Goal: Task Accomplishment & Management: Contribute content

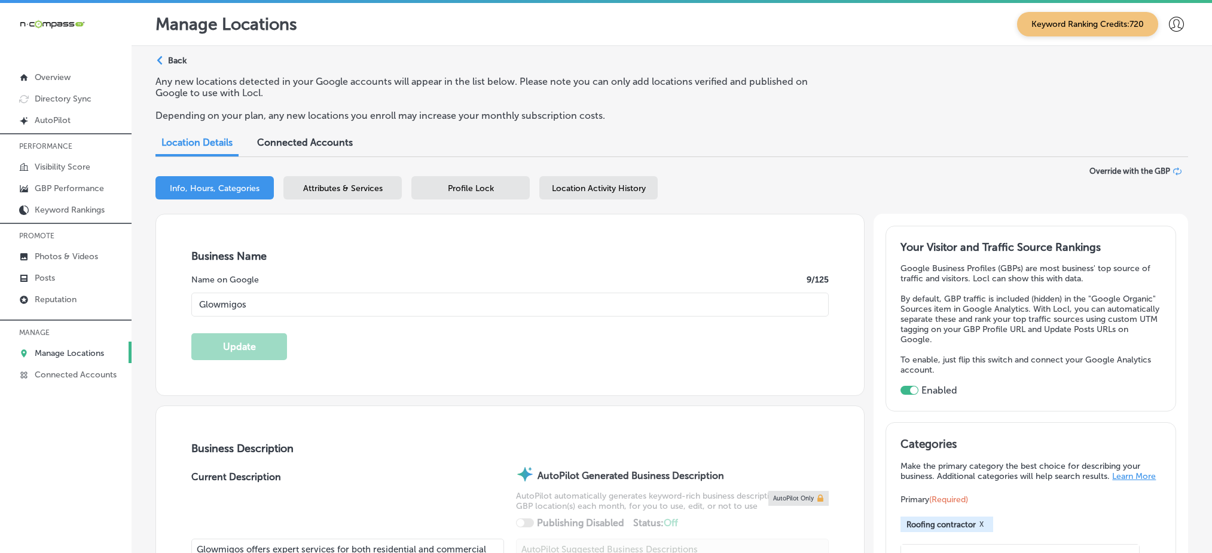
select select "US"
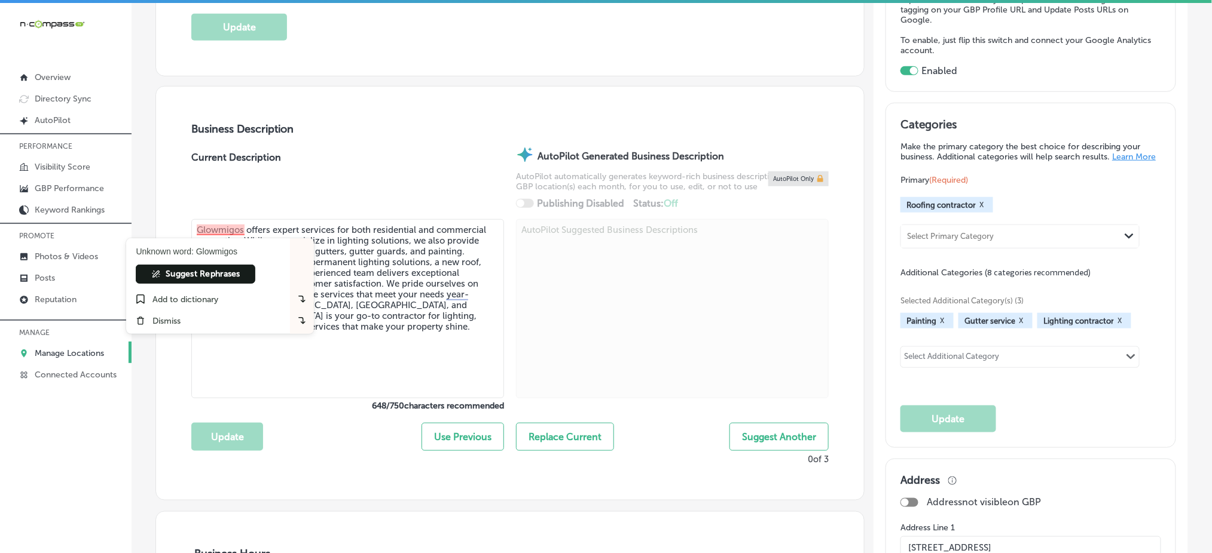
click at [91, 276] on link "Posts" at bounding box center [65, 278] width 131 height 22
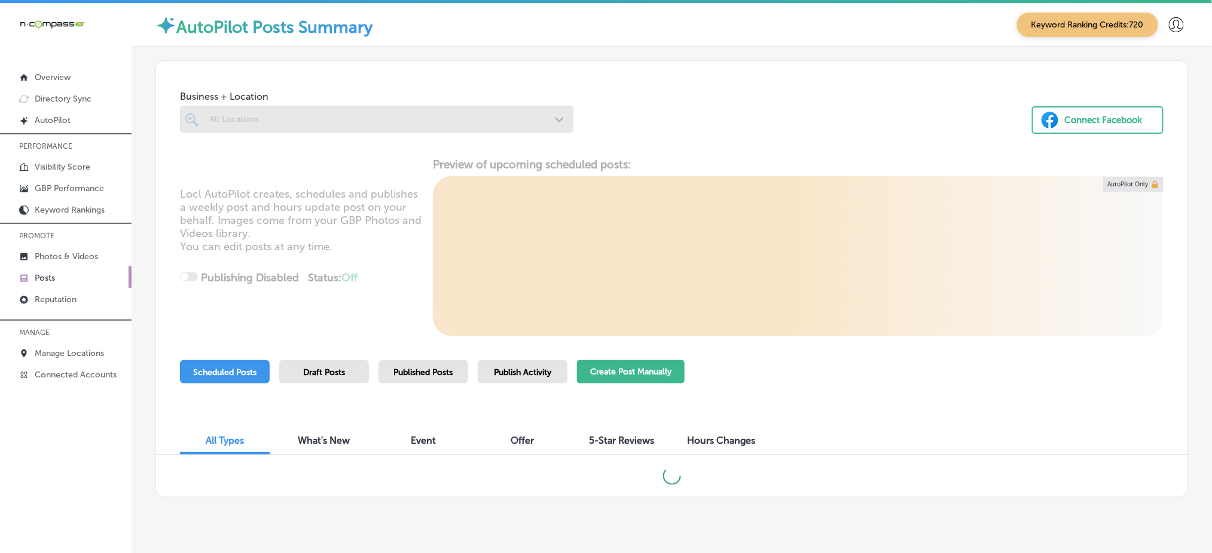
click at [619, 377] on button "Create Post Manually" at bounding box center [631, 371] width 108 height 23
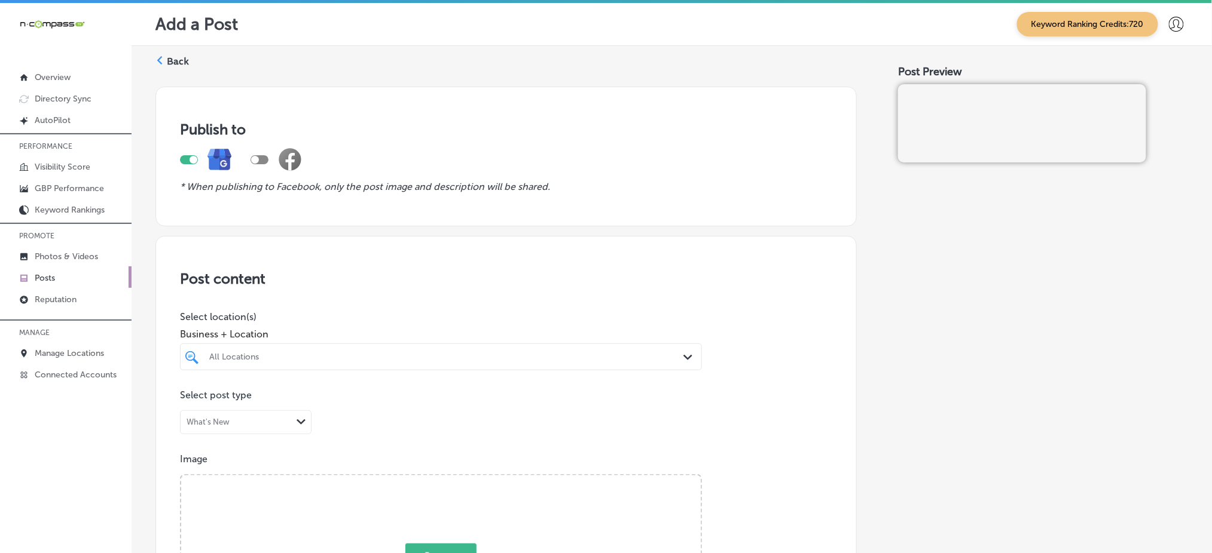
click at [345, 352] on div "All Locations" at bounding box center [446, 357] width 475 height 10
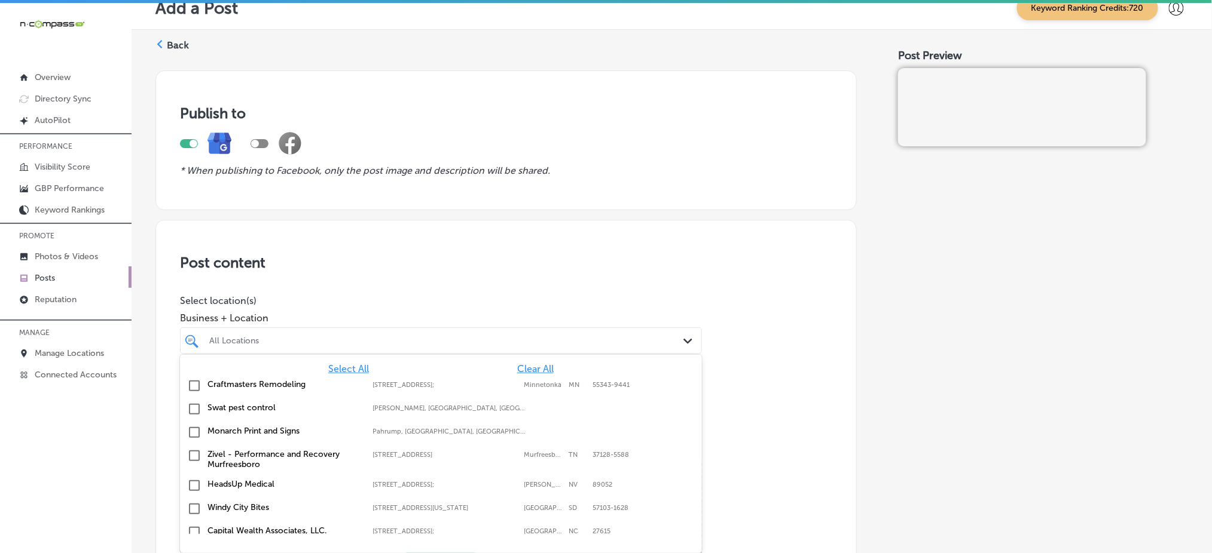
scroll to position [20, 0]
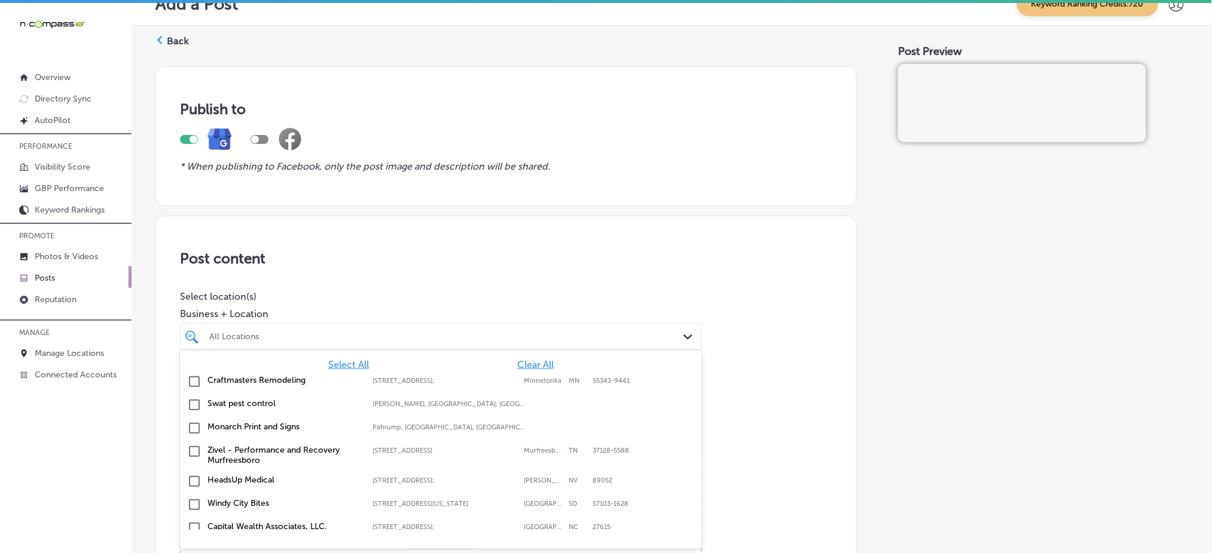
click at [531, 359] on span "Clear All" at bounding box center [535, 364] width 36 height 11
type input "a"
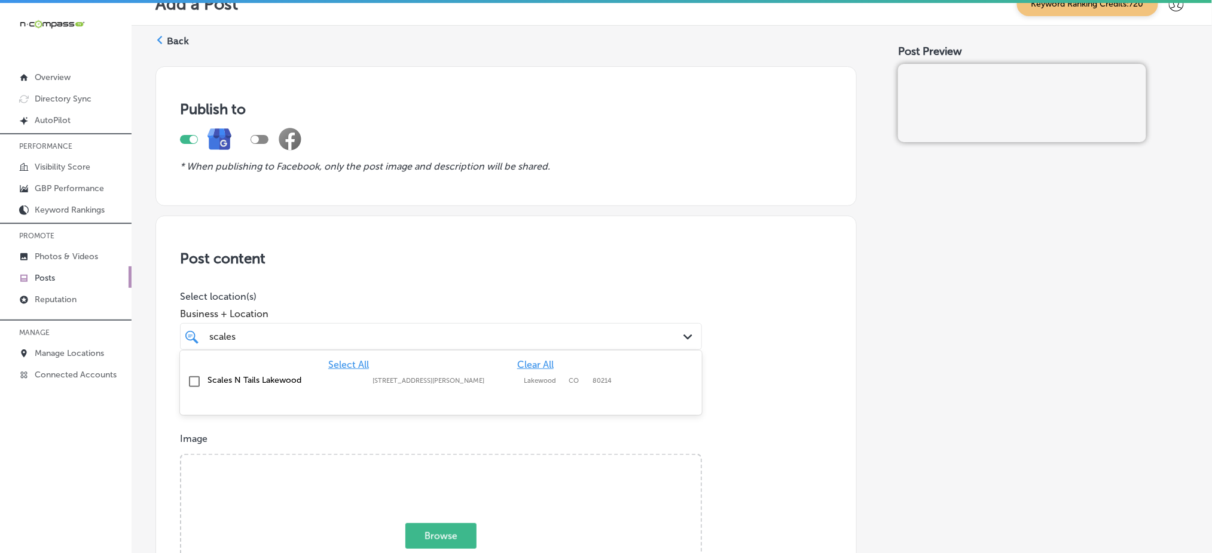
click at [422, 383] on label "2099 Wadsworth Blvd" at bounding box center [444, 381] width 145 height 8
click at [403, 336] on div "scales scales" at bounding box center [417, 337] width 419 height 16
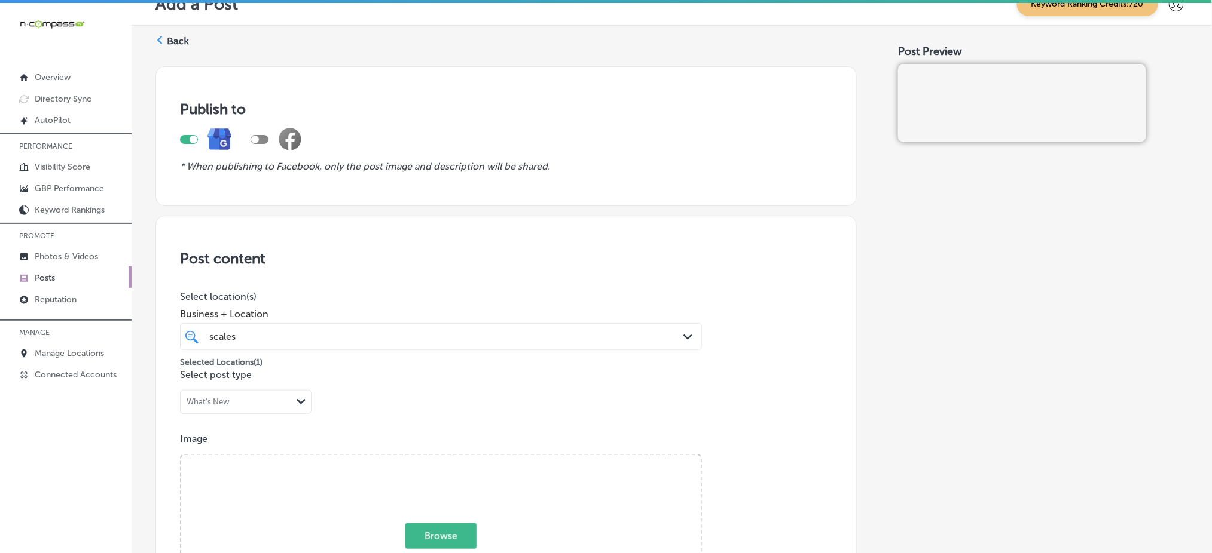
click at [403, 336] on div "scales scales" at bounding box center [417, 337] width 419 height 16
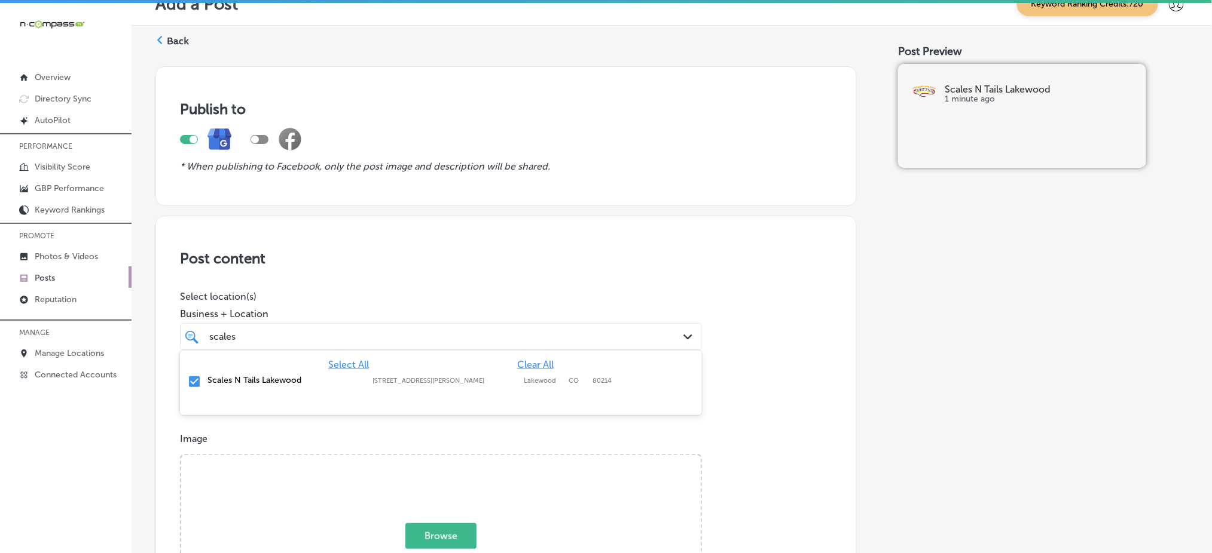
click at [403, 336] on div "scales scales" at bounding box center [417, 337] width 419 height 16
click at [443, 341] on div "scales scales" at bounding box center [417, 337] width 419 height 16
type input "scales"
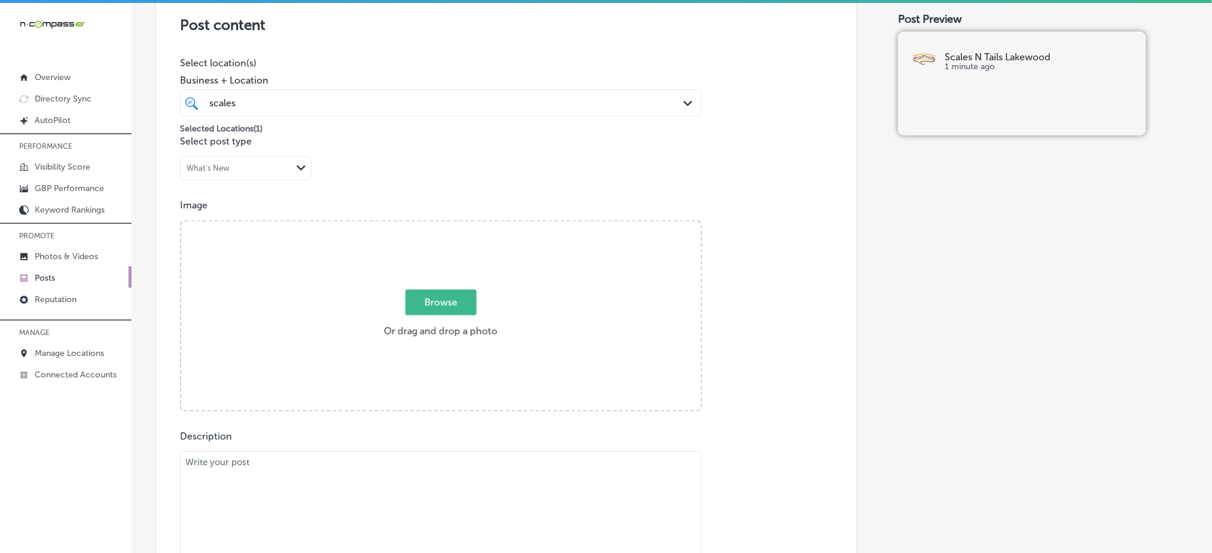
scroll to position [339, 0]
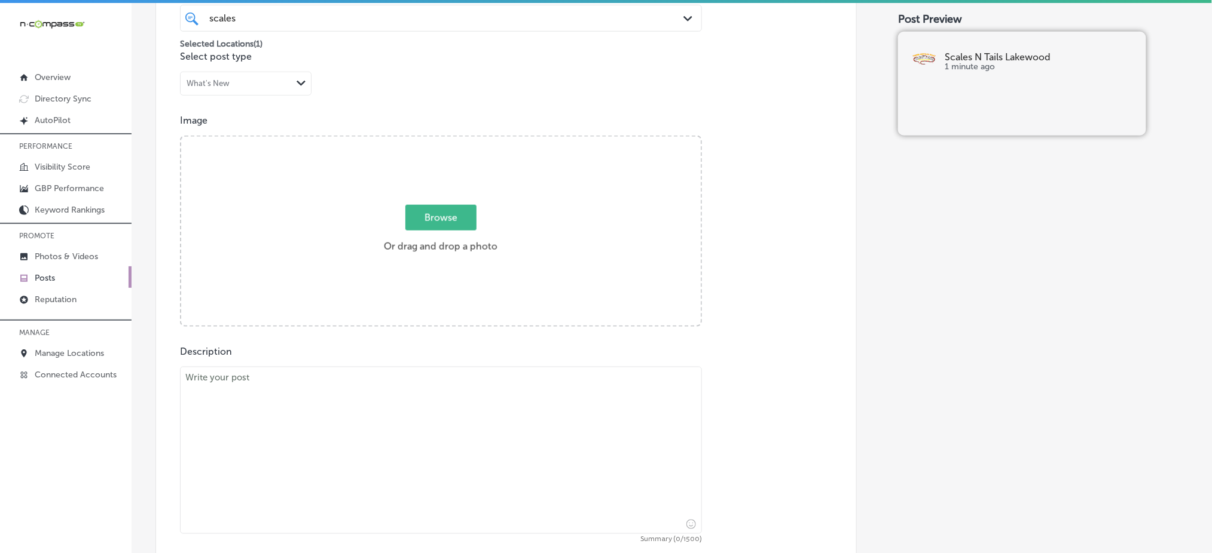
click at [243, 419] on textarea at bounding box center [441, 450] width 522 height 167
paste textarea "Leopard geckos make wonderful pets, and Scales 'N Tails Lakewood has everything…"
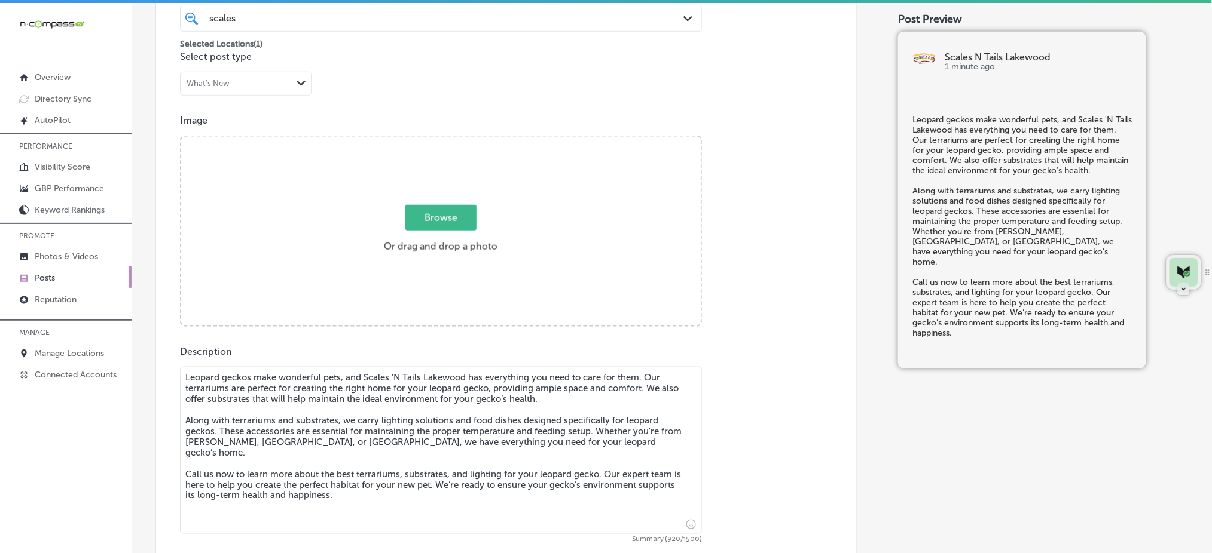
type textarea "Leopard geckos make wonderful pets, and Scales 'N Tails Lakewood has everything…"
click at [452, 209] on span "Browse" at bounding box center [440, 218] width 71 height 26
click at [452, 140] on input "Browse Or drag and drop a photo" at bounding box center [440, 139] width 519 height 4
type input "C:\fakepath\pet-store-reptiles-amphibians-scales-n-tails-lakewood-co (1).png"
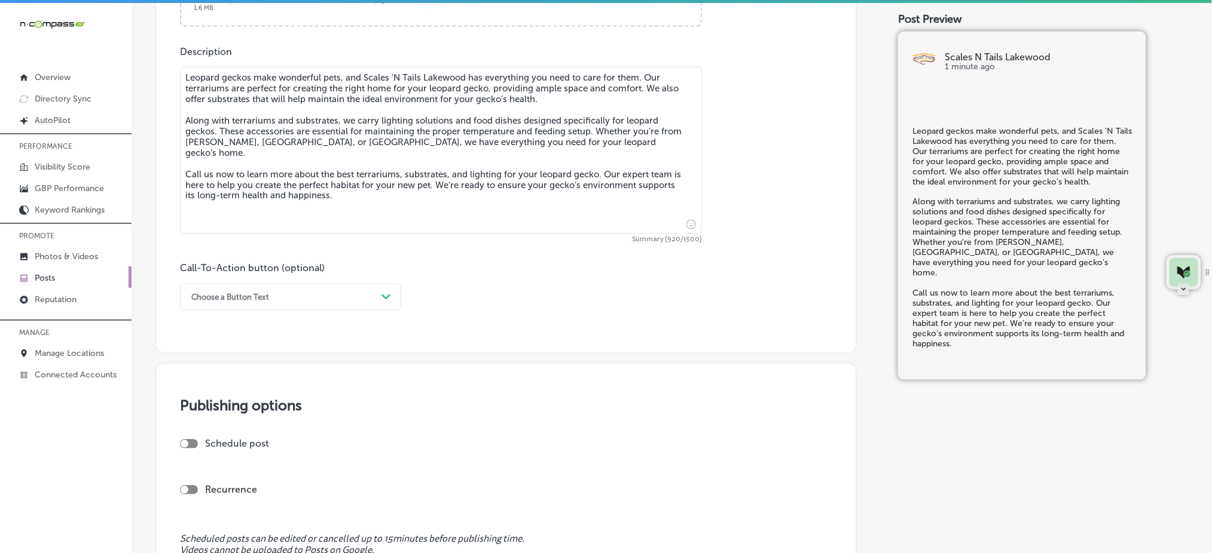
scroll to position [657, 0]
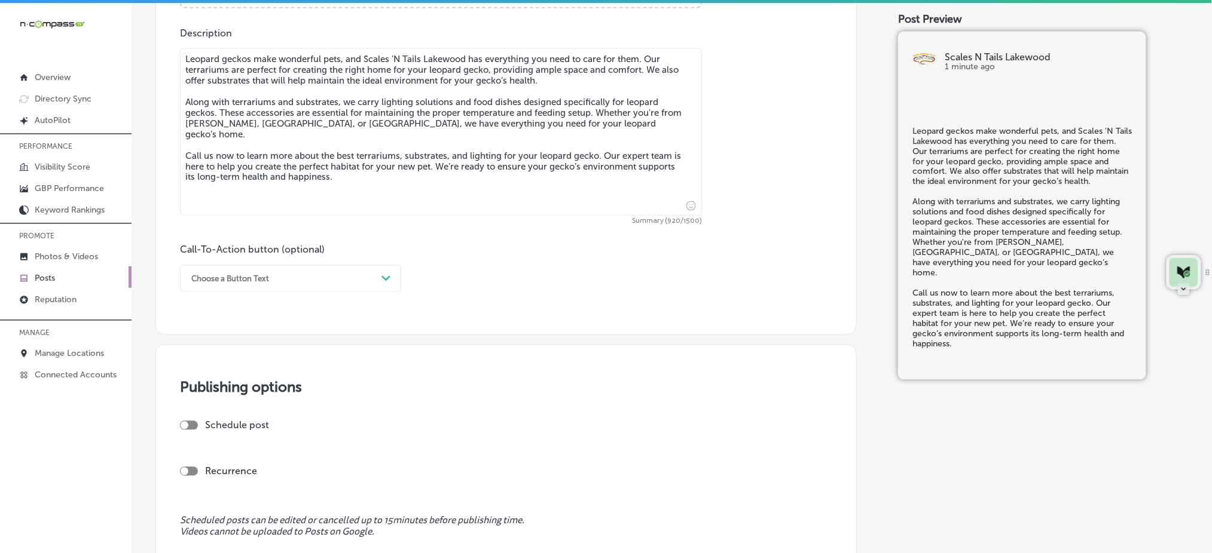
click at [240, 289] on div "Choose a Button Text Path Created with Sketch." at bounding box center [290, 278] width 221 height 27
click at [215, 421] on div "Call Now" at bounding box center [290, 430] width 221 height 21
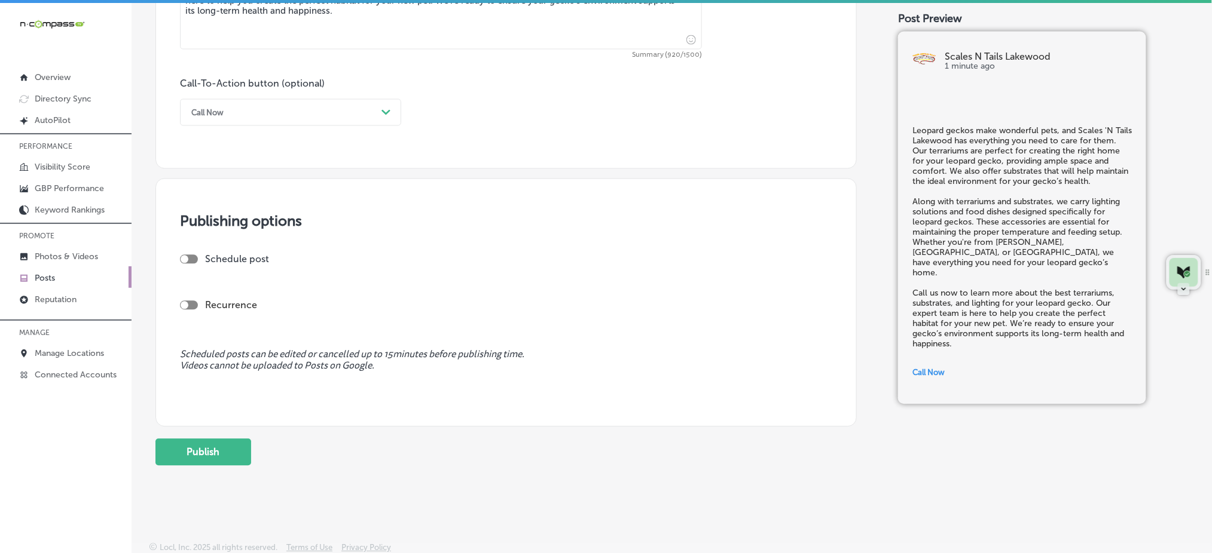
scroll to position [826, 0]
click at [186, 258] on div at bounding box center [185, 257] width 8 height 8
checkbox input "true"
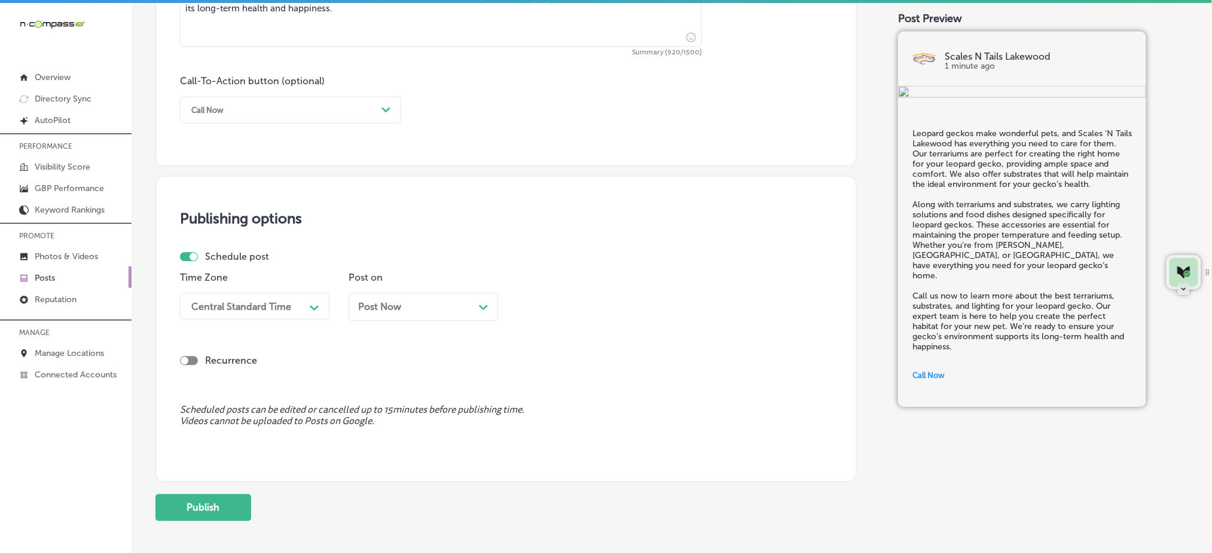
click at [252, 319] on div "Central Standard Time Path Created with Sketch." at bounding box center [254, 306] width 149 height 27
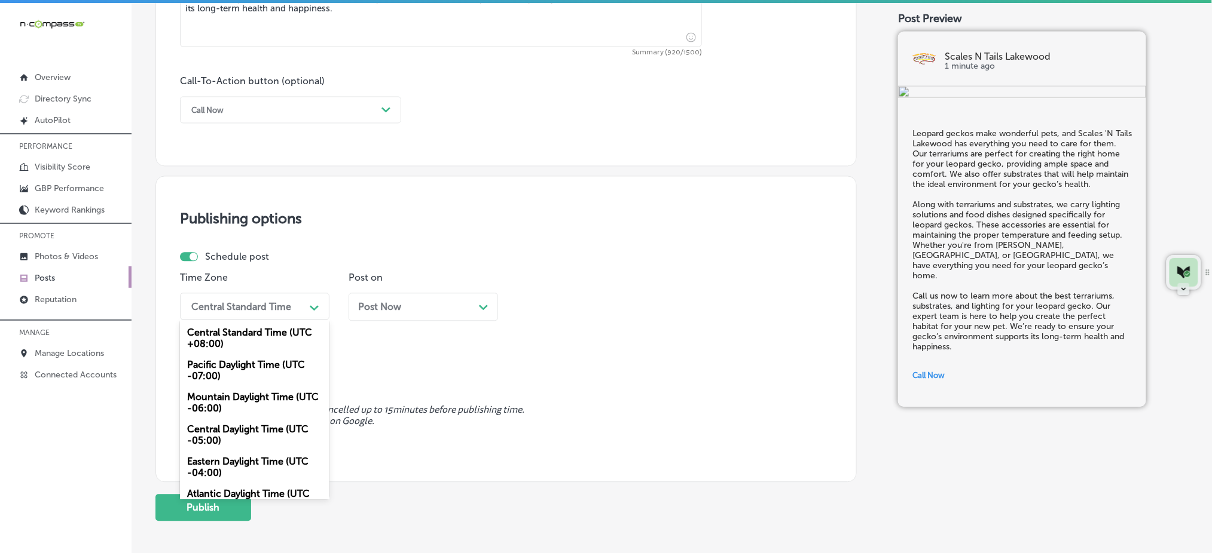
click at [234, 404] on div "Mountain Daylight Time (UTC -06:00)" at bounding box center [254, 403] width 149 height 32
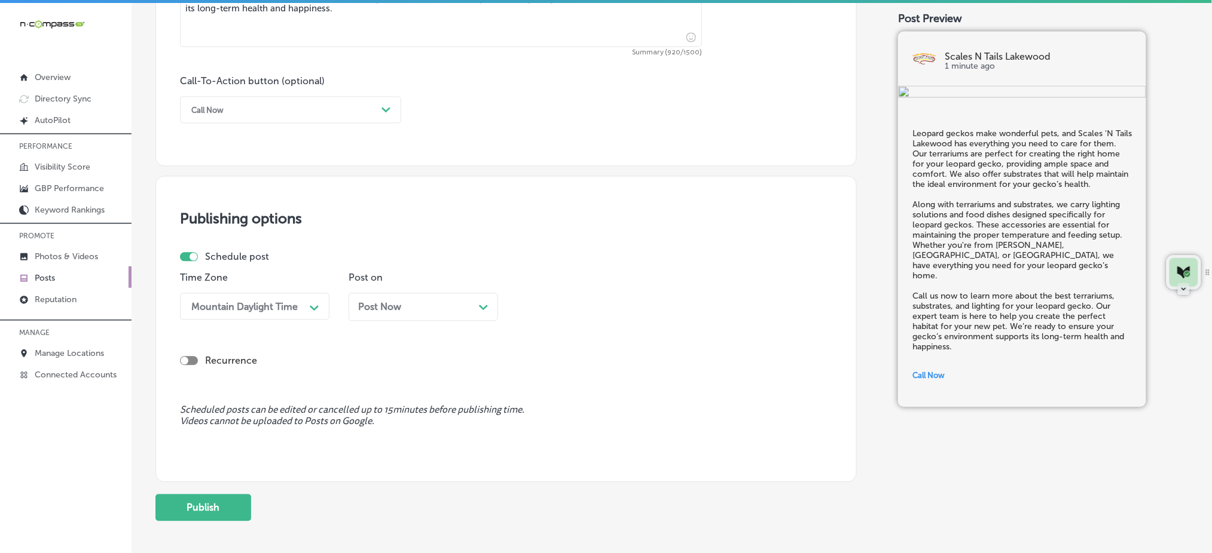
click at [397, 304] on span "Post Now" at bounding box center [379, 307] width 43 height 11
click at [608, 307] on div "11:30 AM" at bounding box center [582, 306] width 120 height 21
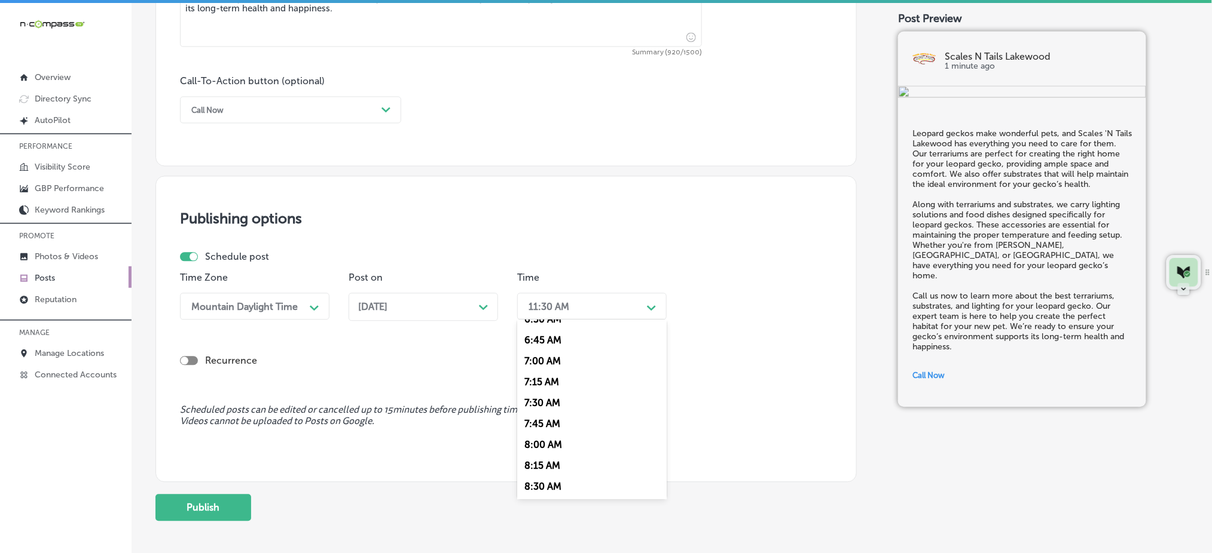
click at [542, 357] on div "7:00 AM" at bounding box center [591, 361] width 149 height 21
click at [464, 301] on div "Oct 06, 2025 Path Created with Sketch." at bounding box center [422, 307] width 149 height 28
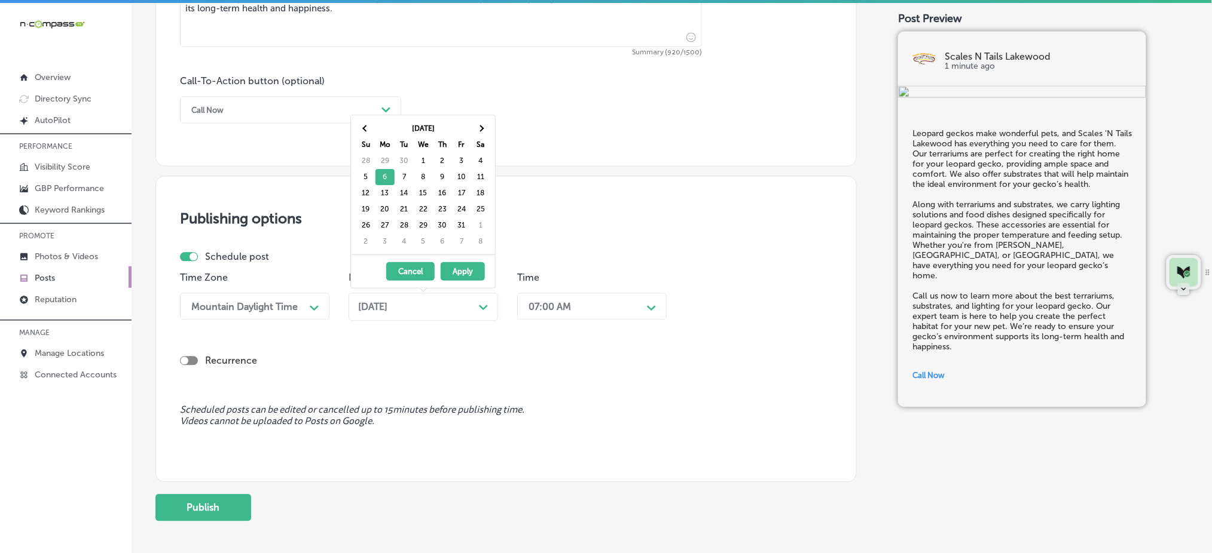
click at [464, 301] on div "Oct 06, 2025 Path Created with Sketch." at bounding box center [422, 307] width 149 height 28
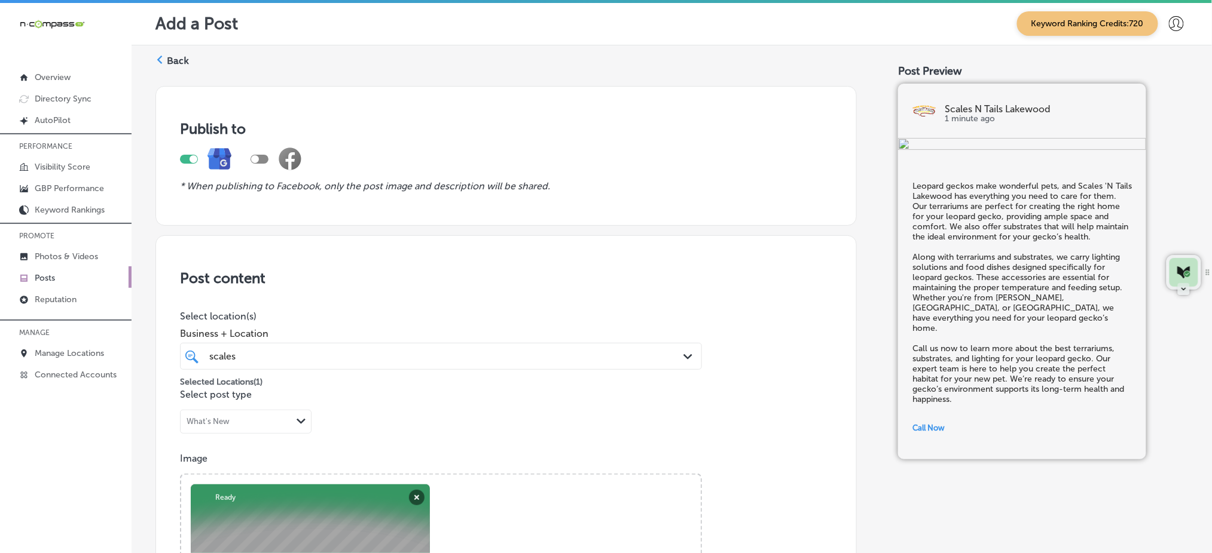
scroll to position [0, 0]
click at [310, 362] on div "scales scales" at bounding box center [417, 357] width 419 height 16
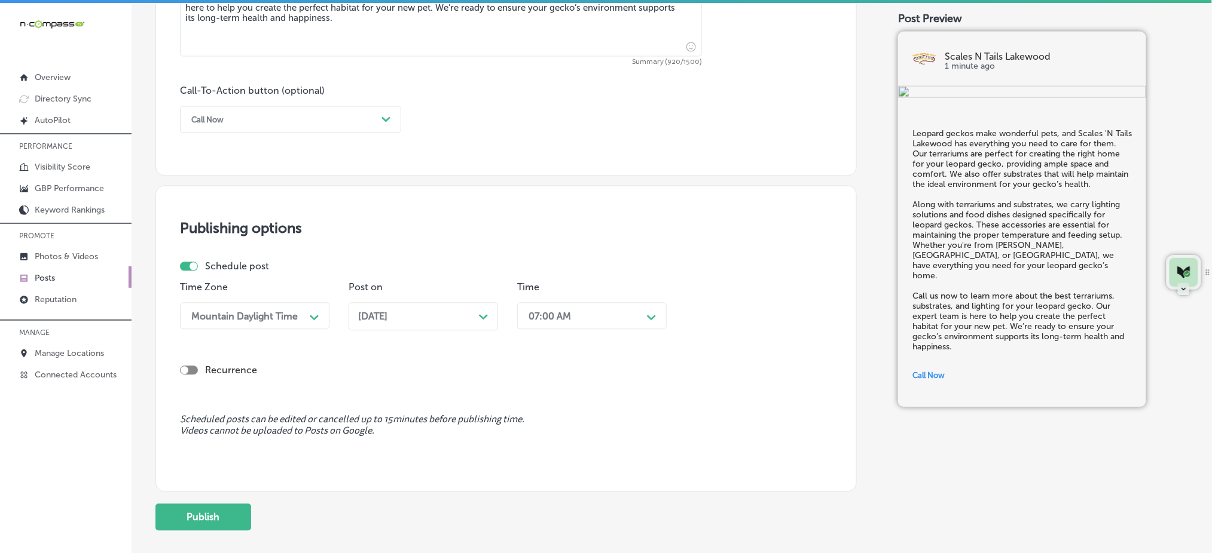
scroll to position [884, 0]
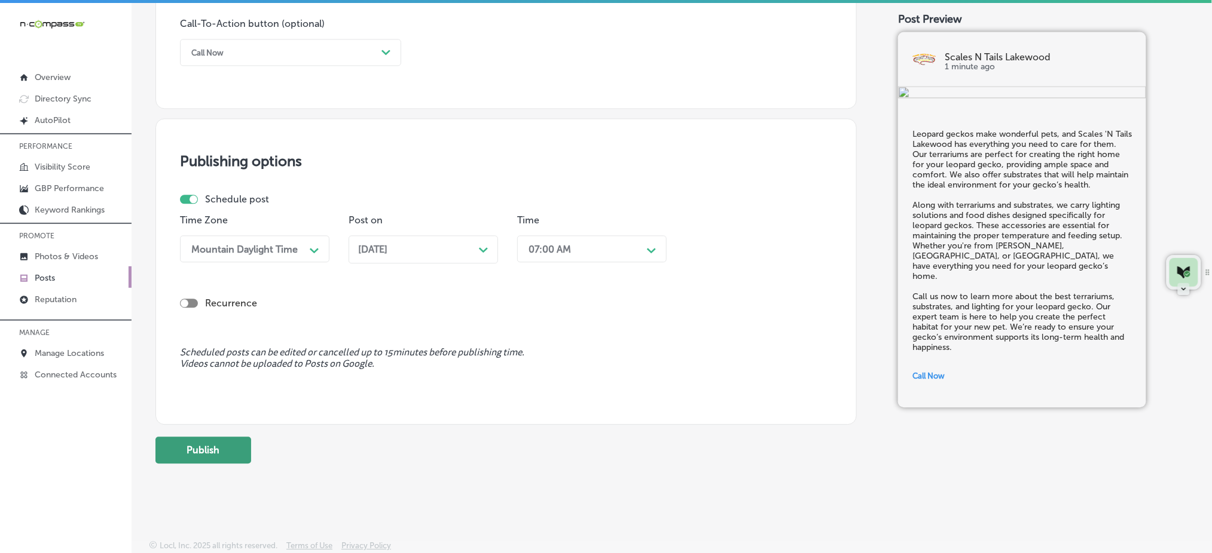
click at [225, 455] on button "Publish" at bounding box center [203, 450] width 96 height 27
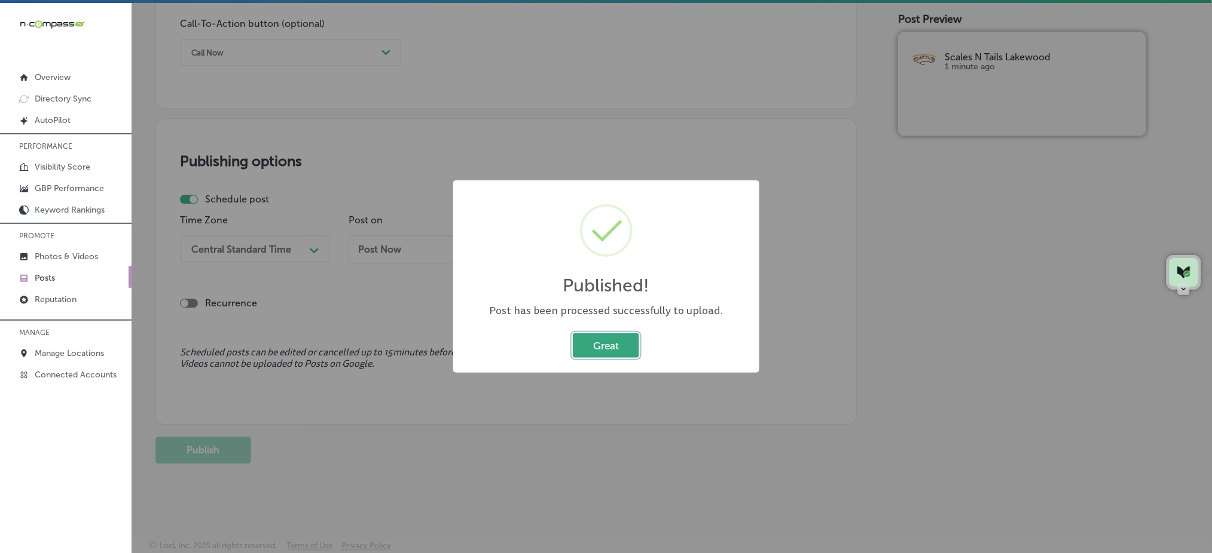
click at [607, 337] on button "Great" at bounding box center [606, 346] width 66 height 25
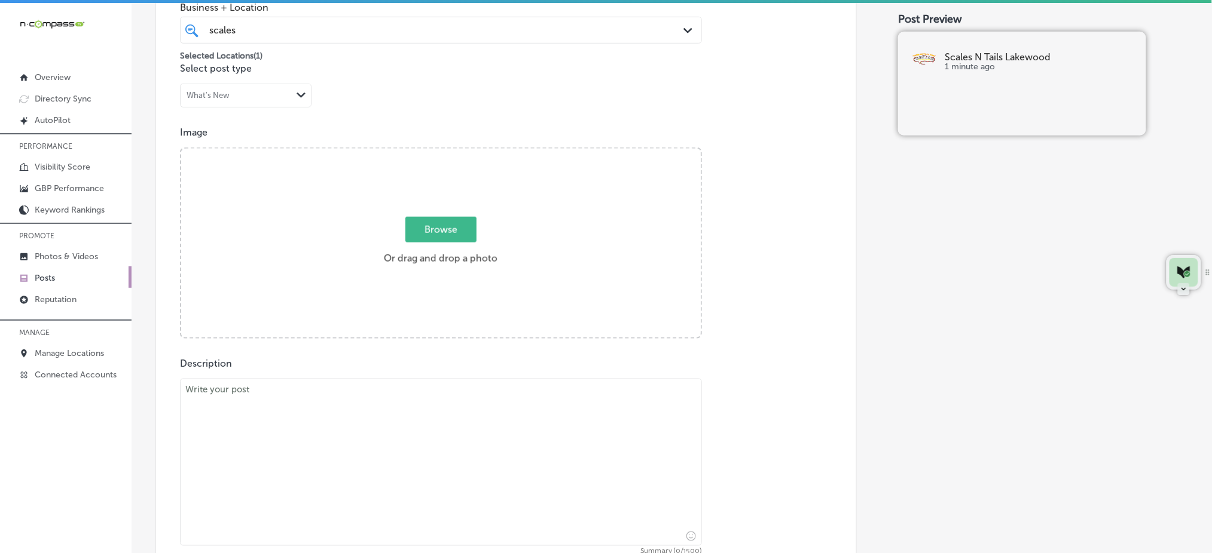
scroll to position [326, 0]
click at [380, 438] on textarea at bounding box center [441, 463] width 522 height 167
paste textarea "Uromastyx lizards require specific care, and Scales 'N Tails Lakewood offers th…"
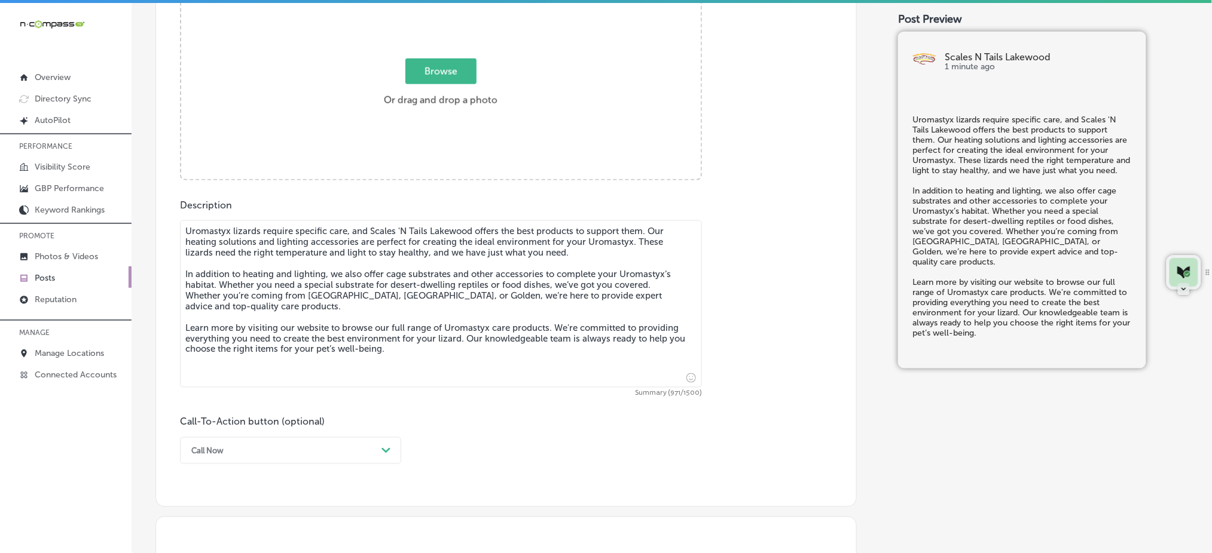
type textarea "Uromastyx lizards require specific care, and Scales 'N Tails Lakewood offers th…"
click at [234, 445] on div "Call Now Path Created with Sketch." at bounding box center [290, 451] width 221 height 27
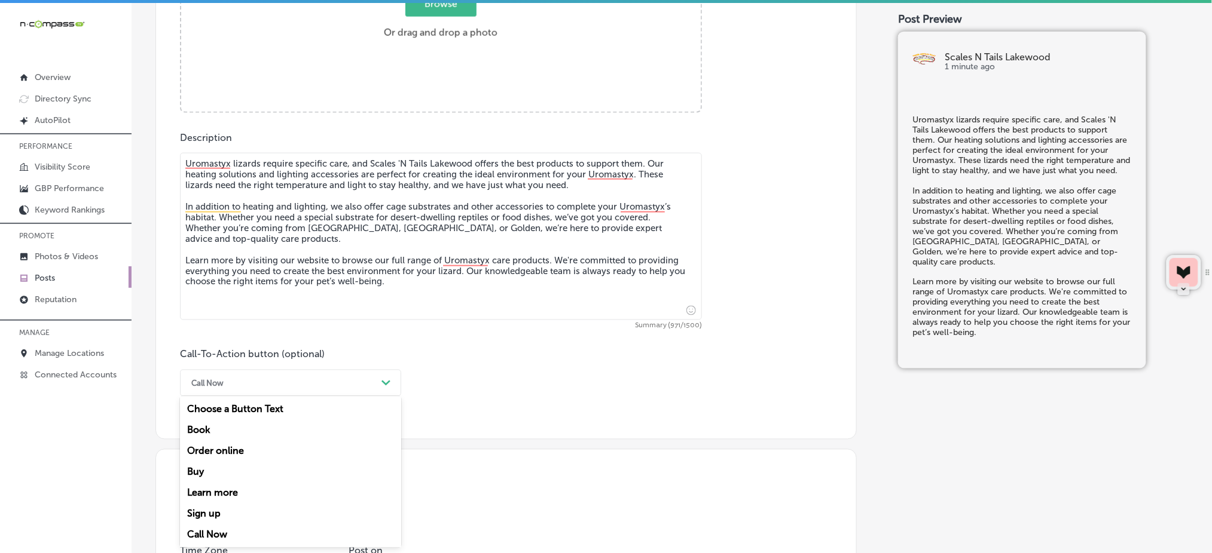
click at [240, 493] on div "Learn more" at bounding box center [290, 493] width 221 height 21
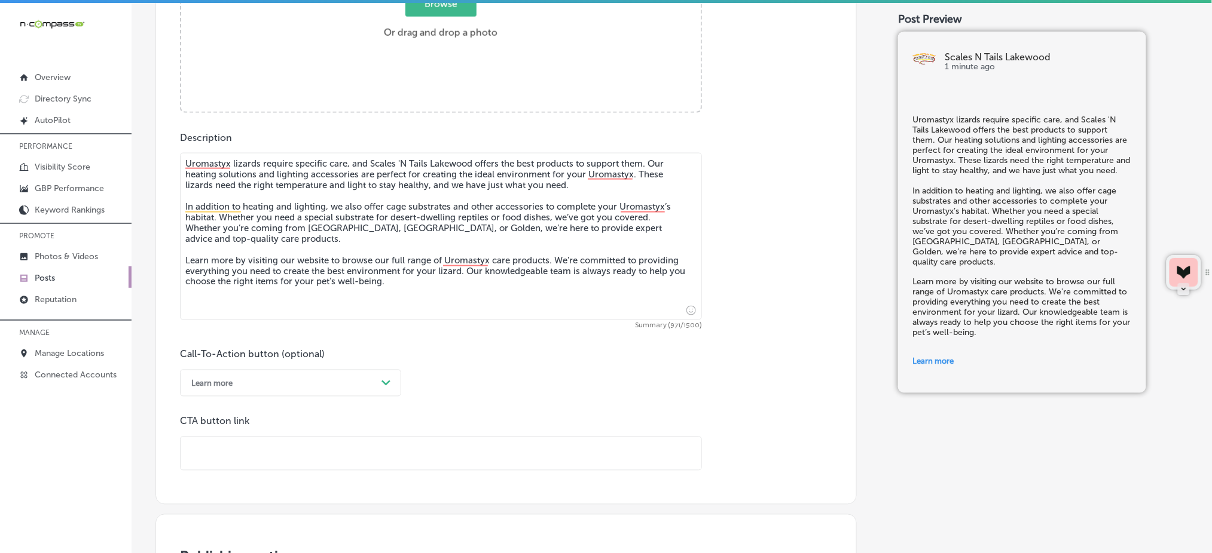
click at [243, 461] on input "text" at bounding box center [441, 454] width 521 height 33
paste input "https://www.scalesntails.com/"
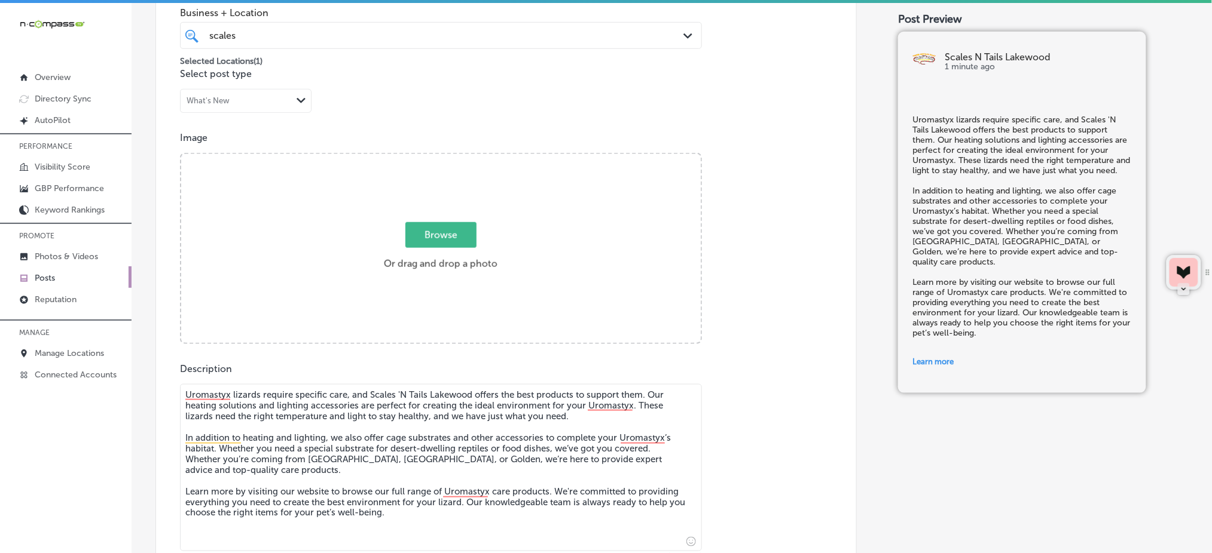
scroll to position [314, 0]
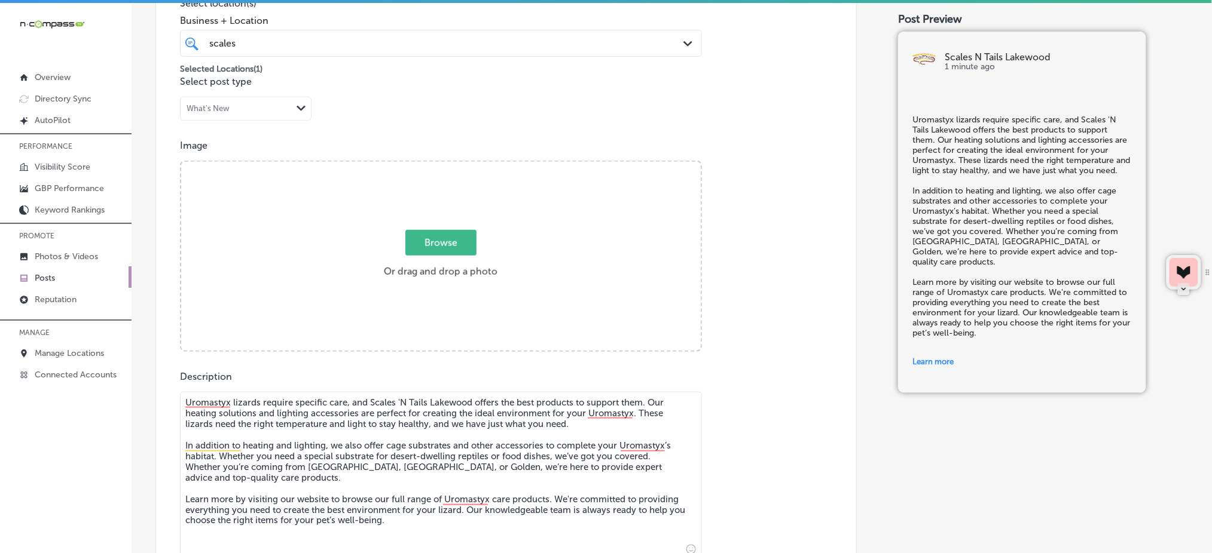
type input "https://www.scalesntails.com/"
click at [434, 239] on span "Browse" at bounding box center [440, 243] width 71 height 26
click at [434, 166] on input "Browse Or drag and drop a photo" at bounding box center [440, 164] width 519 height 4
type input "C:\fakepath\pet-store-reptiles-amphibians-scales-n-tails-lakewood-co (2).png"
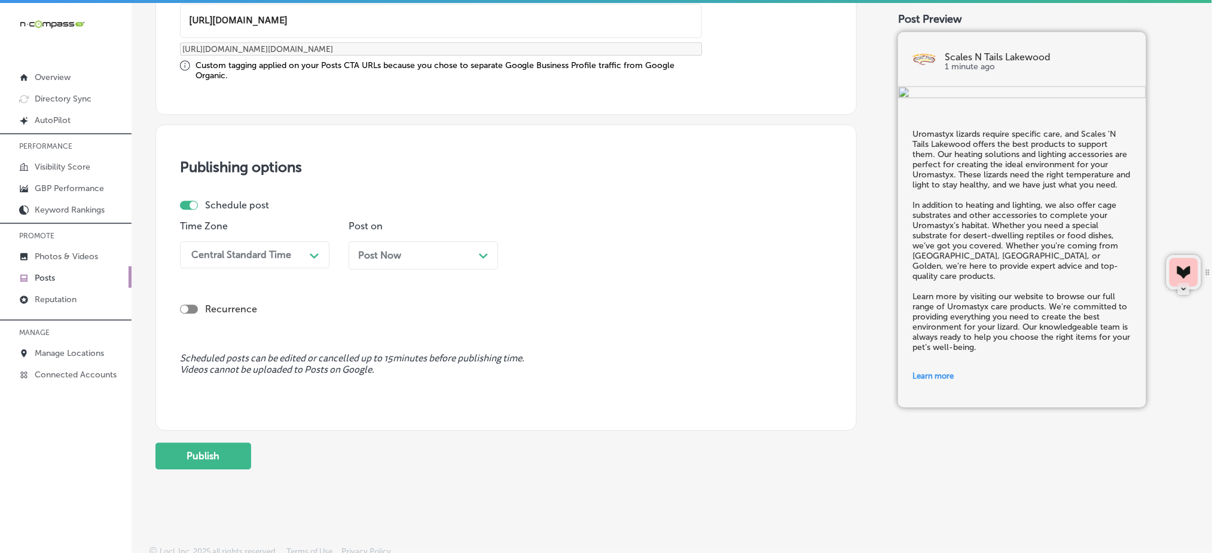
scroll to position [990, 0]
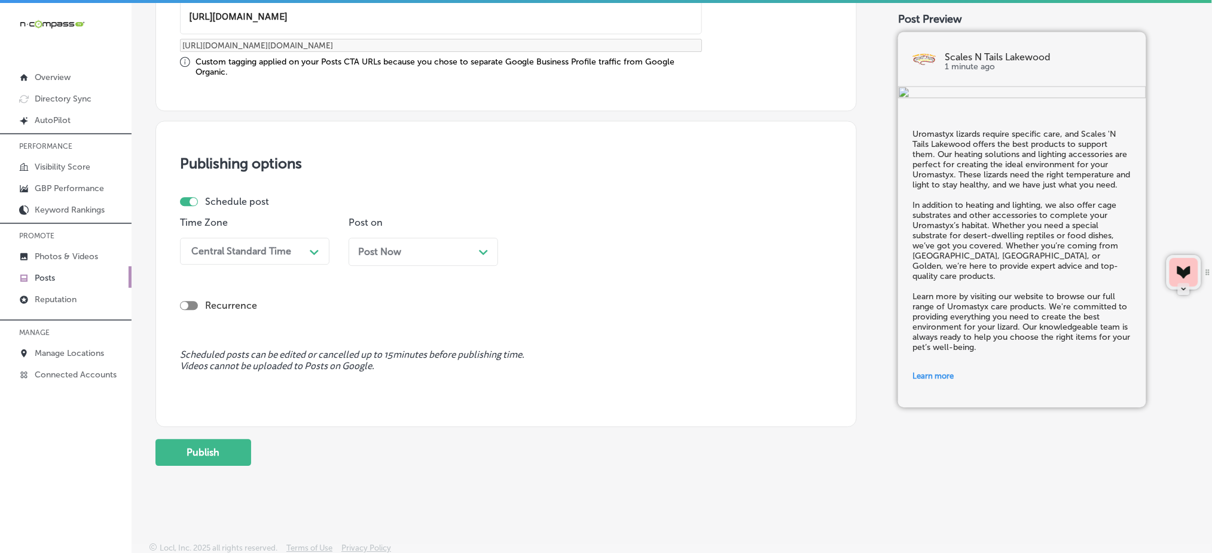
click at [238, 256] on div "Central Standard Time" at bounding box center [245, 251] width 120 height 21
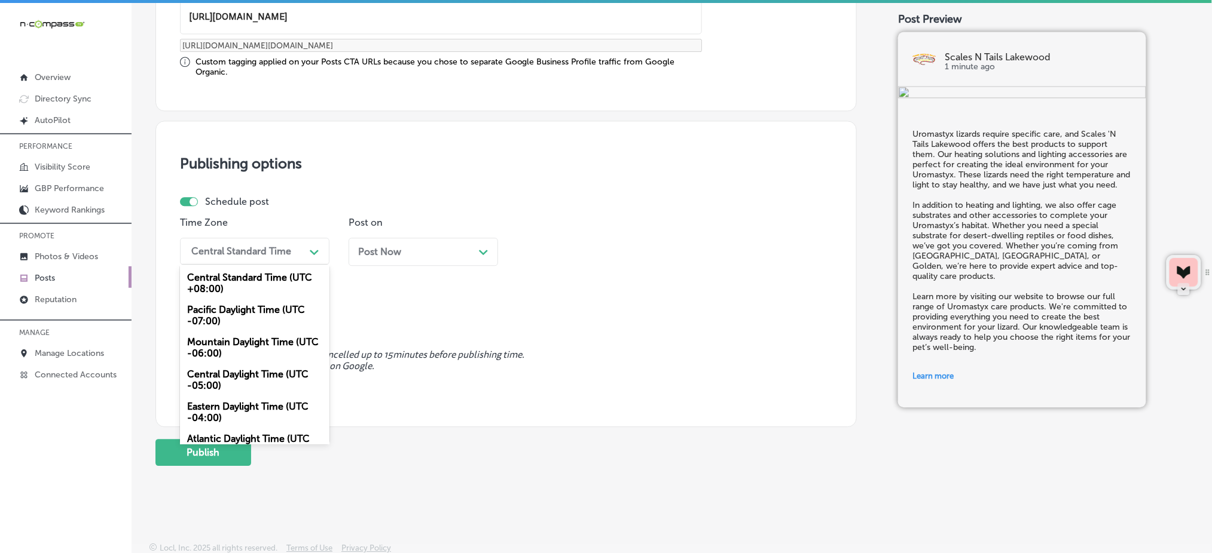
click at [238, 345] on div "Mountain Daylight Time (UTC -06:00)" at bounding box center [254, 348] width 149 height 32
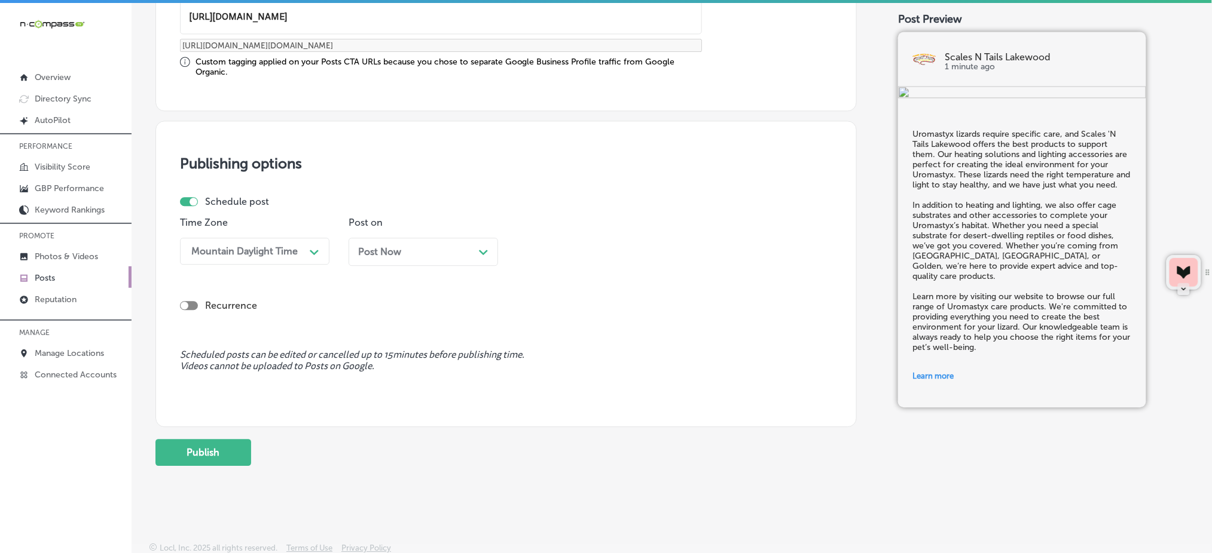
click at [400, 240] on div "Post Now Path Created with Sketch." at bounding box center [422, 252] width 149 height 28
click at [592, 257] on div "11:30 AM" at bounding box center [582, 251] width 120 height 21
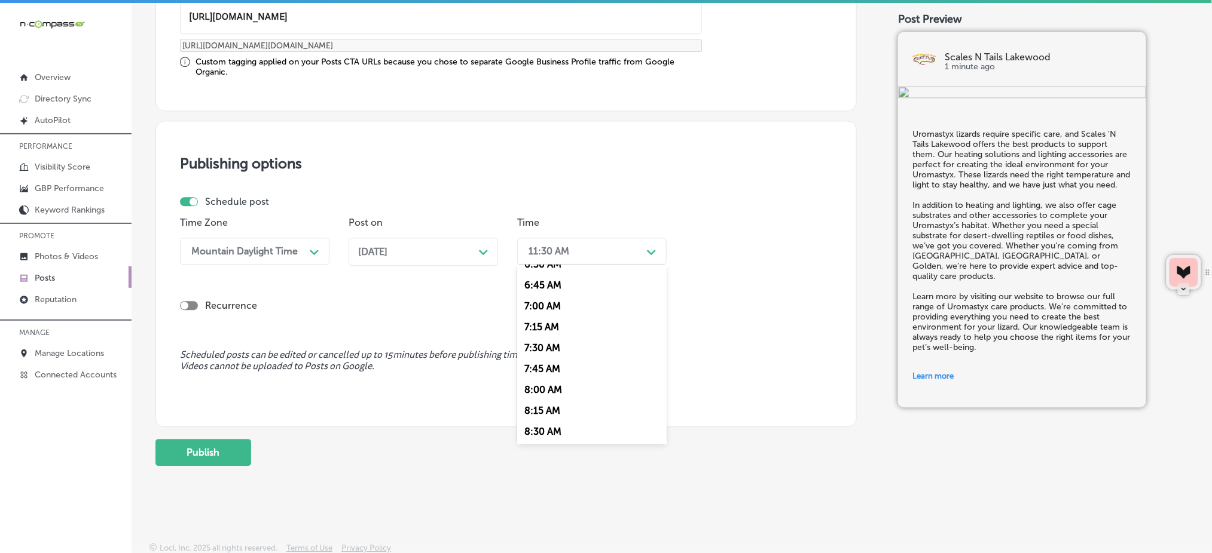
click at [548, 305] on div "7:00 AM" at bounding box center [591, 305] width 149 height 21
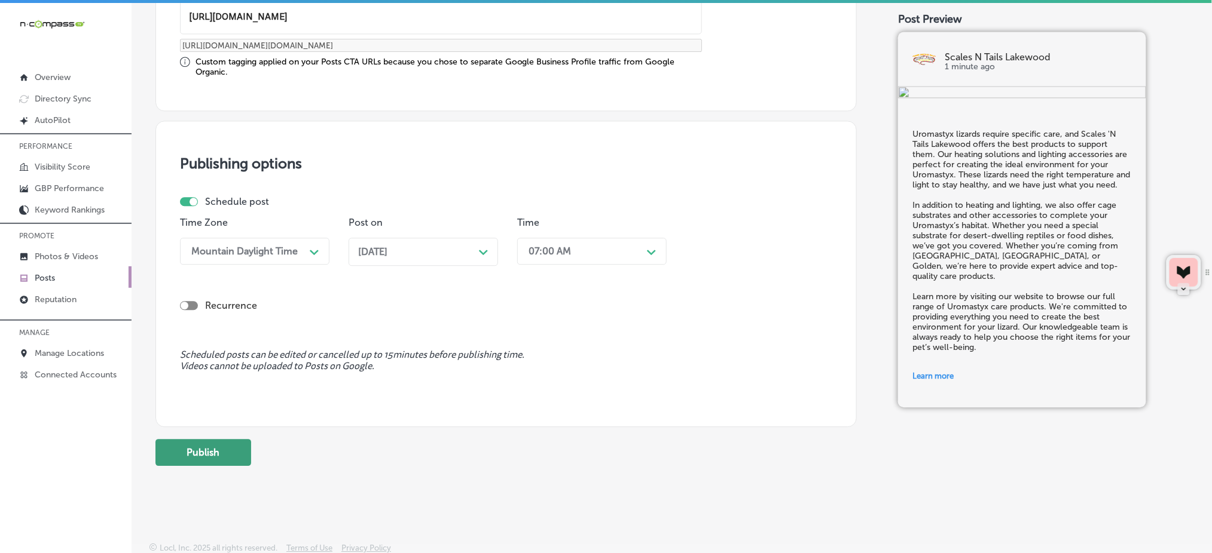
click at [211, 449] on button "Publish" at bounding box center [203, 452] width 96 height 27
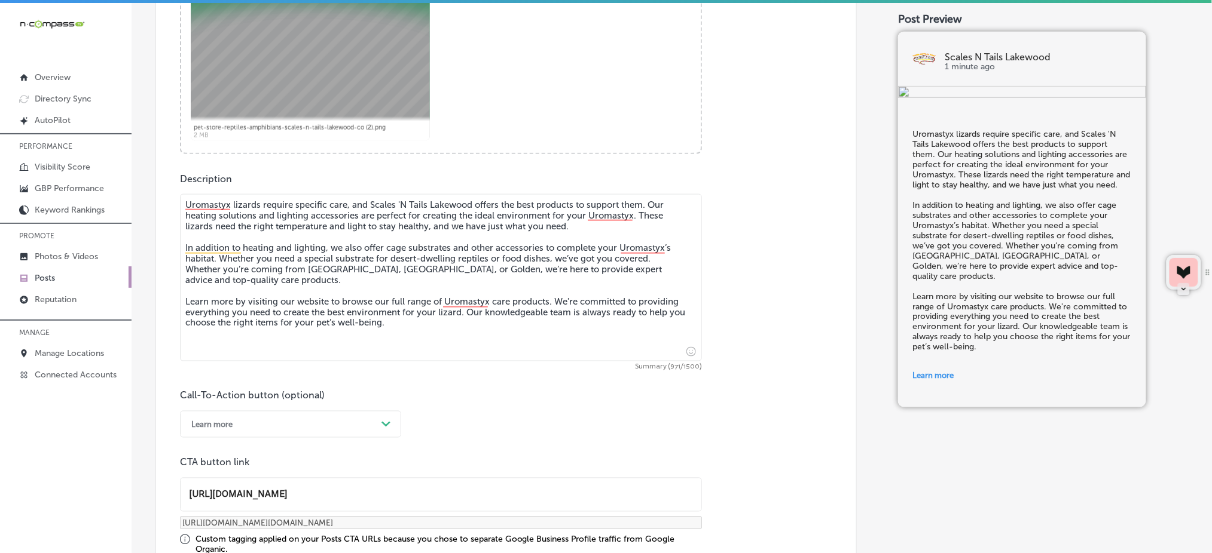
scroll to position [352, 0]
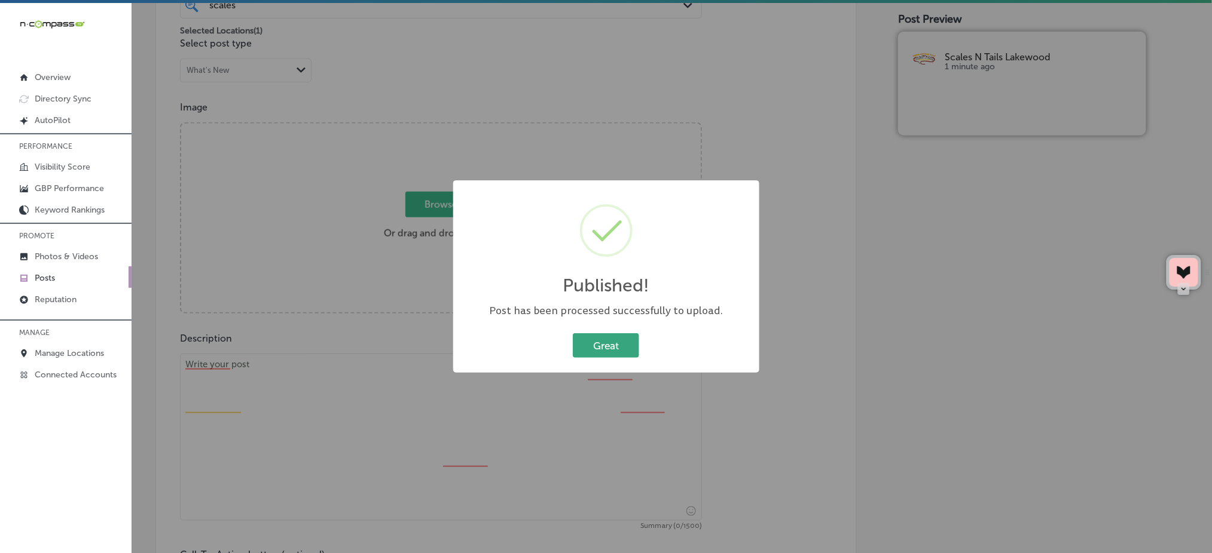
click at [574, 338] on button "Great" at bounding box center [606, 346] width 66 height 25
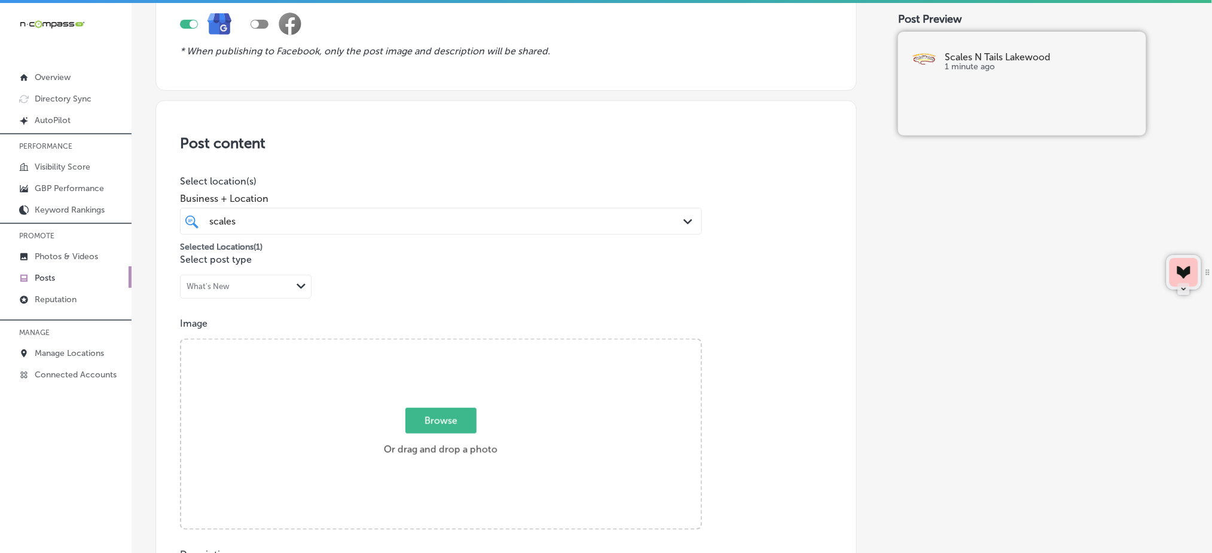
scroll to position [113, 0]
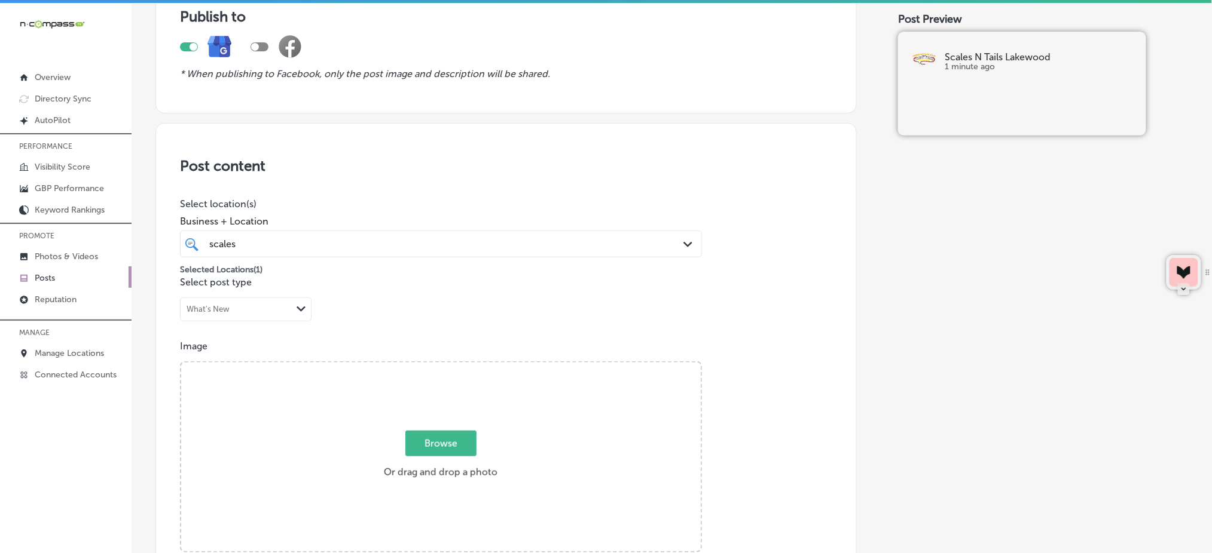
click at [345, 258] on div "Selected Locations ( 1 )" at bounding box center [441, 267] width 522 height 19
click at [347, 245] on div "scales scales" at bounding box center [417, 244] width 419 height 16
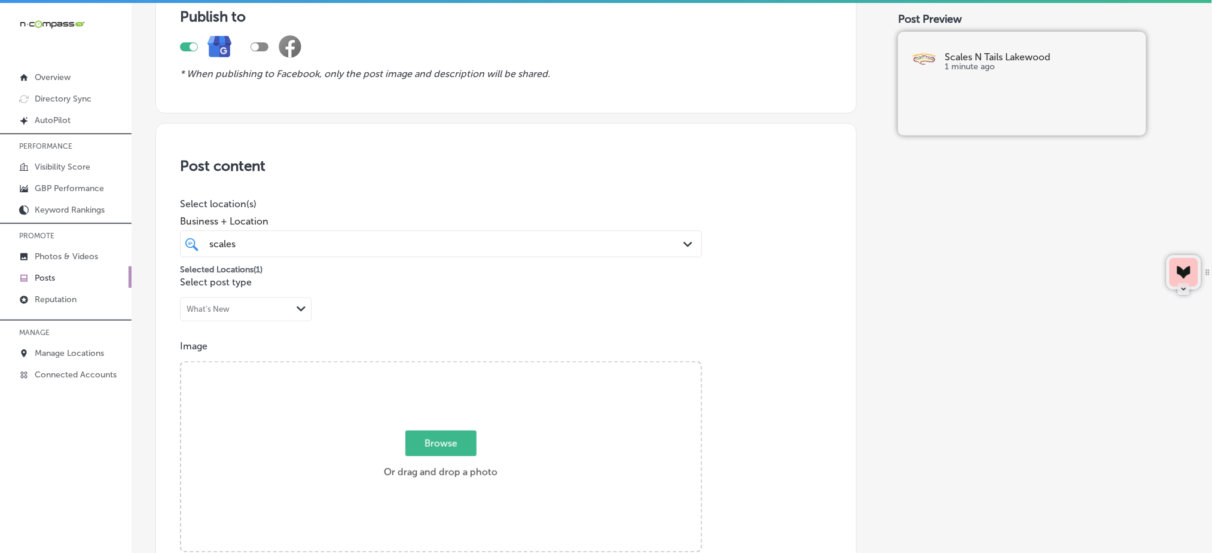
click at [347, 245] on div "scales scales" at bounding box center [417, 244] width 419 height 16
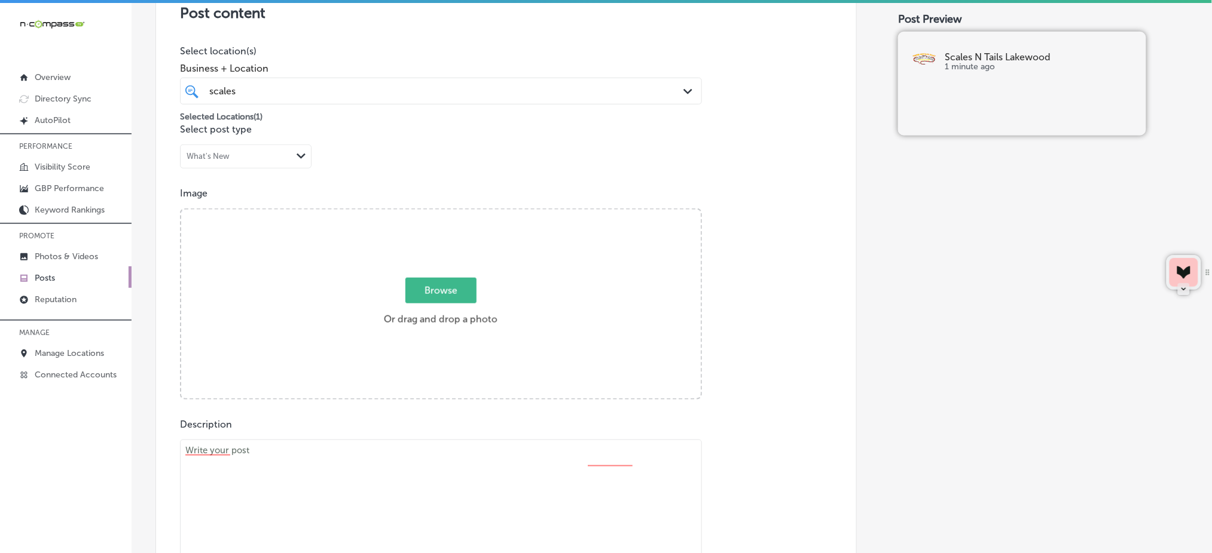
scroll to position [273, 0]
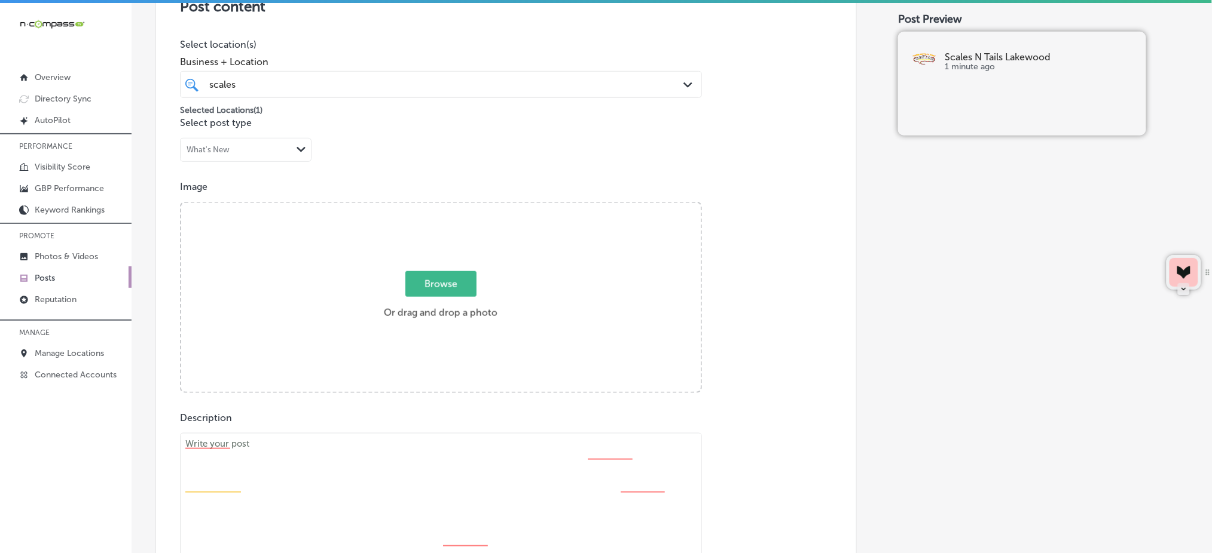
click at [441, 278] on span "Browse" at bounding box center [440, 284] width 71 height 26
click at [441, 207] on input "Browse Or drag and drop a photo" at bounding box center [440, 205] width 519 height 4
type input "C:\fakepath\pet-store-reptiles-amphibians-scales-n-tails-lakewood-co (3).png"
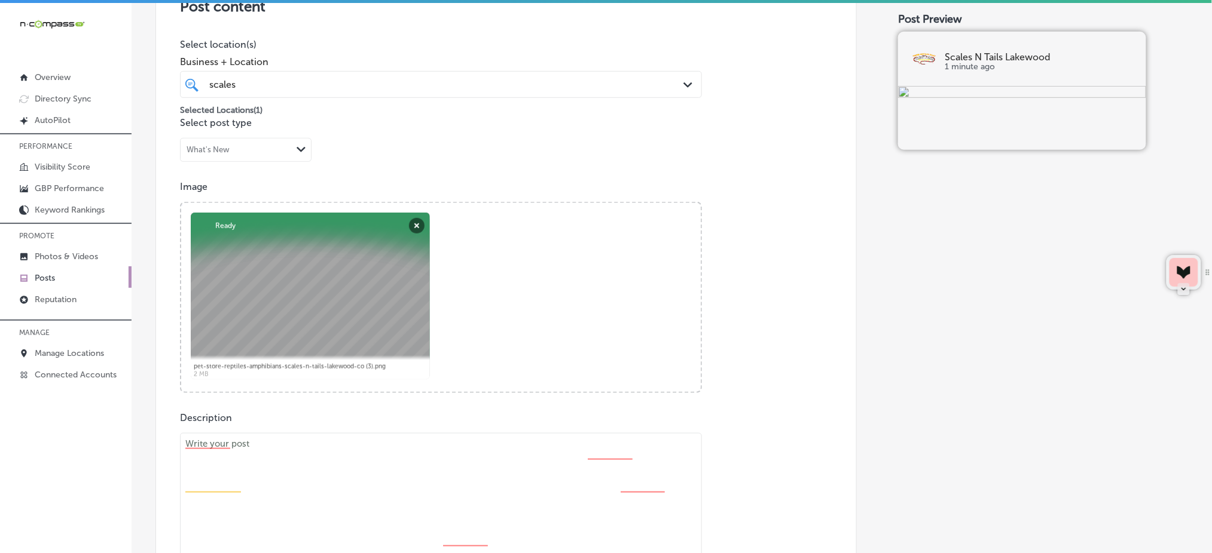
click at [341, 484] on textarea at bounding box center [441, 516] width 522 height 167
paste textarea "Vitamins and supplements are essential for your reptile’s health, and Scales 'N…"
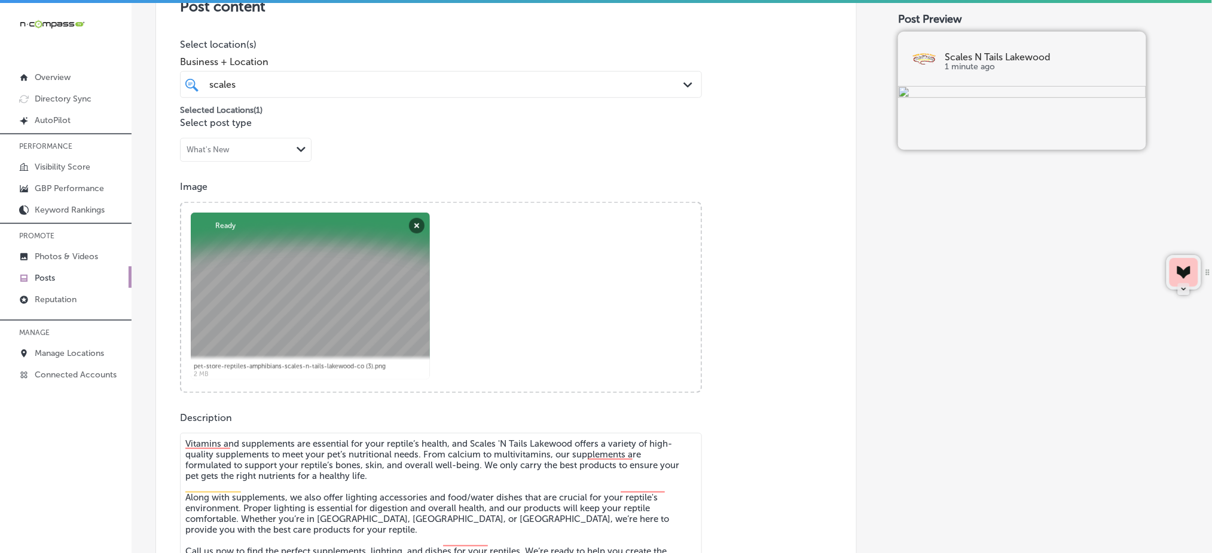
scroll to position [2, 0]
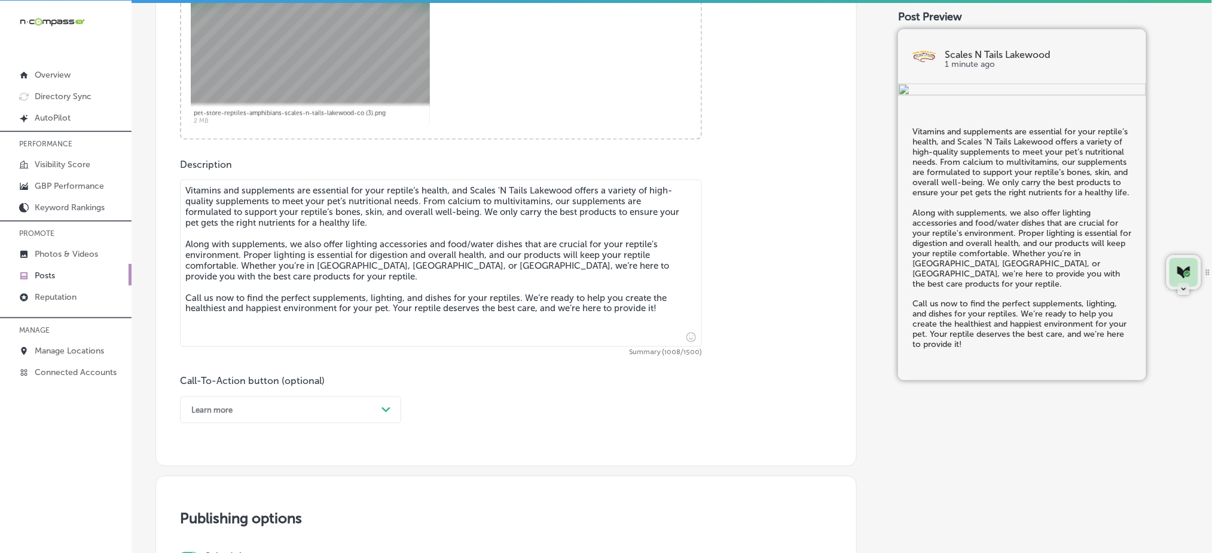
type textarea "Vitamins and supplements are essential for your reptile’s health, and Scales 'N…"
click at [250, 407] on div "Learn more Path Created with Sketch." at bounding box center [290, 410] width 221 height 27
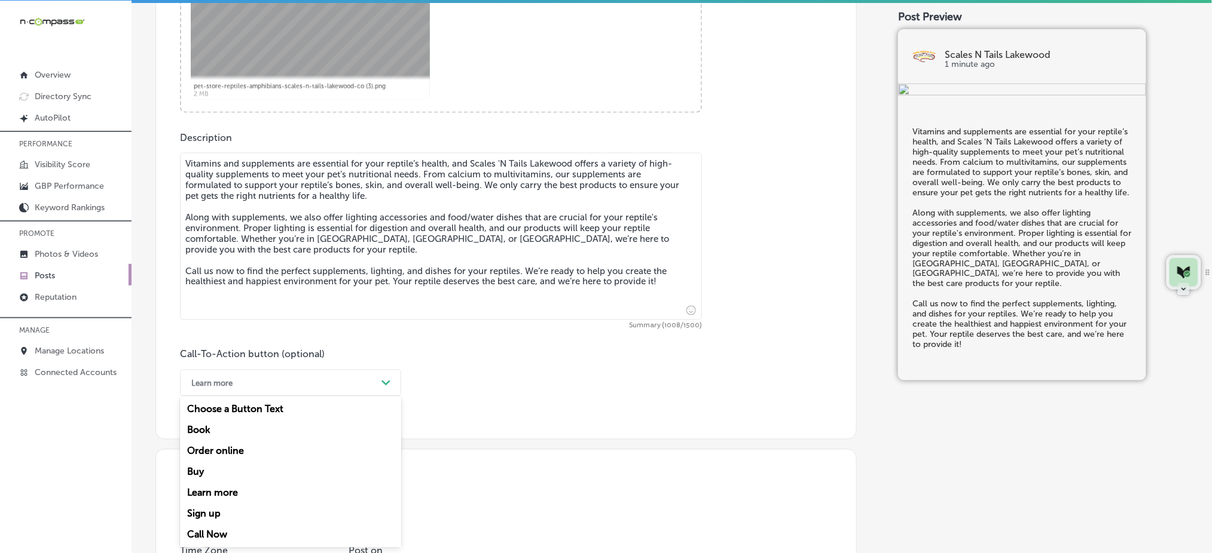
click at [244, 531] on div "Call Now" at bounding box center [290, 535] width 221 height 21
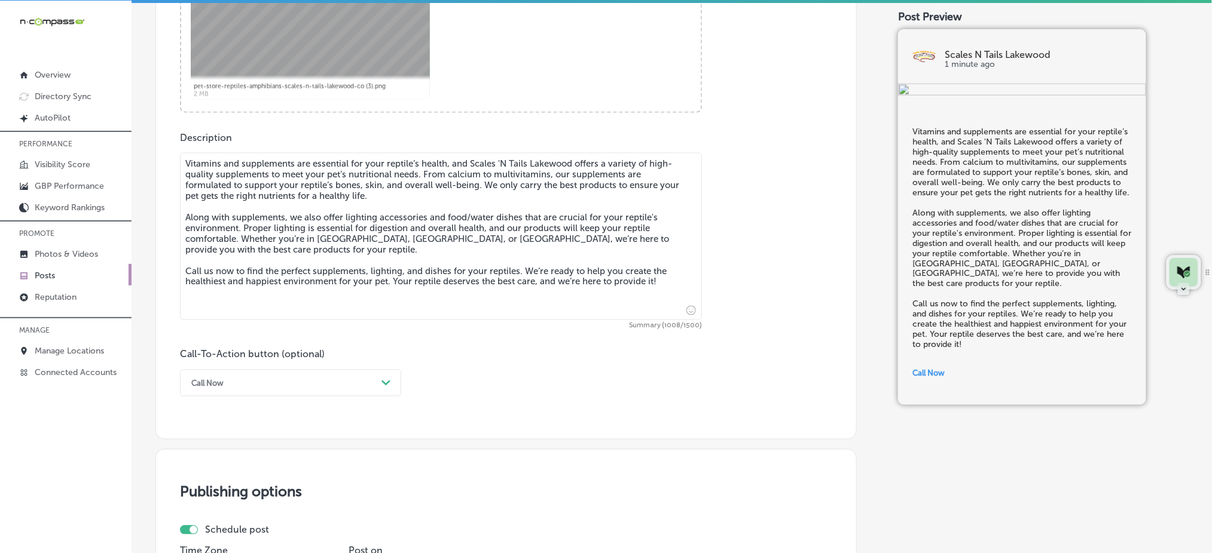
scroll to position [884, 0]
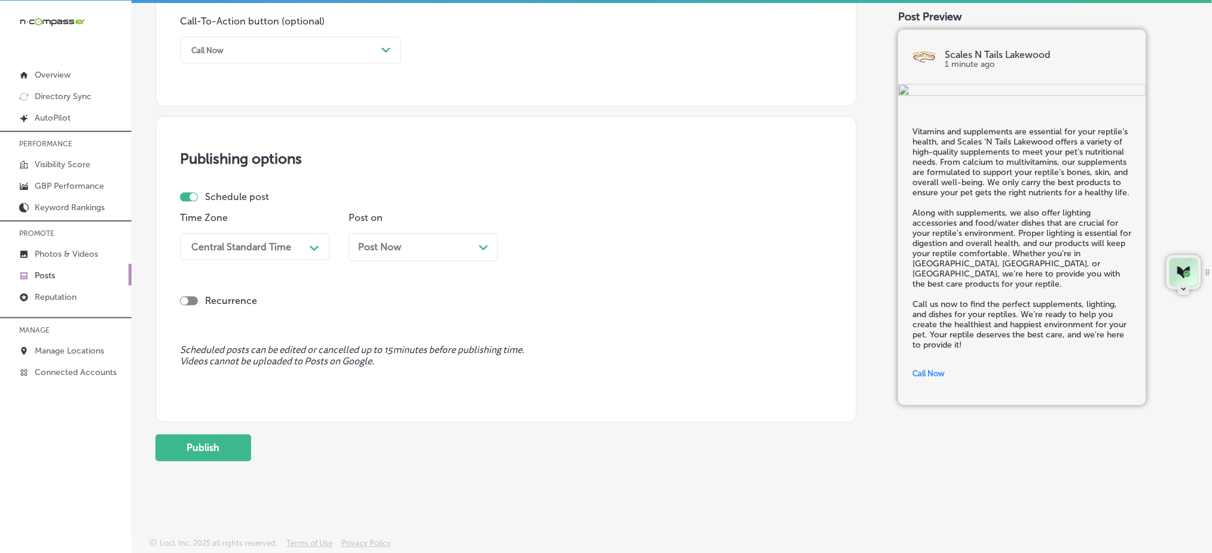
click at [267, 252] on div "Central Standard Time" at bounding box center [241, 246] width 100 height 11
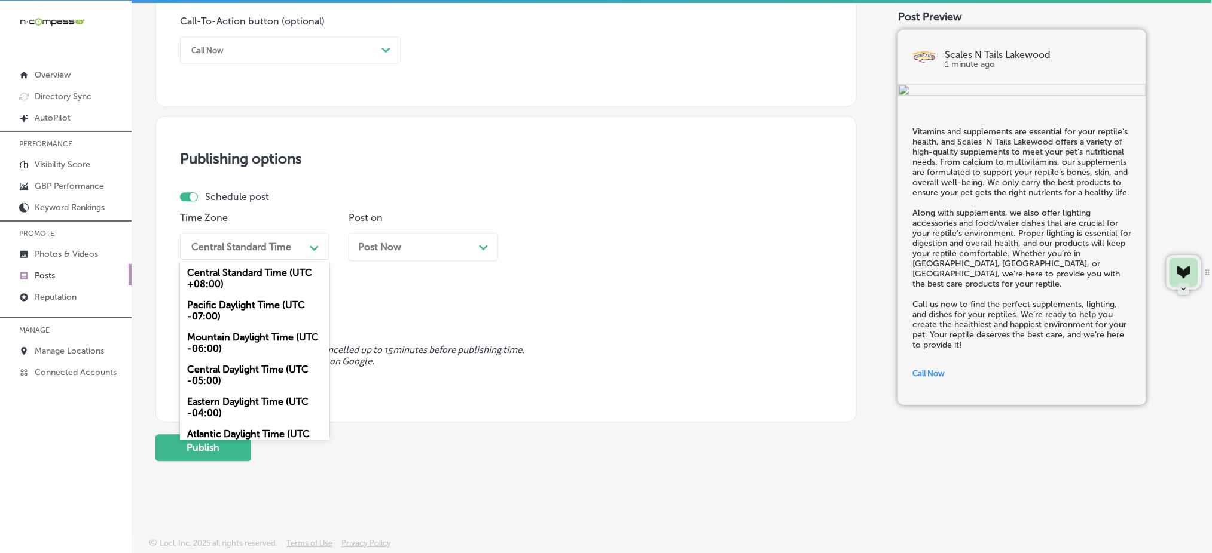
click at [259, 348] on div "Mountain Daylight Time (UTC -06:00)" at bounding box center [254, 343] width 149 height 32
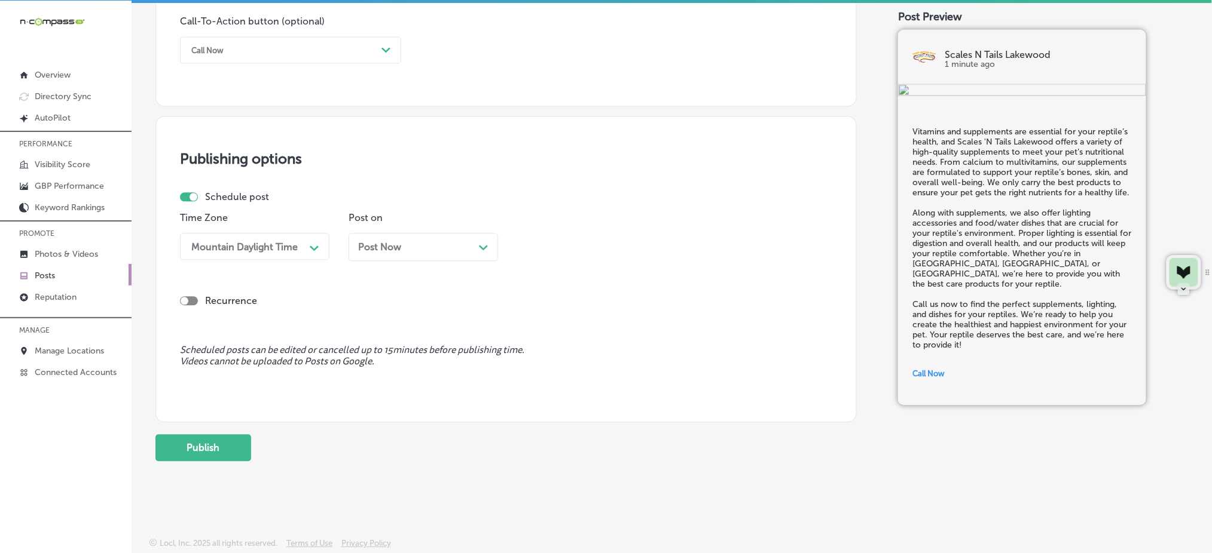
click at [404, 252] on div "Post Now Path Created with Sketch." at bounding box center [423, 246] width 130 height 11
click at [559, 241] on div "11:30 AM" at bounding box center [548, 246] width 41 height 11
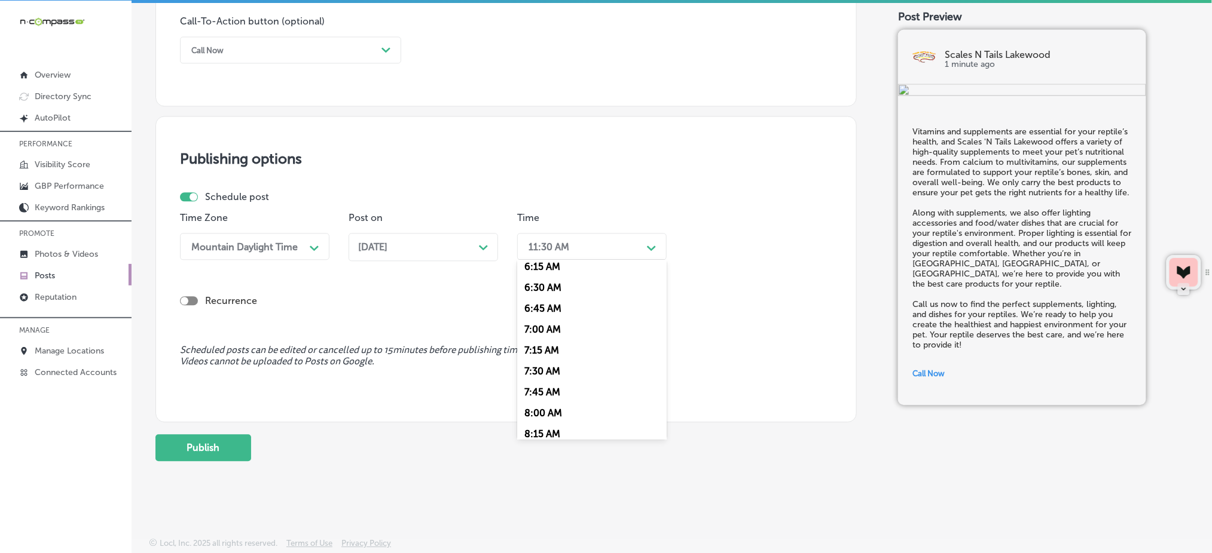
scroll to position [558, 0]
click at [548, 303] on div "7:00 AM" at bounding box center [591, 300] width 149 height 21
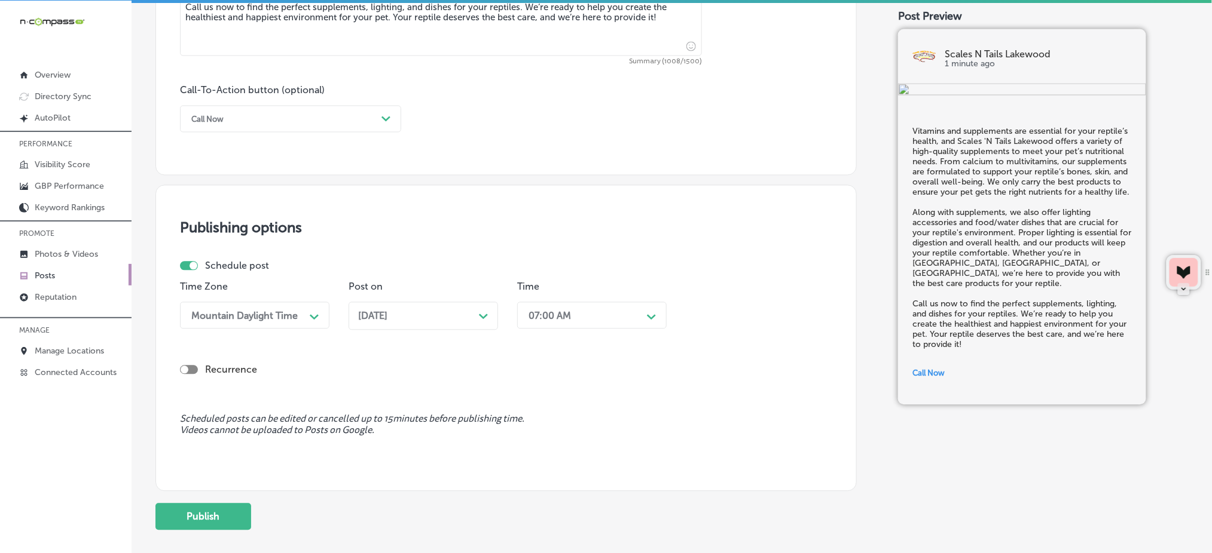
scroll to position [884, 0]
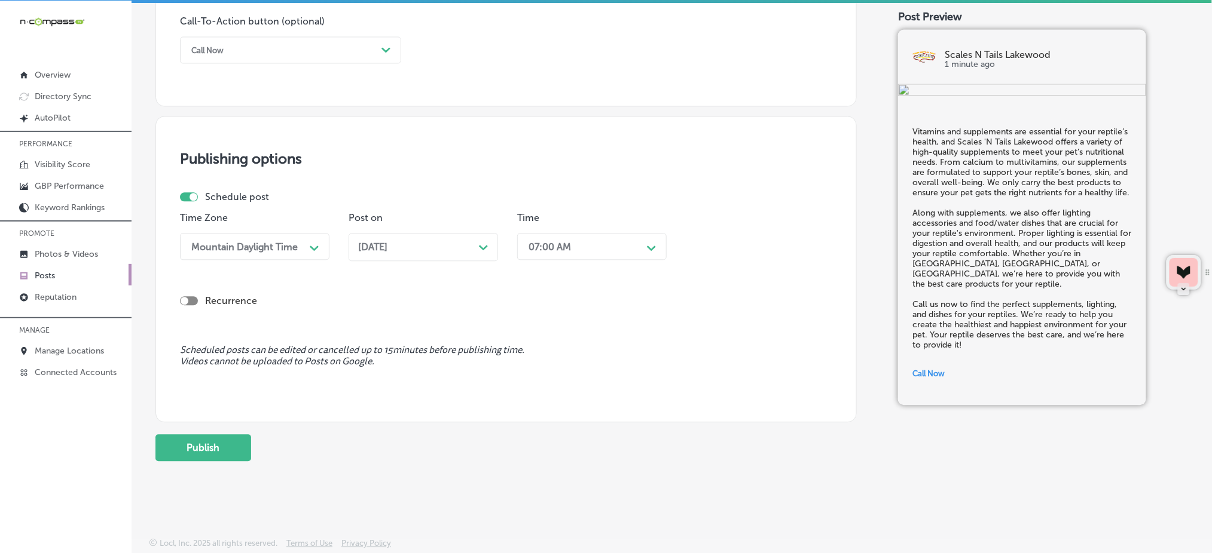
click at [178, 455] on button "Publish" at bounding box center [203, 448] width 96 height 27
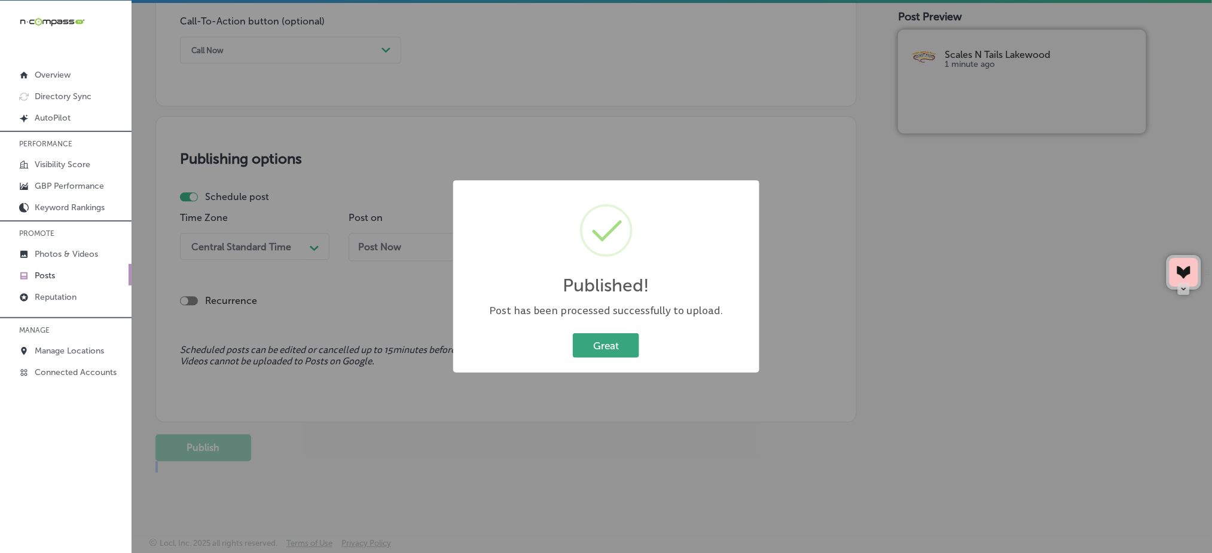
click at [581, 353] on button "Great" at bounding box center [606, 346] width 66 height 25
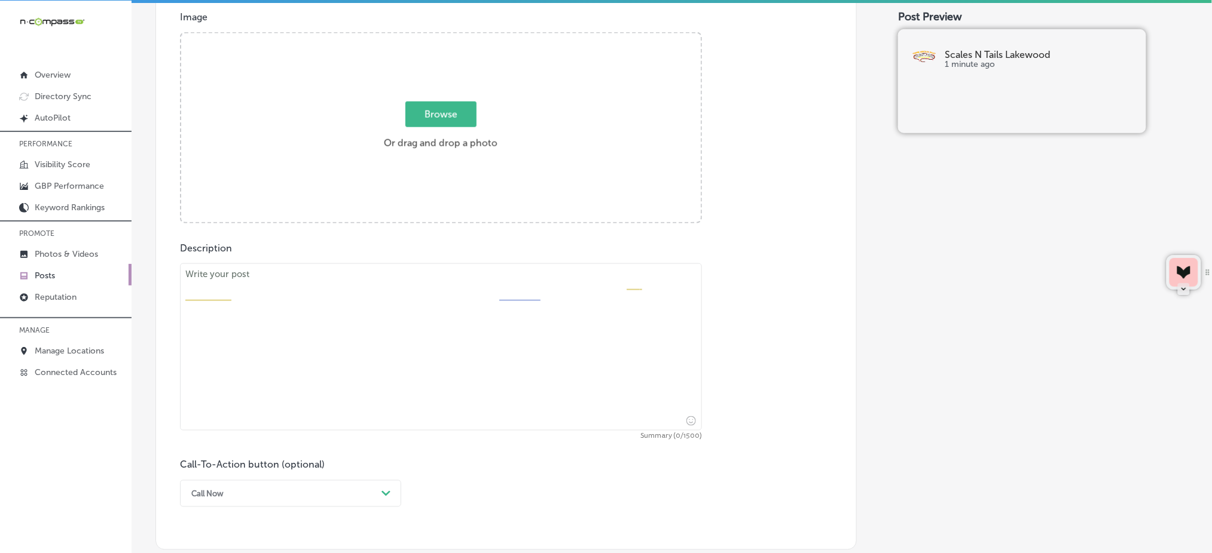
scroll to position [485, 0]
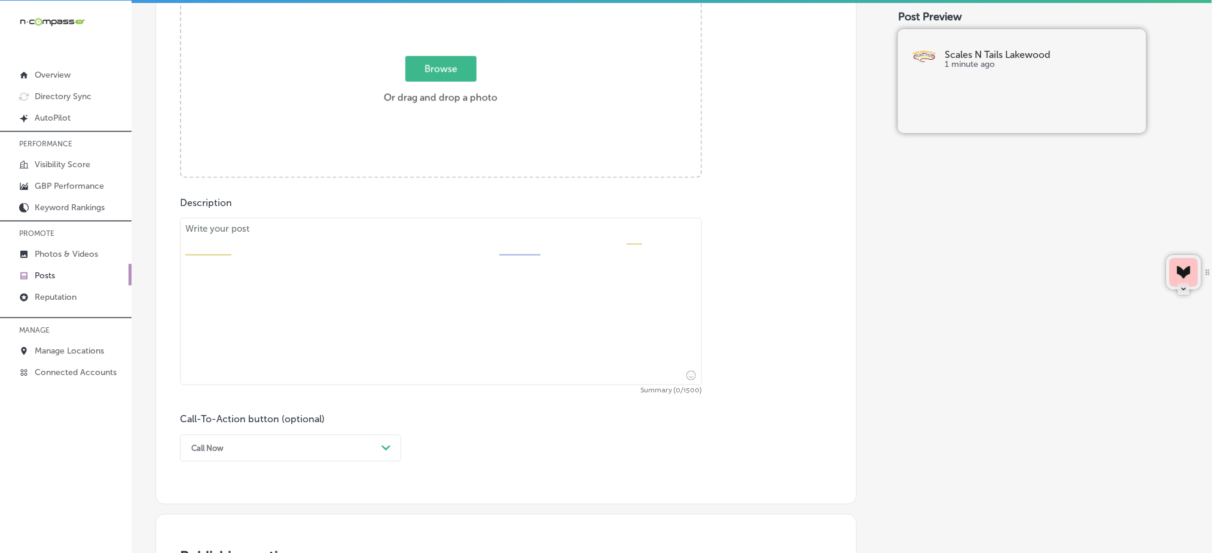
click at [391, 271] on textarea at bounding box center [441, 301] width 522 height 167
paste textarea "Ball pythons are one of the most popular pet reptiles, and Scales 'N Tails Lake…"
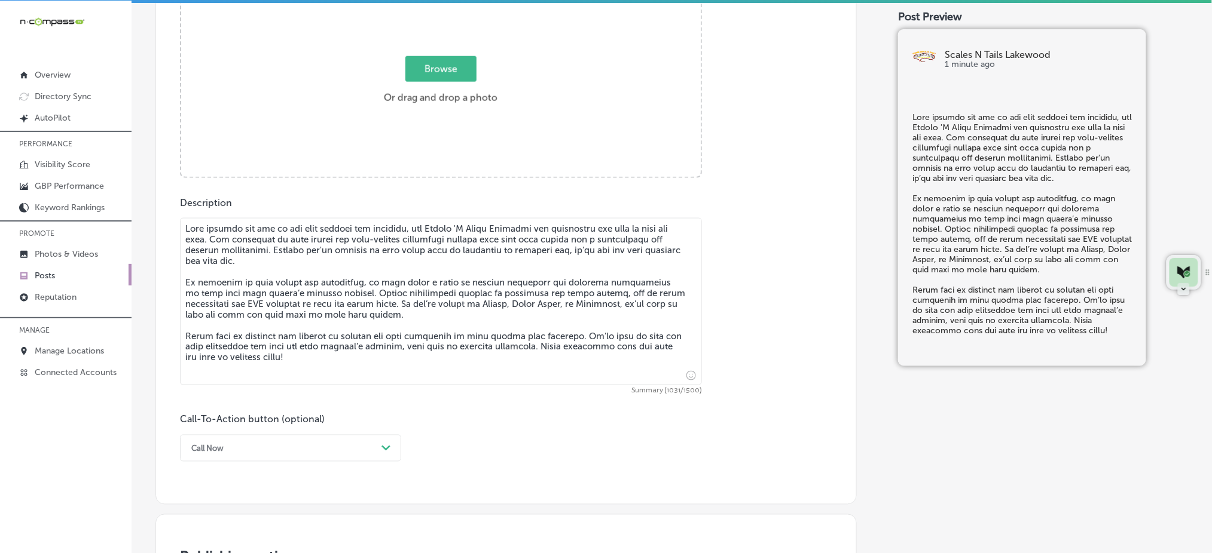
type textarea "Ball pythons are one of the most popular pet reptiles, and Scales 'N Tails Lake…"
click at [450, 64] on span "Browse" at bounding box center [440, 69] width 71 height 26
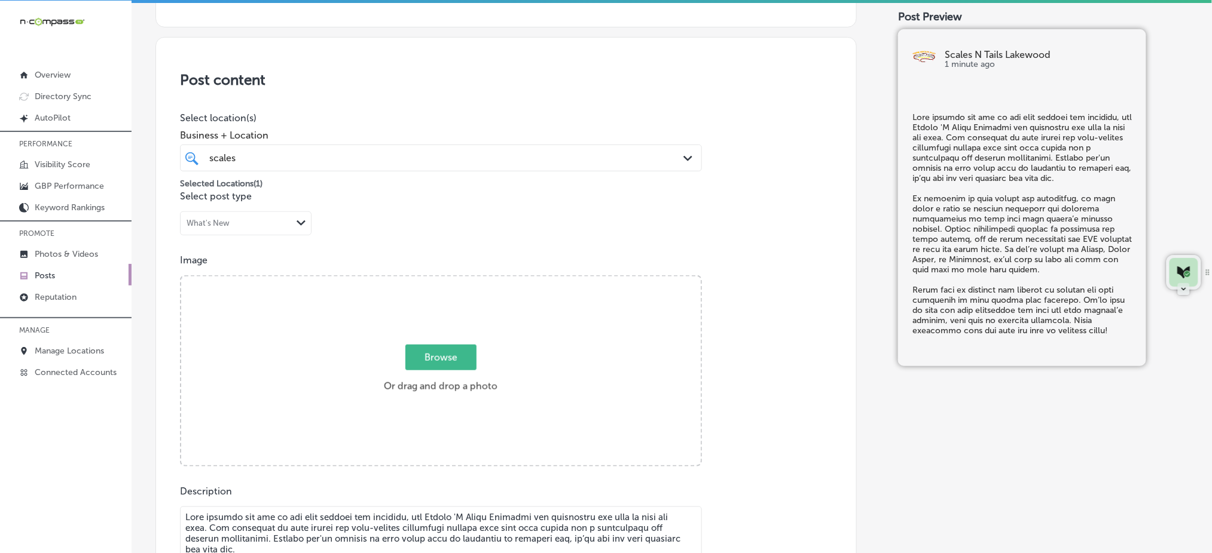
type input "C:\fakepath\pet-store-reptiles-amphibians-scales-n-tails-lakewood-co (4).png"
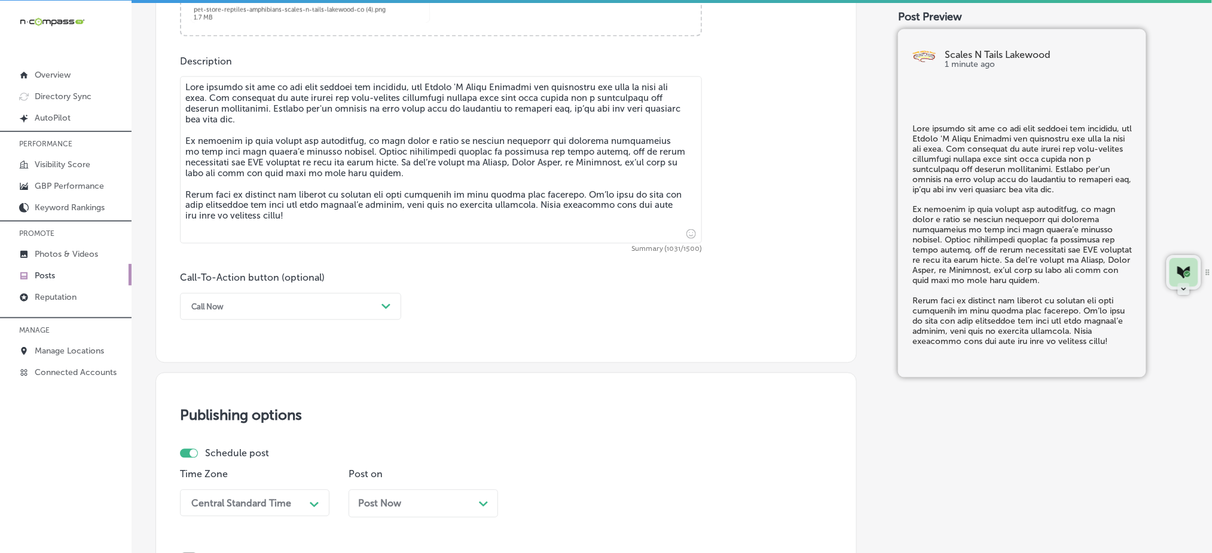
scroll to position [754, 0]
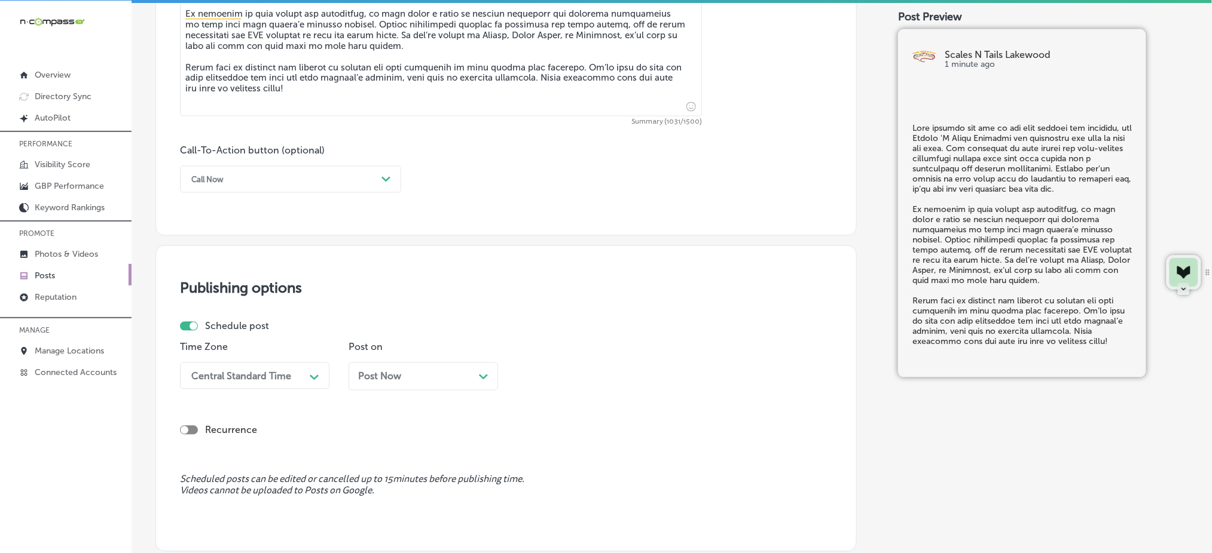
click at [293, 175] on div "Call Now" at bounding box center [280, 179] width 191 height 19
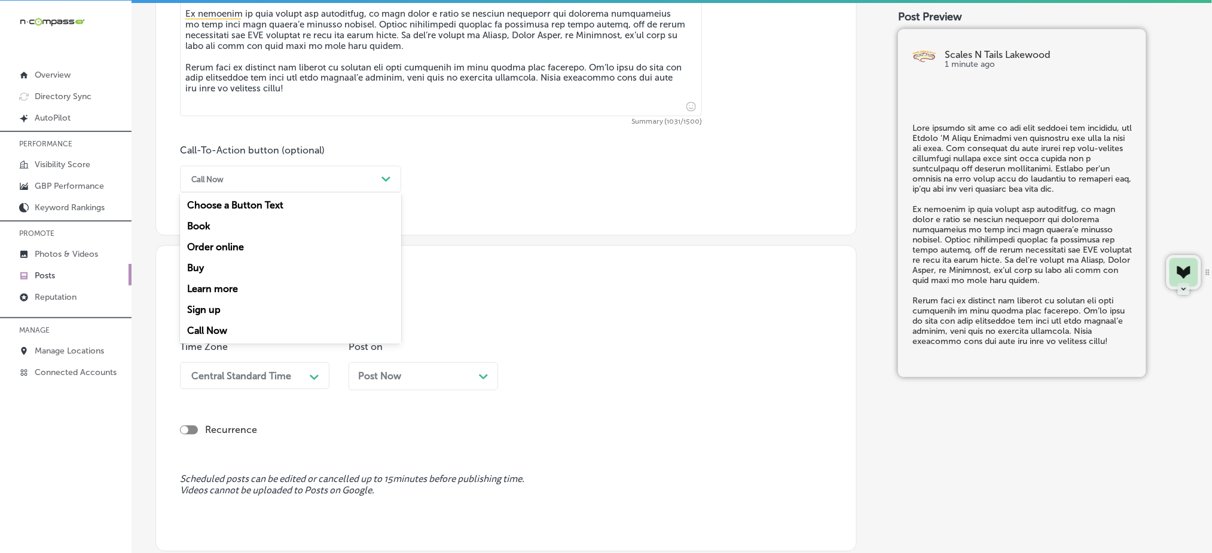
click at [259, 288] on div "Learn more" at bounding box center [290, 289] width 221 height 21
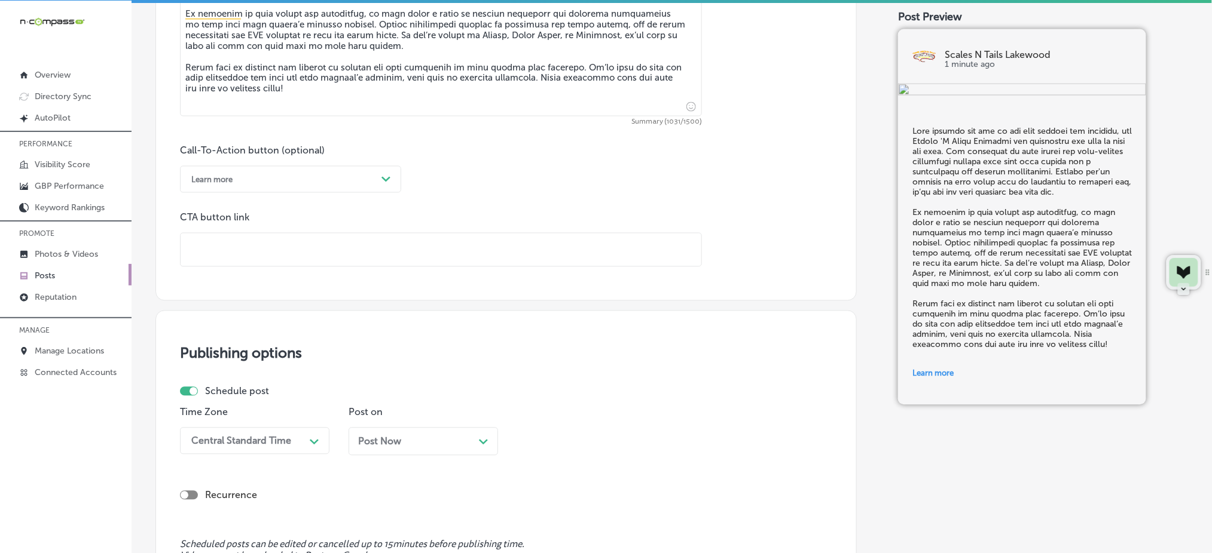
click at [249, 256] on input "text" at bounding box center [441, 250] width 521 height 33
paste input "https://www.scalesntails.com/"
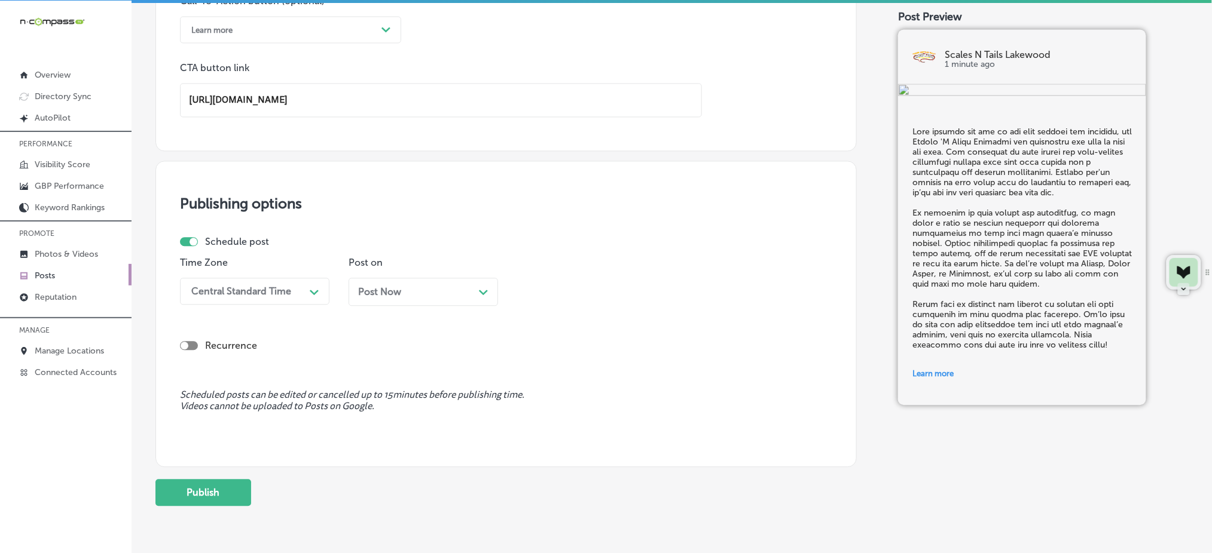
scroll to position [949, 0]
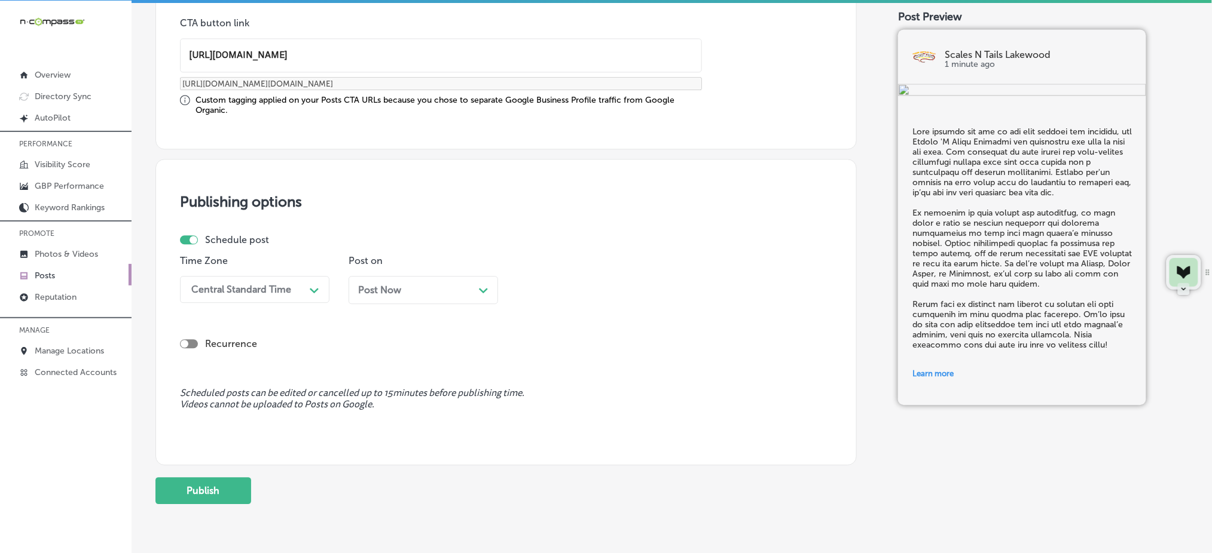
type input "https://www.scalesntails.com/"
click at [282, 289] on div "Central Standard Time" at bounding box center [241, 289] width 100 height 11
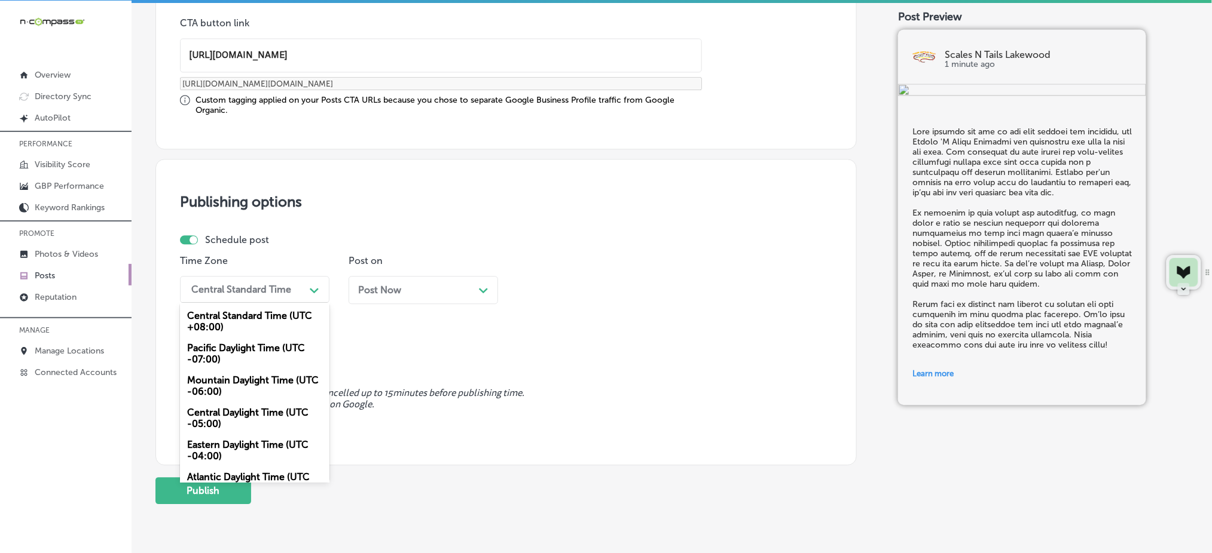
click at [261, 380] on div "Mountain Daylight Time (UTC -06:00)" at bounding box center [254, 386] width 149 height 32
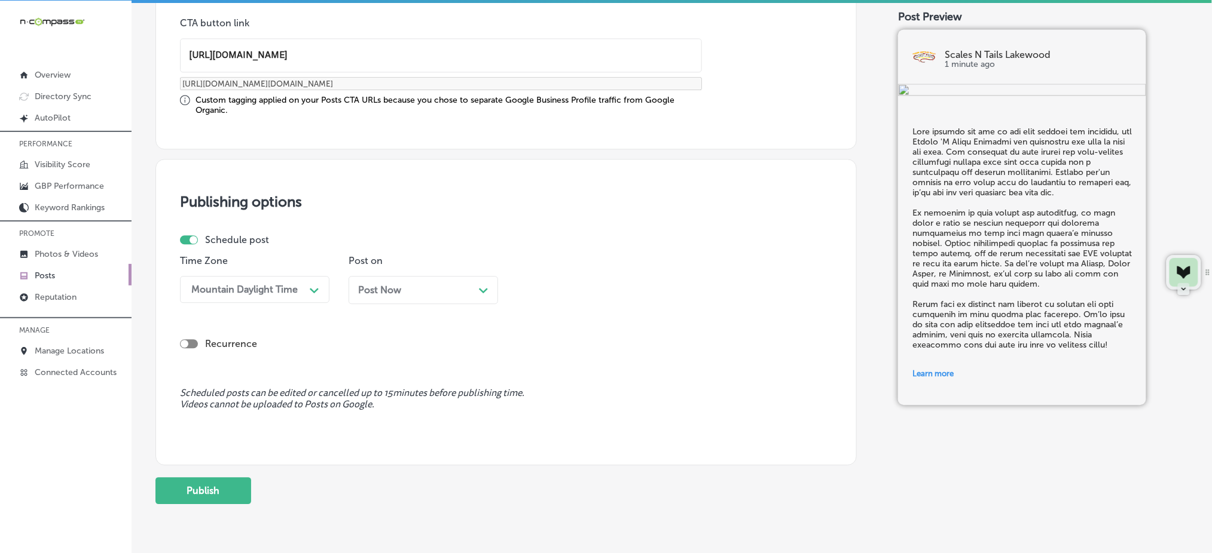
click at [431, 295] on div "Post Now Path Created with Sketch." at bounding box center [422, 290] width 149 height 28
click at [570, 285] on div "11:45 AM" at bounding box center [582, 289] width 120 height 21
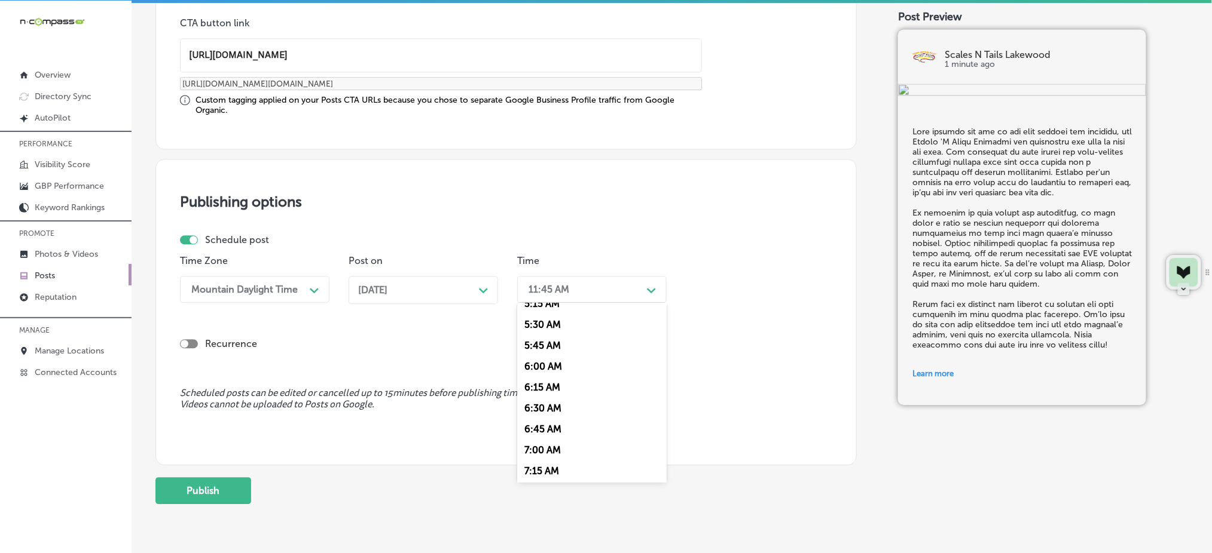
scroll to position [478, 0]
click at [552, 424] on div "7:00 AM" at bounding box center [591, 423] width 149 height 21
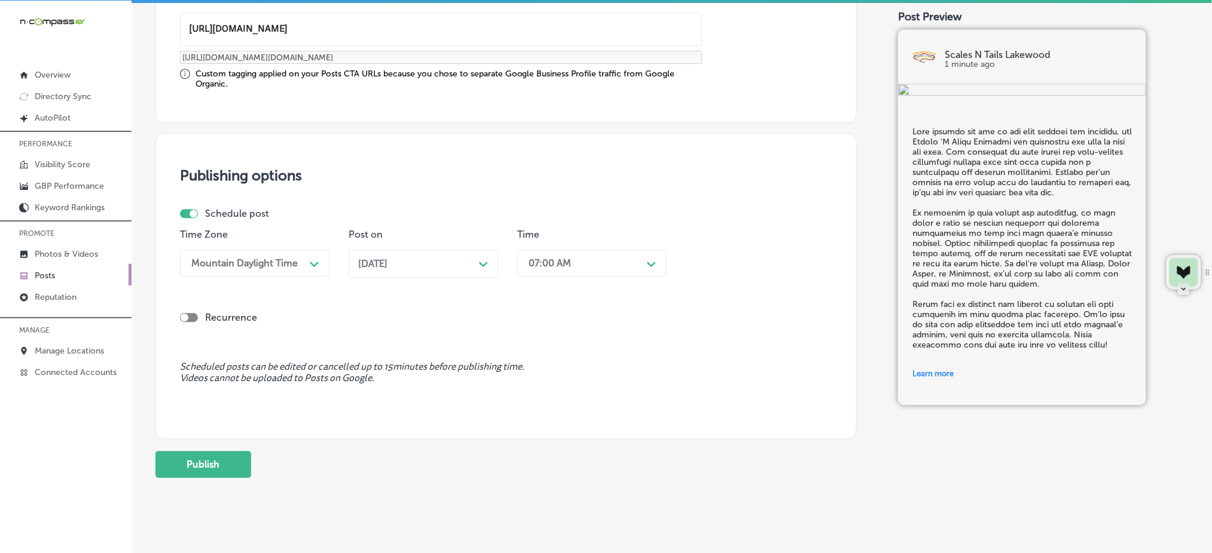
scroll to position [990, 0]
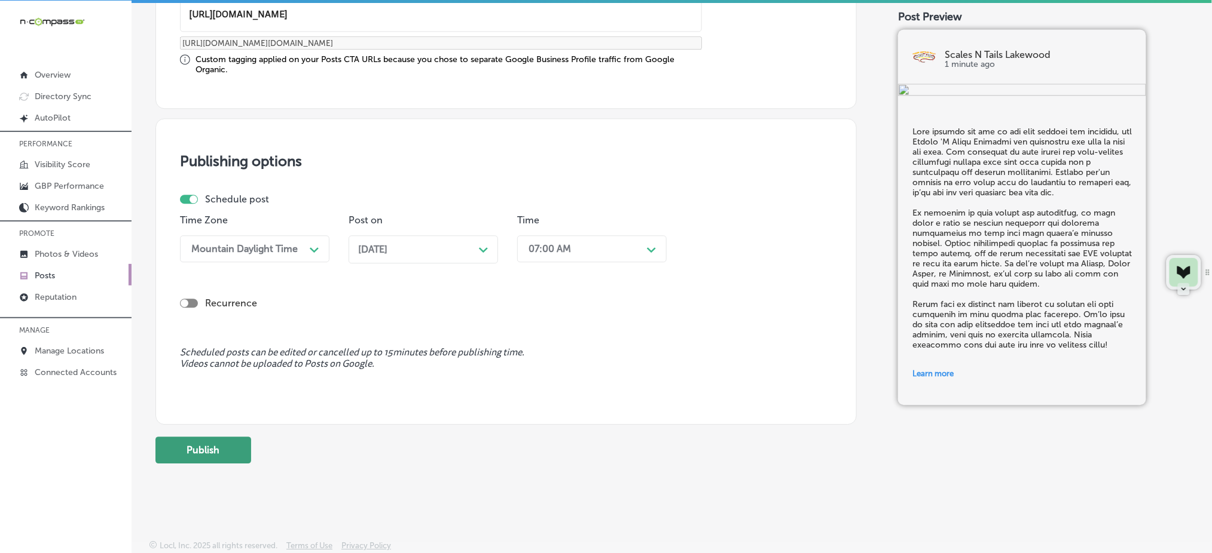
click at [214, 452] on button "Publish" at bounding box center [203, 450] width 96 height 27
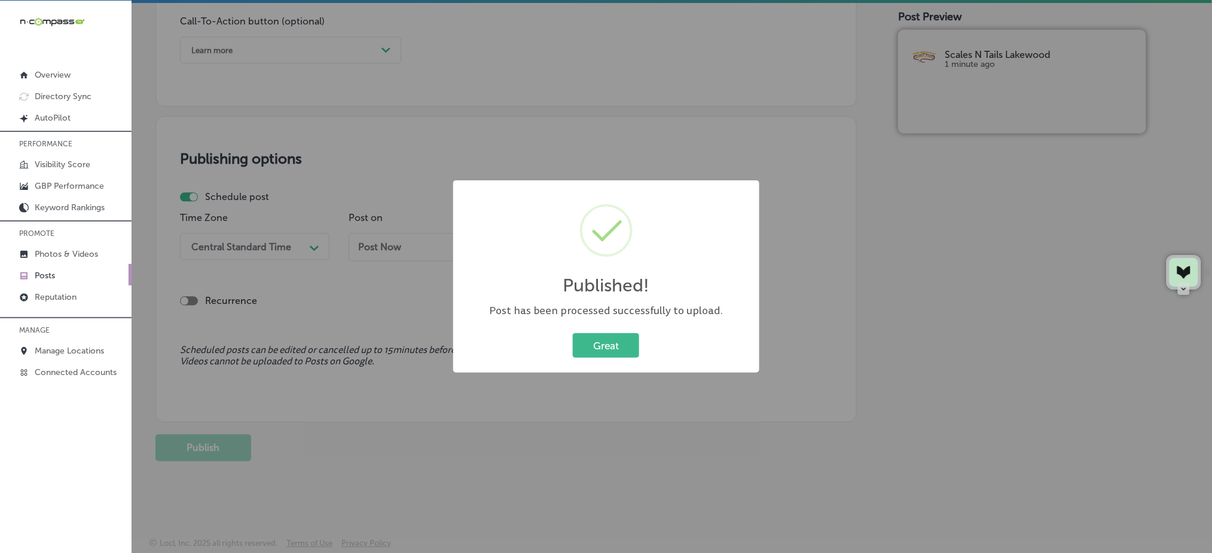
scroll to position [884, 0]
click at [628, 345] on button "Great" at bounding box center [606, 346] width 66 height 25
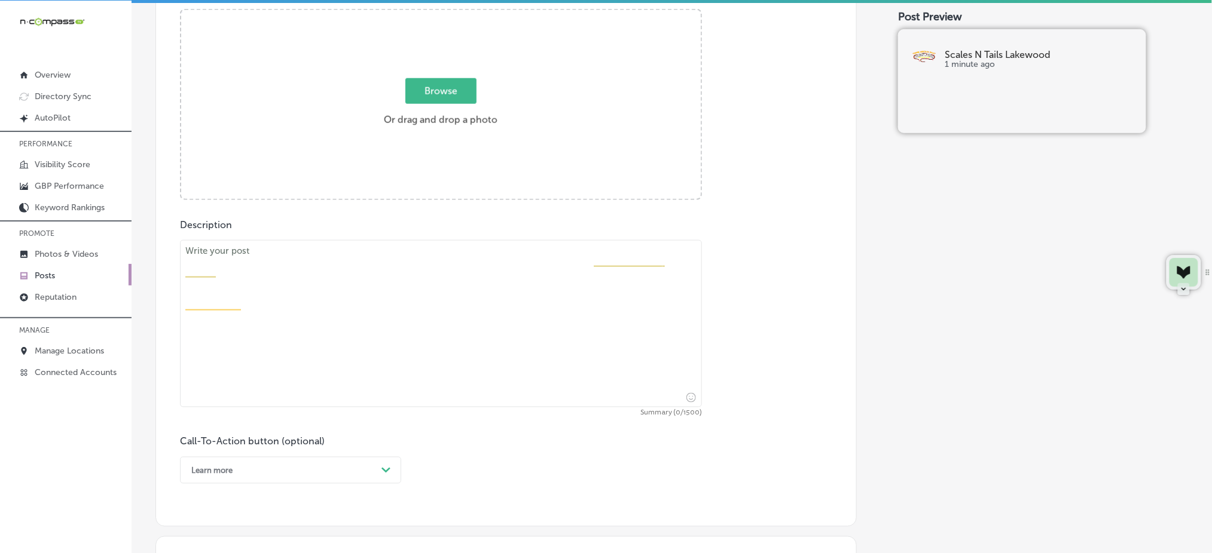
scroll to position [246, 0]
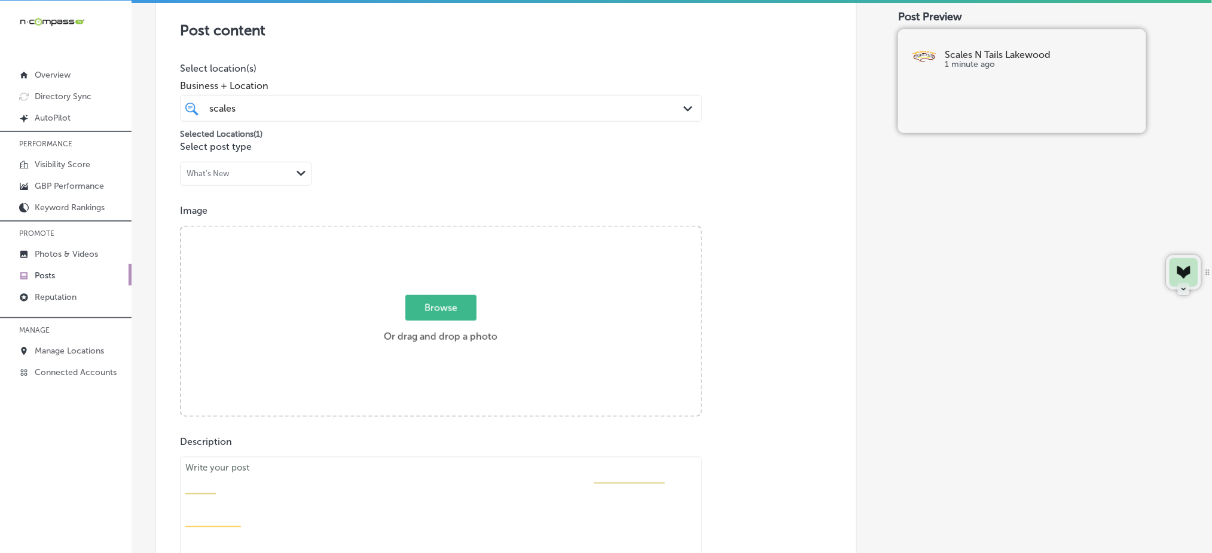
click at [343, 492] on textarea at bounding box center [441, 540] width 522 height 167
paste textarea "Fire belly toads are fascinating pets, and Scales 'N Tails Lakewood has everyth…"
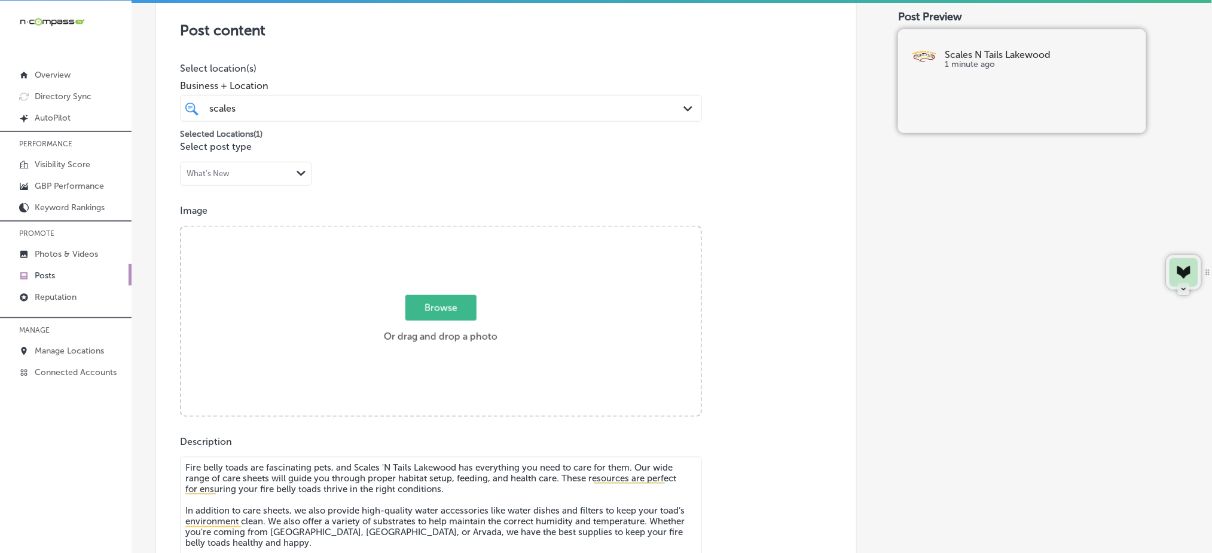
scroll to position [285, 0]
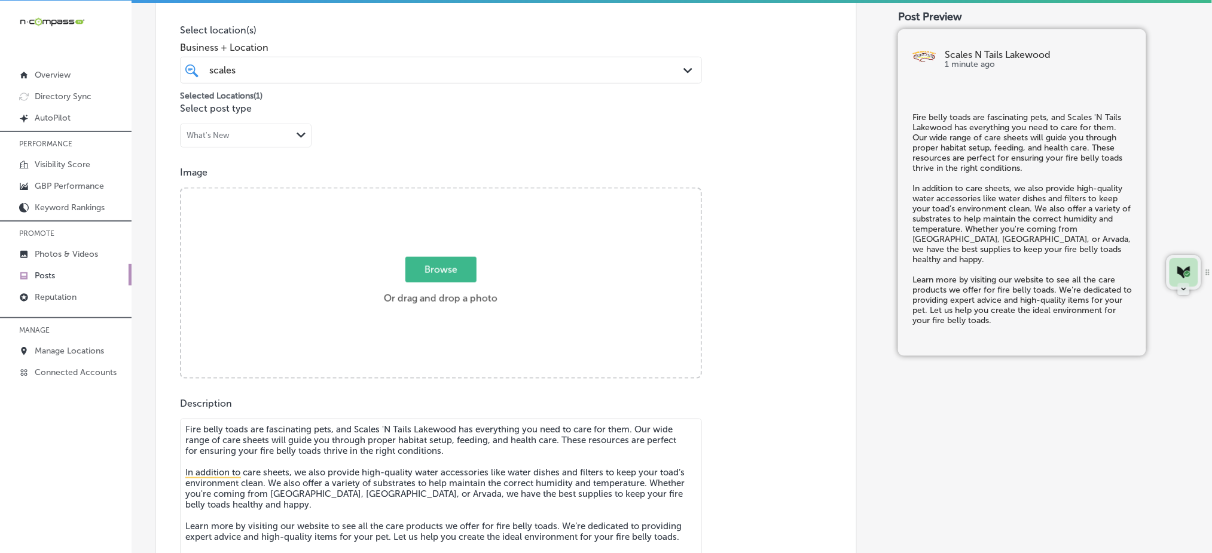
type textarea "Fire belly toads are fascinating pets, and Scales 'N Tails Lakewood has everyth…"
click at [441, 271] on span "Browse" at bounding box center [440, 270] width 71 height 26
click at [441, 192] on input "Browse Or drag and drop a photo" at bounding box center [440, 191] width 519 height 4
type input "C:\fakepath\reptile-care-supplies-scales-n-tails-lakewood-co (1).png"
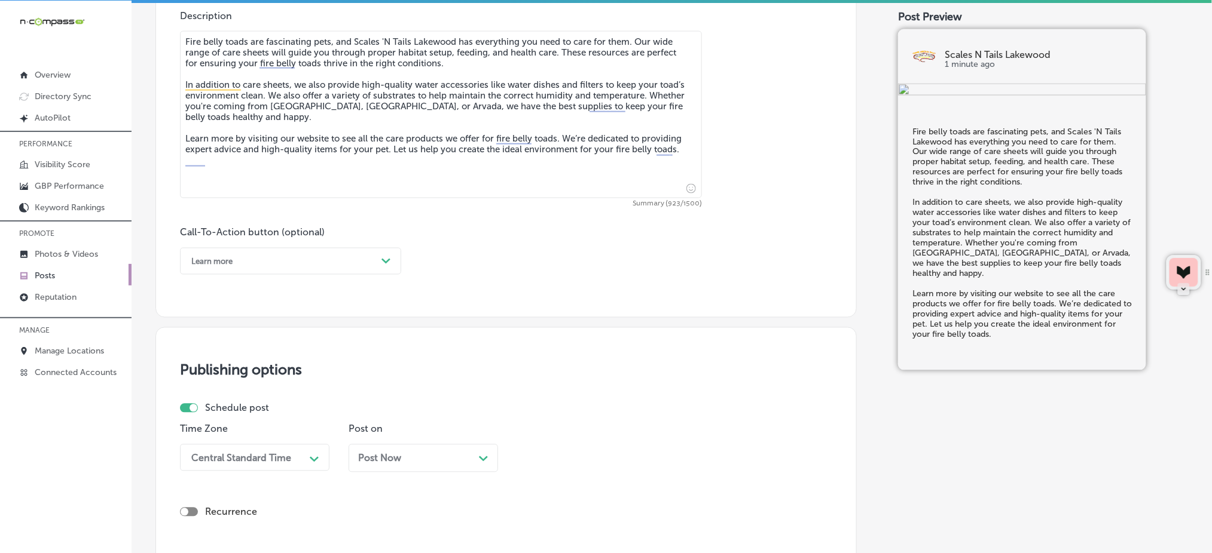
scroll to position [683, 0]
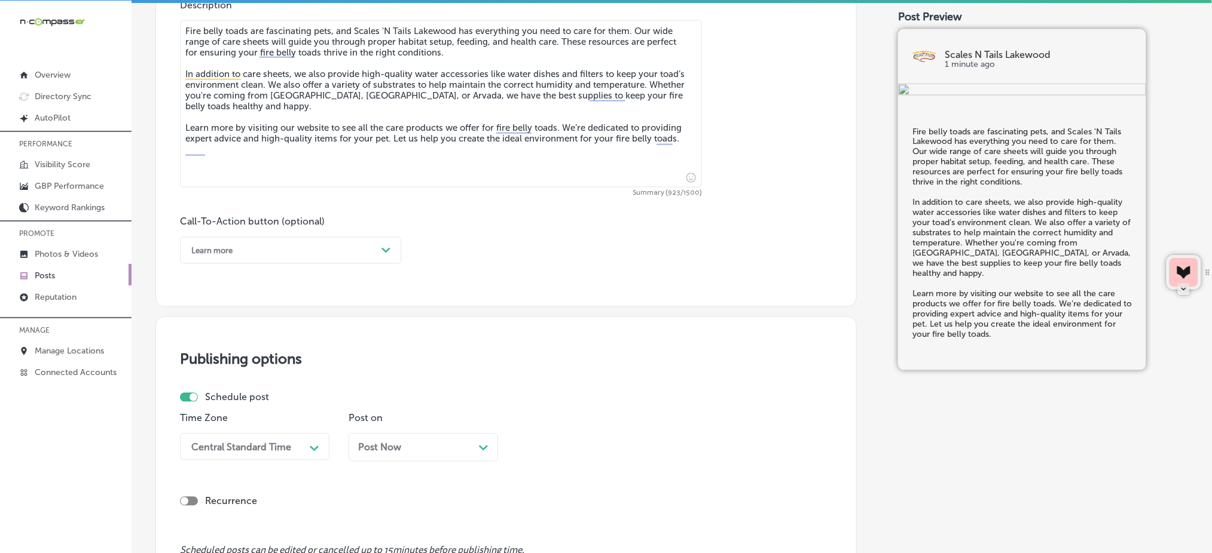
click at [256, 244] on div "Learn more" at bounding box center [280, 250] width 191 height 19
click at [237, 359] on div "Learn more" at bounding box center [290, 360] width 221 height 21
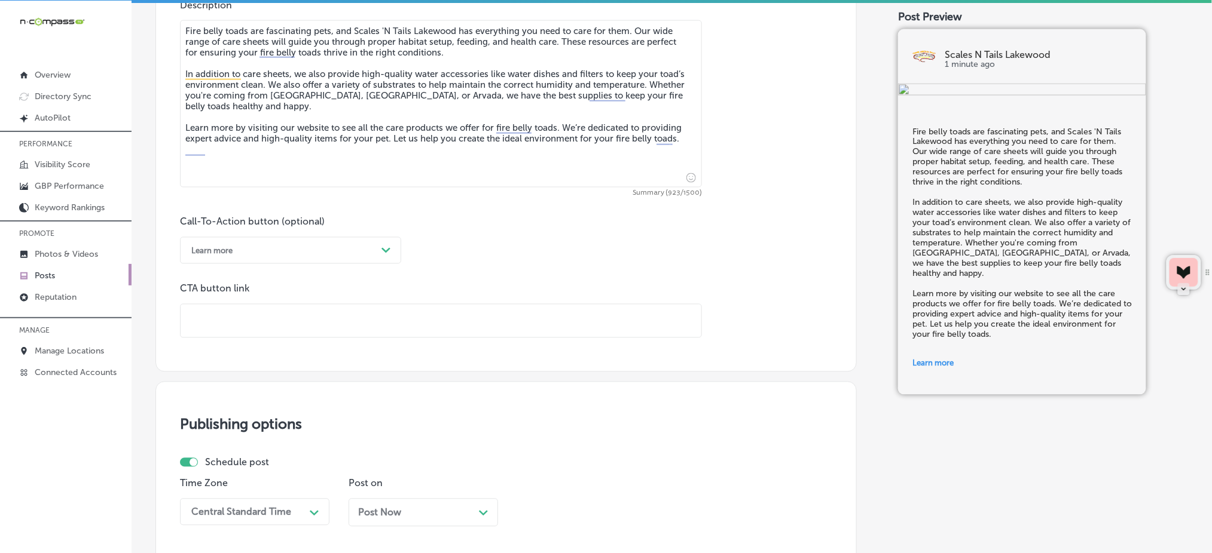
click at [247, 320] on input "text" at bounding box center [441, 321] width 521 height 33
paste input "https://www.scalesntails.com/"
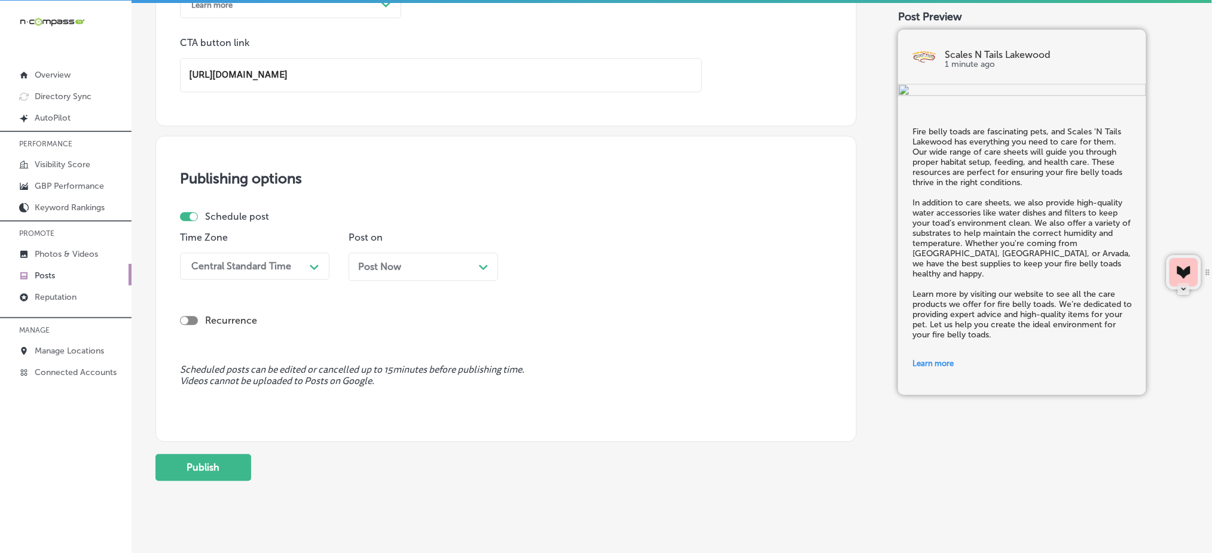
scroll to position [949, 0]
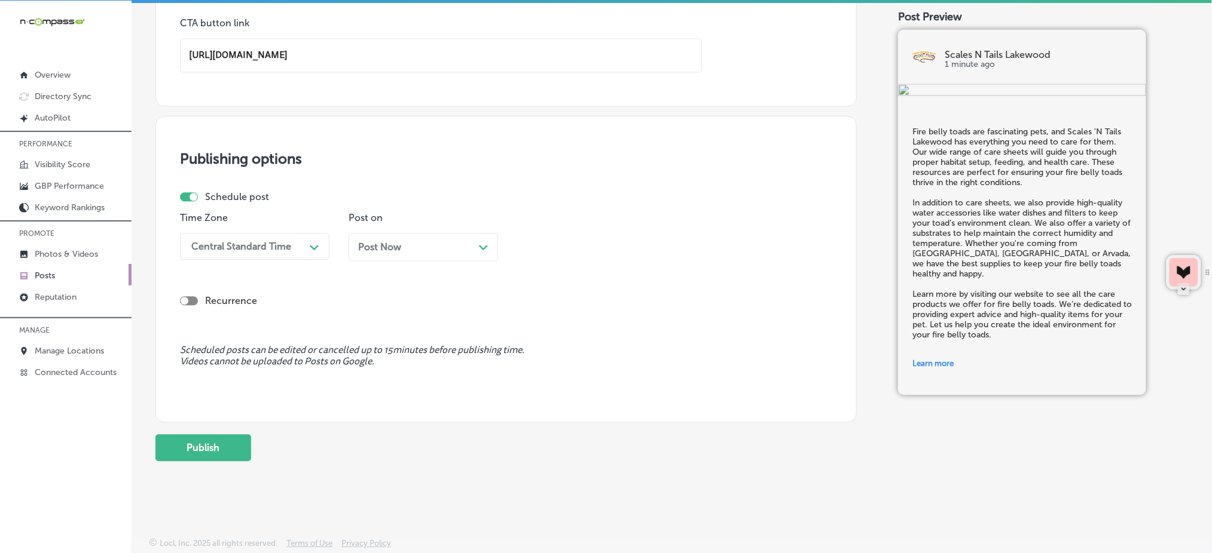
type input "https://www.scalesntails.com/"
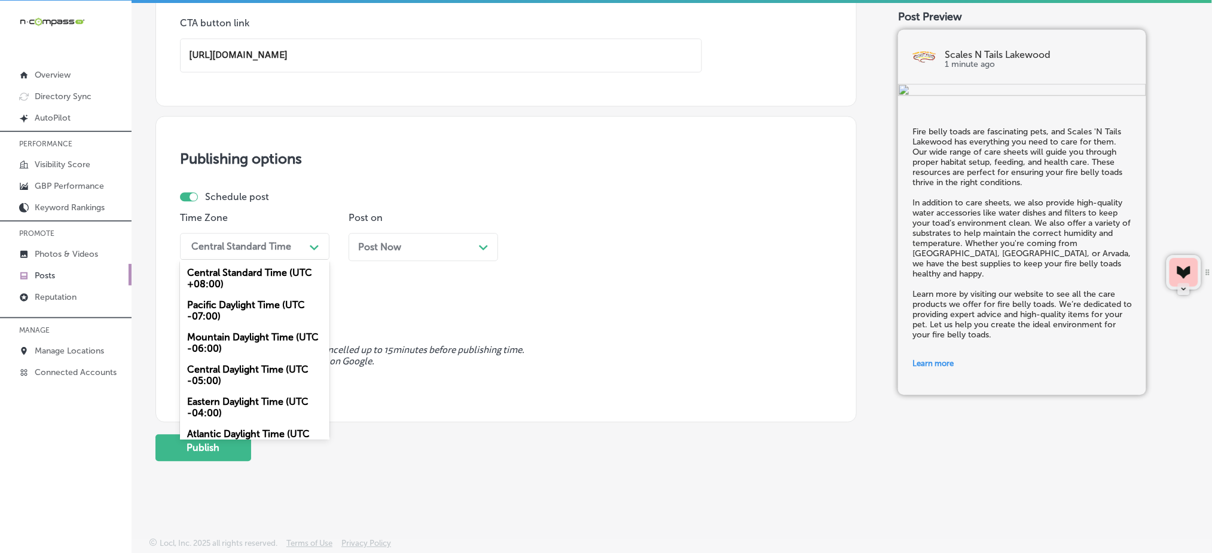
click at [261, 248] on div "Central Standard Time" at bounding box center [241, 246] width 100 height 11
click at [244, 348] on div "Mountain Daylight Time (UTC -06:00)" at bounding box center [254, 343] width 149 height 32
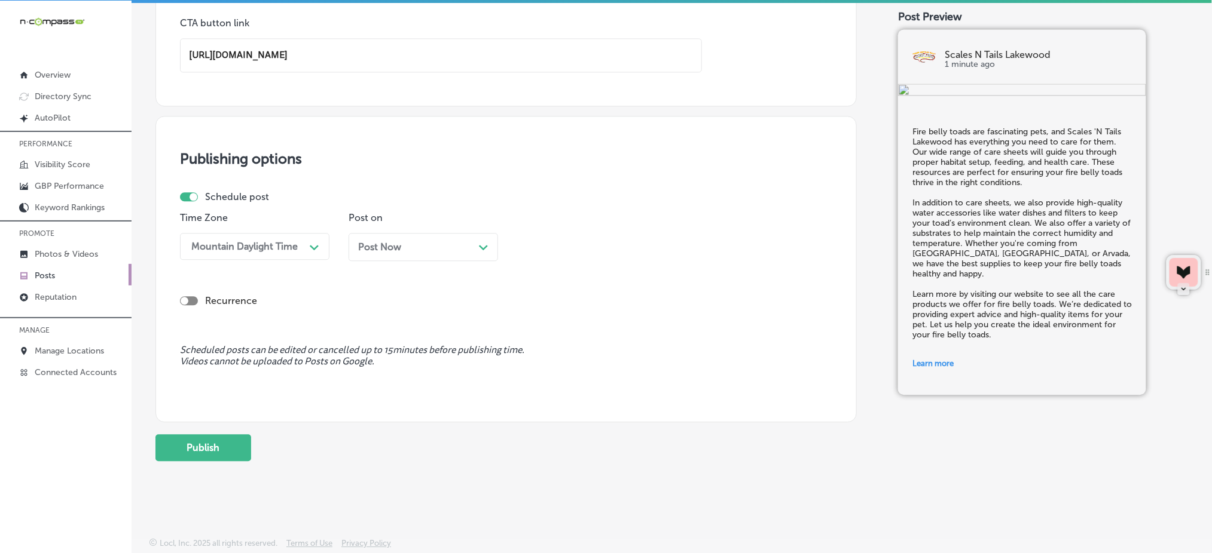
click at [380, 254] on div "Post Now Path Created with Sketch." at bounding box center [422, 247] width 149 height 28
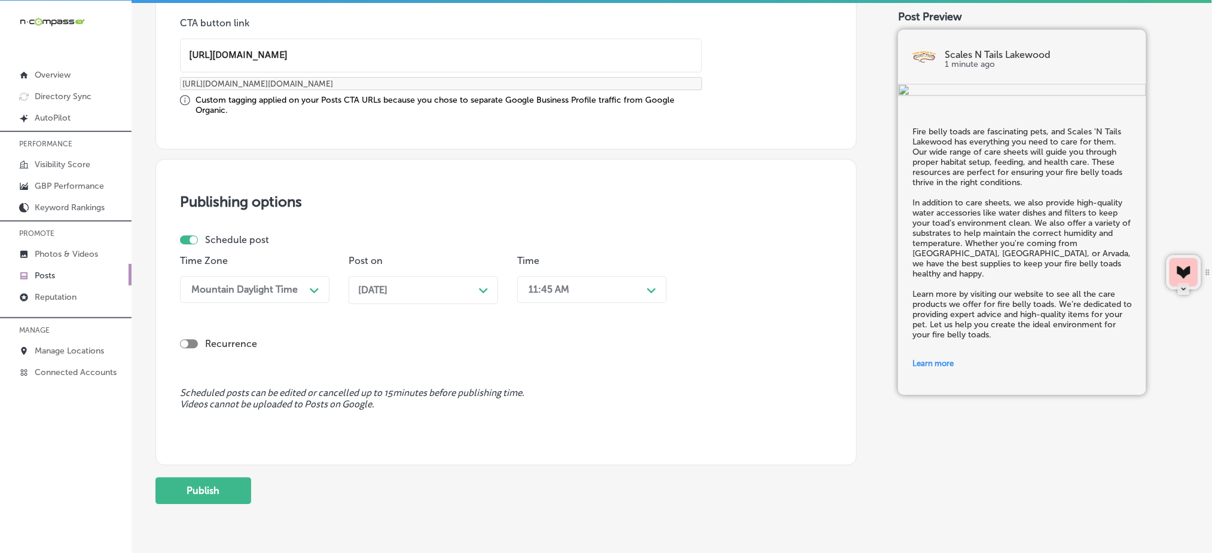
click at [591, 286] on div "11:45 AM" at bounding box center [582, 289] width 120 height 21
click at [427, 290] on div "Nov 03, 2025 Path Created with Sketch." at bounding box center [423, 290] width 130 height 11
click at [557, 284] on div "11:45 AM" at bounding box center [548, 289] width 41 height 11
click at [542, 421] on div "7:00 AM" at bounding box center [591, 423] width 149 height 21
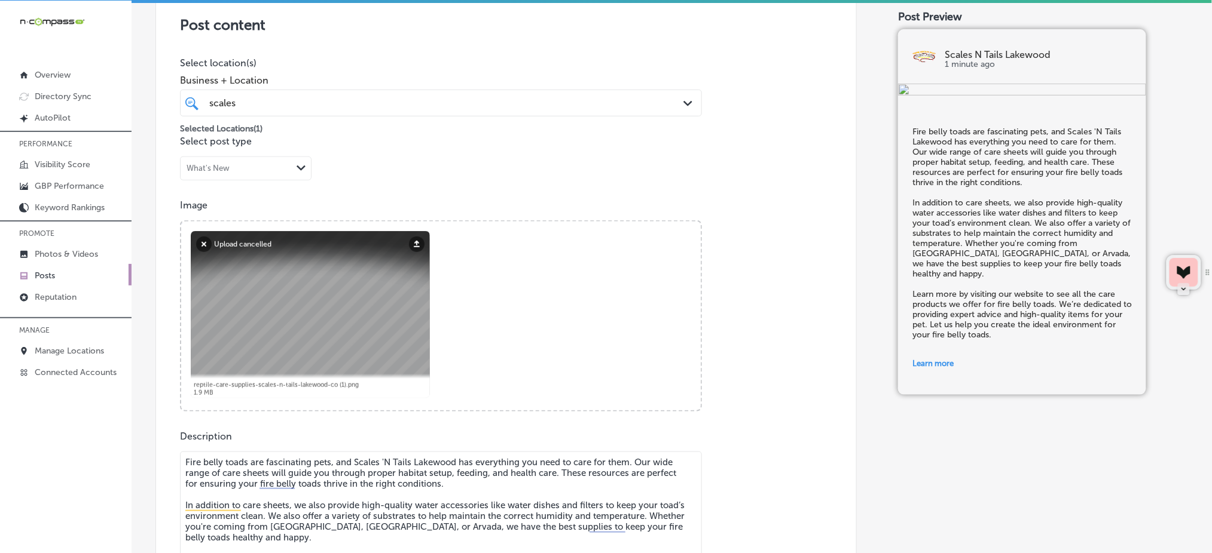
scroll to position [232, 0]
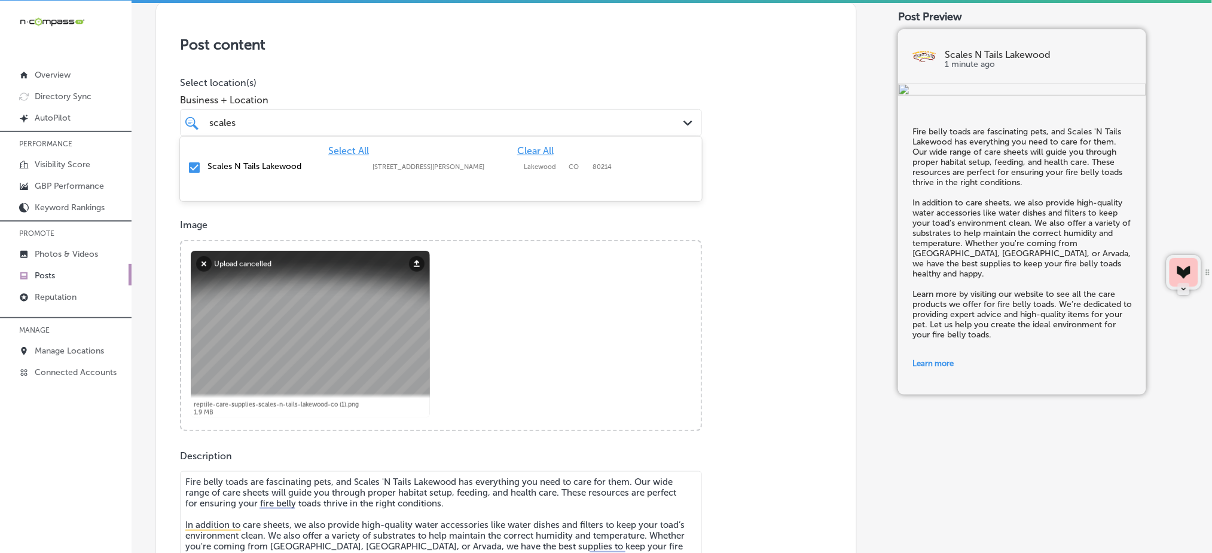
click at [300, 125] on div "scales scales" at bounding box center [417, 123] width 419 height 16
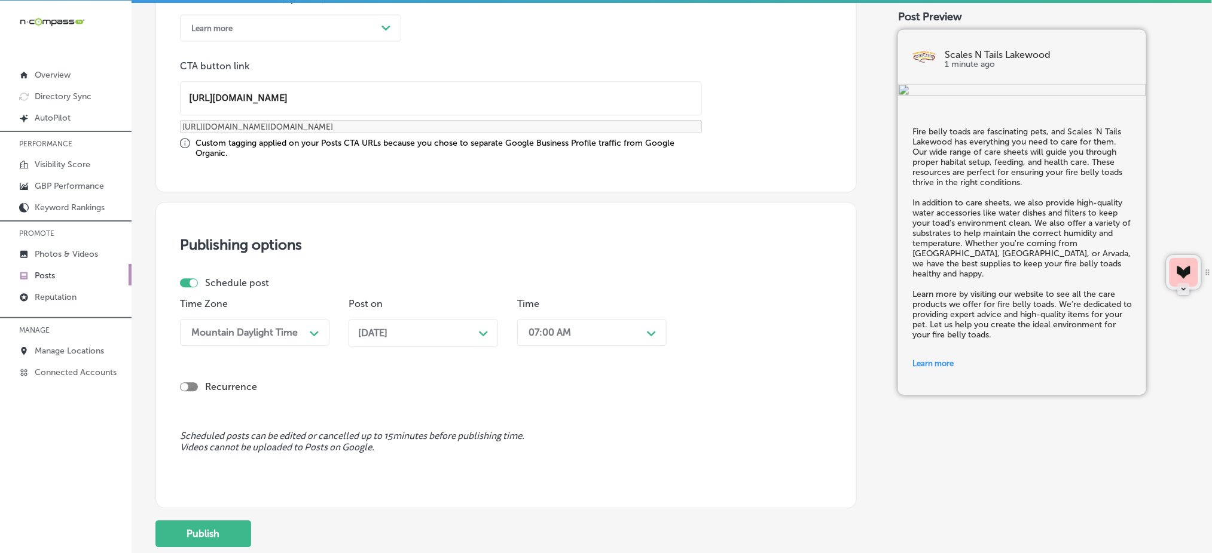
scroll to position [949, 0]
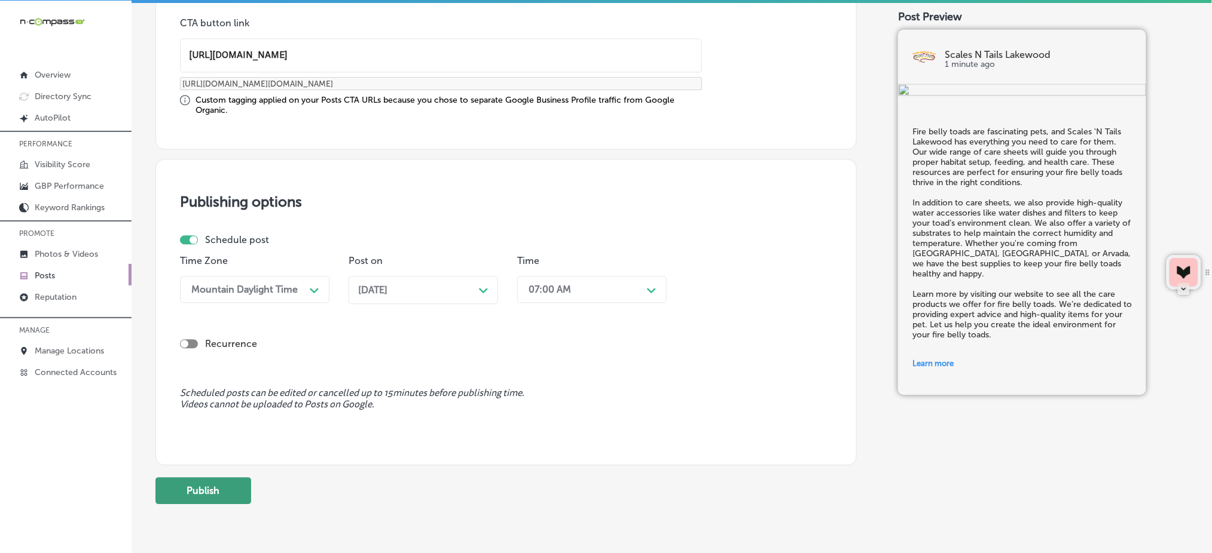
click at [207, 487] on button "Publish" at bounding box center [203, 491] width 96 height 27
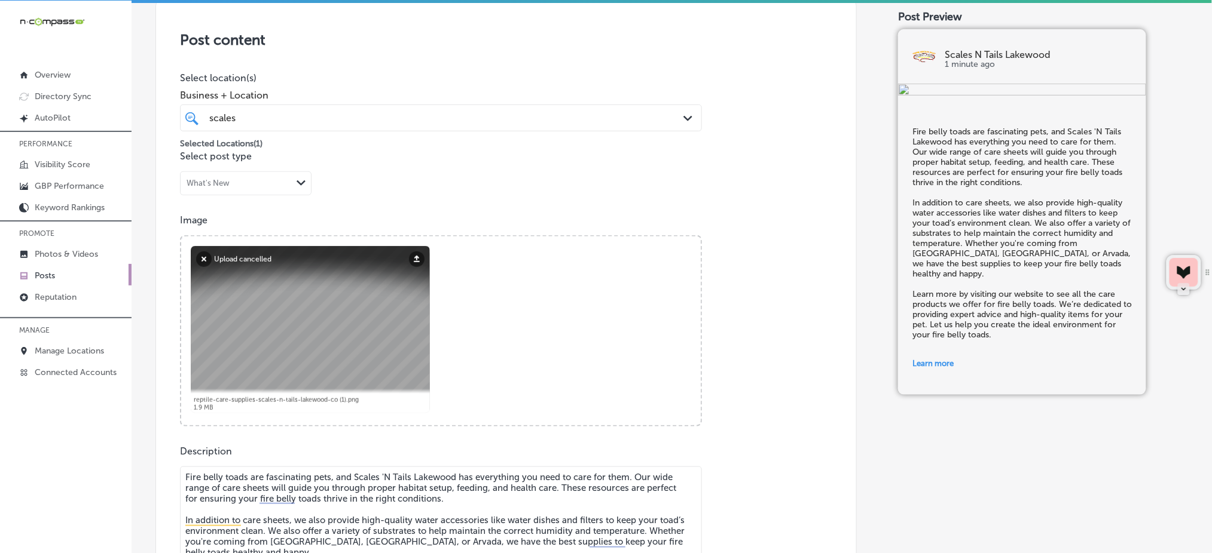
scroll to position [232, 0]
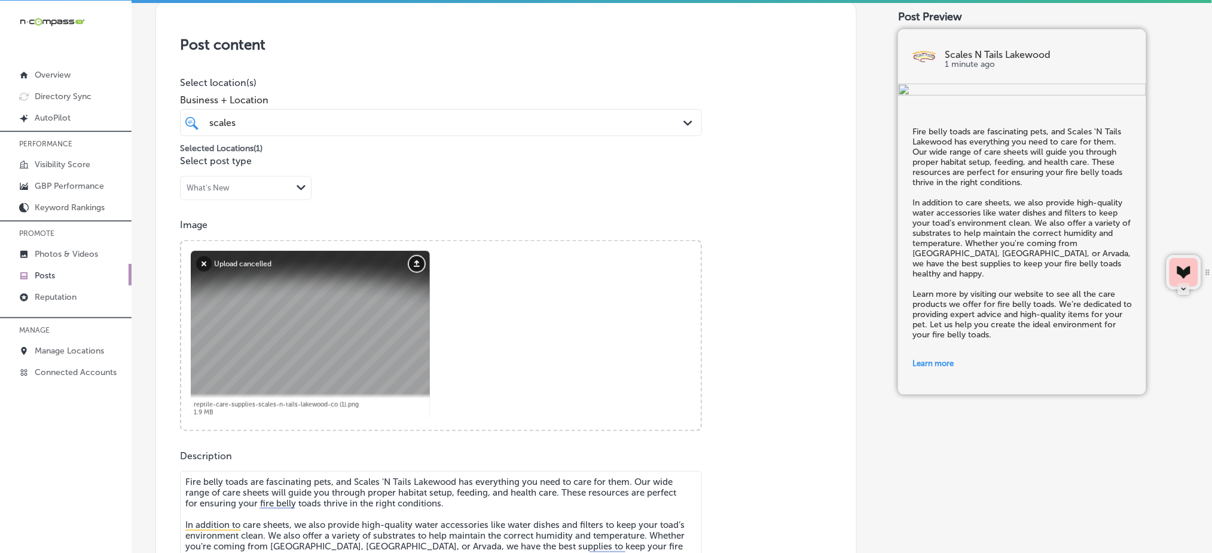
click at [417, 265] on button "Upload" at bounding box center [417, 264] width 16 height 16
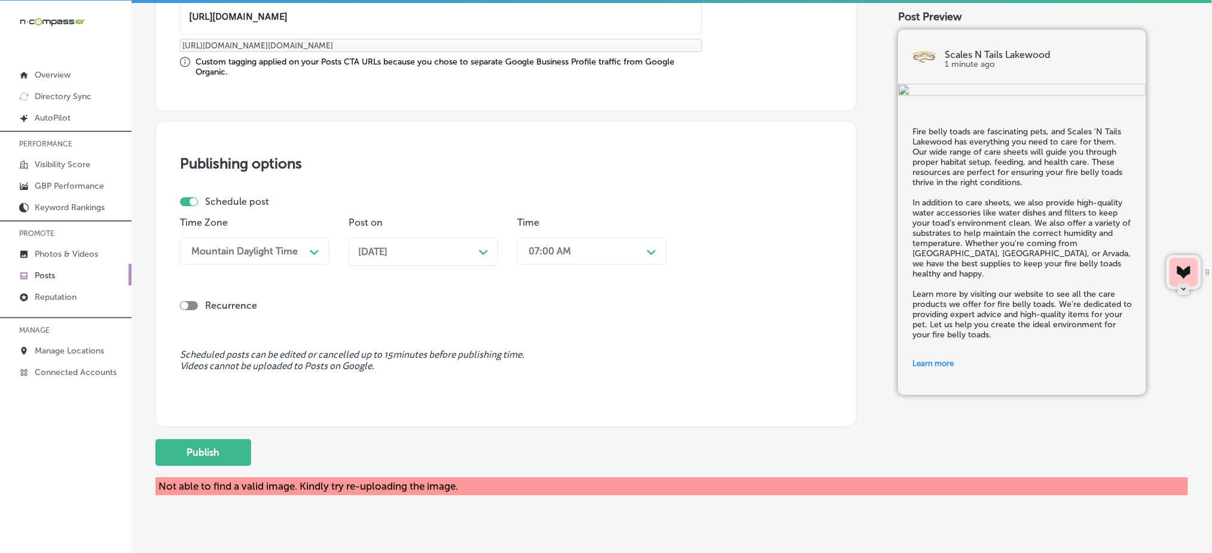
scroll to position [1008, 0]
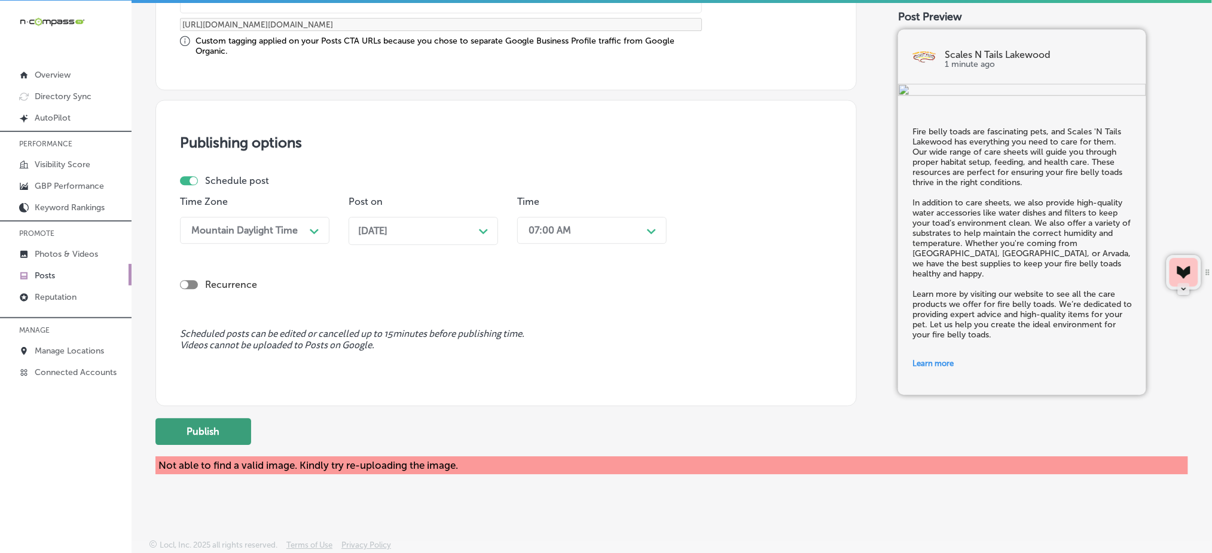
click at [232, 418] on button "Publish" at bounding box center [203, 431] width 96 height 27
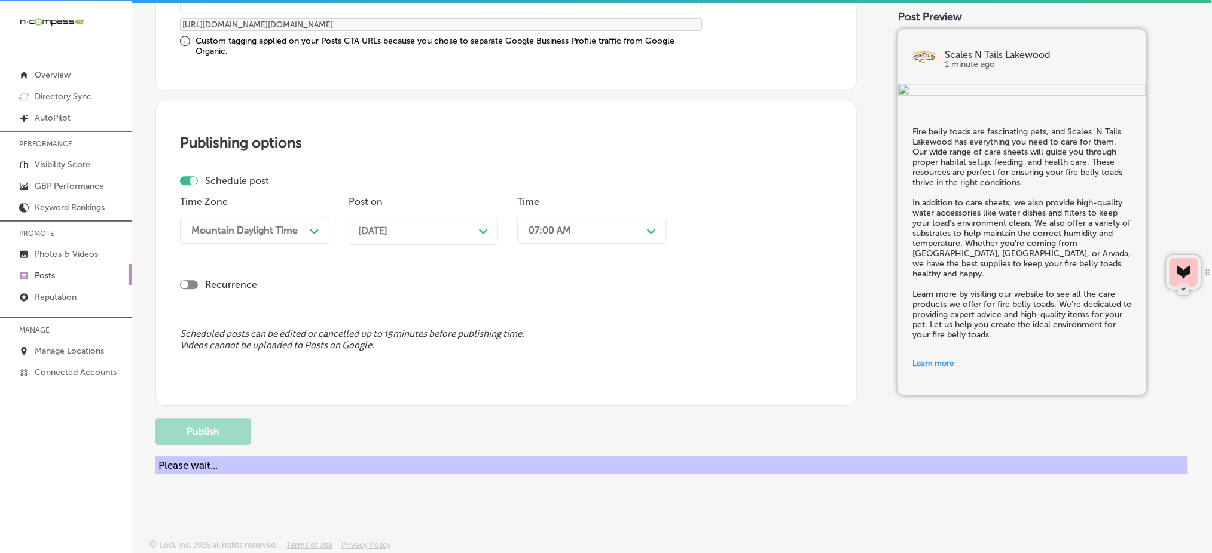
scroll to position [884, 0]
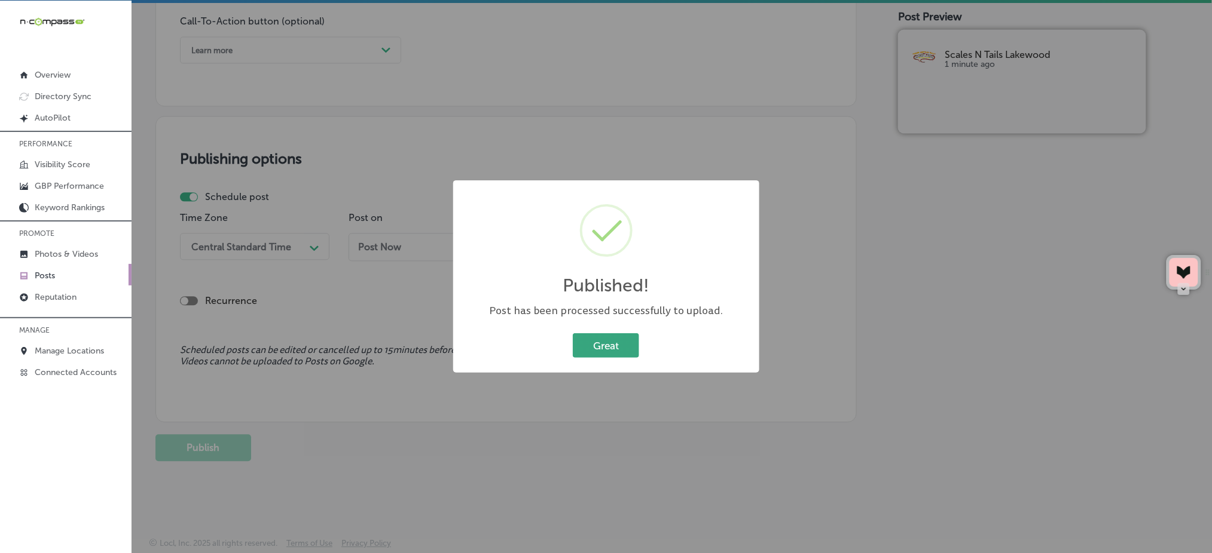
click at [617, 353] on button "Great" at bounding box center [606, 346] width 66 height 25
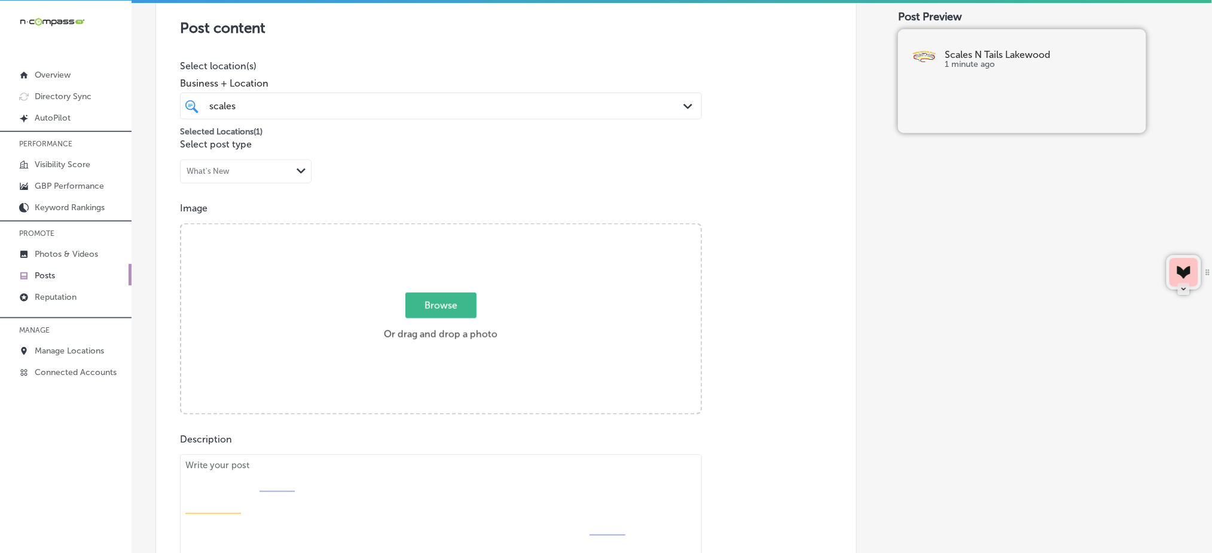
scroll to position [246, 0]
click at [432, 310] on span "Browse" at bounding box center [440, 308] width 71 height 26
click at [432, 231] on input "Browse Or drag and drop a photo" at bounding box center [440, 229] width 519 height 4
type input "C:\fakepath\reptile-care-supplies-scales-n-tails-lakewood-co (2).png"
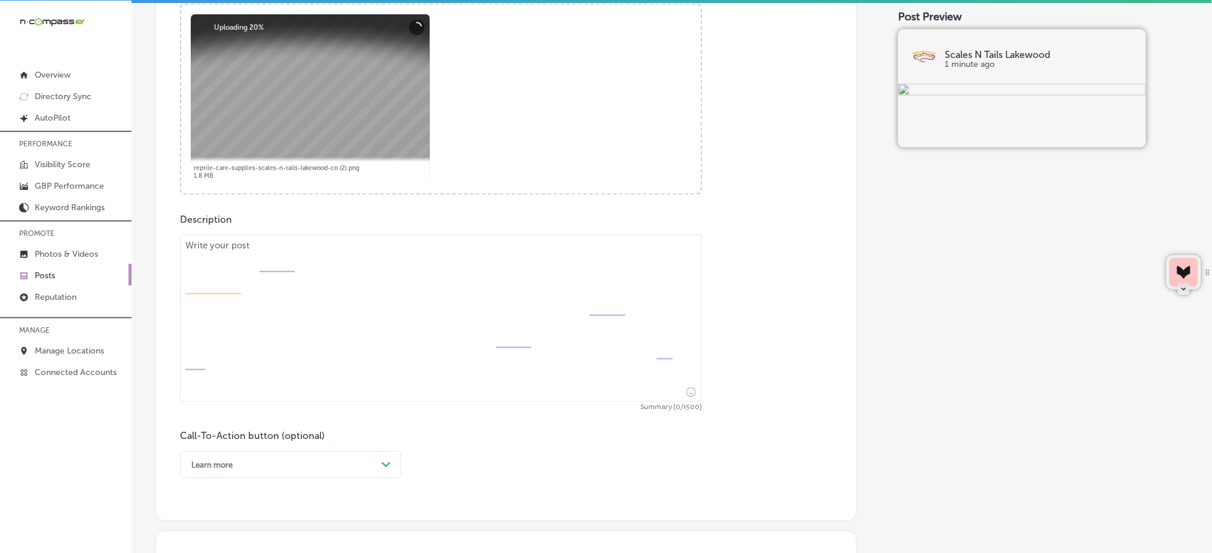
scroll to position [485, 0]
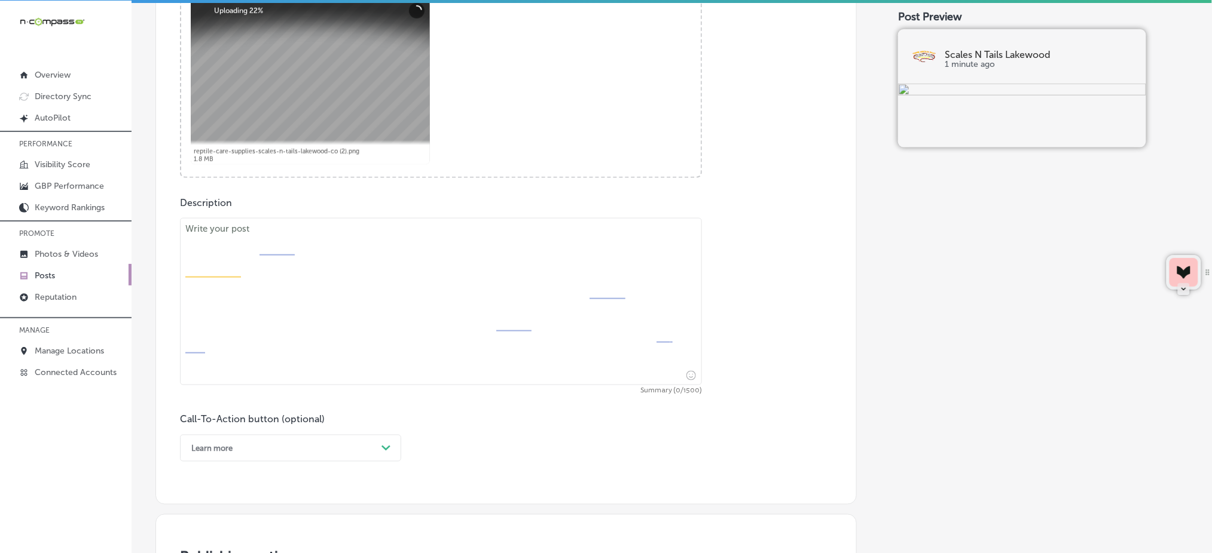
click at [368, 266] on textarea at bounding box center [441, 301] width 522 height 167
paste textarea "Turtles and tortoises need a specific environment to thrive, and Scales 'N Tail…"
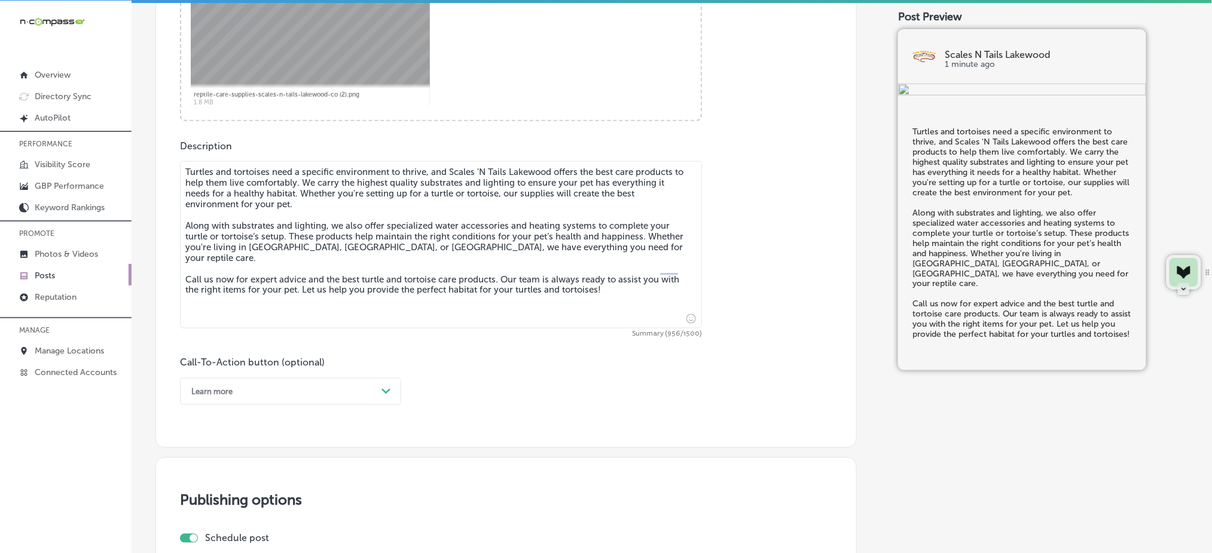
scroll to position [565, 0]
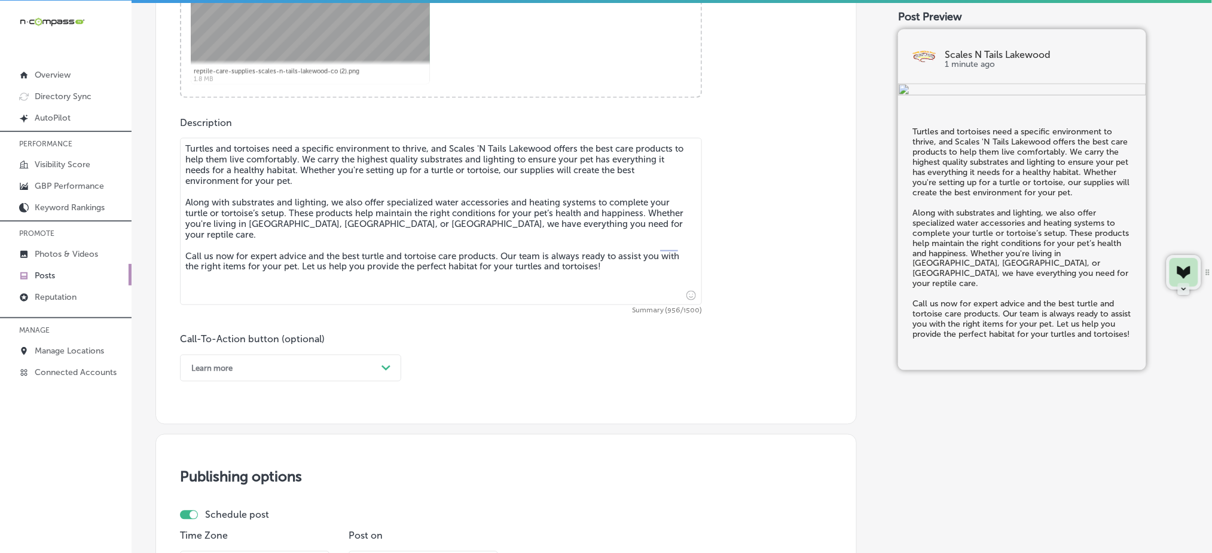
type textarea "Turtles and tortoises need a specific environment to thrive, and Scales 'N Tail…"
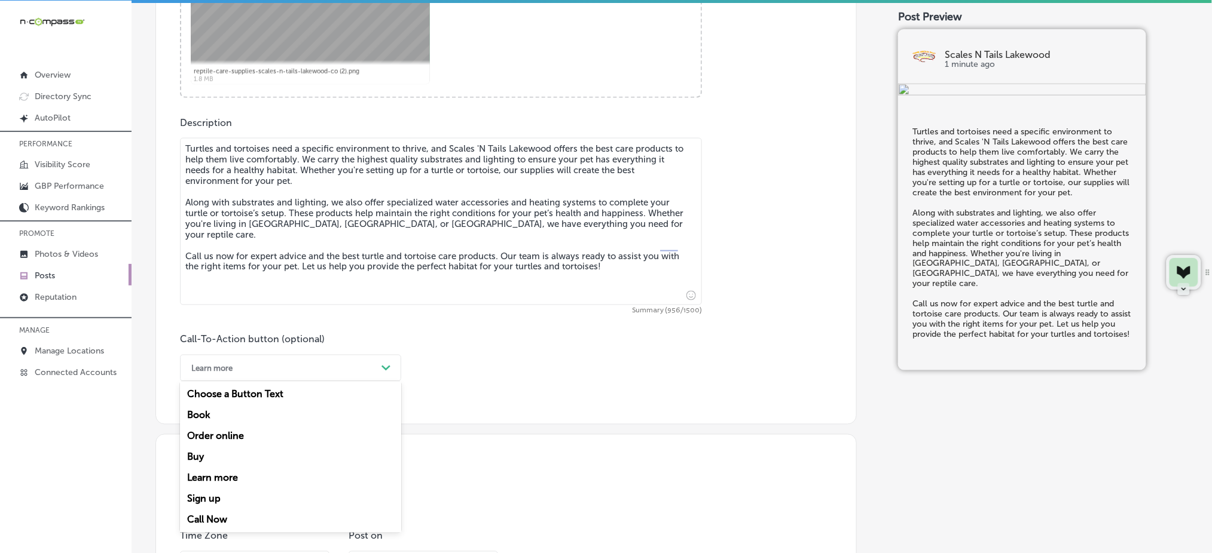
click at [252, 374] on div "Learn more" at bounding box center [280, 368] width 191 height 19
click at [211, 522] on div "Call Now" at bounding box center [290, 520] width 221 height 21
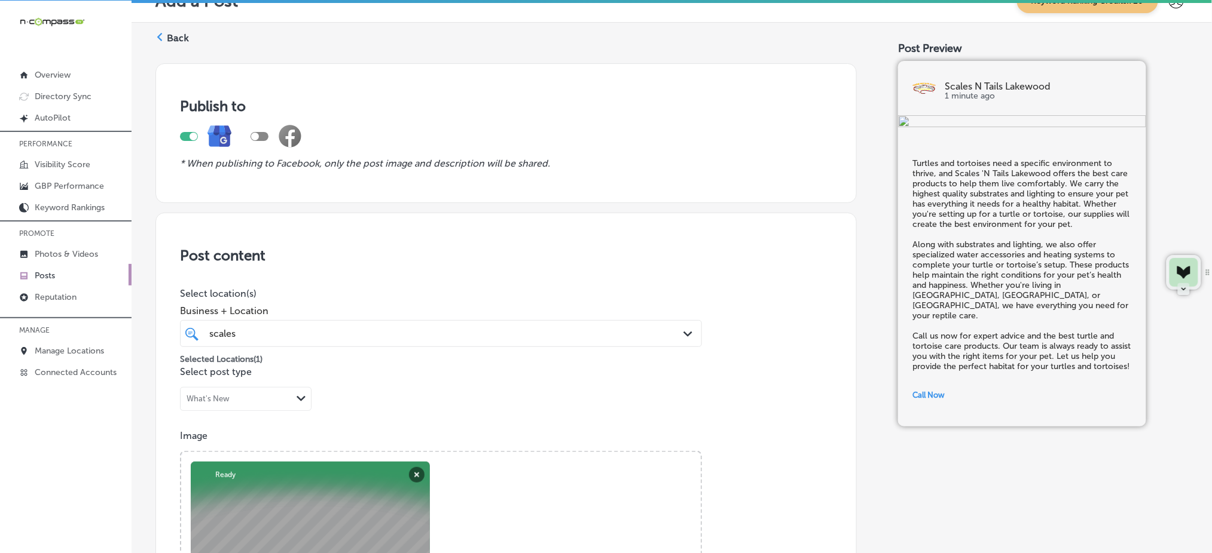
scroll to position [7, 0]
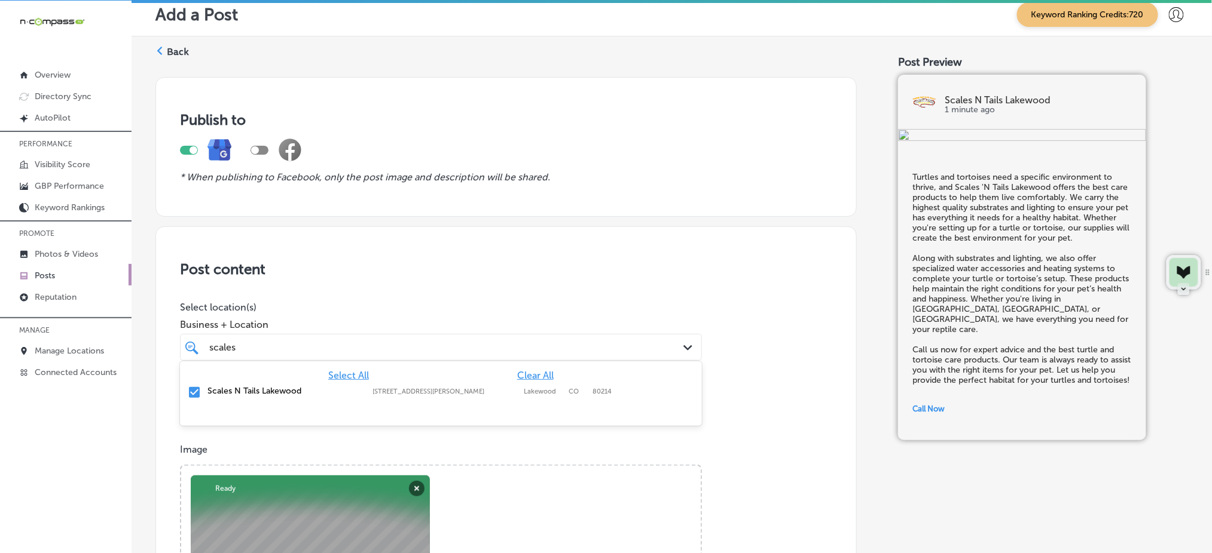
click at [326, 341] on div "scales scales" at bounding box center [417, 348] width 419 height 16
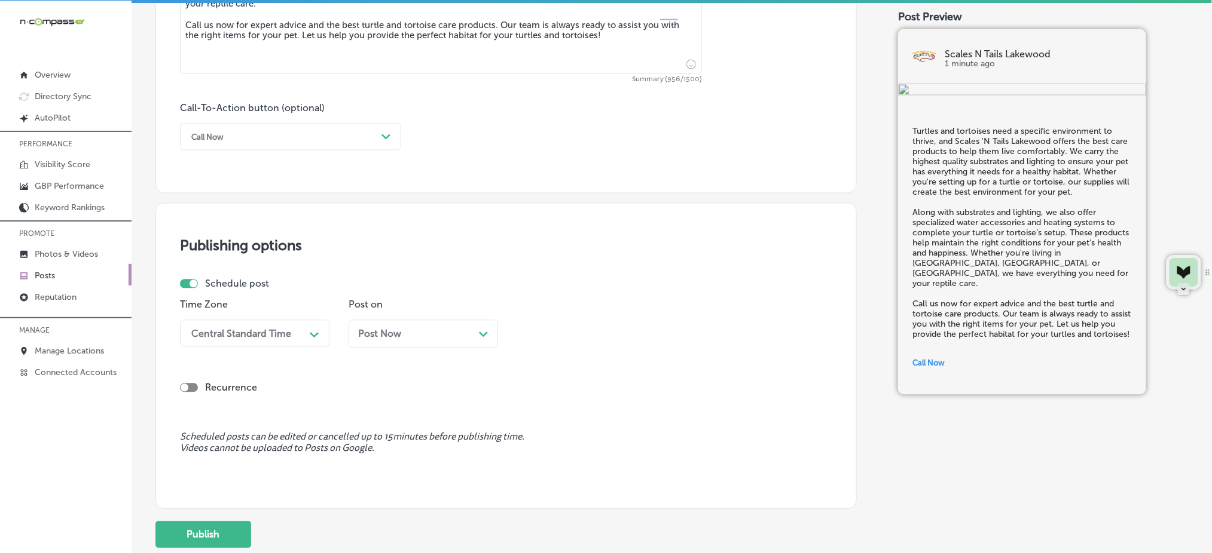
scroll to position [805, 0]
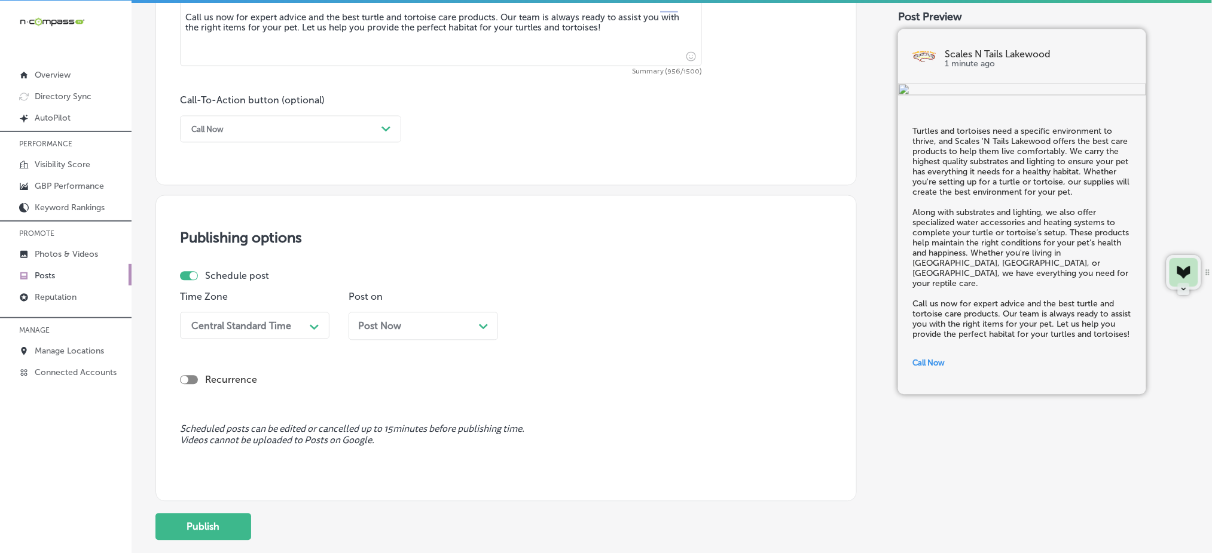
click at [268, 322] on div "Central Standard Time" at bounding box center [241, 325] width 100 height 11
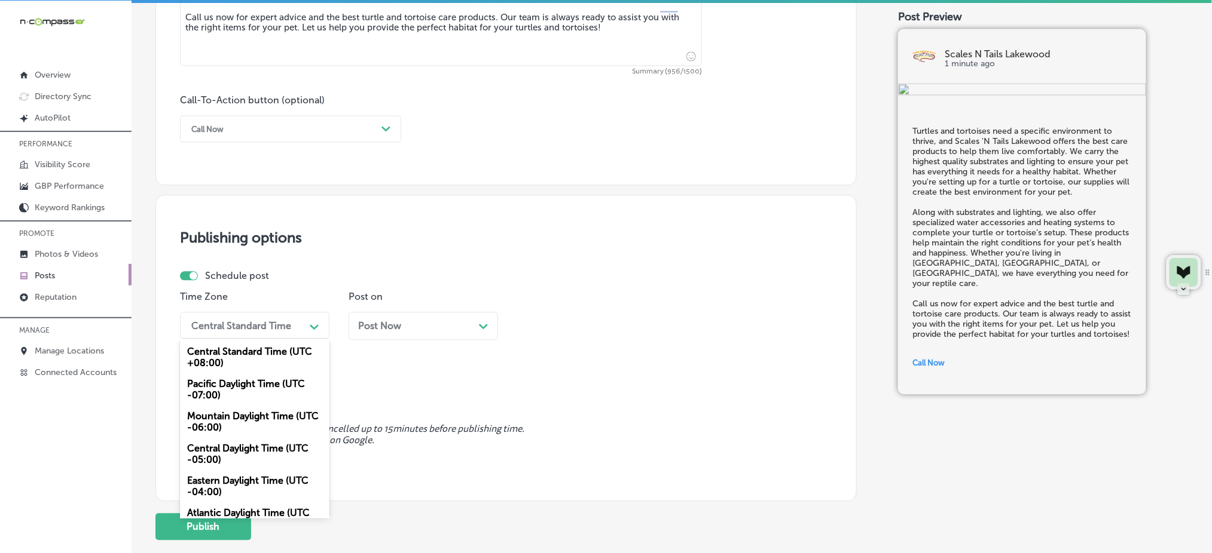
click at [225, 415] on div "Mountain Daylight Time (UTC -06:00)" at bounding box center [254, 422] width 149 height 32
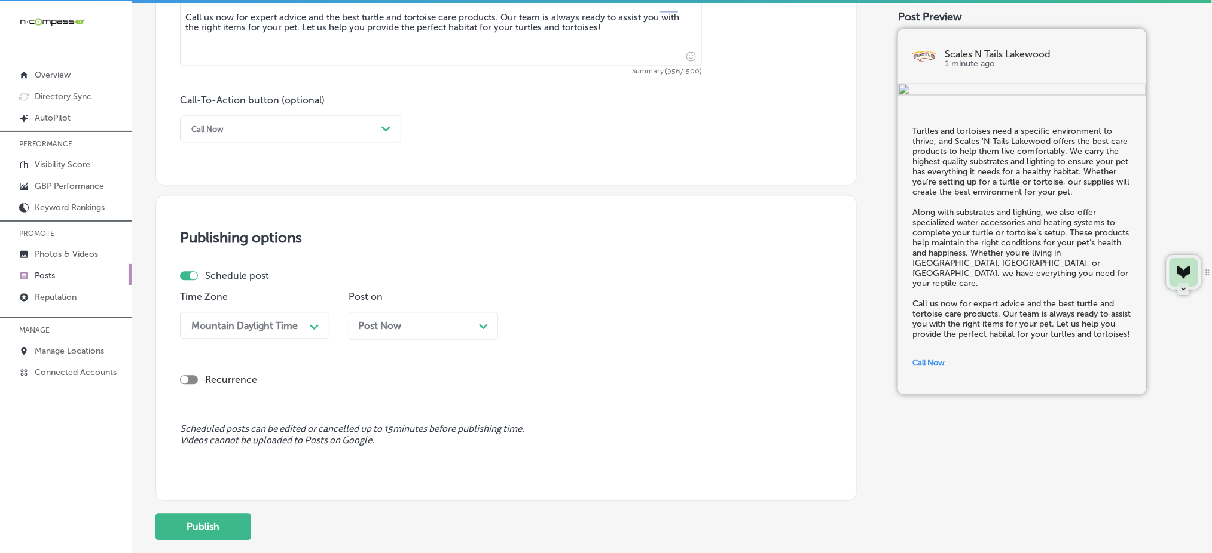
click at [371, 328] on span "Post Now" at bounding box center [379, 326] width 43 height 11
click at [546, 320] on div "11:45 AM" at bounding box center [548, 325] width 41 height 11
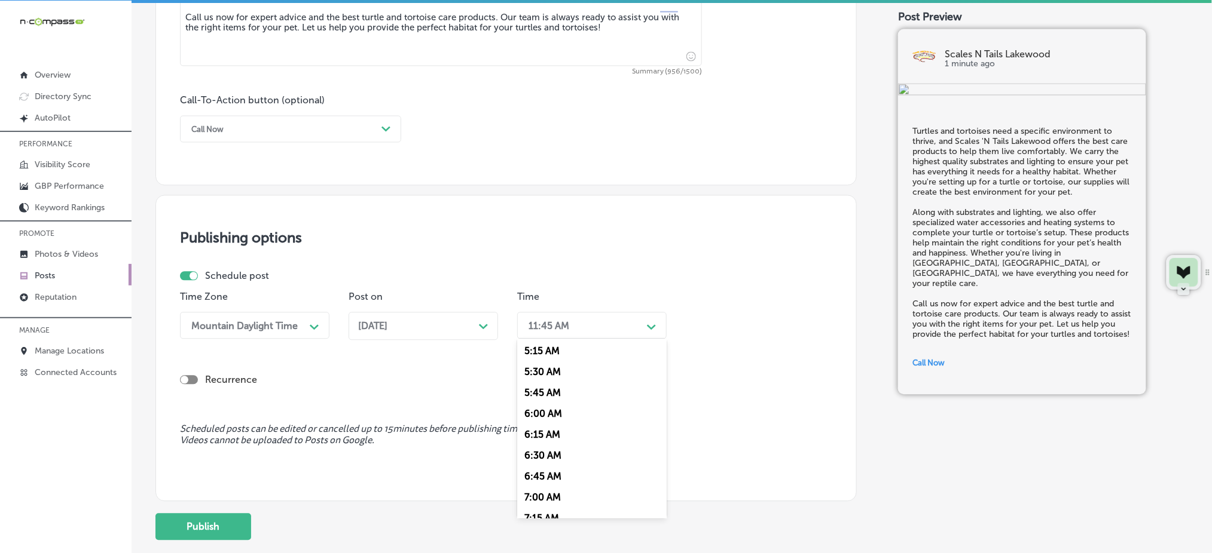
scroll to position [478, 0]
click at [551, 463] on div "7:00 AM" at bounding box center [591, 459] width 149 height 21
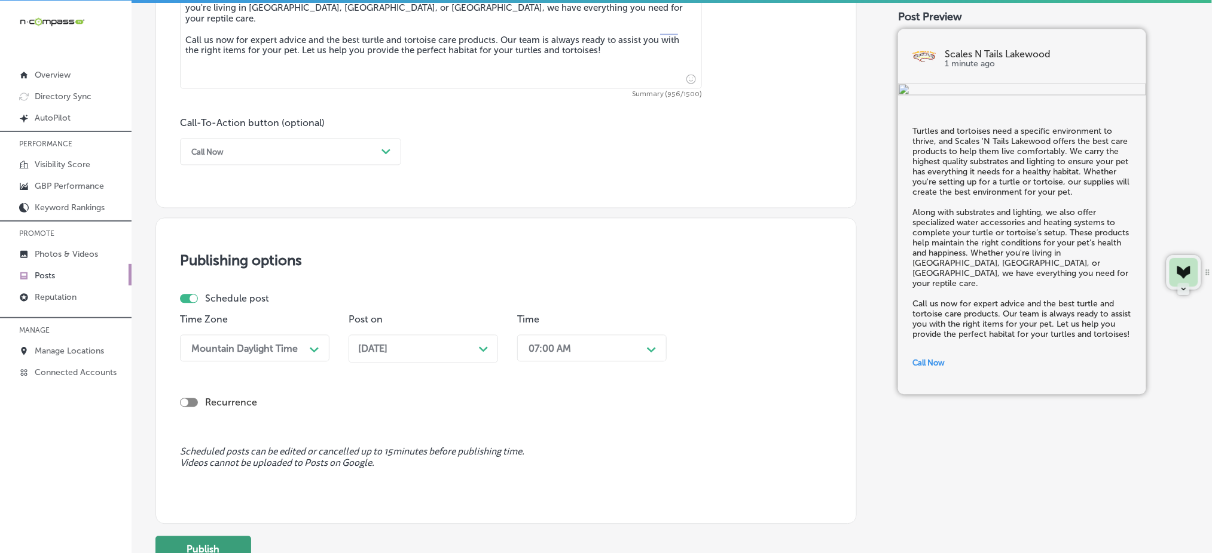
scroll to position [884, 0]
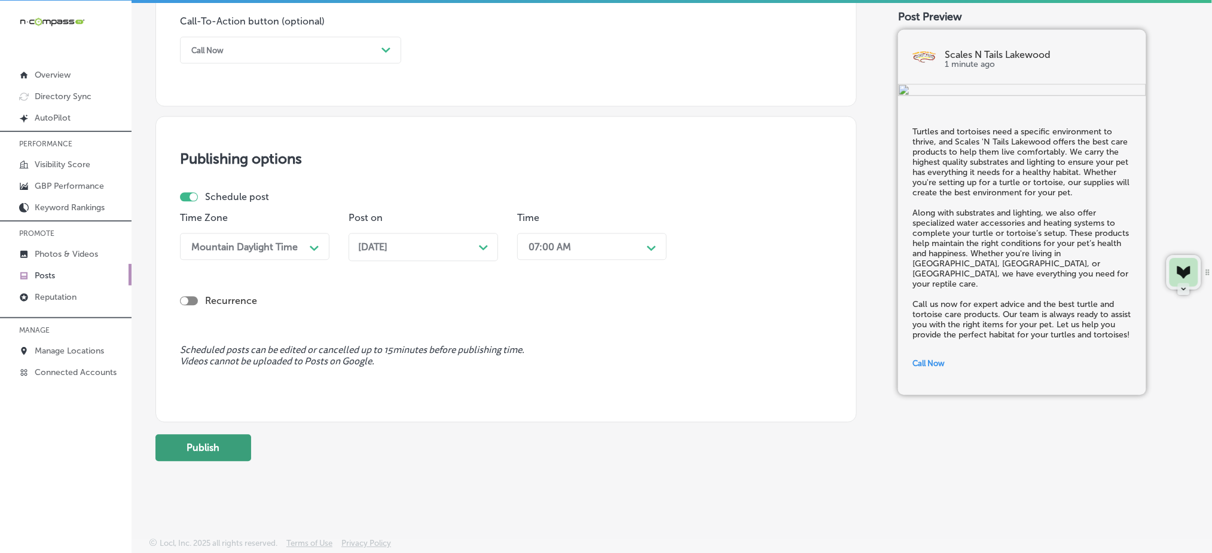
click at [178, 449] on button "Publish" at bounding box center [203, 448] width 96 height 27
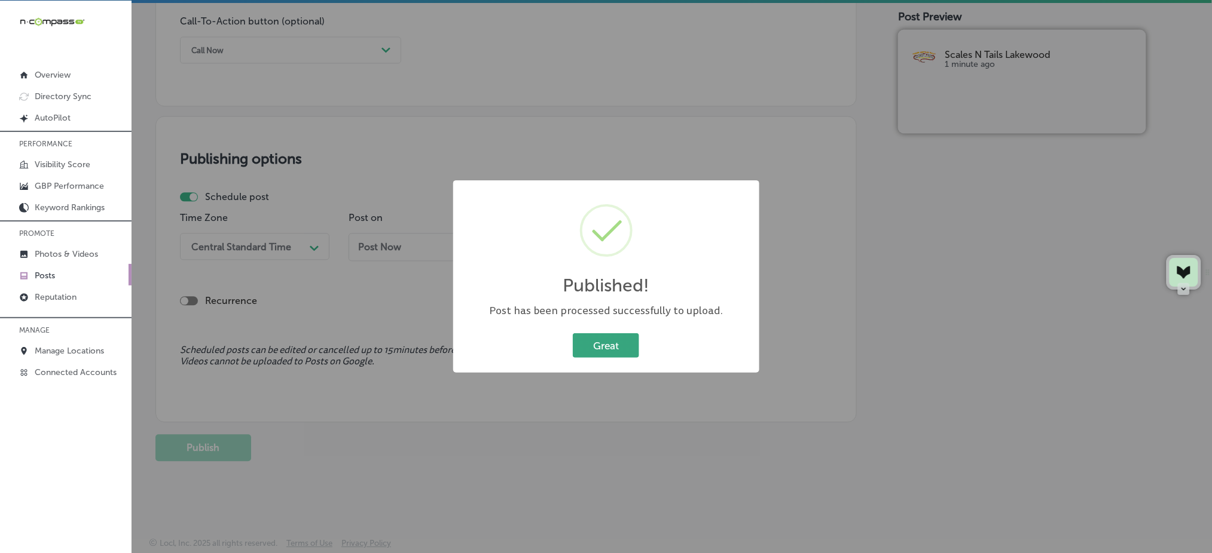
click at [609, 343] on button "Great" at bounding box center [606, 346] width 66 height 25
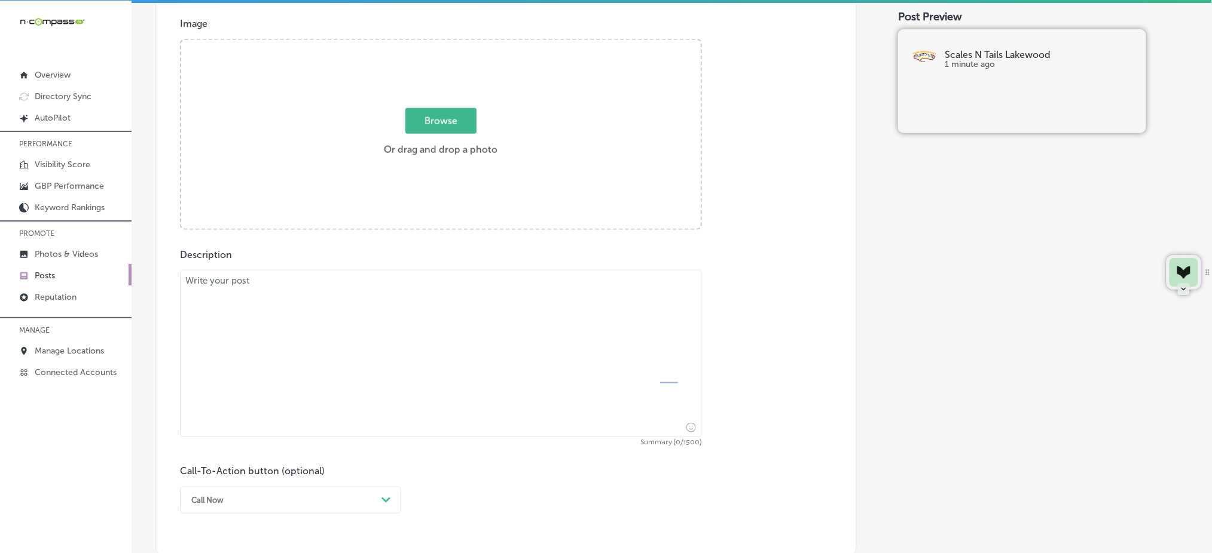
scroll to position [406, 0]
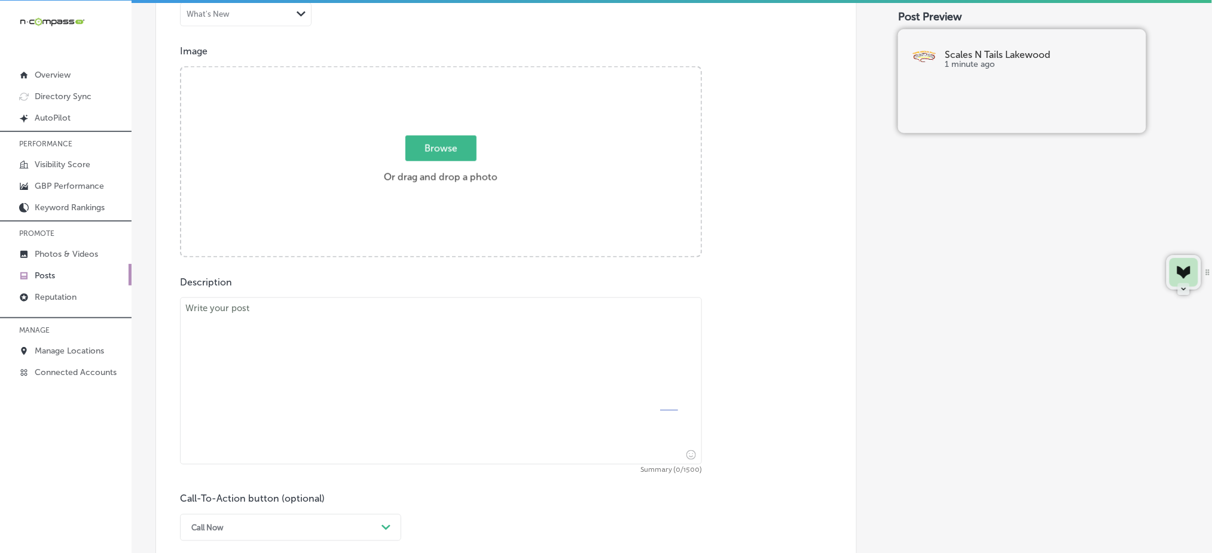
click at [381, 328] on textarea at bounding box center [441, 381] width 522 height 167
paste textarea "Bearded dragons make wonderful pets, and Scales 'N Tails Lakewood has everythin…"
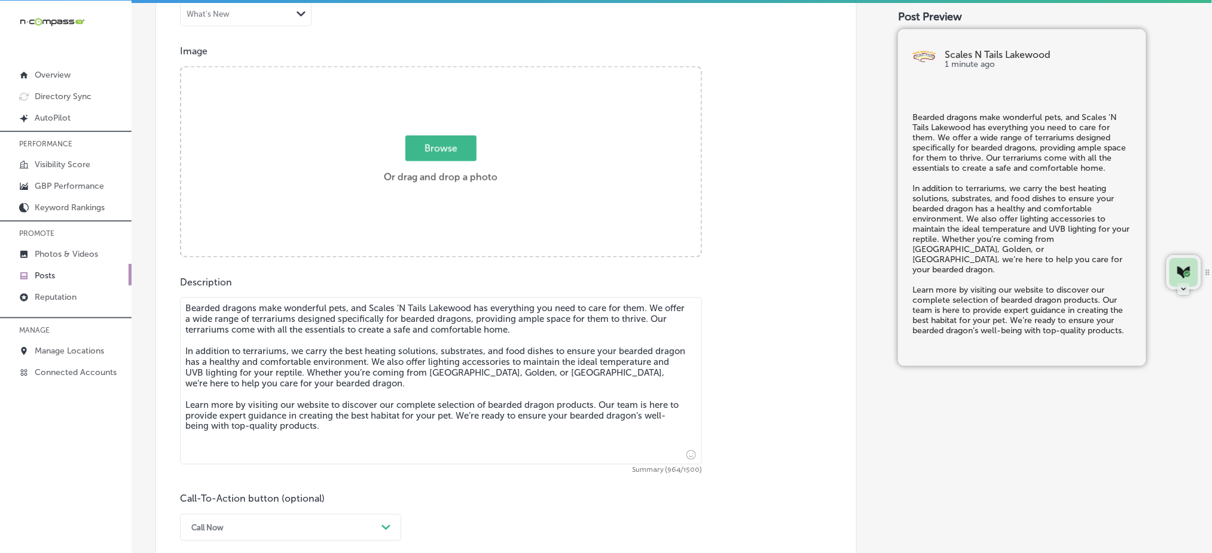
type textarea "Bearded dragons make wonderful pets, and Scales 'N Tails Lakewood has everythin…"
click at [418, 151] on span "Browse" at bounding box center [440, 149] width 71 height 26
click at [418, 71] on input "Browse Or drag and drop a photo" at bounding box center [440, 70] width 519 height 4
type input "C:\fakepath\reptile-care-supplies-scales-n-tails-lakewood-co (3).png"
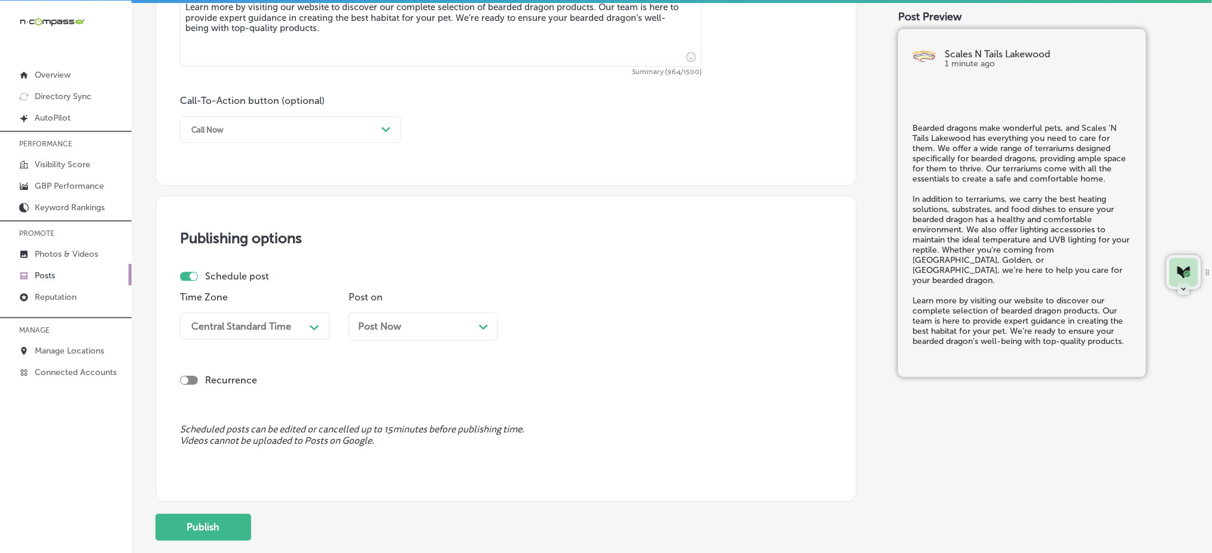
scroll to position [805, 0]
click at [266, 131] on div "Call Now" at bounding box center [280, 129] width 191 height 19
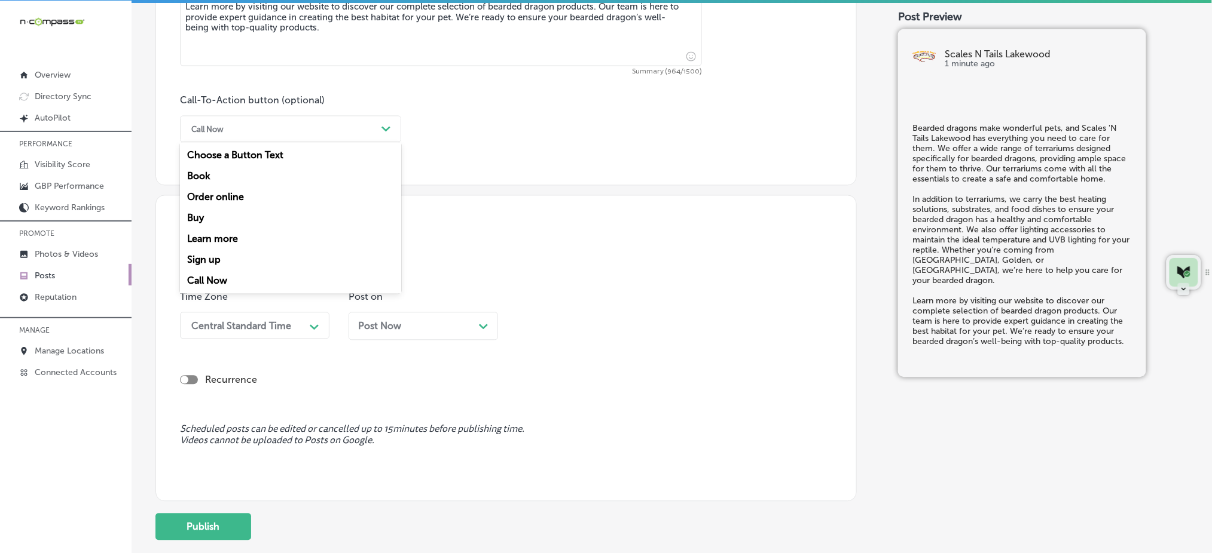
click at [235, 234] on div "Learn more" at bounding box center [290, 239] width 221 height 21
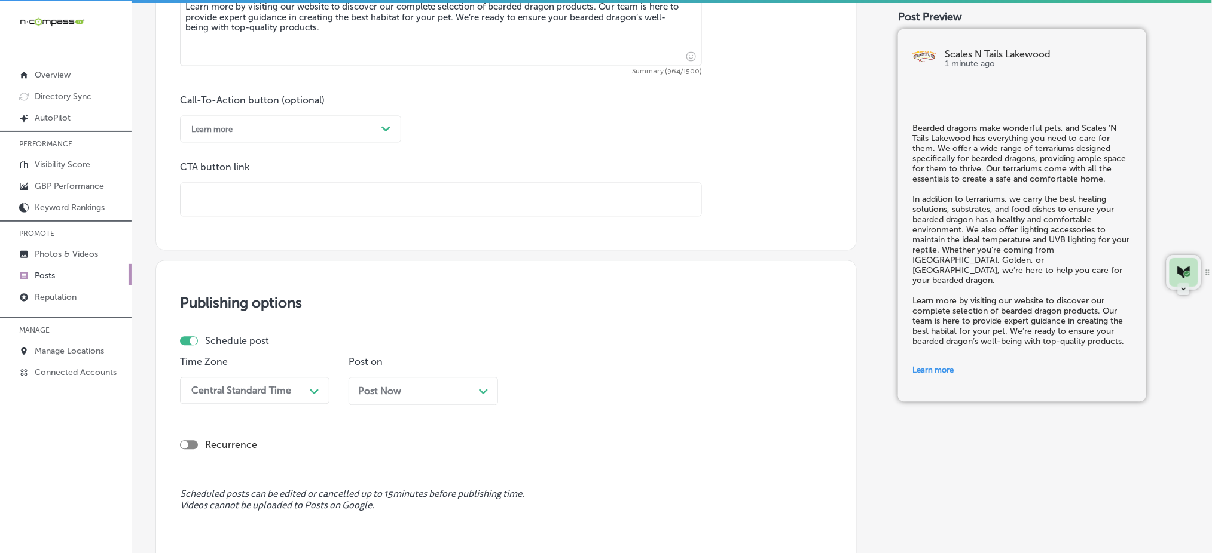
click at [237, 198] on input "text" at bounding box center [441, 200] width 521 height 33
paste input "https://www.scalesntails.com/"
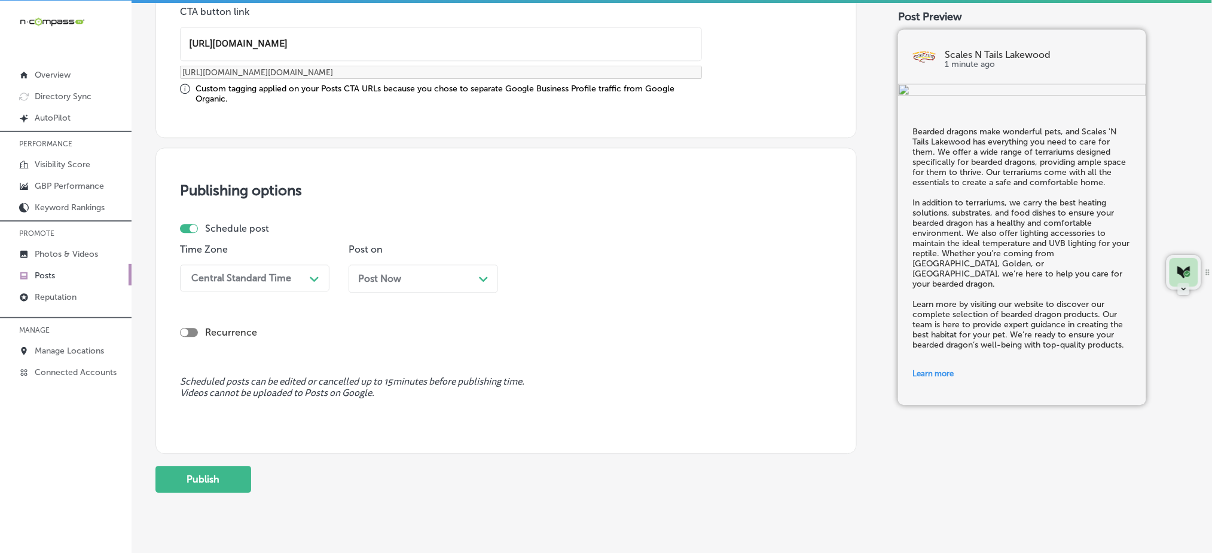
scroll to position [964, 0]
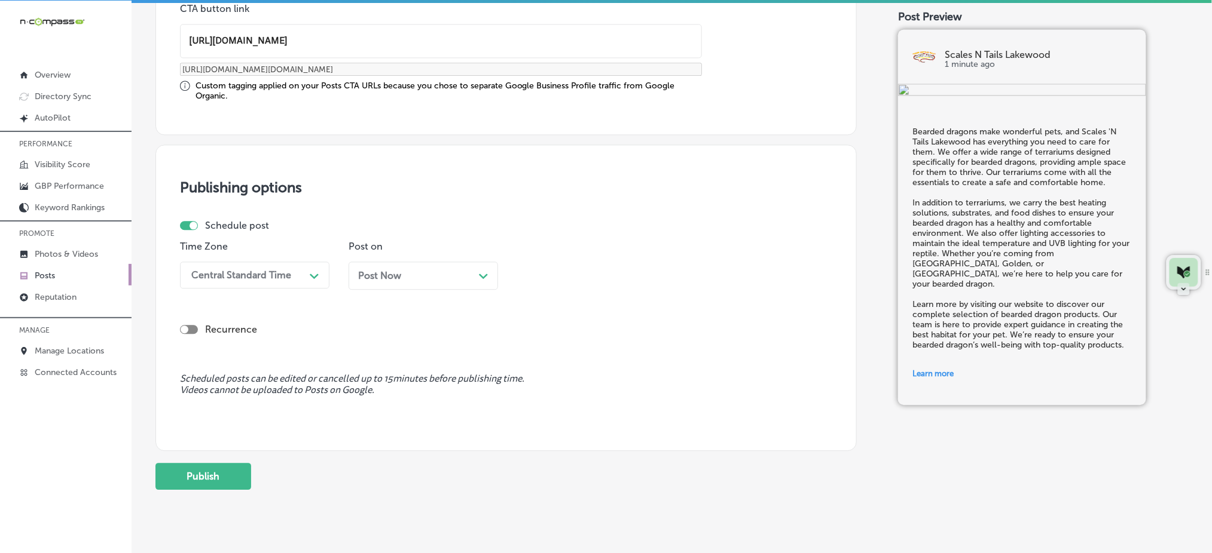
type input "https://www.scalesntails.com/"
click at [258, 280] on div "Central Standard Time" at bounding box center [245, 275] width 120 height 21
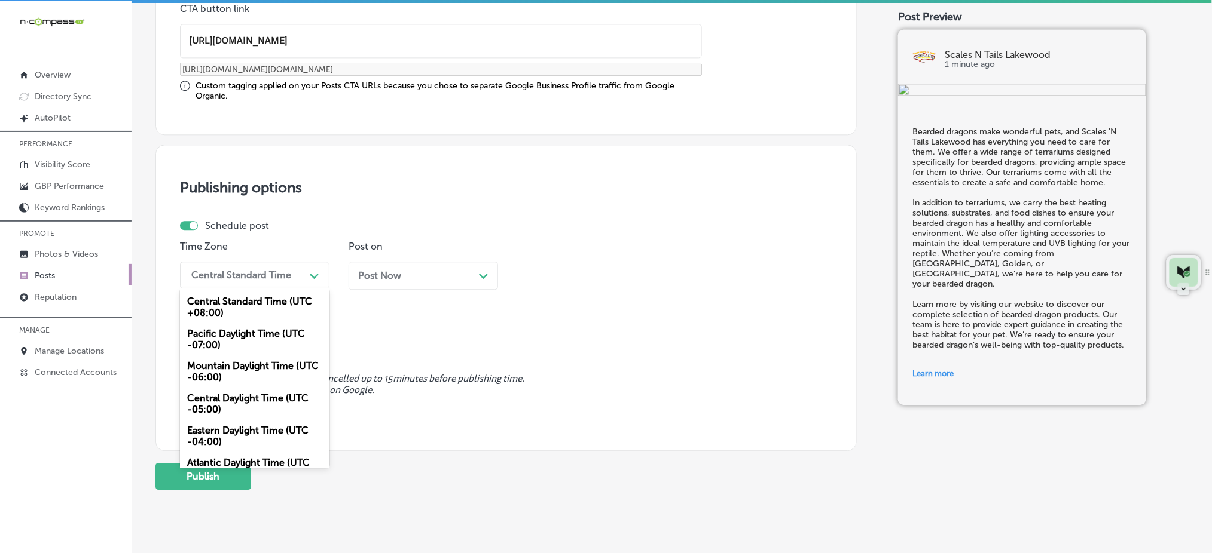
click at [236, 369] on div "Mountain Daylight Time (UTC -06:00)" at bounding box center [254, 372] width 149 height 32
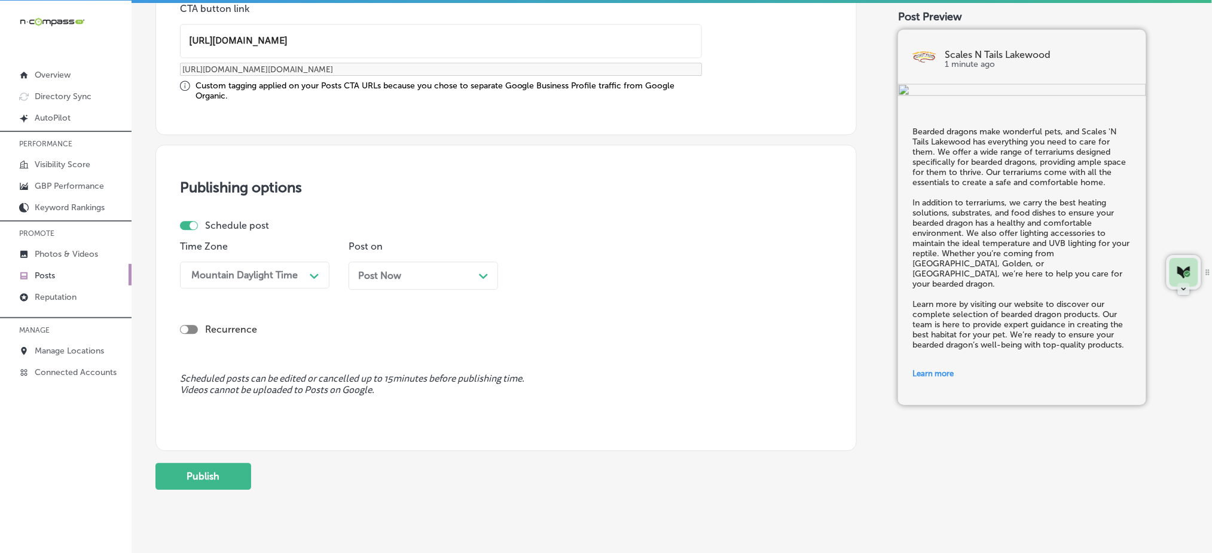
click at [368, 280] on div "Post Now Path Created with Sketch." at bounding box center [422, 276] width 149 height 28
click at [579, 275] on div "11:45 AM" at bounding box center [582, 275] width 120 height 21
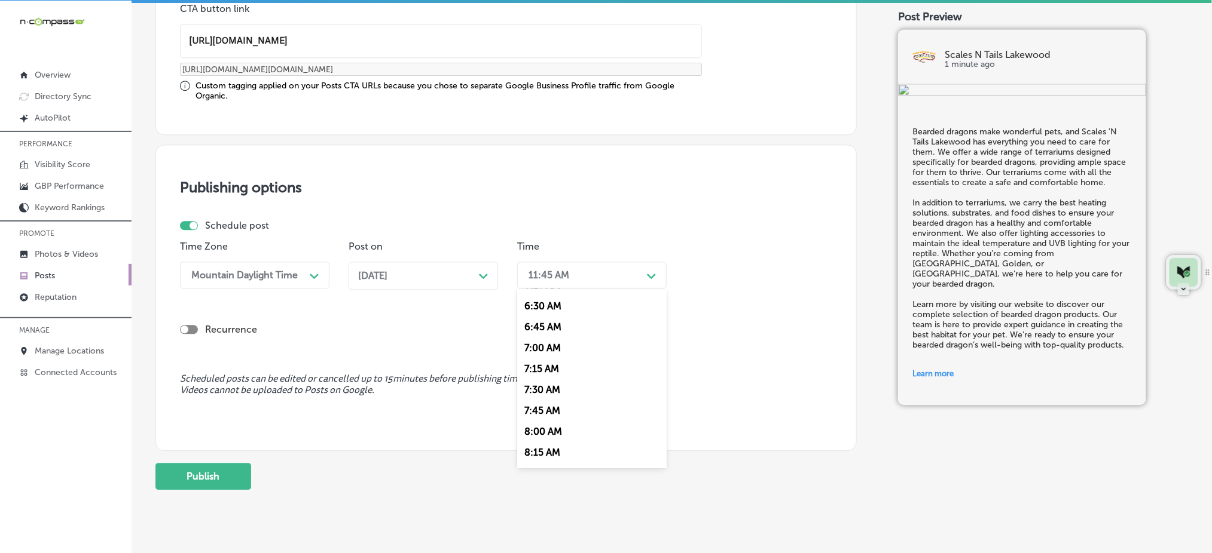
scroll to position [558, 0]
click at [546, 328] on div "7:00 AM" at bounding box center [591, 329] width 149 height 21
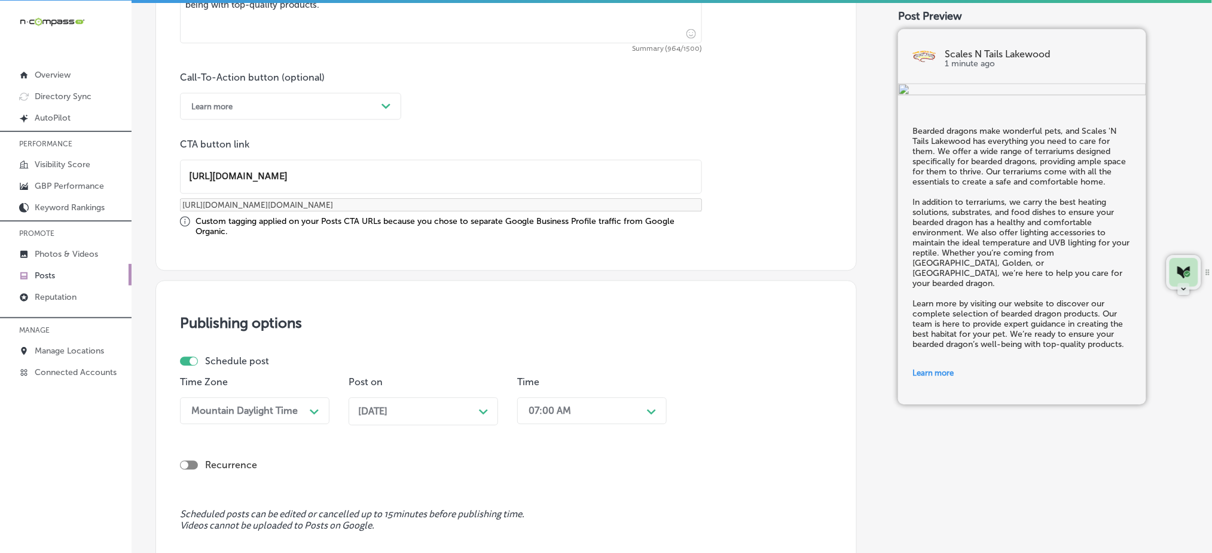
scroll to position [964, 0]
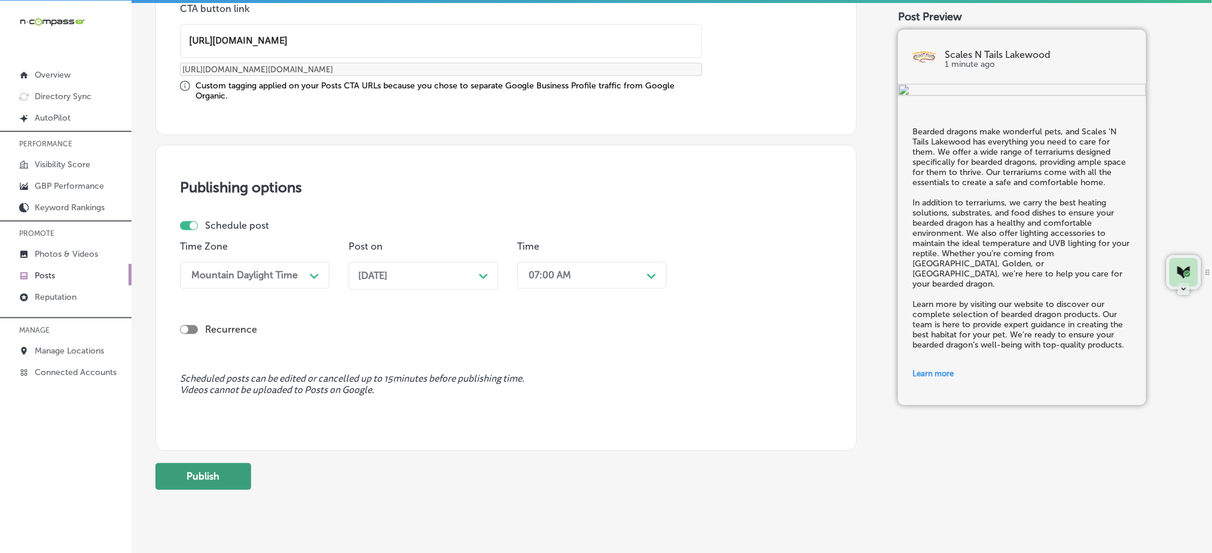
click at [225, 466] on button "Publish" at bounding box center [203, 476] width 96 height 27
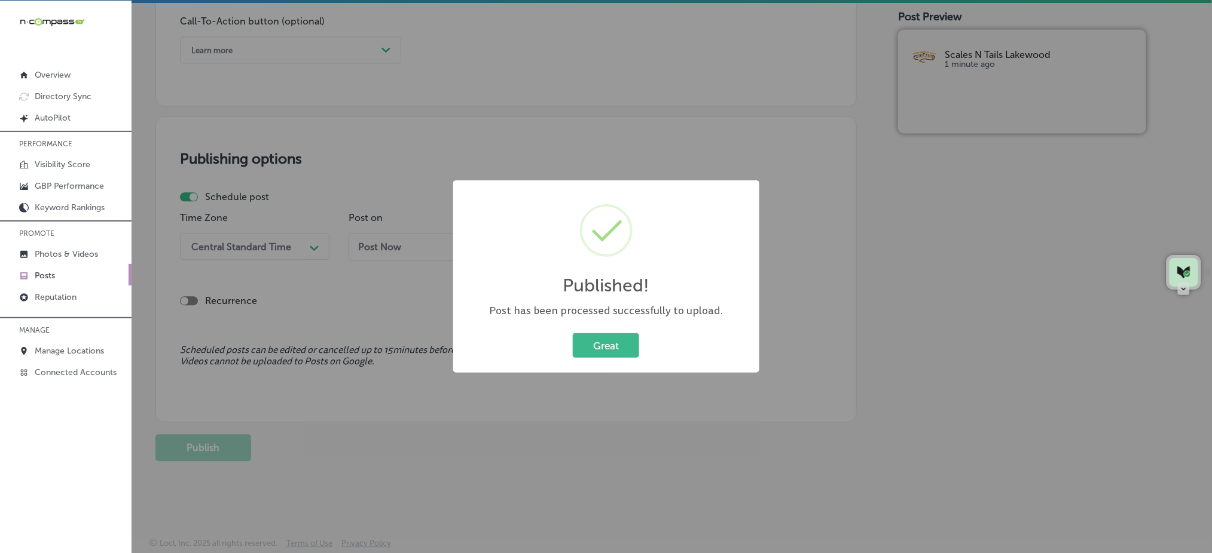
scroll to position [884, 0]
click at [600, 341] on button "Great" at bounding box center [606, 346] width 66 height 25
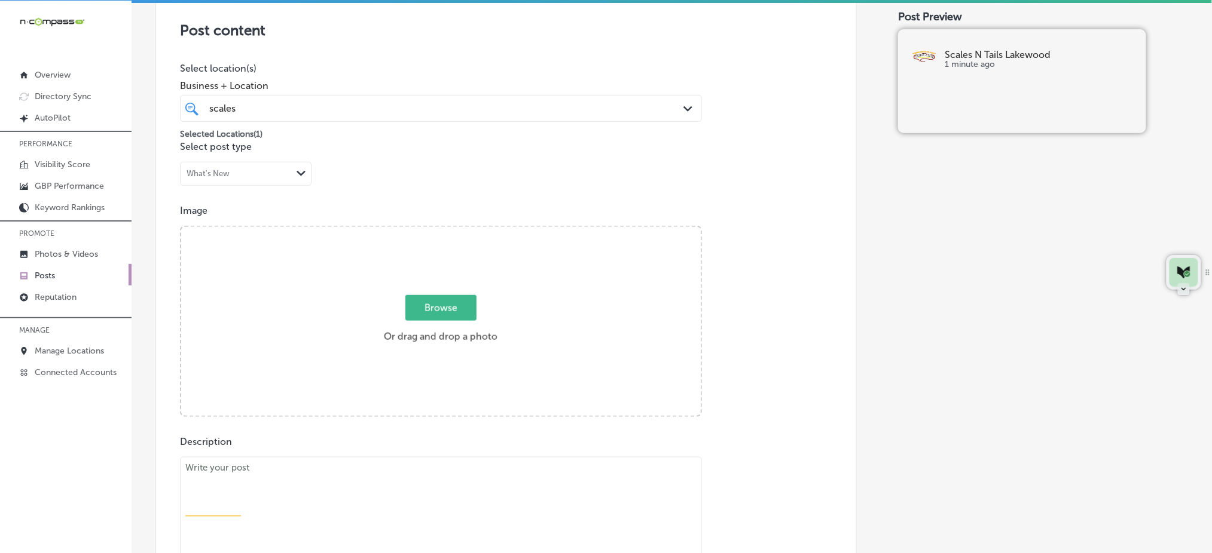
scroll to position [406, 0]
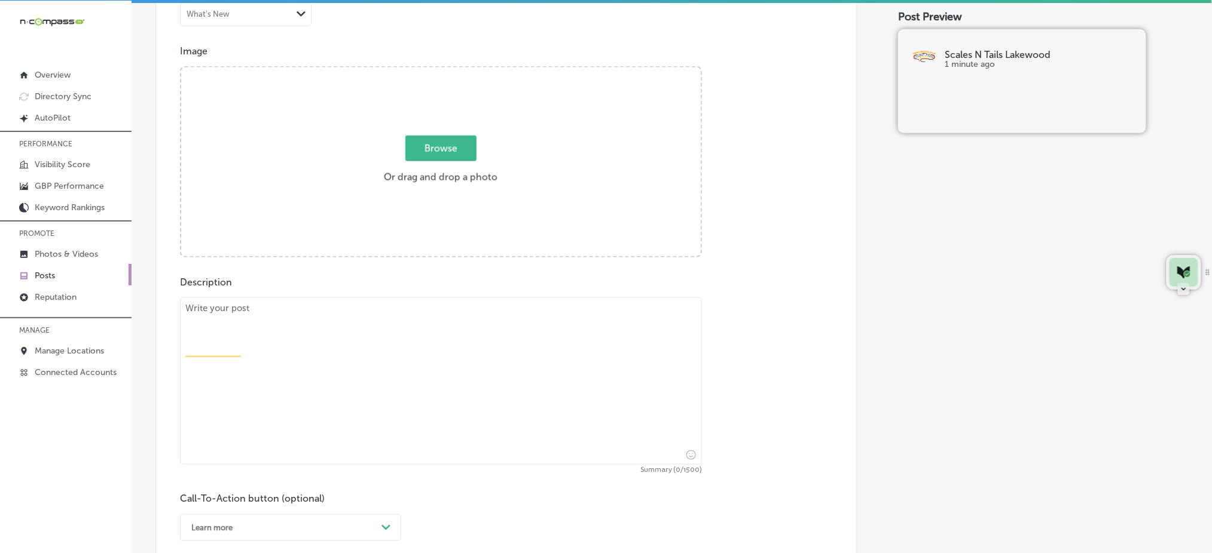
click at [373, 352] on textarea at bounding box center [441, 381] width 522 height 167
paste textarea "Uromastyx lizards require specific care, and Scales 'N Tails Lakewood offers ev…"
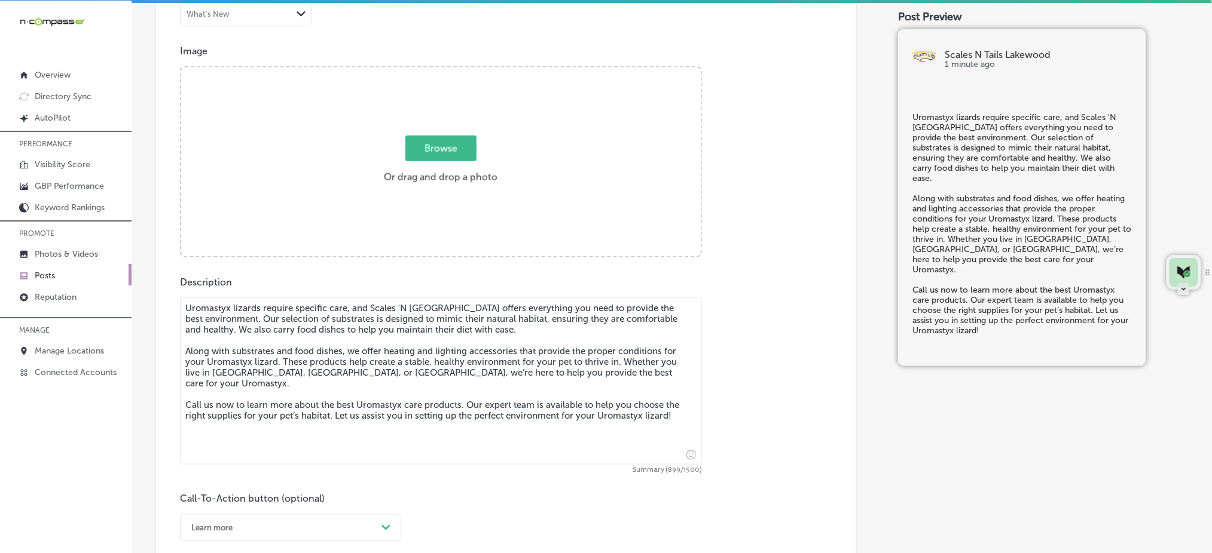
type textarea "Uromastyx lizards require specific care, and Scales 'N Tails Lakewood offers ev…"
click at [444, 149] on span "Browse" at bounding box center [440, 149] width 71 height 26
click at [444, 71] on input "Browse Or drag and drop a photo" at bounding box center [440, 70] width 519 height 4
type input "C:\fakepath\reptile-care-supplies-scales-n-tails-lakewood-co (4).png"
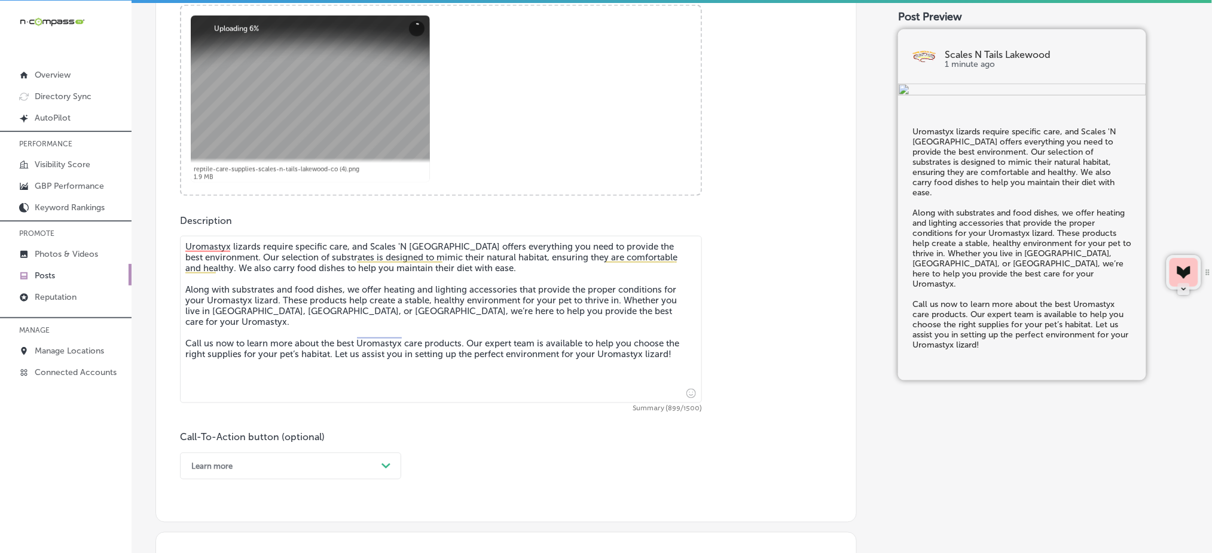
scroll to position [565, 0]
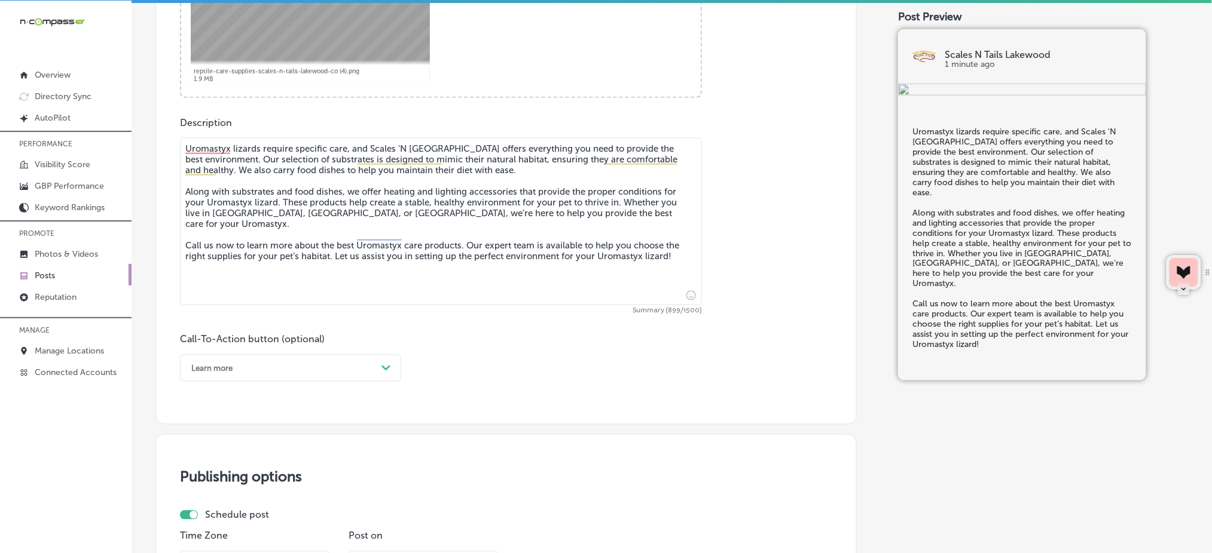
click at [245, 364] on div "Learn more" at bounding box center [280, 368] width 191 height 19
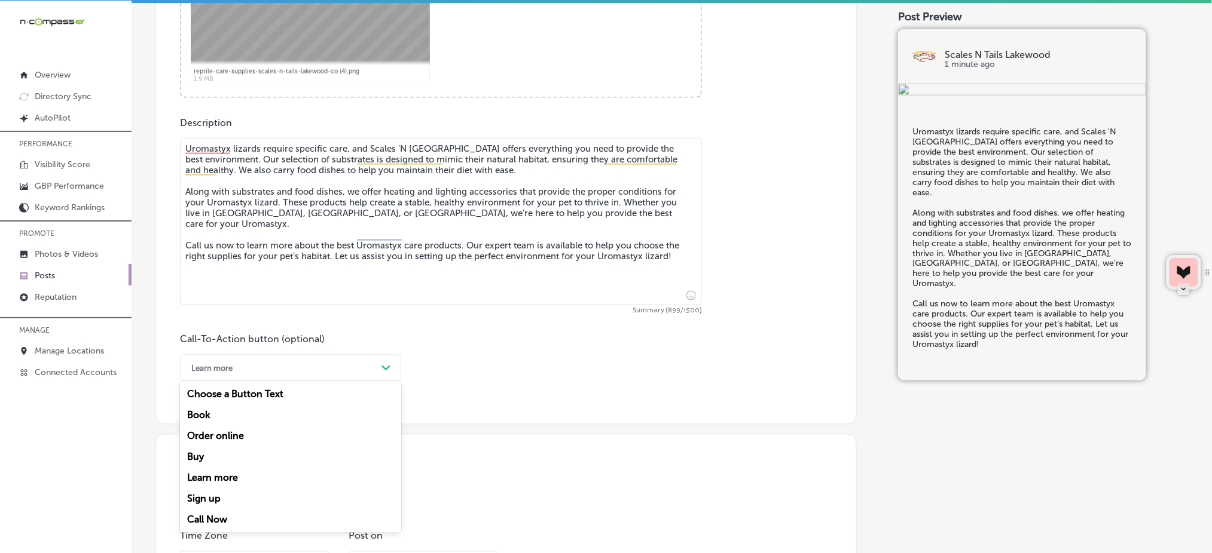
click at [225, 517] on div "Call Now" at bounding box center [290, 520] width 221 height 21
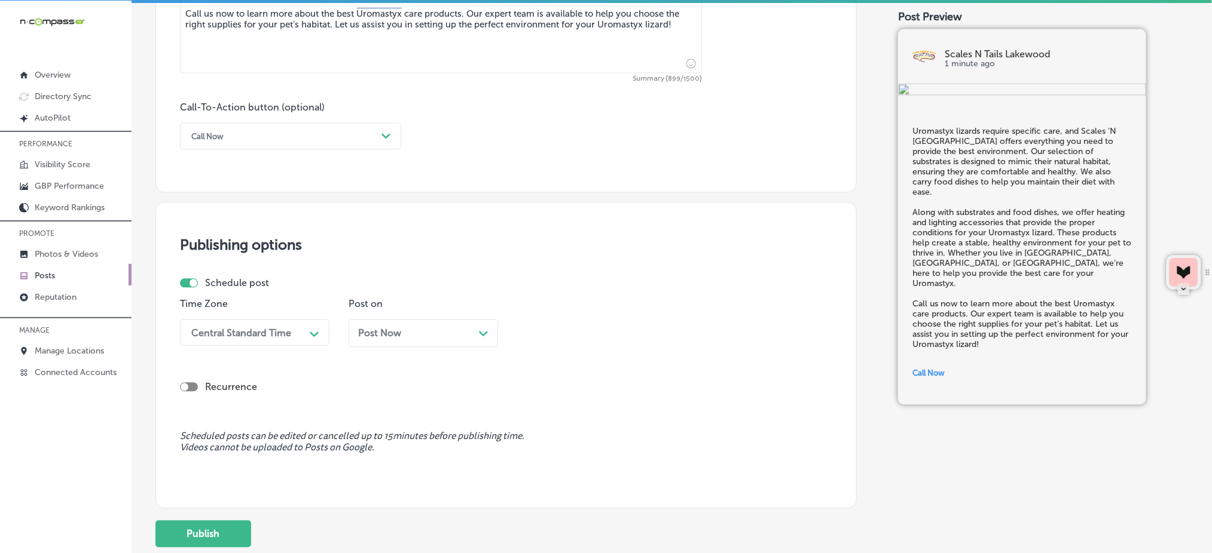
scroll to position [884, 0]
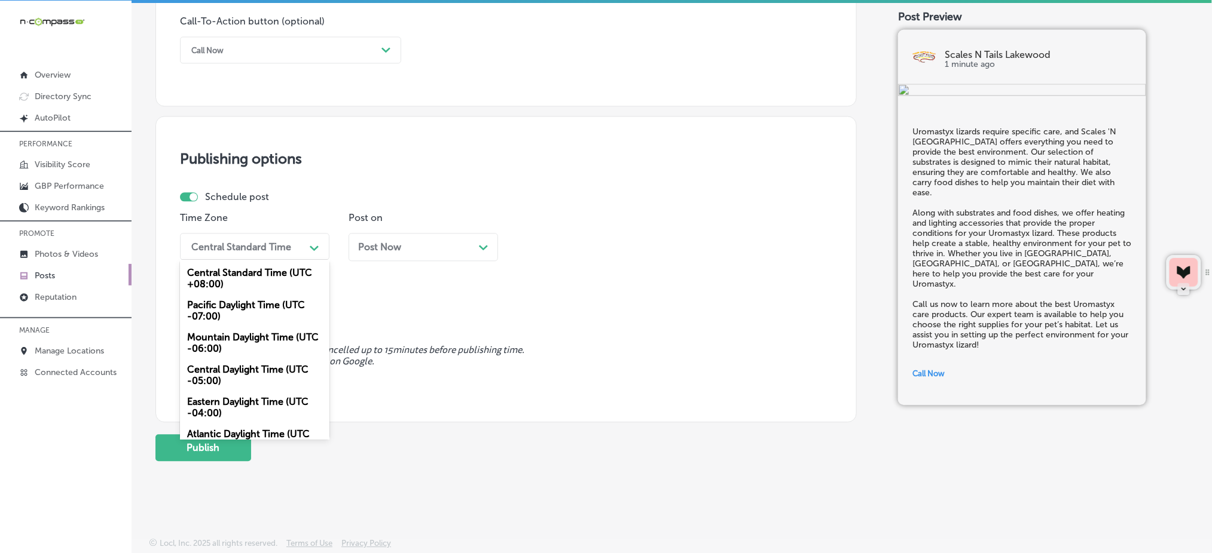
click at [288, 256] on div "Central Standard Time" at bounding box center [245, 246] width 120 height 21
click at [247, 338] on div "Mountain Daylight Time (UTC -06:00)" at bounding box center [254, 343] width 149 height 32
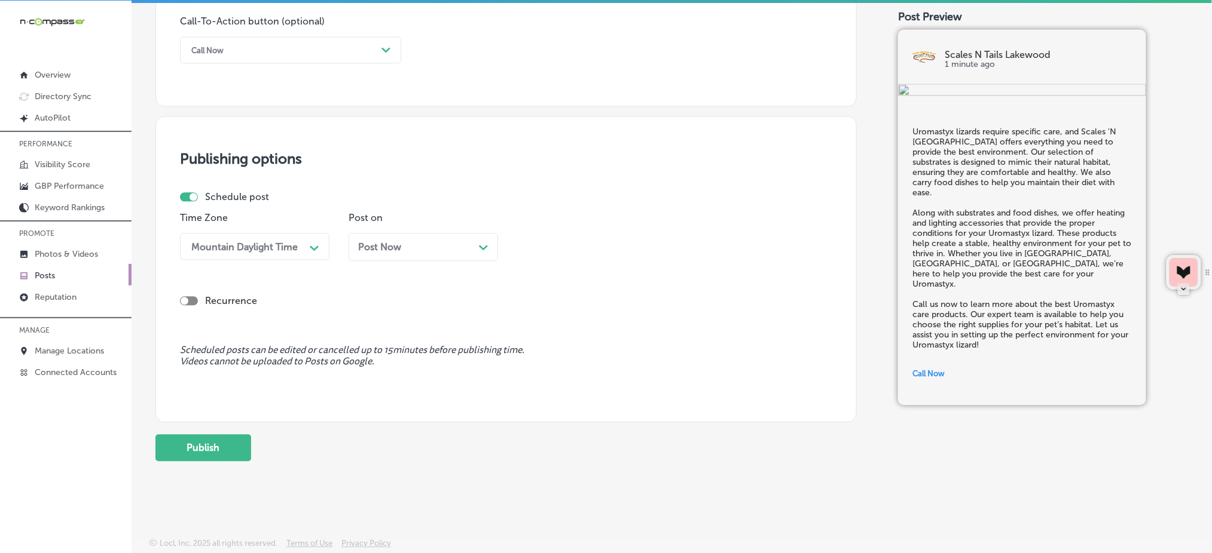
click at [432, 236] on div "Post Now Path Created with Sketch." at bounding box center [422, 247] width 149 height 28
click at [545, 249] on div "11:45 AM" at bounding box center [548, 246] width 41 height 11
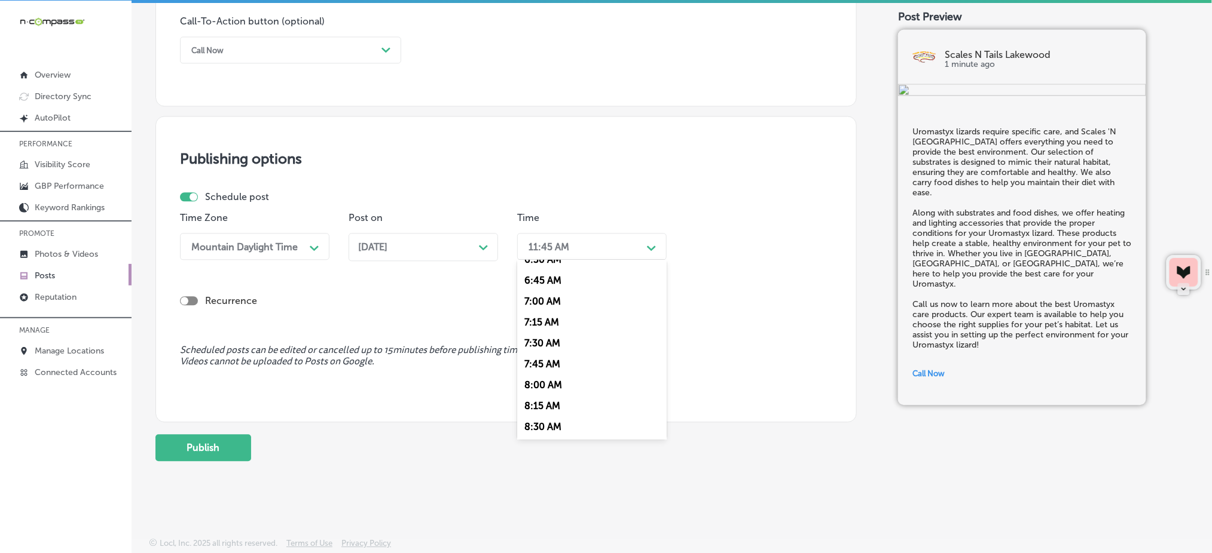
click at [548, 311] on div "7:00 AM" at bounding box center [591, 300] width 149 height 21
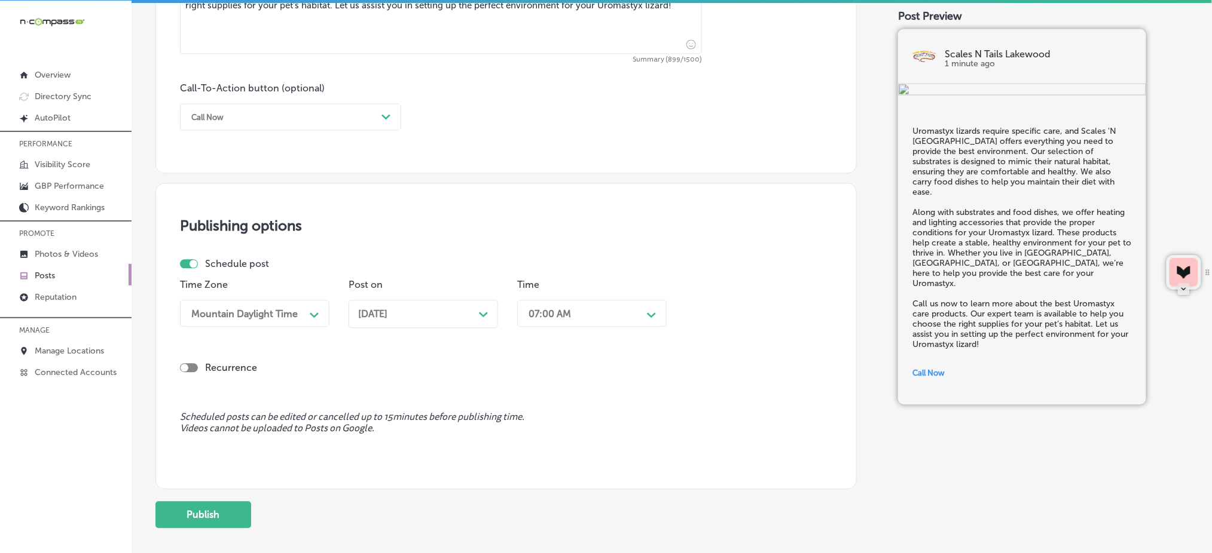
scroll to position [884, 0]
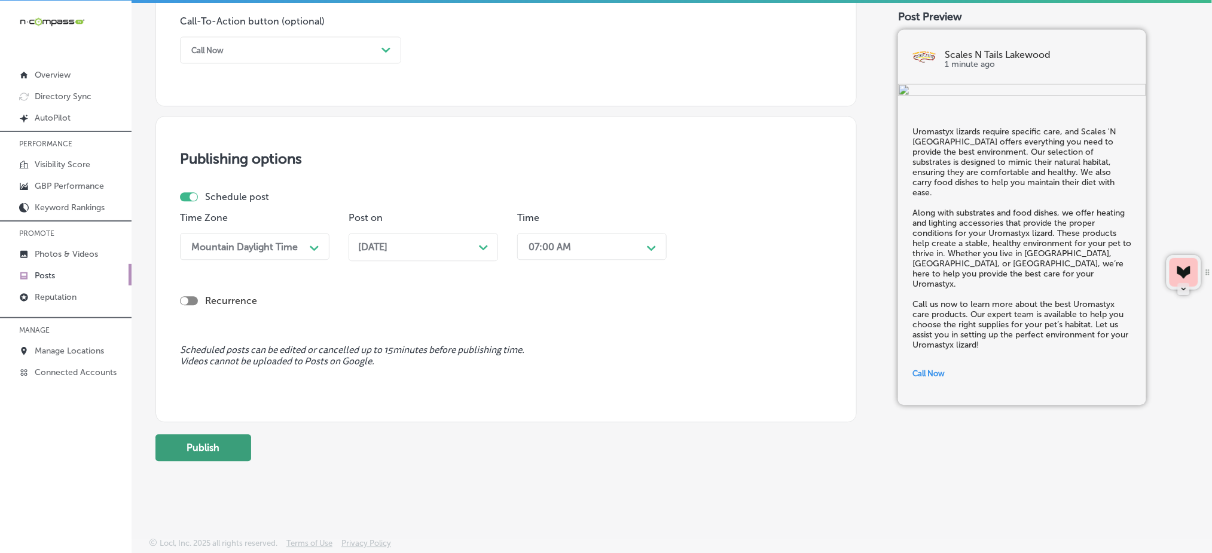
click at [212, 441] on button "Publish" at bounding box center [203, 448] width 96 height 27
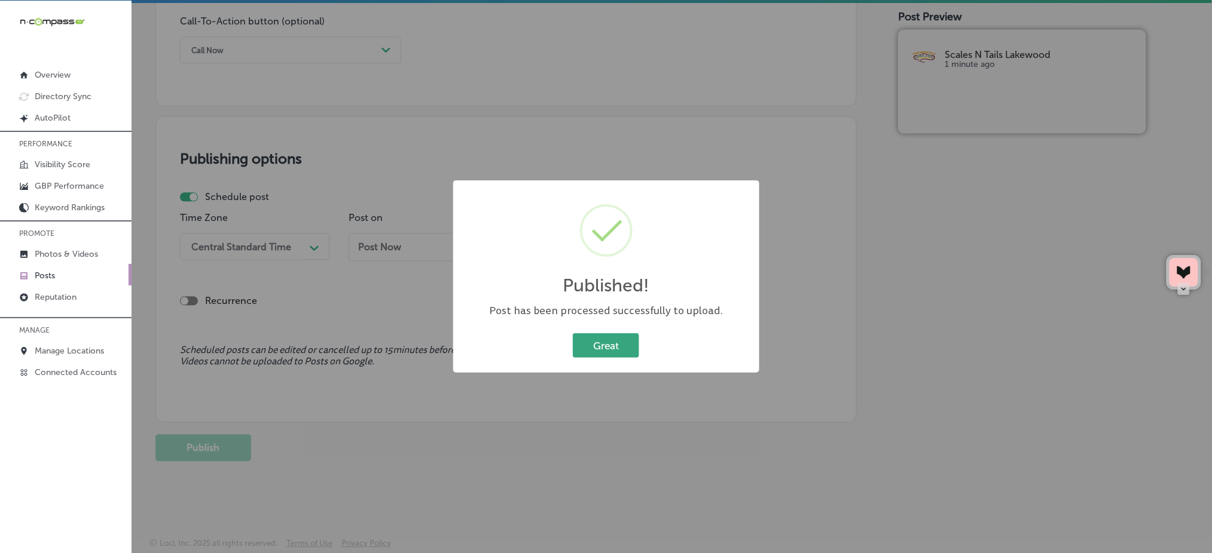
click at [605, 345] on button "Great" at bounding box center [606, 346] width 66 height 25
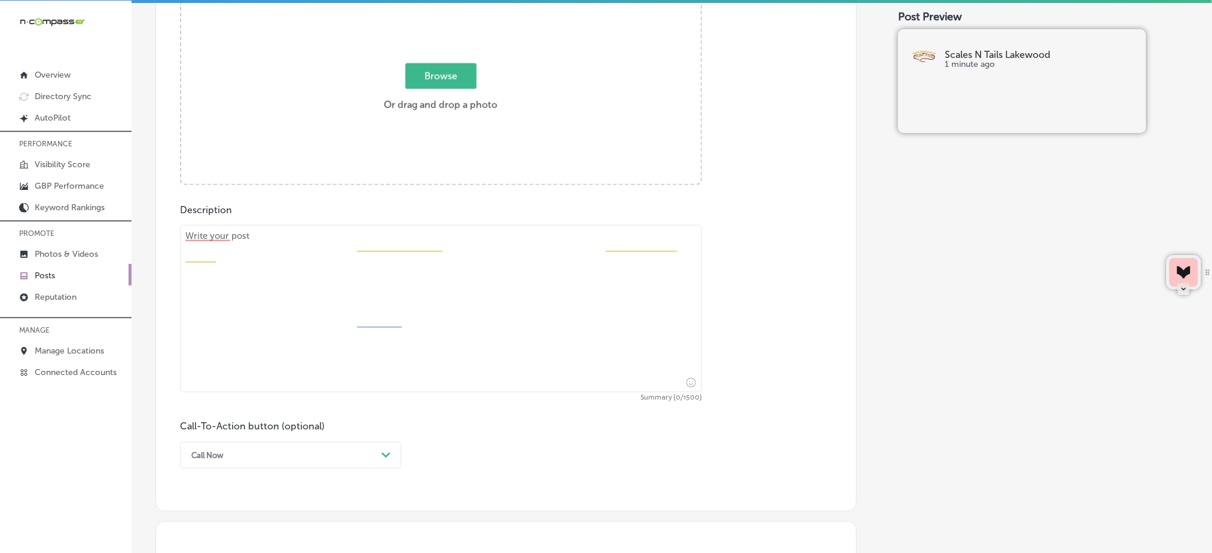
scroll to position [326, 0]
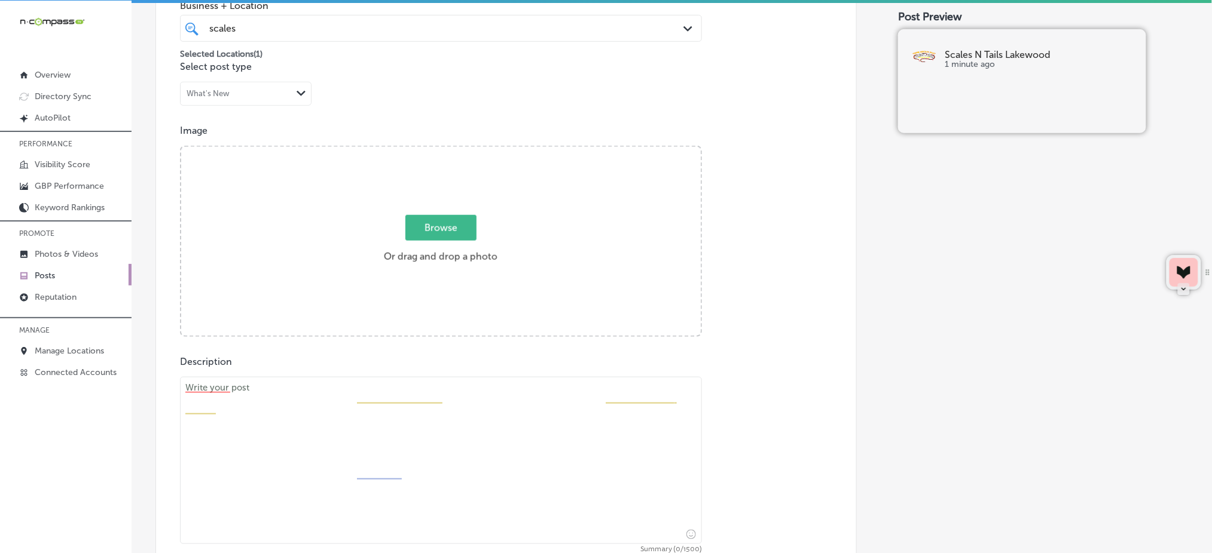
click at [441, 229] on span "Browse" at bounding box center [440, 228] width 71 height 26
click at [441, 151] on input "Browse Or drag and drop a photo" at bounding box center [440, 149] width 519 height 4
type input "C:\fakepath\reptile-care-supplies-scales-n-tails-lakewood-co (5).png"
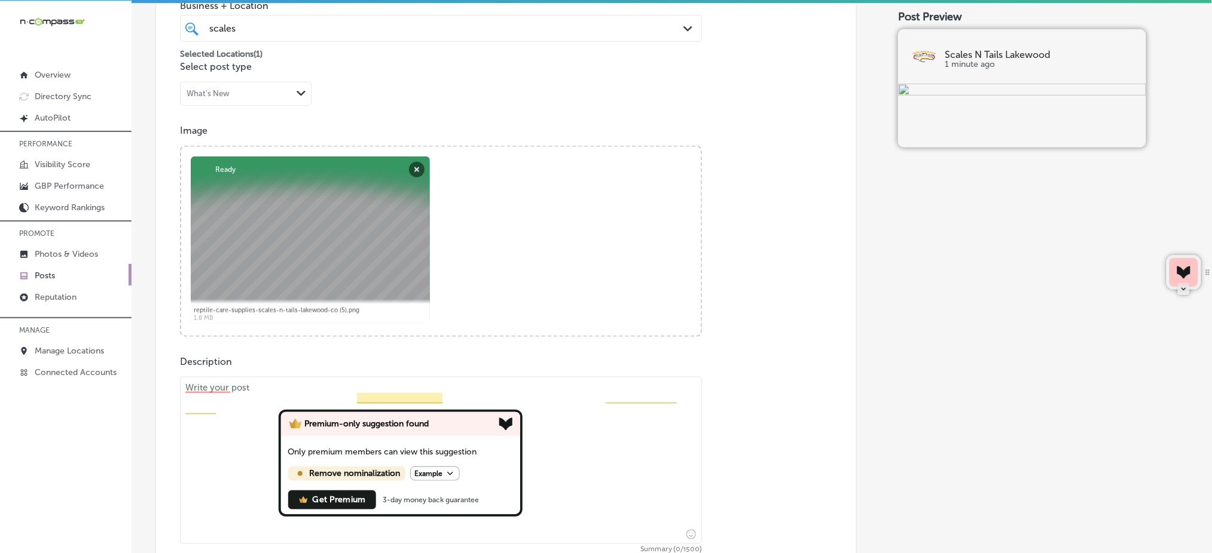
click at [381, 429] on html "iconmonstr-menu-thin copy Created with Sketch. Overview Directory Sync Created …" at bounding box center [606, 283] width 1212 height 571
paste textarea "Leopard geckos are one of the most popular reptiles to own, and Scales 'N Tails…"
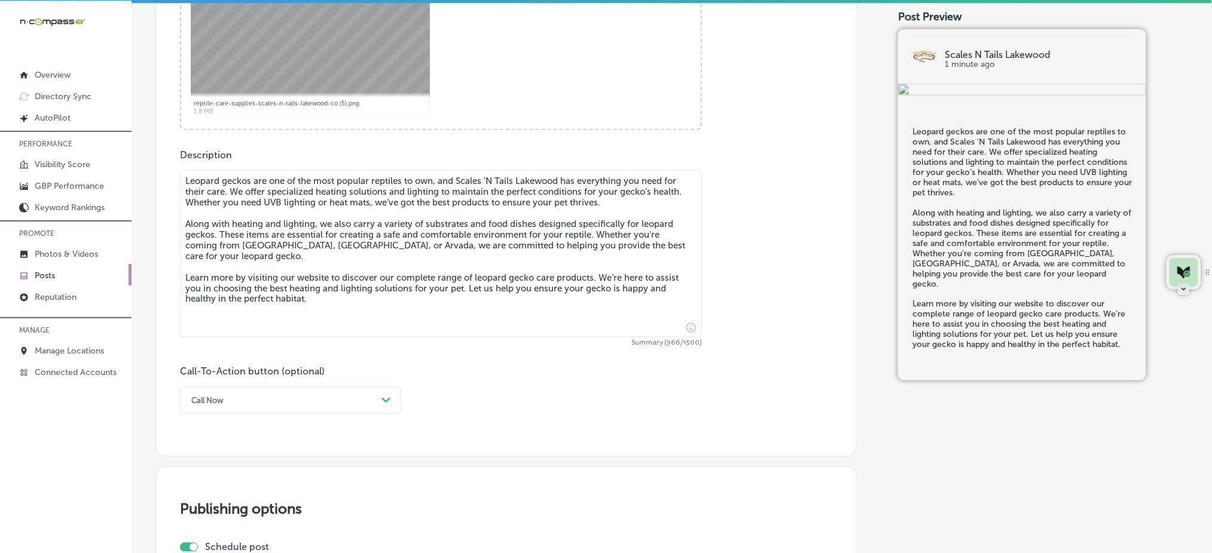
scroll to position [565, 0]
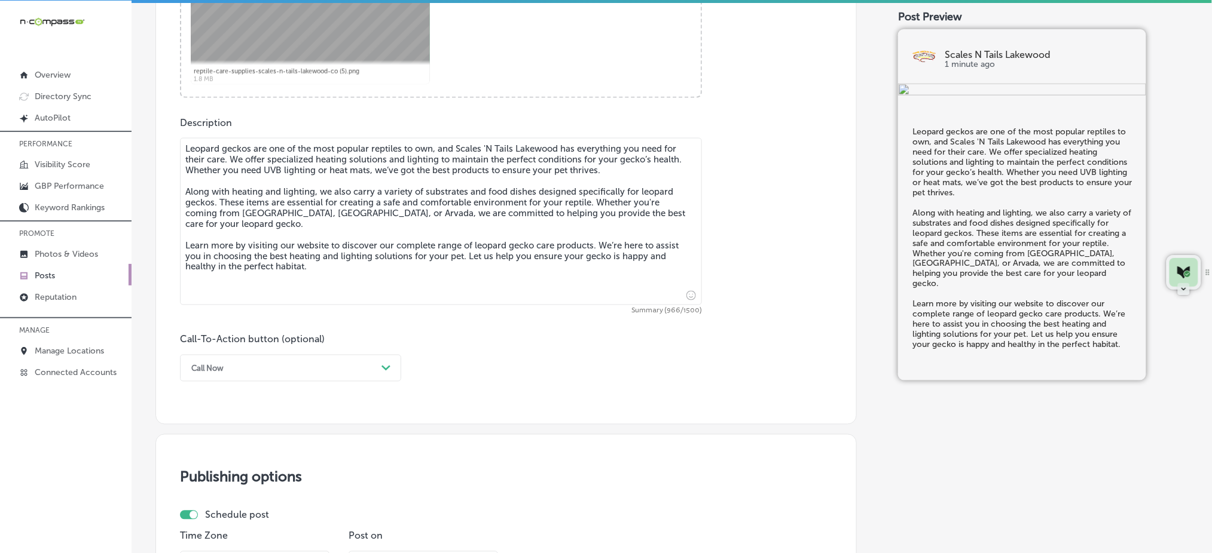
type textarea "Leopard geckos are one of the most popular reptiles to own, and Scales 'N Tails…"
click at [345, 369] on div "Call Now" at bounding box center [280, 368] width 191 height 19
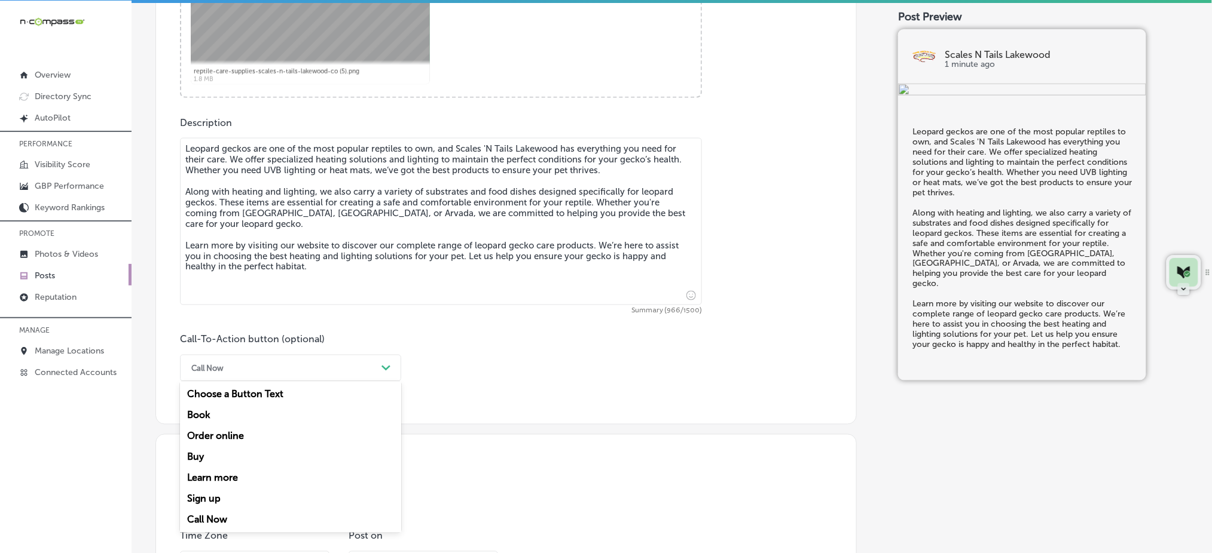
click at [307, 473] on div "Learn more" at bounding box center [290, 478] width 221 height 21
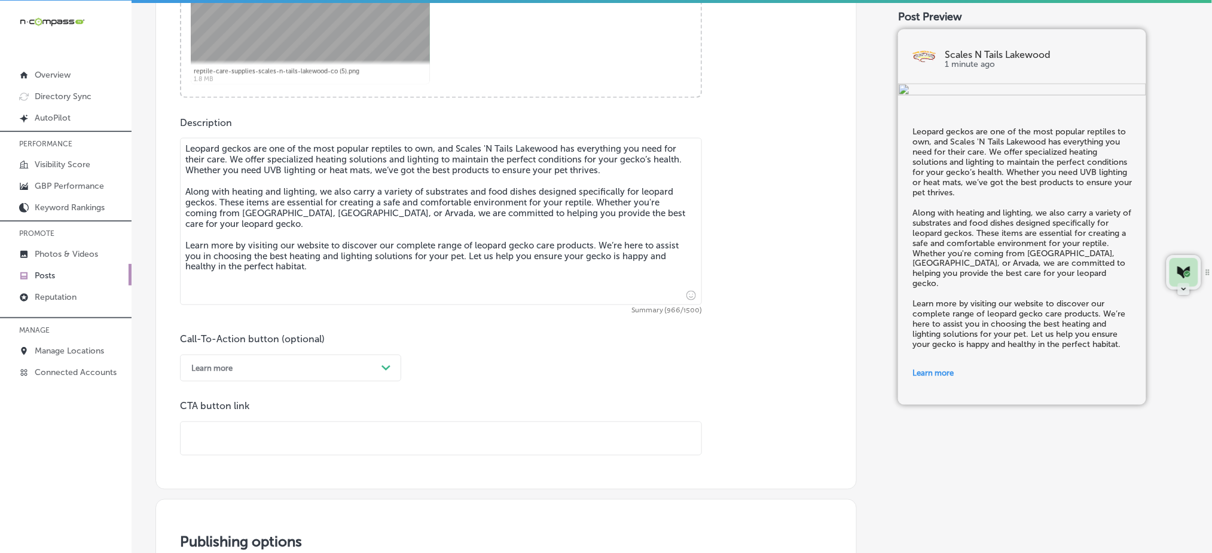
click at [331, 444] on input "text" at bounding box center [441, 439] width 521 height 33
paste input "https://www.scalesntails.com/"
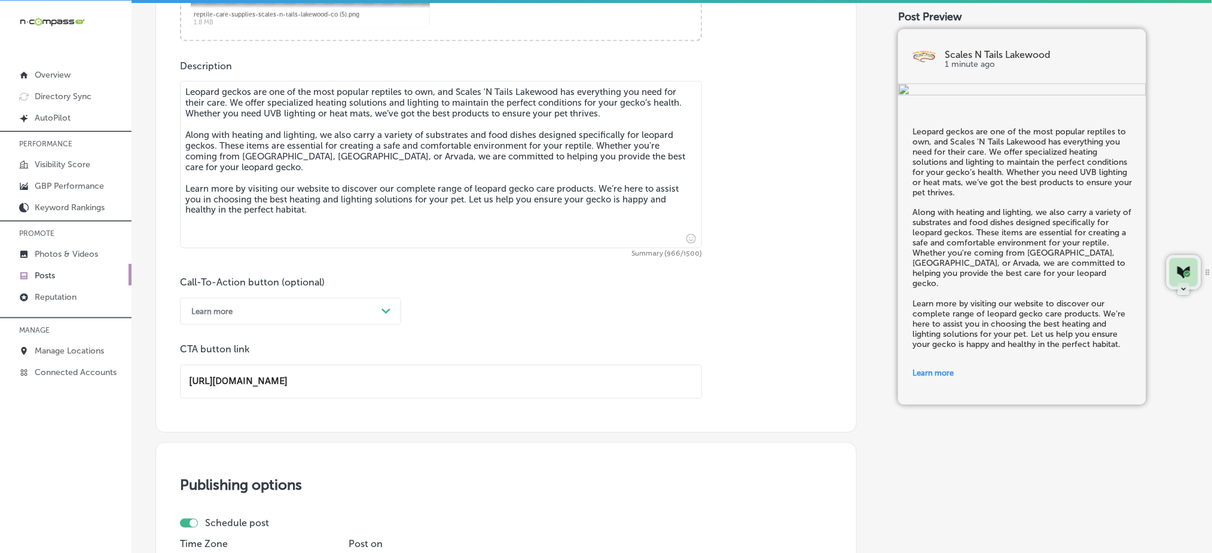
scroll to position [884, 0]
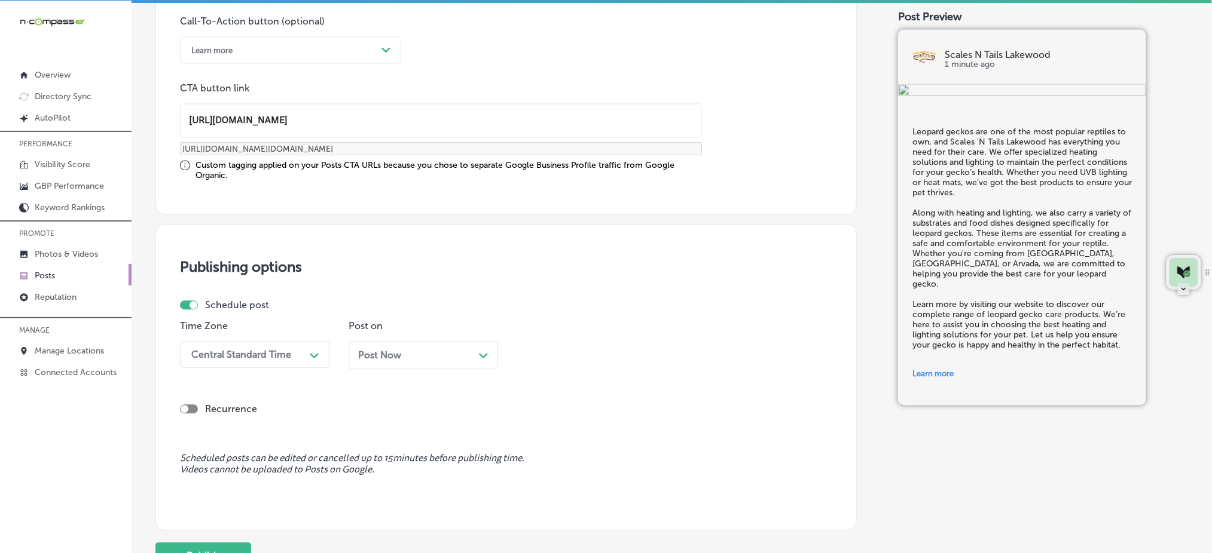
type input "https://www.scalesntails.com/"
click at [289, 351] on div "Central Standard Time" at bounding box center [241, 354] width 100 height 11
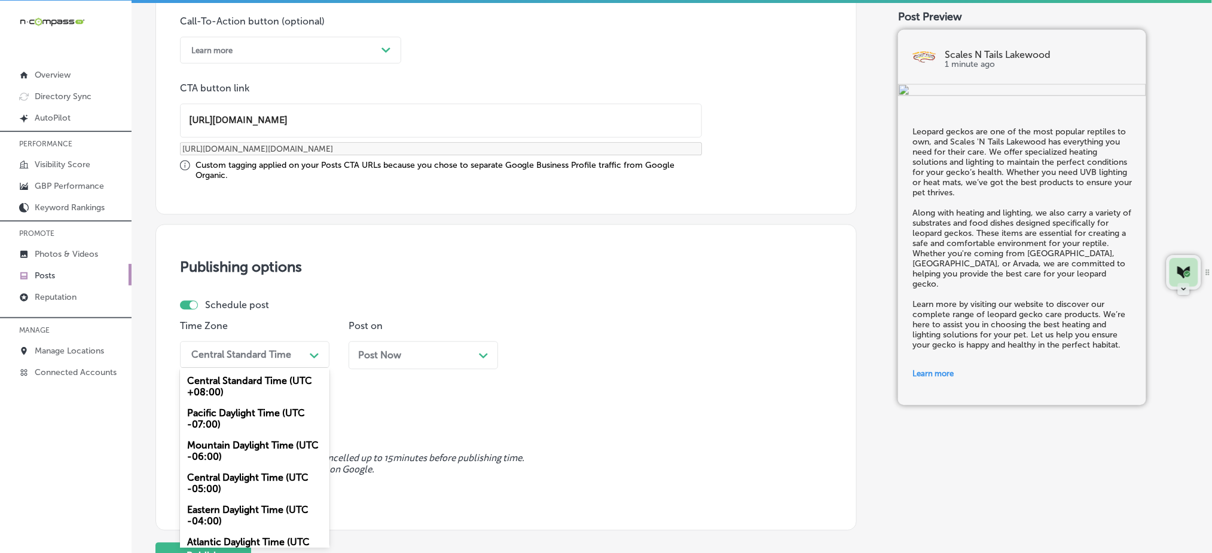
click at [269, 438] on div "Mountain Daylight Time (UTC -06:00)" at bounding box center [254, 451] width 149 height 32
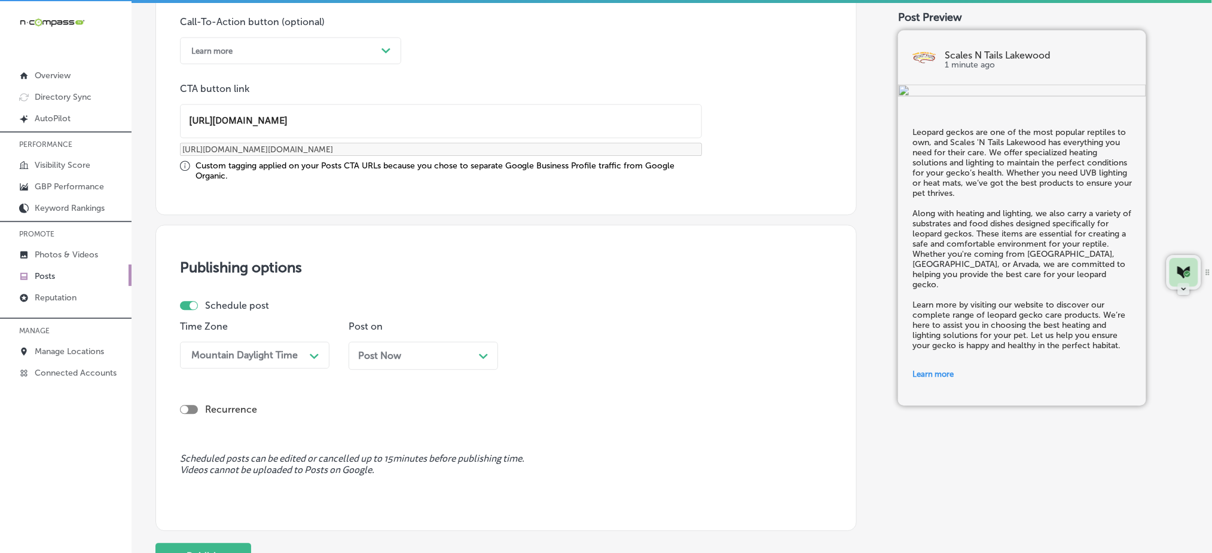
scroll to position [0, 0]
click at [386, 357] on span "Post Now" at bounding box center [379, 357] width 43 height 11
click at [539, 359] on div "11:45 AM" at bounding box center [548, 356] width 41 height 11
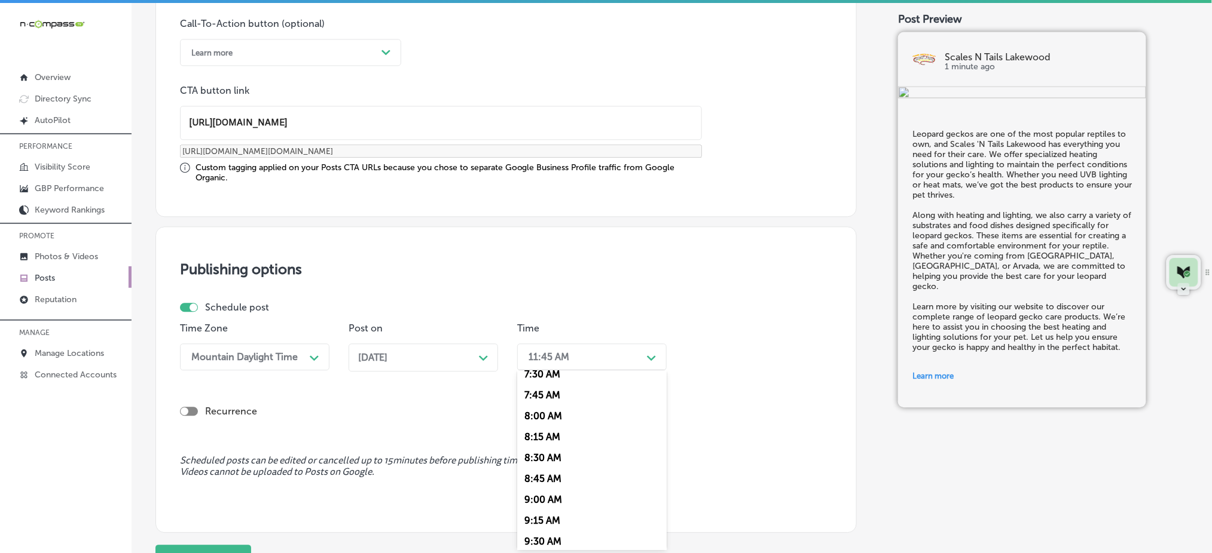
scroll to position [558, 0]
click at [540, 410] on div "7:00 AM" at bounding box center [591, 411] width 149 height 21
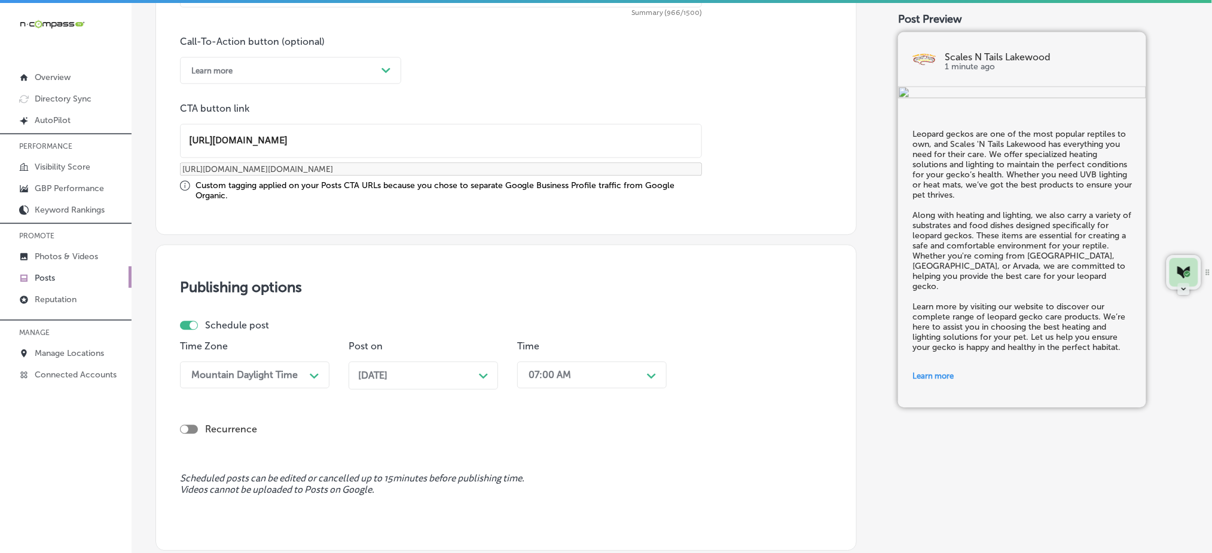
scroll to position [990, 0]
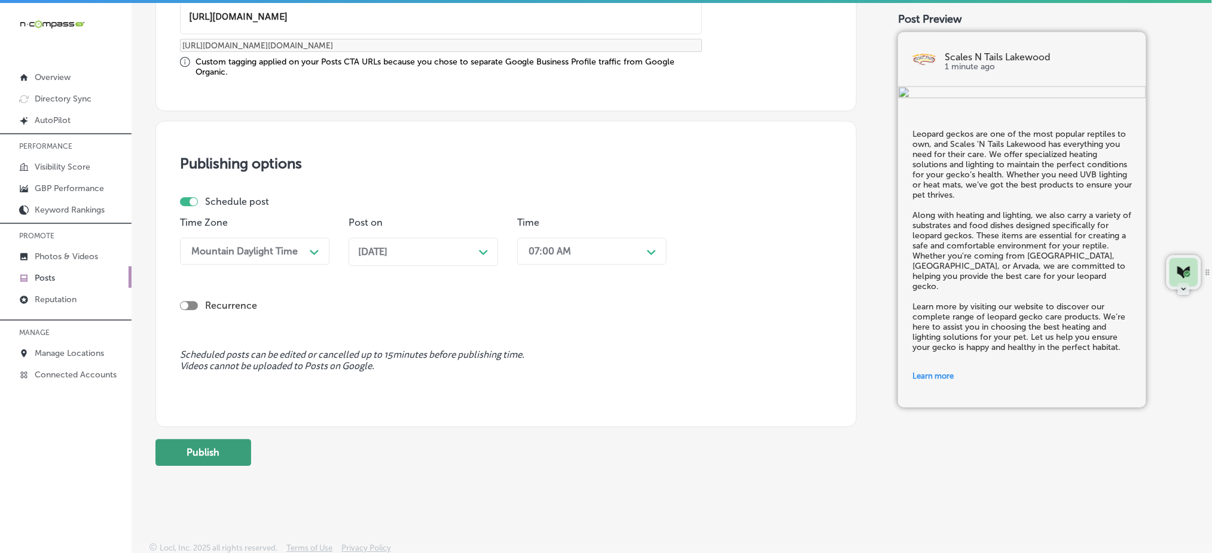
click at [234, 455] on button "Publish" at bounding box center [203, 452] width 96 height 27
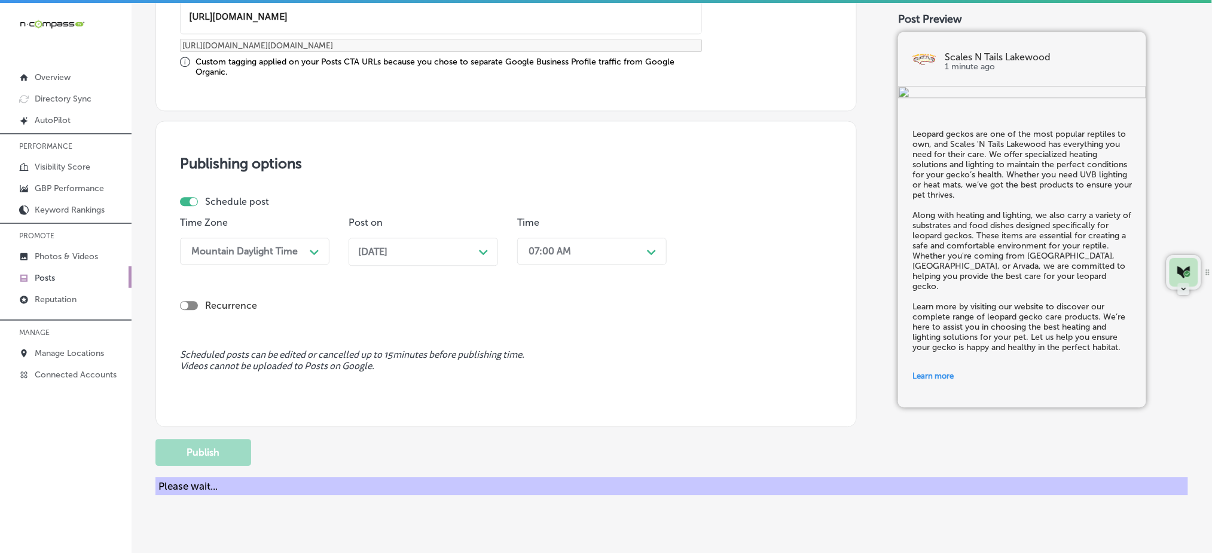
scroll to position [884, 0]
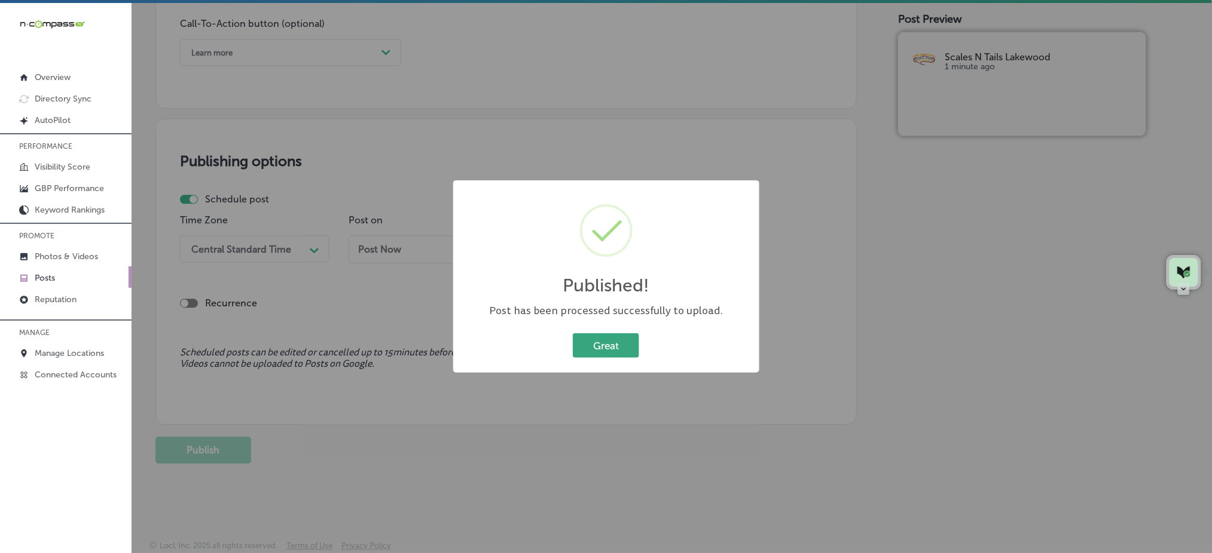
click at [625, 345] on button "Great" at bounding box center [606, 346] width 66 height 25
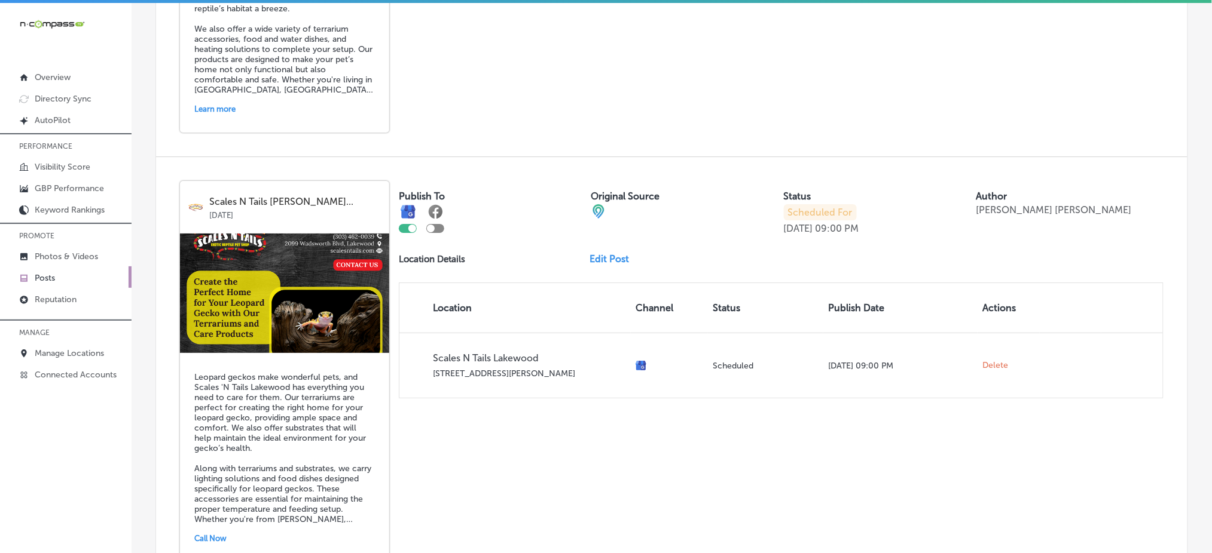
scroll to position [1377, 0]
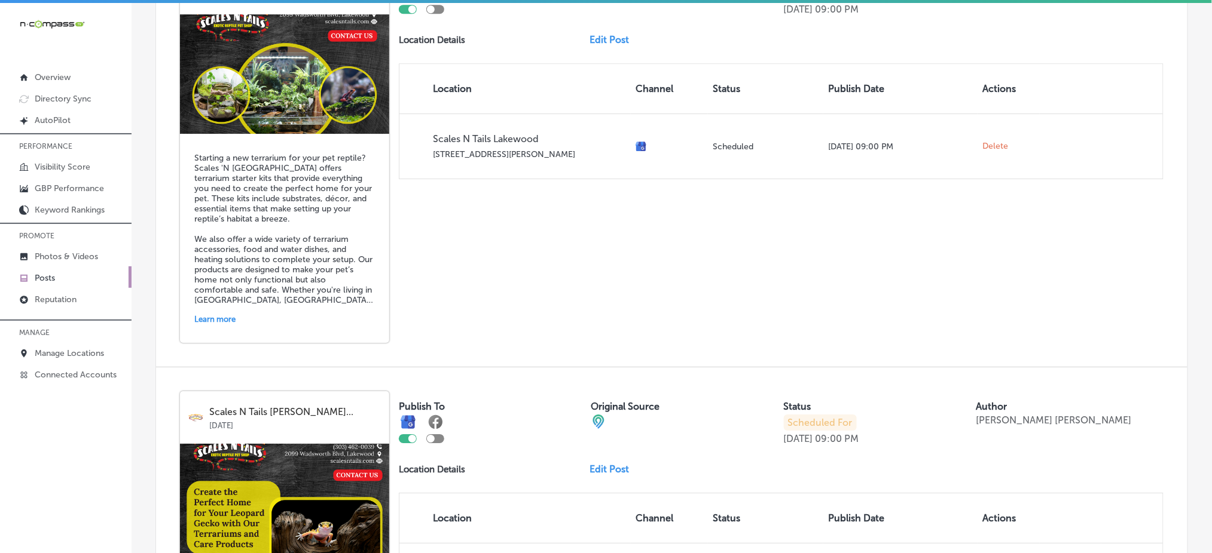
click at [185, 444] on img at bounding box center [284, 504] width 209 height 120
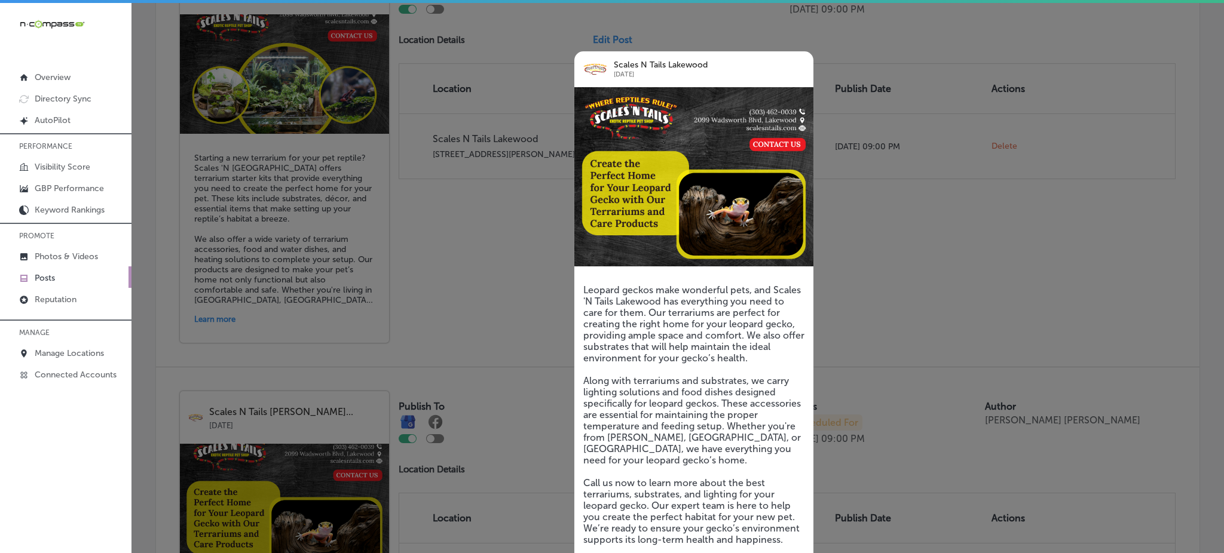
click at [368, 364] on div at bounding box center [612, 276] width 1224 height 553
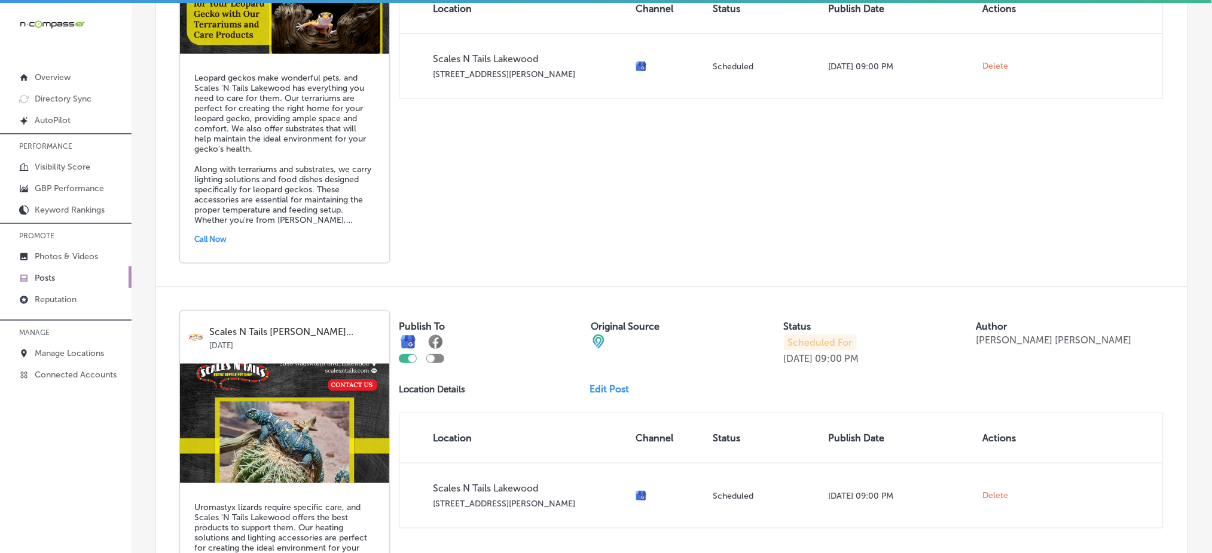
scroll to position [1935, 0]
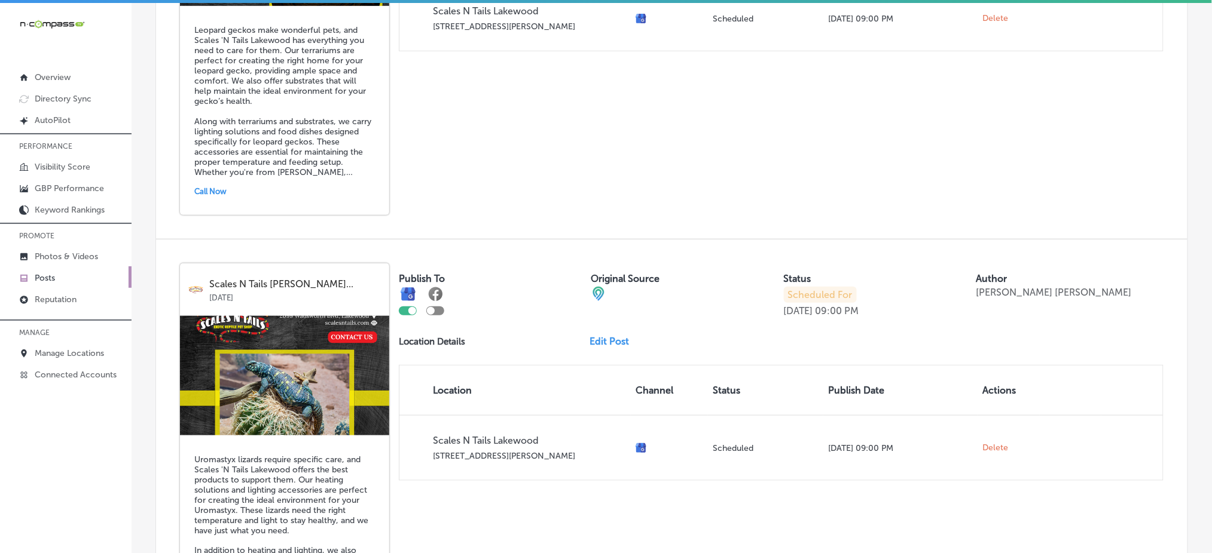
click at [282, 344] on img at bounding box center [284, 376] width 209 height 120
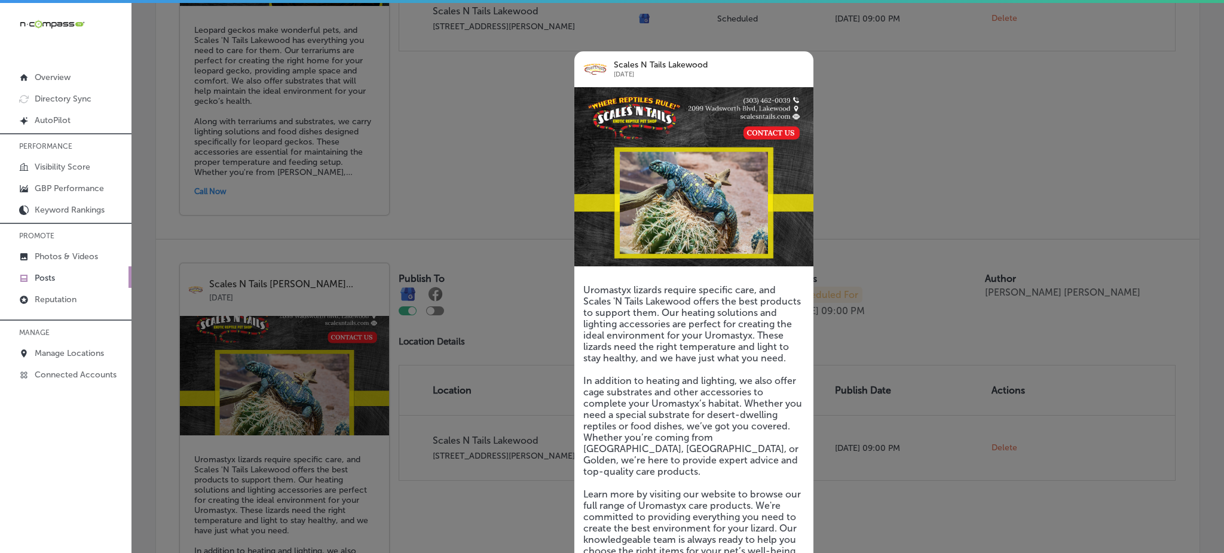
click at [282, 344] on div at bounding box center [612, 276] width 1224 height 553
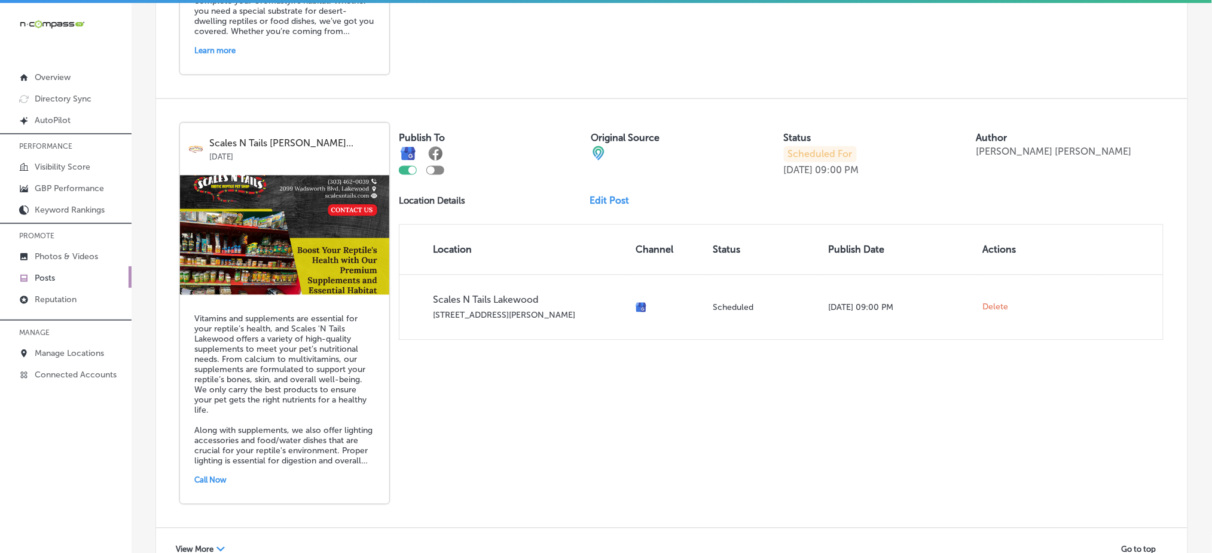
scroll to position [2548, 0]
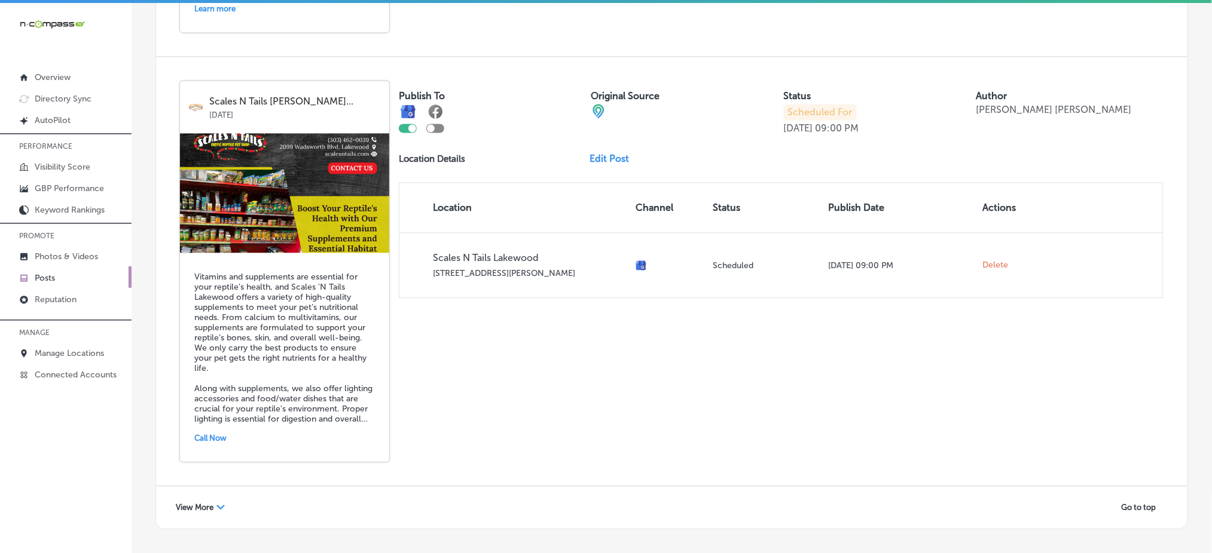
click at [182, 499] on div "View More Path Created with Sketch." at bounding box center [200, 508] width 65 height 19
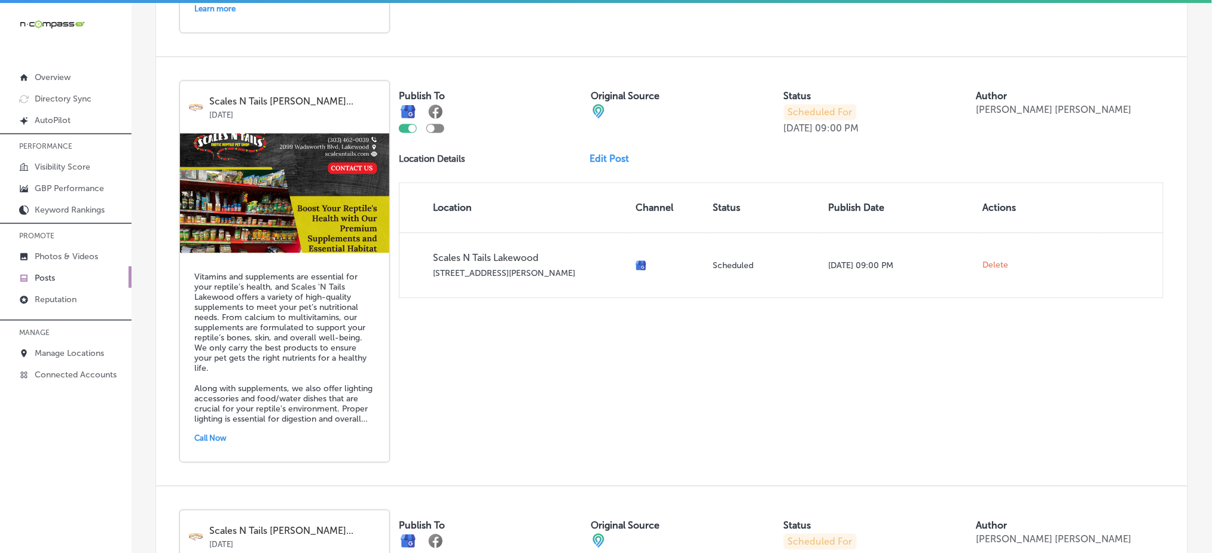
click at [185, 176] on img at bounding box center [284, 193] width 209 height 120
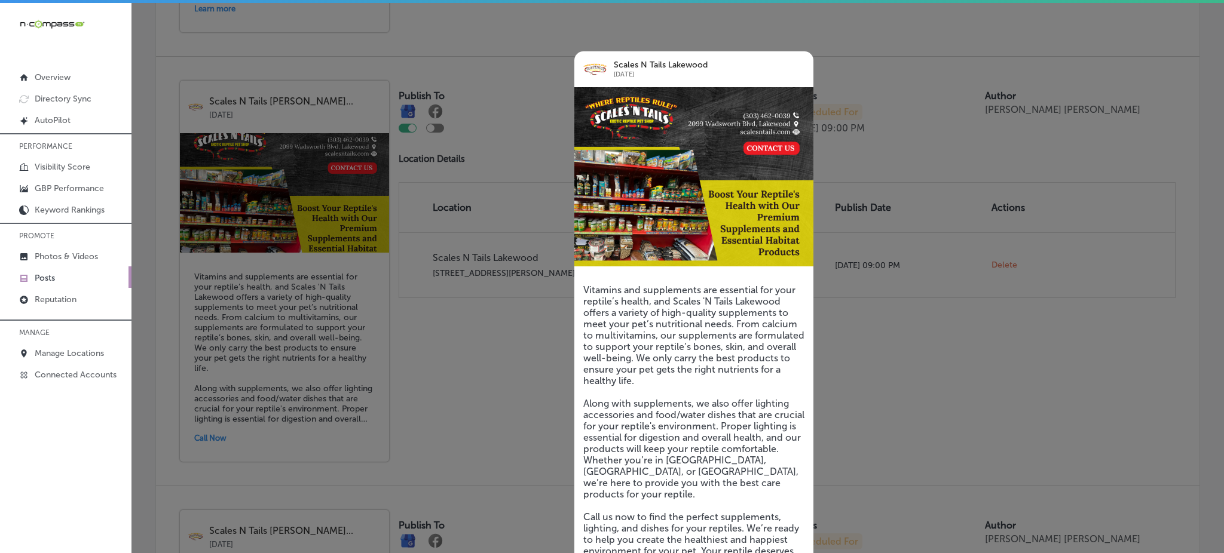
click at [953, 326] on div at bounding box center [612, 276] width 1224 height 553
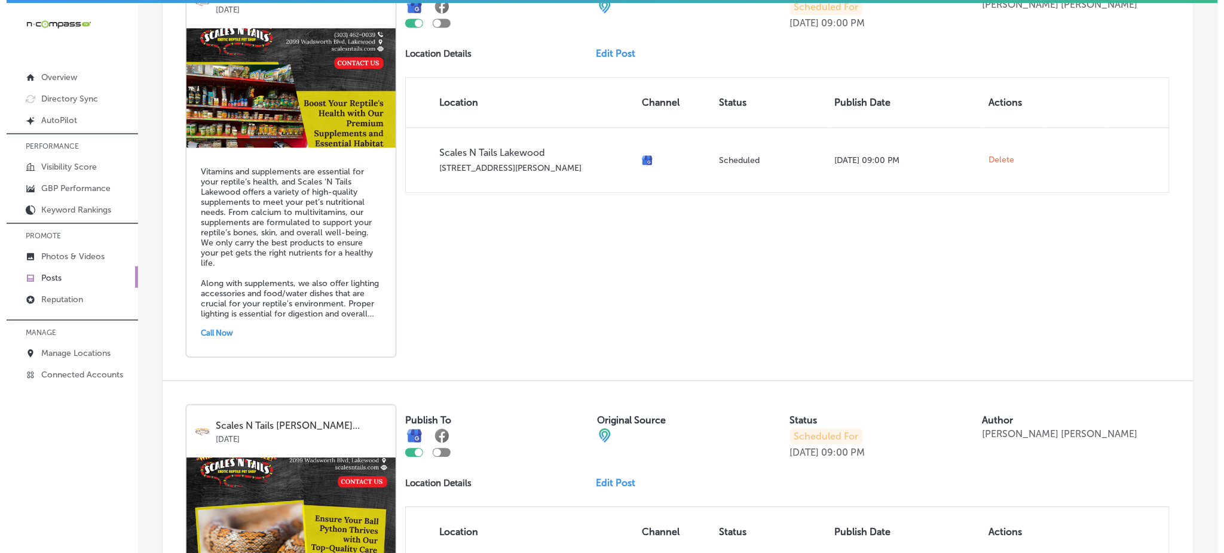
scroll to position [2468, 0]
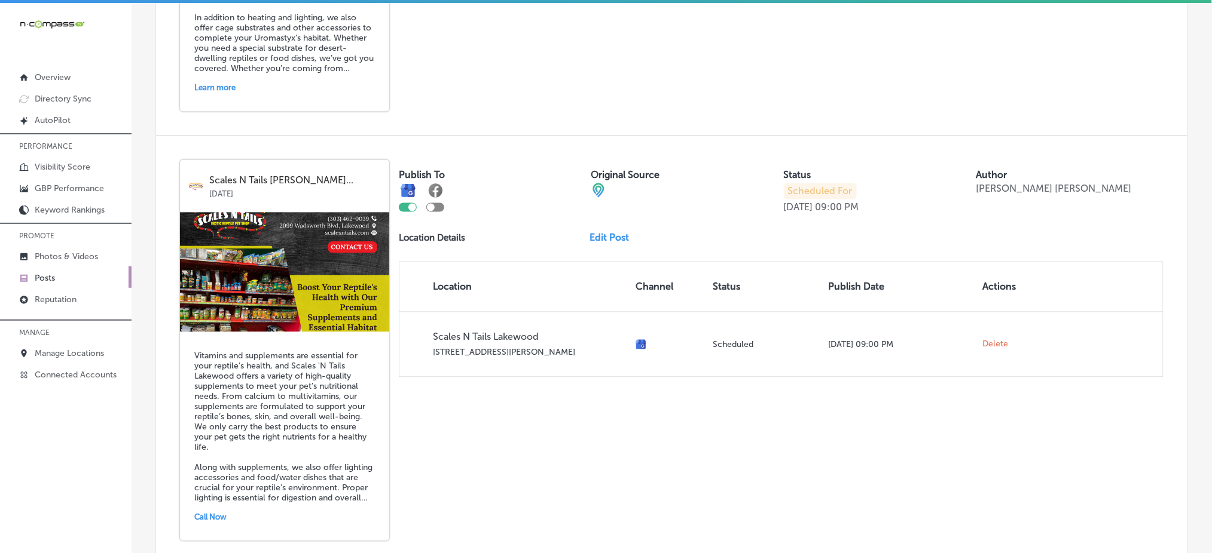
click at [261, 220] on img at bounding box center [284, 273] width 209 height 120
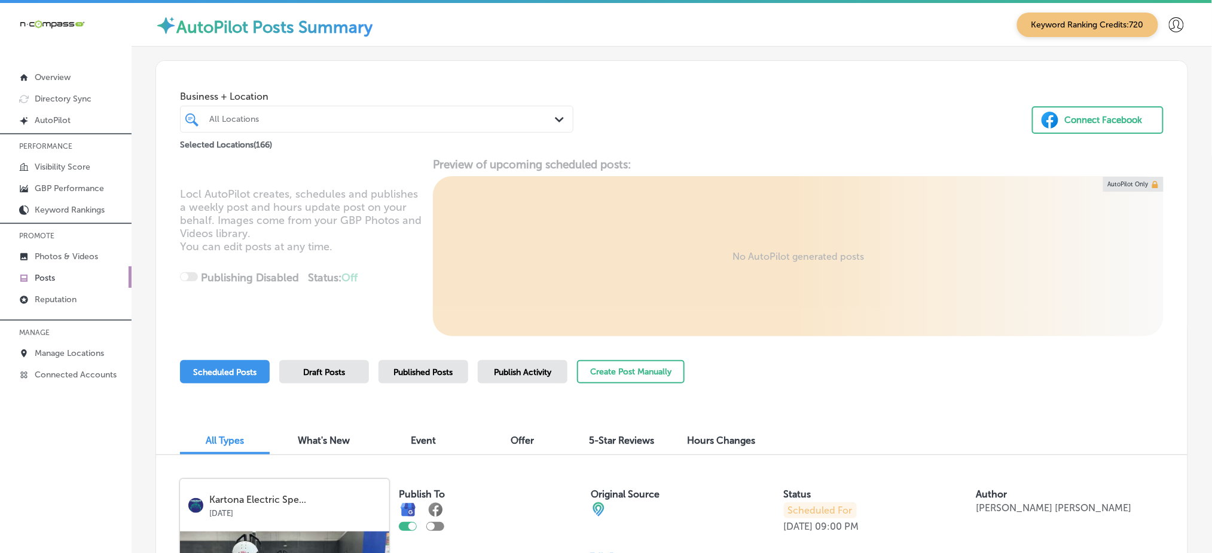
click at [400, 118] on div "All Locations" at bounding box center [382, 119] width 347 height 10
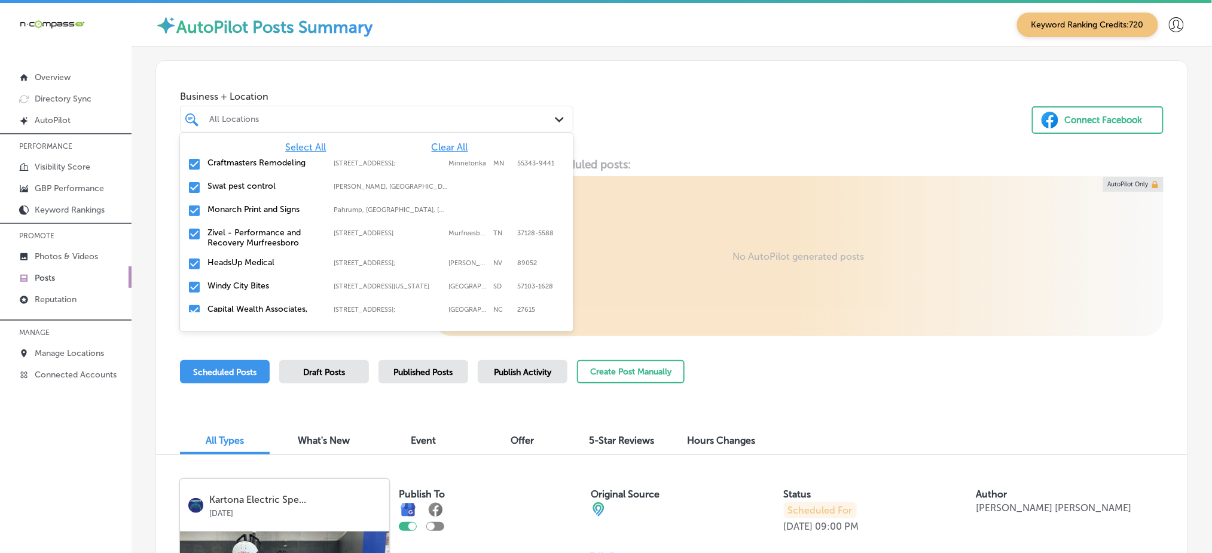
click at [441, 143] on span "Clear All" at bounding box center [450, 147] width 36 height 11
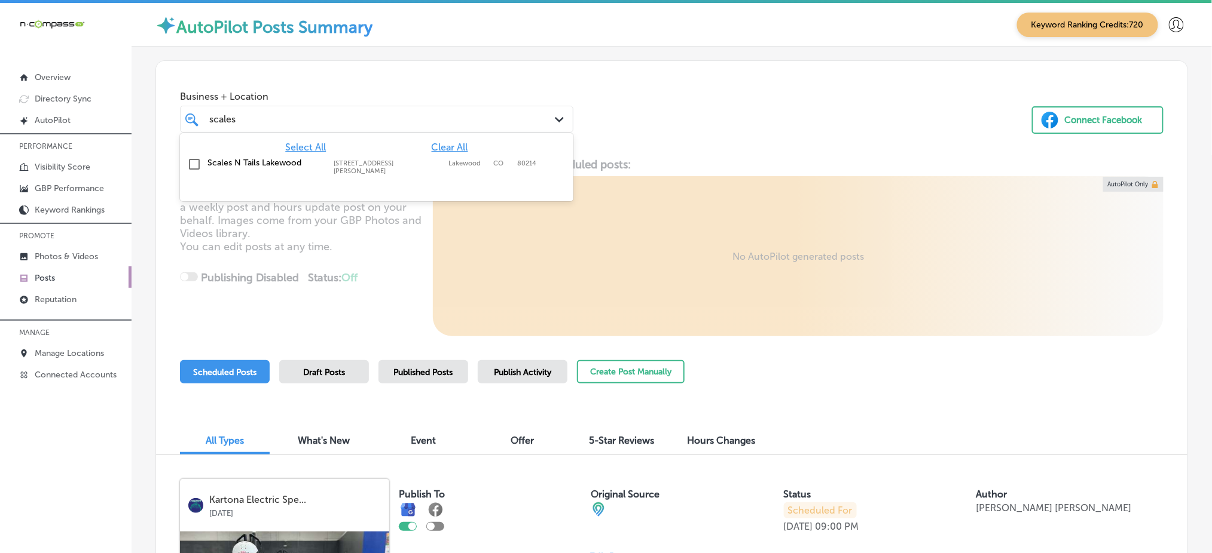
click at [443, 158] on div "Scales N Tails Lakewood 2099 Wadsworth Blvd, Lakewood, CO, 80214 2099 Wadsworth…" at bounding box center [350, 166] width 286 height 17
click at [710, 133] on div "Business + Location option 2099 Wadsworth Blvd, selected. option 2099 Wadsworth…" at bounding box center [671, 106] width 1031 height 91
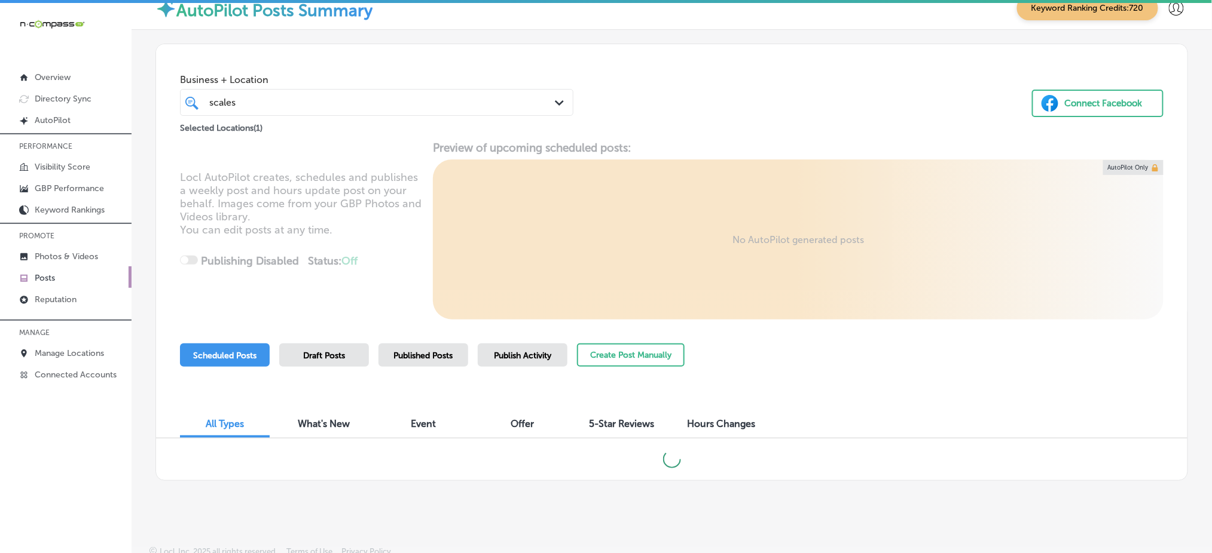
scroll to position [22, 0]
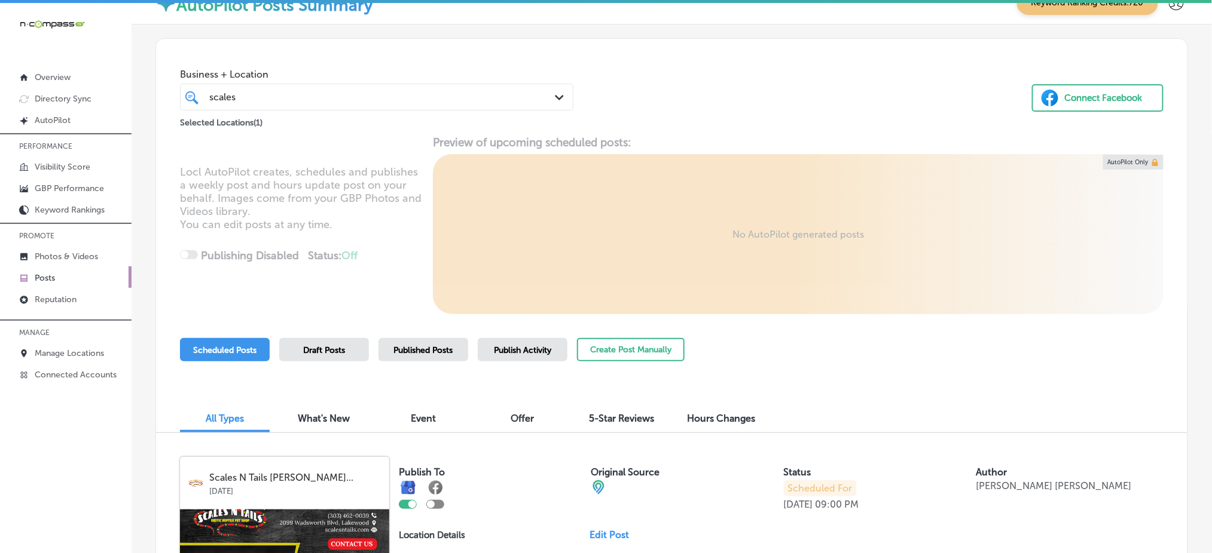
click at [1022, 398] on div "All Types What's New Event Offer 5-Star Reviews Hours Changes" at bounding box center [671, 413] width 1031 height 41
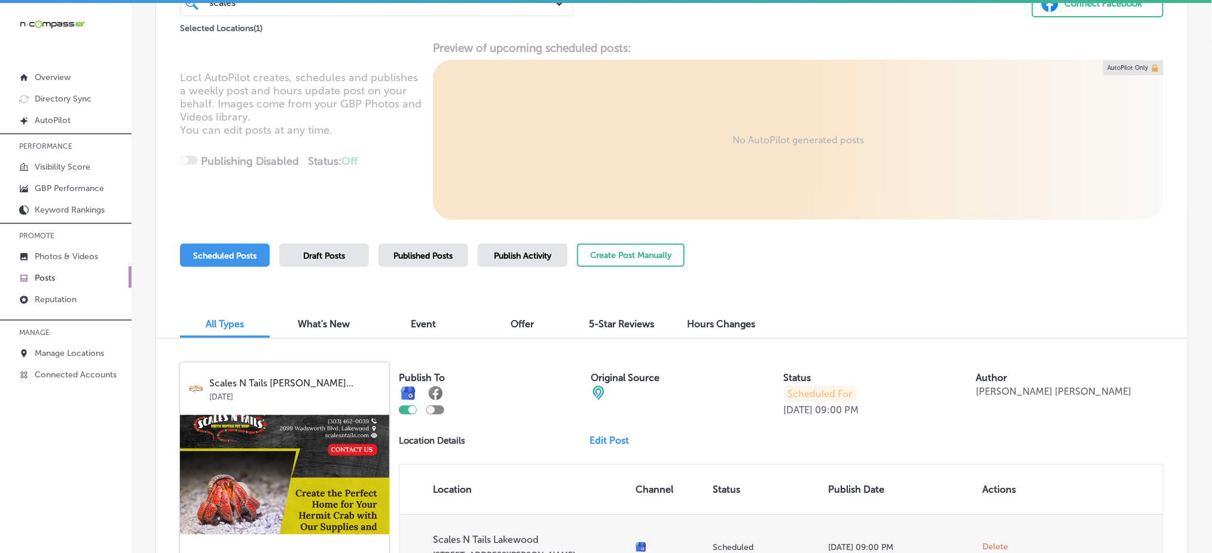
scroll to position [77, 0]
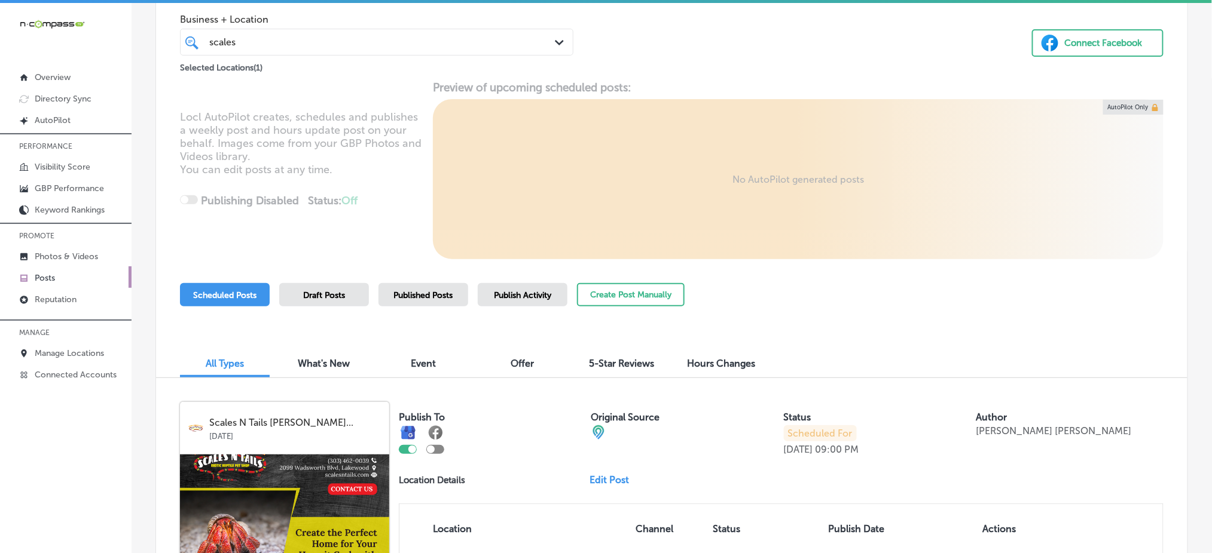
click at [319, 44] on div "scales scales" at bounding box center [360, 42] width 304 height 16
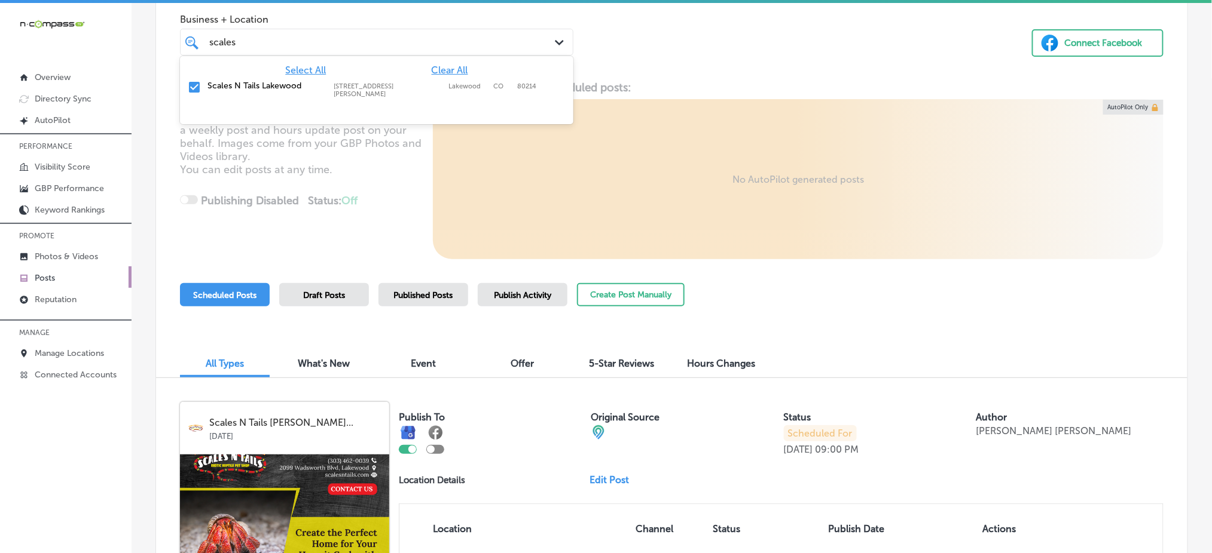
click at [448, 68] on span "Clear All" at bounding box center [450, 70] width 36 height 11
type input "s"
click at [466, 93] on div "The House of Kutz 2885 W Liberty Ave, Pittsburgh, PA, 15216 2885 W Liberty Ave …" at bounding box center [377, 90] width 384 height 25
type input "kutz"
click at [762, 86] on div "Business + Location option 2885 W Liberty Ave, selected. option 2885 W Liberty …" at bounding box center [671, 122] width 1031 height 276
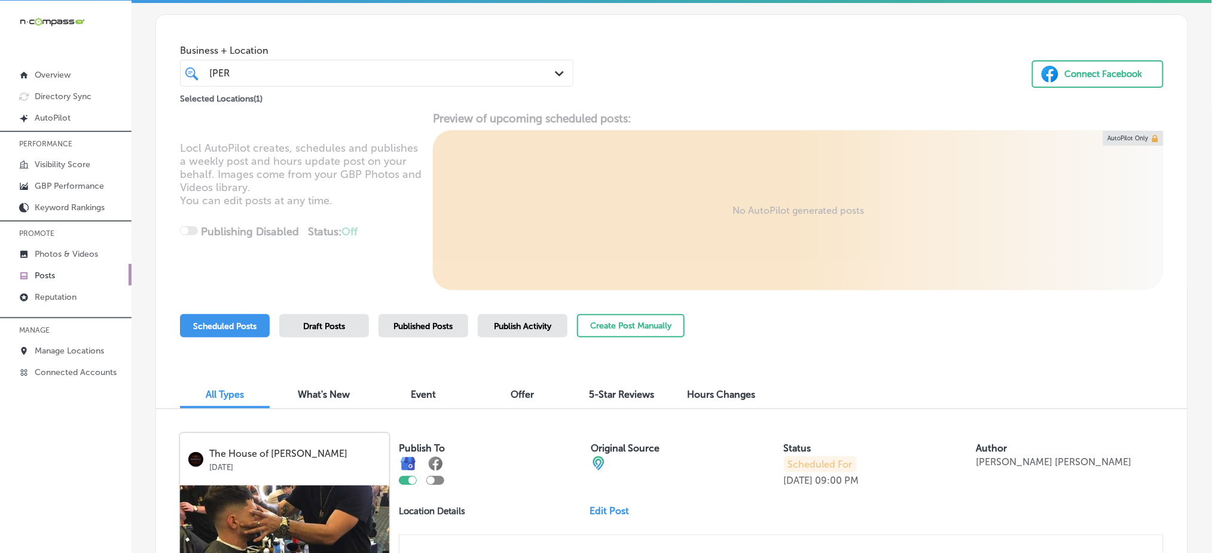
scroll to position [0, 0]
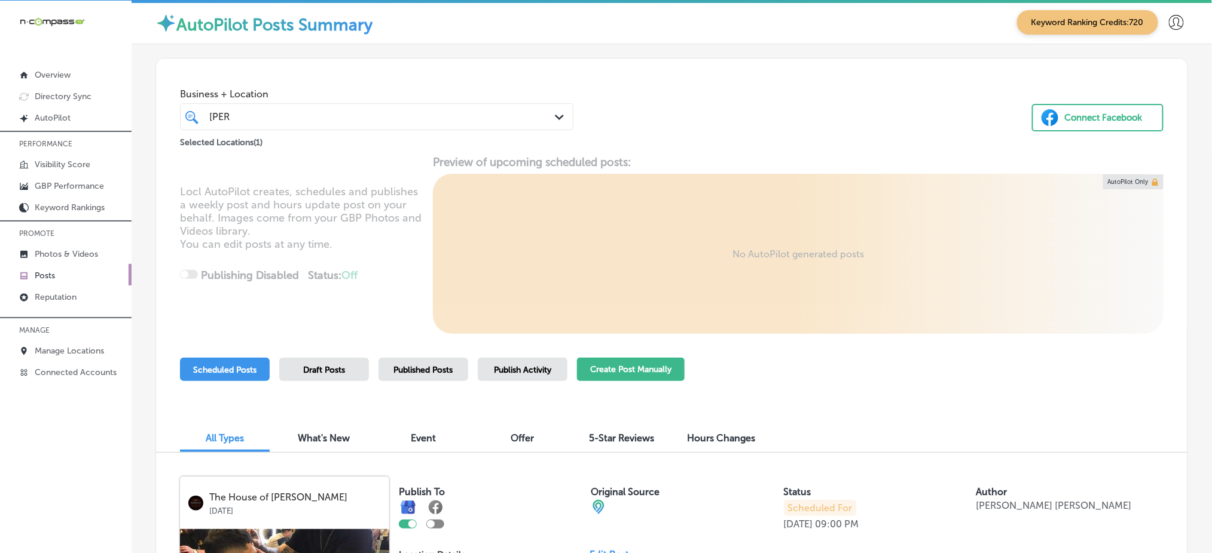
click at [668, 363] on button "Create Post Manually" at bounding box center [631, 369] width 108 height 23
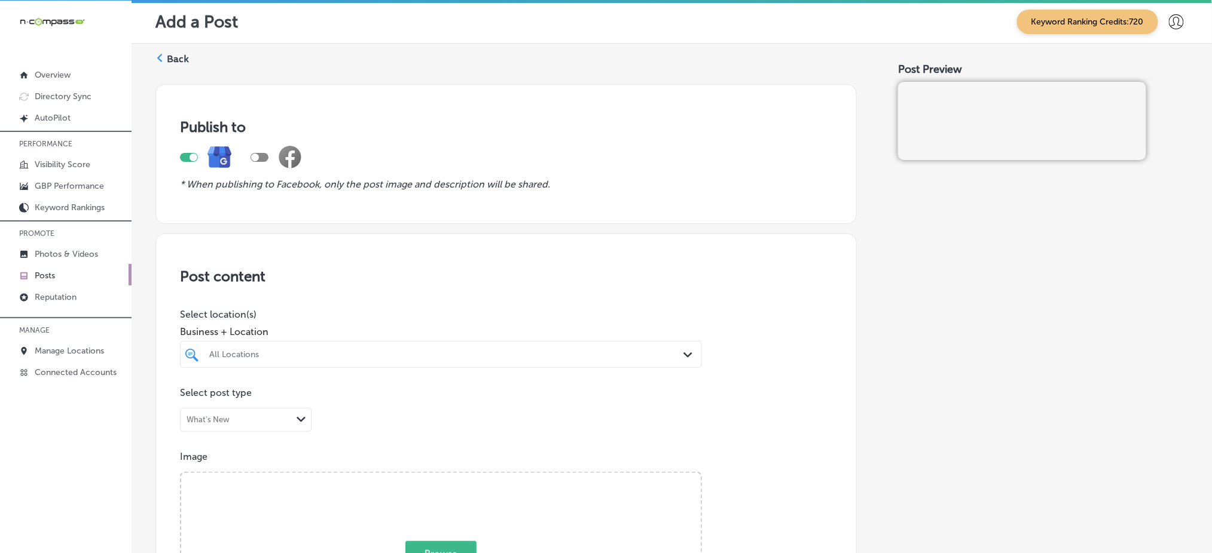
click at [327, 364] on div "All Locations Path Created with Sketch." at bounding box center [441, 354] width 522 height 27
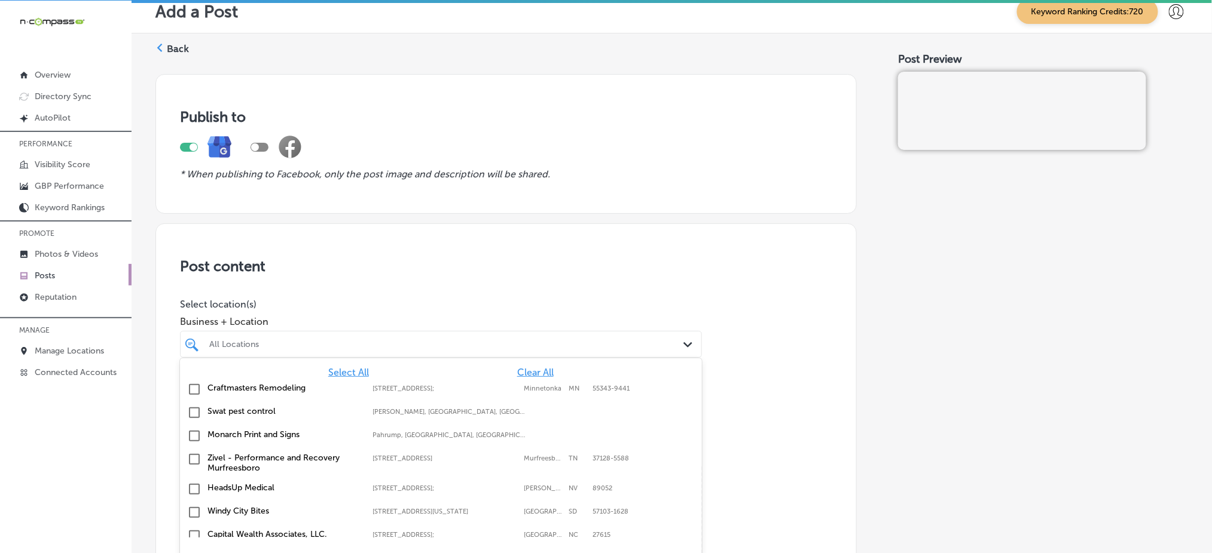
scroll to position [17, 0]
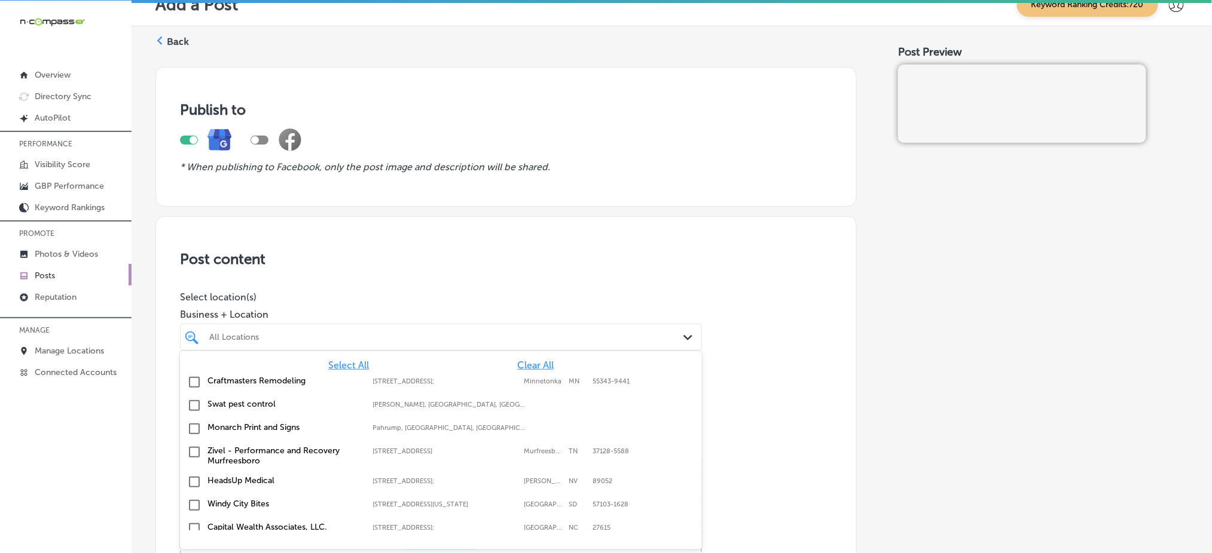
click at [517, 363] on span "Clear All" at bounding box center [535, 365] width 36 height 11
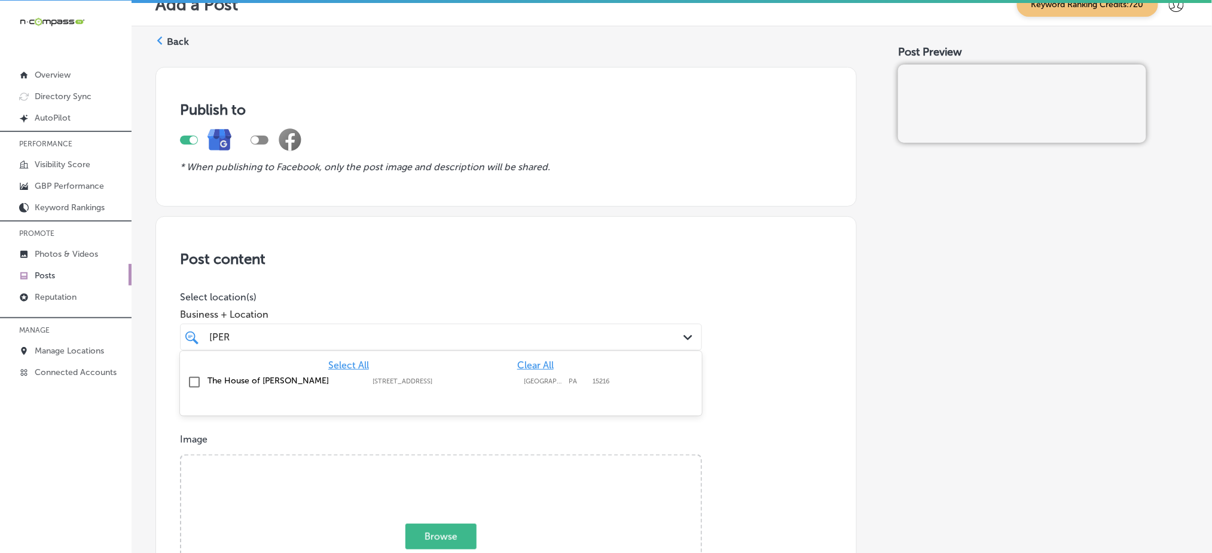
click at [507, 378] on label "2885 W Liberty Ave" at bounding box center [444, 382] width 145 height 8
click at [507, 341] on div "kutz kutz" at bounding box center [417, 337] width 419 height 16
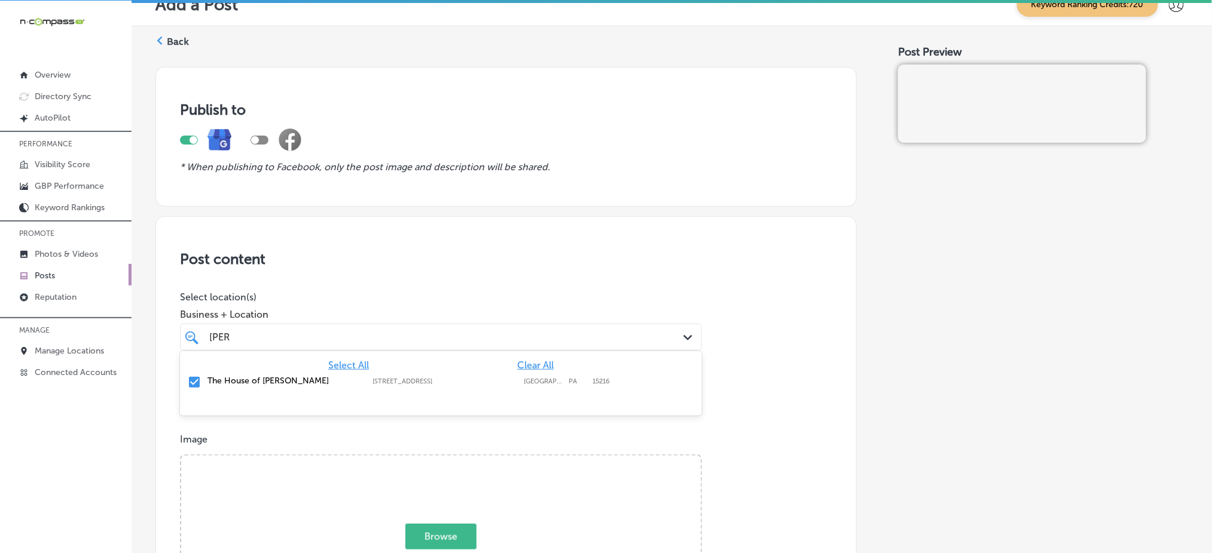
click at [507, 341] on div "kutz kutz" at bounding box center [417, 337] width 419 height 16
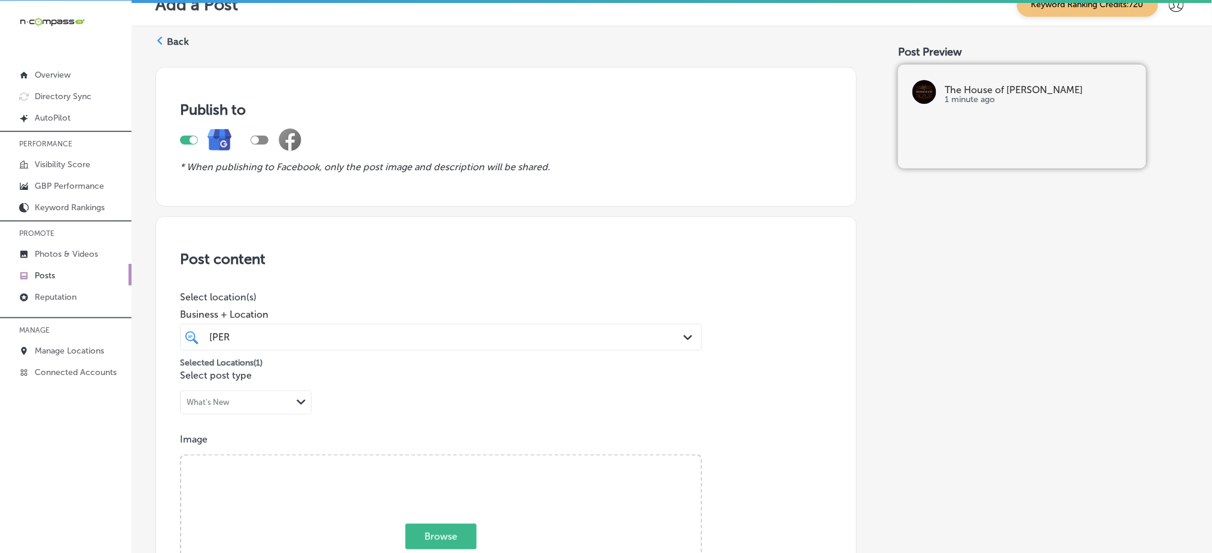
type input "kutz"
click at [407, 334] on div "kutz kutz" at bounding box center [417, 337] width 419 height 16
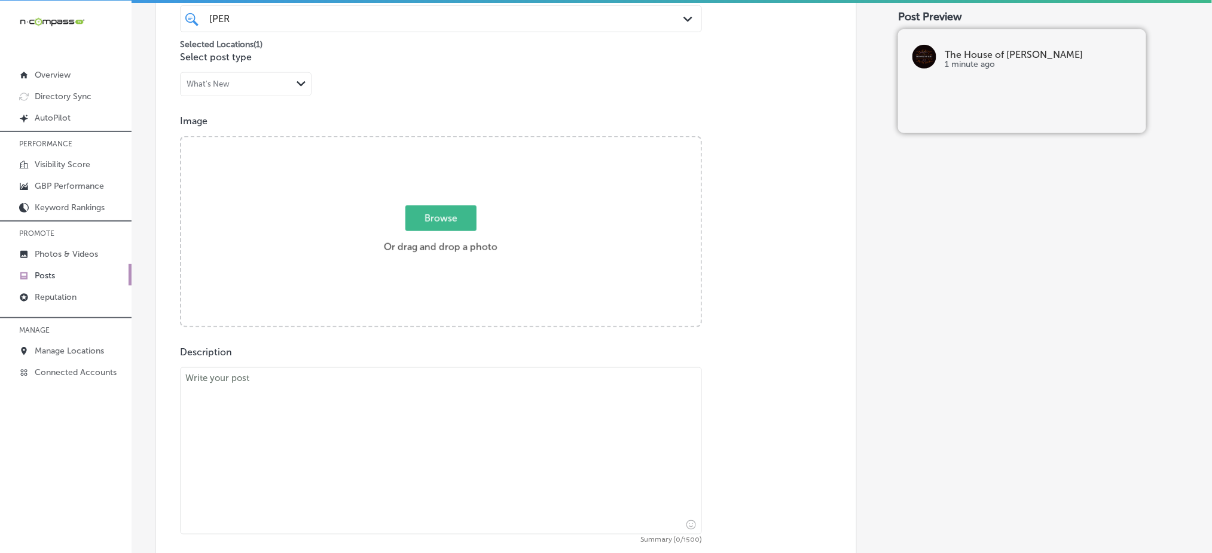
scroll to position [337, 0]
click at [322, 407] on textarea at bounding box center [441, 450] width 522 height 167
paste textarea "Looking for precision beard grooming and a refreshing shave? Whether you’re in …"
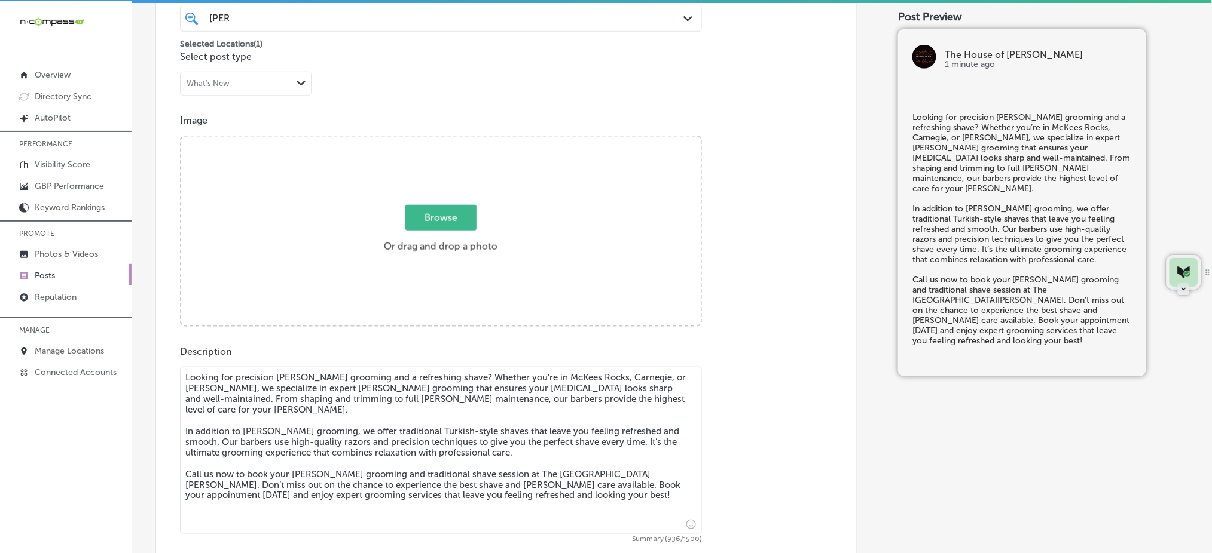
type textarea "Looking for precision beard grooming and a refreshing shave? Whether you’re in …"
click at [445, 218] on span "Browse" at bounding box center [440, 218] width 71 height 26
click at [445, 140] on input "Browse Or drag and drop a photo" at bounding box center [440, 139] width 519 height 4
type input "C:\fakepath\haircuts-beard-trims-the-house-of-kutz-pittsburgh-pa (1).jpg"
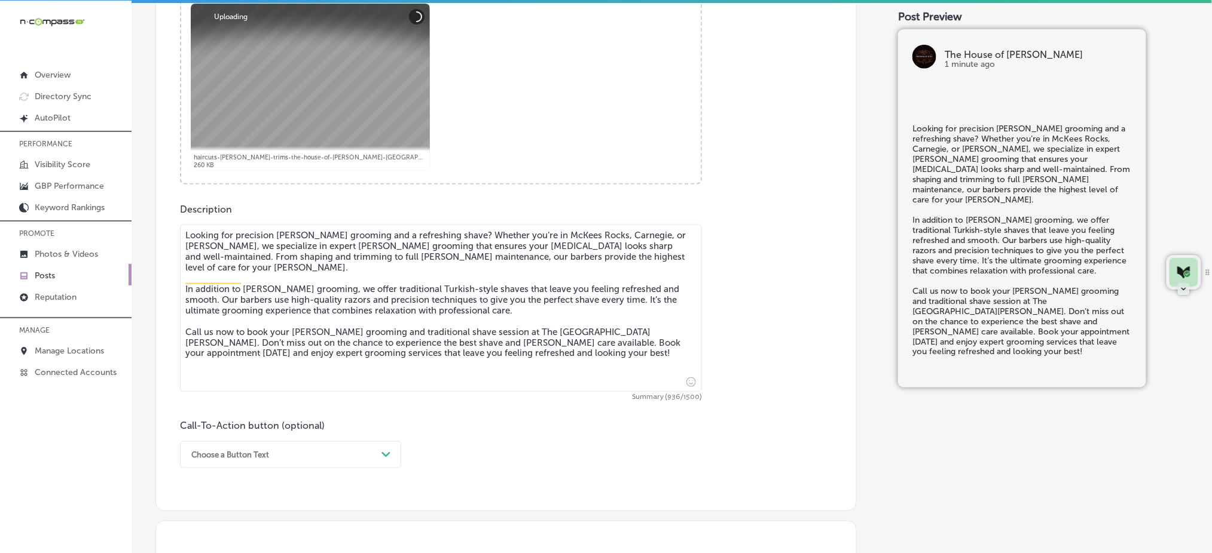
scroll to position [655, 0]
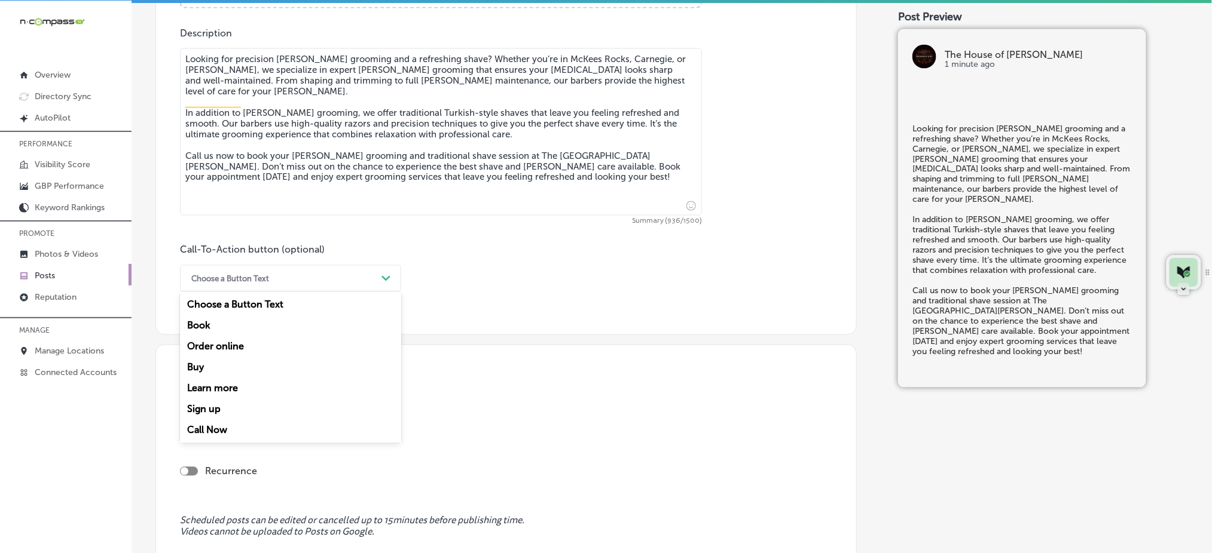
click at [276, 272] on div "Choose a Button Text" at bounding box center [280, 279] width 191 height 19
click at [215, 427] on div "Call Now" at bounding box center [290, 430] width 221 height 21
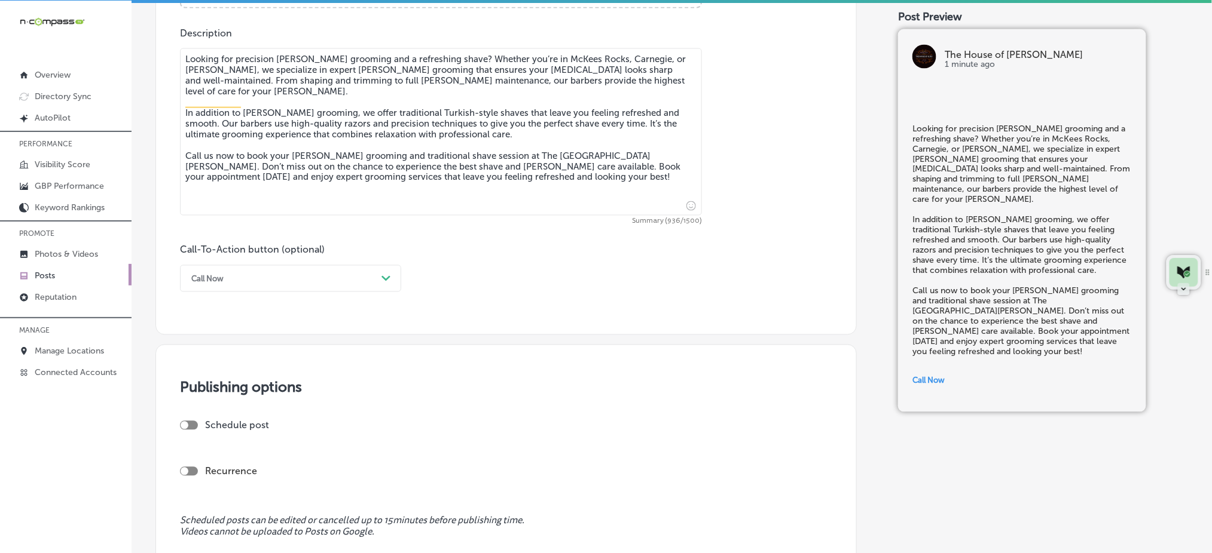
scroll to position [815, 0]
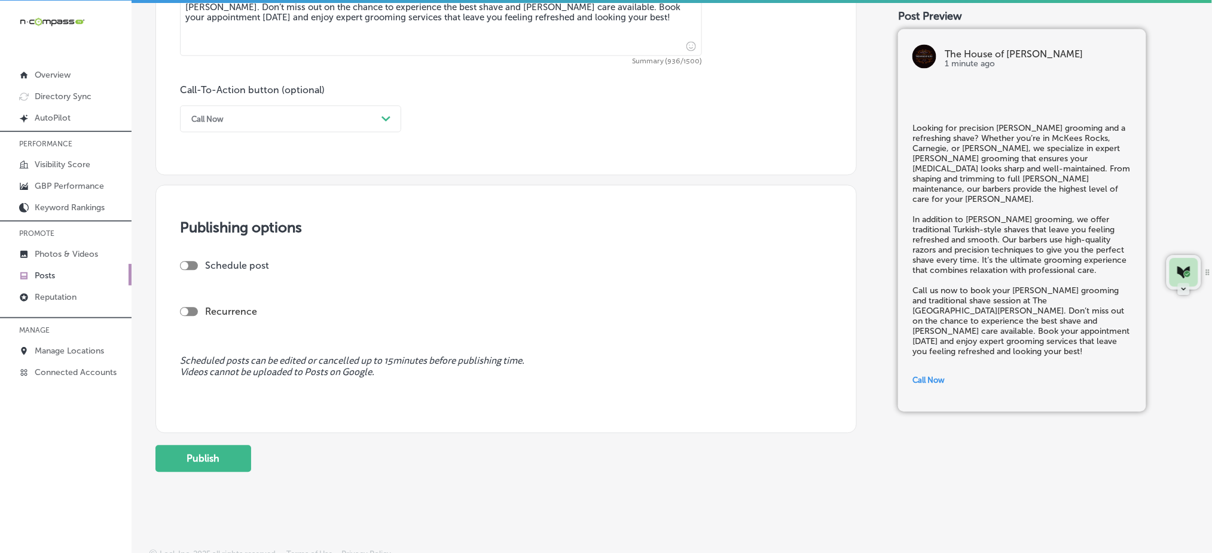
click at [189, 258] on div "Publishing options Schedule post Recurrence Scheduled posts can be edited or ca…" at bounding box center [505, 309] width 701 height 249
click at [188, 265] on div at bounding box center [189, 266] width 18 height 9
checkbox input "true"
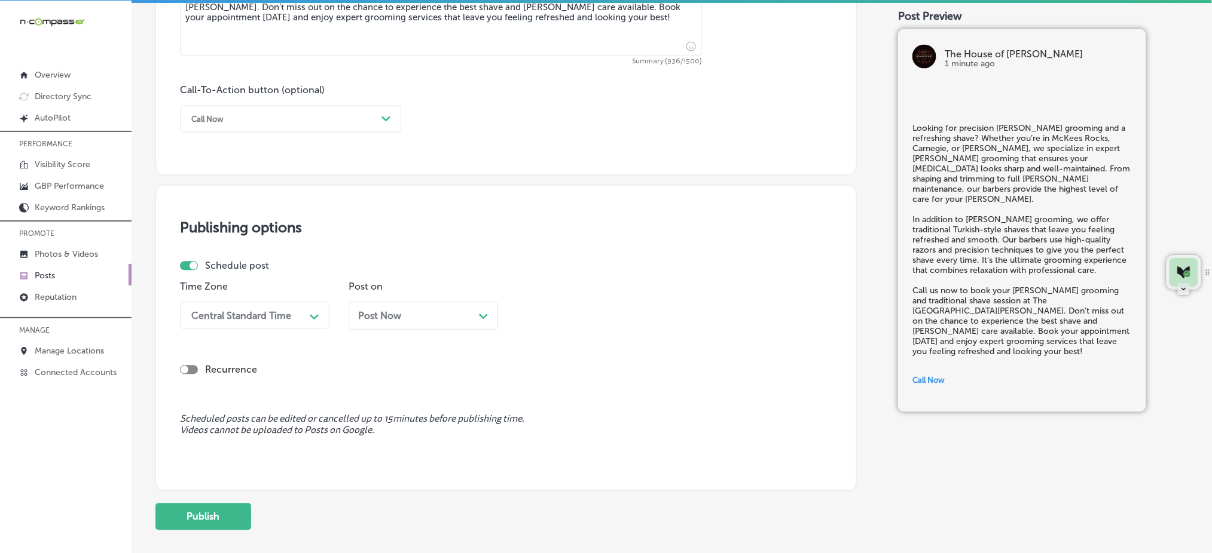
click at [219, 317] on div "Central Standard Time" at bounding box center [241, 315] width 100 height 11
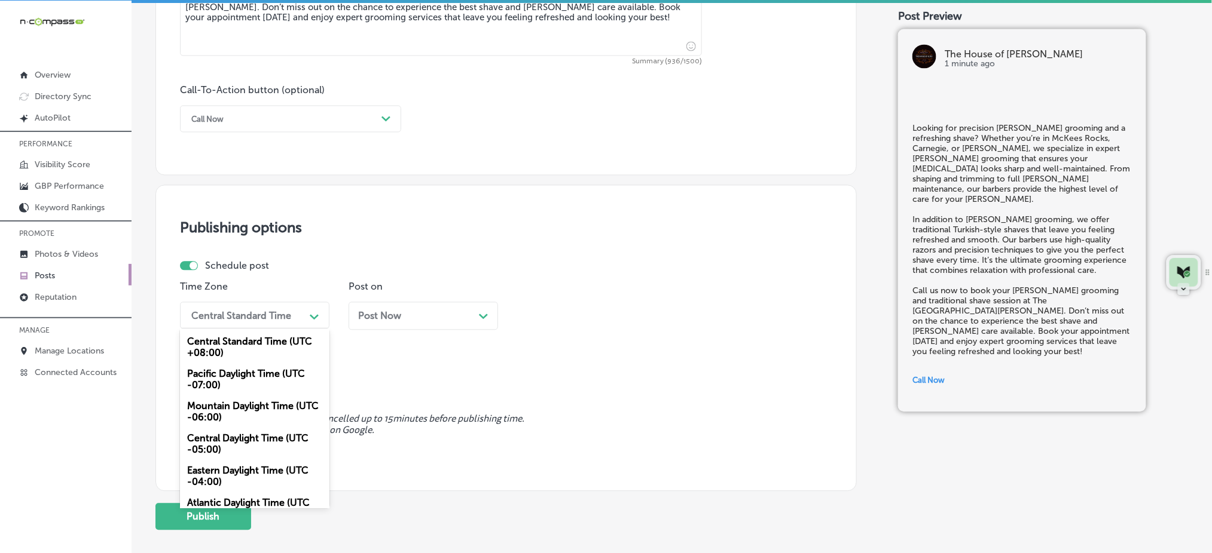
drag, startPoint x: 231, startPoint y: 416, endPoint x: 304, endPoint y: 386, distance: 79.0
click at [231, 416] on div "Mountain Daylight Time (UTC -06:00)" at bounding box center [254, 412] width 149 height 32
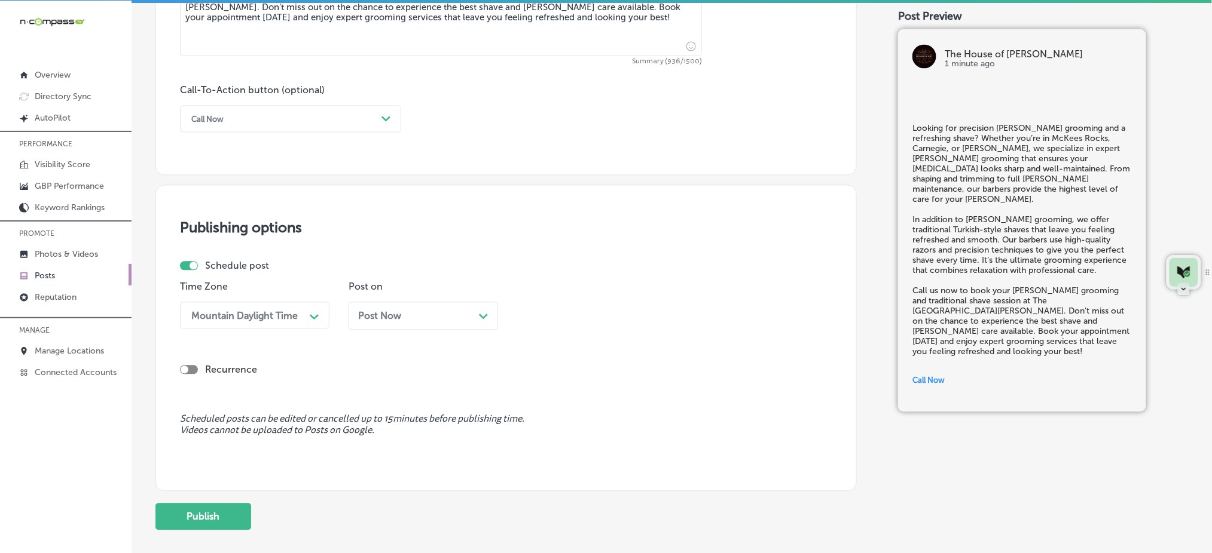
click at [439, 320] on div "Post Now Path Created with Sketch." at bounding box center [423, 316] width 130 height 11
click at [564, 320] on div "12:00 PM" at bounding box center [549, 315] width 42 height 11
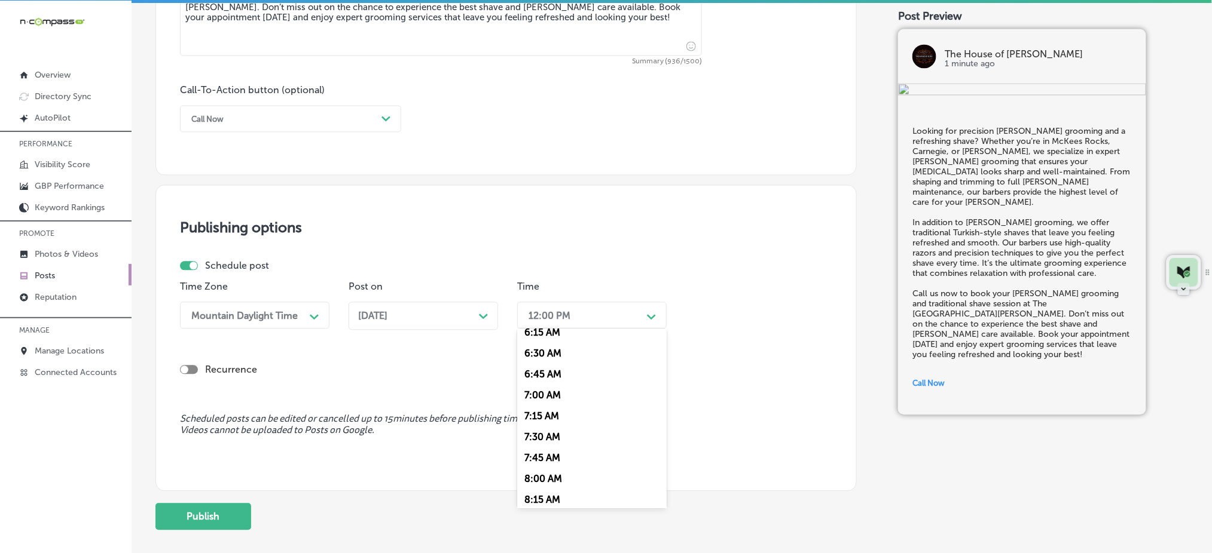
scroll to position [558, 0]
click at [534, 367] on div "7:00 AM" at bounding box center [591, 370] width 149 height 21
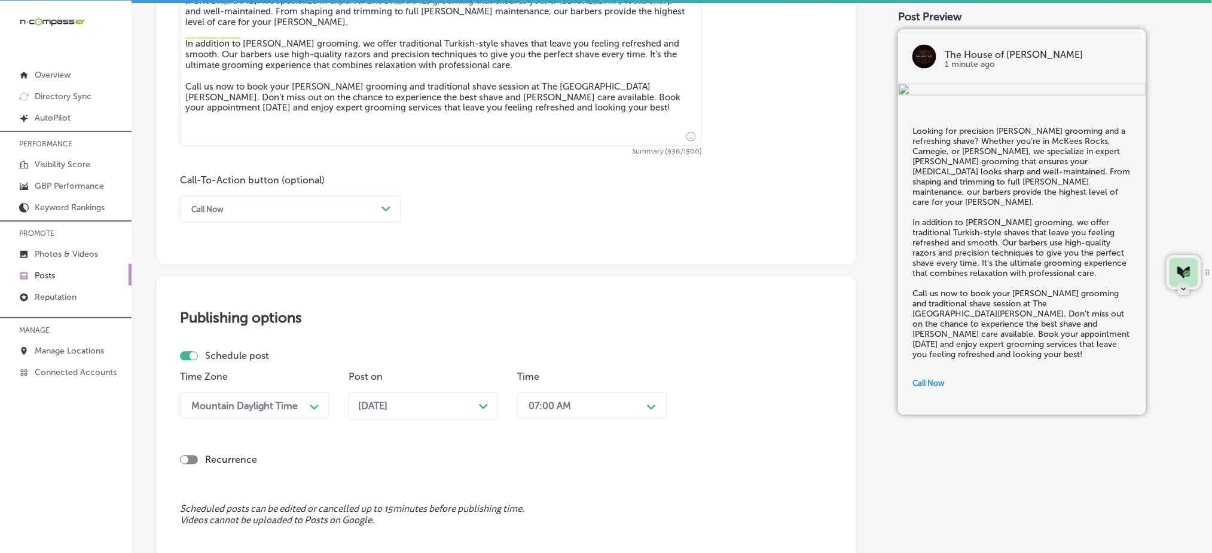
scroll to position [884, 0]
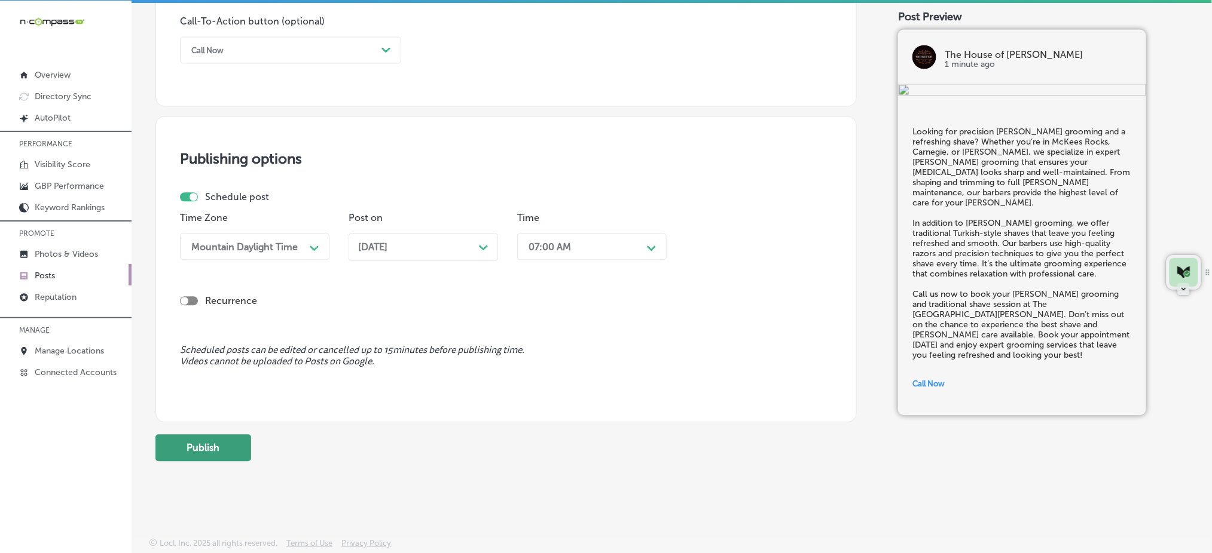
click at [243, 453] on button "Publish" at bounding box center [203, 448] width 96 height 27
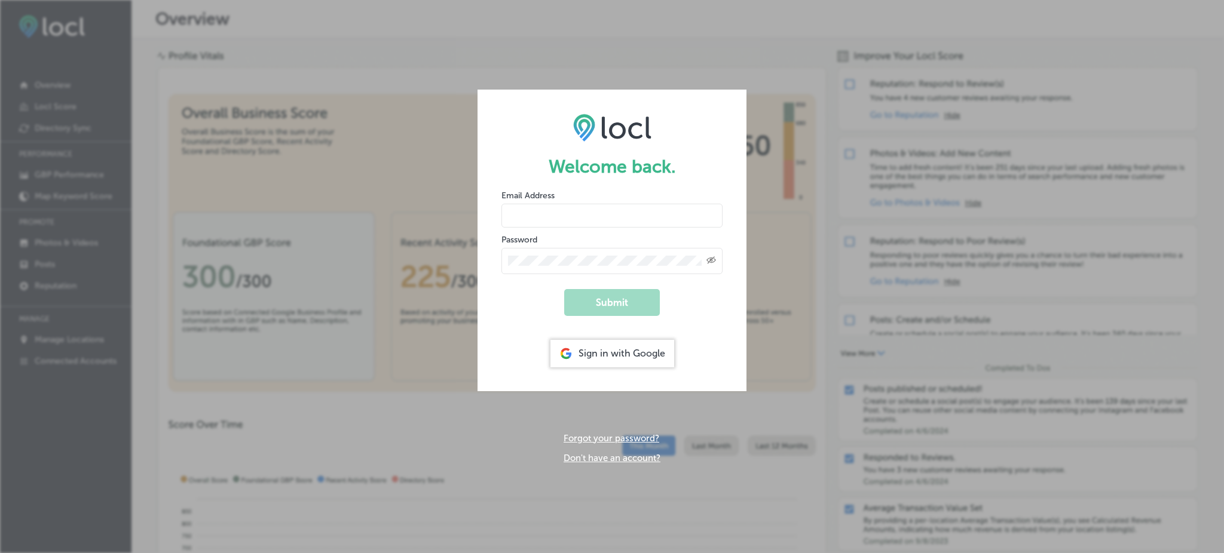
type input "Rabosa"
click at [596, 352] on div "Sign in with Google" at bounding box center [613, 353] width 124 height 27
type input "Rabosa"
click at [596, 357] on div "Sign in with Google" at bounding box center [613, 353] width 124 height 27
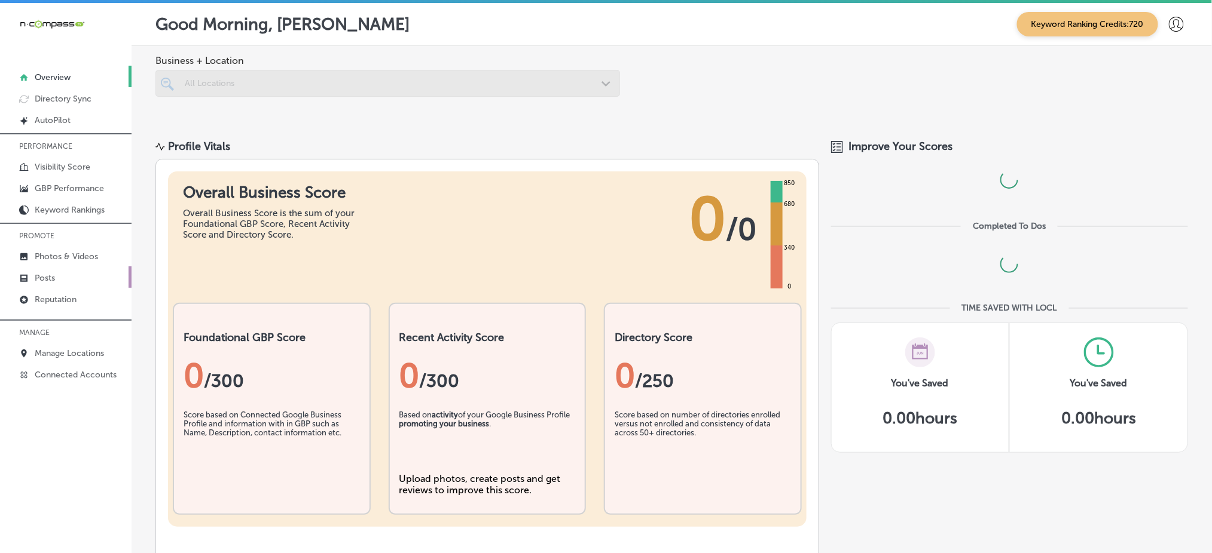
click at [78, 274] on link "Posts" at bounding box center [65, 278] width 131 height 22
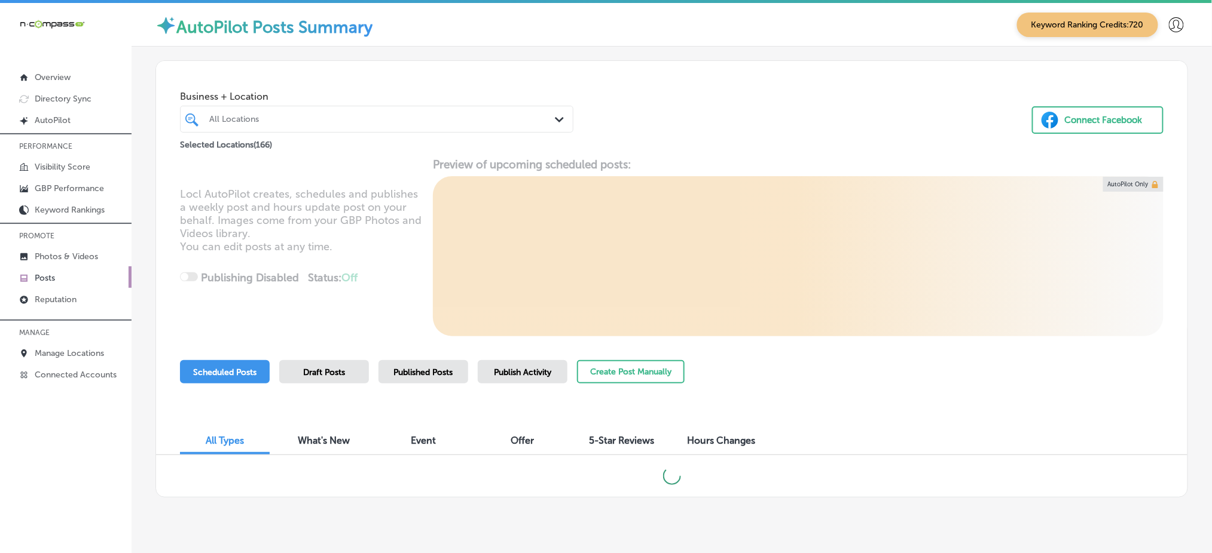
click at [272, 116] on div "All Locations" at bounding box center [382, 119] width 347 height 10
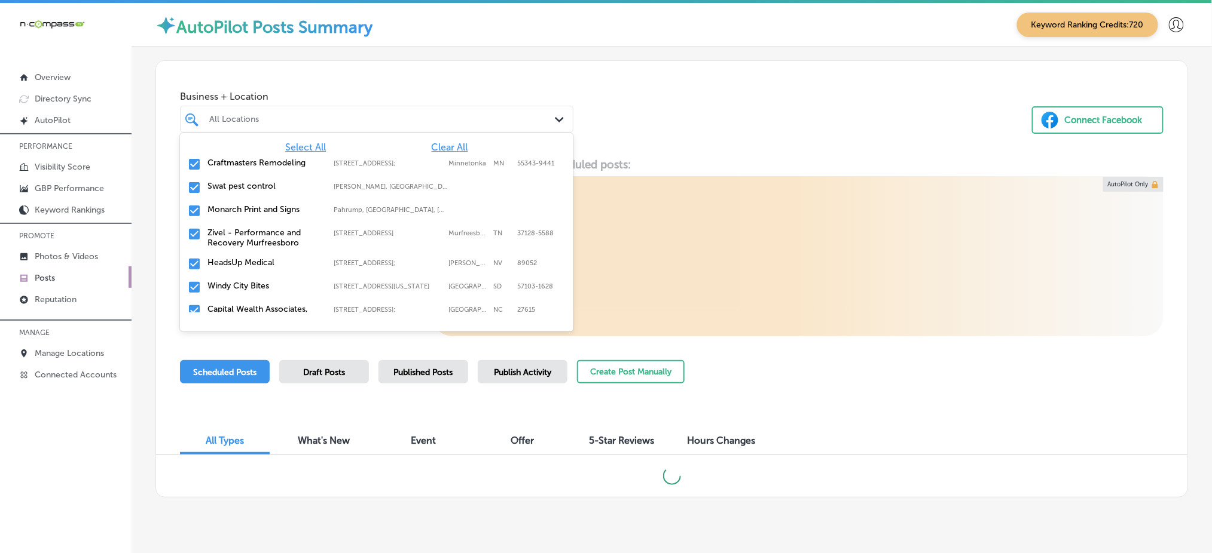
click at [445, 151] on span "Clear All" at bounding box center [450, 147] width 36 height 11
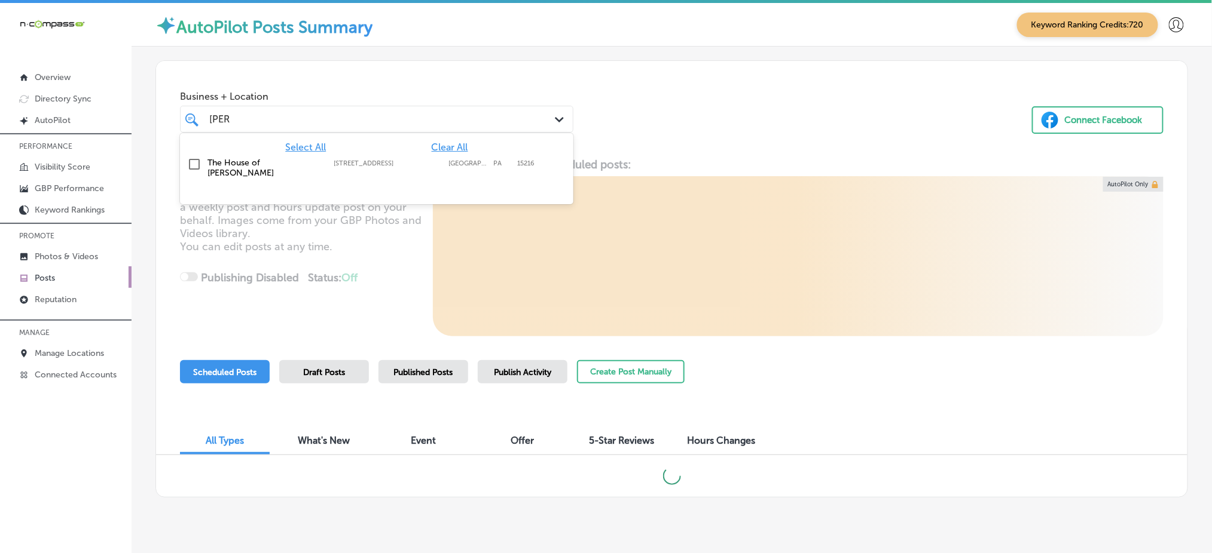
click at [429, 164] on label "[STREET_ADDRESS]" at bounding box center [388, 164] width 109 height 8
type input "kutz"
click at [719, 150] on div "Business + Location option 2885 W Liberty Ave, selected. option 2885 W Liberty …" at bounding box center [671, 106] width 1031 height 91
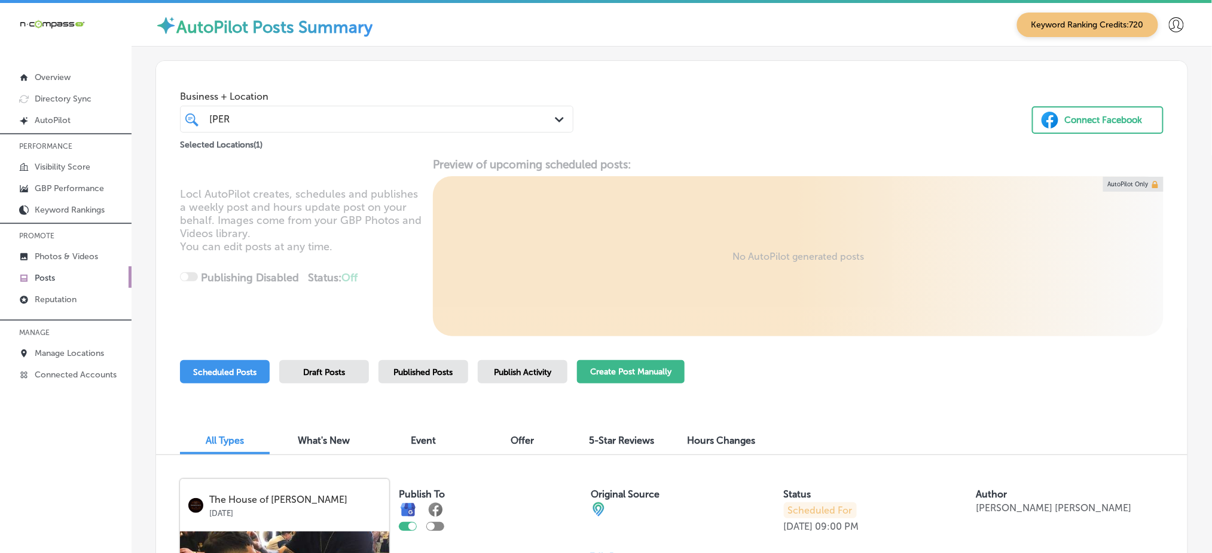
click at [614, 368] on button "Create Post Manually" at bounding box center [631, 371] width 108 height 23
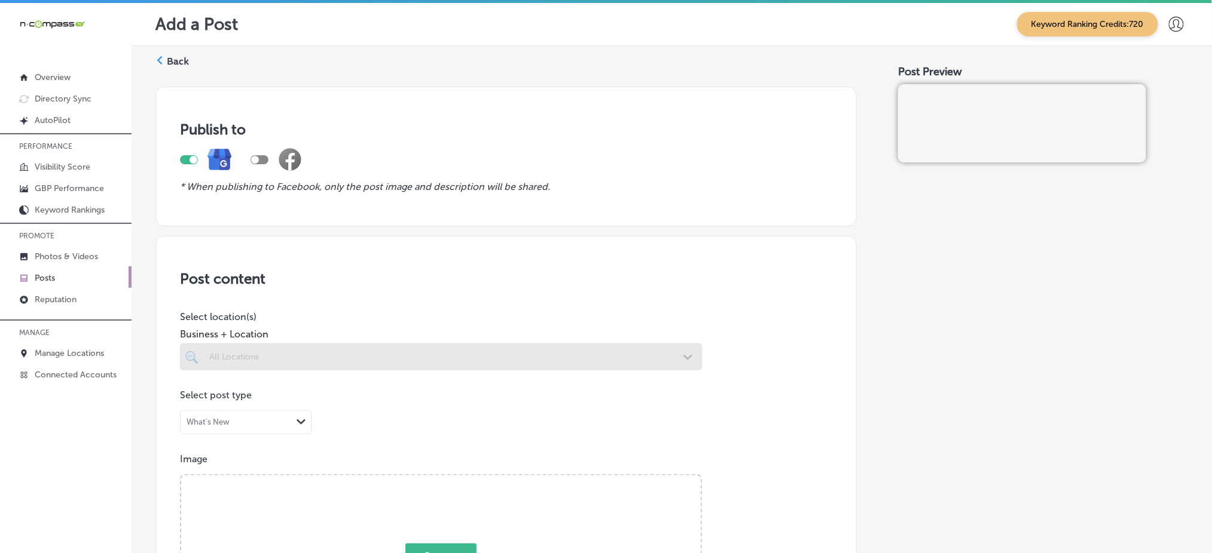
click at [397, 354] on div at bounding box center [441, 357] width 522 height 27
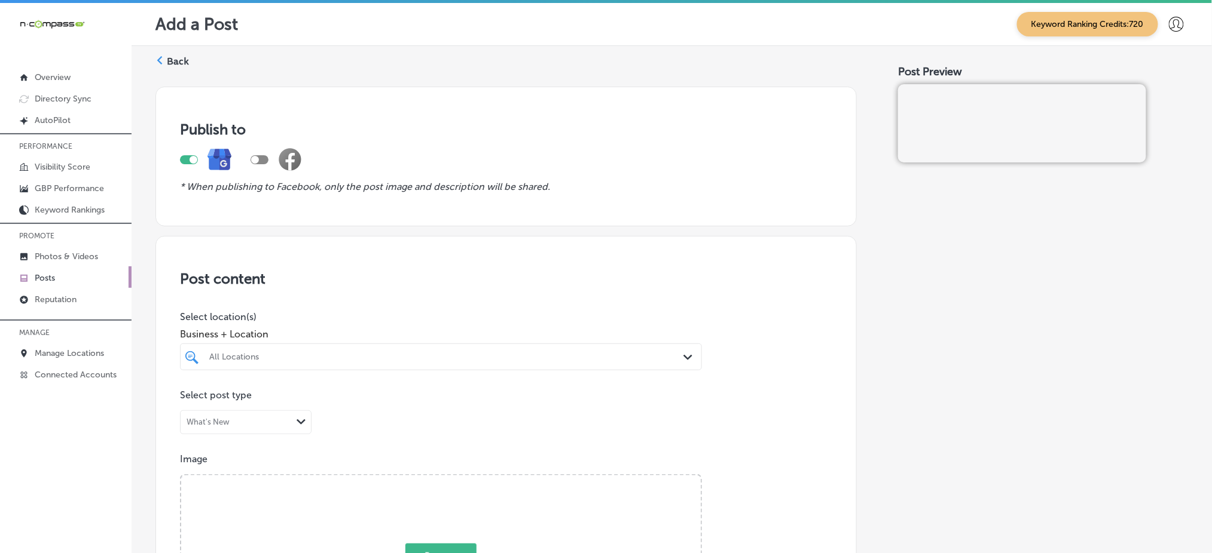
click at [386, 356] on div "All Locations" at bounding box center [446, 357] width 475 height 10
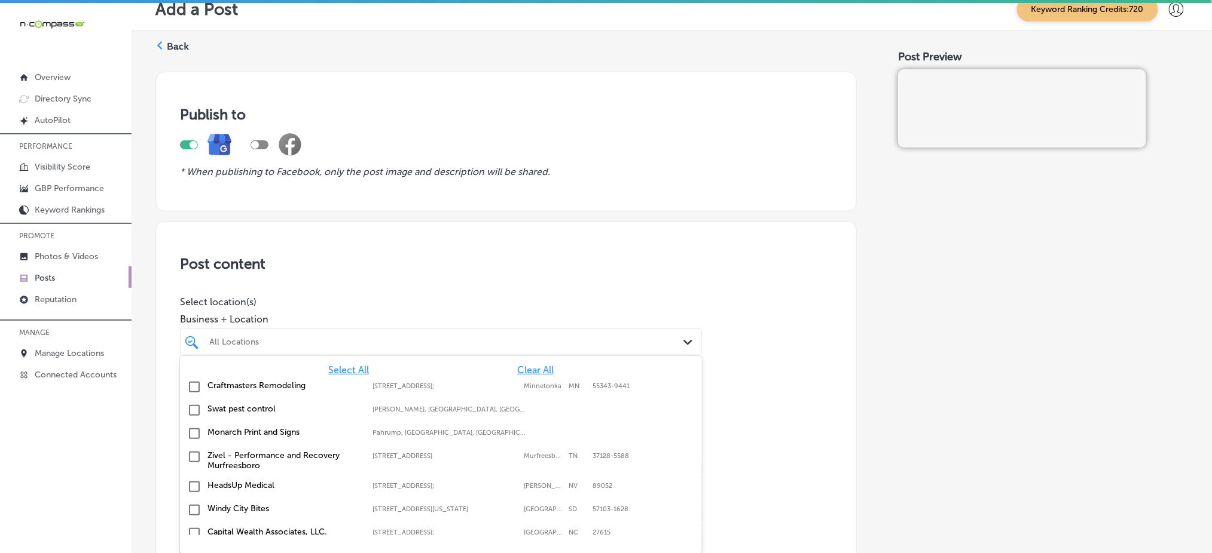
scroll to position [20, 0]
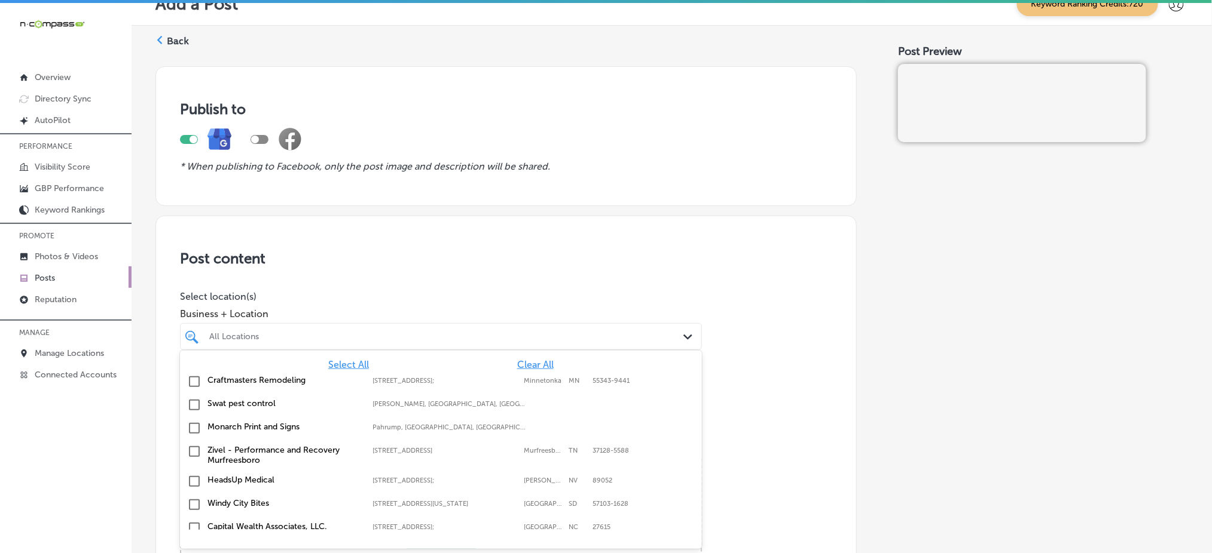
click at [521, 362] on span "Clear All" at bounding box center [535, 364] width 36 height 11
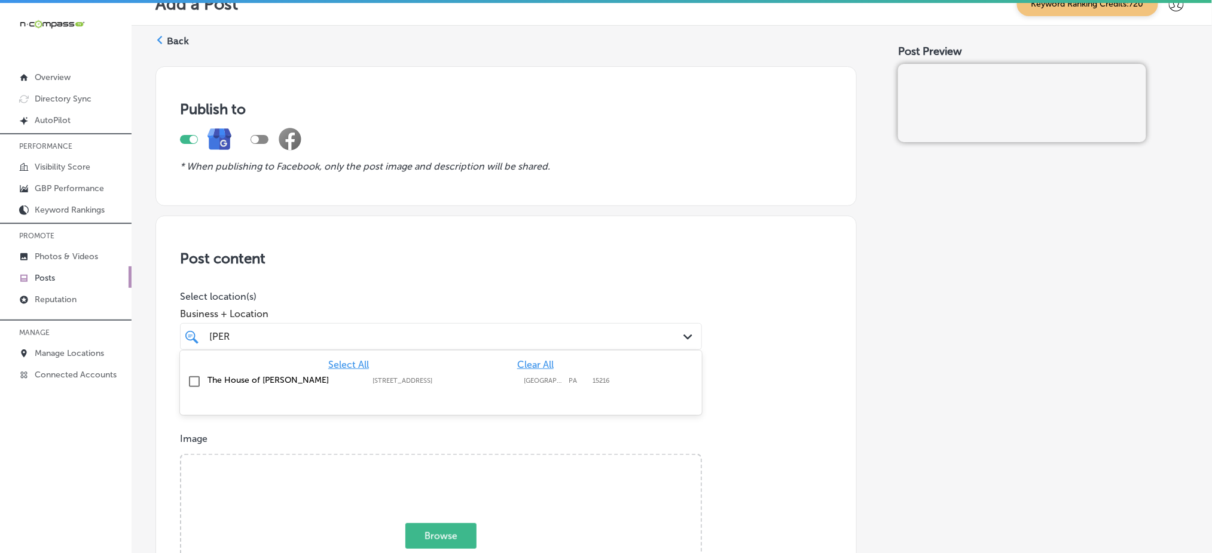
click at [452, 368] on div "Select All Clear All" at bounding box center [441, 364] width 522 height 11
click at [441, 380] on label "[STREET_ADDRESS]" at bounding box center [444, 381] width 145 height 8
click at [409, 339] on div "kutz kutz" at bounding box center [417, 337] width 419 height 16
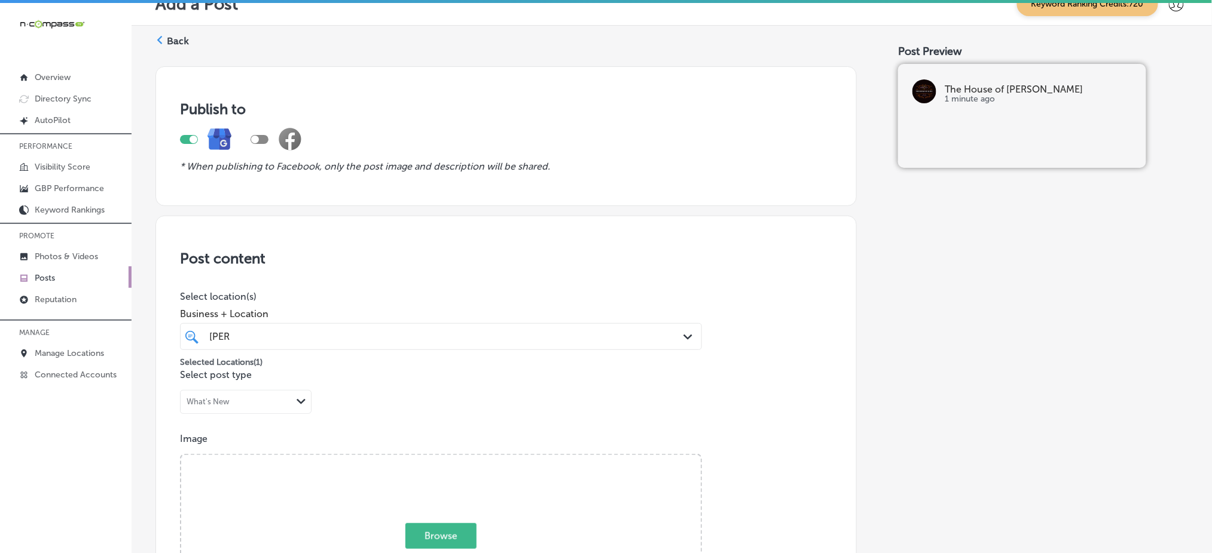
click at [356, 337] on div "kutz kutz" at bounding box center [417, 337] width 419 height 16
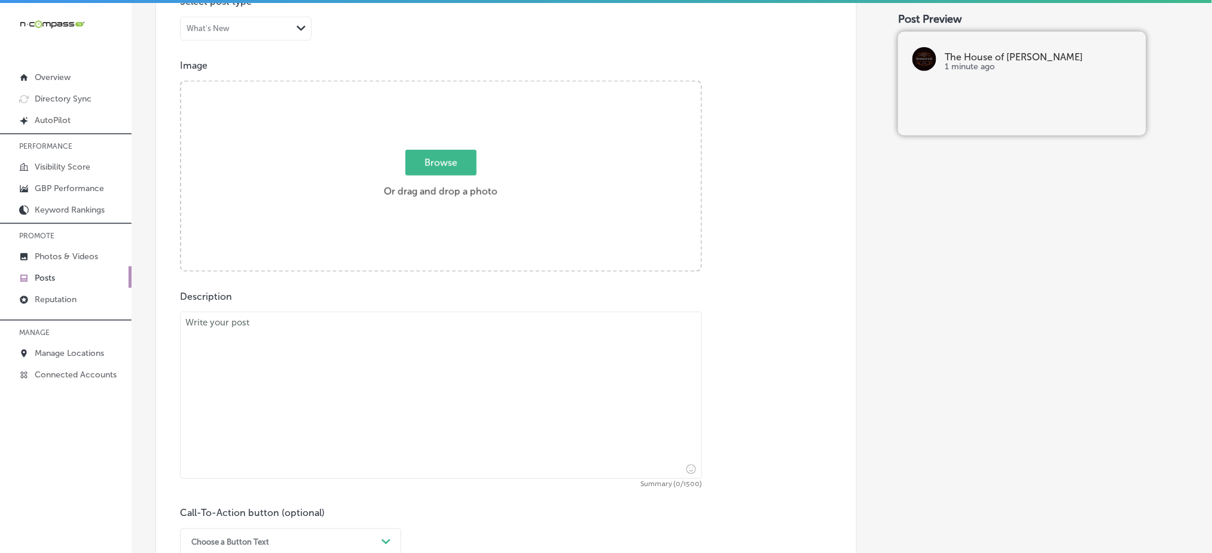
scroll to position [418, 0]
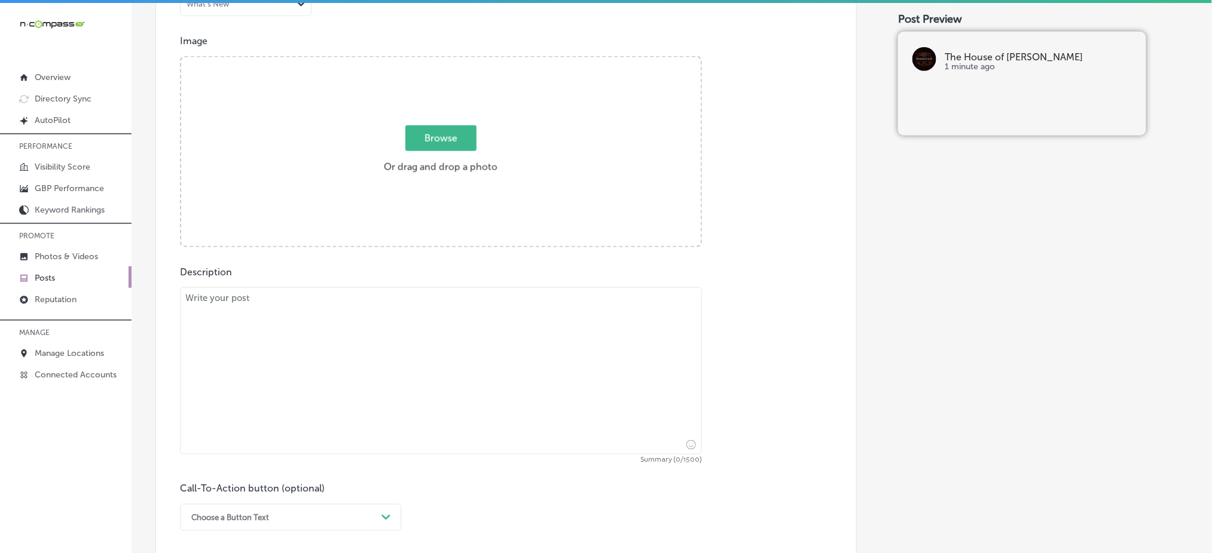
type input "kutz"
click at [427, 340] on textarea at bounding box center [441, 371] width 522 height 167
paste textarea "Looking for precision beard grooming and a refreshing shave? Whether you’re in …"
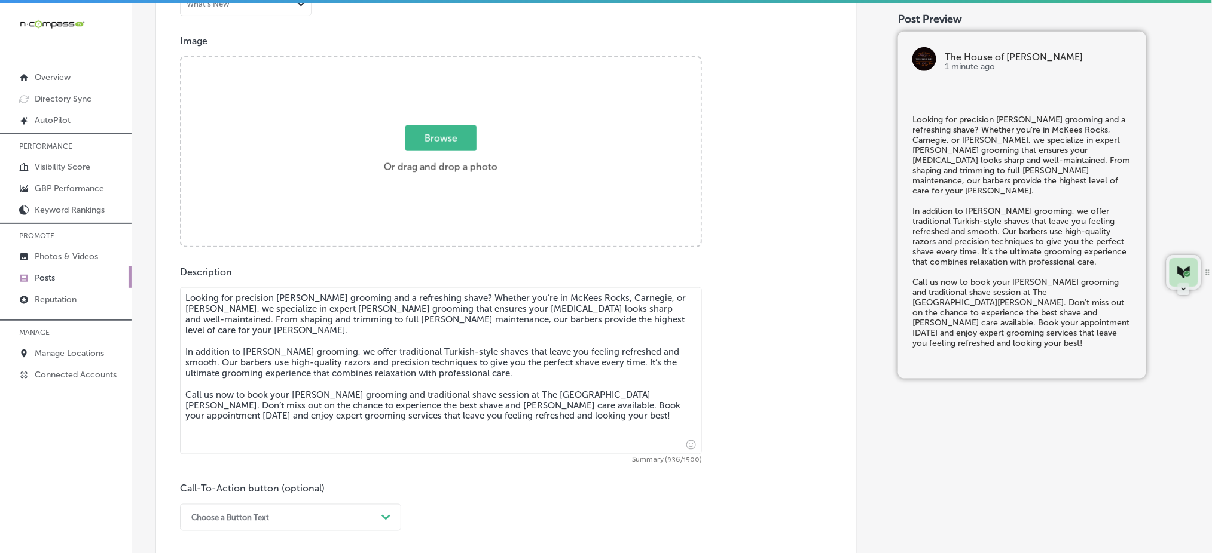
type textarea "Looking for precision beard grooming and a refreshing shave? Whether you’re in …"
click at [460, 142] on span "Browse" at bounding box center [440, 139] width 71 height 26
click at [460, 61] on input "Browse Or drag and drop a photo" at bounding box center [440, 59] width 519 height 4
type input "C:\fakepath\haircuts-beard-trims-the-house-of-kutz-pittsburgh-pa (1).jpg"
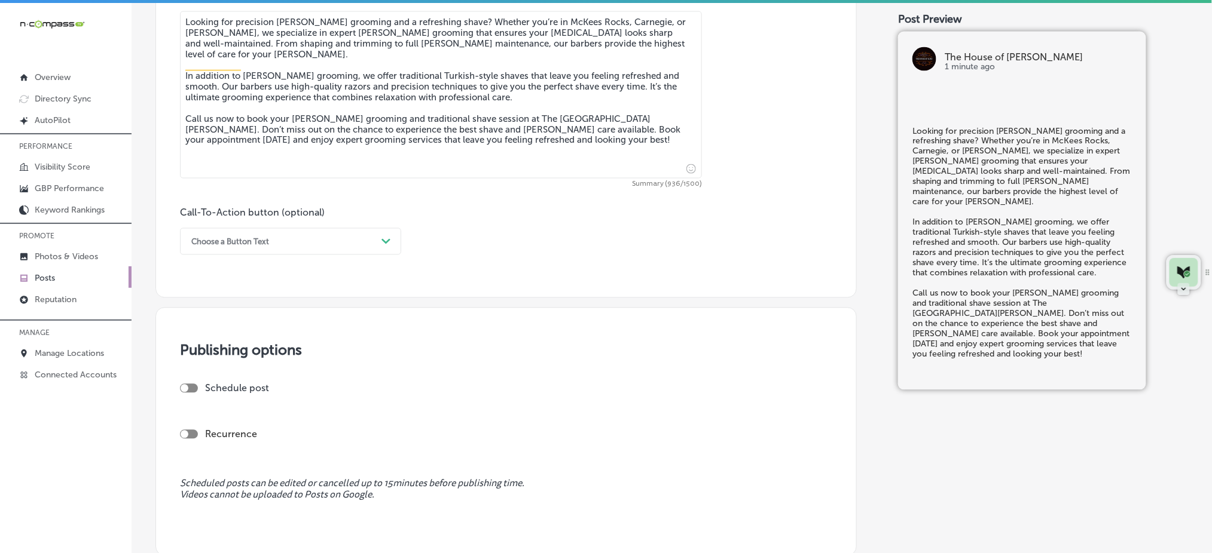
scroll to position [738, 0]
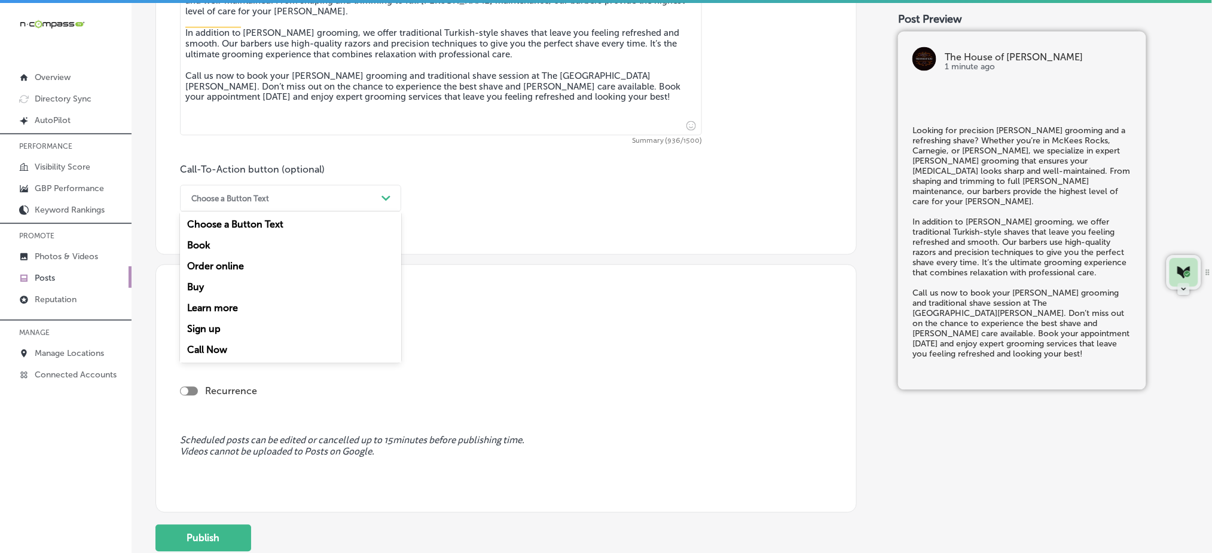
click at [323, 191] on div "Choose a Button Text" at bounding box center [280, 198] width 191 height 19
click at [264, 345] on div "Call Now" at bounding box center [290, 350] width 221 height 21
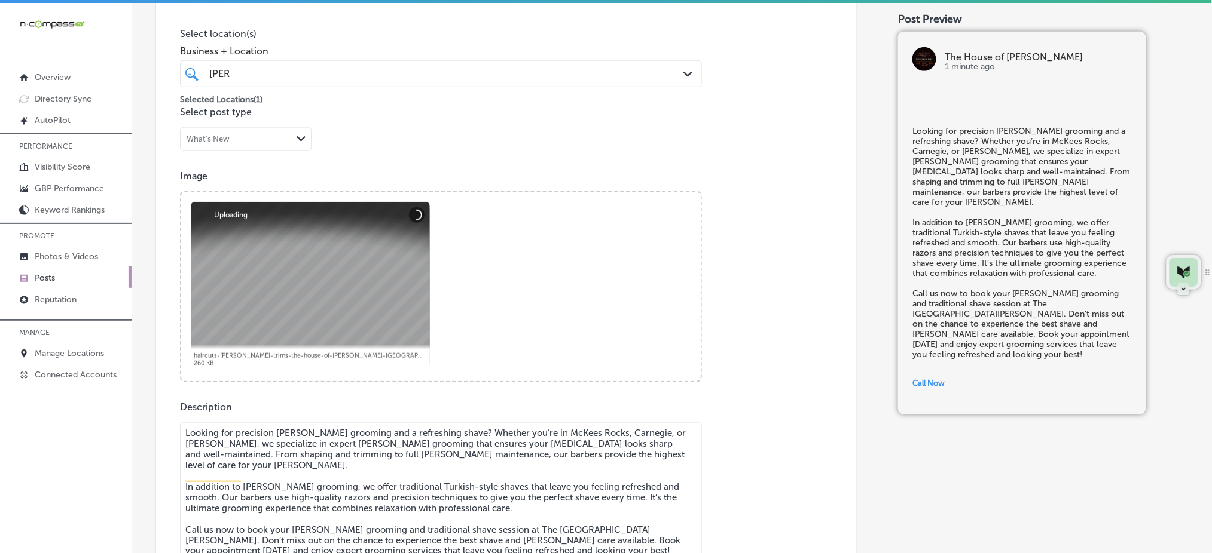
scroll to position [179, 0]
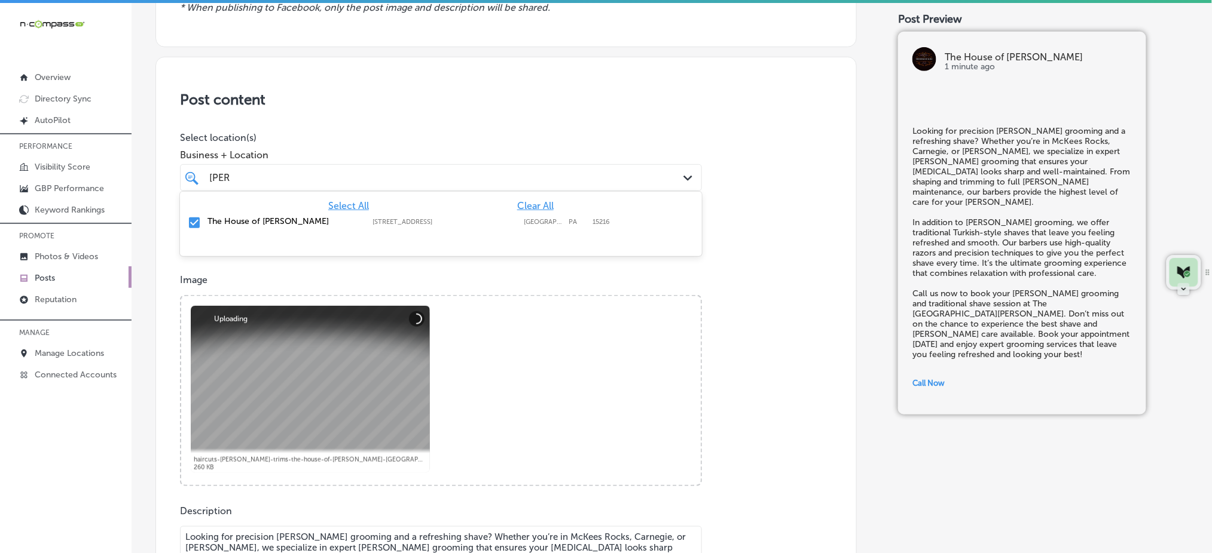
click at [297, 183] on div "kutz kutz" at bounding box center [417, 178] width 419 height 16
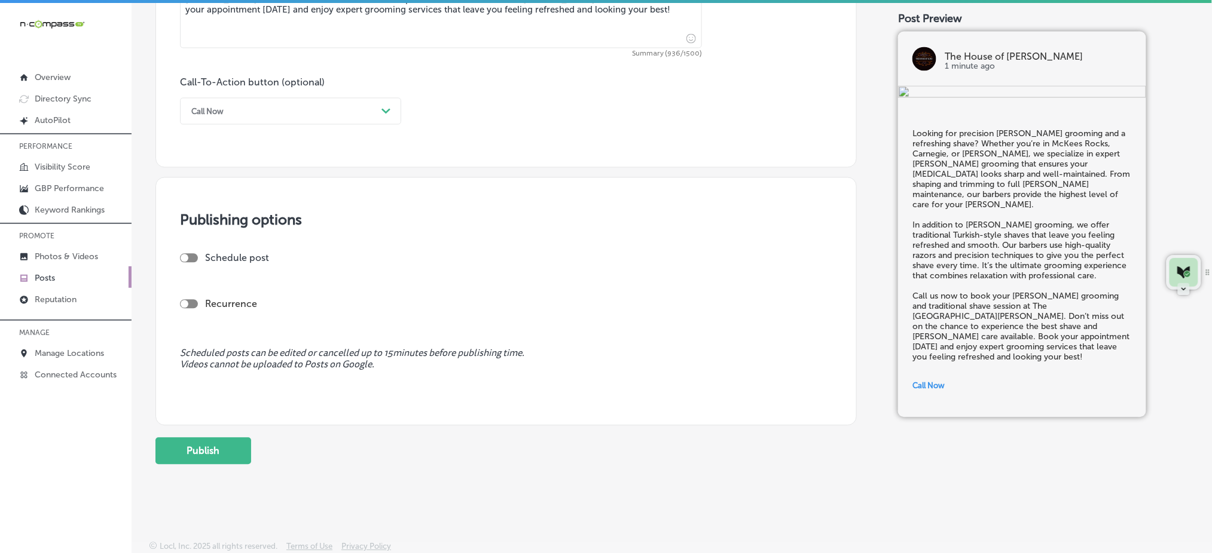
scroll to position [826, 0]
click at [187, 253] on div at bounding box center [189, 257] width 18 height 9
checkbox input "true"
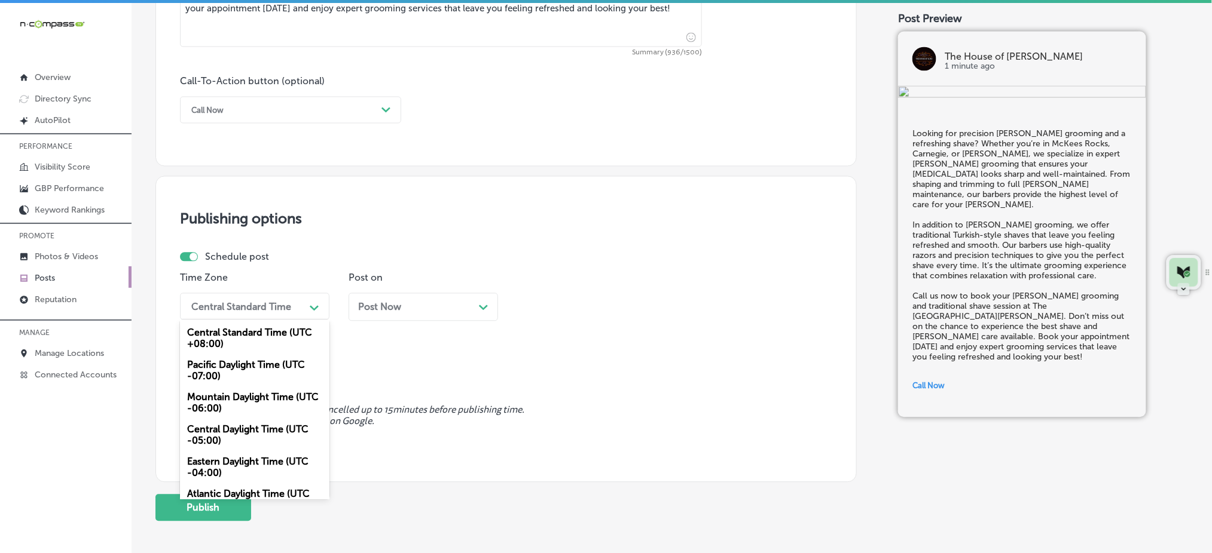
click at [250, 312] on div "Central Standard Time" at bounding box center [241, 306] width 100 height 11
click at [236, 404] on div "Mountain Daylight Time (UTC -06:00)" at bounding box center [254, 403] width 149 height 32
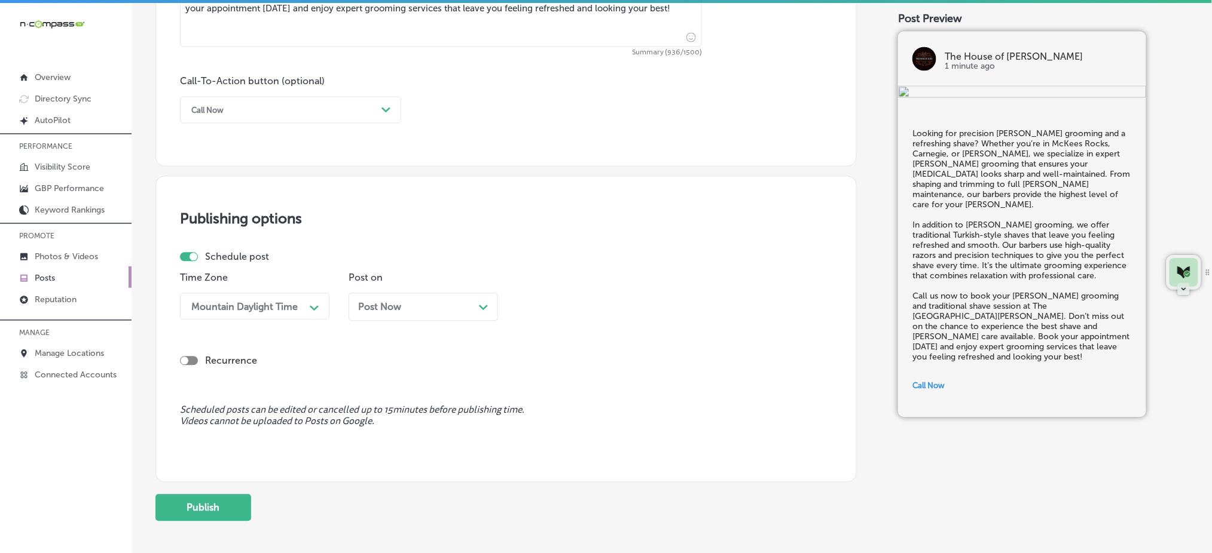
click at [377, 316] on div "Post Now Path Created with Sketch." at bounding box center [422, 307] width 149 height 28
click at [553, 312] on div "12:00 PM" at bounding box center [549, 306] width 42 height 11
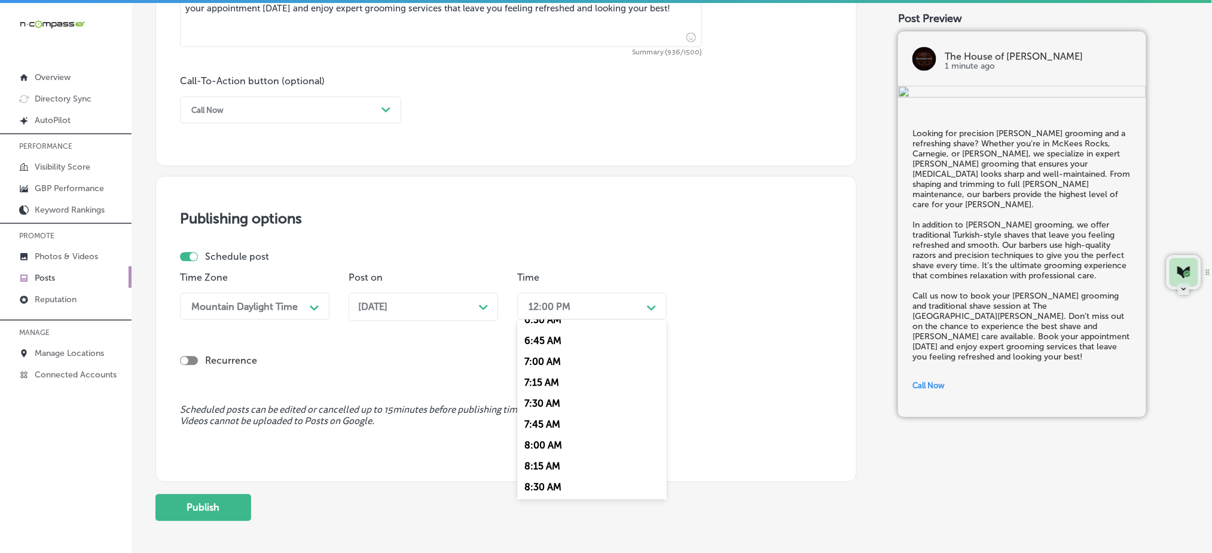
scroll to position [558, 0]
click at [542, 357] on div "7:00 AM" at bounding box center [591, 361] width 149 height 21
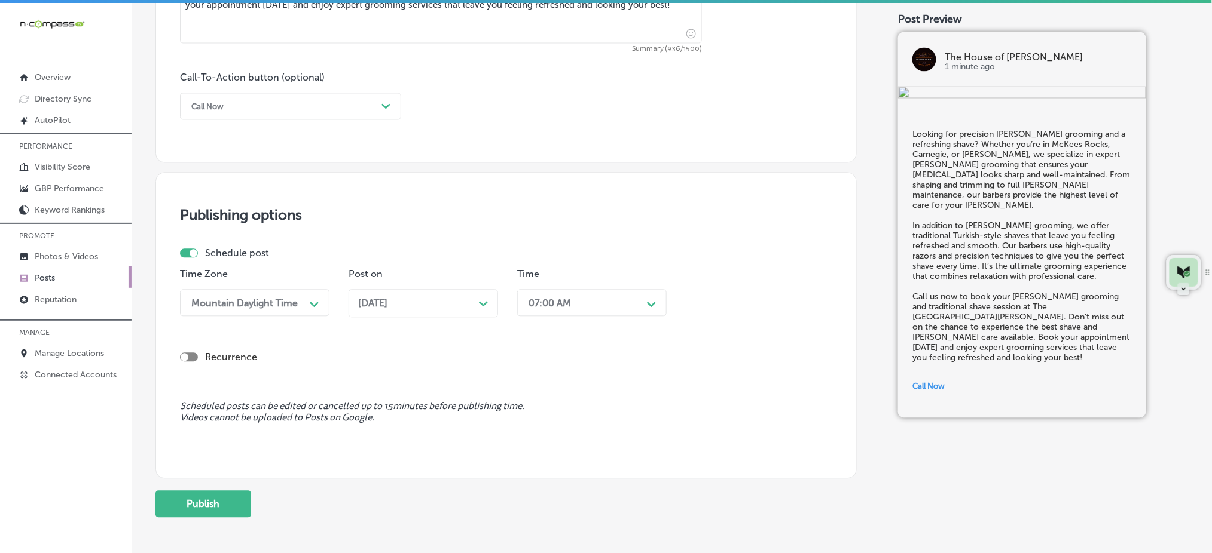
scroll to position [884, 0]
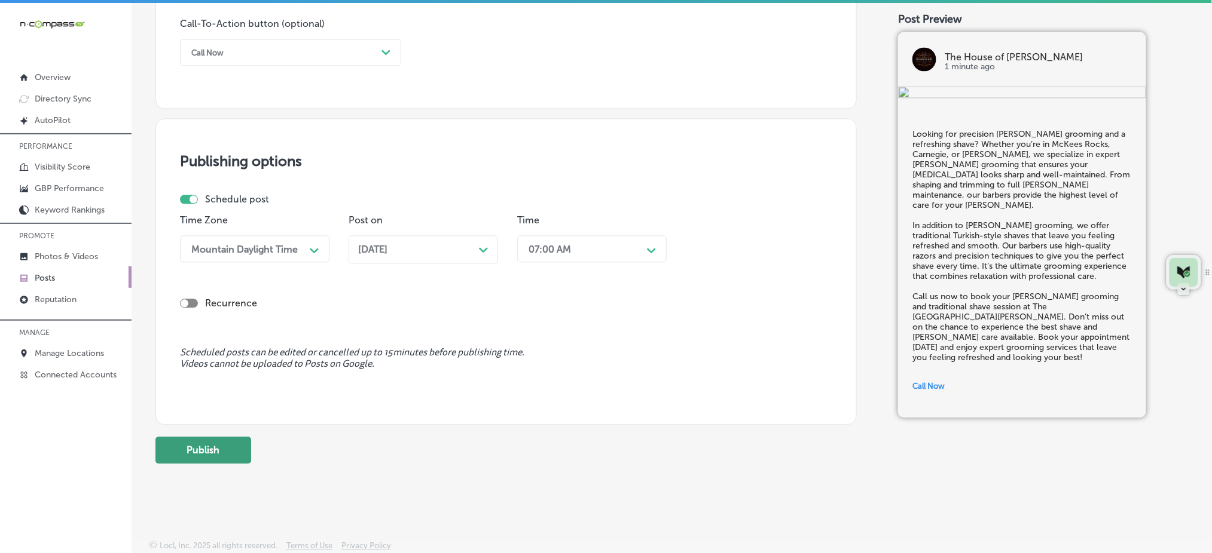
click at [225, 448] on button "Publish" at bounding box center [203, 450] width 96 height 27
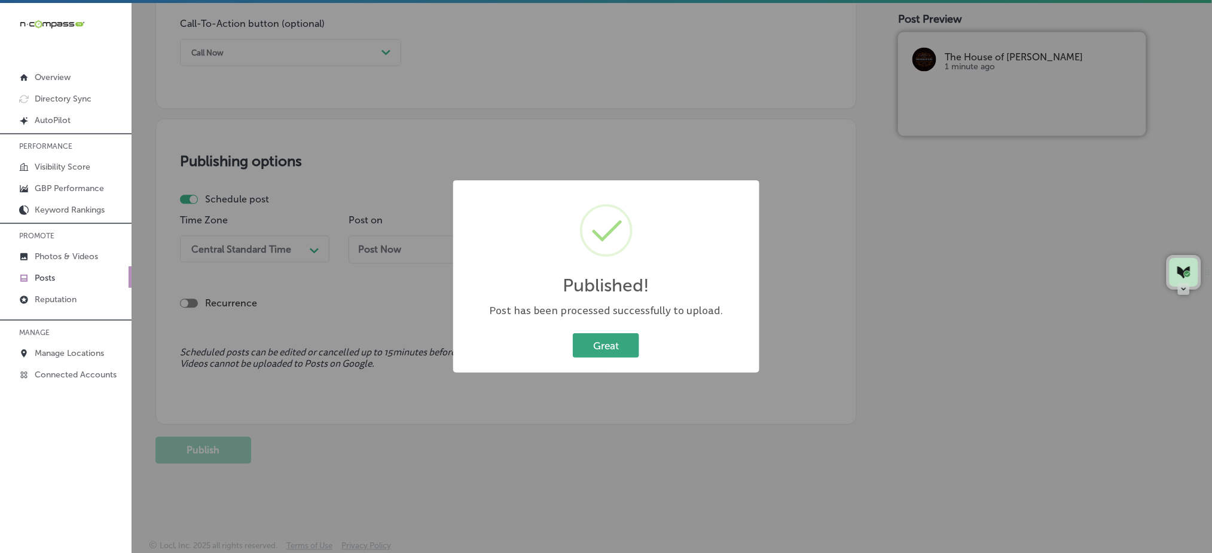
click at [607, 334] on button "Great" at bounding box center [606, 346] width 66 height 25
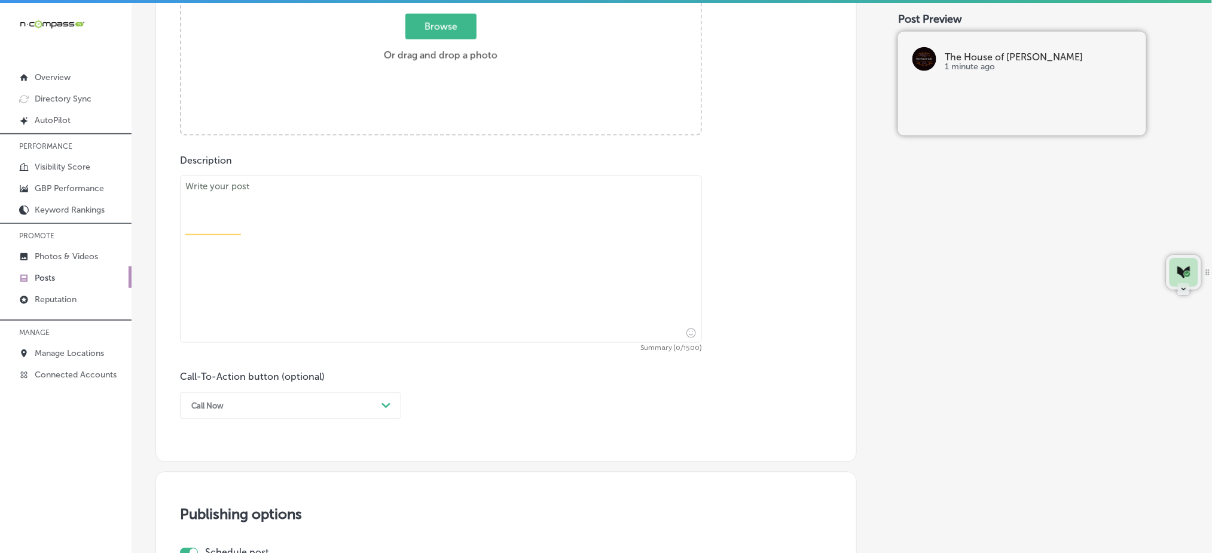
scroll to position [485, 0]
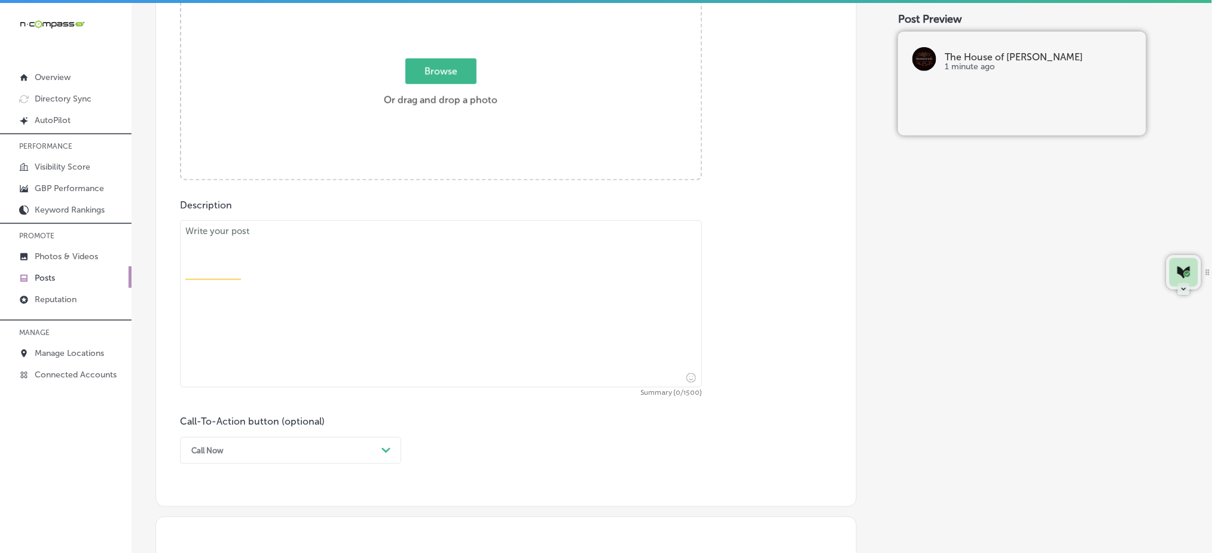
click at [385, 258] on textarea at bounding box center [441, 304] width 522 height 167
paste textarea "Ready for a new look that’s fresh and modern? Whether you’re coming from Homest…"
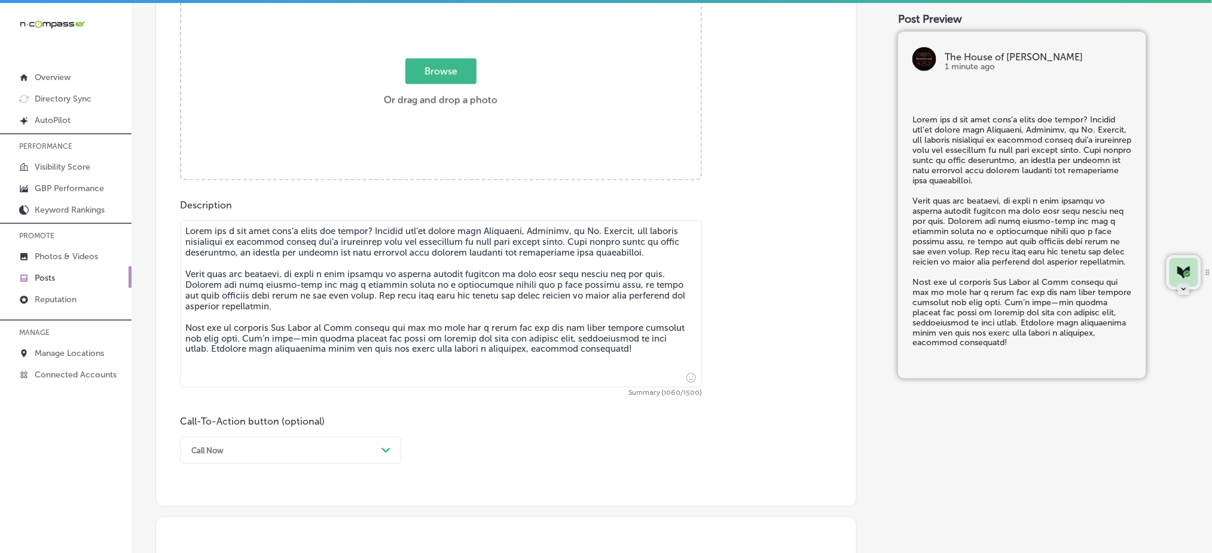
type textarea "Ready for a new look that’s fresh and modern? Whether you’re coming from Homest…"
click at [441, 75] on span "Browse" at bounding box center [440, 72] width 71 height 26
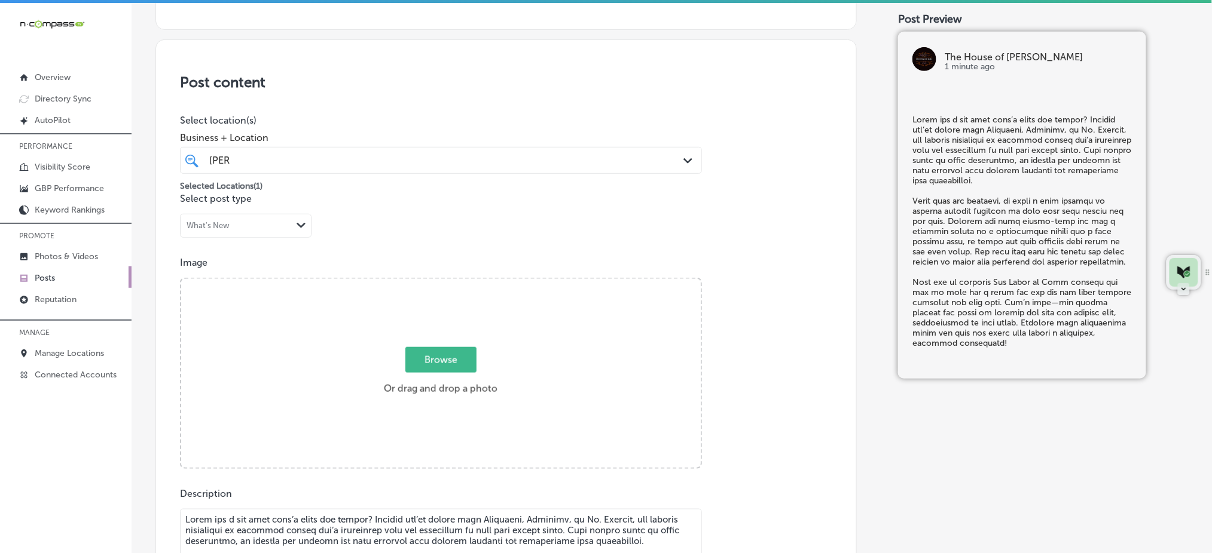
type input "C:\fakepath\haircuts-beard-trims-the-house-of-kutz-pittsburgh-pa (2).jpg"
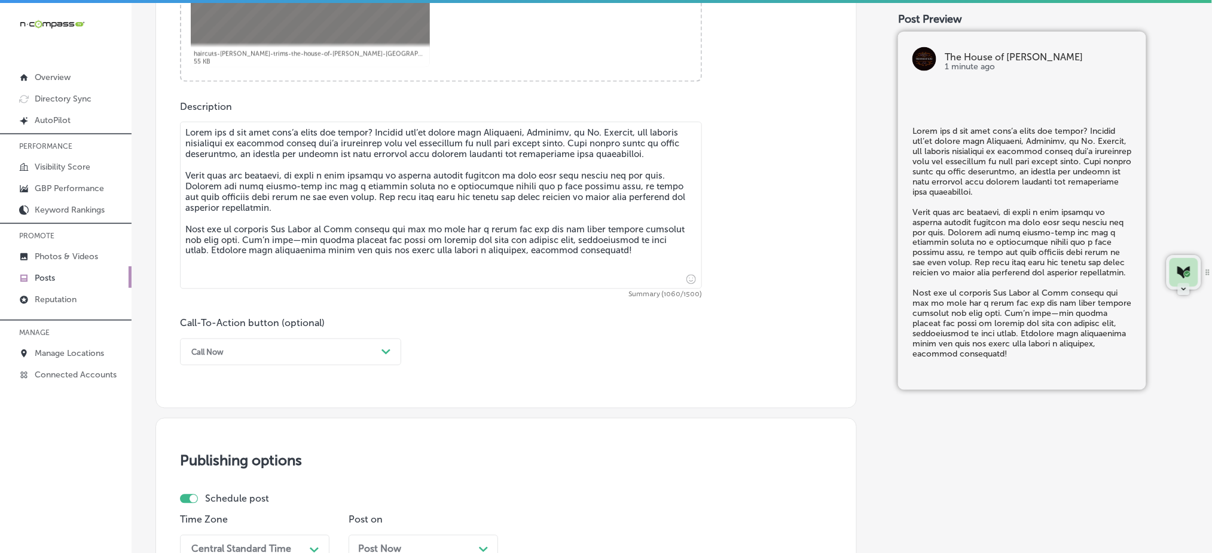
scroll to position [675, 0]
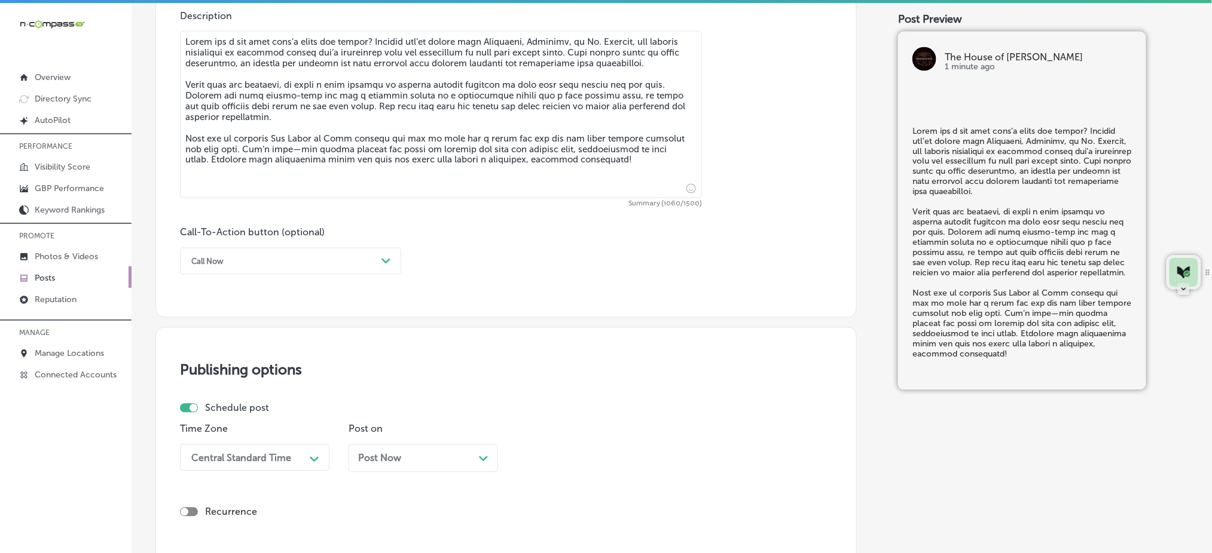
click at [280, 255] on div "Call Now" at bounding box center [280, 261] width 191 height 19
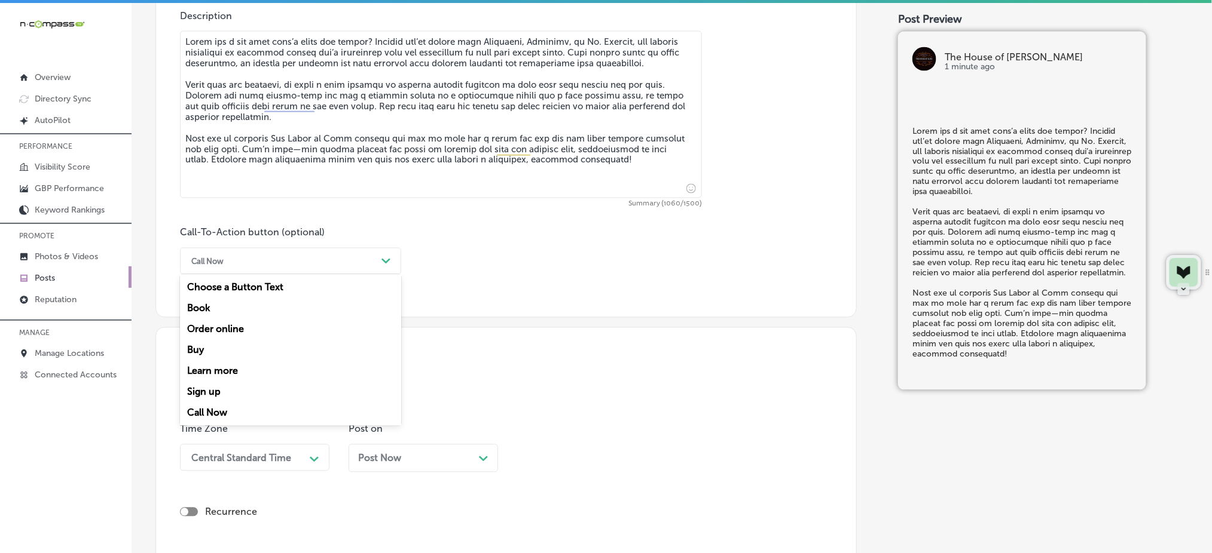
click at [220, 311] on div "Book" at bounding box center [290, 308] width 221 height 21
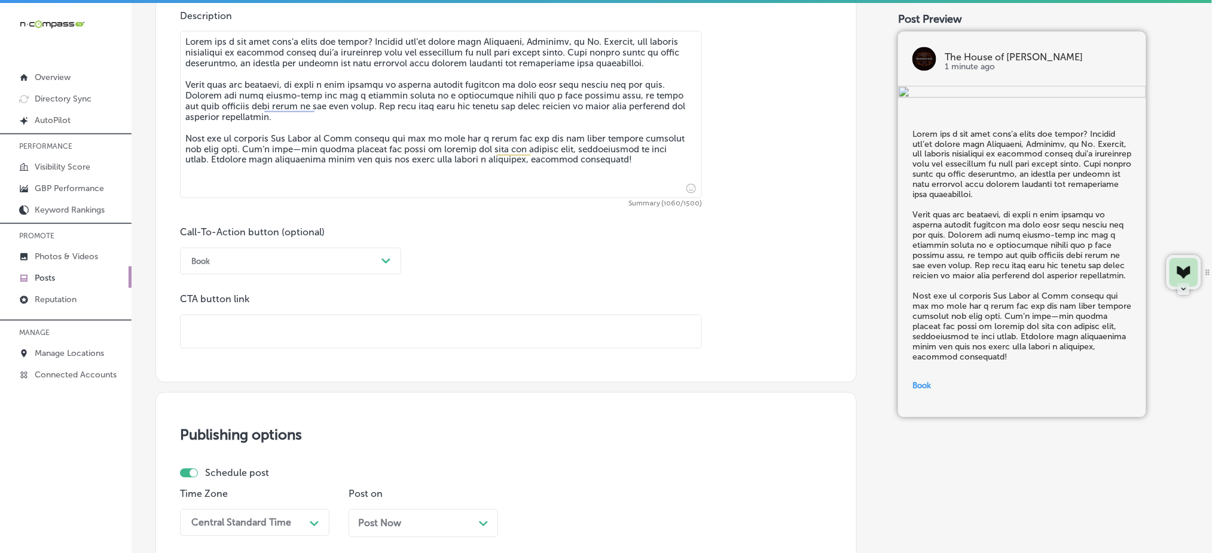
click at [222, 331] on input "text" at bounding box center [441, 332] width 521 height 33
paste input "https://www.thehouseofkutz.online/"
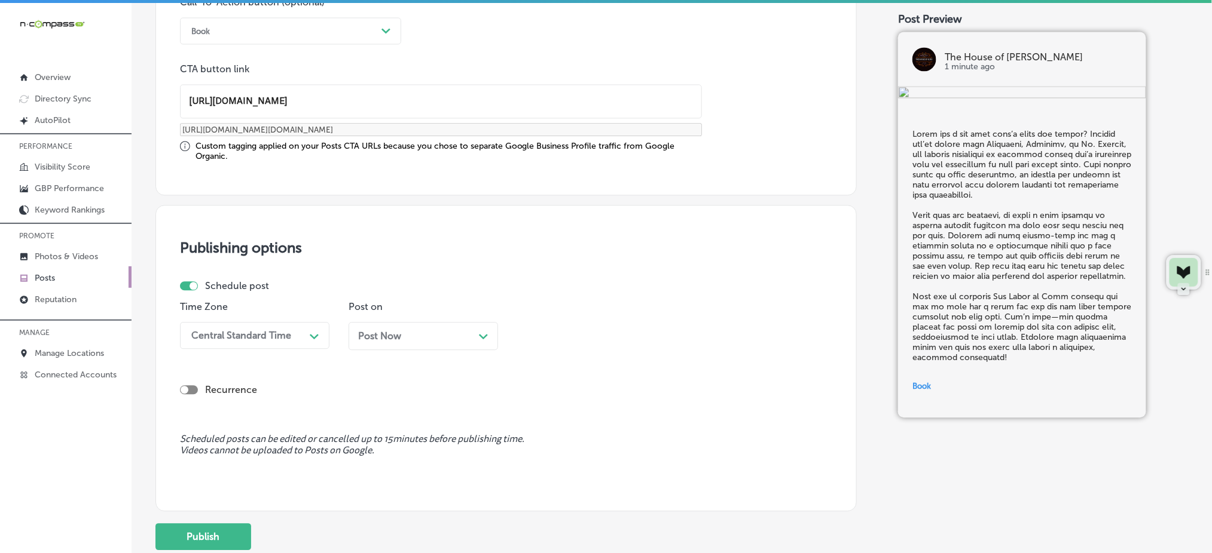
scroll to position [990, 0]
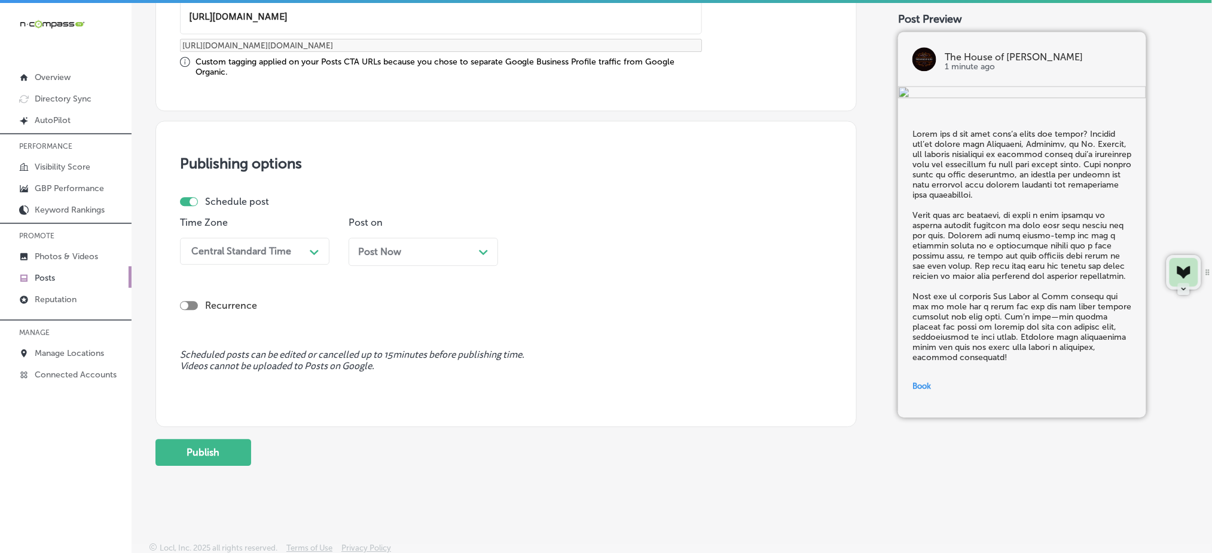
type input "https://www.thehouseofkutz.online/"
click at [255, 252] on div "Central Standard Time" at bounding box center [241, 251] width 100 height 11
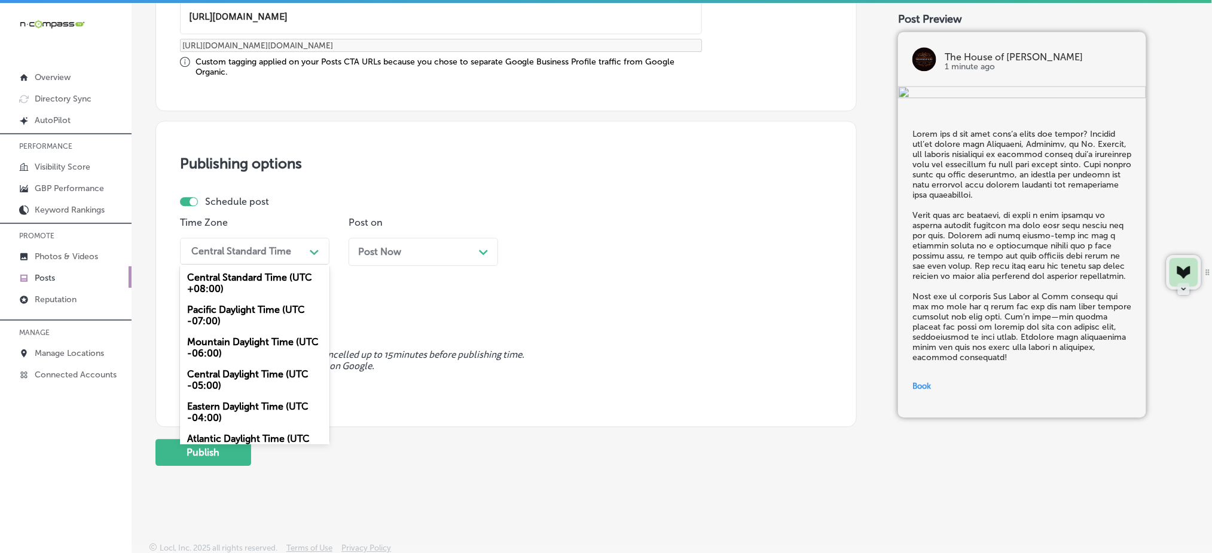
click at [243, 349] on div "Mountain Daylight Time (UTC -06:00)" at bounding box center [254, 348] width 149 height 32
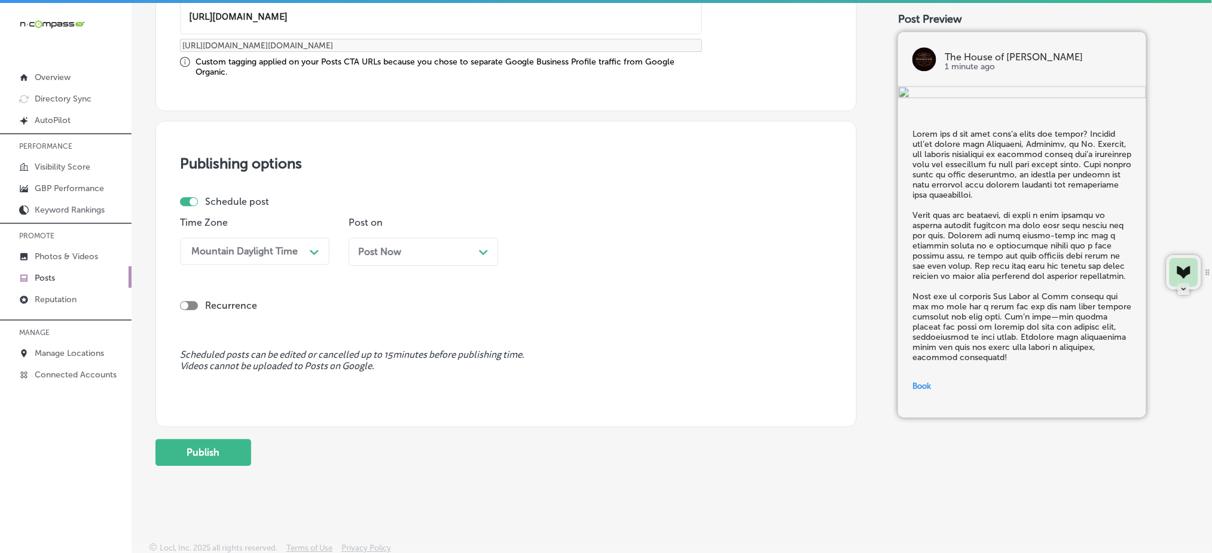
click at [375, 246] on span "Post Now" at bounding box center [379, 251] width 43 height 11
click at [561, 253] on div "12:00 PM" at bounding box center [549, 251] width 42 height 11
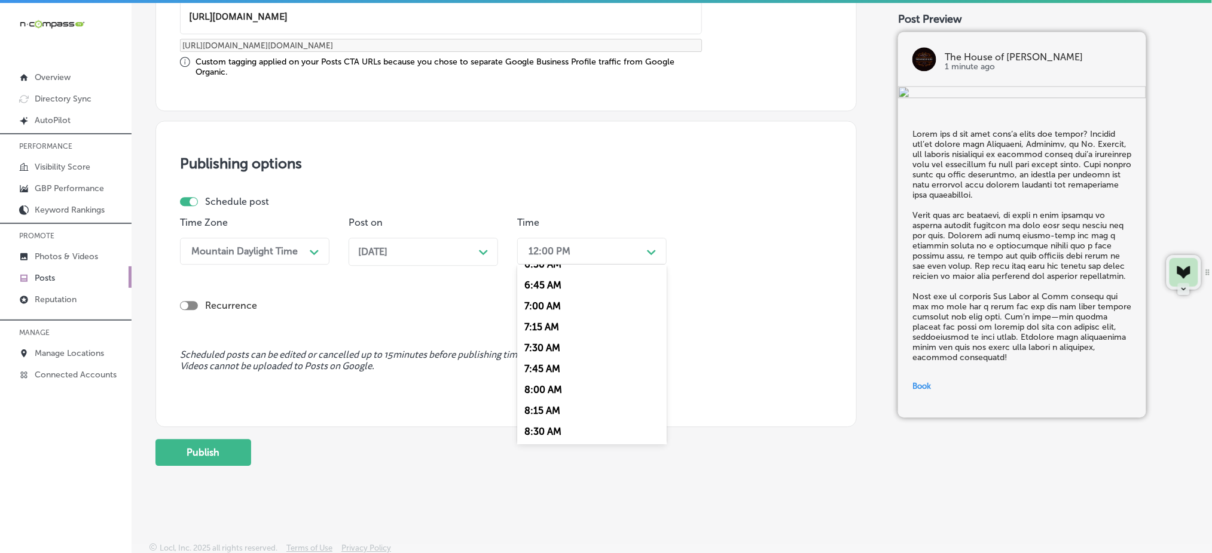
click at [546, 307] on div "7:00 AM" at bounding box center [591, 305] width 149 height 21
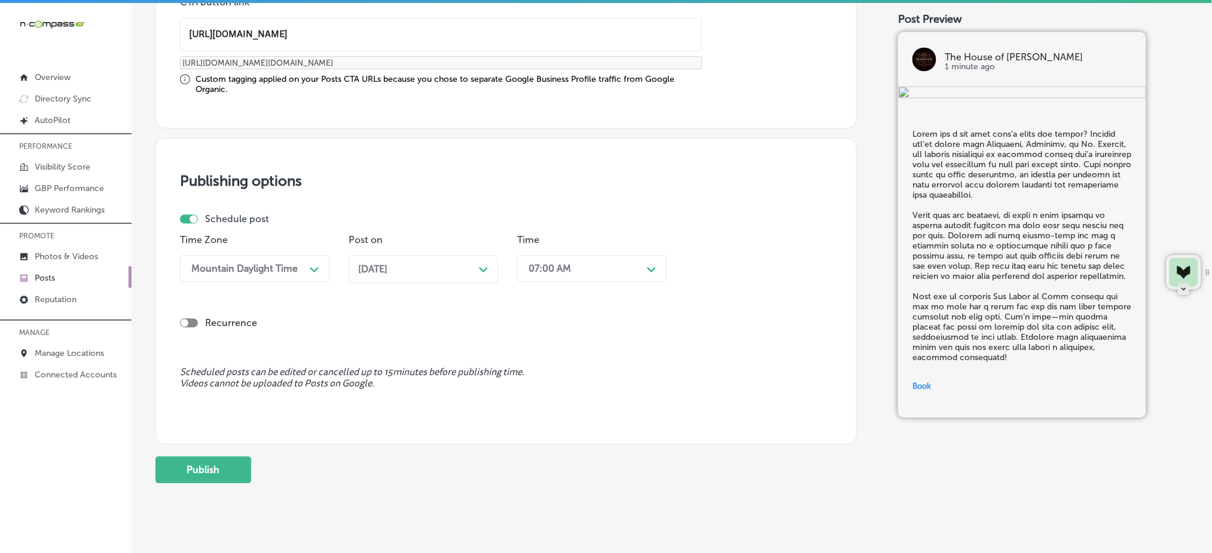
scroll to position [990, 0]
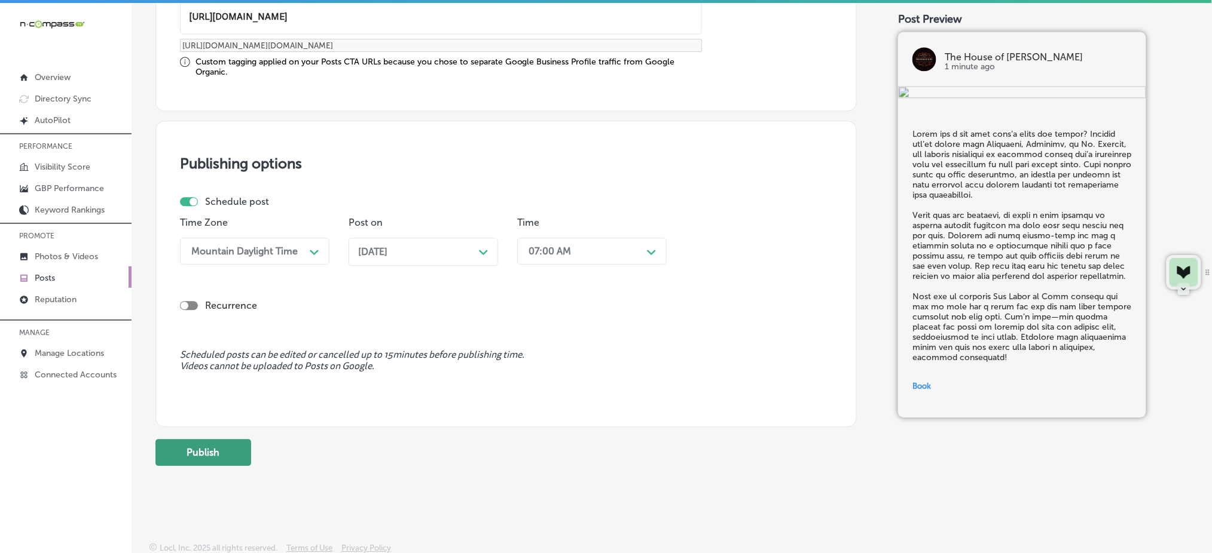
click at [213, 447] on button "Publish" at bounding box center [203, 452] width 96 height 27
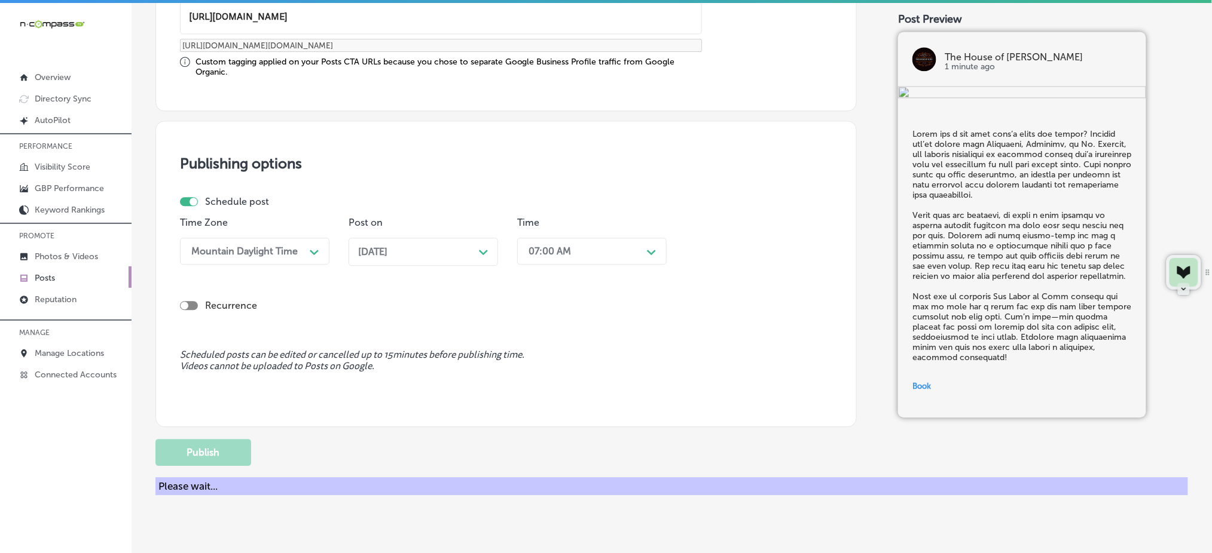
scroll to position [884, 0]
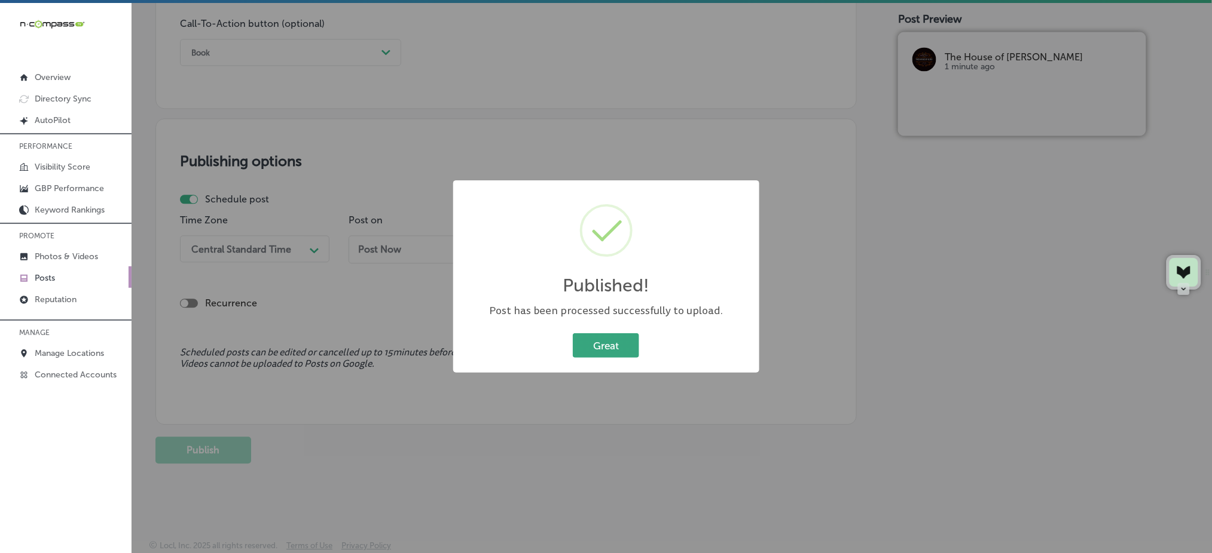
click at [594, 341] on button "Great" at bounding box center [606, 346] width 66 height 25
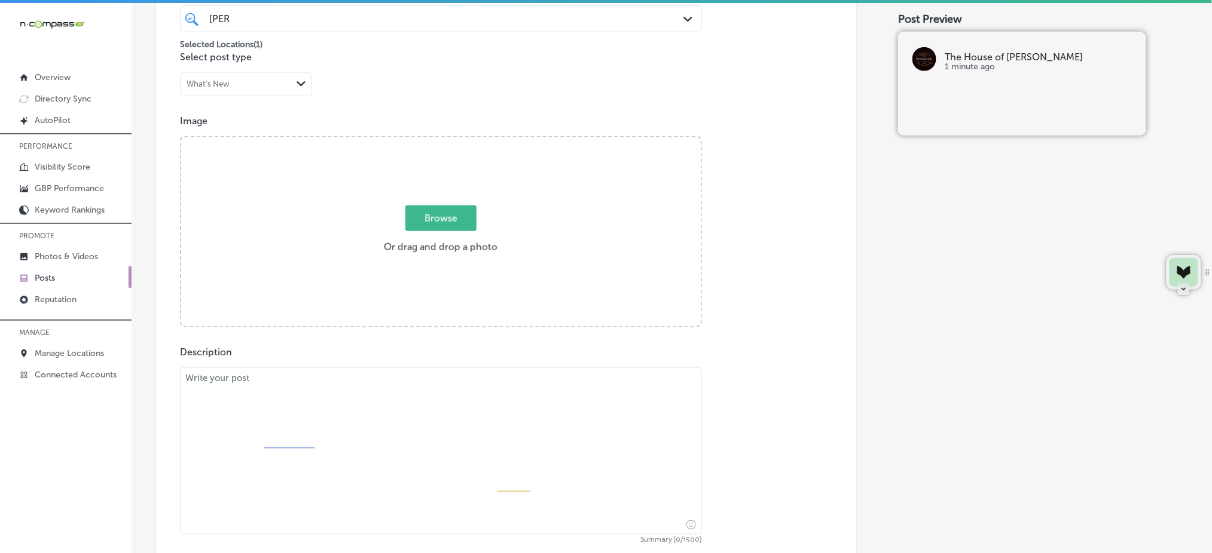
scroll to position [326, 0]
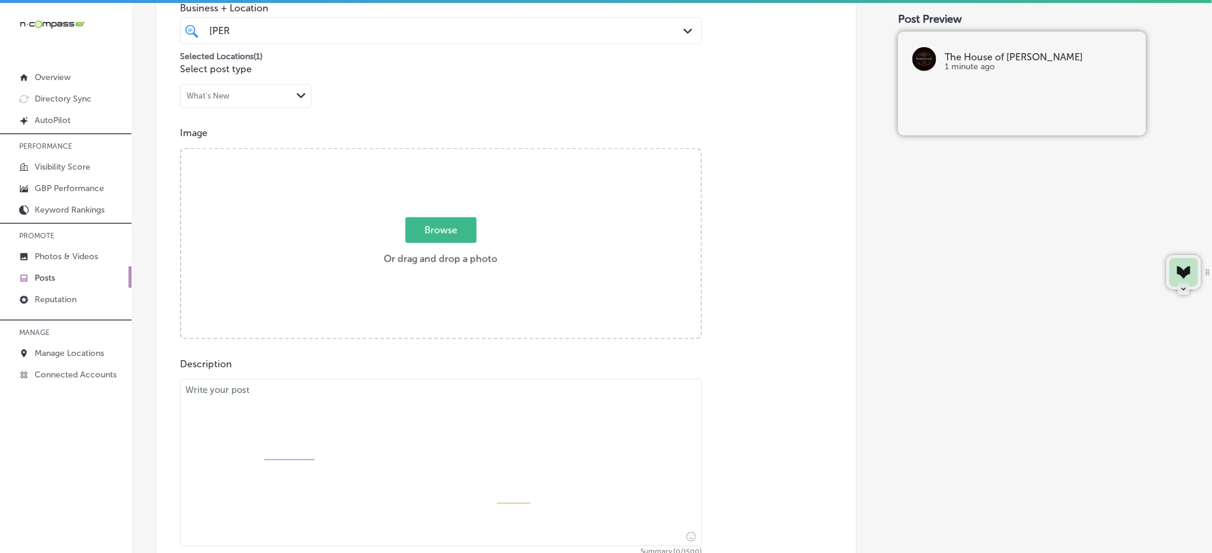
click at [368, 443] on textarea at bounding box center [441, 463] width 522 height 167
paste textarea "Time for a sharp new look? Whether you’re from Mt. Lebanon, Castle Shannon, or …"
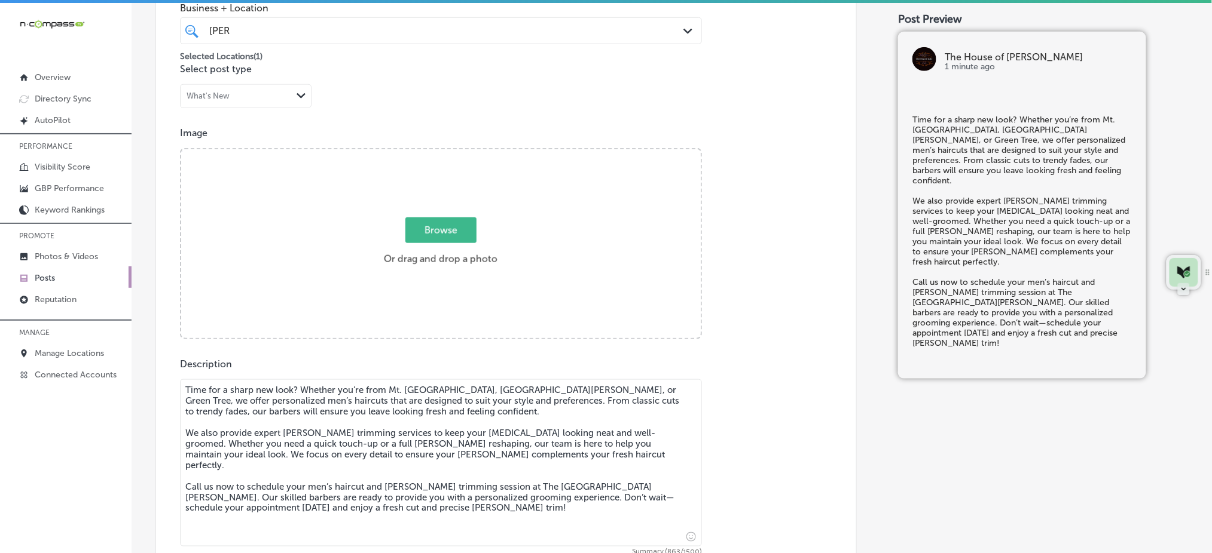
type textarea "Time for a sharp new look? Whether you’re from Mt. Lebanon, Castle Shannon, or …"
click at [436, 236] on span "Browse" at bounding box center [440, 231] width 71 height 26
click at [436, 153] on input "Browse Or drag and drop a photo" at bounding box center [440, 151] width 519 height 4
type input "C:\fakepath\haircuts-beard-trims-the-house-of-kutz-pittsburgh-pa (3).jpg"
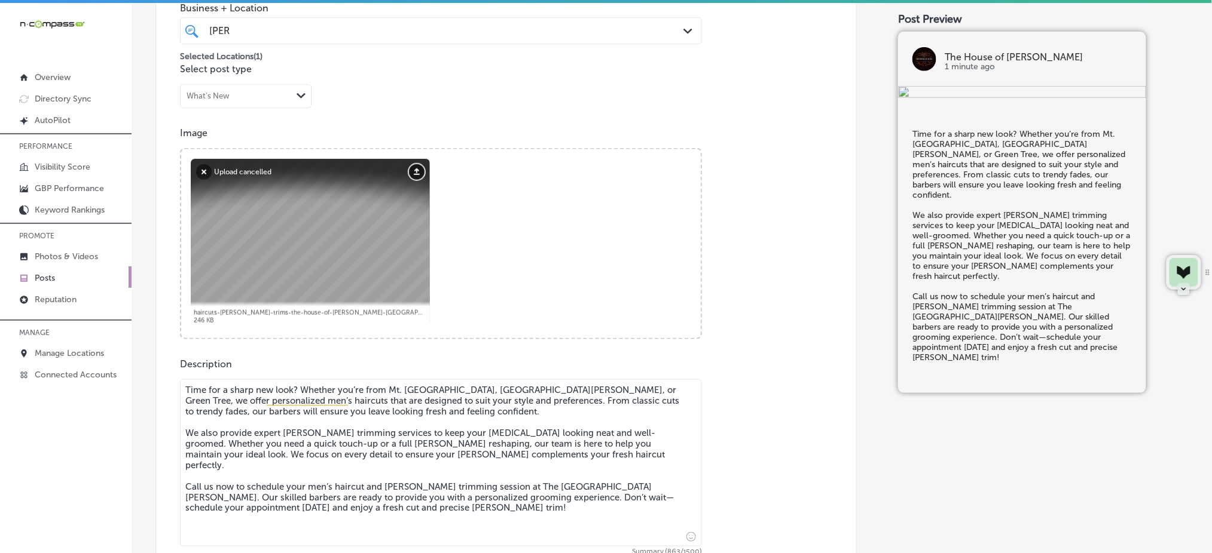
click at [420, 169] on button "Upload" at bounding box center [417, 172] width 16 height 16
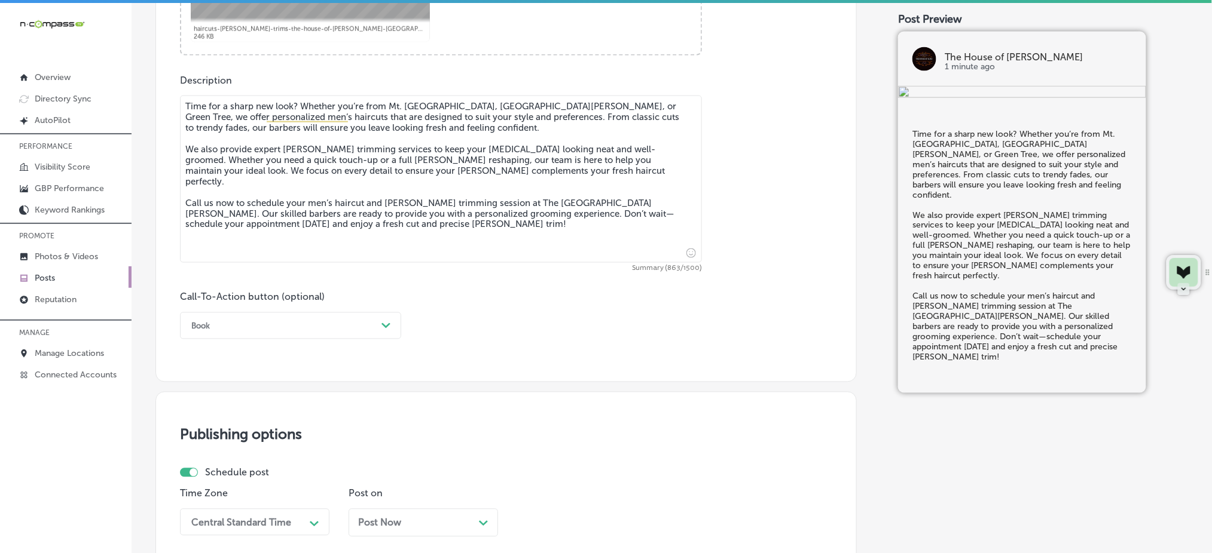
scroll to position [724, 0]
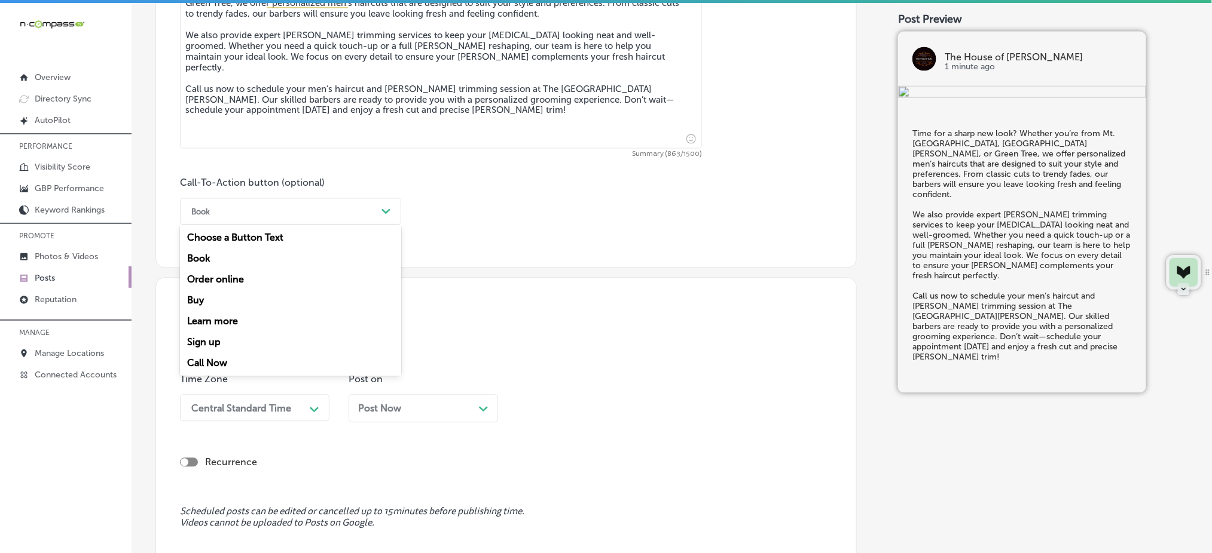
click at [255, 207] on div "Book" at bounding box center [280, 212] width 191 height 19
click at [223, 362] on div "Call Now" at bounding box center [290, 363] width 221 height 21
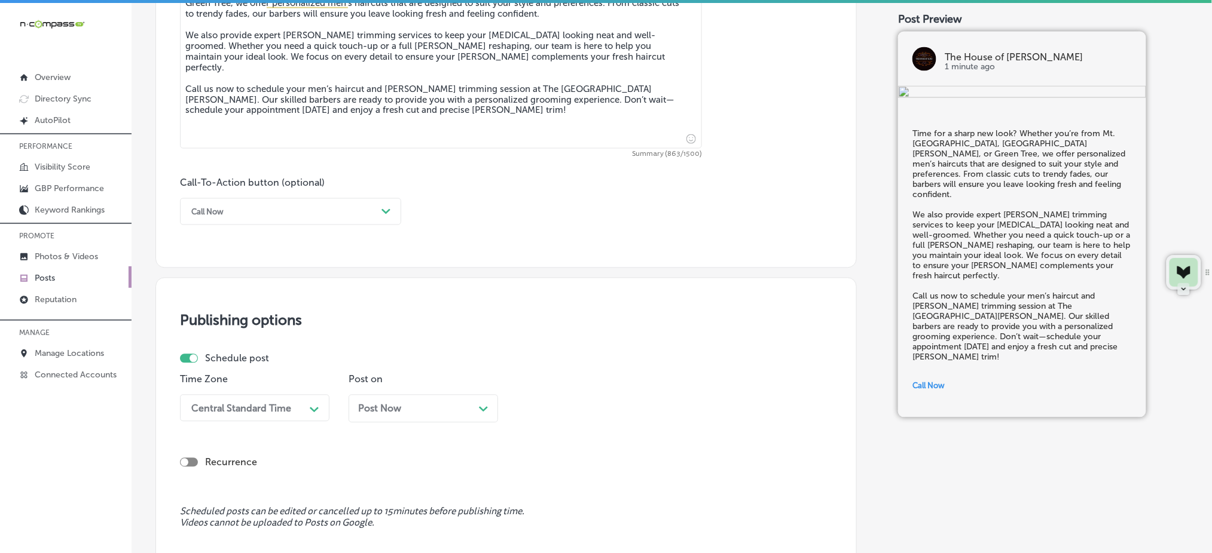
click at [246, 411] on div "Central Standard Time Path Created with Sketch." at bounding box center [254, 408] width 149 height 27
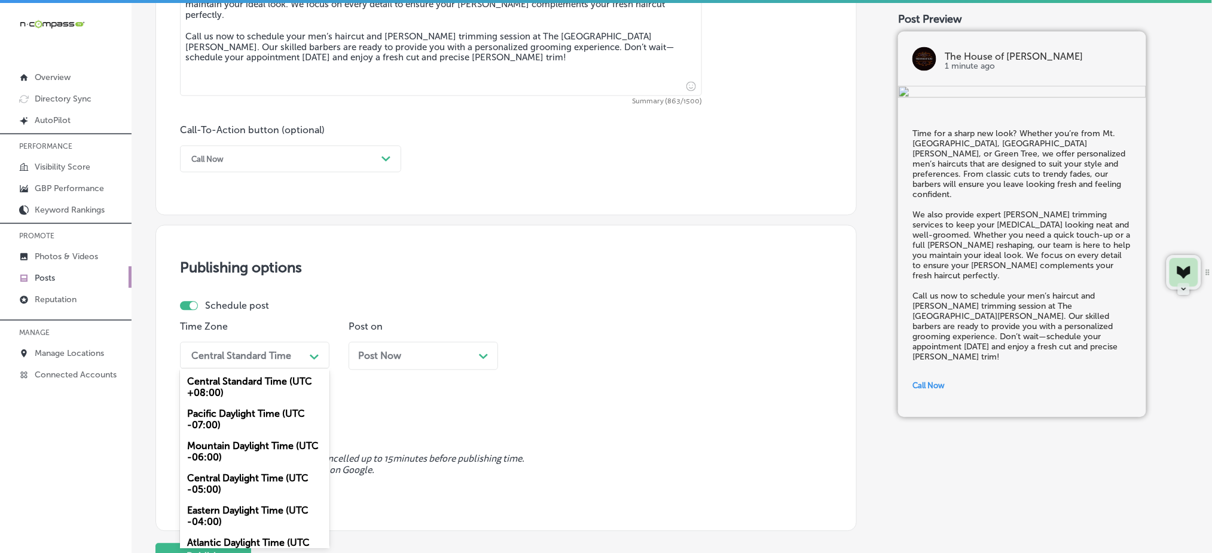
click at [244, 443] on div "Mountain Daylight Time (UTC -06:00)" at bounding box center [254, 452] width 149 height 32
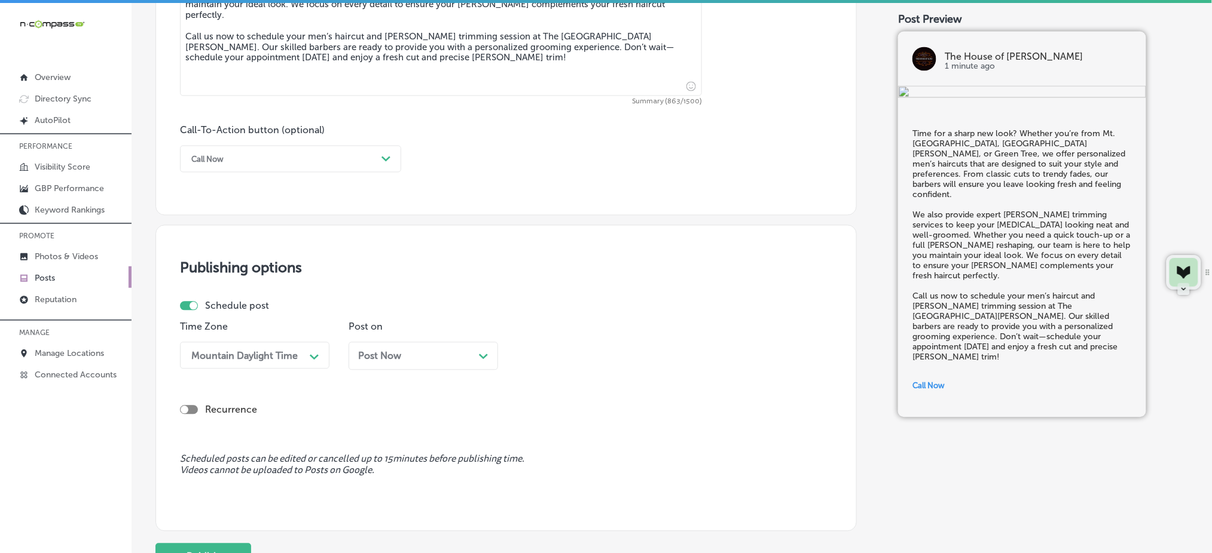
click at [414, 359] on div "Post Now Path Created with Sketch." at bounding box center [423, 356] width 130 height 11
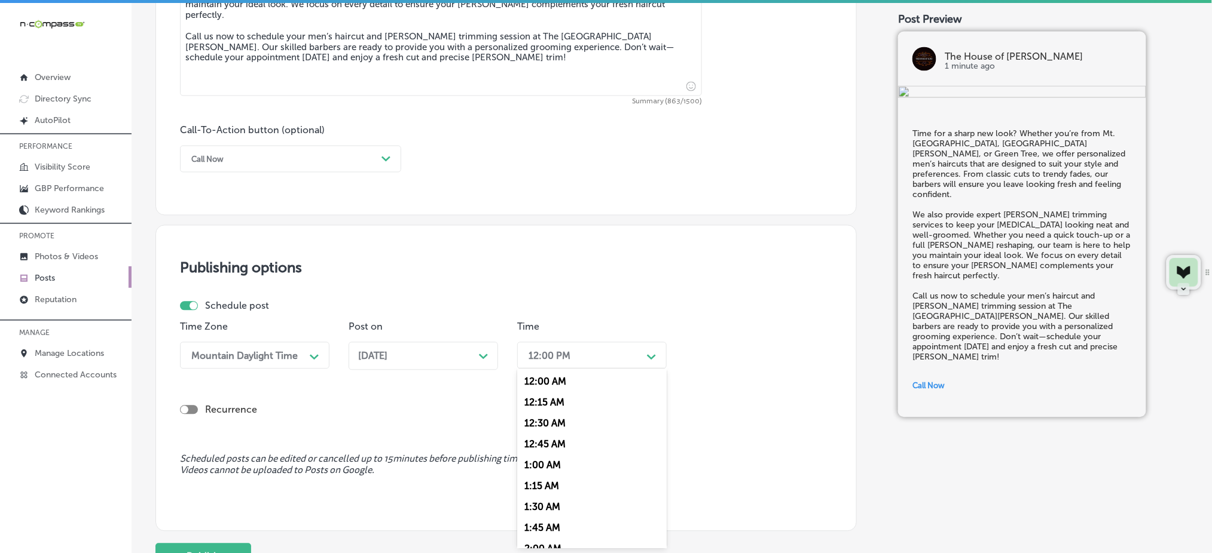
click at [550, 357] on div "12:00 PM" at bounding box center [549, 355] width 42 height 11
click at [531, 412] on div "7:00 AM" at bounding box center [591, 410] width 149 height 21
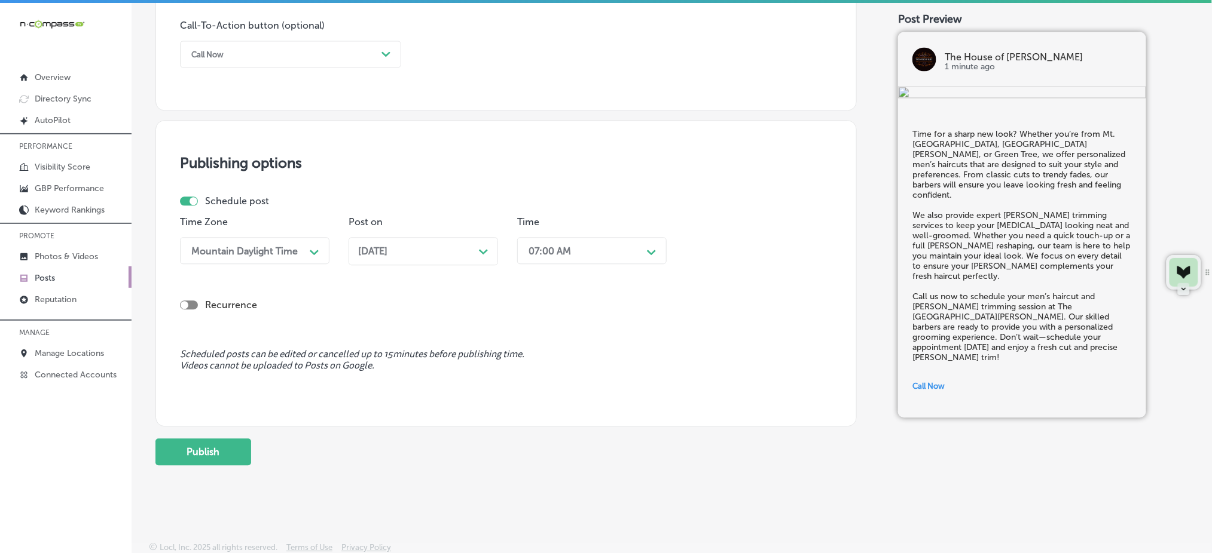
scroll to position [884, 0]
click at [223, 450] on button "Publish" at bounding box center [203, 450] width 96 height 27
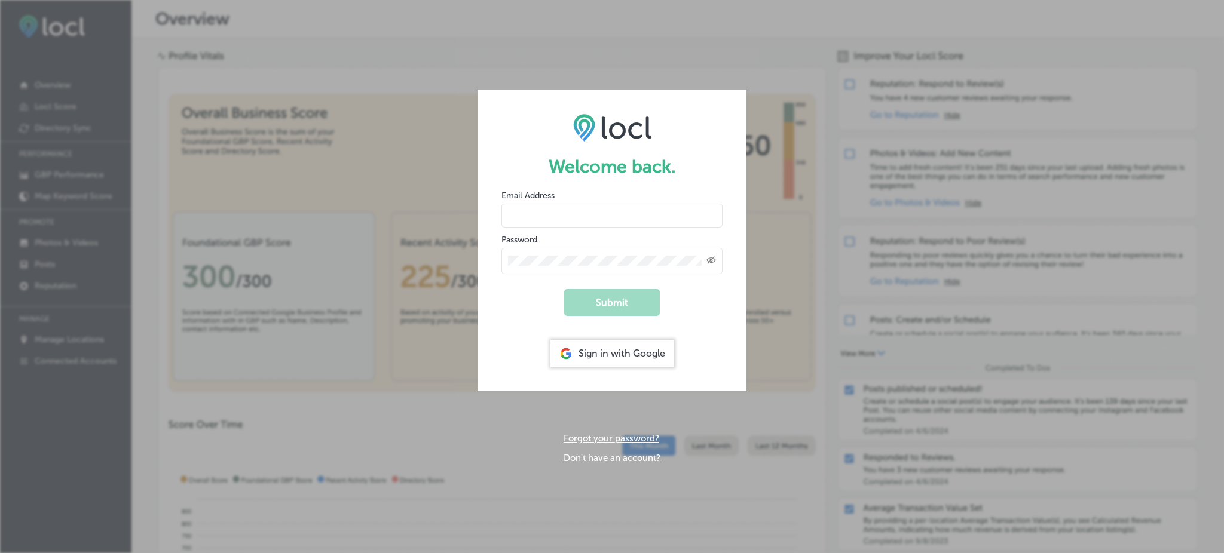
type input "Rabosa"
click at [574, 357] on div "Sign in with Google" at bounding box center [613, 353] width 124 height 27
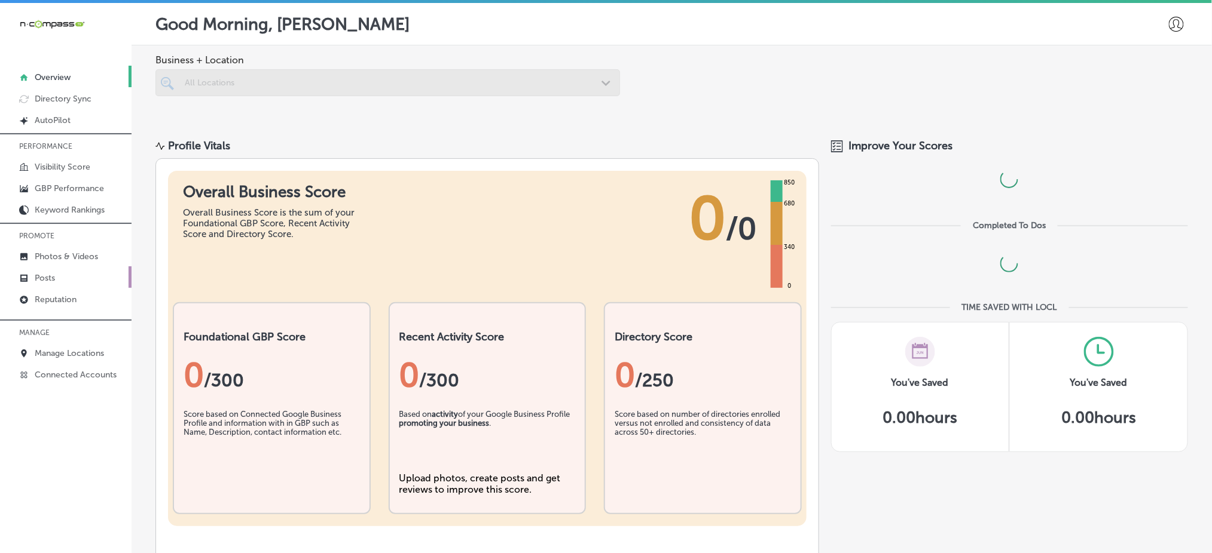
click at [44, 273] on p "Posts" at bounding box center [45, 278] width 20 height 10
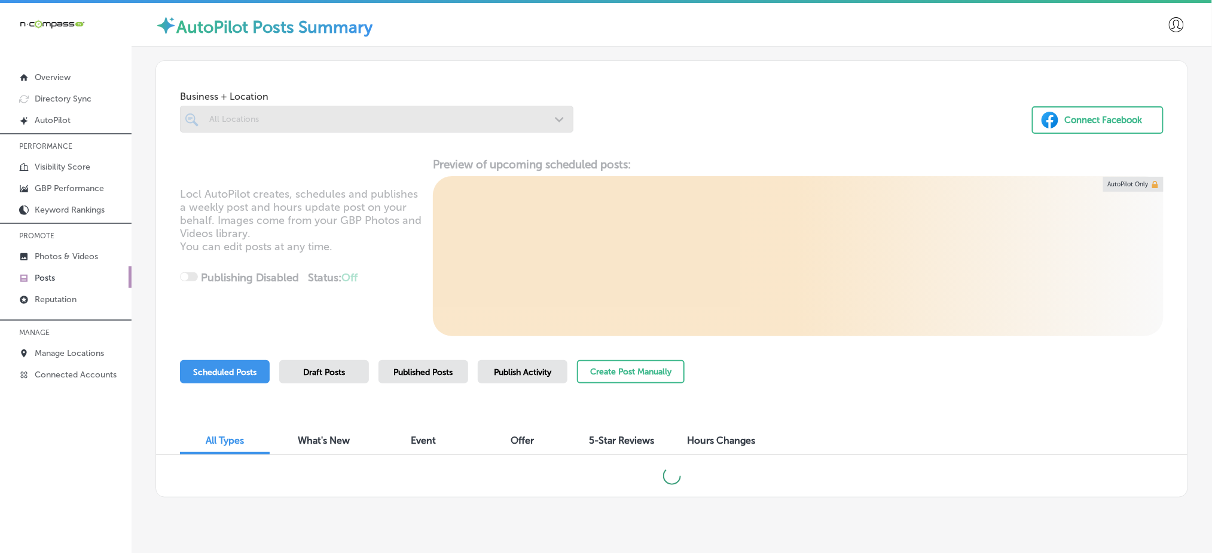
click at [274, 128] on div at bounding box center [376, 119] width 393 height 27
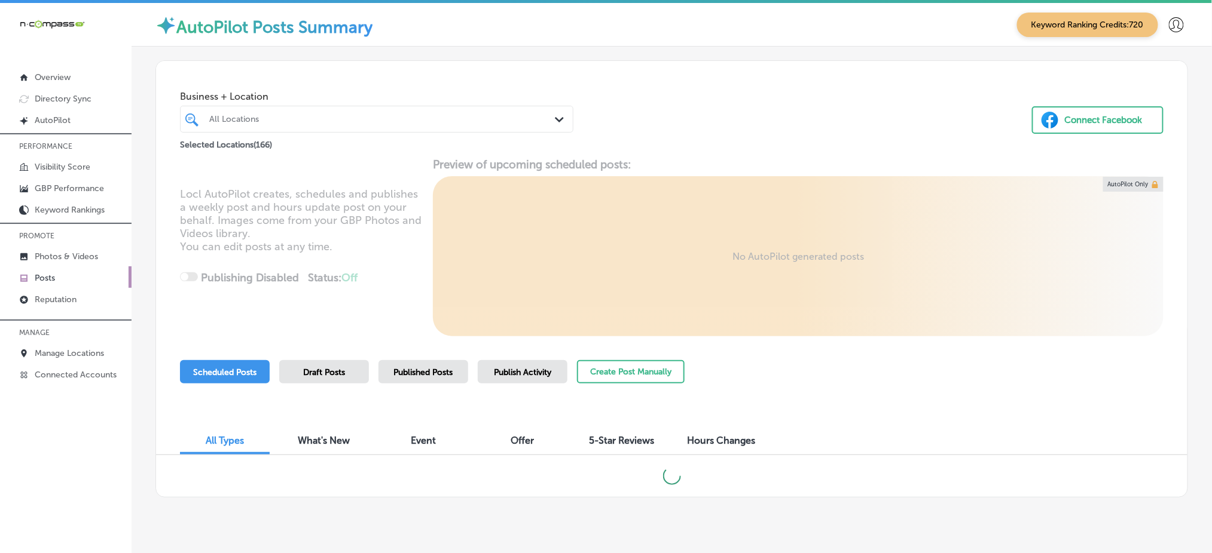
click at [274, 128] on div "All Locations" at bounding box center [376, 119] width 347 height 19
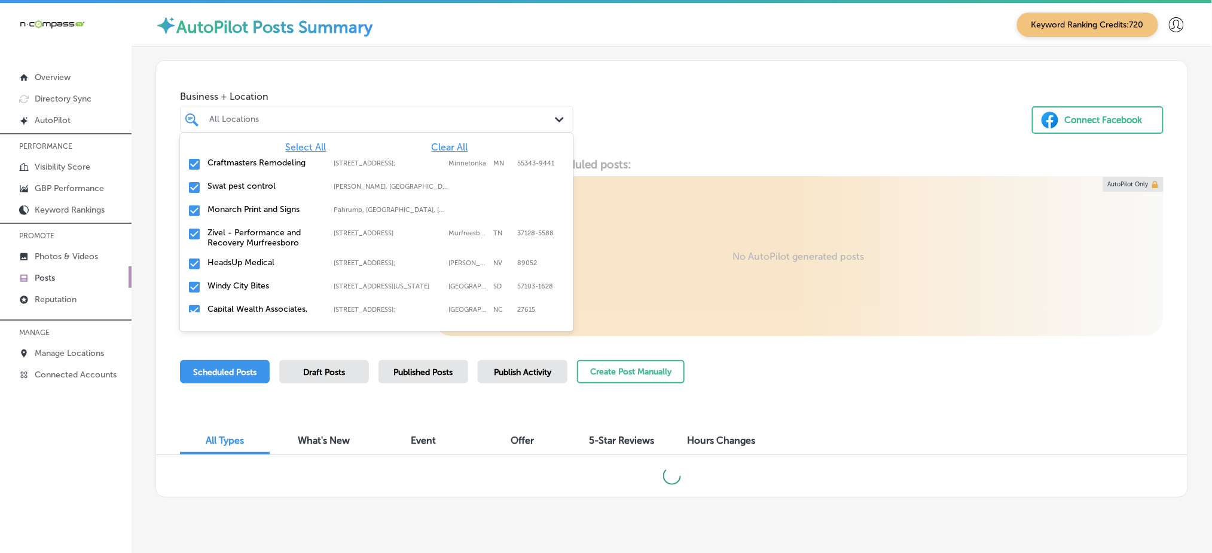
click at [453, 148] on span "Clear All" at bounding box center [450, 147] width 36 height 11
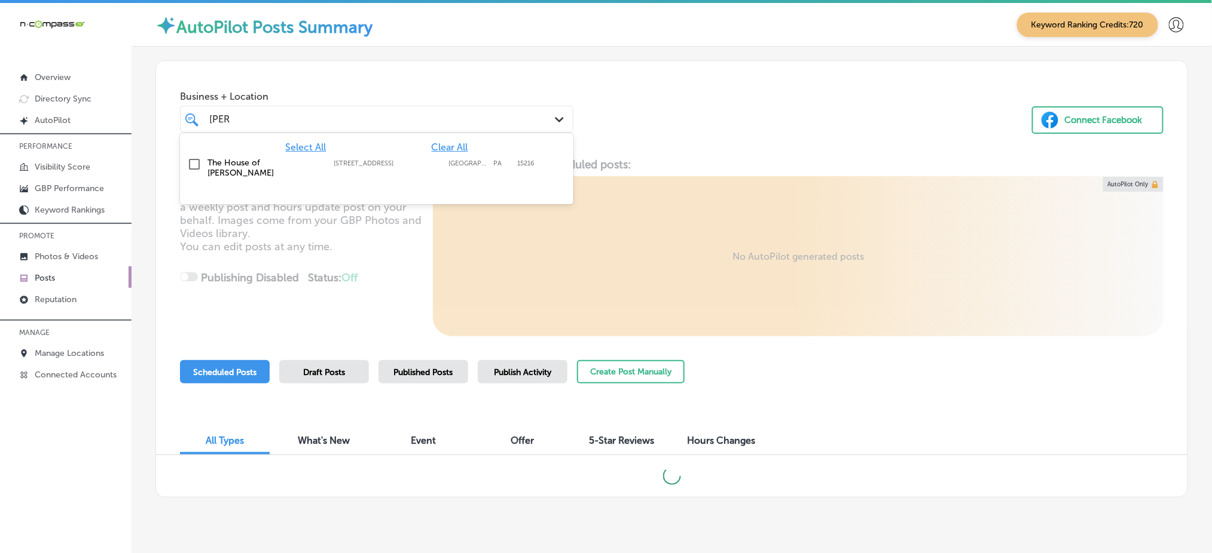
click at [452, 162] on label "[GEOGRAPHIC_DATA]" at bounding box center [467, 164] width 39 height 8
type input "[PERSON_NAME]"
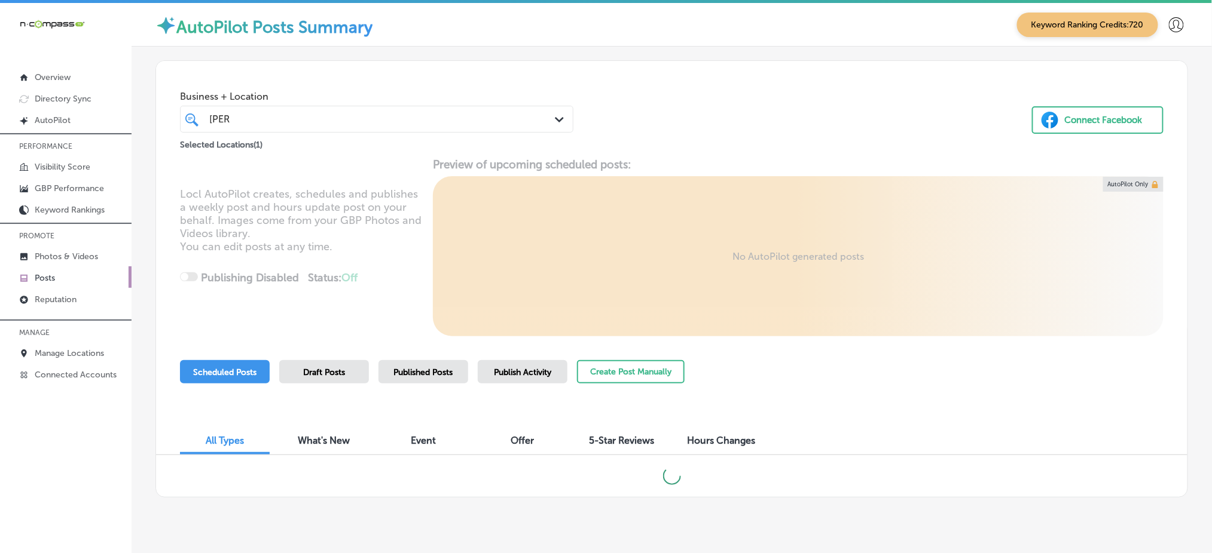
click at [596, 140] on div "Business + Location kutz kutz Path Created with Sketch. Selected Locations ( 1 …" at bounding box center [671, 106] width 1031 height 91
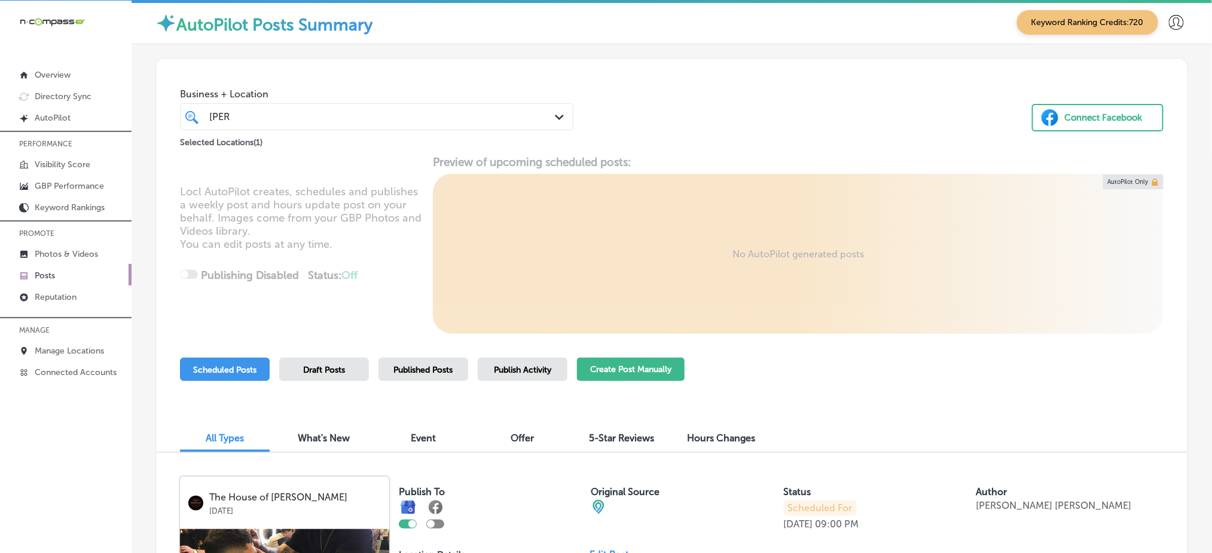
click at [652, 372] on button "Create Post Manually" at bounding box center [631, 369] width 108 height 23
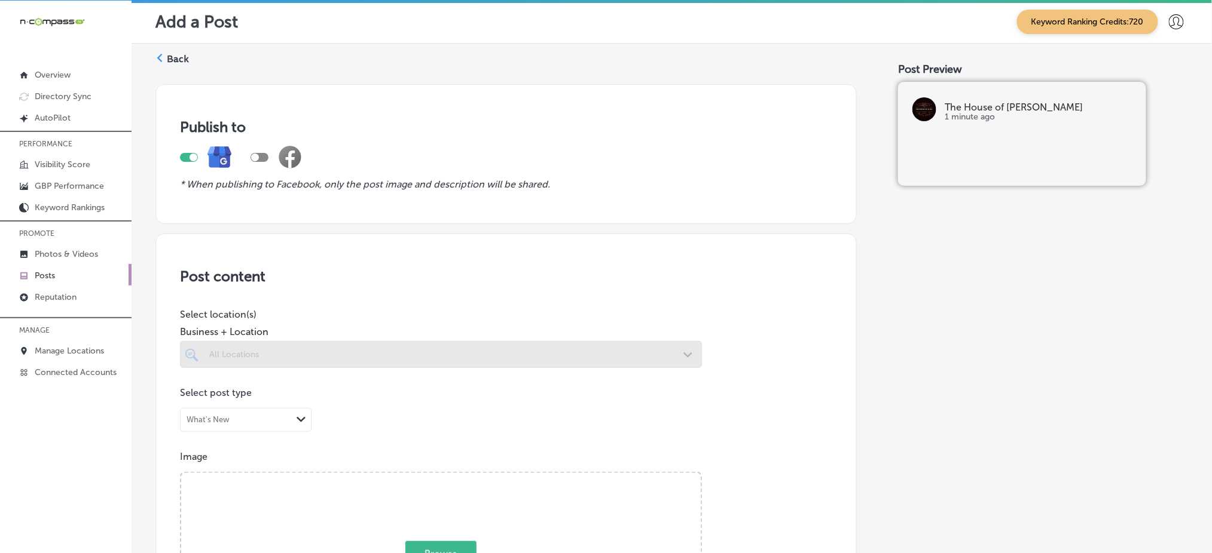
click at [510, 345] on div at bounding box center [441, 354] width 522 height 27
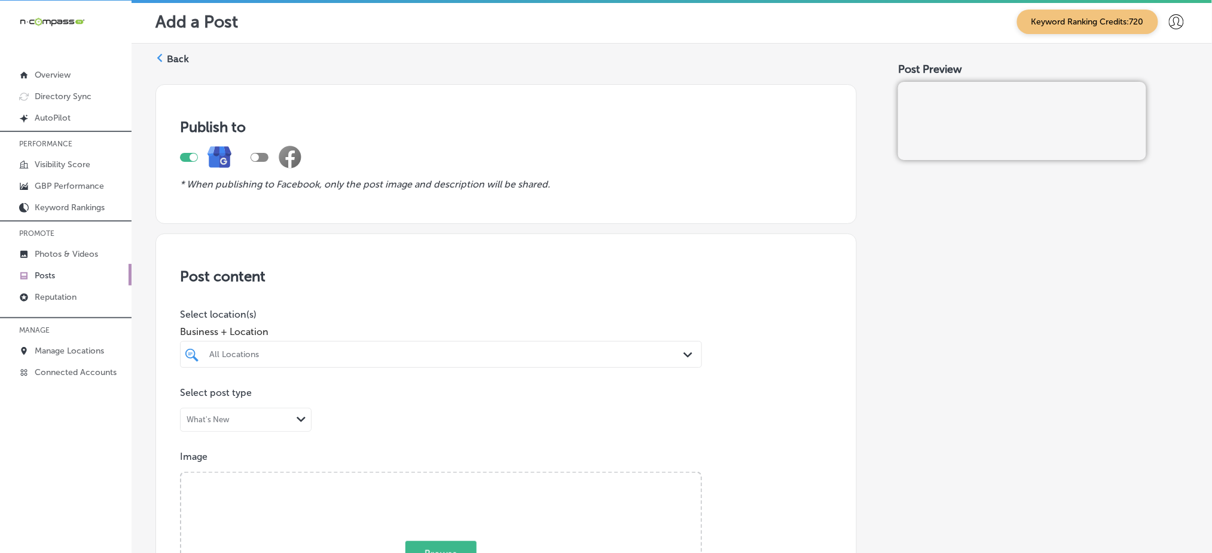
click at [506, 352] on div "All Locations" at bounding box center [446, 355] width 475 height 10
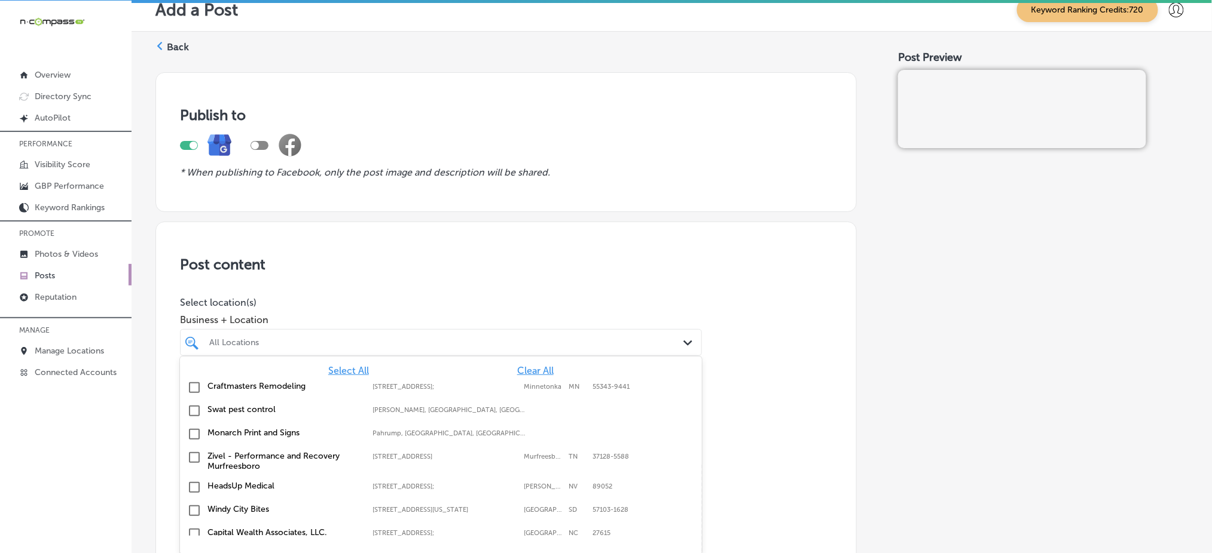
scroll to position [17, 0]
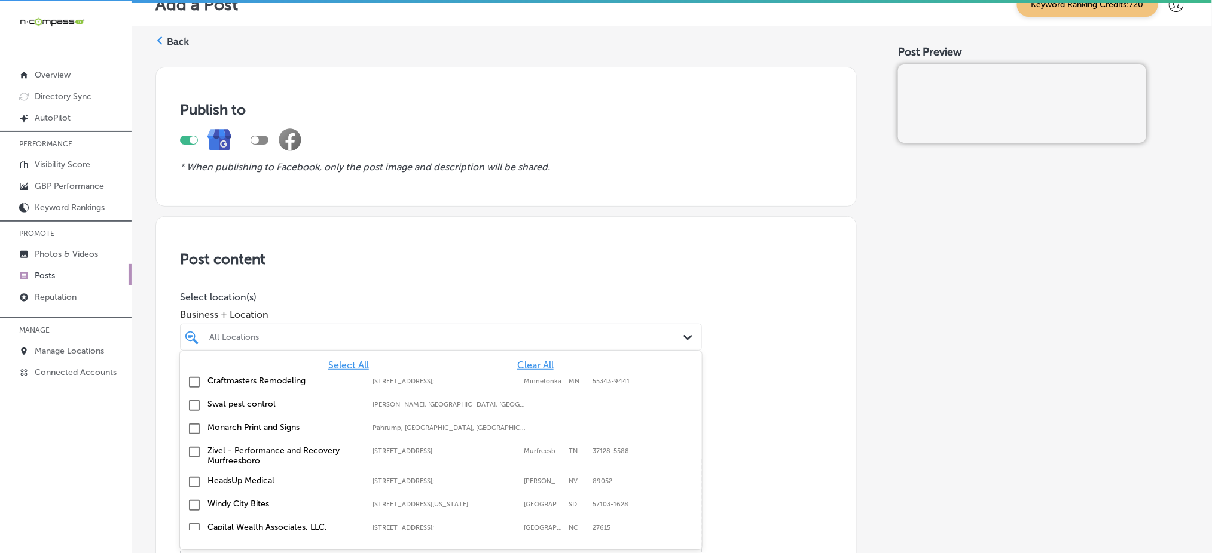
click at [517, 362] on span "Clear All" at bounding box center [535, 365] width 36 height 11
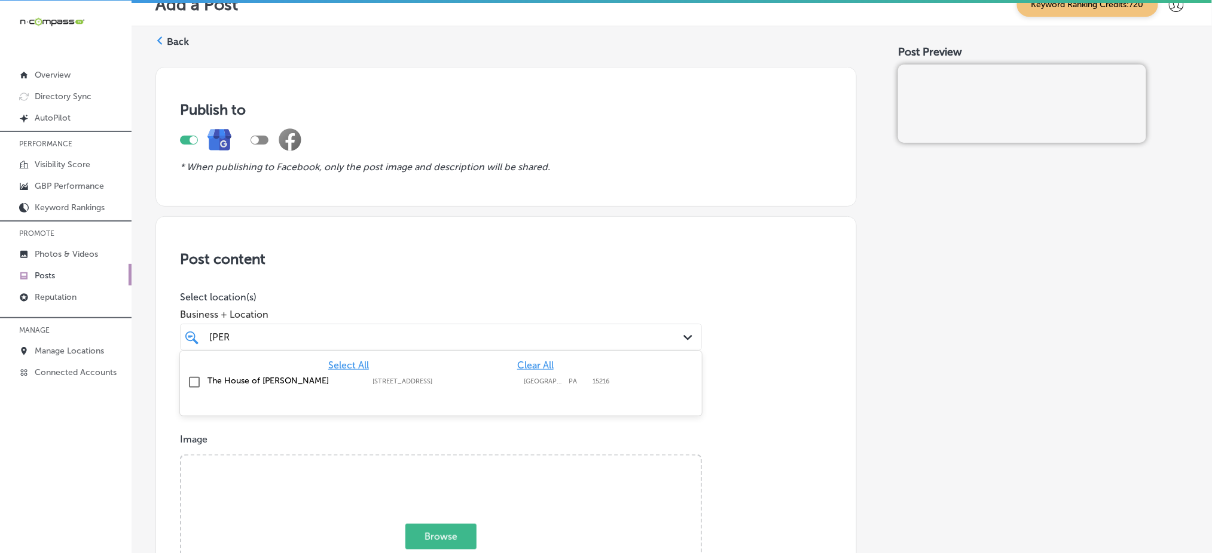
click at [501, 378] on label "2885 W Liberty Ave" at bounding box center [444, 382] width 145 height 8
type input "kutz"
click at [511, 310] on span "Business + Location" at bounding box center [441, 314] width 522 height 11
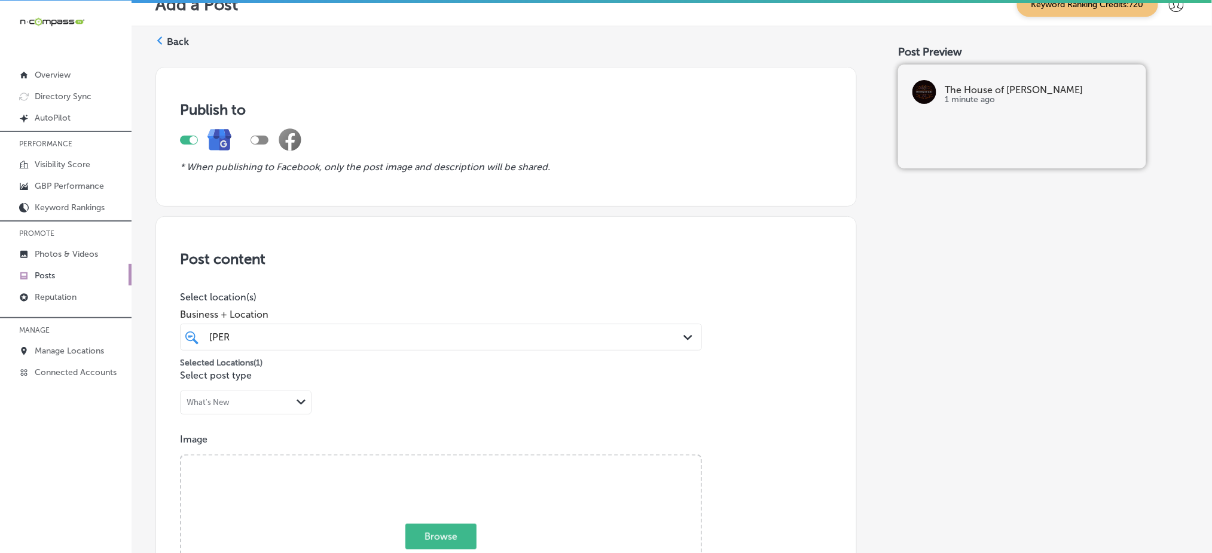
click at [446, 328] on div "kutz kutz" at bounding box center [440, 337] width 475 height 19
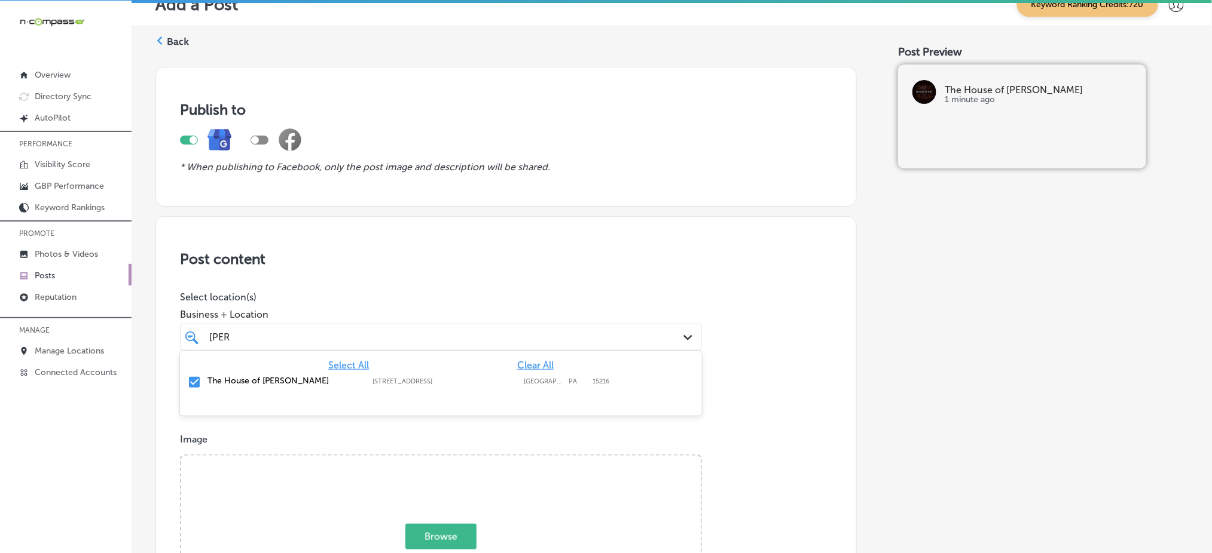
click at [446, 328] on div "kutz kutz" at bounding box center [440, 337] width 475 height 19
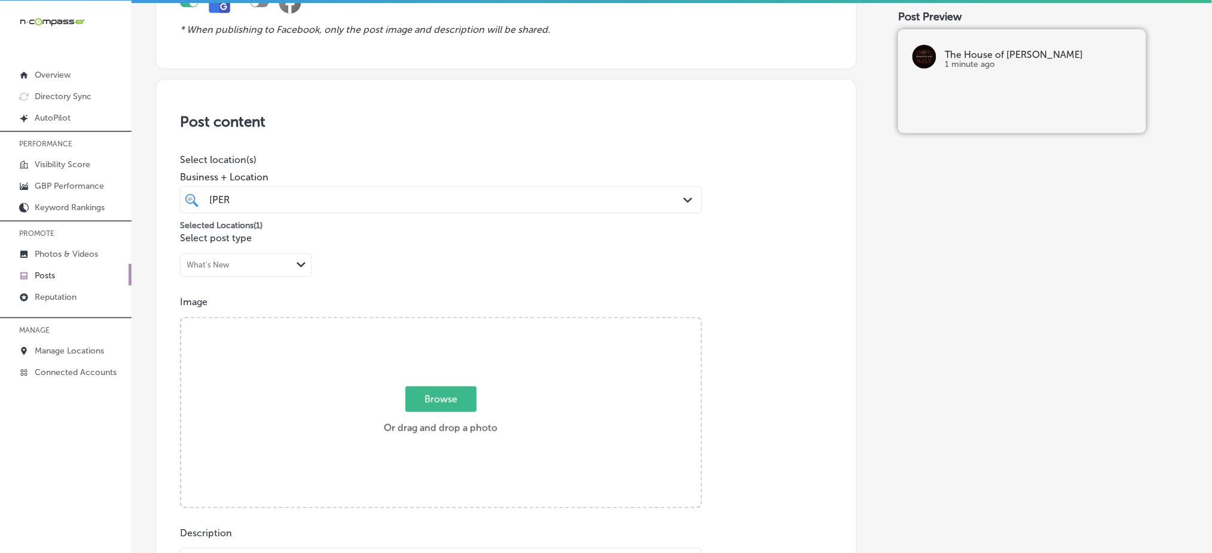
scroll to position [177, 0]
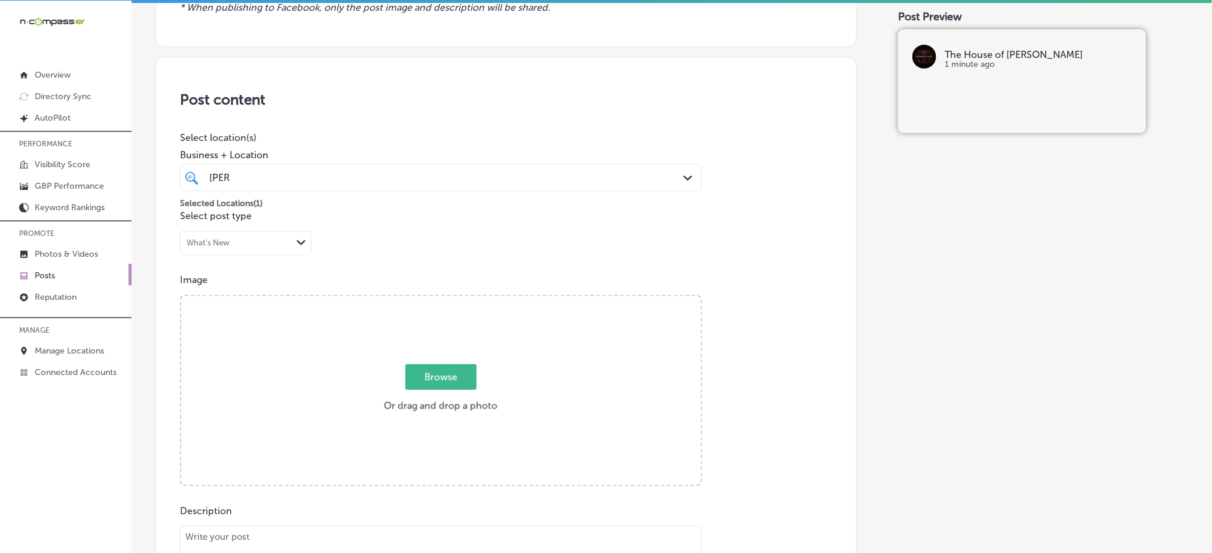
click at [433, 371] on span "Browse" at bounding box center [440, 378] width 71 height 26
click at [433, 300] on input "Browse Or drag and drop a photo" at bounding box center [440, 298] width 519 height 4
type input "C:\fakepath\haircuts-beard-trims-the-house-of-kutz-pittsburgh-pa (3).jpg"
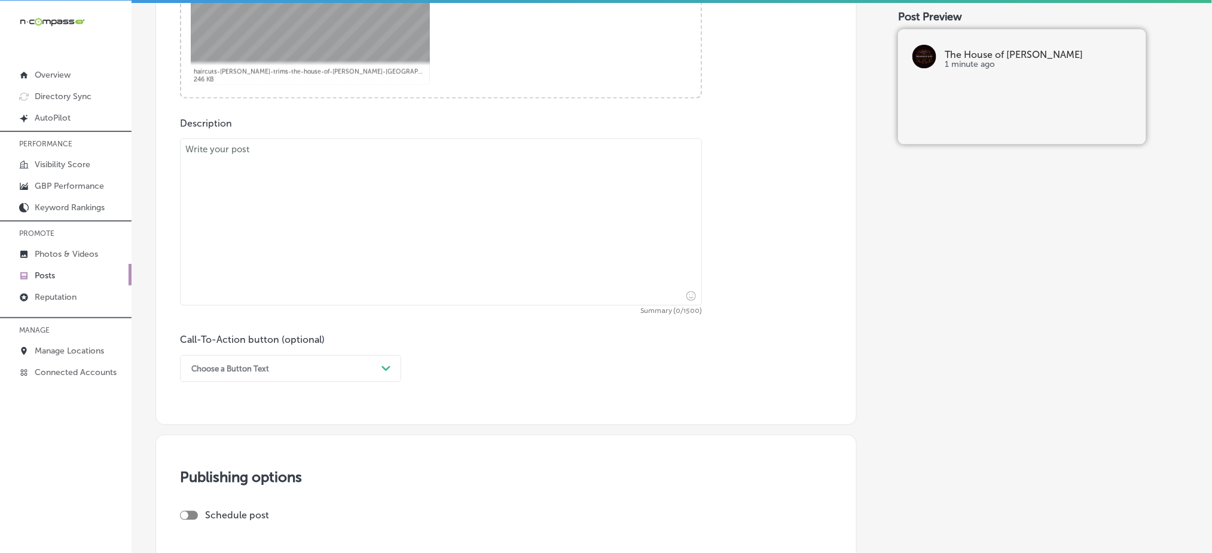
scroll to position [576, 0]
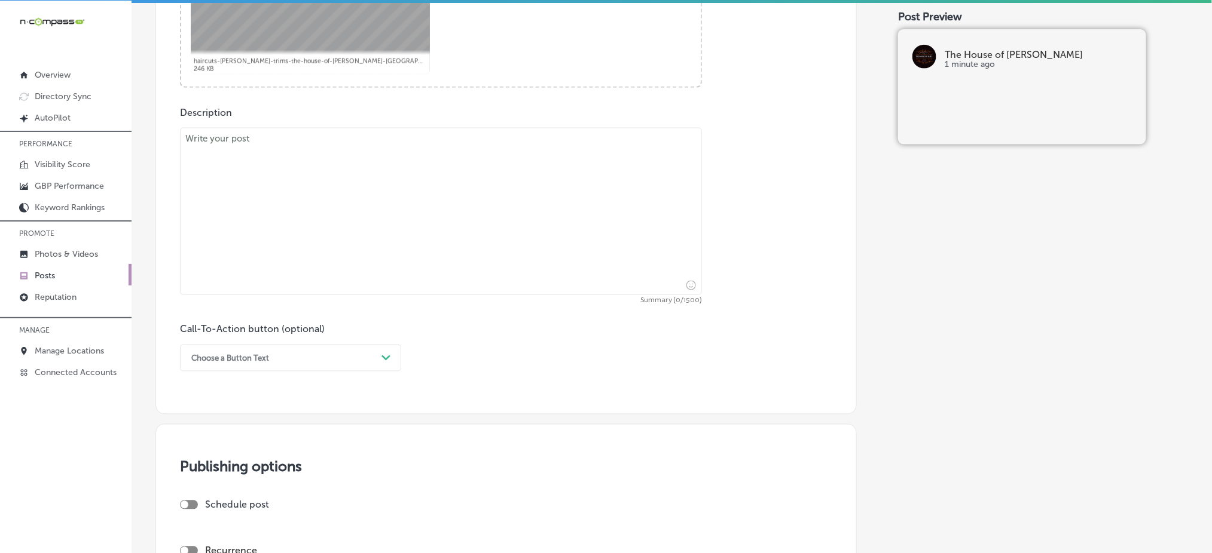
click at [288, 205] on textarea at bounding box center [441, 211] width 522 height 167
paste textarea "Time for a sharp new look? Whether you’re from Mt. Lebanon, Castle Shannon, or …"
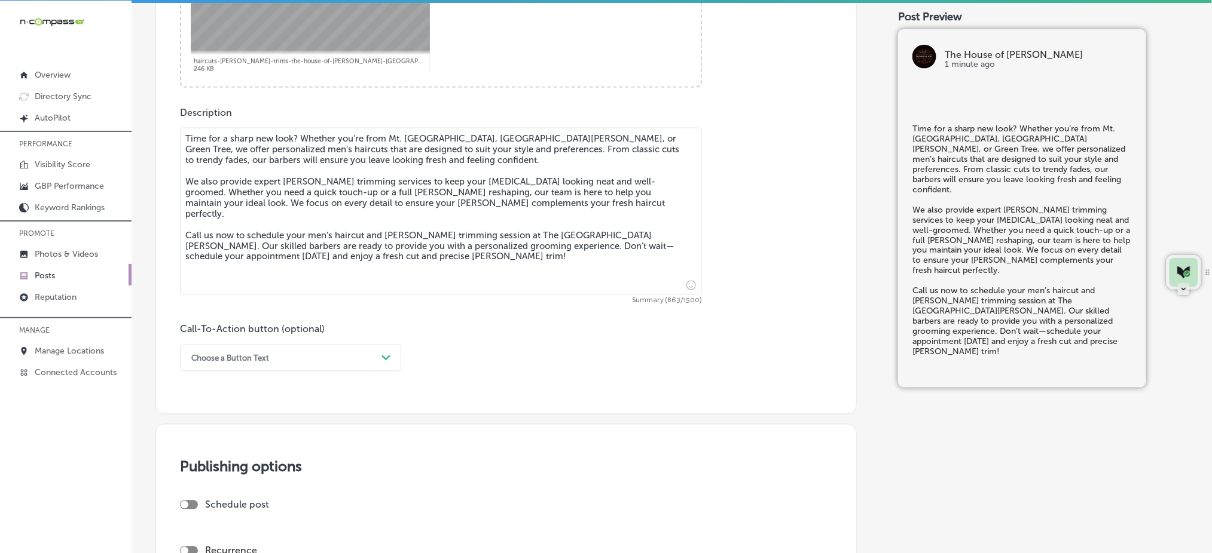
type textarea "Time for a sharp new look? Whether you’re from Mt. Lebanon, Castle Shannon, or …"
click at [270, 361] on div "Choose a Button Text" at bounding box center [280, 358] width 191 height 19
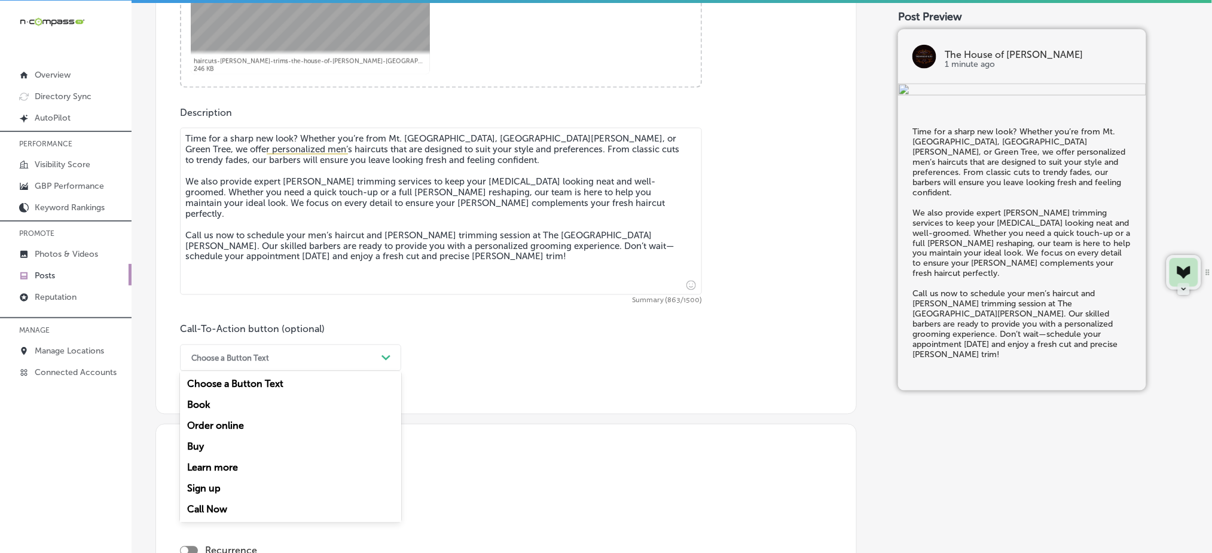
click at [236, 503] on div "Call Now" at bounding box center [290, 510] width 221 height 21
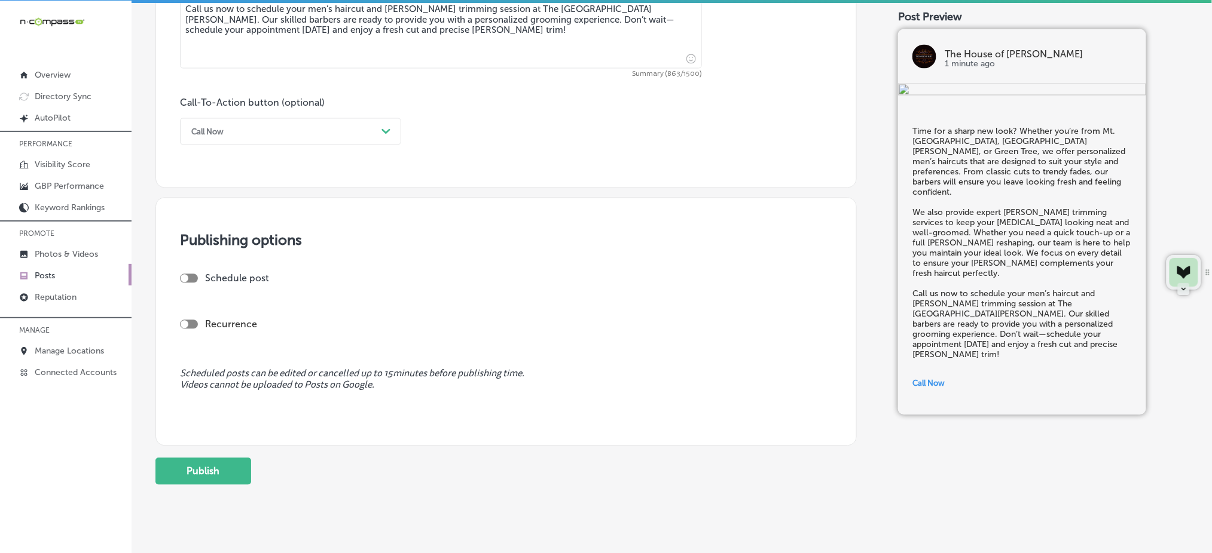
scroll to position [826, 0]
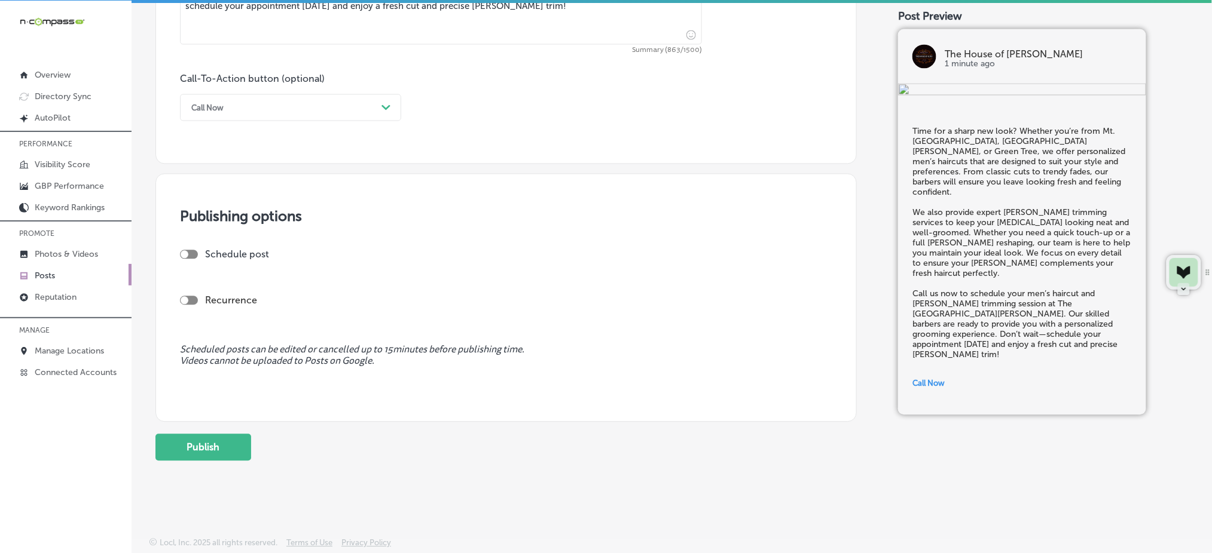
click at [194, 255] on div at bounding box center [189, 254] width 18 height 9
checkbox input "true"
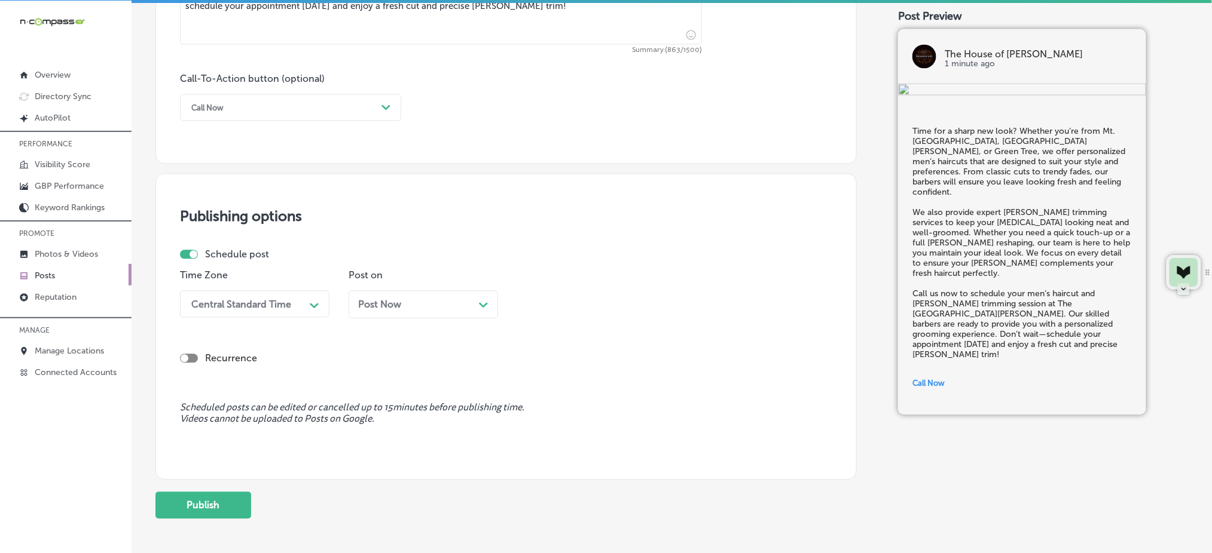
click at [226, 319] on div "Time Zone Central Standard Time Path Created with Sketch." at bounding box center [254, 299] width 149 height 58
click at [227, 313] on div "Central Standard Time" at bounding box center [245, 304] width 120 height 21
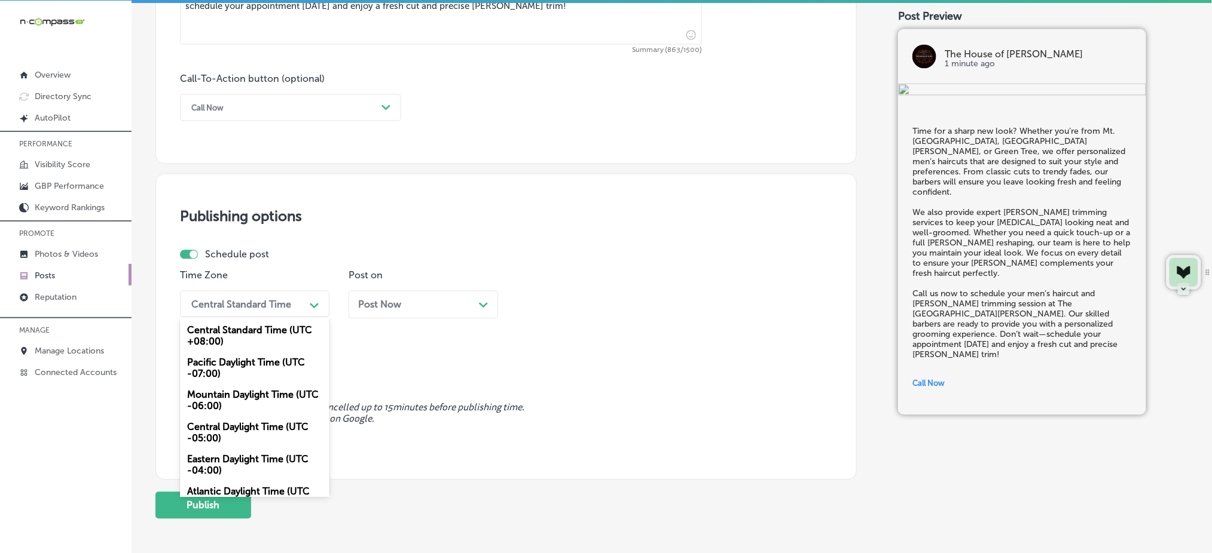
click at [225, 395] on div "Mountain Daylight Time (UTC -06:00)" at bounding box center [254, 401] width 149 height 32
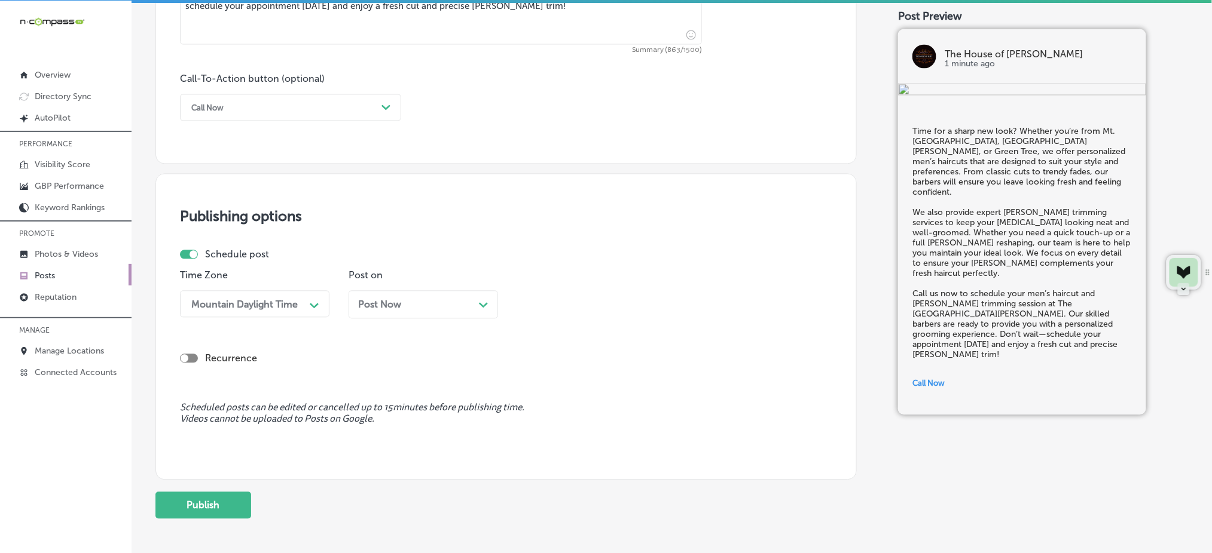
click at [398, 312] on div "Post Now Path Created with Sketch." at bounding box center [422, 305] width 149 height 28
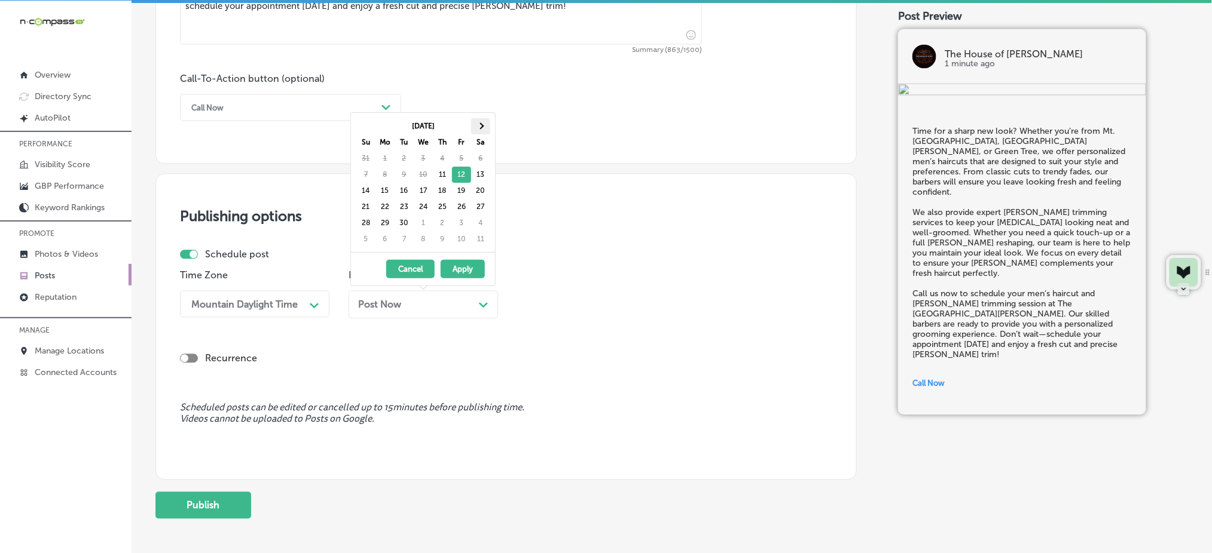
click at [478, 121] on th at bounding box center [480, 126] width 19 height 16
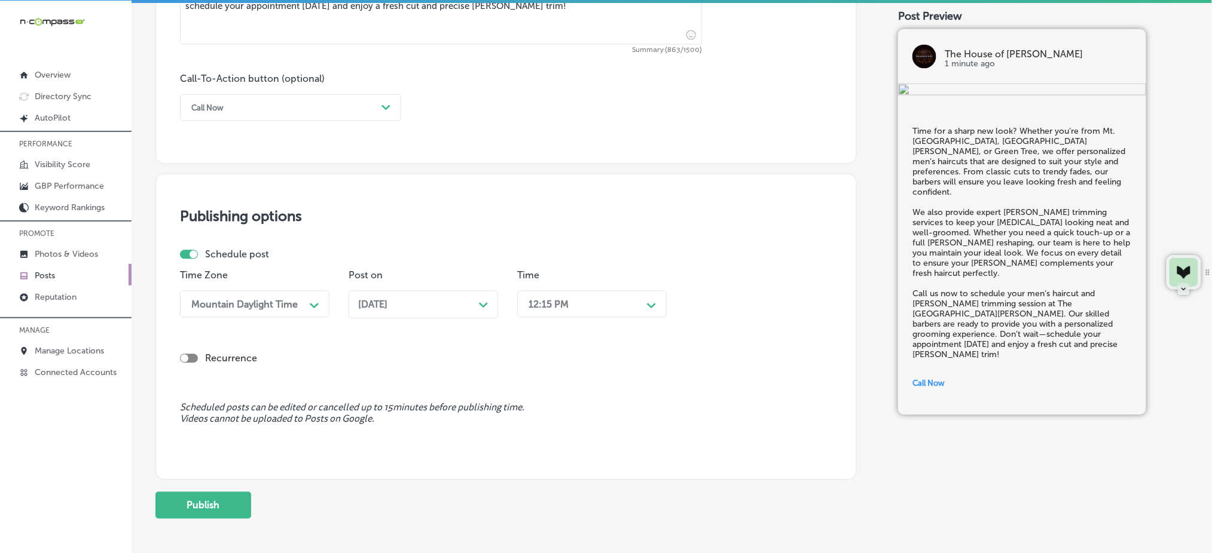
click at [525, 304] on div "12:15 PM" at bounding box center [582, 304] width 120 height 21
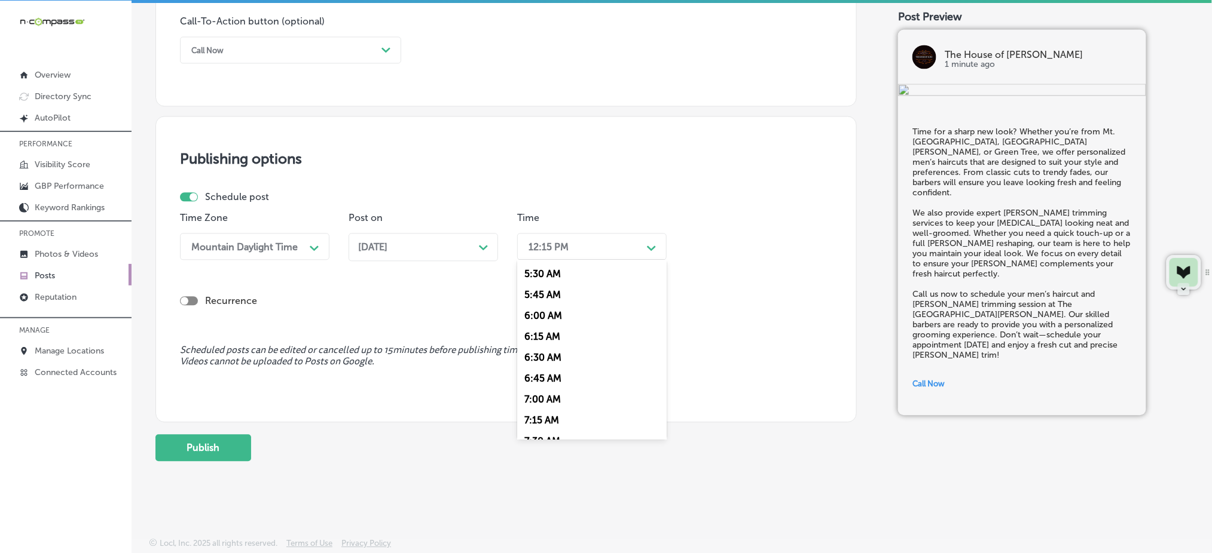
scroll to position [478, 0]
click at [539, 385] on div "7:00 AM" at bounding box center [591, 380] width 149 height 21
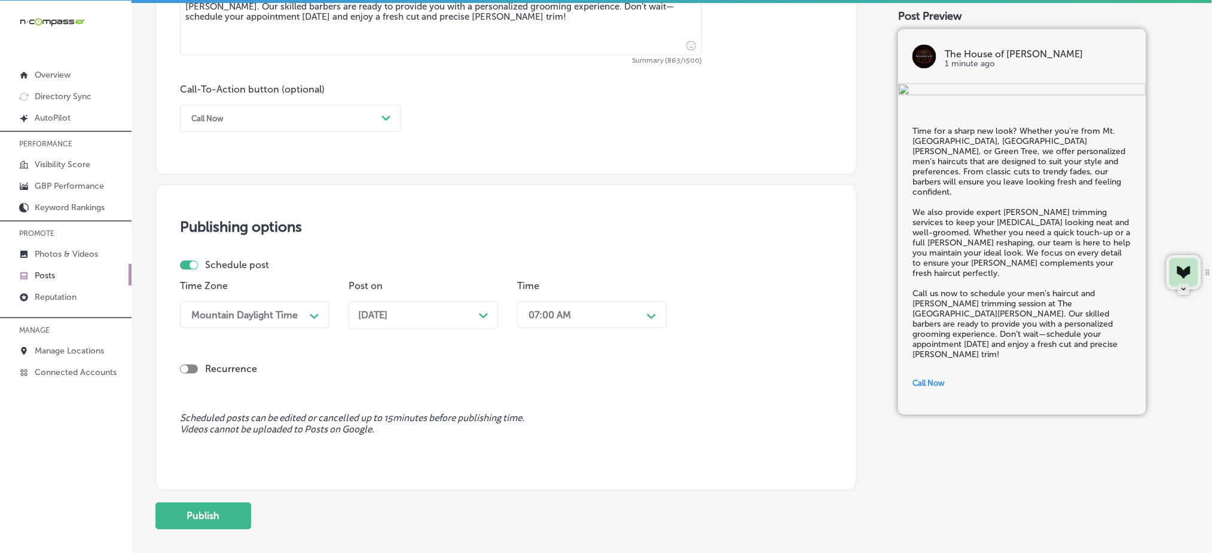
scroll to position [884, 0]
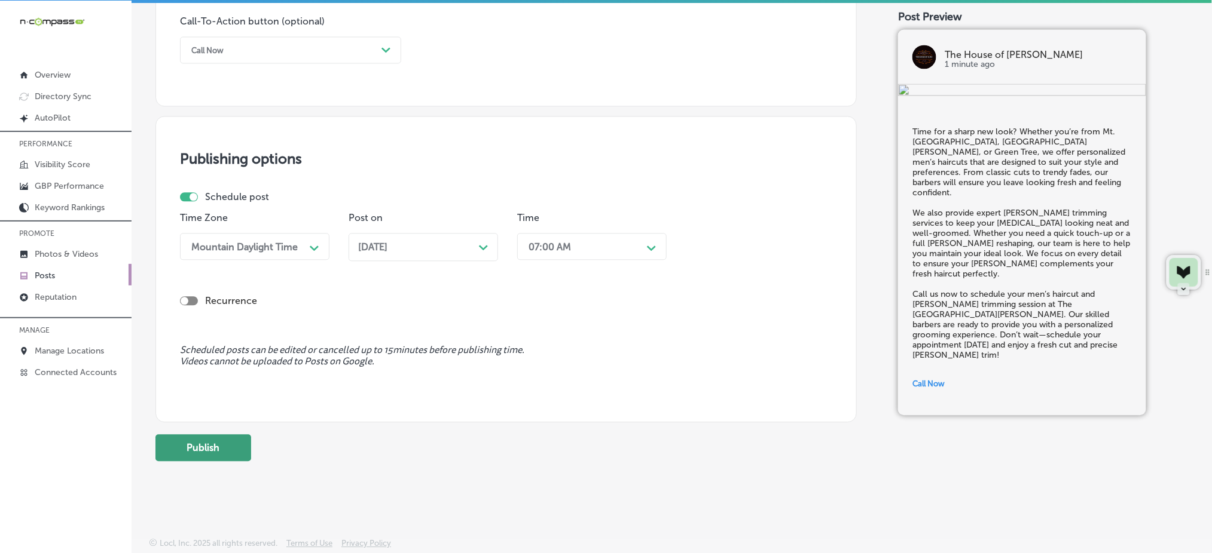
click at [221, 444] on button "Publish" at bounding box center [203, 448] width 96 height 27
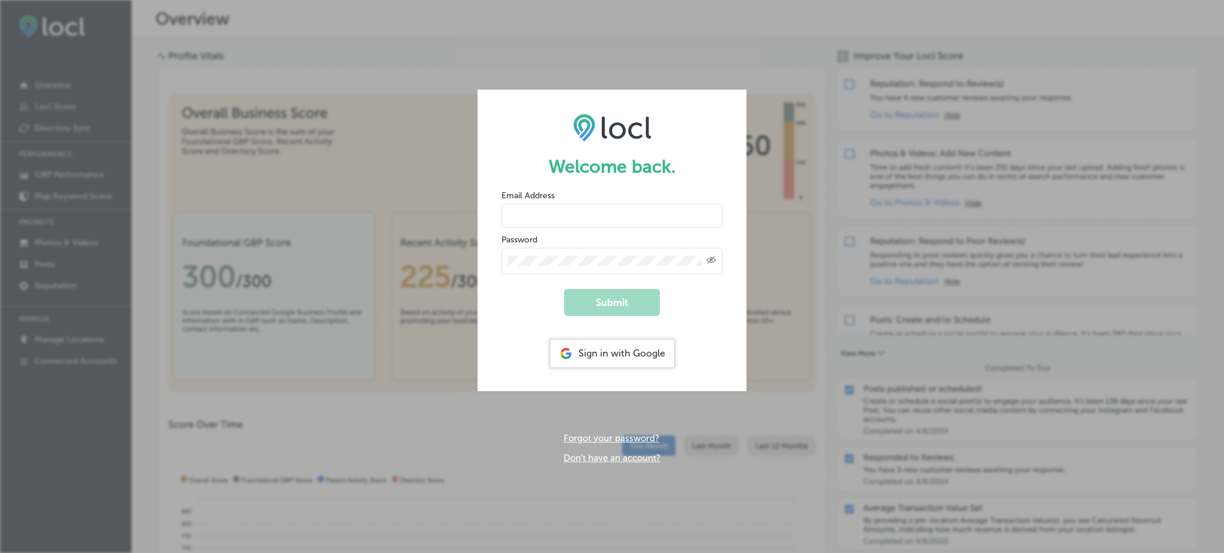
type input "Rabosa"
click at [633, 358] on div "Sign in with Google" at bounding box center [613, 353] width 124 height 27
type input "Rabosa"
click at [629, 348] on div "Sign in with Google" at bounding box center [613, 353] width 124 height 27
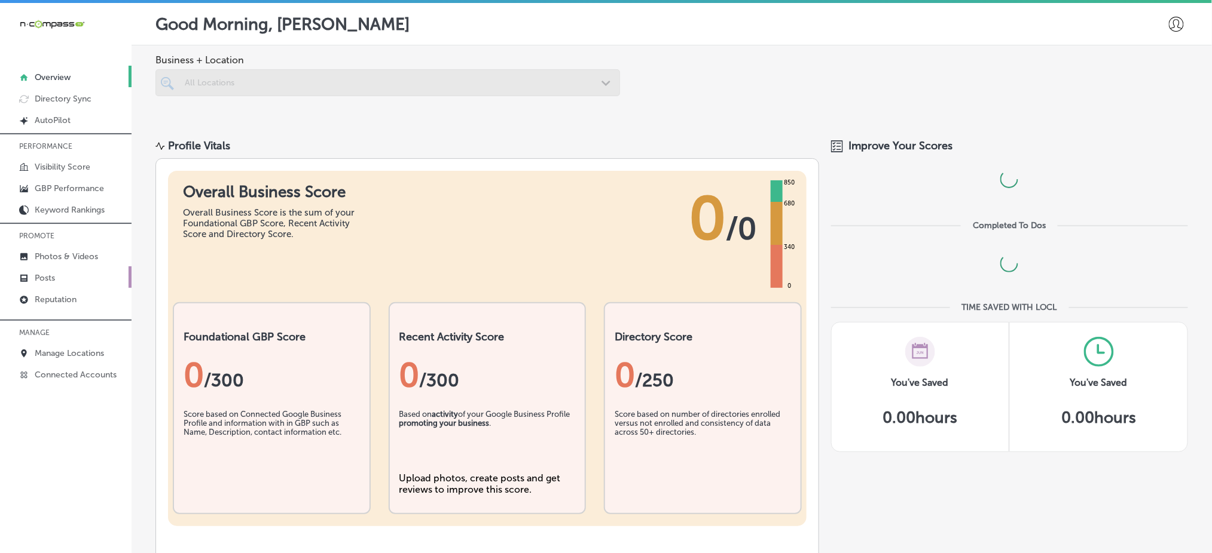
click at [50, 276] on p "Posts" at bounding box center [45, 278] width 20 height 10
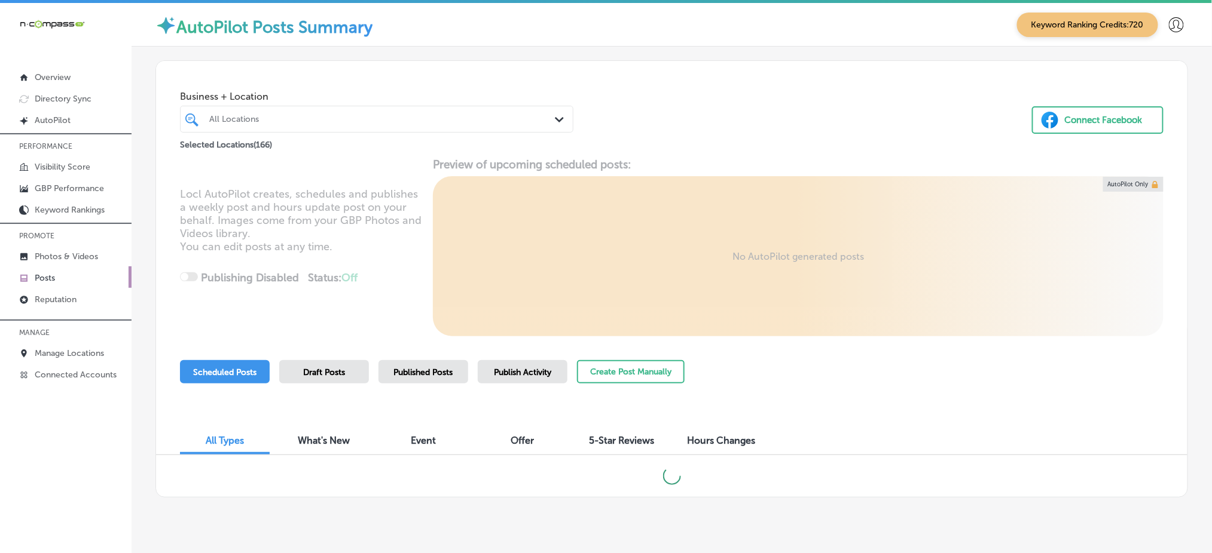
click at [278, 121] on div "All Locations" at bounding box center [382, 119] width 347 height 10
click at [406, 126] on div at bounding box center [360, 119] width 304 height 16
click at [414, 121] on div "All Locations" at bounding box center [382, 119] width 347 height 10
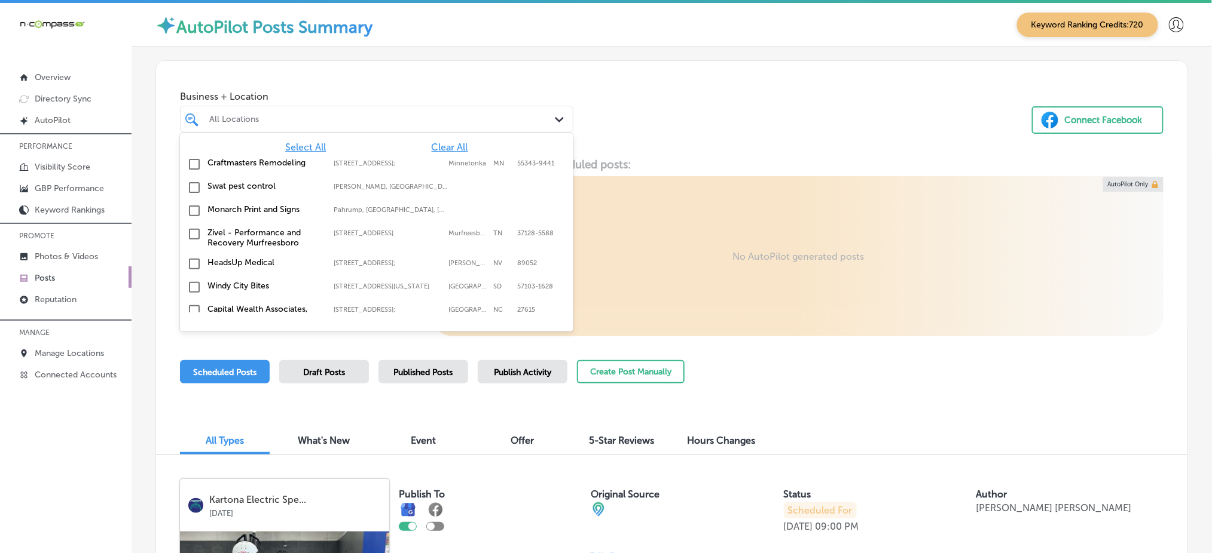
click at [432, 148] on span "Clear All" at bounding box center [450, 147] width 36 height 11
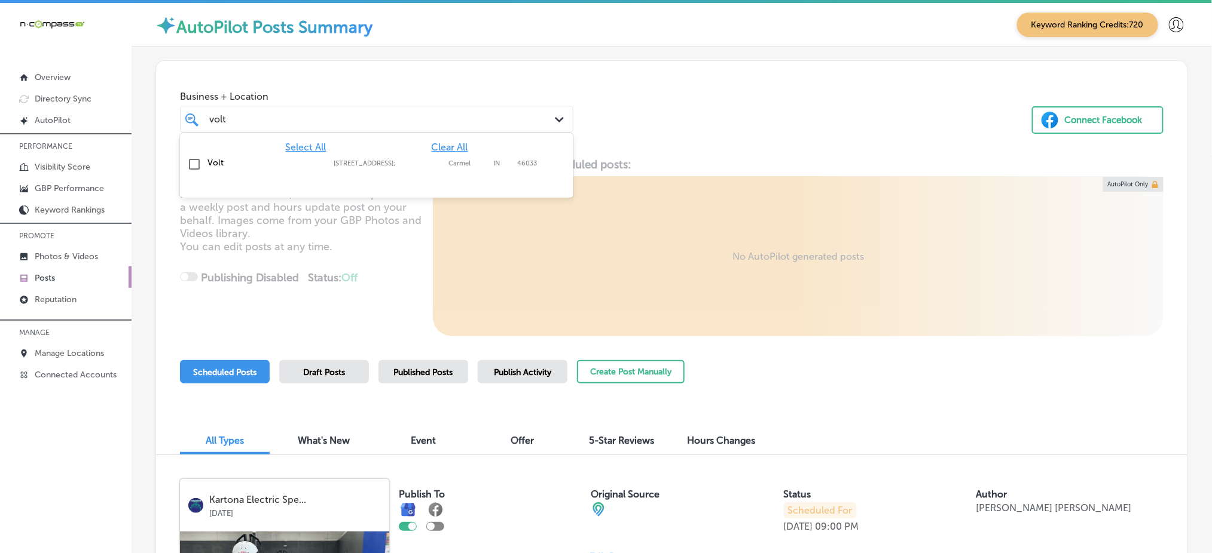
click at [411, 169] on div "Volt 2750 E 146th St Loft 23/24;, Carmel, IN, 46033 2750 E 146th St Loft 23/24;…" at bounding box center [377, 164] width 384 height 19
type input "volt"
click at [417, 66] on div "Business + Location option 2750 E 146th St Loft 23/24; focused, 132 of 167. 2 r…" at bounding box center [671, 106] width 1031 height 91
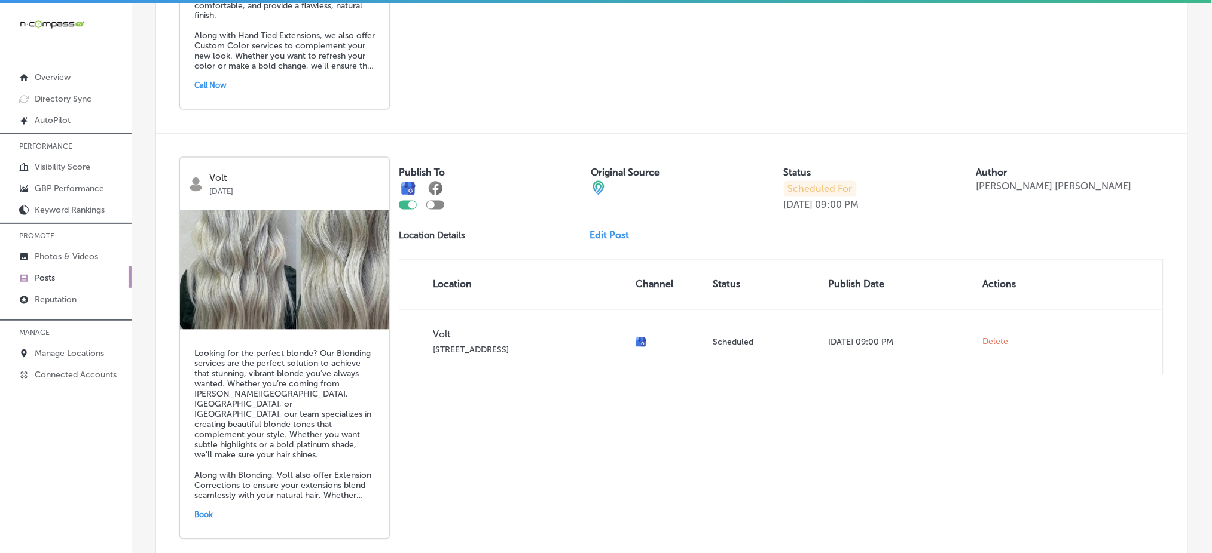
scroll to position [2548, 0]
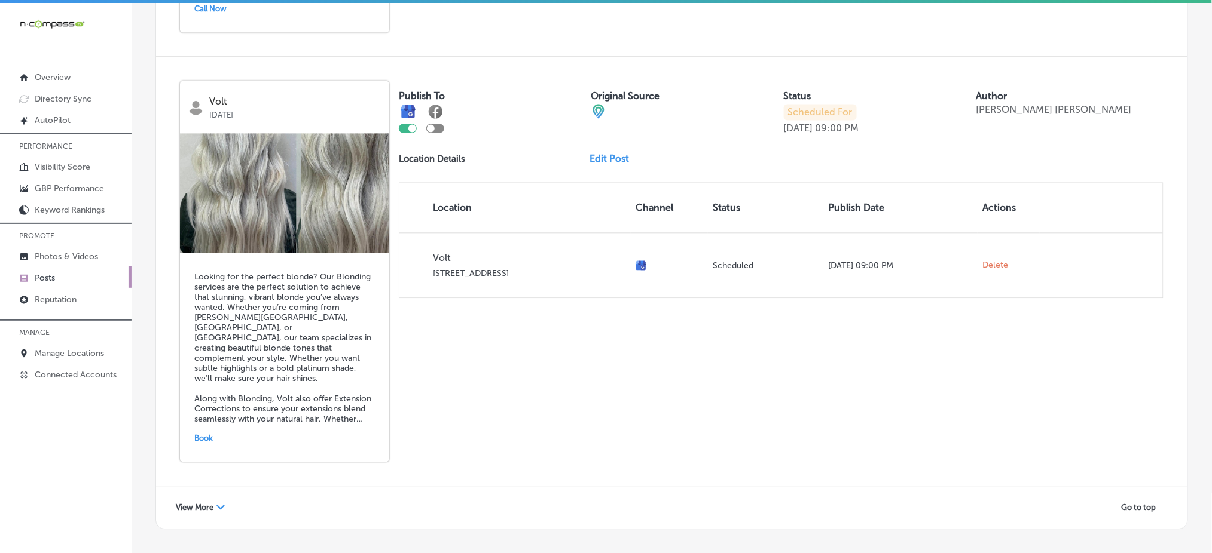
click at [191, 499] on div "View More Path Created with Sketch." at bounding box center [200, 508] width 65 height 19
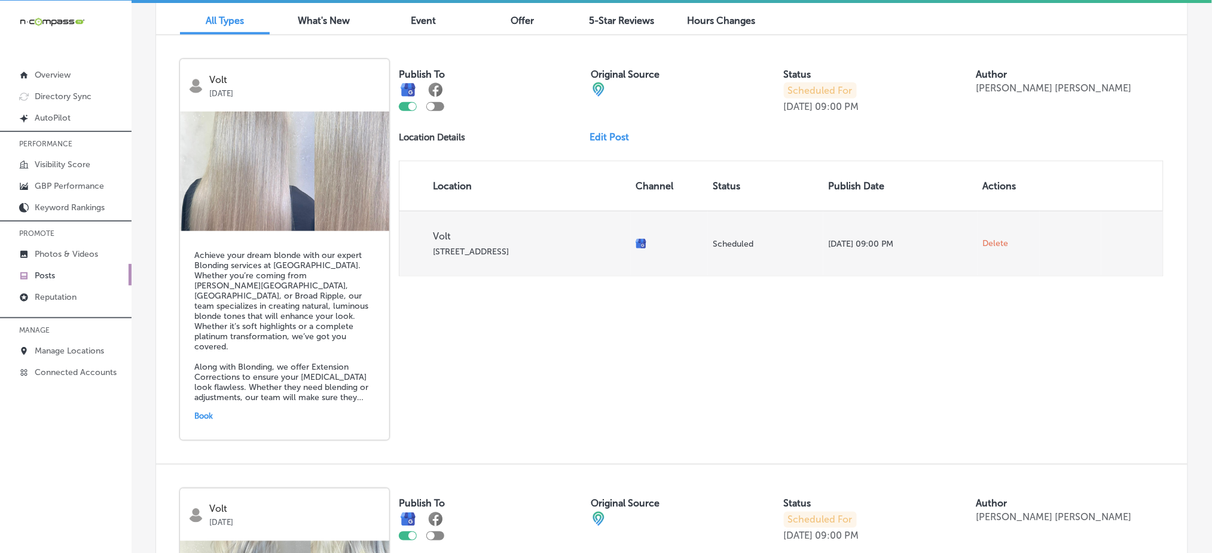
scroll to position [0, 0]
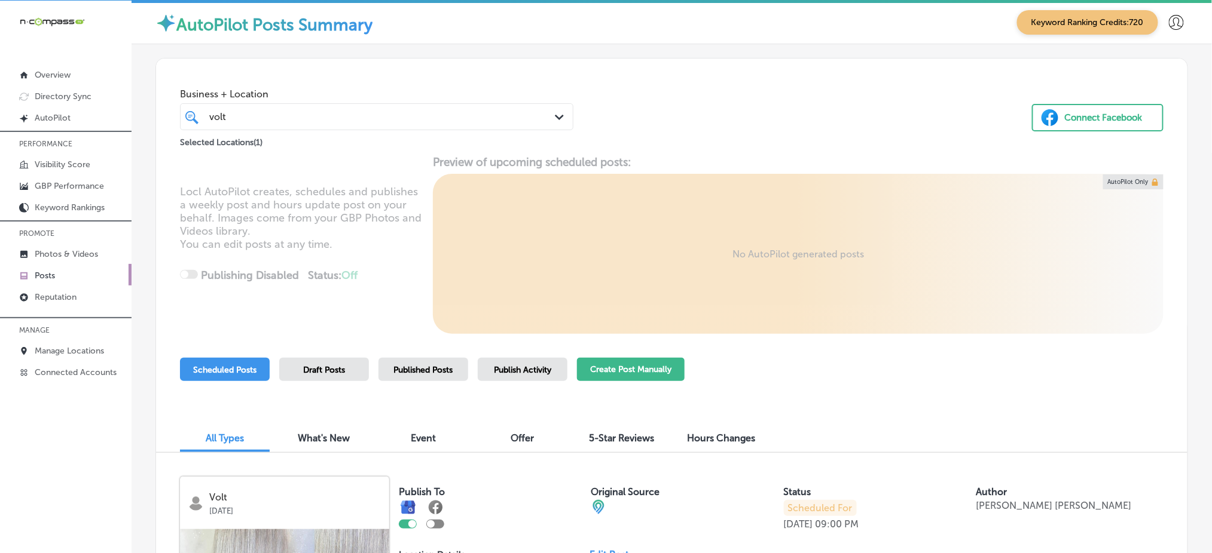
click at [623, 376] on button "Create Post Manually" at bounding box center [631, 369] width 108 height 23
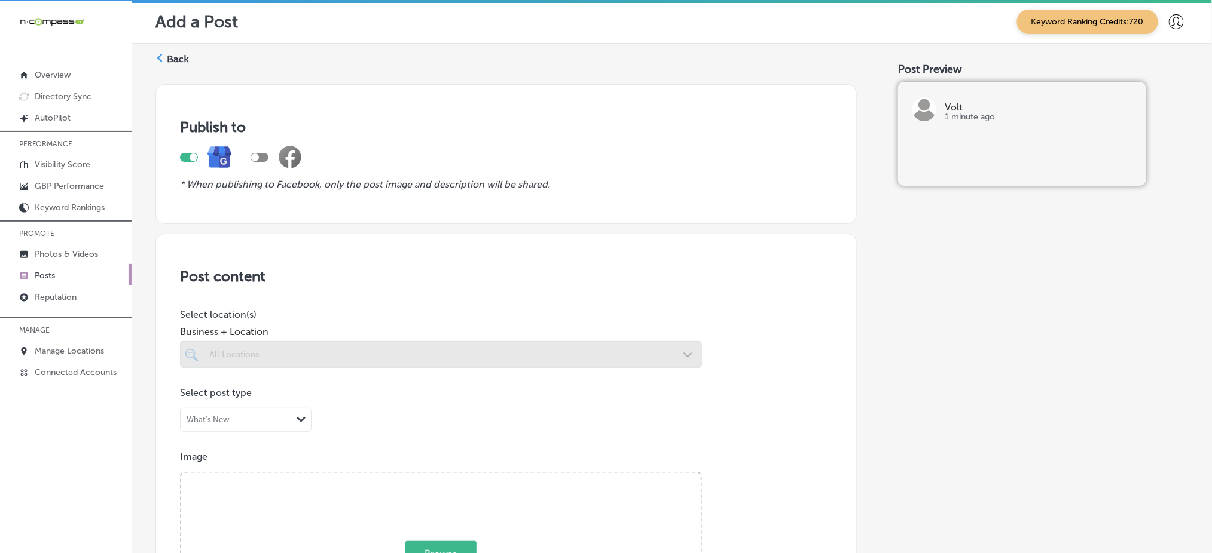
click at [241, 351] on div at bounding box center [441, 354] width 522 height 27
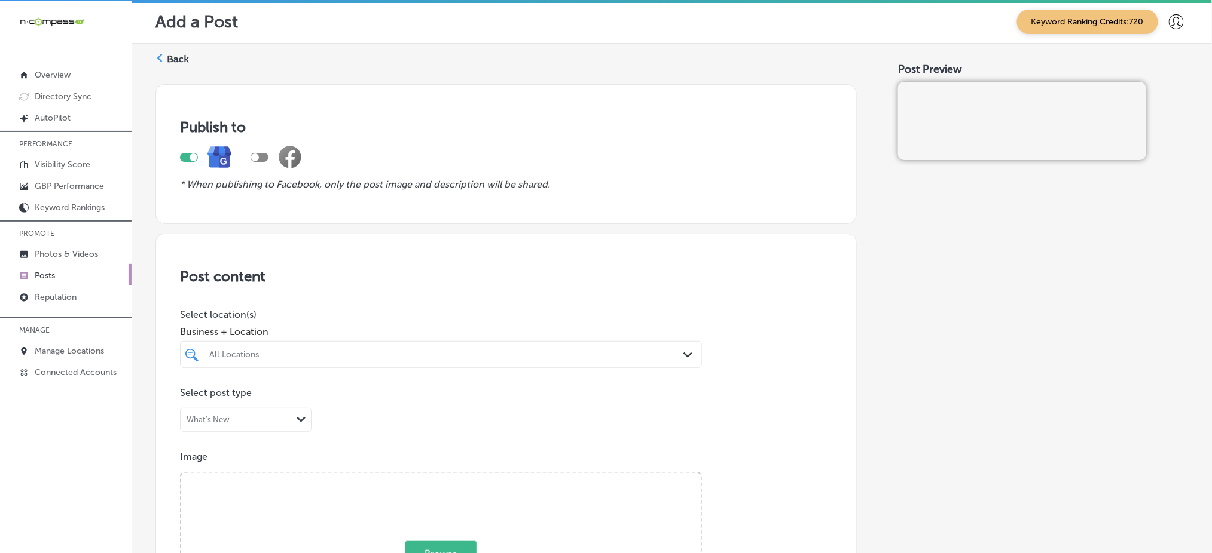
click at [241, 351] on div "All Locations" at bounding box center [446, 355] width 475 height 10
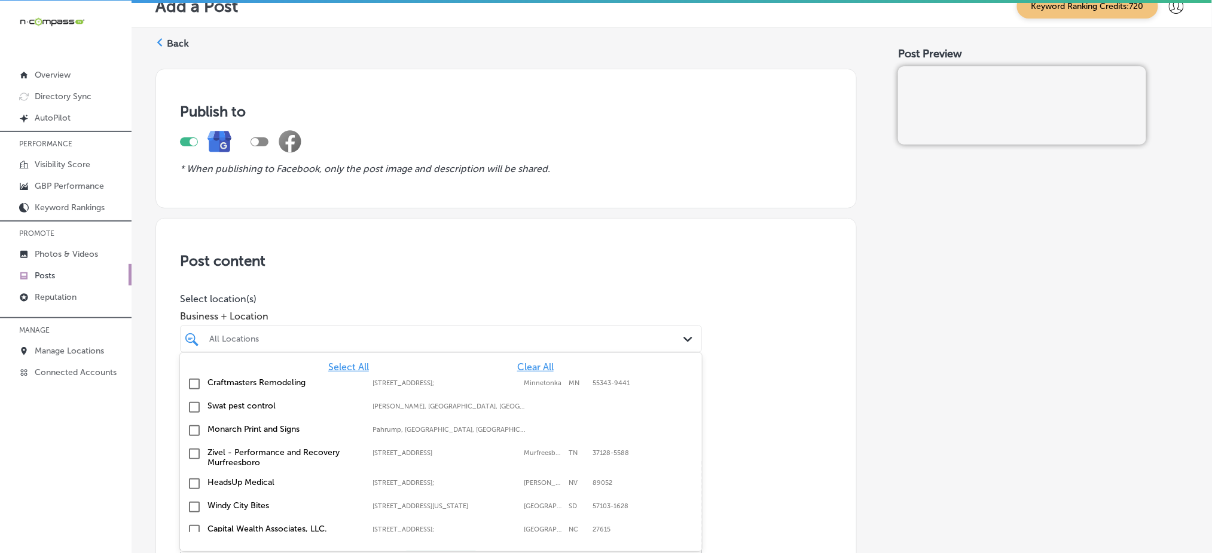
scroll to position [17, 0]
click at [536, 364] on span "Clear All" at bounding box center [535, 365] width 36 height 11
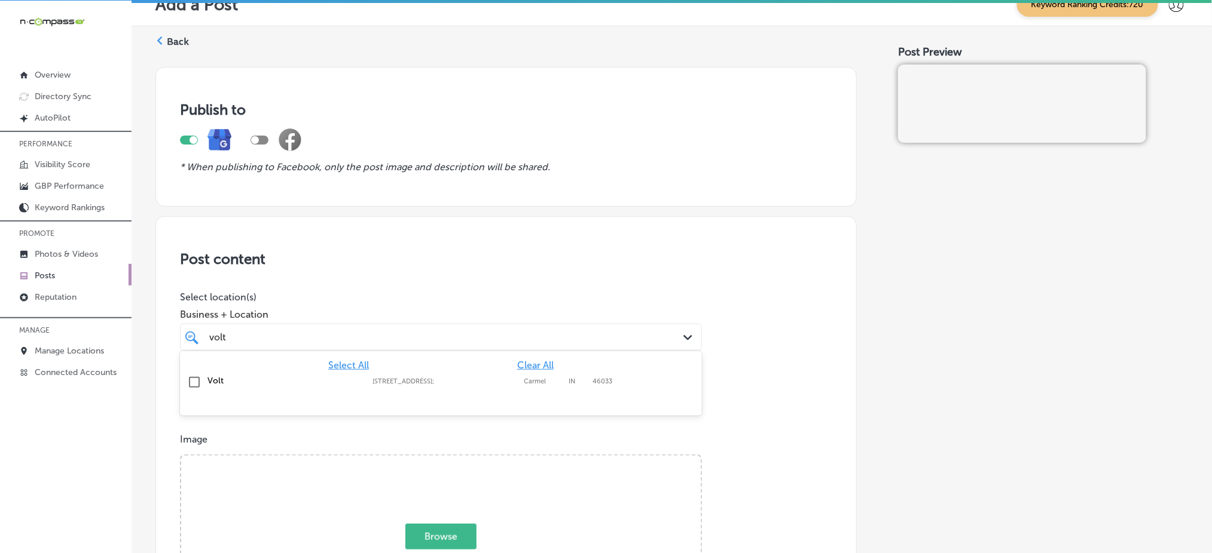
type input "volt"
click at [362, 336] on div "volt volt" at bounding box center [417, 337] width 419 height 16
click at [361, 331] on div "volt volt" at bounding box center [417, 337] width 419 height 16
click at [199, 377] on input "checkbox" at bounding box center [194, 382] width 14 height 14
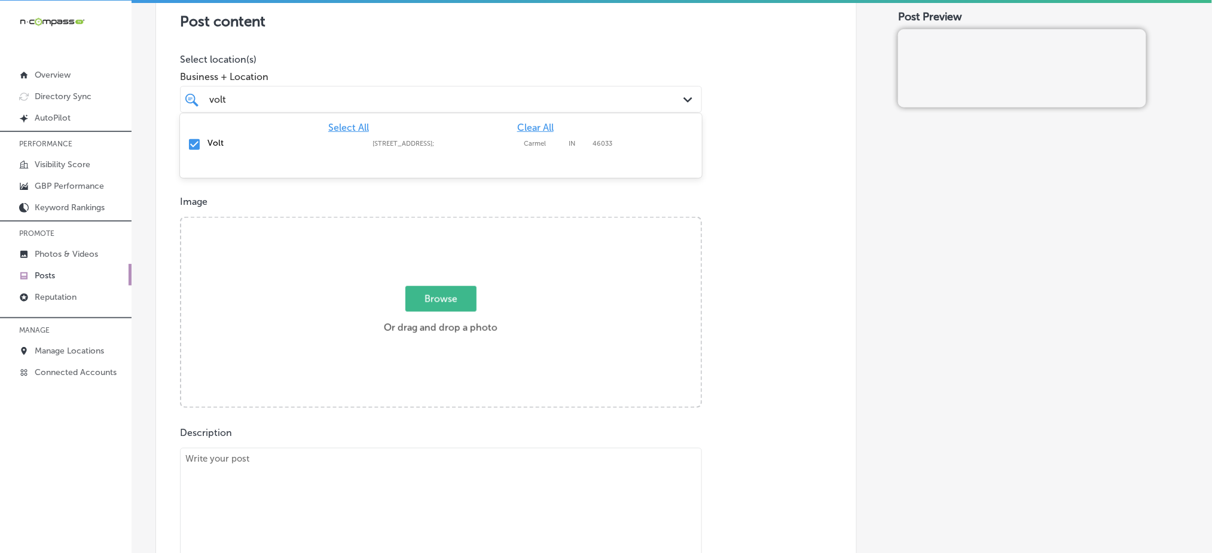
scroll to position [256, 0]
click at [455, 306] on span "Browse" at bounding box center [440, 298] width 71 height 26
click at [455, 221] on input "Browse Or drag and drop a photo" at bounding box center [440, 219] width 519 height 4
type input "C:\fakepath\custom-hair-color-volt-salon-carmel-in (1).png"
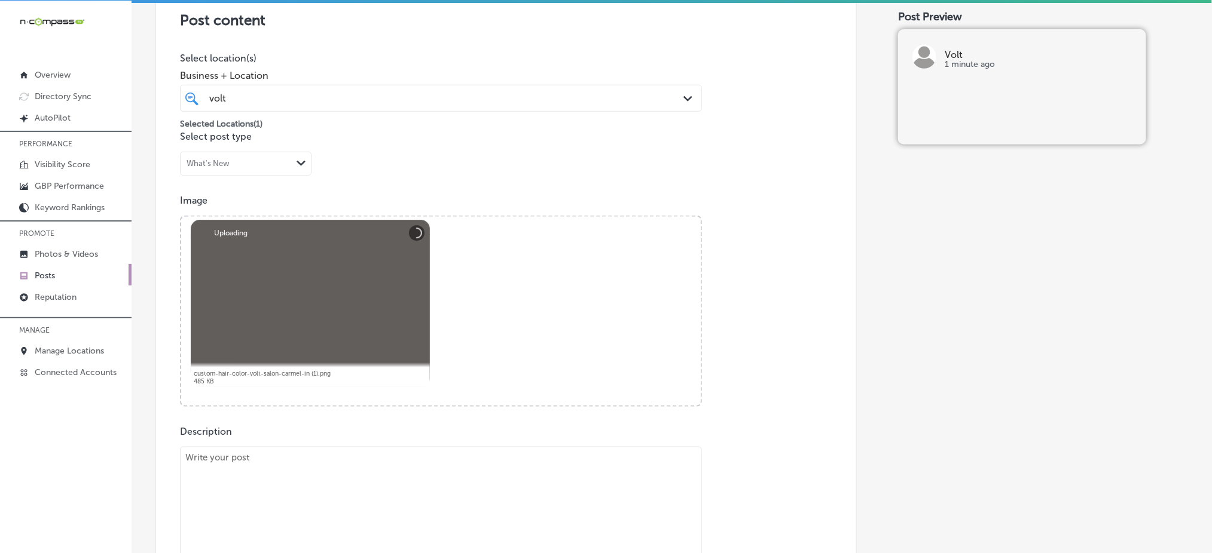
scroll to position [496, 0]
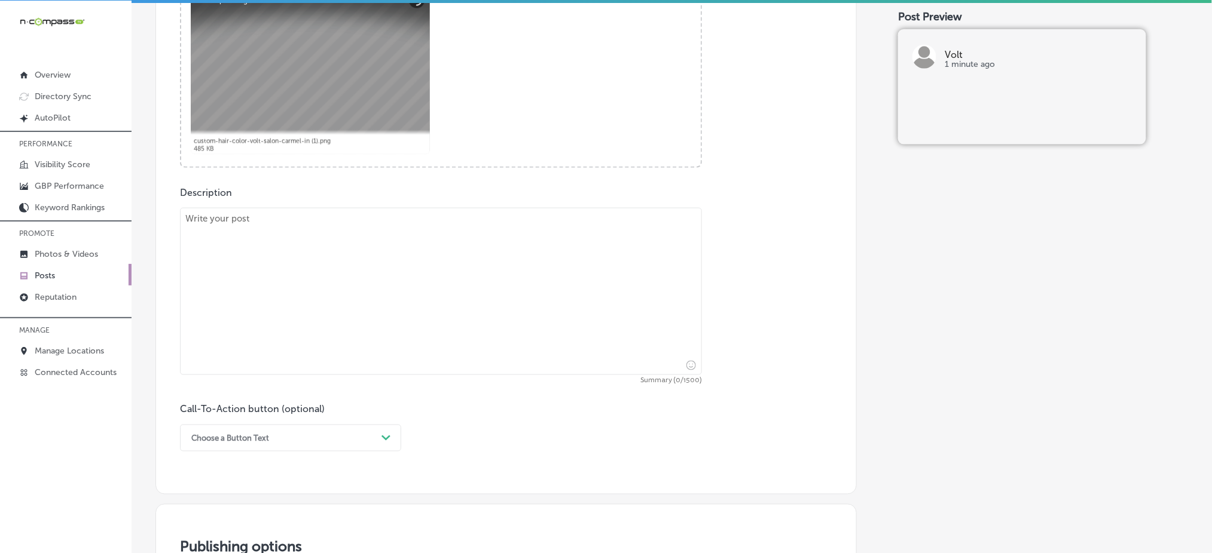
click at [353, 276] on textarea at bounding box center [441, 291] width 522 height 167
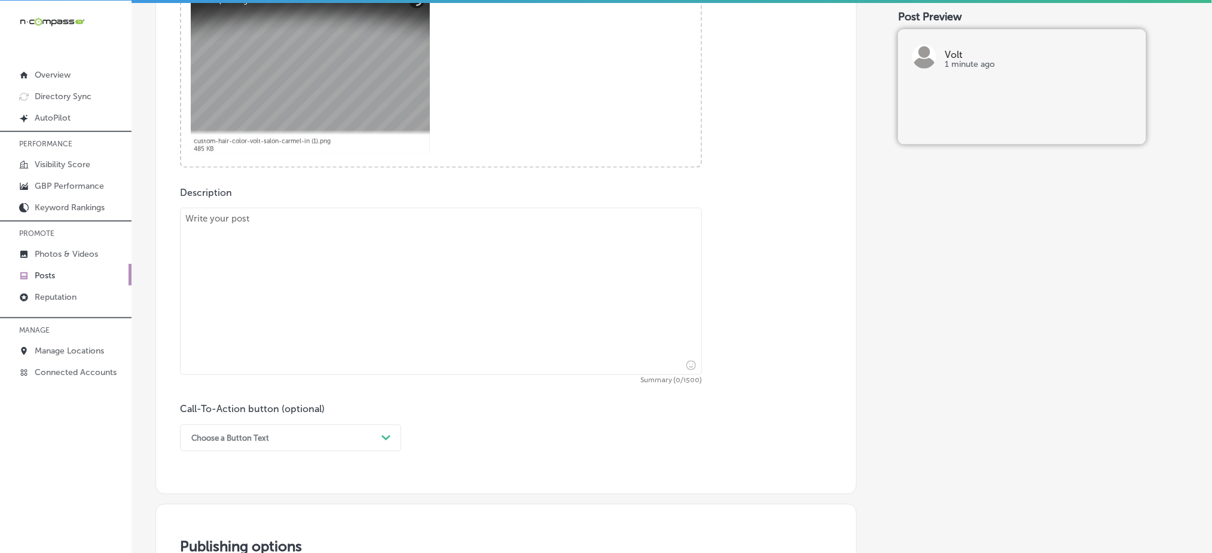
paste textarea "Dreaming of longer, fuller hair? Our Luxury Hand Tied Extensions at Volt can br…"
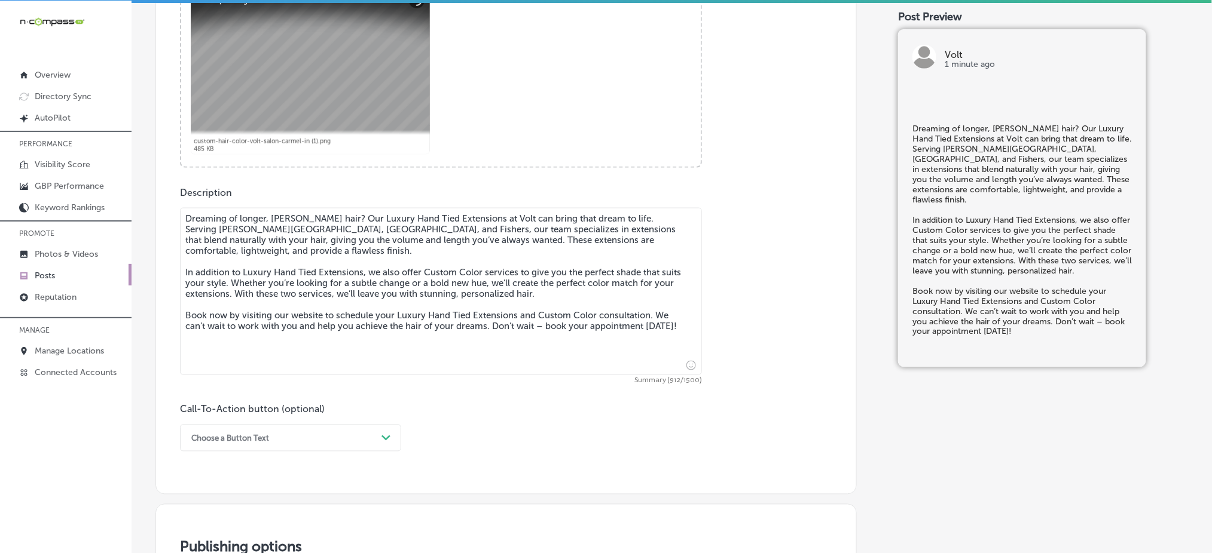
type textarea "Dreaming of longer, fuller hair? Our Luxury Hand Tied Extensions at Volt can br…"
click at [283, 438] on div "Choose a Button Text Path Created with Sketch." at bounding box center [290, 438] width 221 height 27
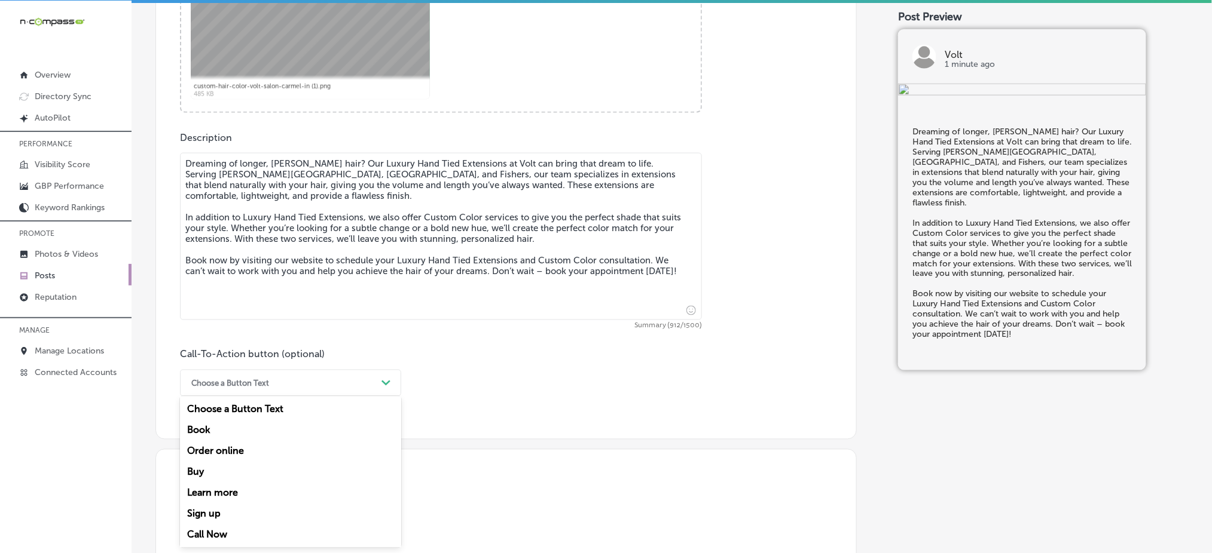
click at [225, 428] on div "Book" at bounding box center [290, 430] width 221 height 21
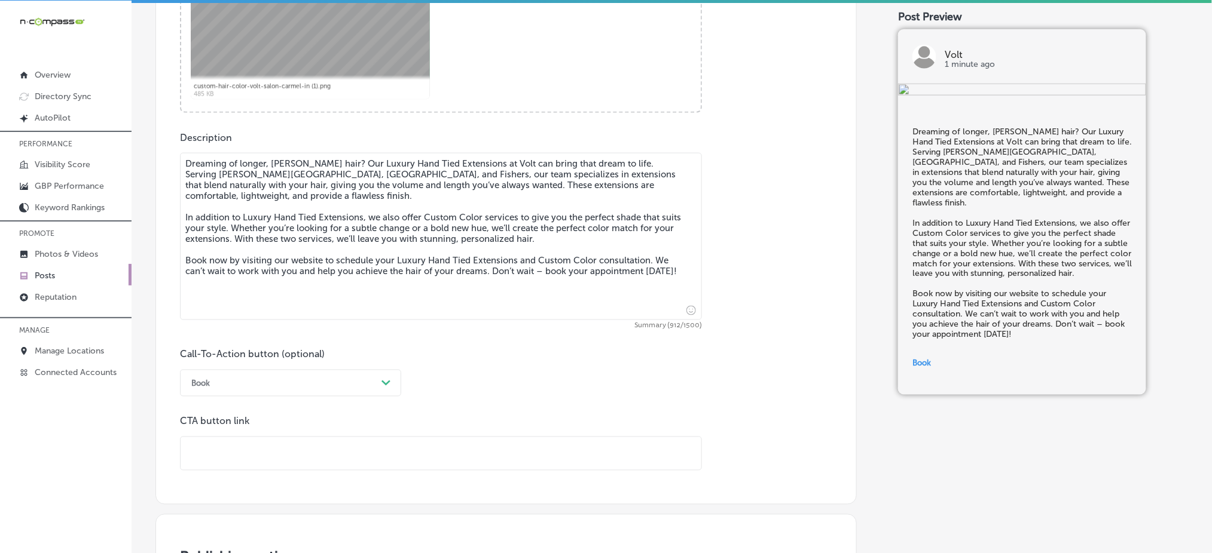
click at [231, 457] on input "text" at bounding box center [441, 454] width 521 height 33
paste input "https://voltsalonindy.com/"
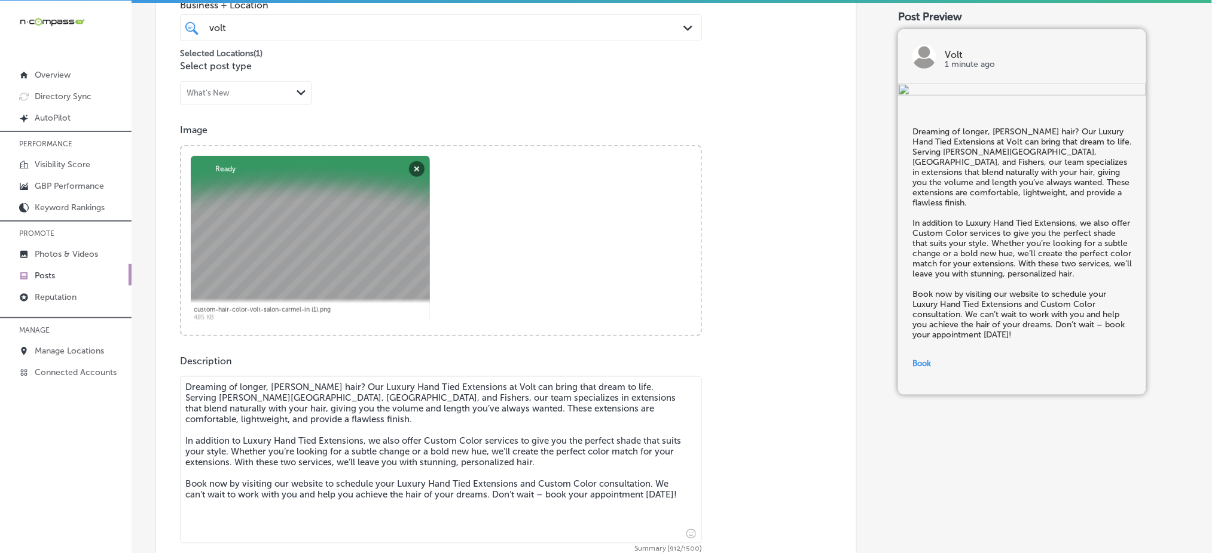
scroll to position [232, 0]
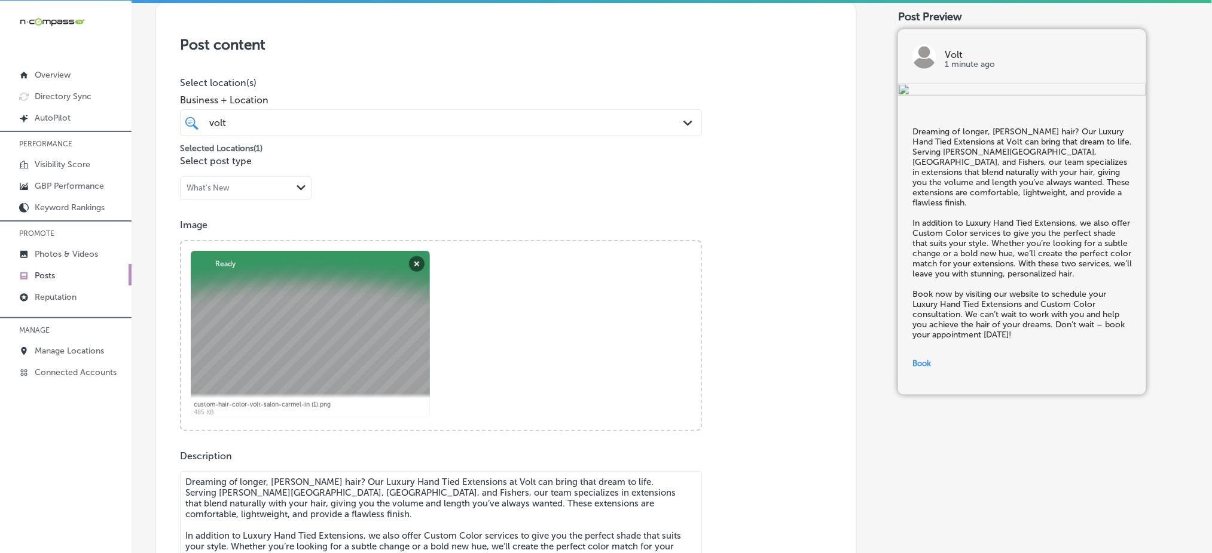
type input "https://voltsalonindy.com/"
click at [253, 127] on div "volt volt" at bounding box center [417, 123] width 419 height 16
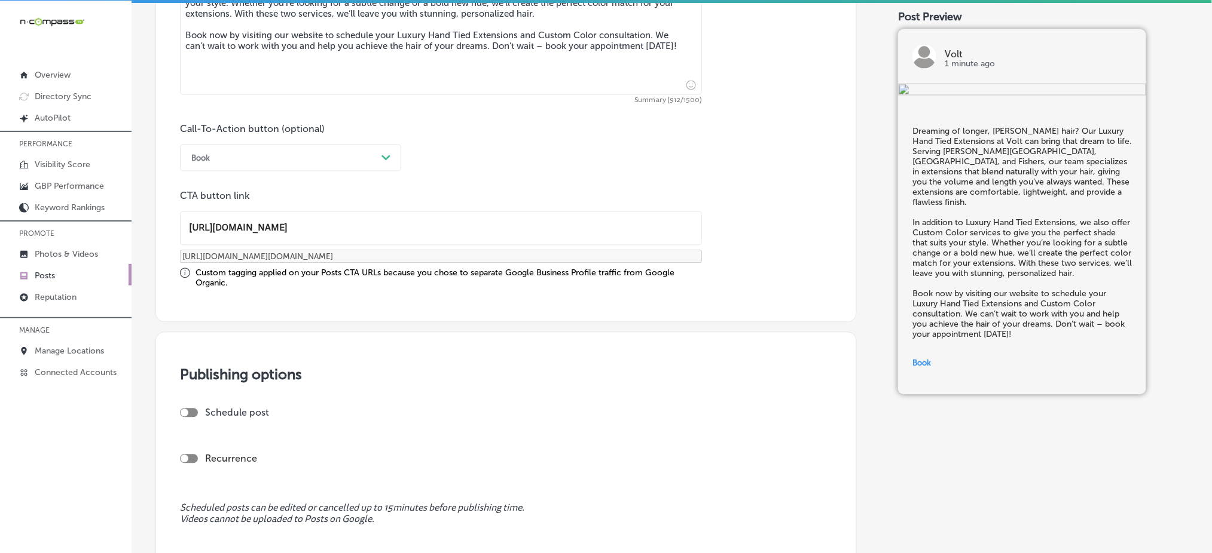
scroll to position [790, 0]
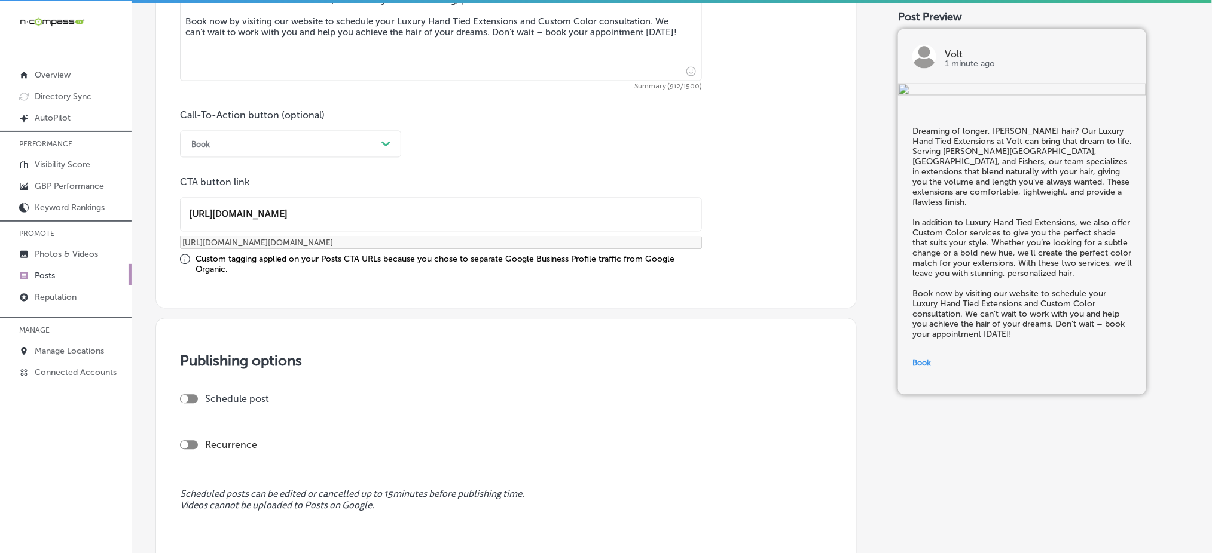
click at [189, 395] on div at bounding box center [189, 399] width 18 height 9
checkbox input "true"
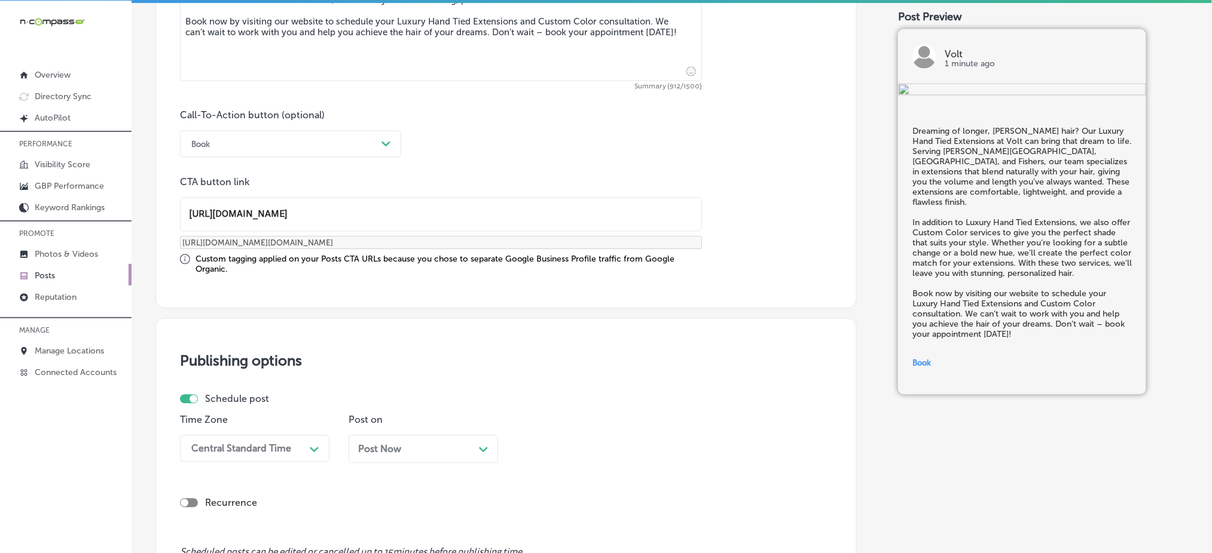
scroll to position [880, 0]
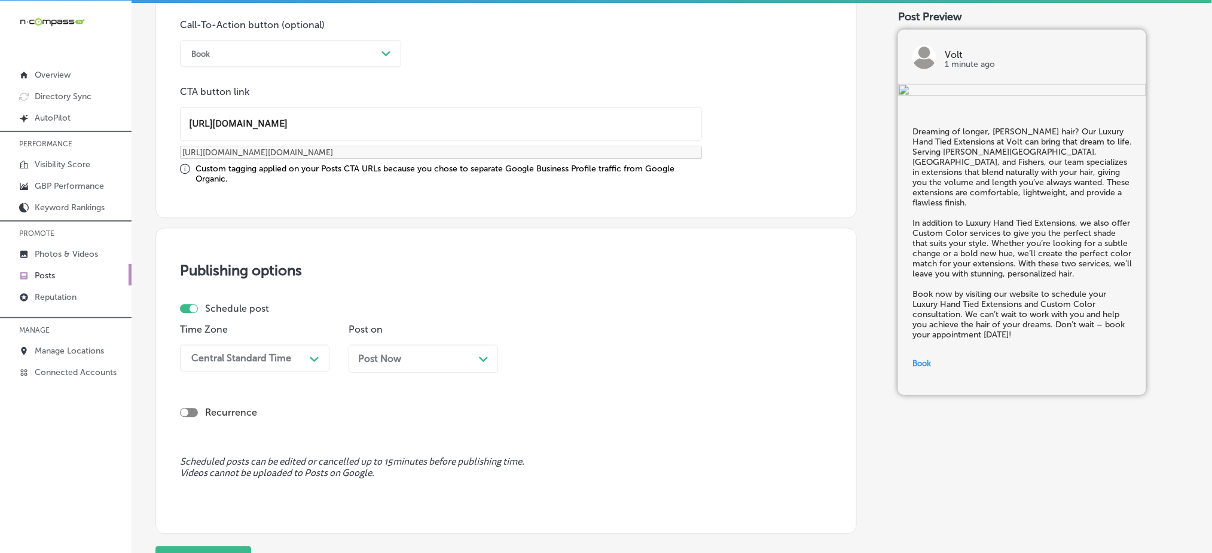
click at [240, 372] on div "Central Standard Time Path Created with Sketch." at bounding box center [254, 358] width 149 height 27
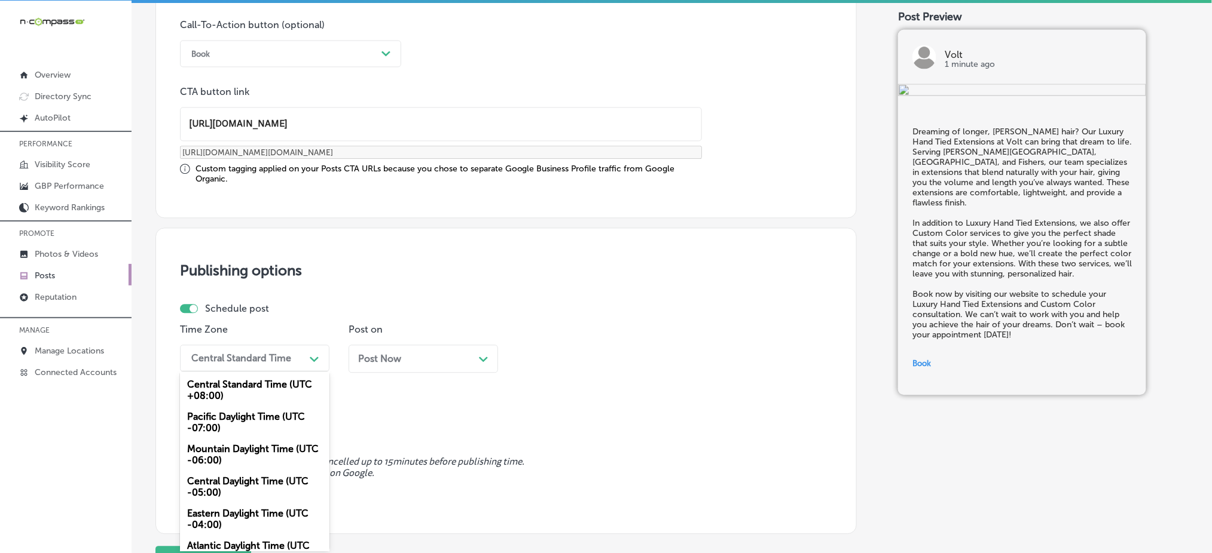
click at [246, 448] on div "Mountain Daylight Time (UTC -06:00)" at bounding box center [254, 455] width 149 height 32
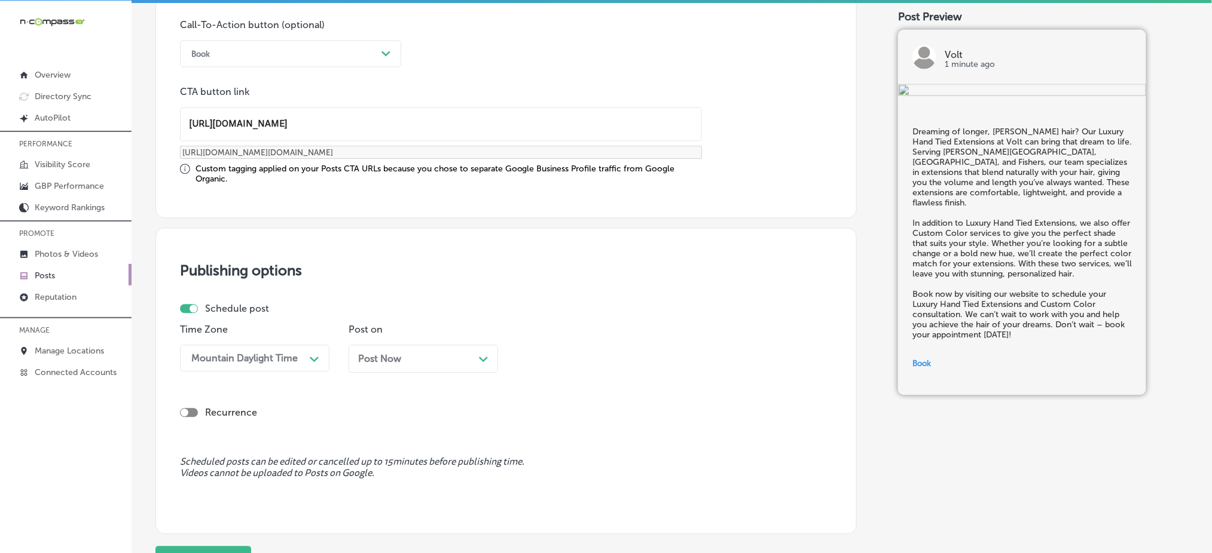
click at [387, 360] on span "Post Now" at bounding box center [379, 358] width 43 height 11
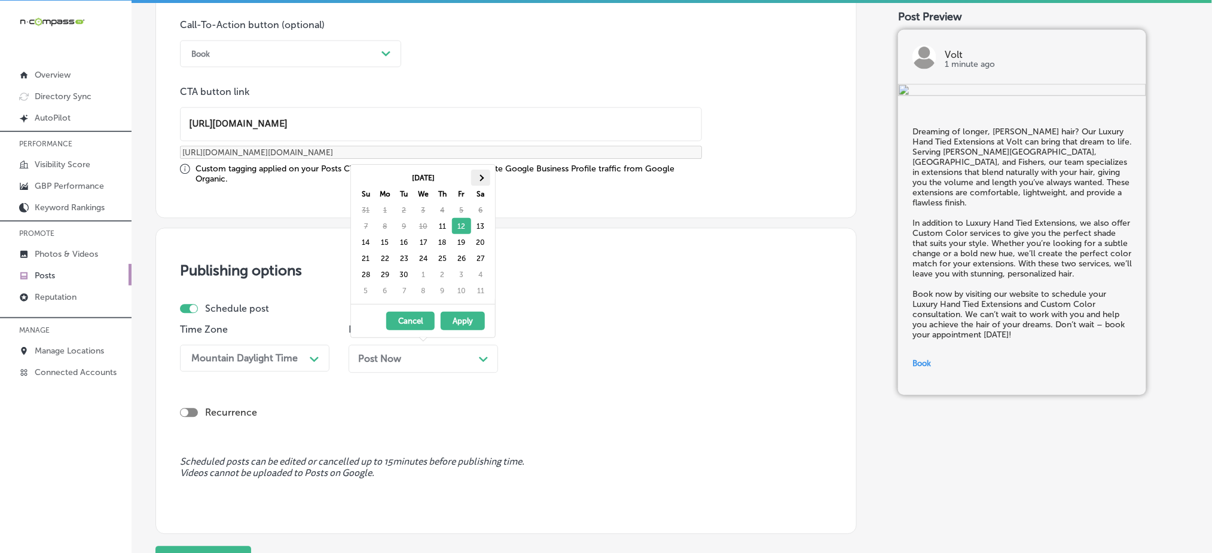
click at [475, 177] on th at bounding box center [480, 178] width 19 height 16
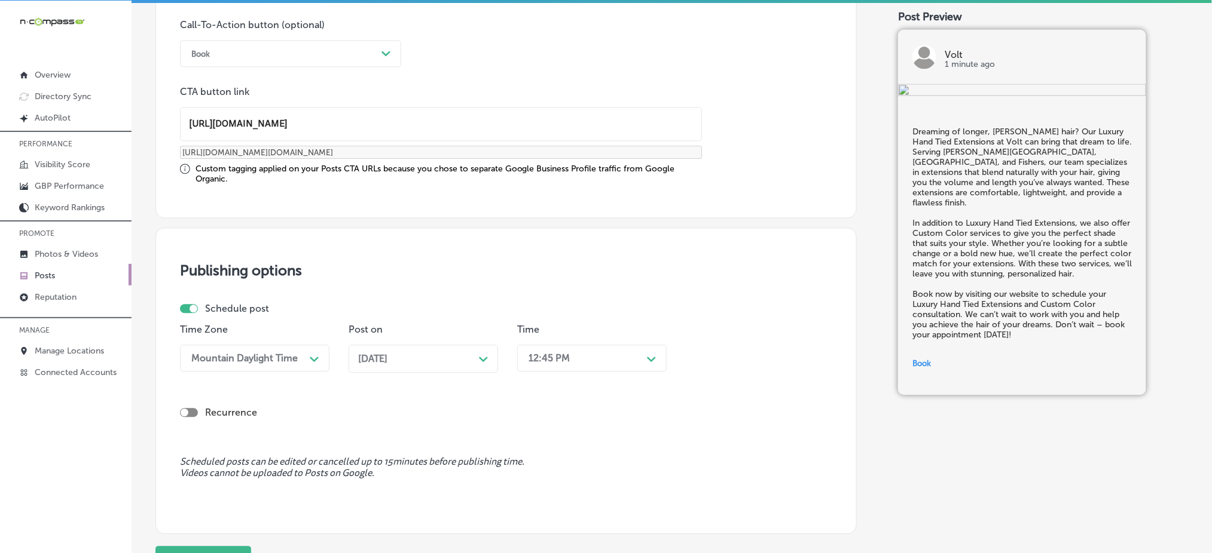
click at [582, 366] on div "12:45 PM" at bounding box center [582, 358] width 120 height 21
click at [542, 415] on div "7:00 AM" at bounding box center [591, 412] width 149 height 21
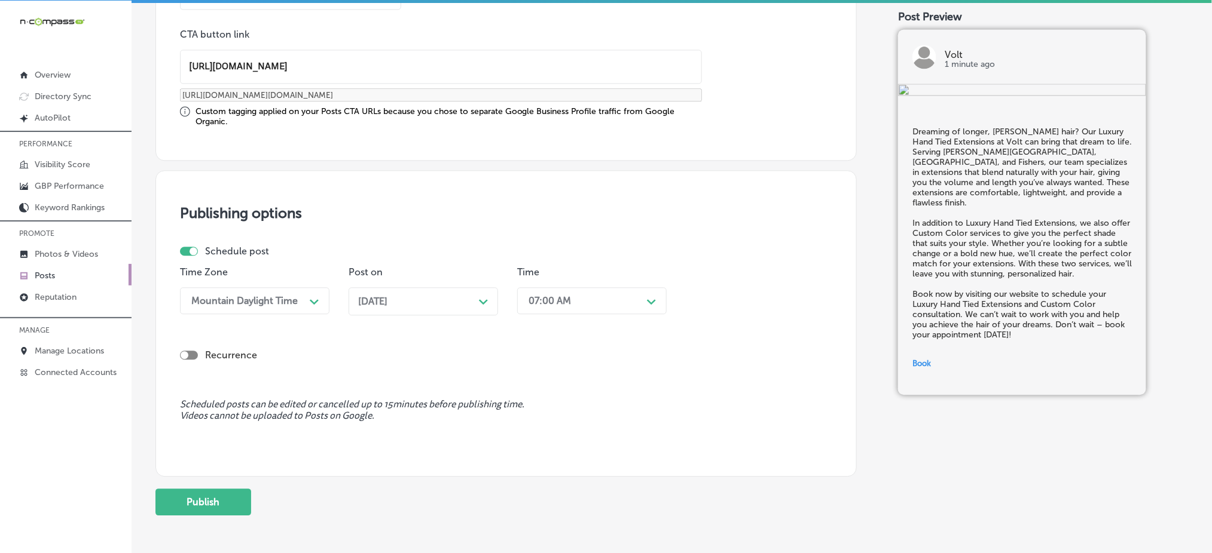
scroll to position [990, 0]
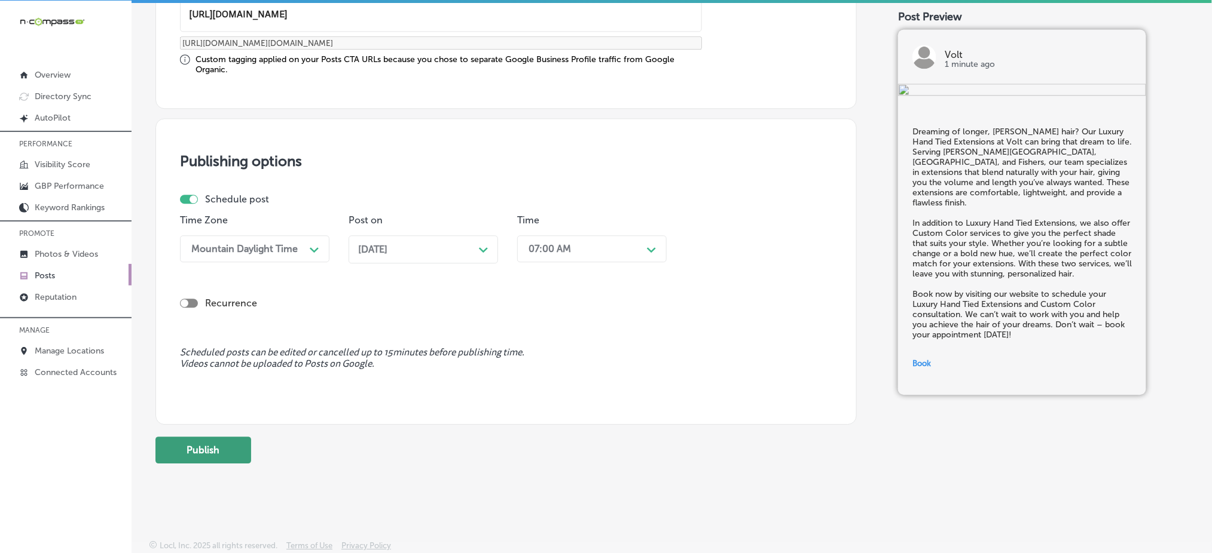
click at [220, 448] on button "Publish" at bounding box center [203, 450] width 96 height 27
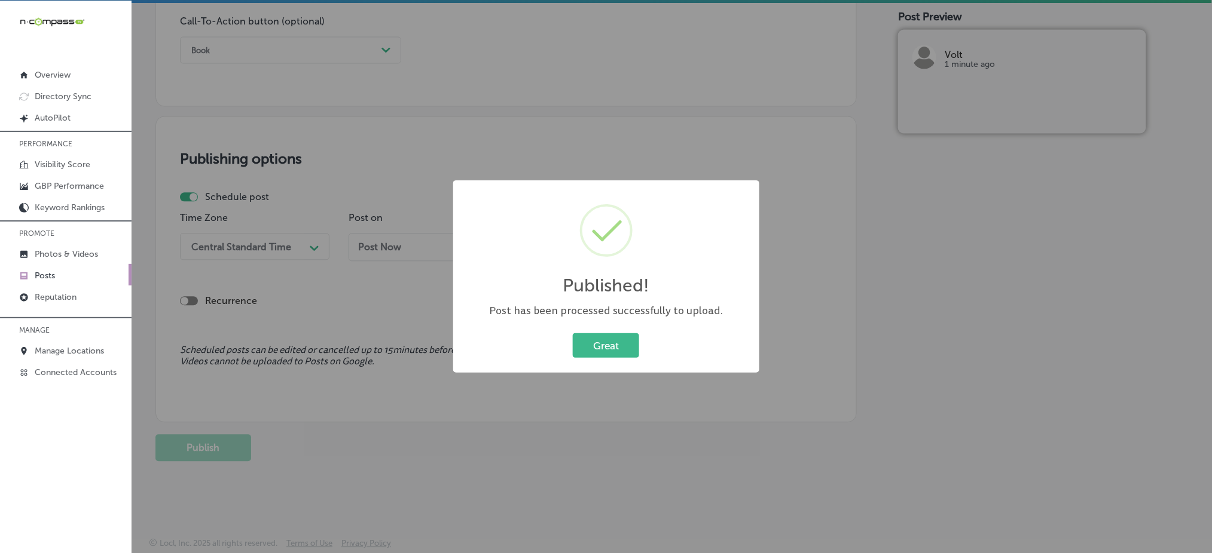
scroll to position [884, 0]
click at [604, 336] on button "Great" at bounding box center [606, 346] width 66 height 25
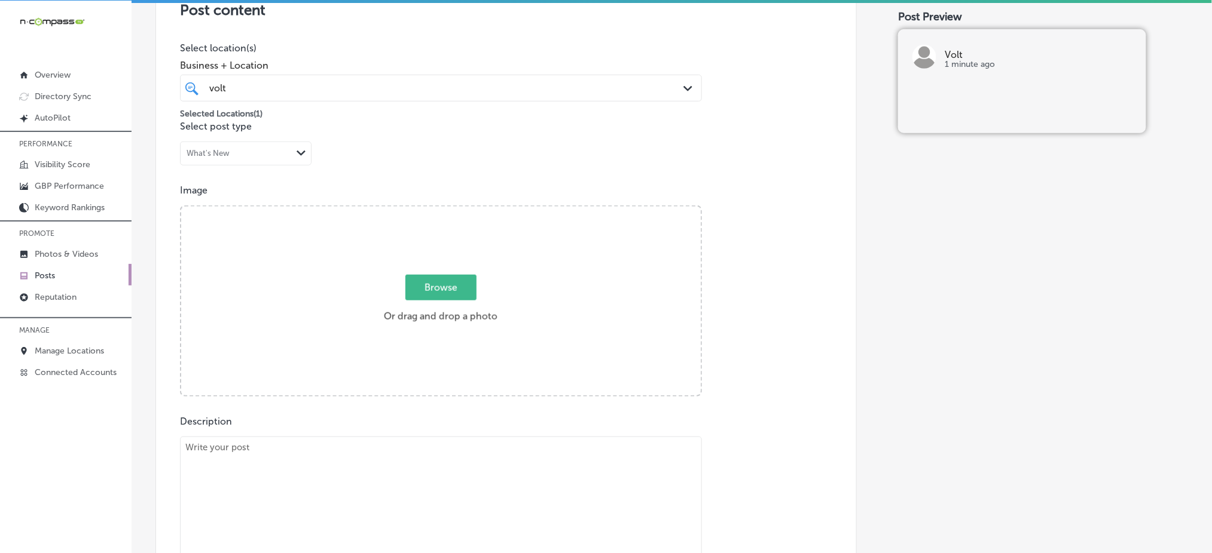
scroll to position [167, 0]
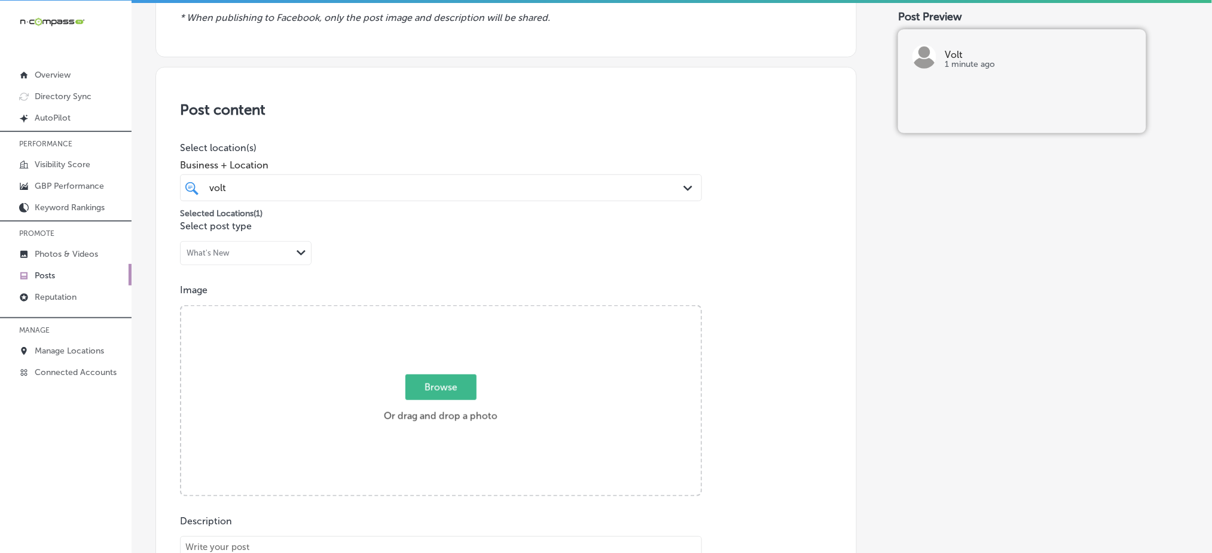
click at [443, 387] on span "Browse" at bounding box center [440, 388] width 71 height 26
click at [443, 310] on input "Browse Or drag and drop a photo" at bounding box center [440, 309] width 519 height 4
type input "C:\fakepath\custom-hair-color-volt-salon-carmel-in (2).png"
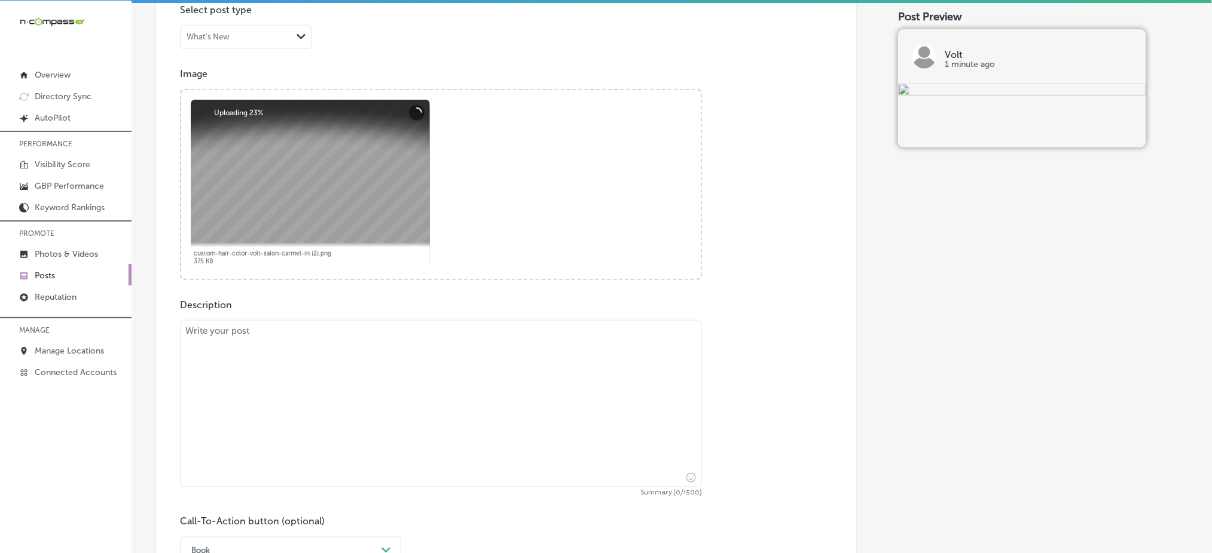
scroll to position [406, 0]
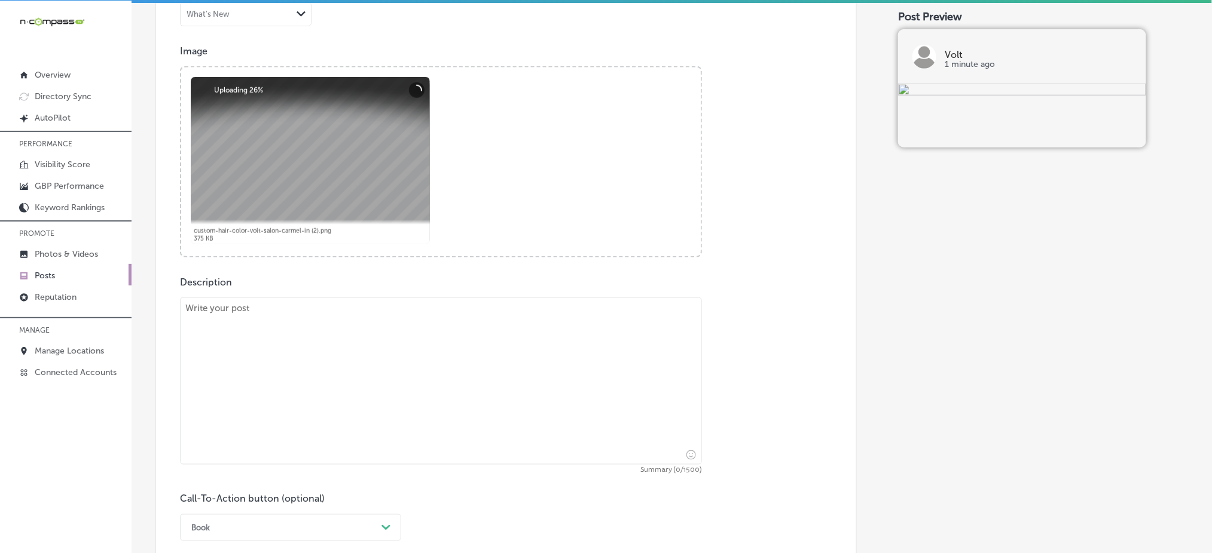
click at [365, 369] on textarea at bounding box center [441, 381] width 522 height 167
paste textarea "Struggling with thinning hair? Our Thinning Hair Solutions at Volt are designed…"
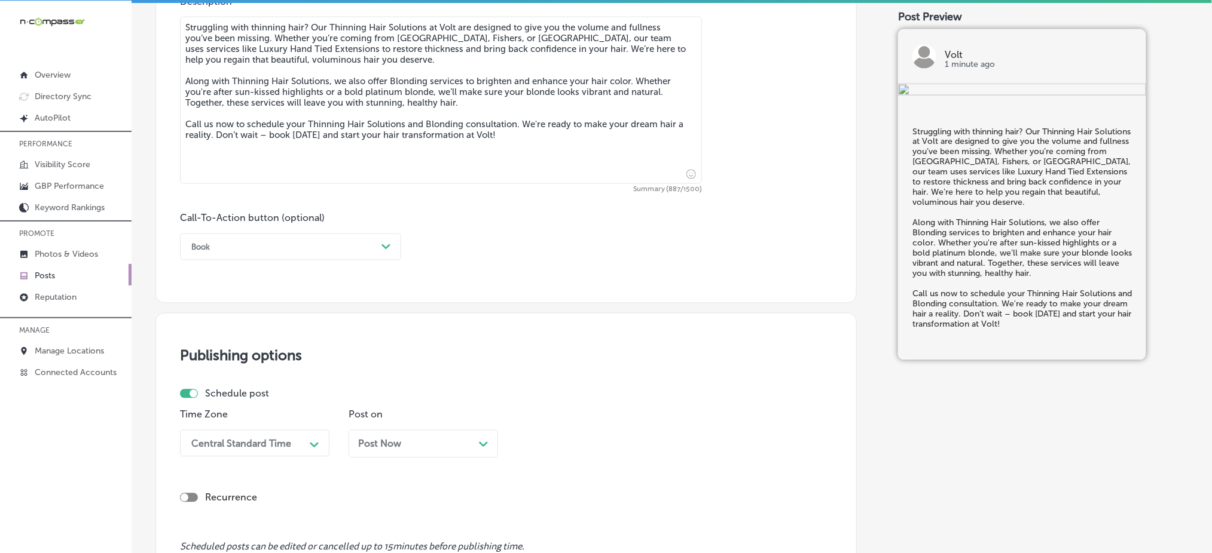
scroll to position [724, 0]
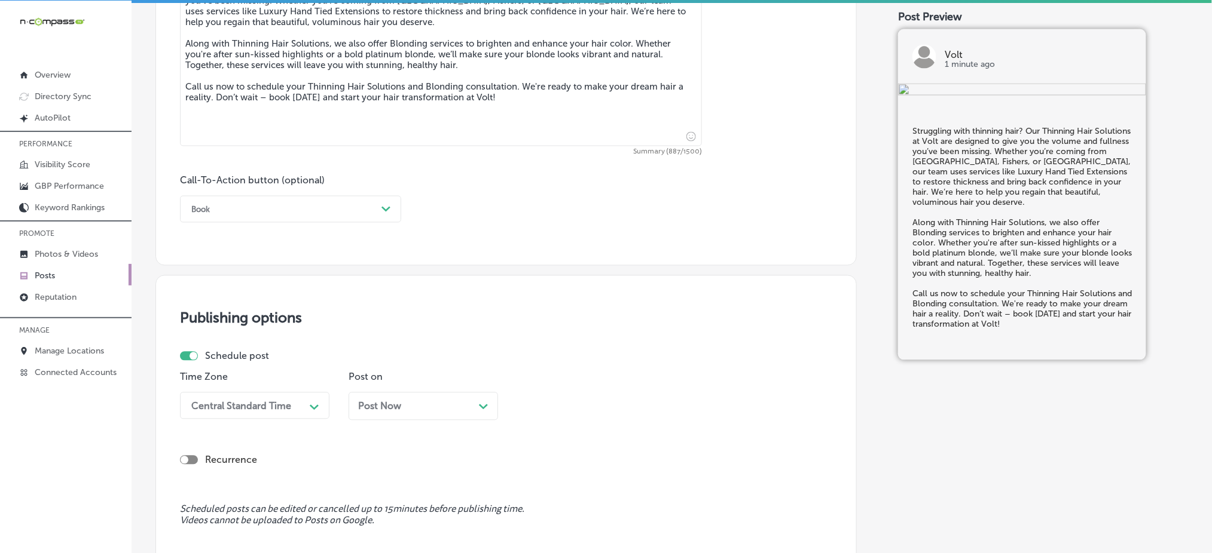
type textarea "Struggling with thinning hair? Our Thinning Hair Solutions at Volt are designed…"
click at [294, 200] on div "Book" at bounding box center [280, 209] width 191 height 19
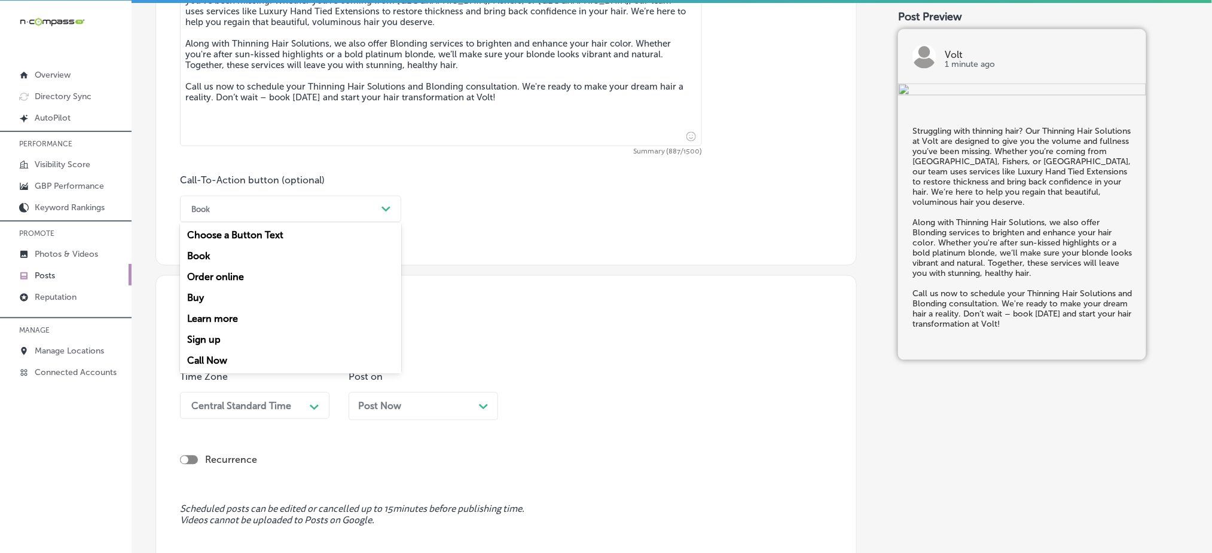
click at [214, 362] on div "Call Now" at bounding box center [290, 361] width 221 height 21
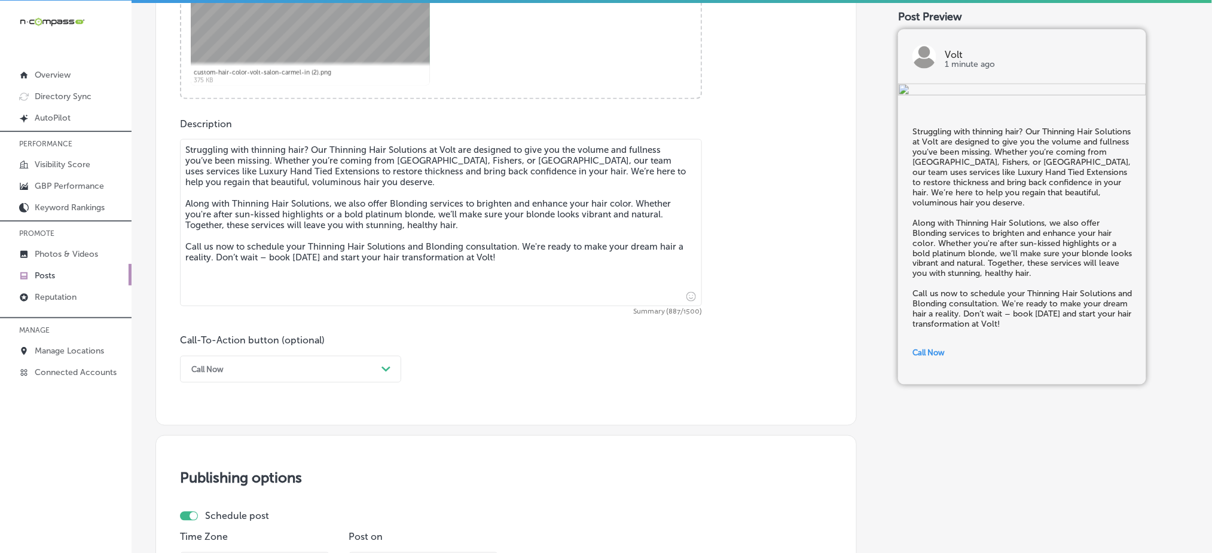
scroll to position [805, 0]
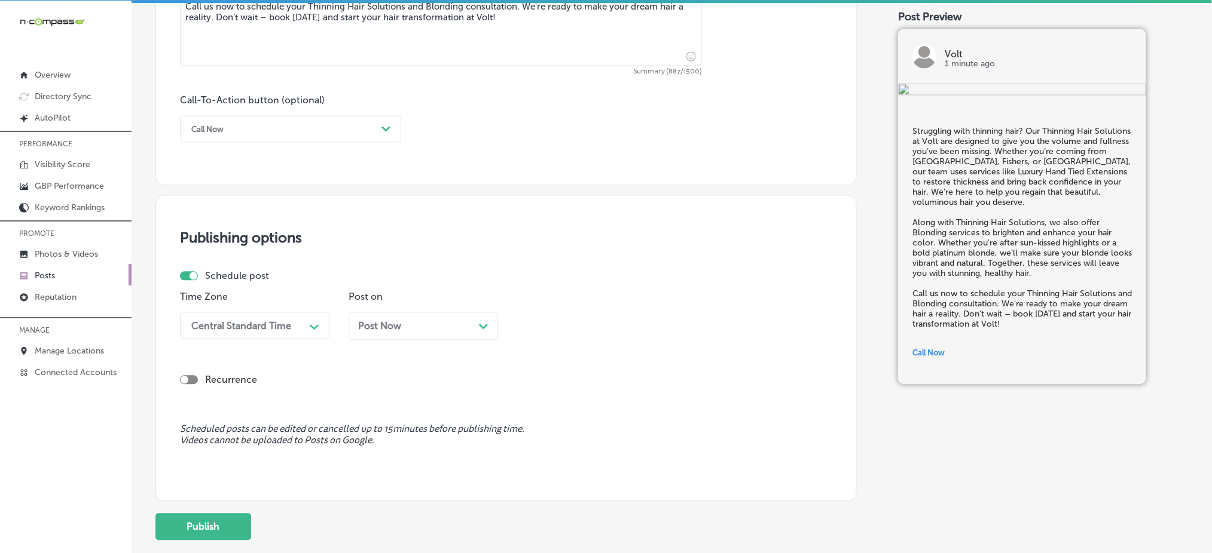
click at [267, 323] on div "Central Standard Time" at bounding box center [241, 325] width 100 height 11
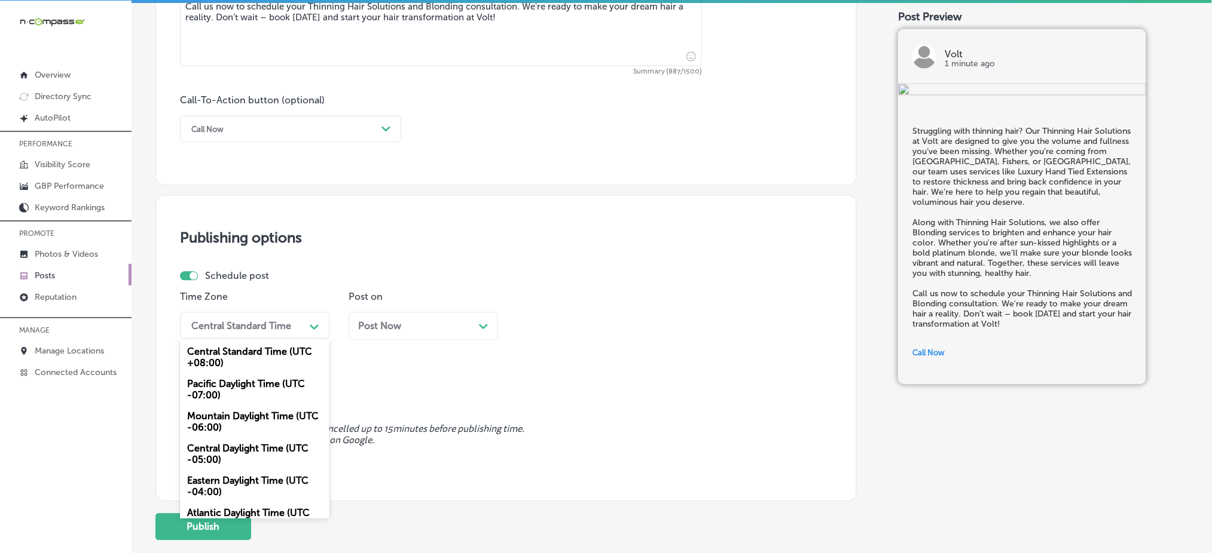
click at [265, 417] on div "Mountain Daylight Time (UTC -06:00)" at bounding box center [254, 422] width 149 height 32
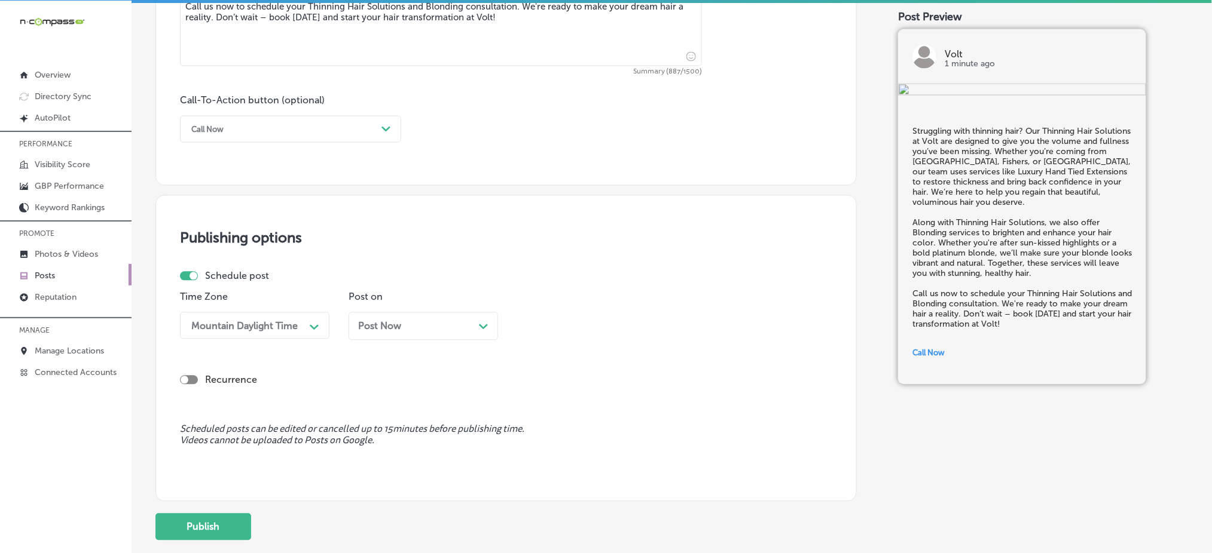
click at [390, 334] on div "Post Now Path Created with Sketch." at bounding box center [422, 327] width 149 height 28
click at [563, 334] on div "12:45 PM" at bounding box center [582, 326] width 120 height 21
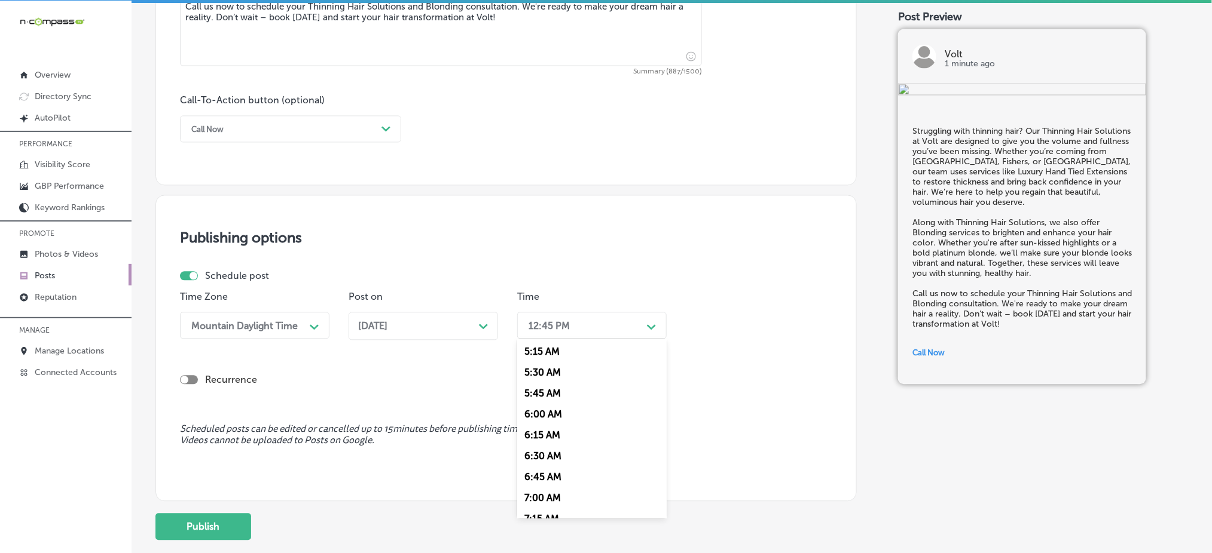
scroll to position [478, 0]
click at [551, 463] on div "7:00 AM" at bounding box center [591, 459] width 149 height 21
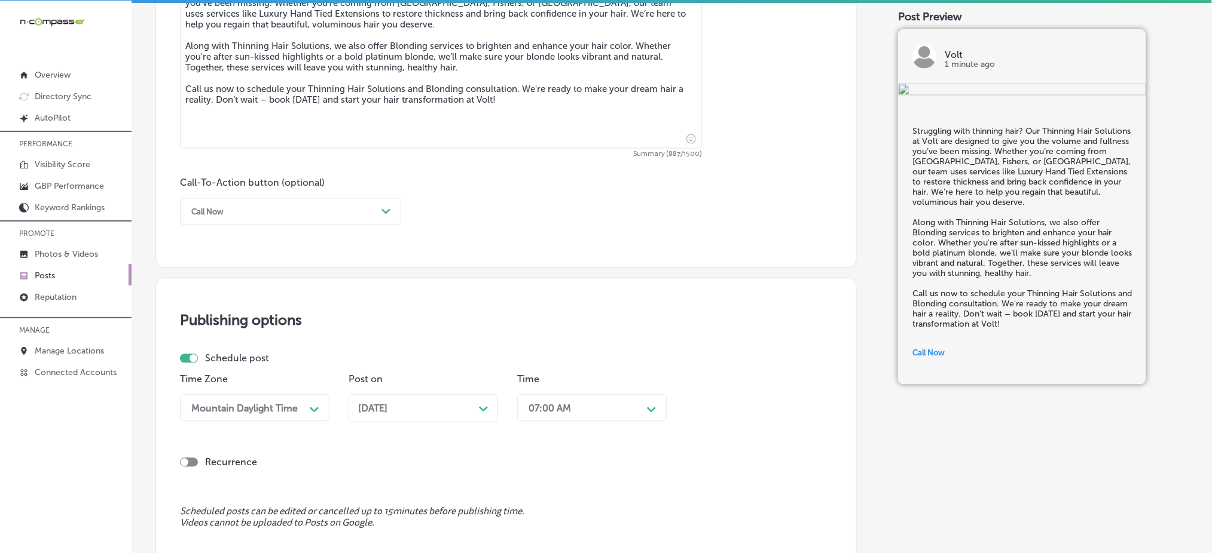
scroll to position [884, 0]
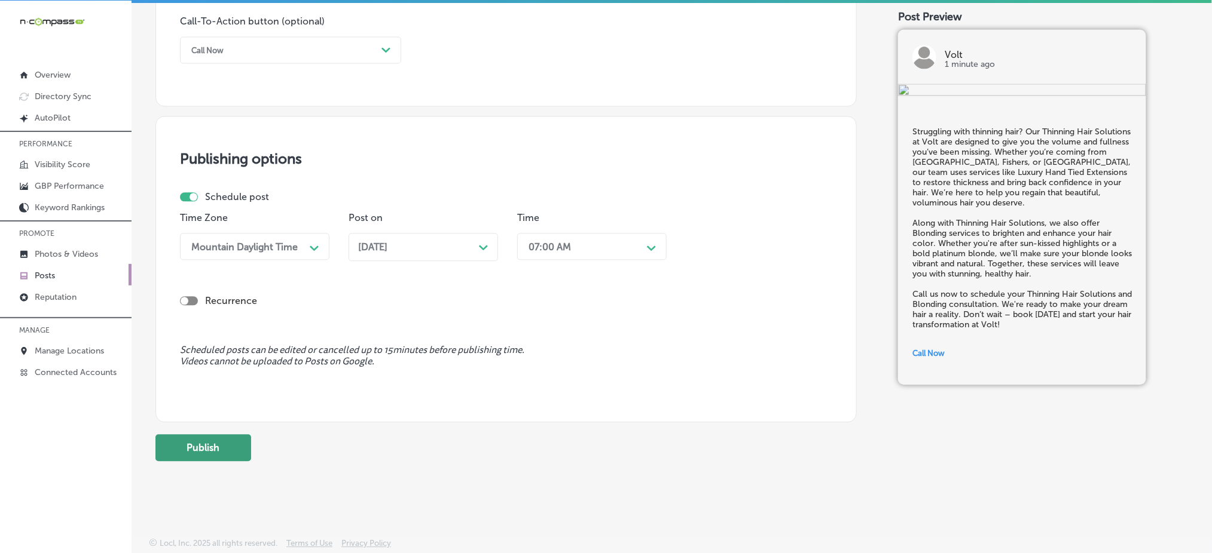
click at [234, 444] on button "Publish" at bounding box center [203, 448] width 96 height 27
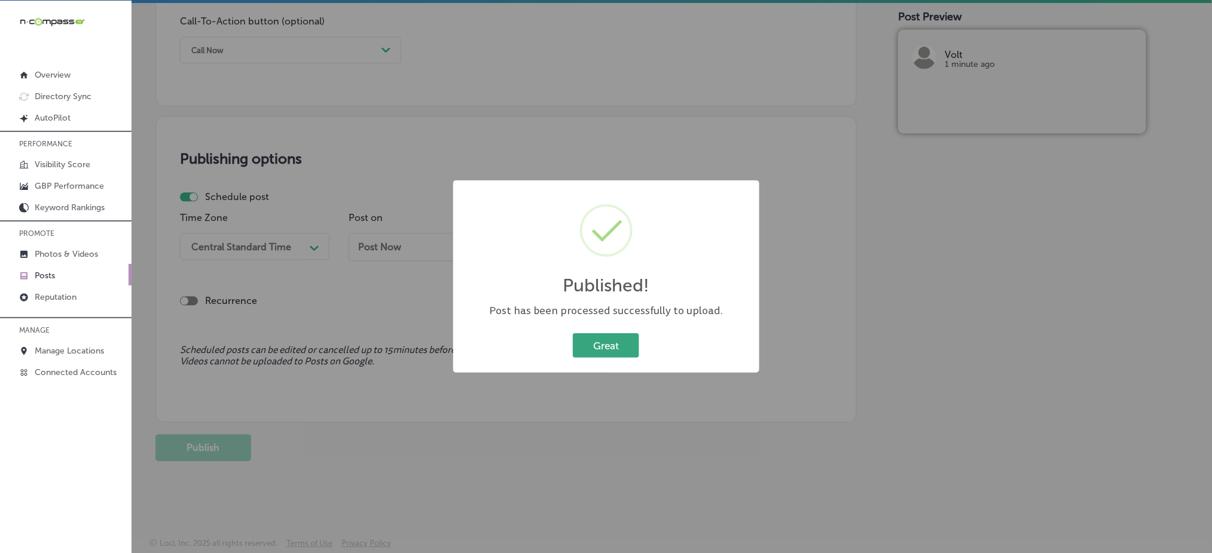
click at [622, 356] on button "Great" at bounding box center [606, 346] width 66 height 25
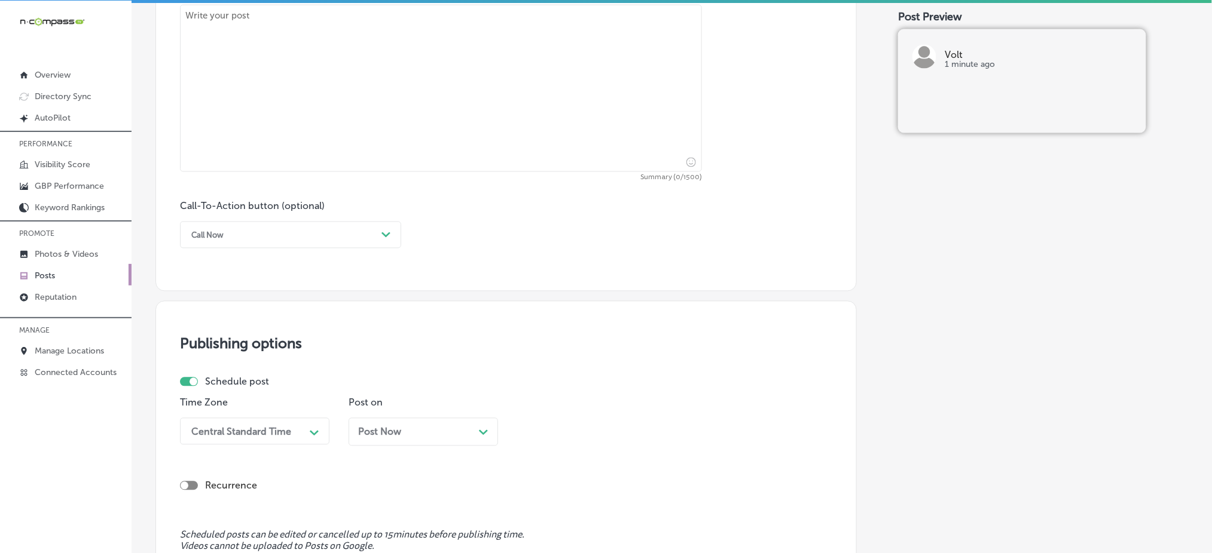
scroll to position [485, 0]
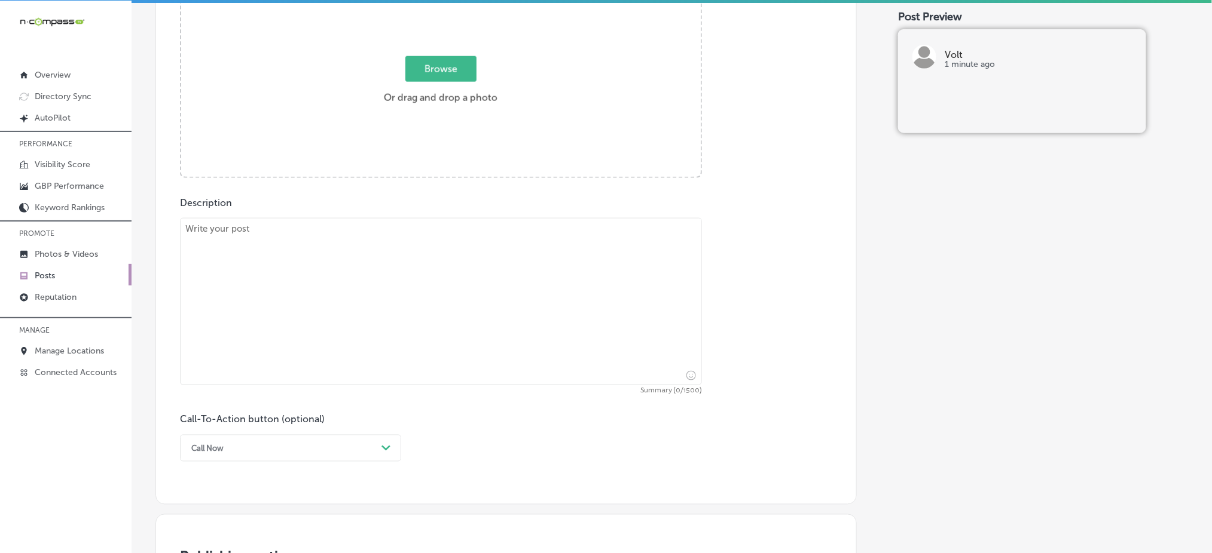
click at [359, 299] on textarea at bounding box center [441, 301] width 522 height 167
paste textarea "https://voltsalonindy.com/"
click at [363, 247] on textarea "https://voltsalonindy.com/" at bounding box center [441, 301] width 522 height 167
click at [363, 236] on textarea "https://voltsalonindy.com/" at bounding box center [441, 301] width 522 height 167
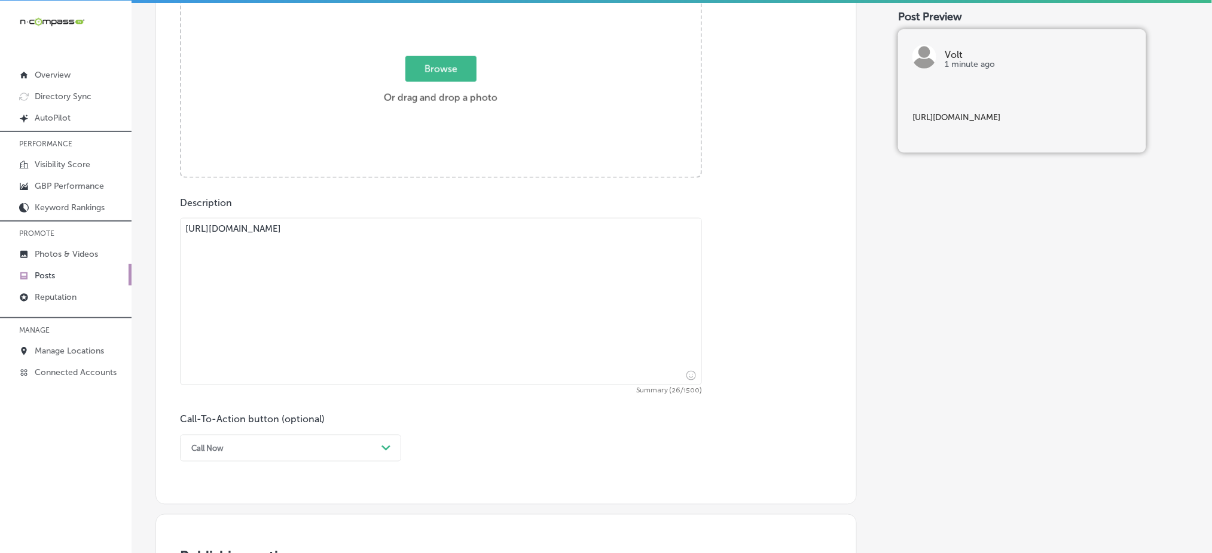
click at [363, 236] on textarea "https://voltsalonindy.com/" at bounding box center [441, 301] width 522 height 167
paste textarea "Long, full hair is within reach with our Luxury Hand Tied Extensions. Whether y…"
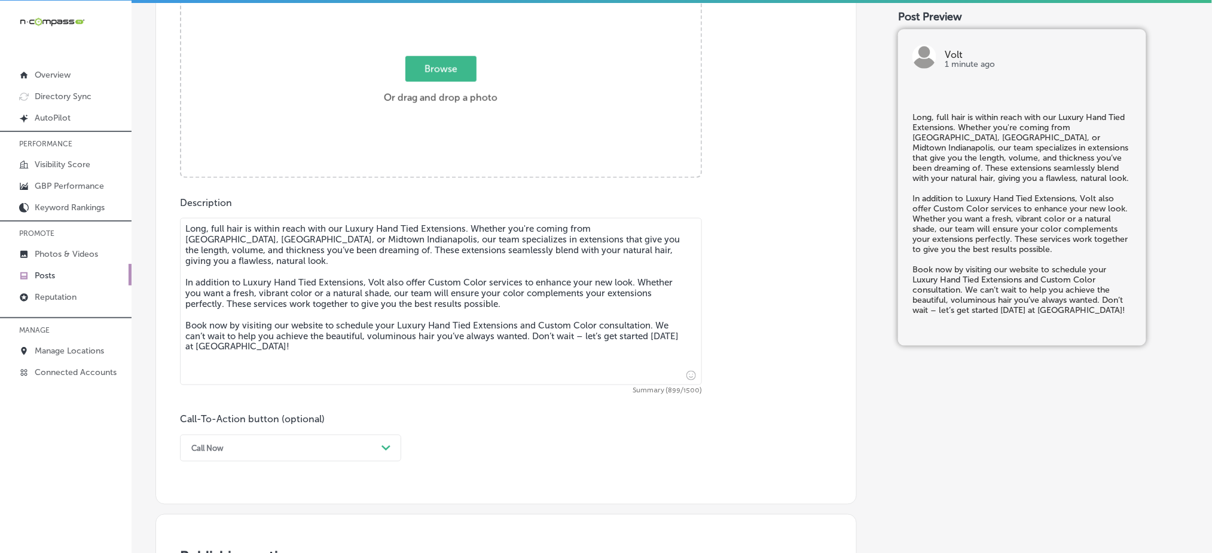
type textarea "Long, full hair is within reach with our Luxury Hand Tied Extensions. Whether y…"
click at [287, 449] on div "option Call Now, selected. option Order online focused, 3 of 7. 7 results avail…" at bounding box center [290, 448] width 221 height 27
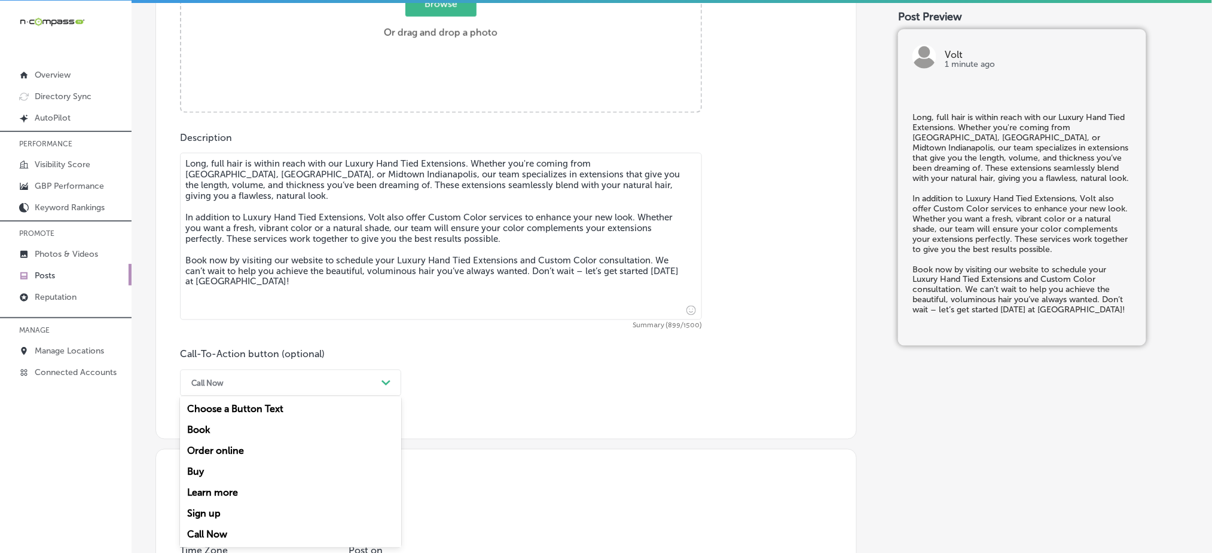
click at [265, 427] on div "Book" at bounding box center [290, 430] width 221 height 21
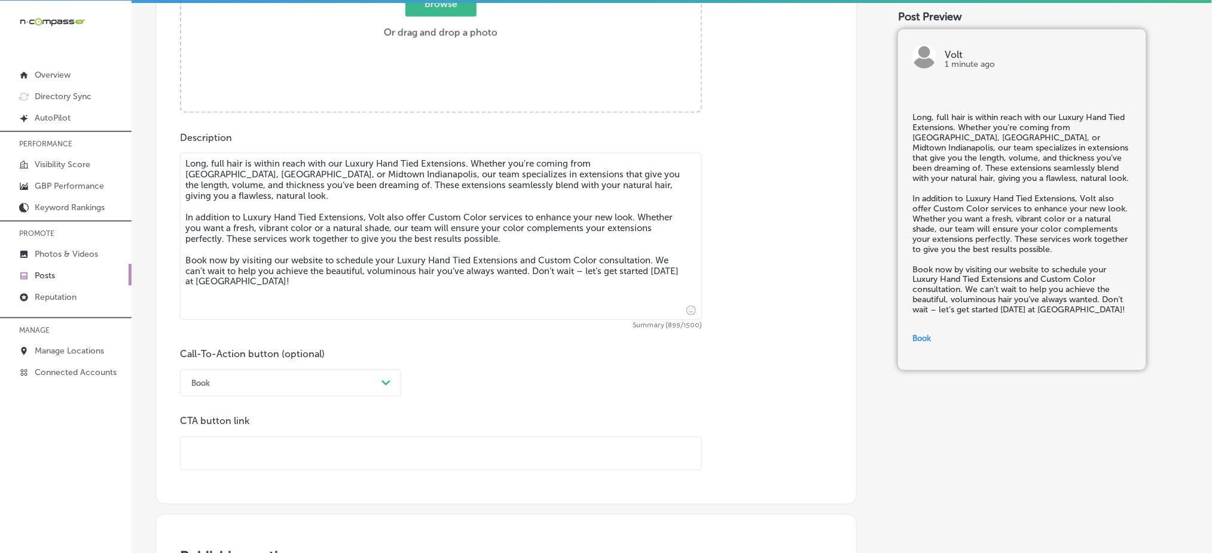
click at [259, 449] on input "text" at bounding box center [441, 454] width 521 height 33
click at [231, 472] on div "Post content Select location(s) Business + Location volt volt Path Created with…" at bounding box center [505, 94] width 701 height 822
drag, startPoint x: 231, startPoint y: 472, endPoint x: 231, endPoint y: 453, distance: 18.5
click at [231, 453] on input "text" at bounding box center [441, 454] width 521 height 33
paste input "https://voltsalonindy.com/"
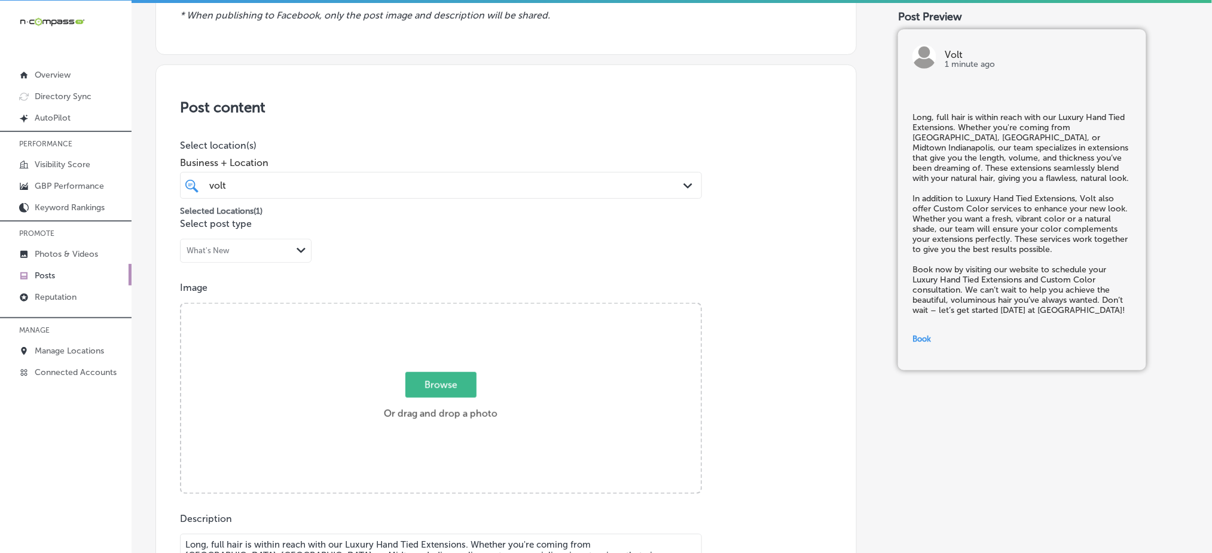
scroll to position [152, 0]
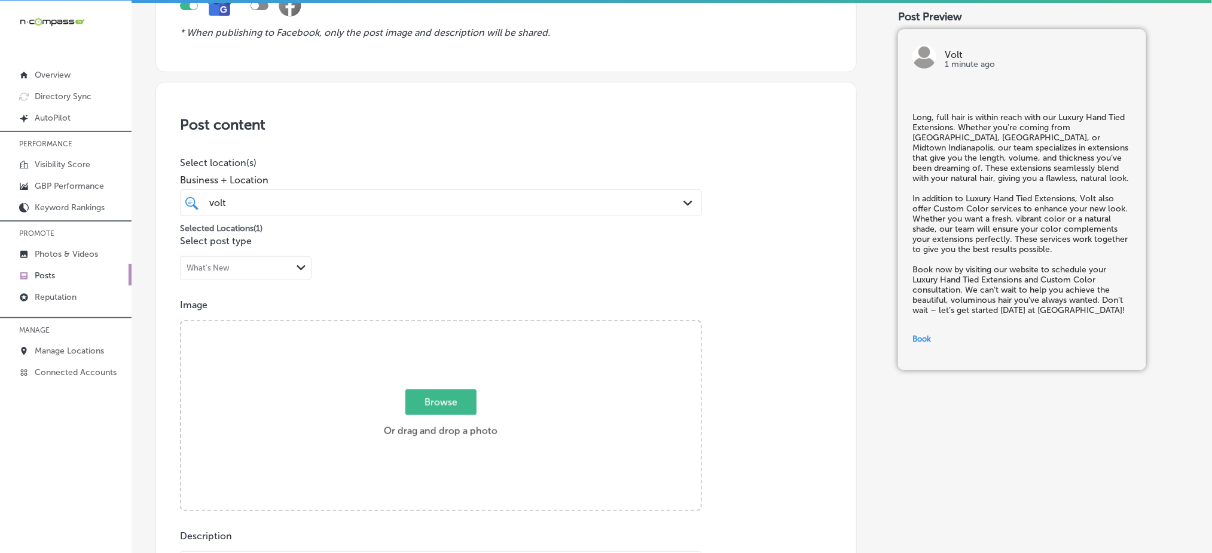
type input "https://voltsalonindy.com/"
click at [417, 399] on span "Browse" at bounding box center [440, 403] width 71 height 26
click at [417, 325] on input "Browse Or drag and drop a photo" at bounding box center [440, 324] width 519 height 4
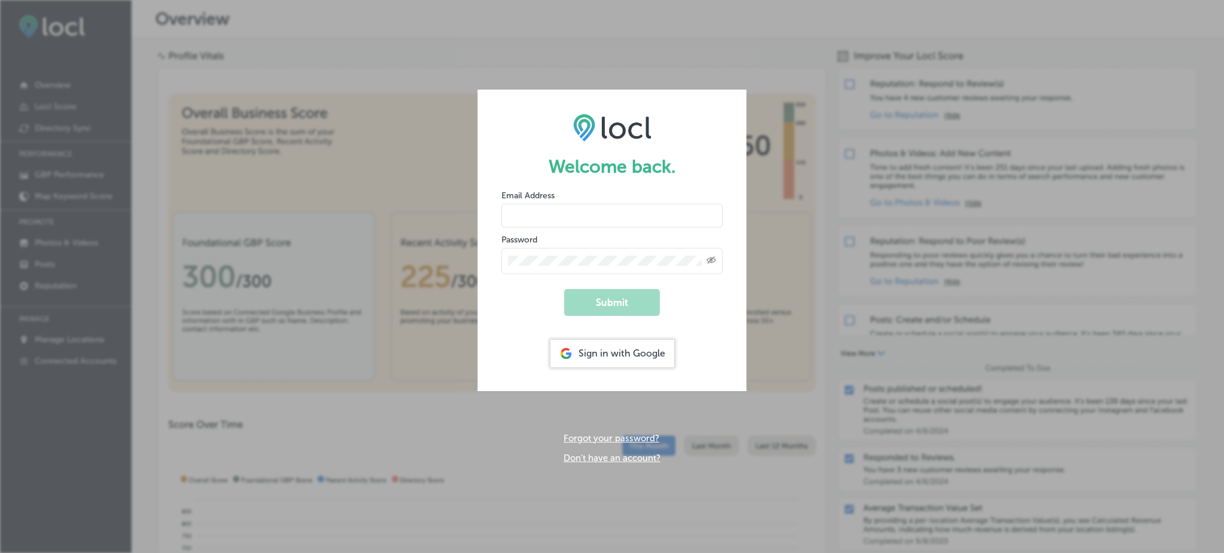
type input "Rabosa"
click at [613, 360] on div "Sign in with Google" at bounding box center [613, 353] width 124 height 27
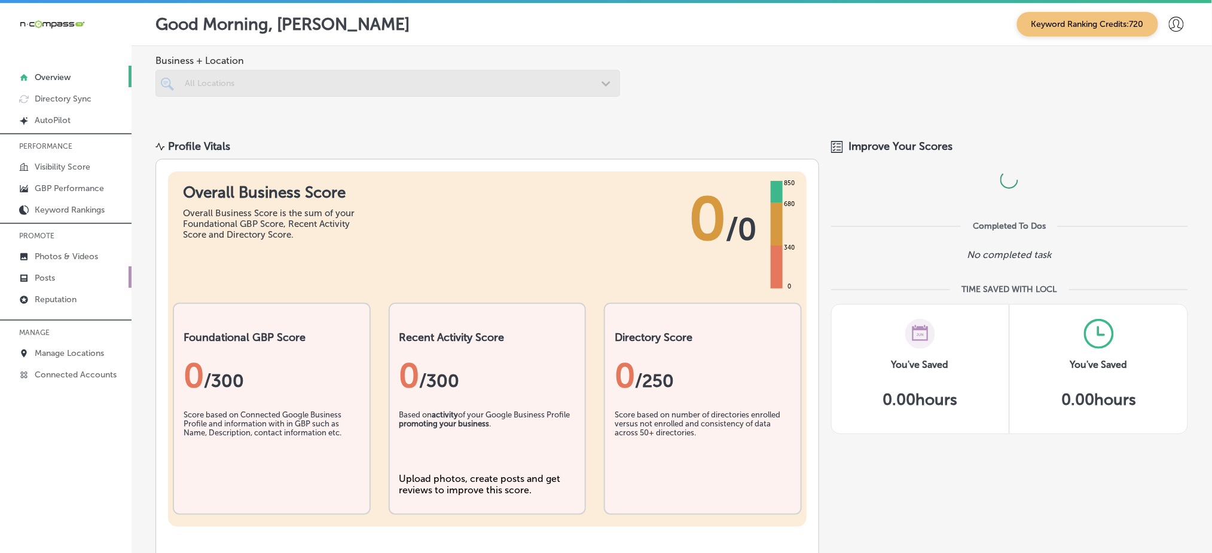
click at [67, 277] on link "Posts" at bounding box center [65, 278] width 131 height 22
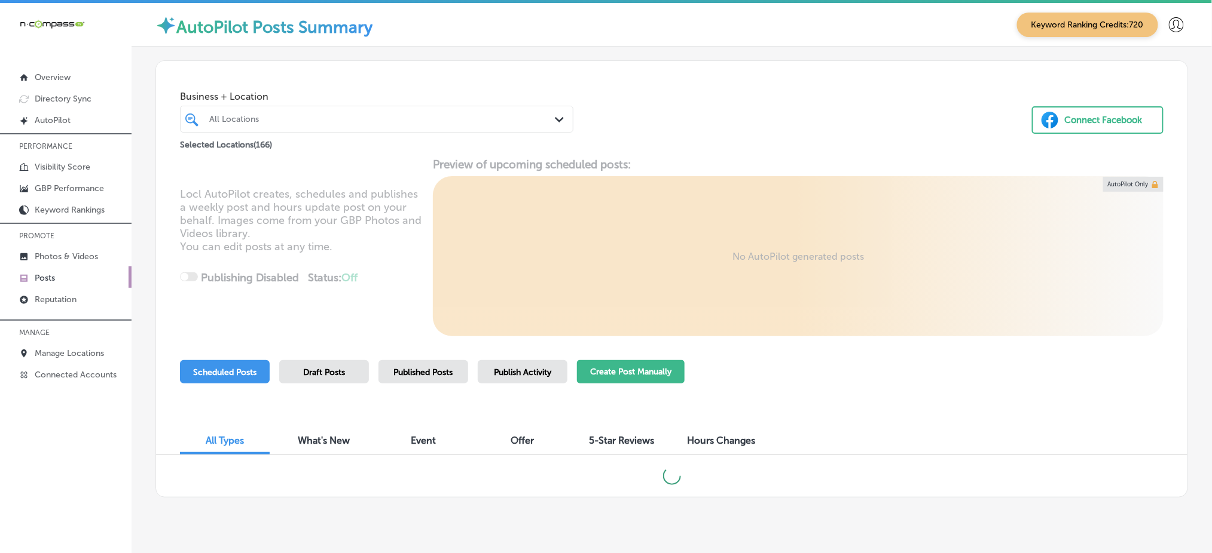
click at [637, 364] on button "Create Post Manually" at bounding box center [631, 371] width 108 height 23
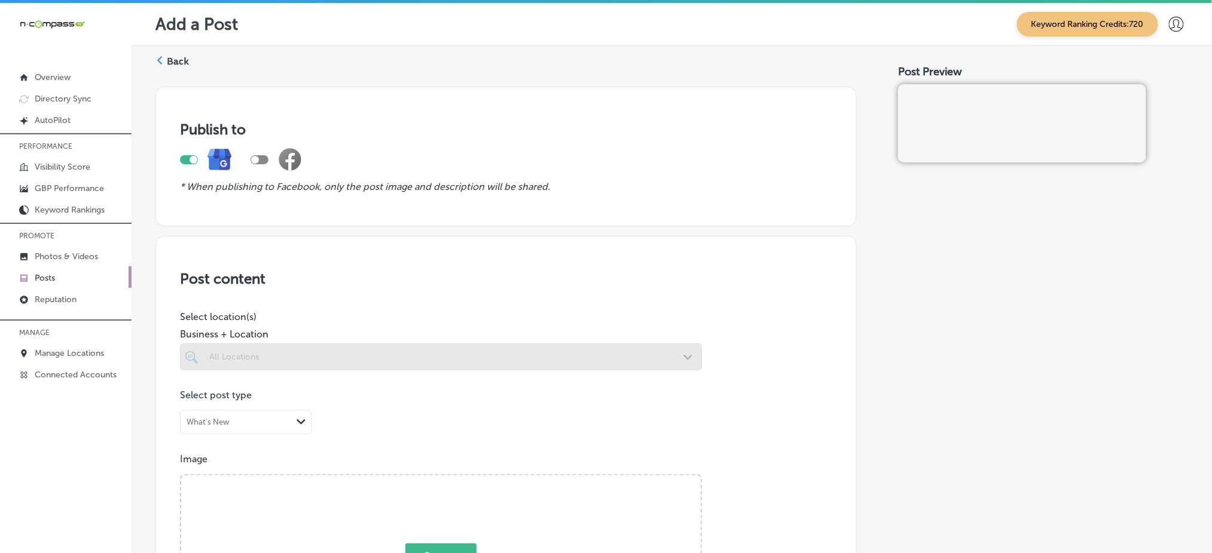
click at [568, 361] on div at bounding box center [441, 357] width 522 height 27
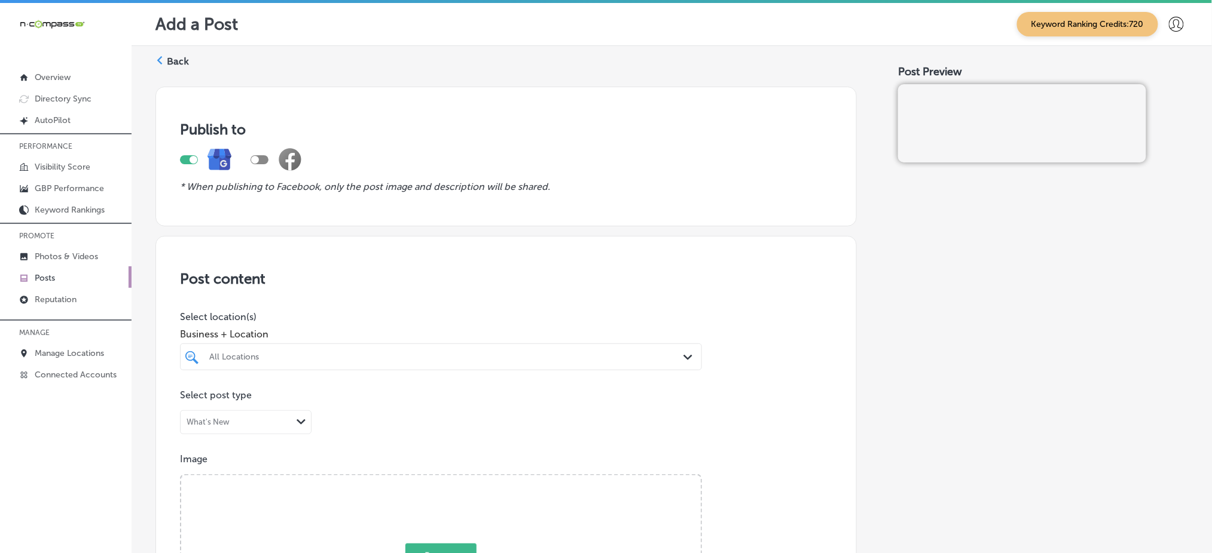
click at [428, 344] on div "All Locations Path Created with Sketch." at bounding box center [441, 357] width 522 height 27
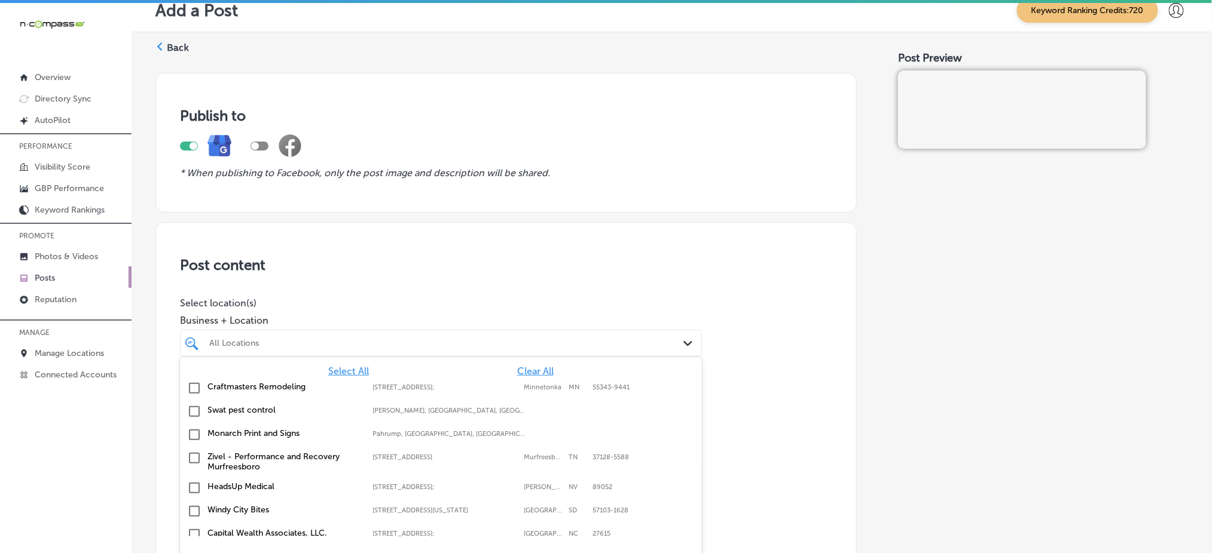
scroll to position [20, 0]
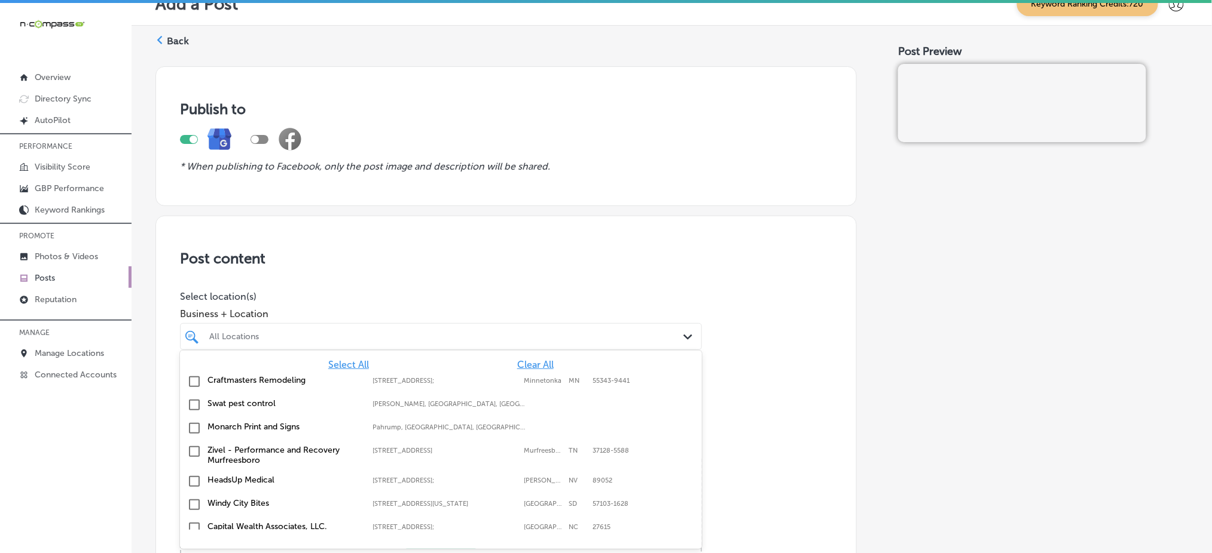
click at [517, 360] on span "Clear All" at bounding box center [535, 364] width 36 height 11
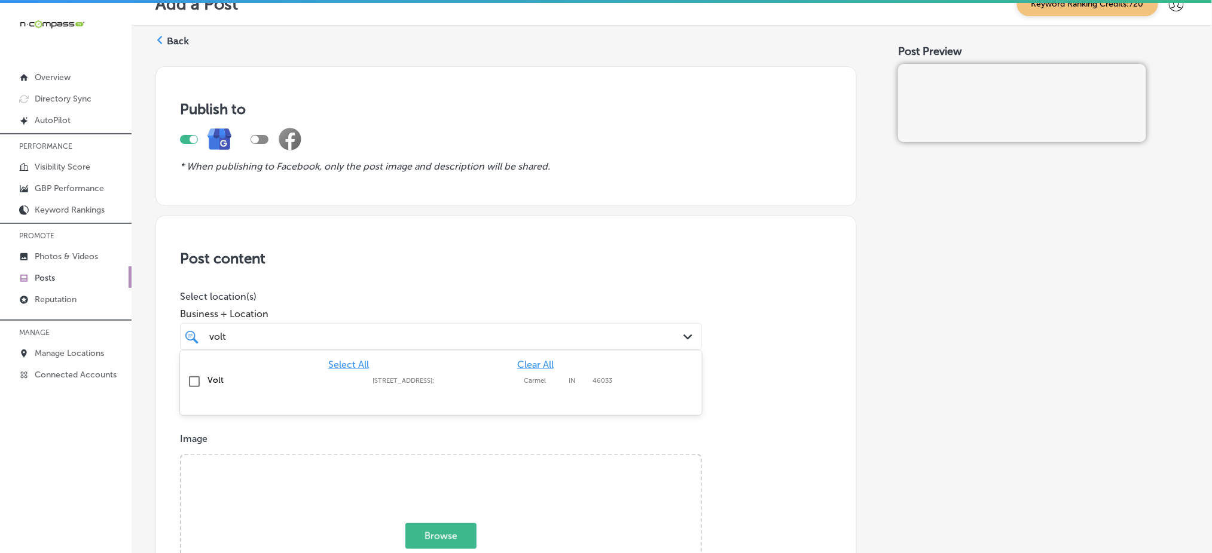
click at [512, 380] on label "[STREET_ADDRESS];" at bounding box center [444, 381] width 145 height 8
type input "volt"
click at [508, 340] on div "volt volt" at bounding box center [417, 337] width 419 height 16
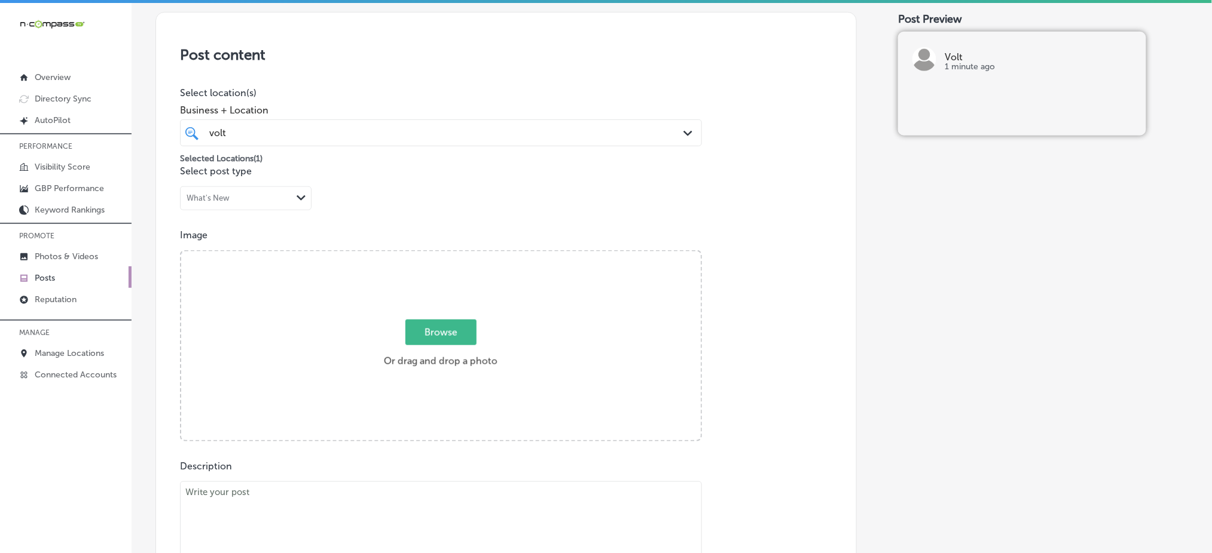
scroll to position [259, 0]
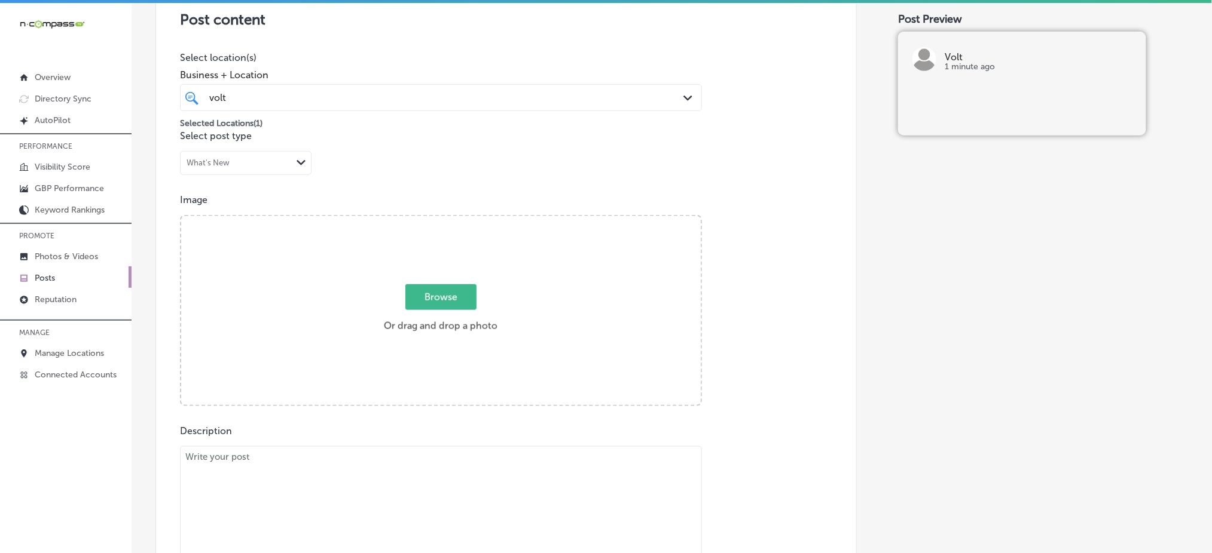
click at [454, 313] on label "Browse Or drag and drop a photo" at bounding box center [440, 312] width 123 height 53
click at [454, 220] on input "Browse Or drag and drop a photo" at bounding box center [440, 218] width 519 height 4
type input "C:\fakepath\custom-hair-color-volt-salon-carmel-in (4).png"
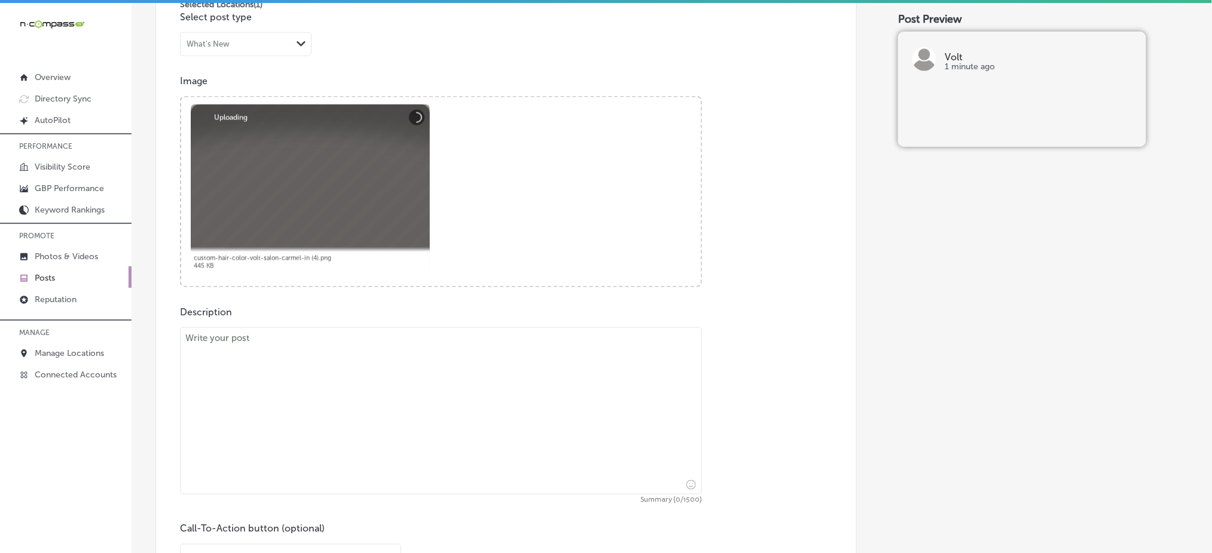
scroll to position [499, 0]
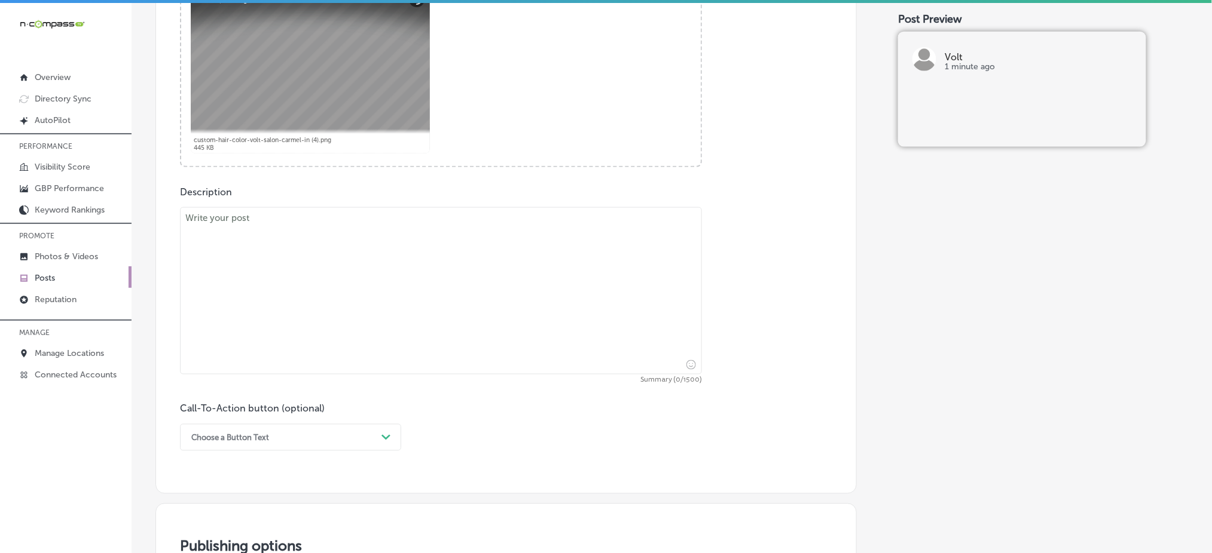
click at [389, 277] on textarea at bounding box center [441, 290] width 522 height 167
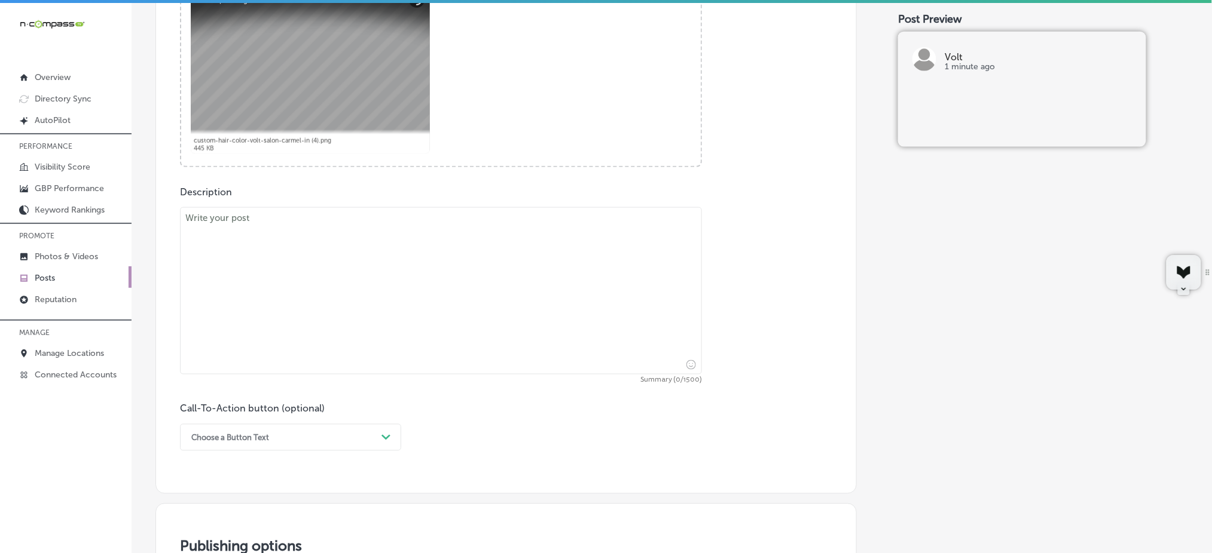
paste textarea "Long, full hair is within reach with our Luxury Hand Tied Extensions. Whether y…"
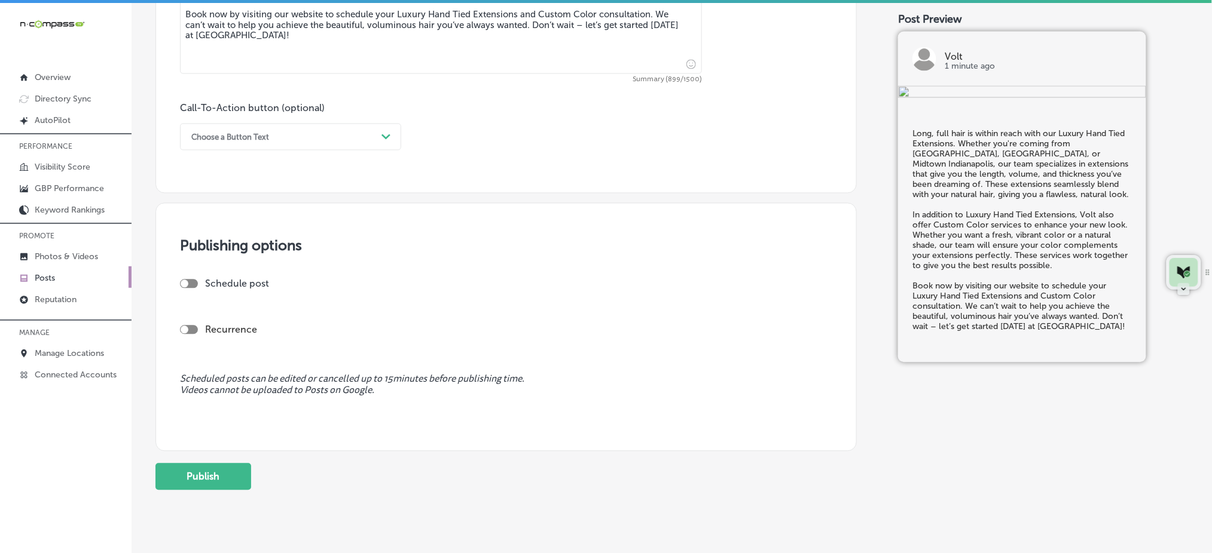
scroll to position [817, 0]
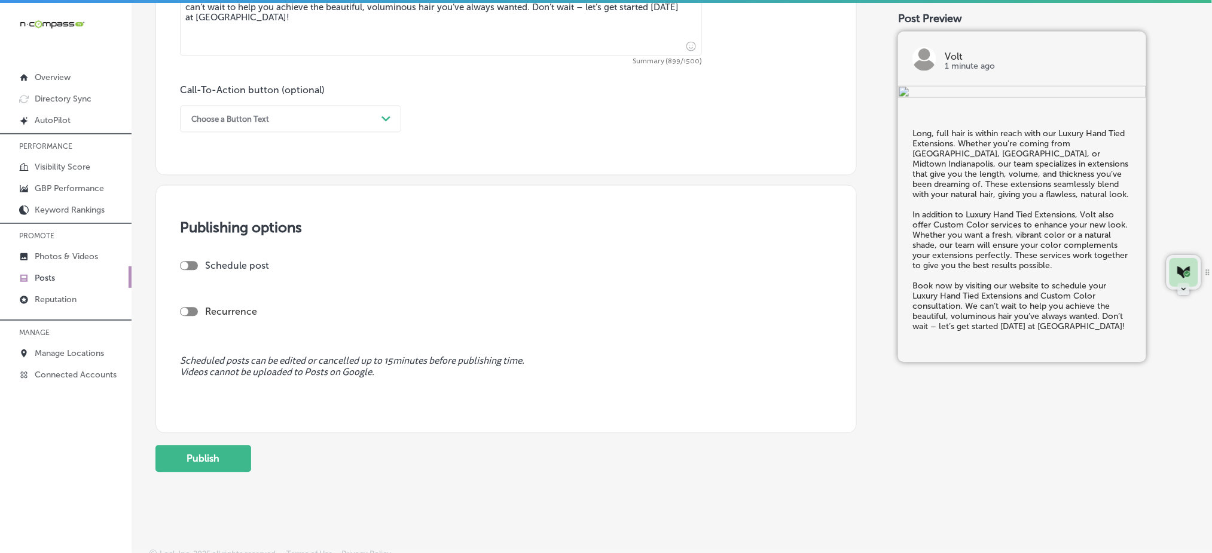
type textarea "Long, full hair is within reach with our Luxury Hand Tied Extensions. Whether y…"
click at [276, 113] on div "Choose a Button Text" at bounding box center [280, 119] width 191 height 19
click at [234, 162] on div "Book" at bounding box center [290, 166] width 221 height 21
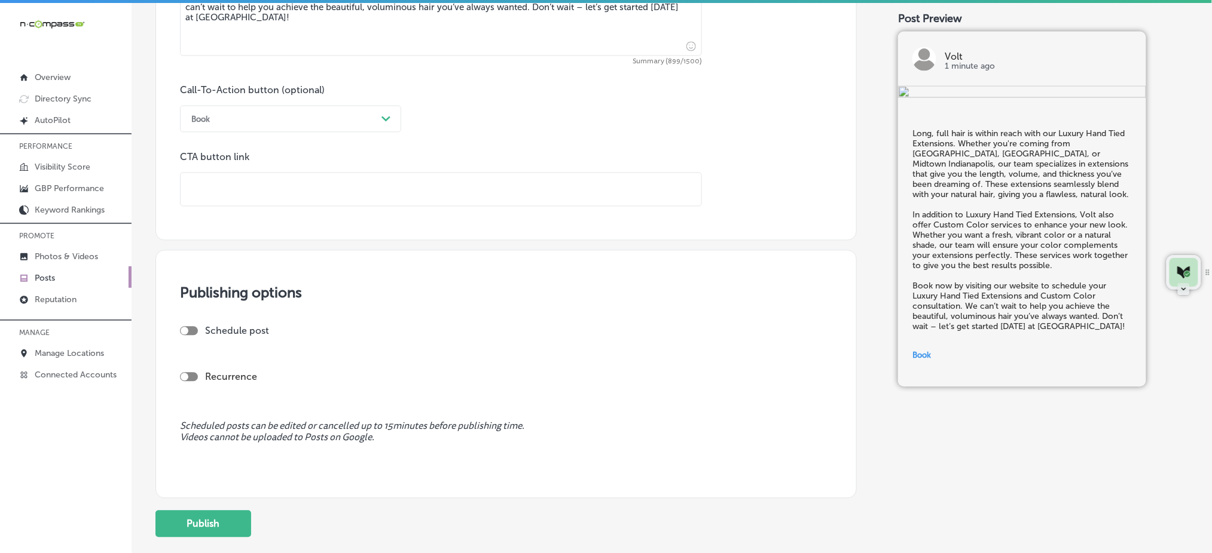
click at [231, 189] on input "text" at bounding box center [441, 189] width 521 height 33
paste input "[URL][DOMAIN_NAME]"
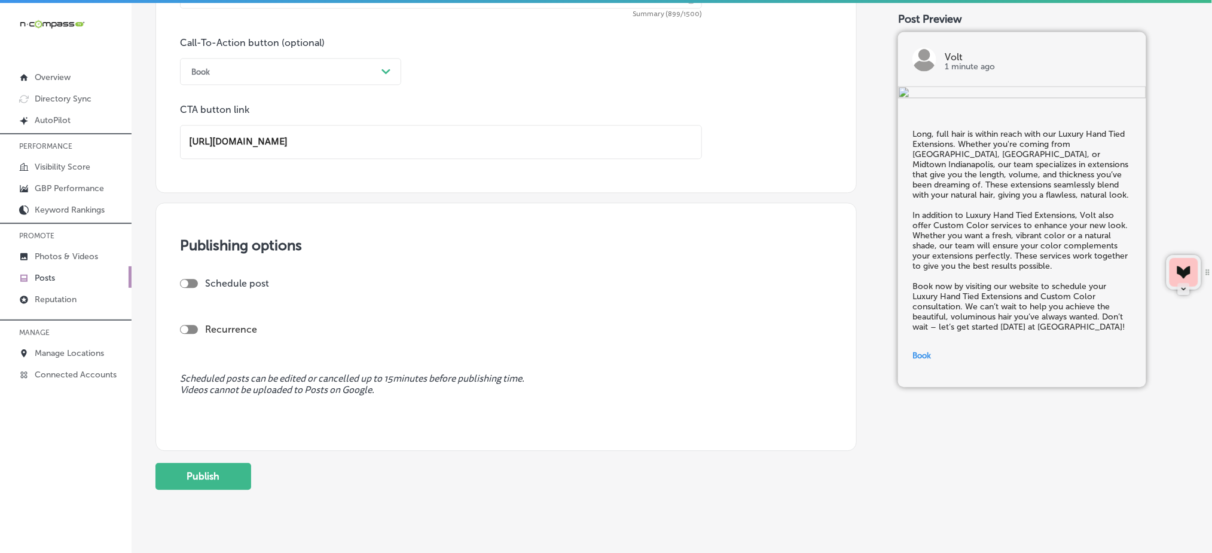
scroll to position [891, 0]
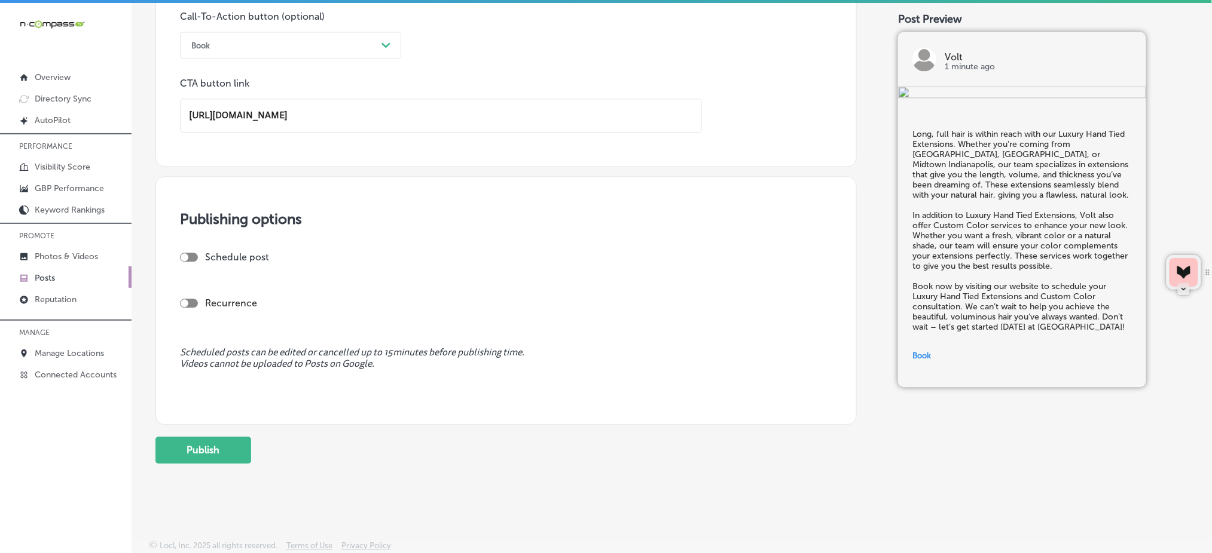
click at [188, 258] on div at bounding box center [189, 257] width 18 height 9
type input "[URL][DOMAIN_NAME]"
checkbox input "true"
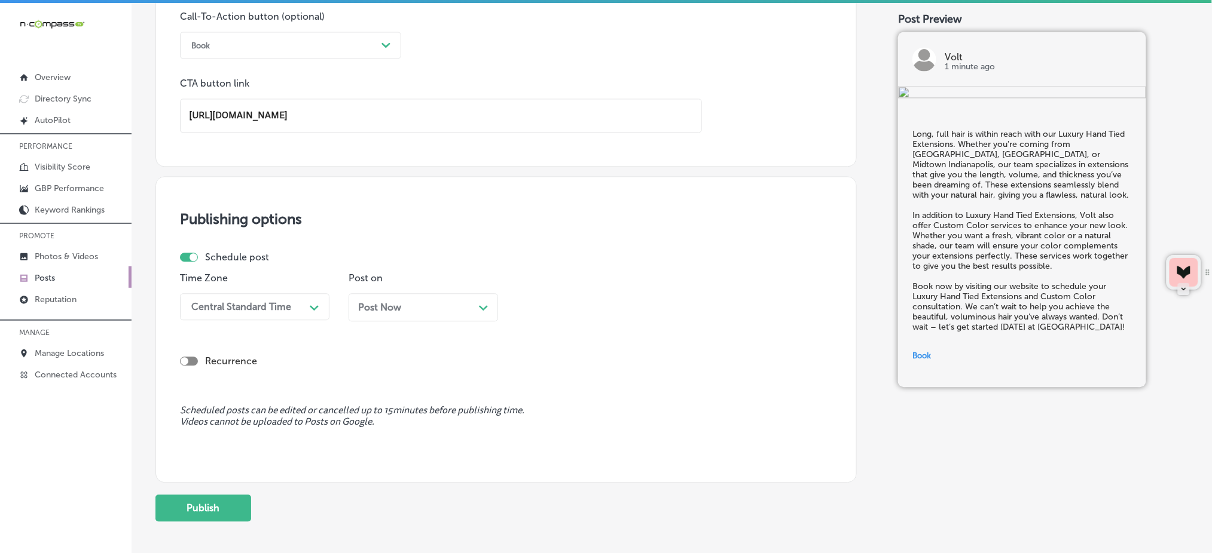
click at [267, 318] on div "Central Standard Time Path Created with Sketch." at bounding box center [254, 306] width 149 height 27
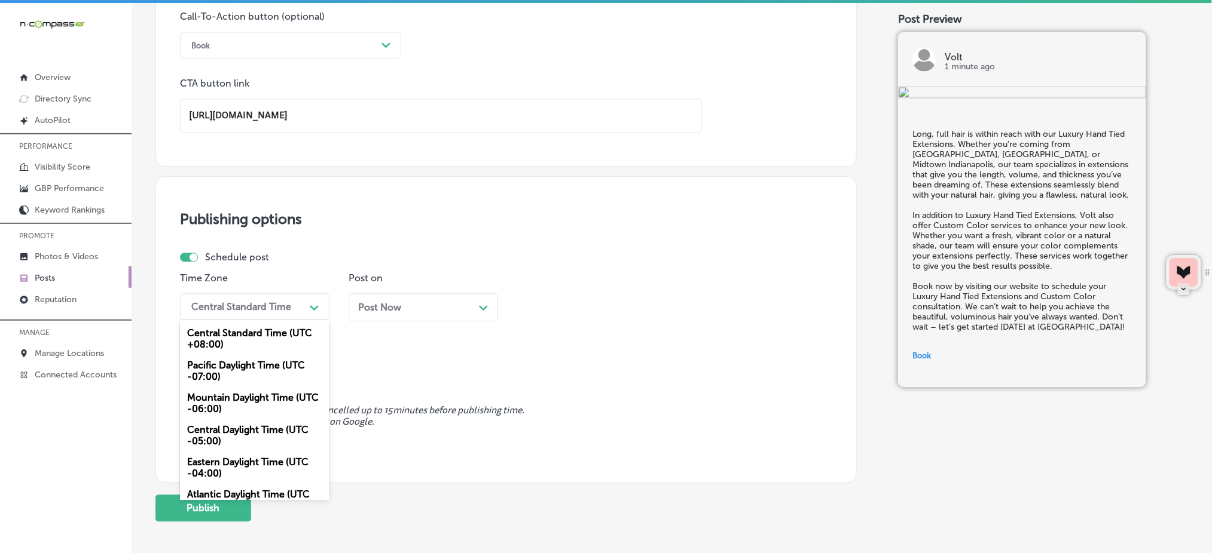
drag, startPoint x: 264, startPoint y: 398, endPoint x: 279, endPoint y: 389, distance: 16.9
click at [265, 399] on div "Mountain Daylight Time (UTC -06:00)" at bounding box center [254, 403] width 149 height 32
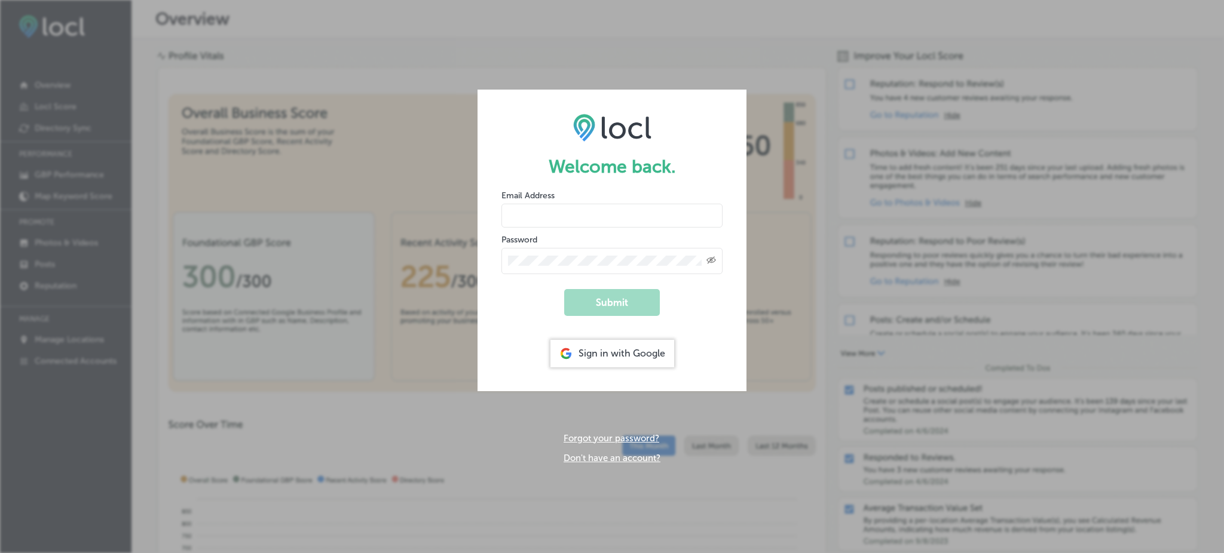
type input "Rabosa"
click at [624, 354] on div "Sign in with Google" at bounding box center [613, 353] width 124 height 27
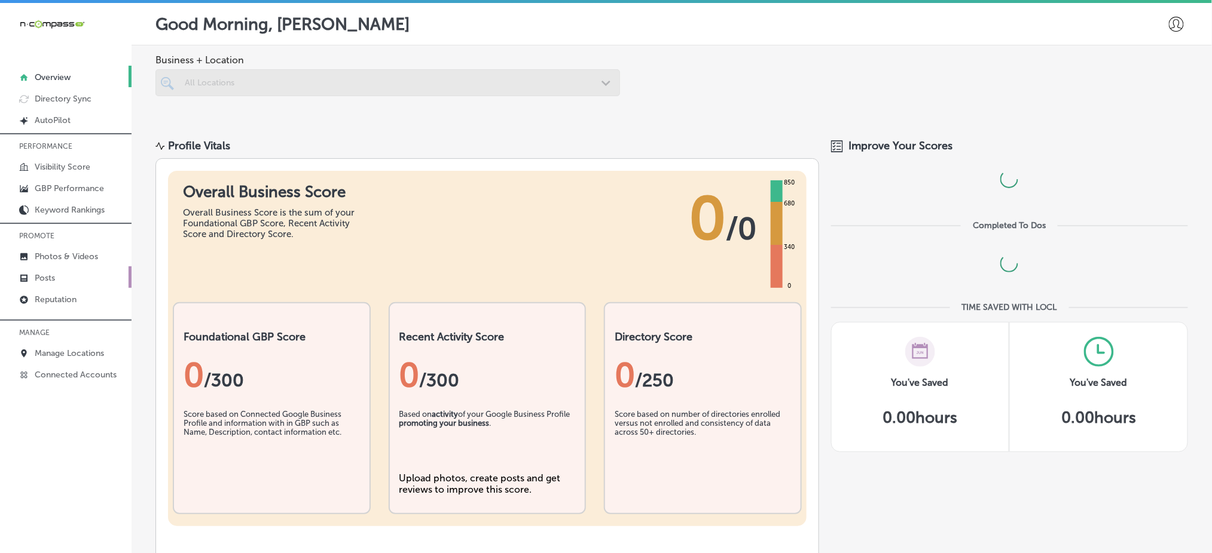
click at [63, 278] on link "Posts" at bounding box center [65, 278] width 131 height 22
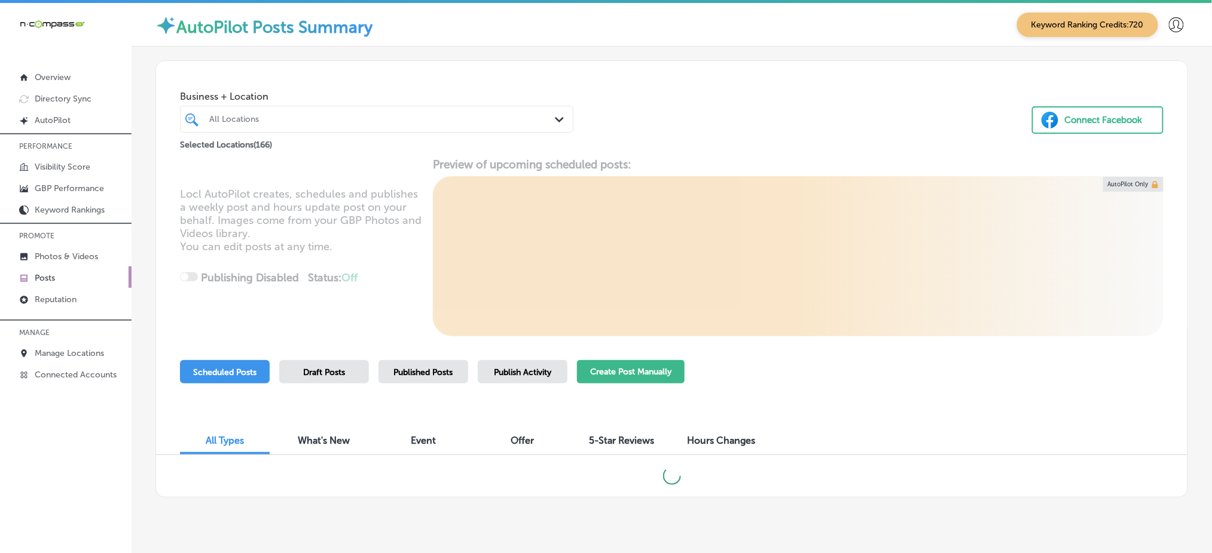
click at [650, 370] on button "Create Post Manually" at bounding box center [631, 371] width 108 height 23
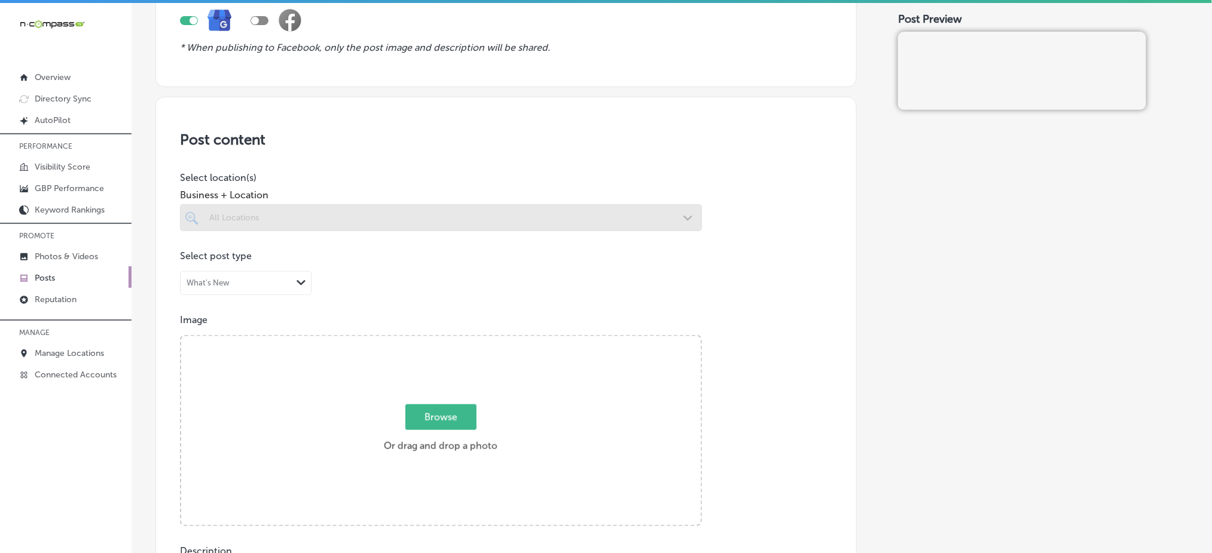
scroll to position [159, 0]
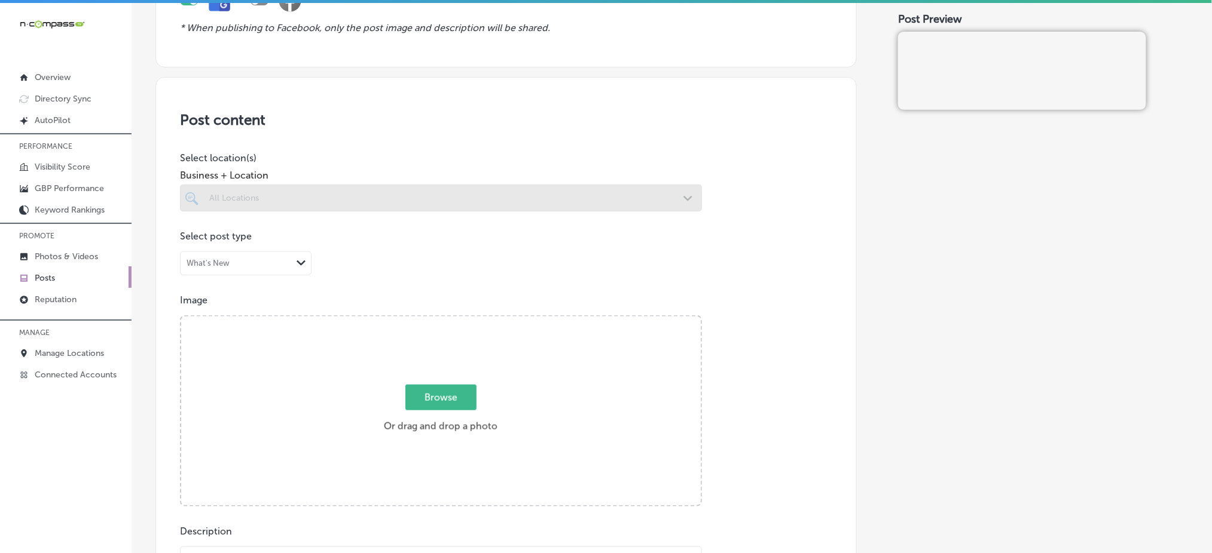
click at [424, 195] on div at bounding box center [441, 198] width 522 height 27
click at [320, 198] on div at bounding box center [441, 198] width 522 height 27
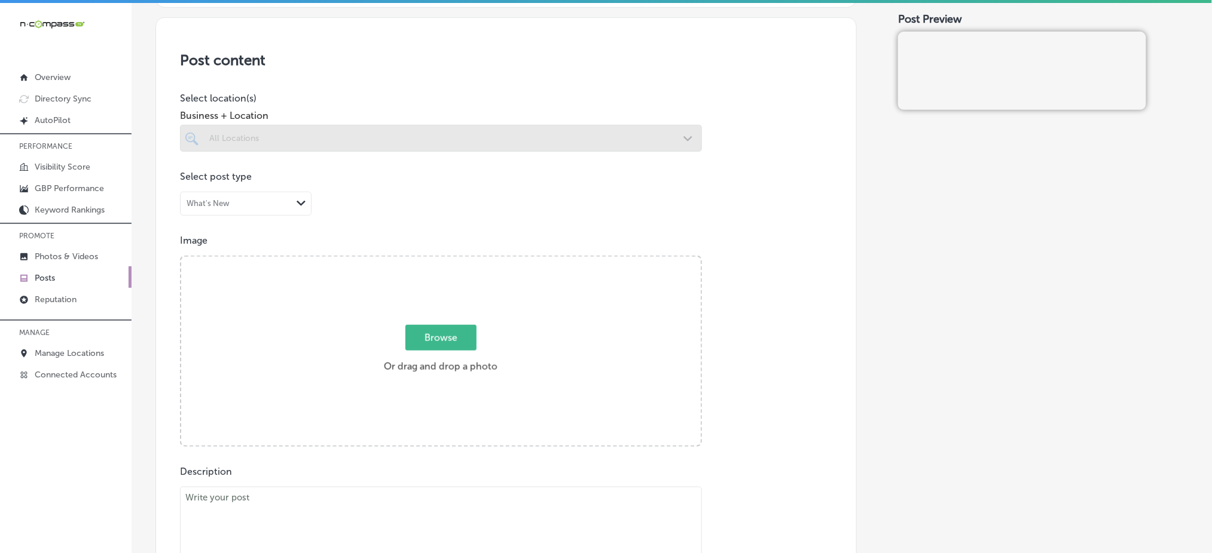
scroll to position [239, 0]
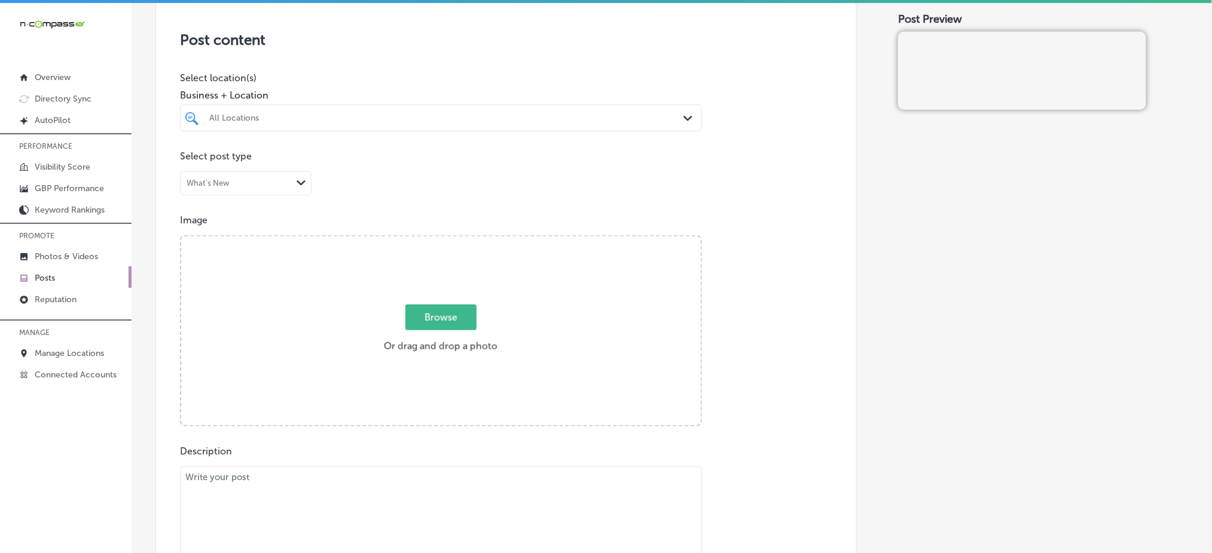
click at [323, 119] on div "All Locations" at bounding box center [446, 118] width 475 height 10
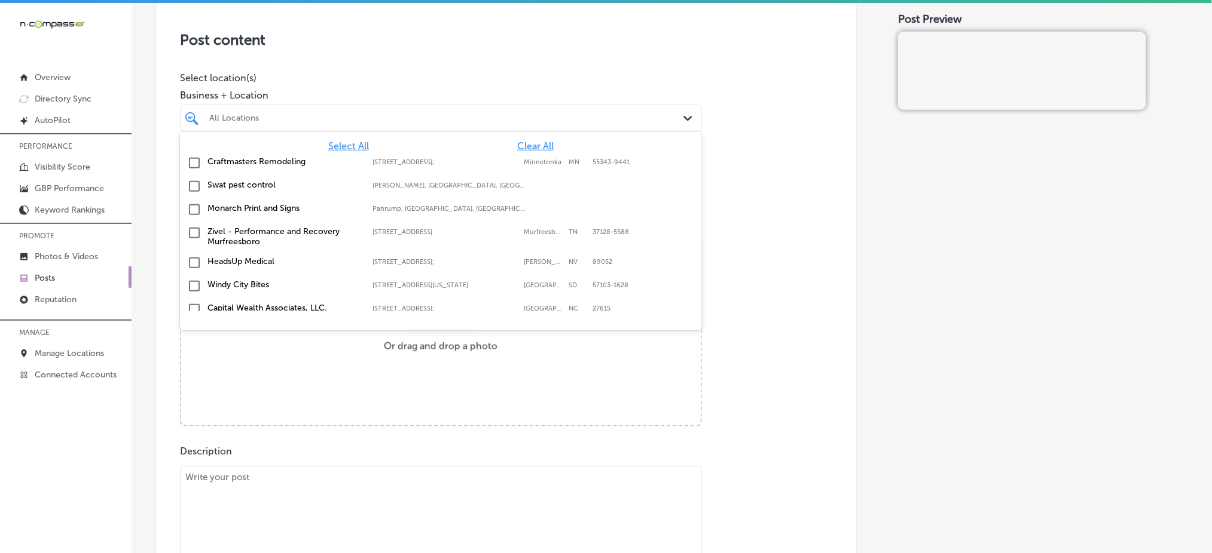
click at [517, 146] on span "Clear All" at bounding box center [535, 145] width 36 height 11
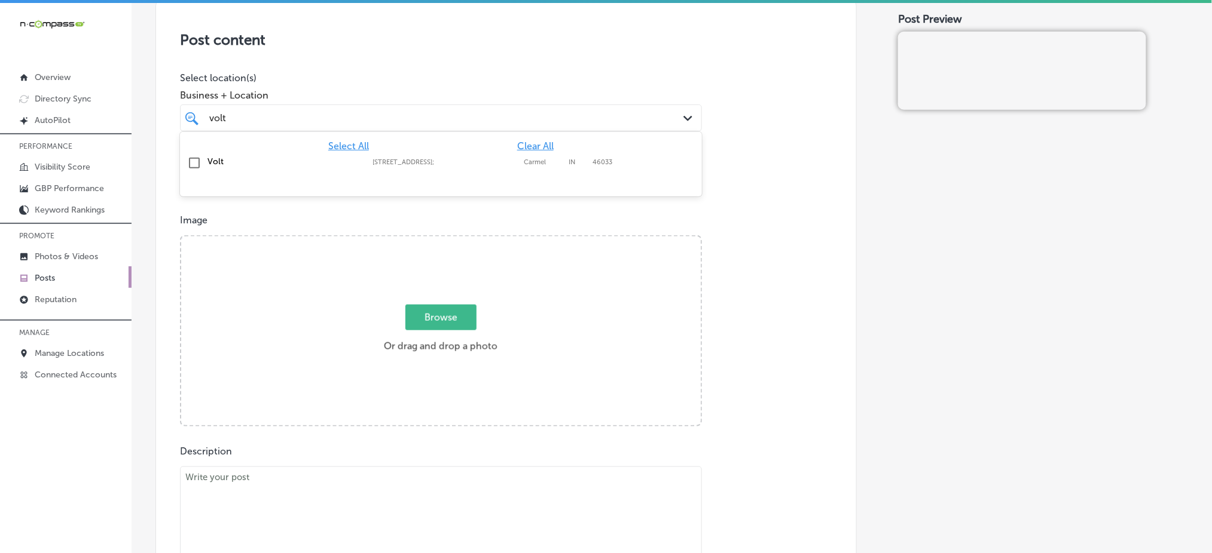
click at [504, 161] on label "[STREET_ADDRESS];" at bounding box center [444, 162] width 145 height 8
type input "volt"
click at [485, 72] on p "Select location(s)" at bounding box center [441, 77] width 522 height 11
click at [479, 110] on div "volt volt" at bounding box center [417, 118] width 419 height 16
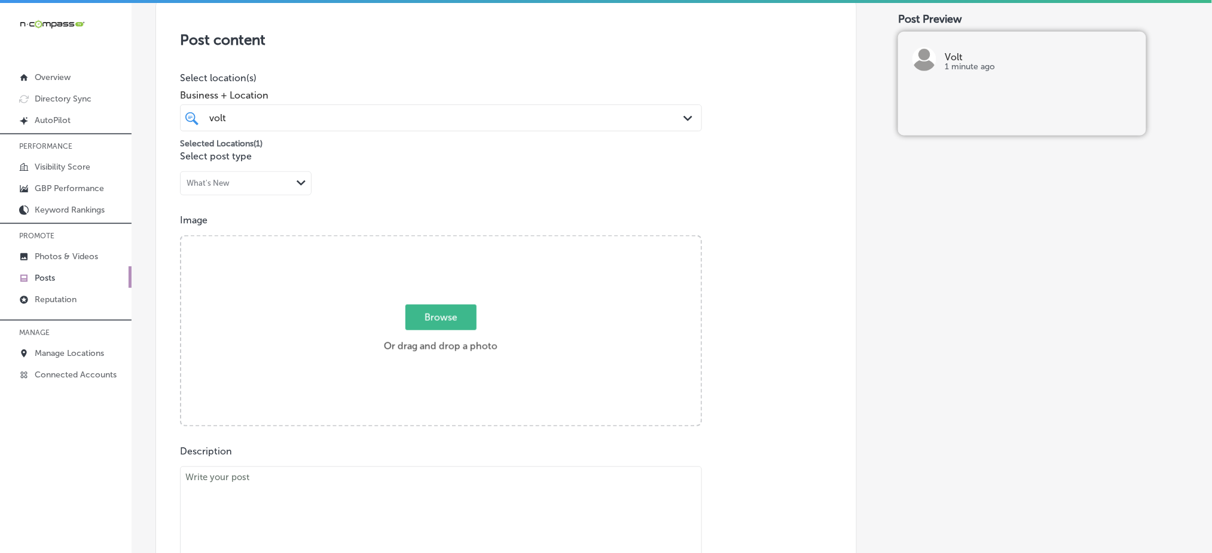
click at [450, 314] on span "Browse" at bounding box center [440, 318] width 71 height 26
click at [450, 240] on input "Browse Or drag and drop a photo" at bounding box center [440, 239] width 519 height 4
type input "C:\fakepath\custom-hair-color-volt-salon-carmel-in (4).png"
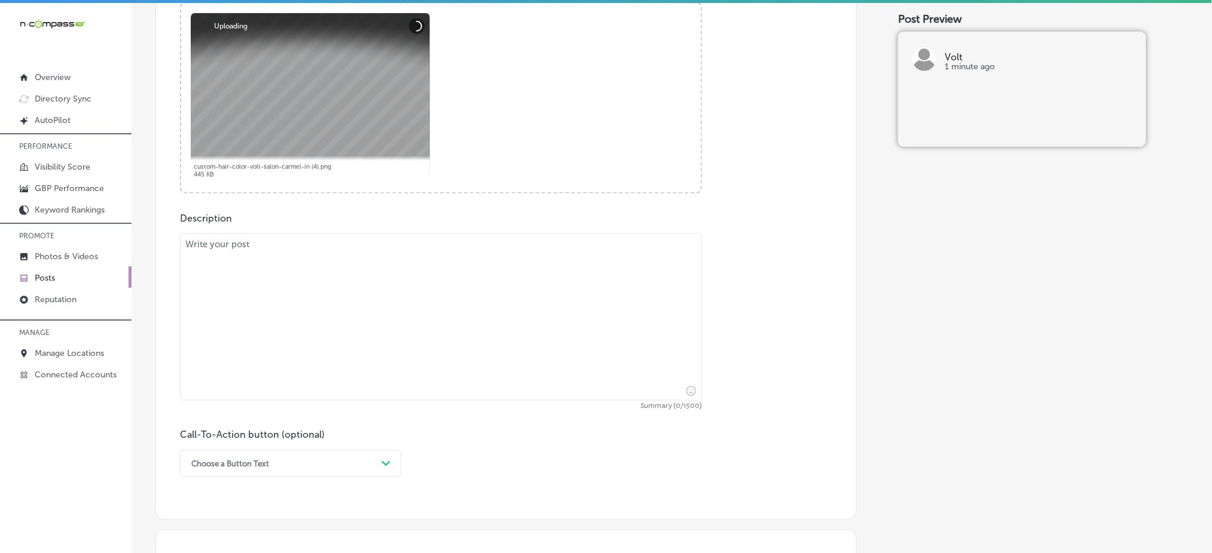
scroll to position [558, 0]
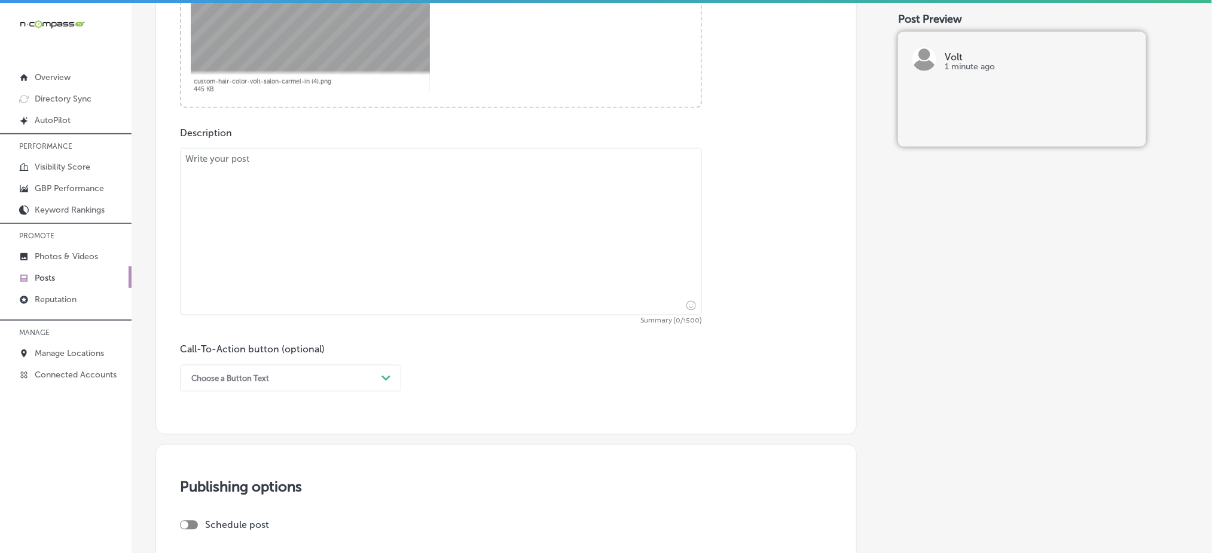
click at [372, 244] on textarea at bounding box center [441, 231] width 522 height 167
paste textarea "Long, full hair is within reach with our Luxury Hand Tied Extensions. Whether y…"
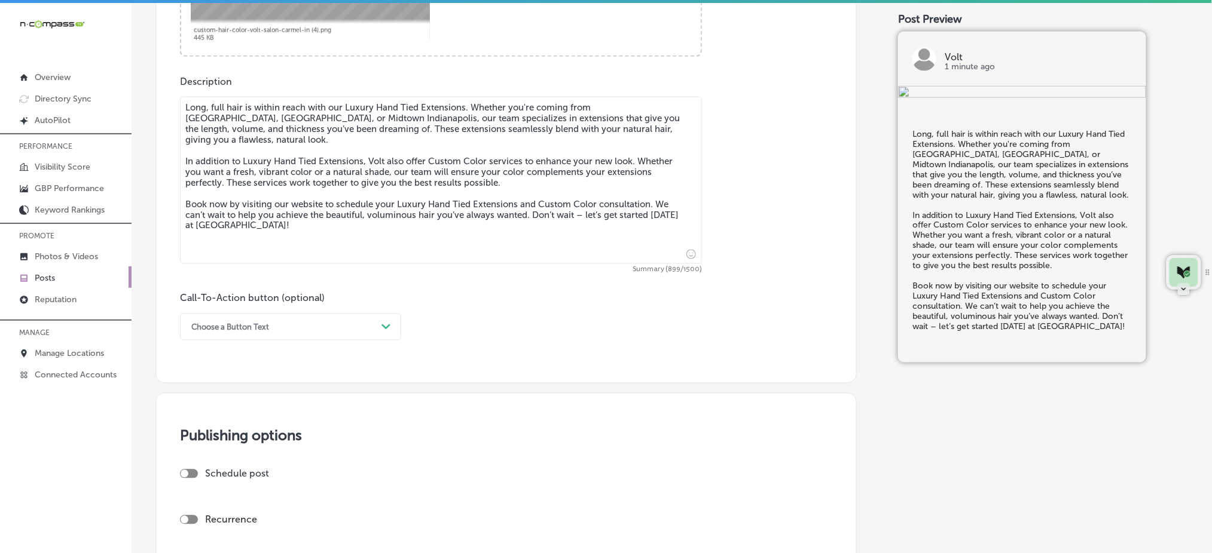
scroll to position [637, 0]
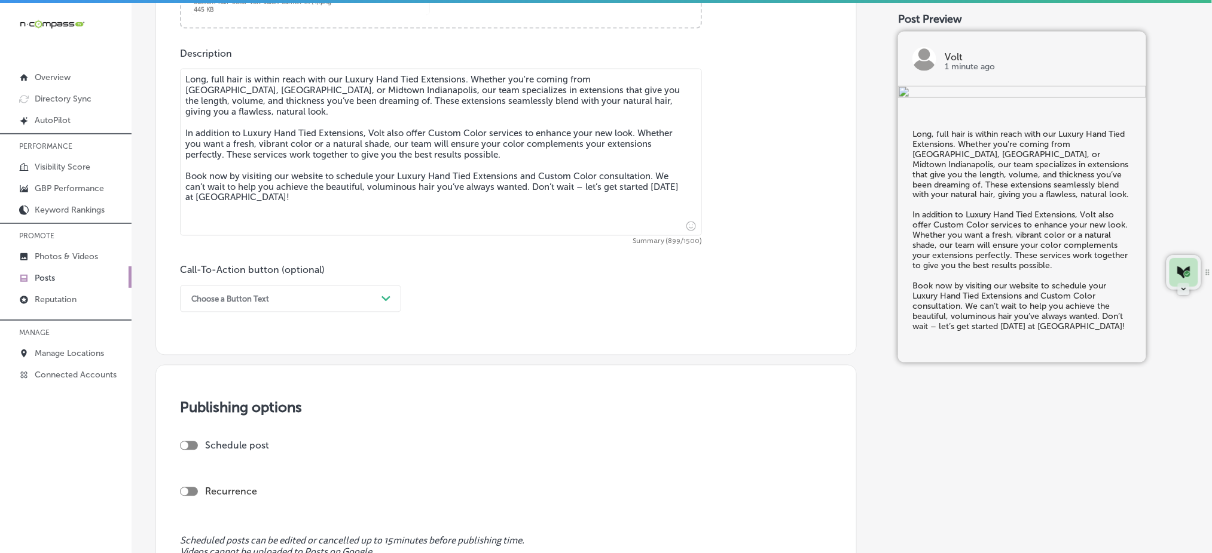
type textarea "Long, full hair is within reach with our Luxury Hand Tied Extensions. Whether y…"
click at [230, 310] on div "Choose a Button Text Path Created with Sketch." at bounding box center [290, 299] width 221 height 27
click at [244, 347] on div "Book" at bounding box center [290, 346] width 221 height 21
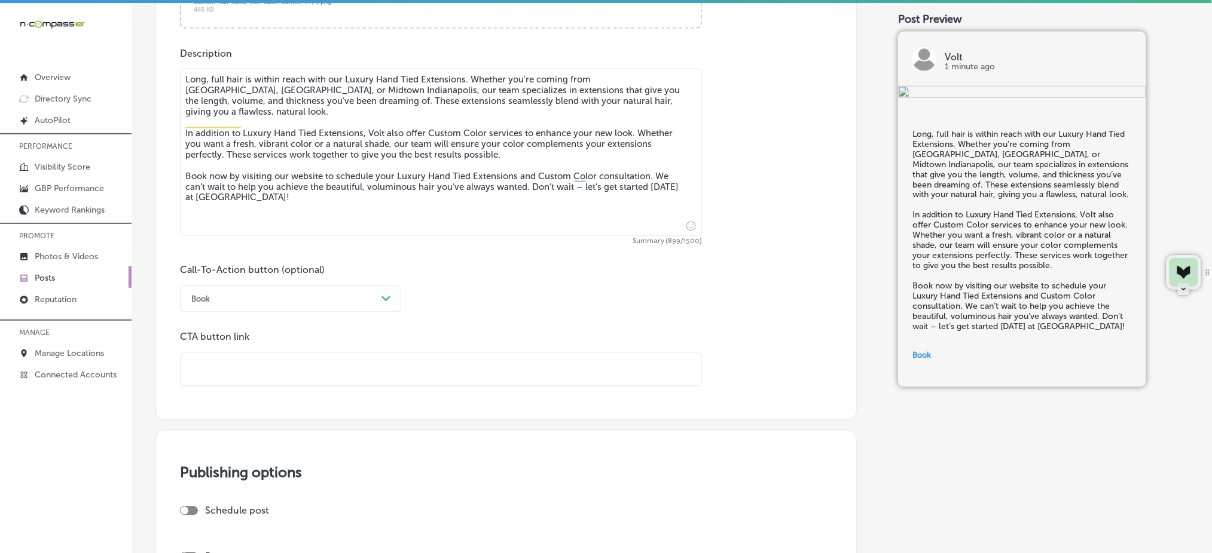
click at [253, 368] on input "text" at bounding box center [441, 369] width 521 height 33
paste input "https://voltsalonindy.com/"
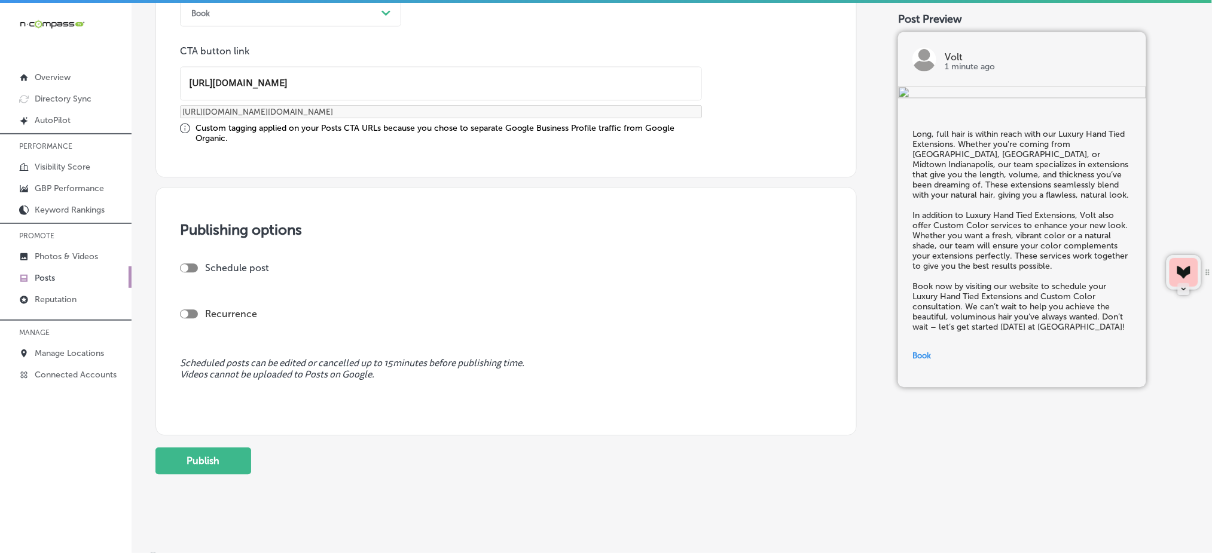
scroll to position [932, 0]
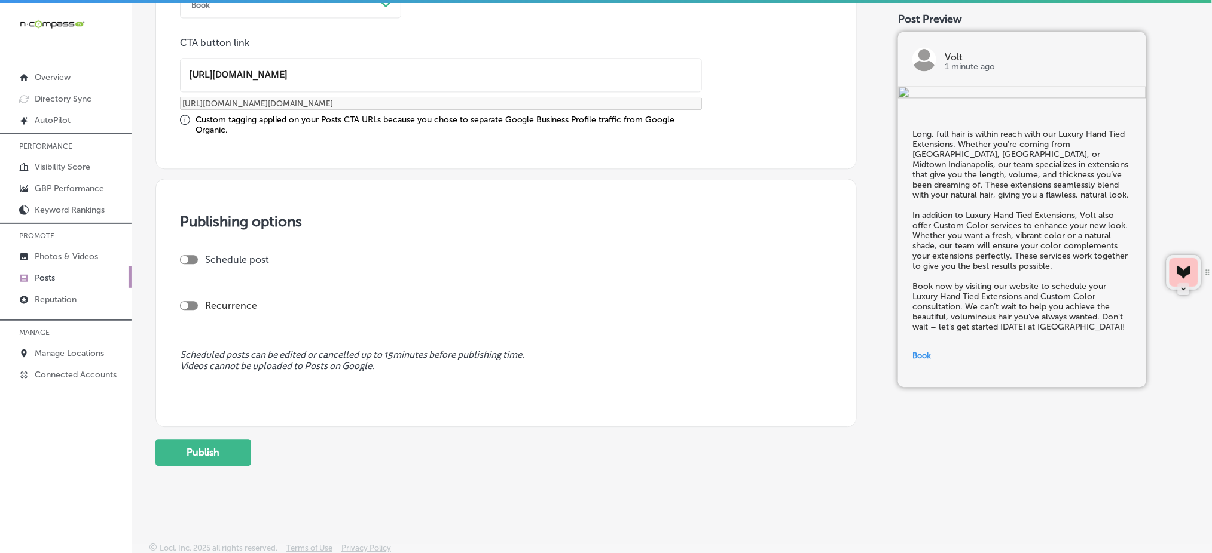
click at [186, 255] on div at bounding box center [189, 259] width 18 height 9
type input "https://voltsalonindy.com/"
checkbox input "true"
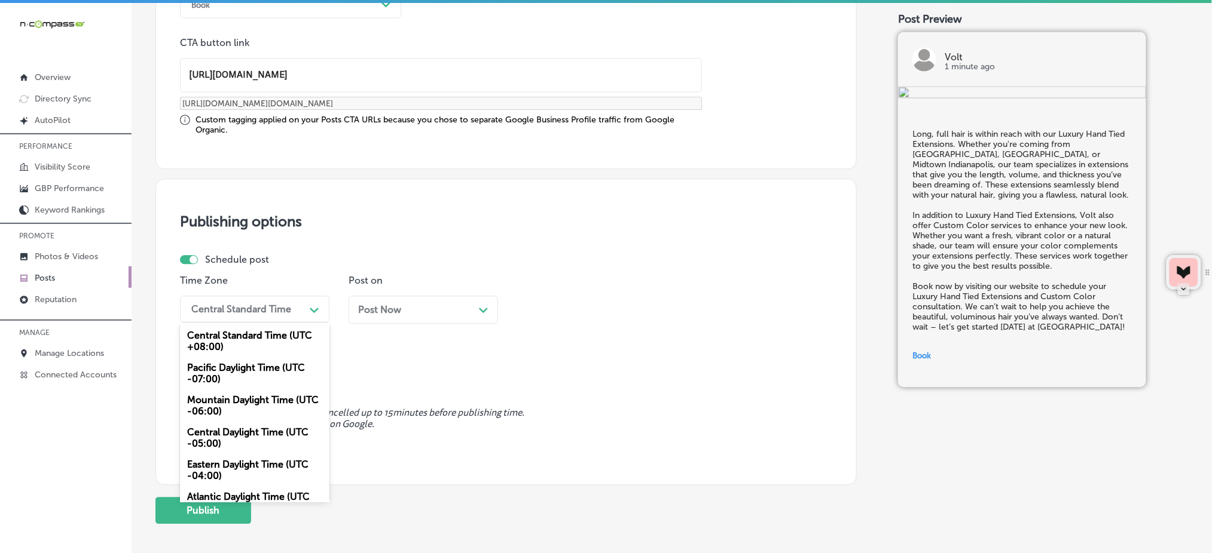
click at [230, 306] on div "Central Standard Time" at bounding box center [241, 309] width 100 height 11
drag, startPoint x: 237, startPoint y: 400, endPoint x: 351, endPoint y: 328, distance: 135.3
click at [237, 400] on div "Mountain Daylight Time (UTC -06:00)" at bounding box center [254, 406] width 149 height 32
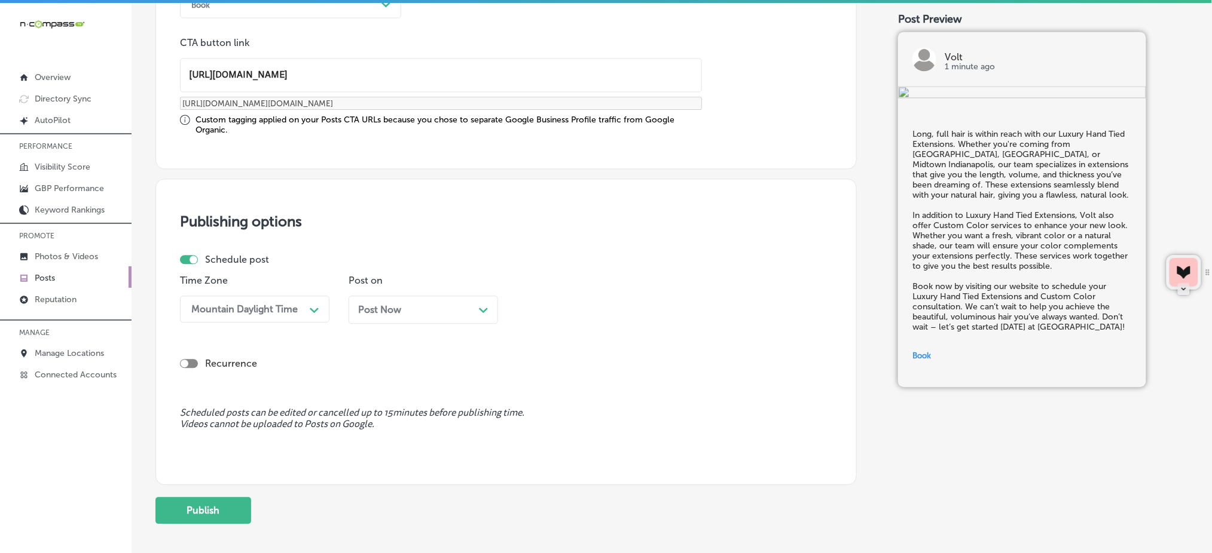
click at [366, 314] on div "Post Now Path Created with Sketch." at bounding box center [422, 310] width 149 height 28
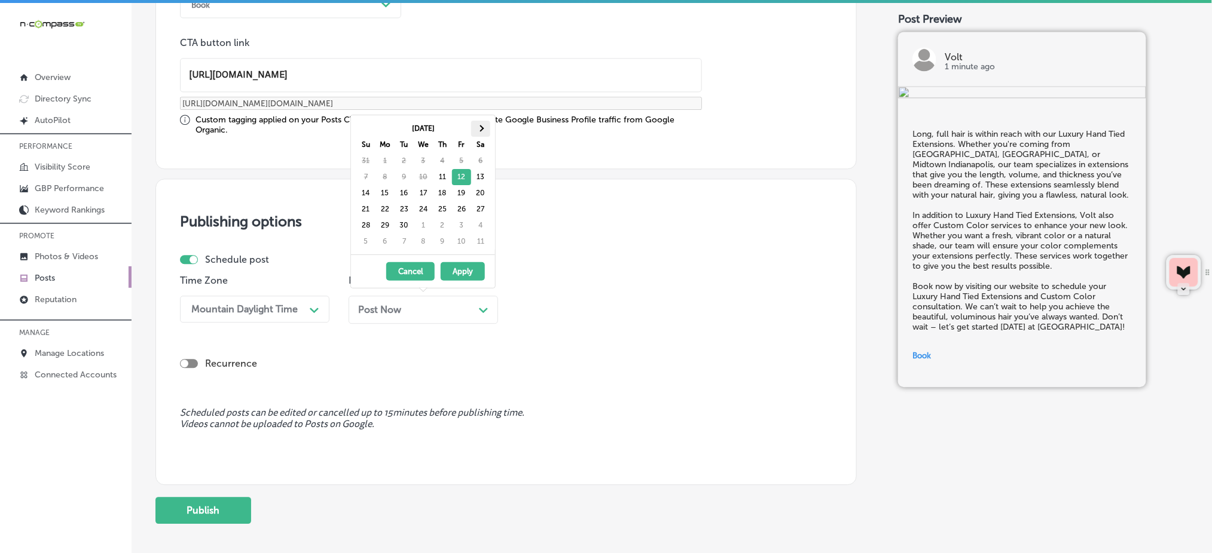
click at [482, 128] on span at bounding box center [480, 129] width 7 height 7
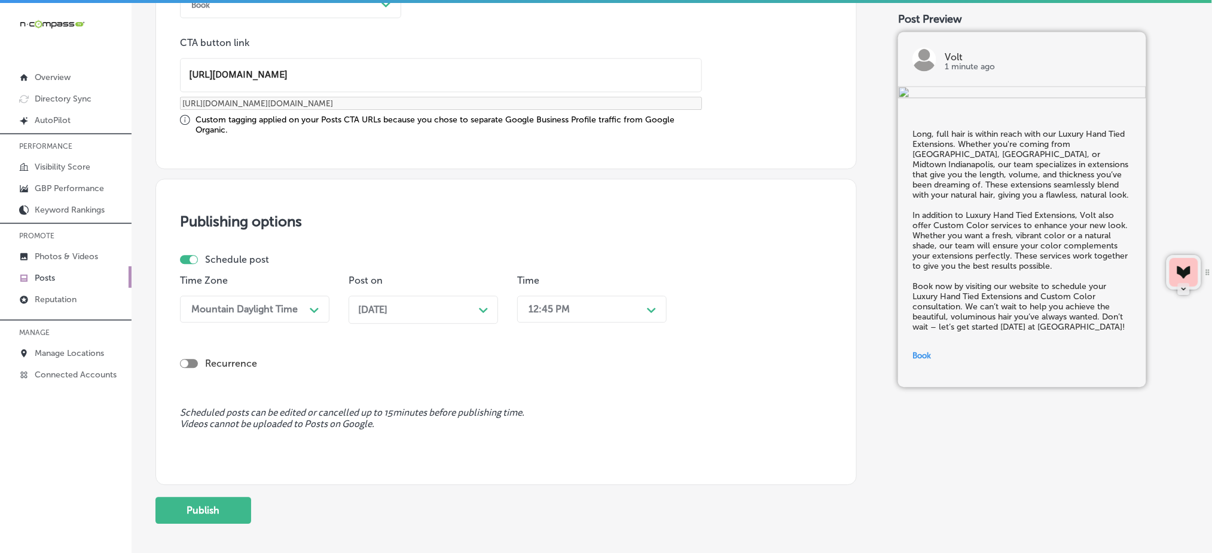
click at [415, 307] on div "Nov 17, 2025 Path Created with Sketch." at bounding box center [423, 309] width 130 height 11
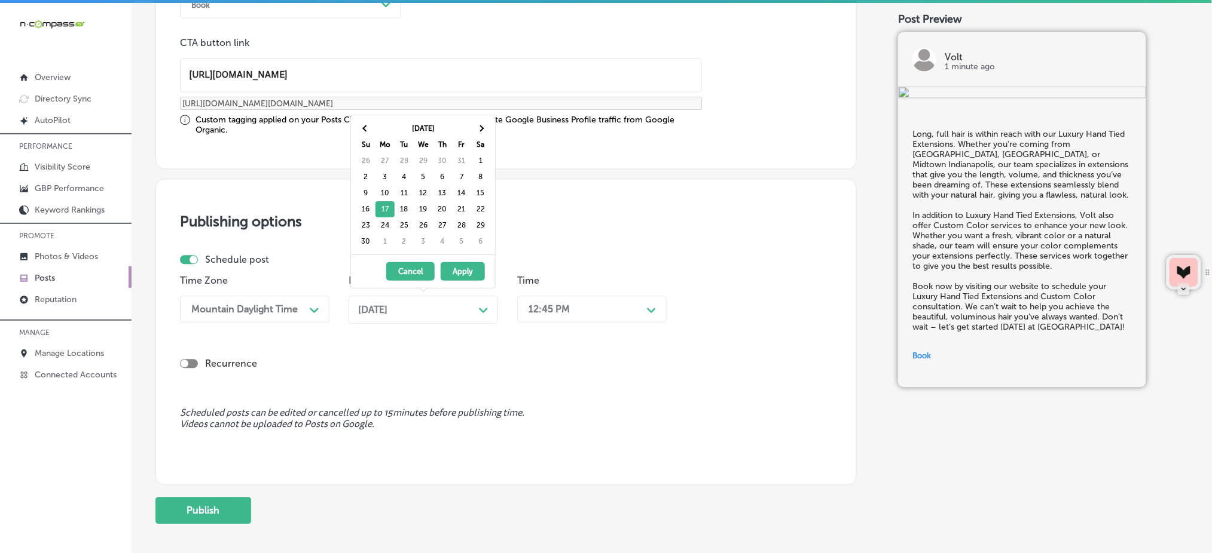
click at [589, 299] on div "12:45 PM" at bounding box center [582, 309] width 120 height 21
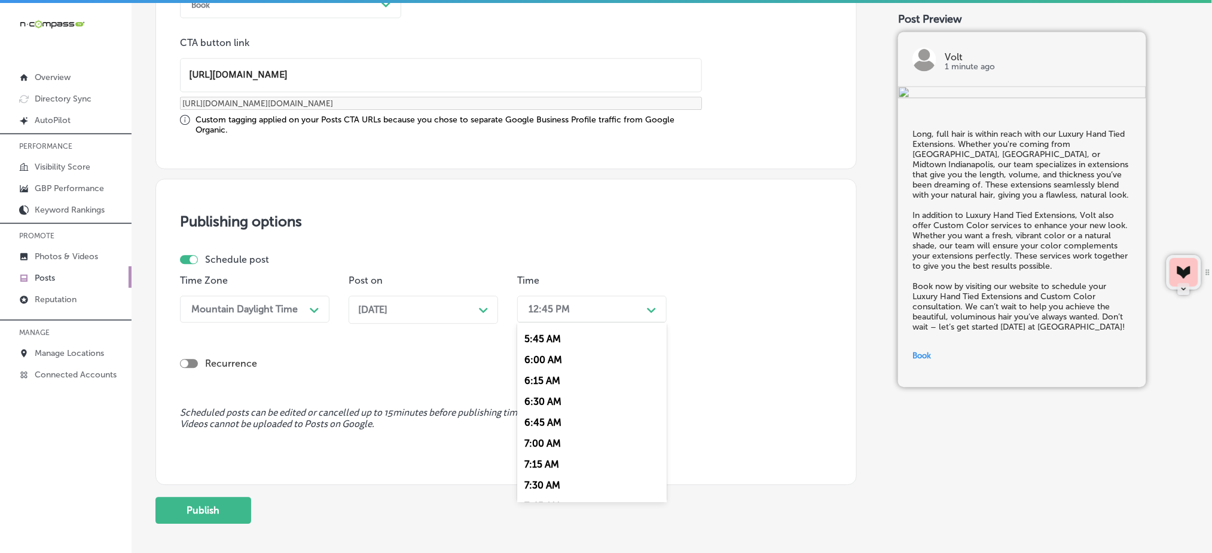
scroll to position [558, 0]
click at [540, 359] on div "7:00 AM" at bounding box center [591, 363] width 149 height 21
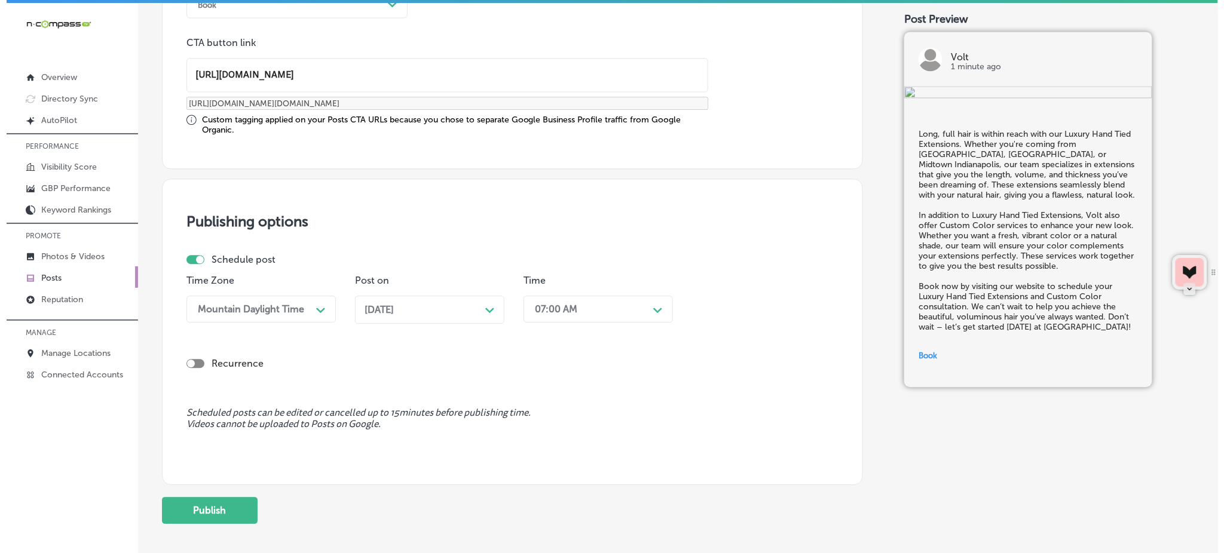
scroll to position [990, 0]
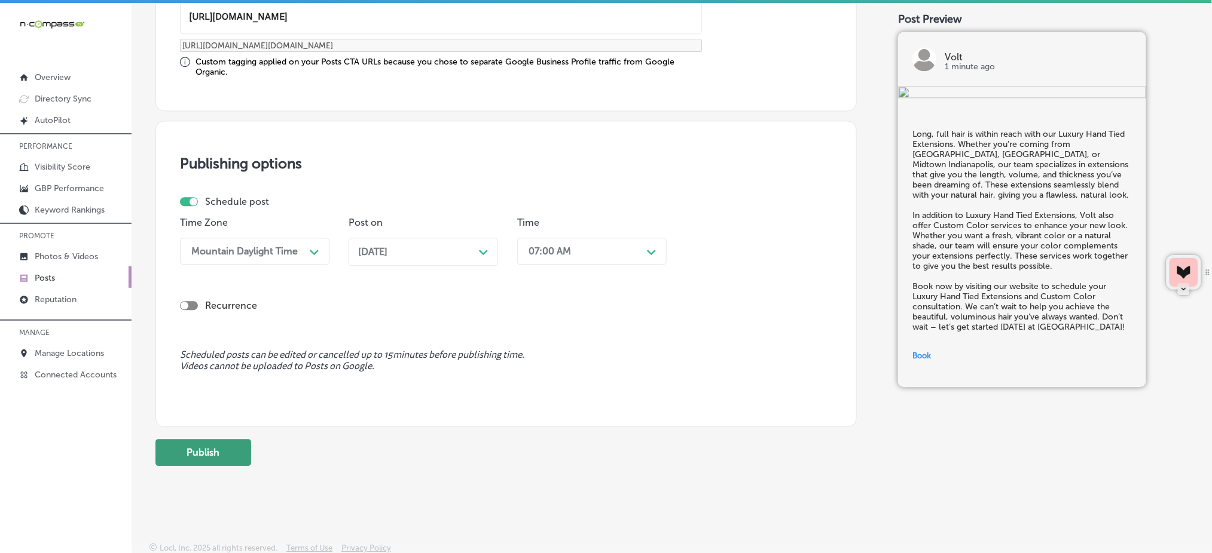
click at [166, 441] on button "Publish" at bounding box center [203, 452] width 96 height 27
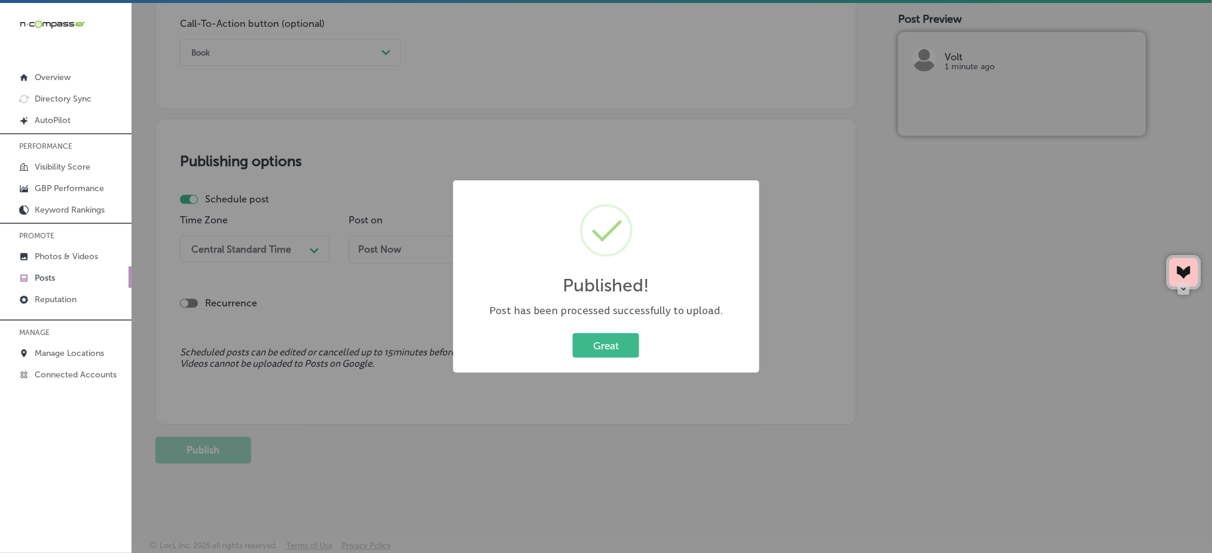
scroll to position [884, 0]
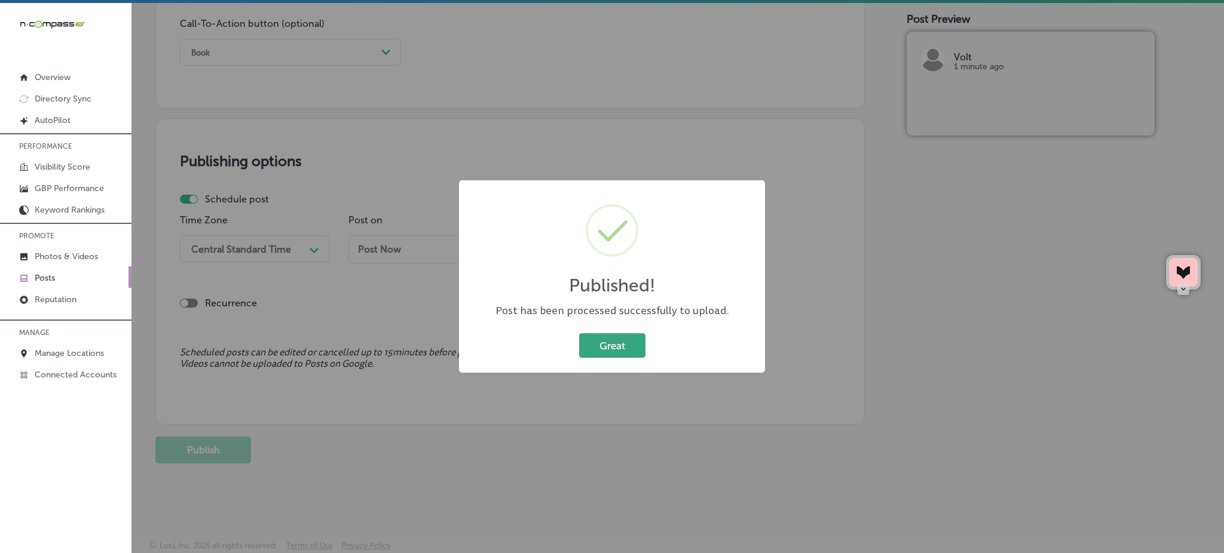
click at [608, 335] on button "Great" at bounding box center [612, 346] width 66 height 25
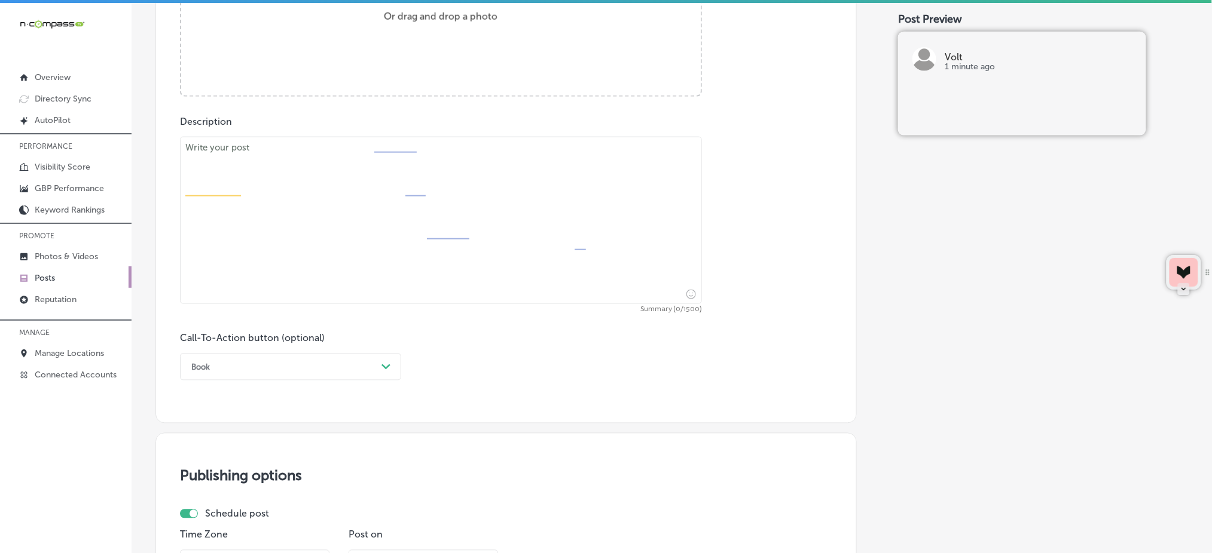
scroll to position [485, 0]
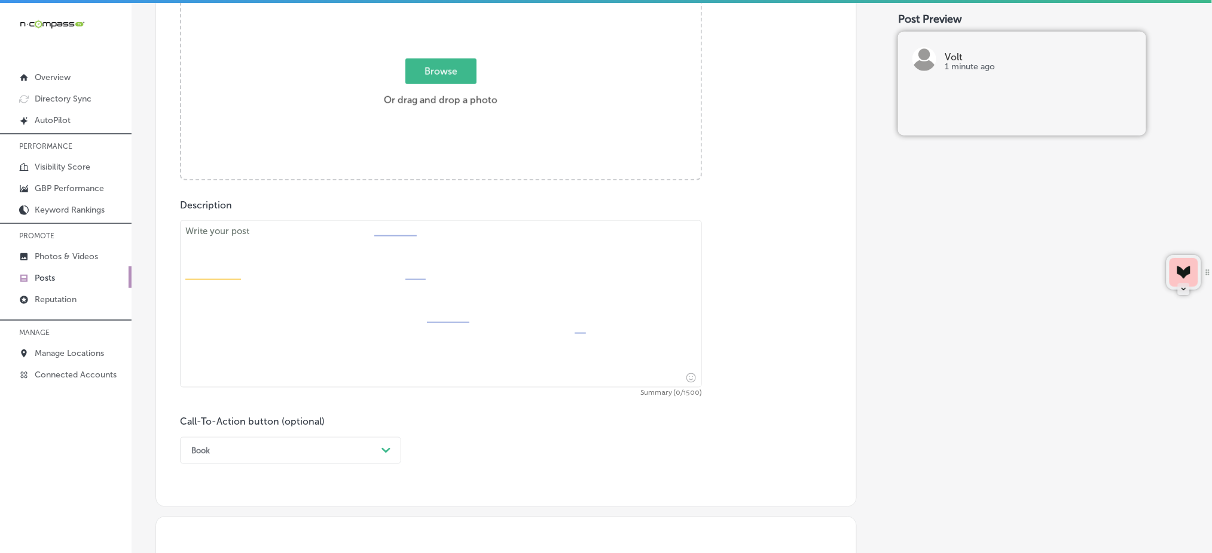
click at [331, 277] on textarea at bounding box center [441, 304] width 522 height 167
paste textarea "Ready to lighten up your look? Our Blonding services at Volt will help you achi…"
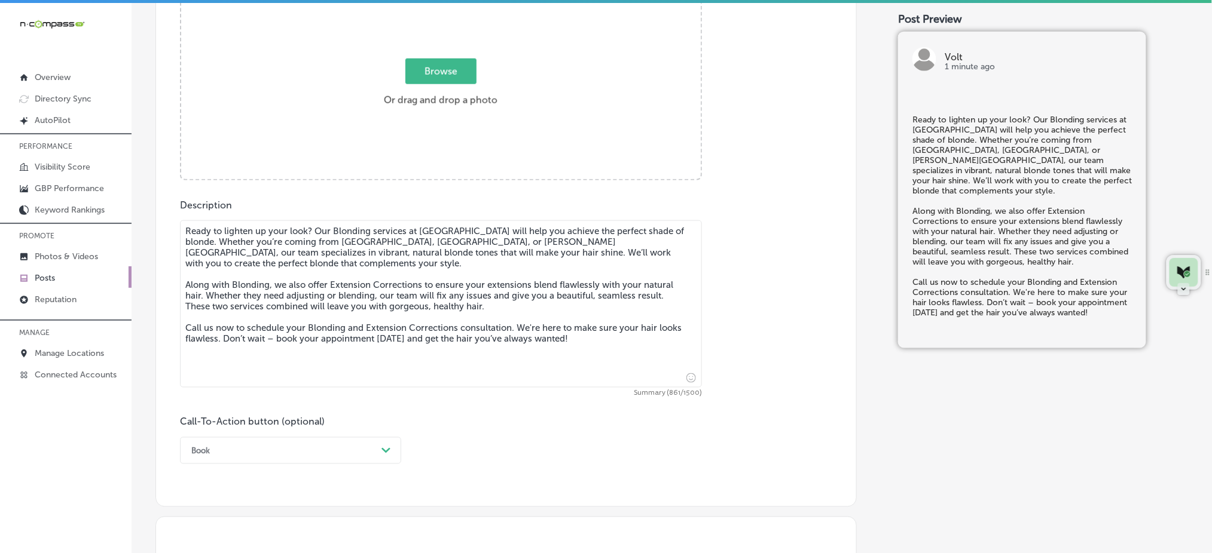
type textarea "Ready to lighten up your look? Our Blonding services at Volt will help you achi…"
click at [442, 74] on span "Browse" at bounding box center [440, 72] width 71 height 26
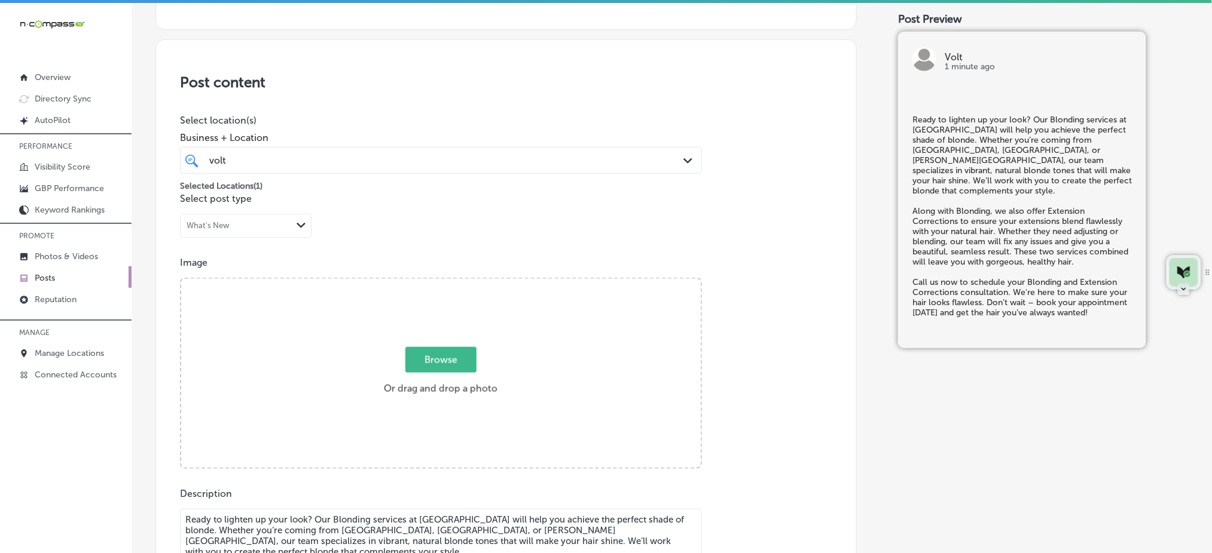
type input "C:\fakepath\custom-hair-color-volt-salon-carmel-in (5).png"
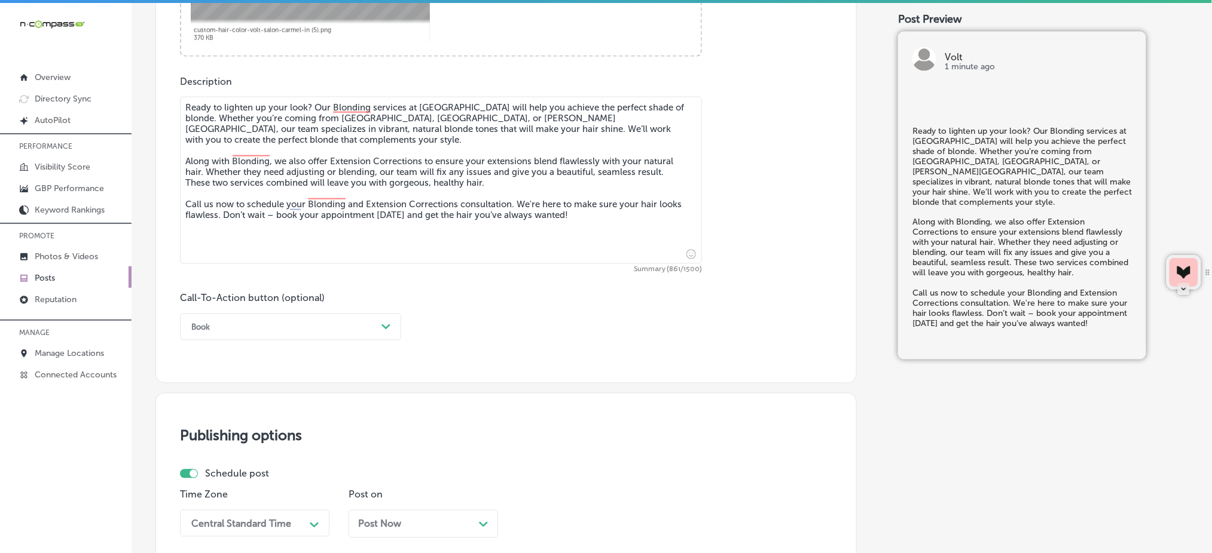
scroll to position [675, 0]
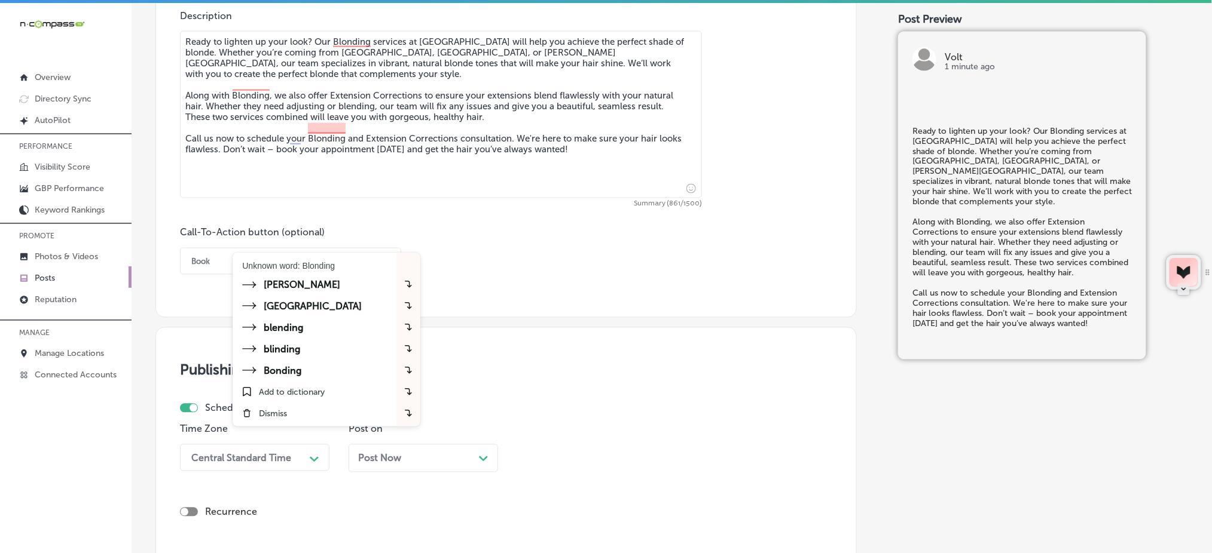
click at [288, 261] on div "Unknown word: Blonding" at bounding box center [288, 266] width 93 height 12
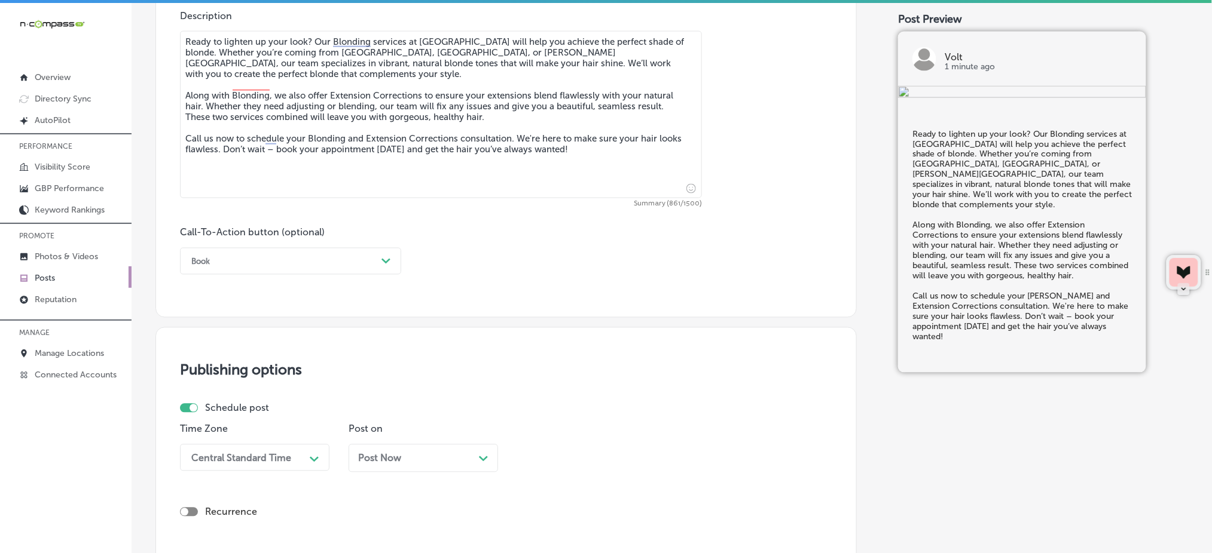
type textarea "Ready to lighten up your look? Our Blonding services at Volt will help you achi…"
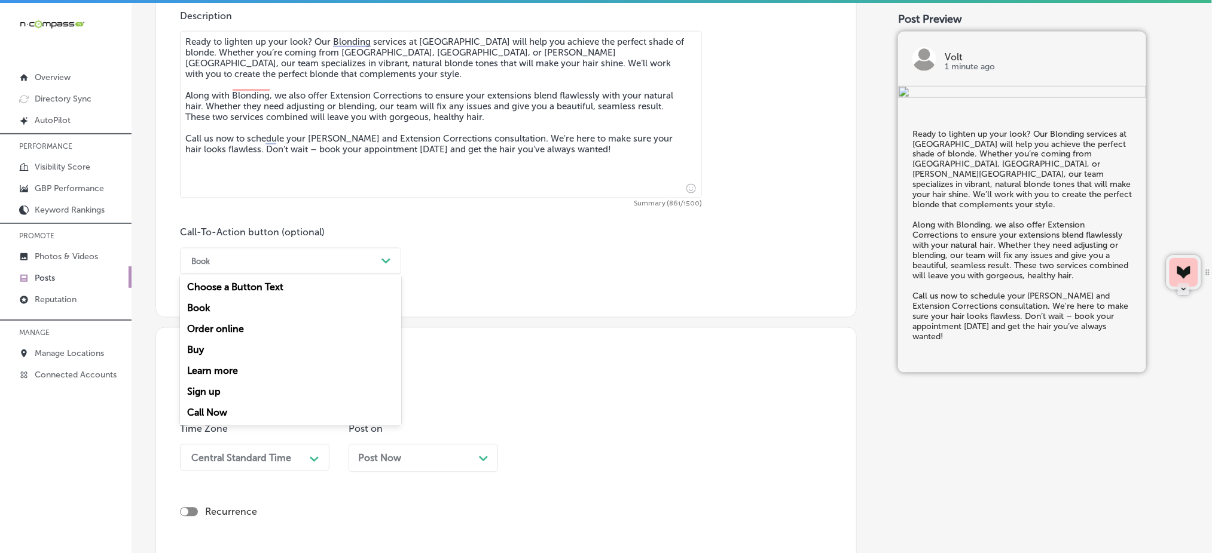
click at [367, 264] on div "Book" at bounding box center [280, 261] width 191 height 19
click at [264, 415] on div "Call Now" at bounding box center [290, 413] width 221 height 21
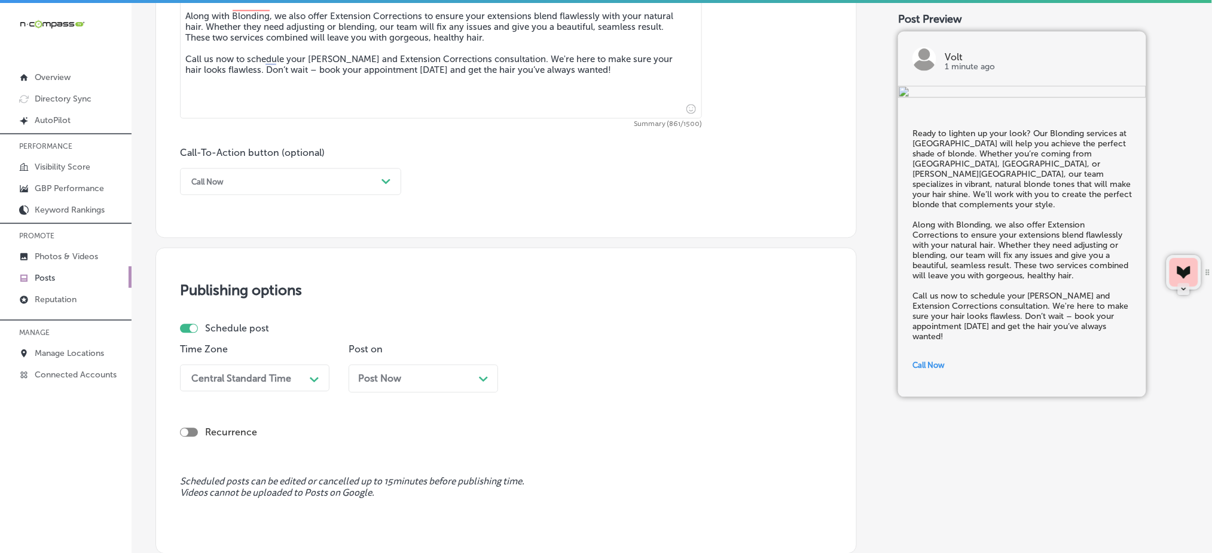
scroll to position [884, 0]
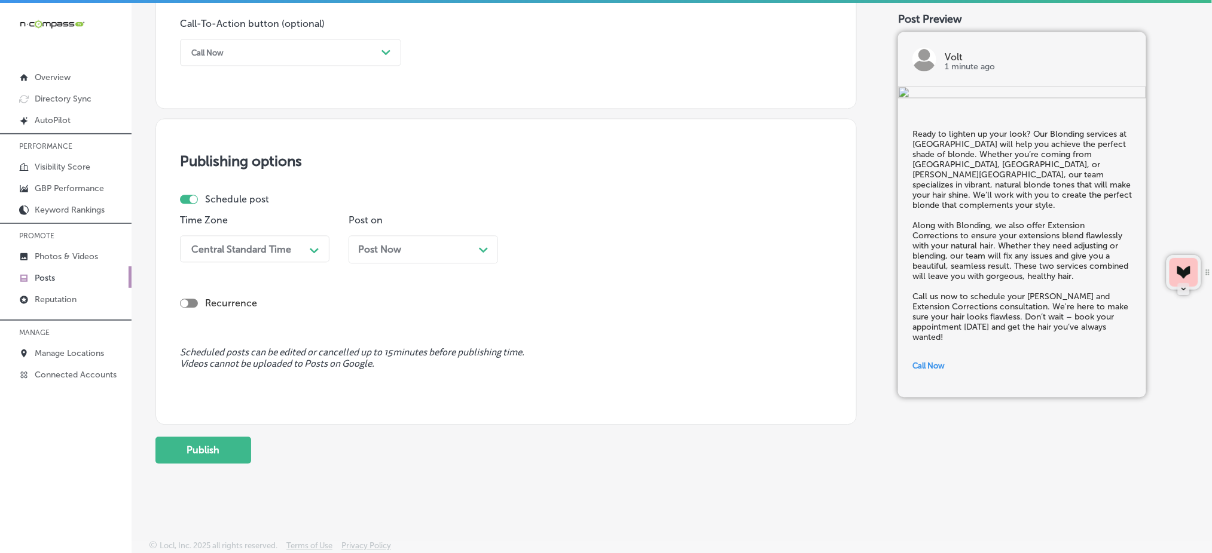
click at [280, 253] on div "Central Standard Time" at bounding box center [241, 248] width 100 height 11
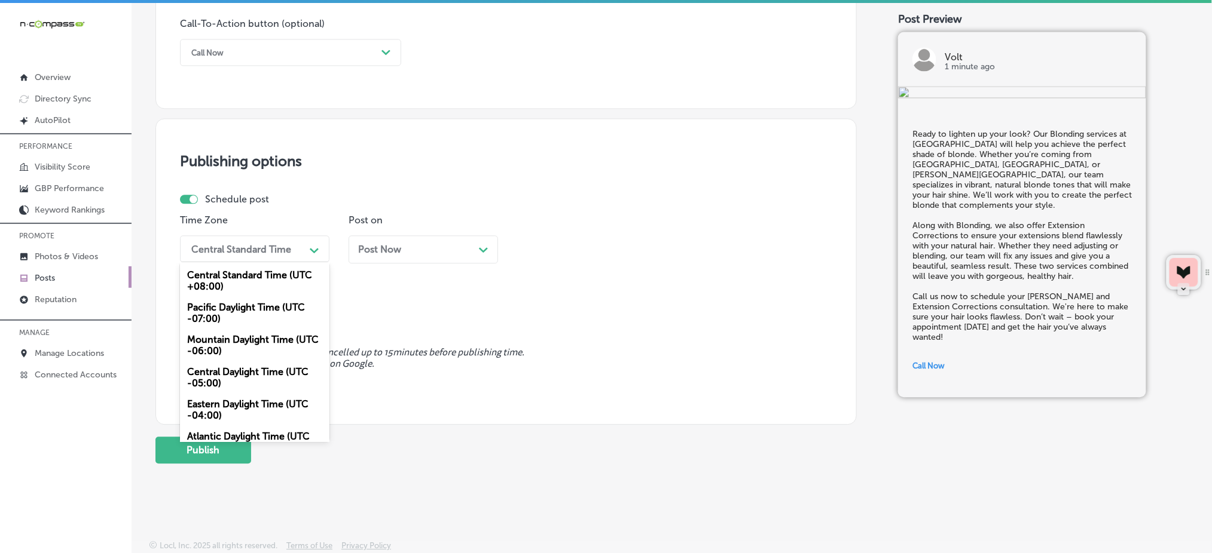
click at [230, 345] on div "Mountain Daylight Time (UTC -06:00)" at bounding box center [254, 345] width 149 height 32
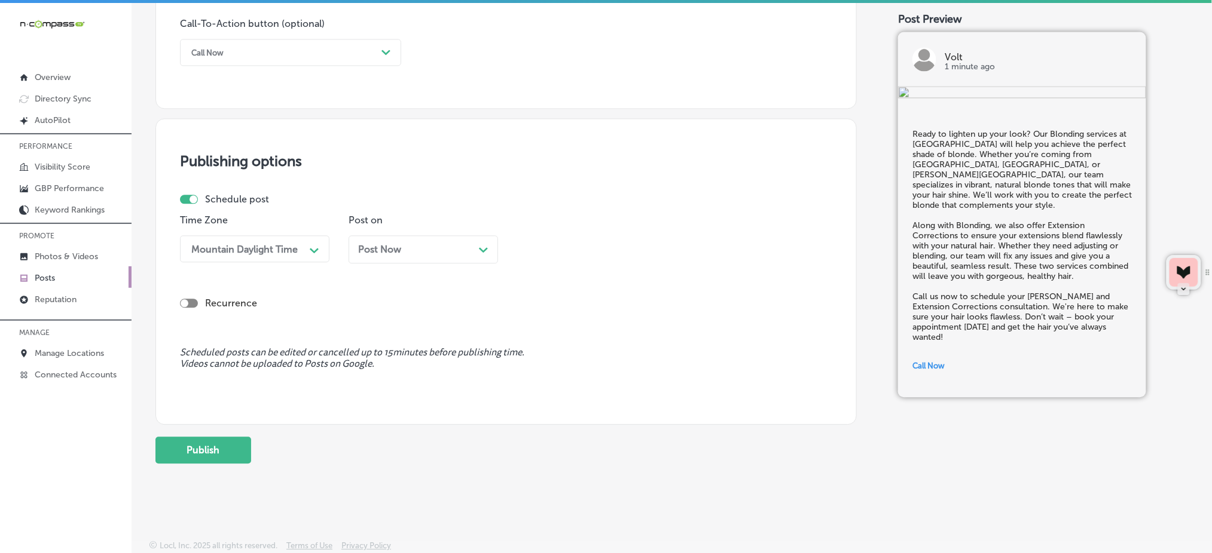
click at [386, 259] on div "Post Now Path Created with Sketch." at bounding box center [422, 250] width 149 height 28
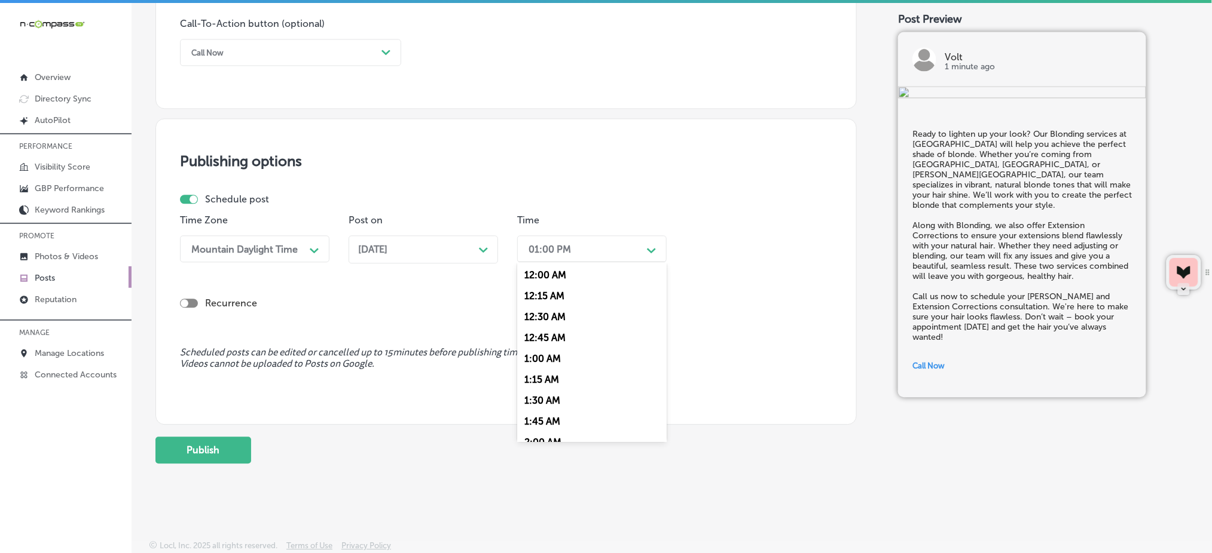
click at [547, 253] on div "01:00 PM" at bounding box center [549, 248] width 42 height 11
click at [545, 386] on div "7:00 AM" at bounding box center [591, 382] width 149 height 21
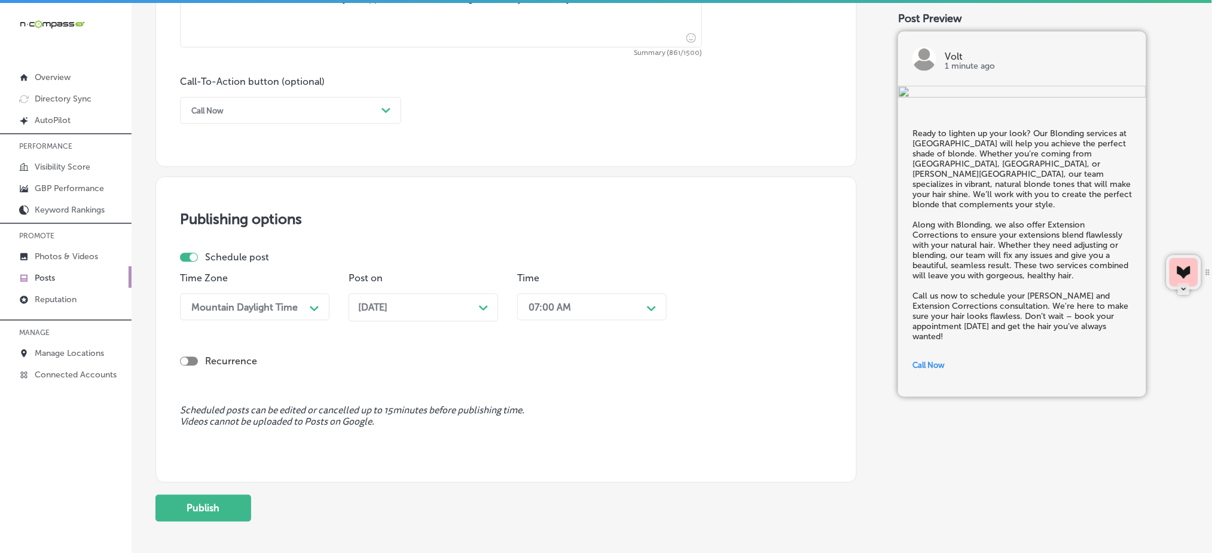
scroll to position [884, 0]
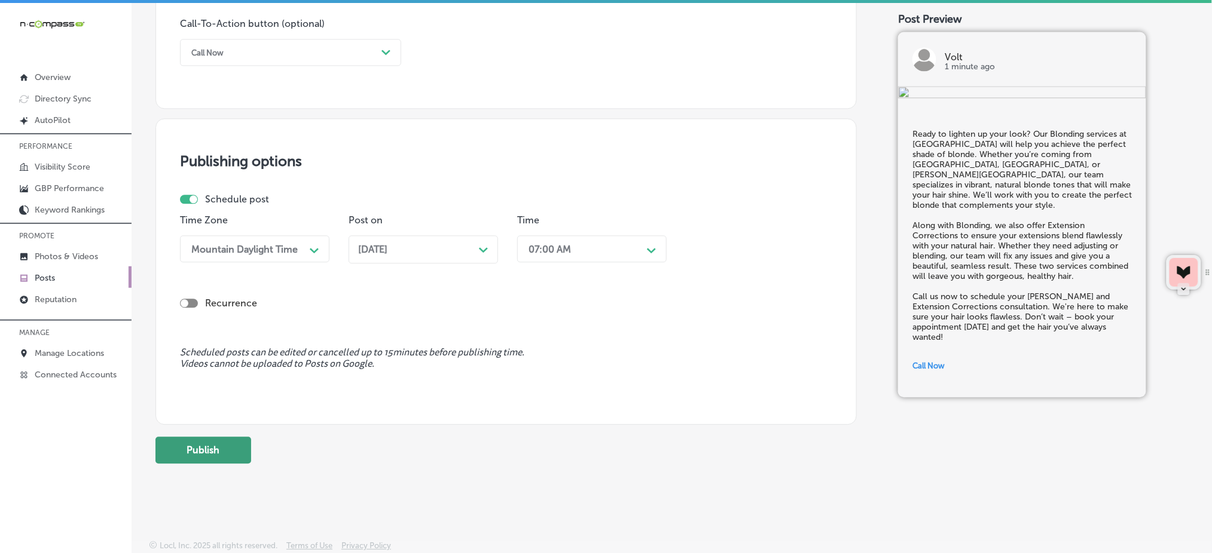
click at [230, 443] on button "Publish" at bounding box center [203, 450] width 96 height 27
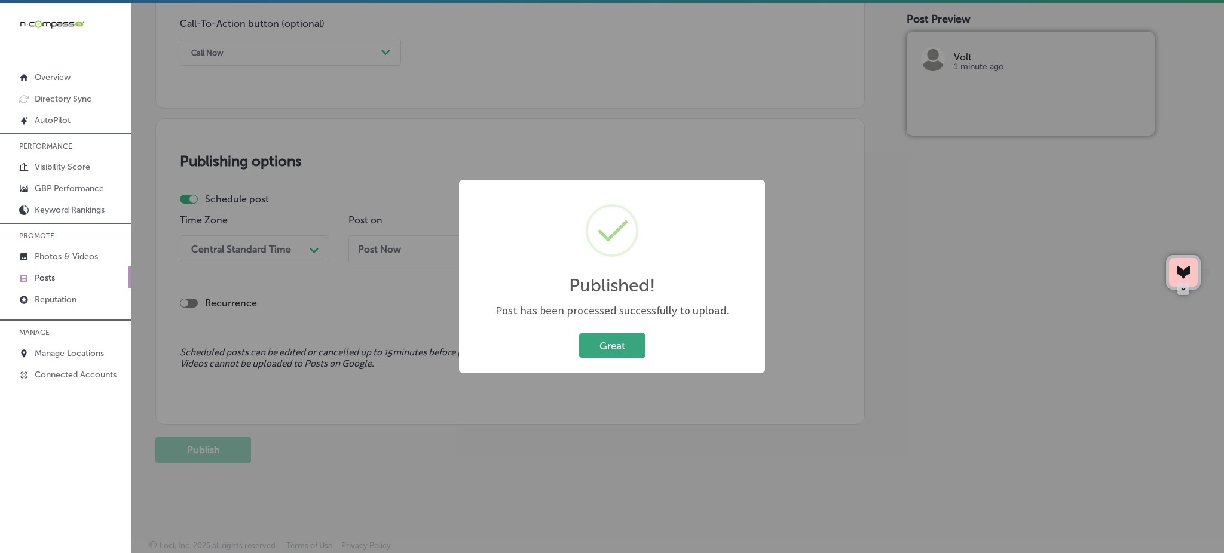
click at [607, 348] on button "Great" at bounding box center [612, 346] width 66 height 25
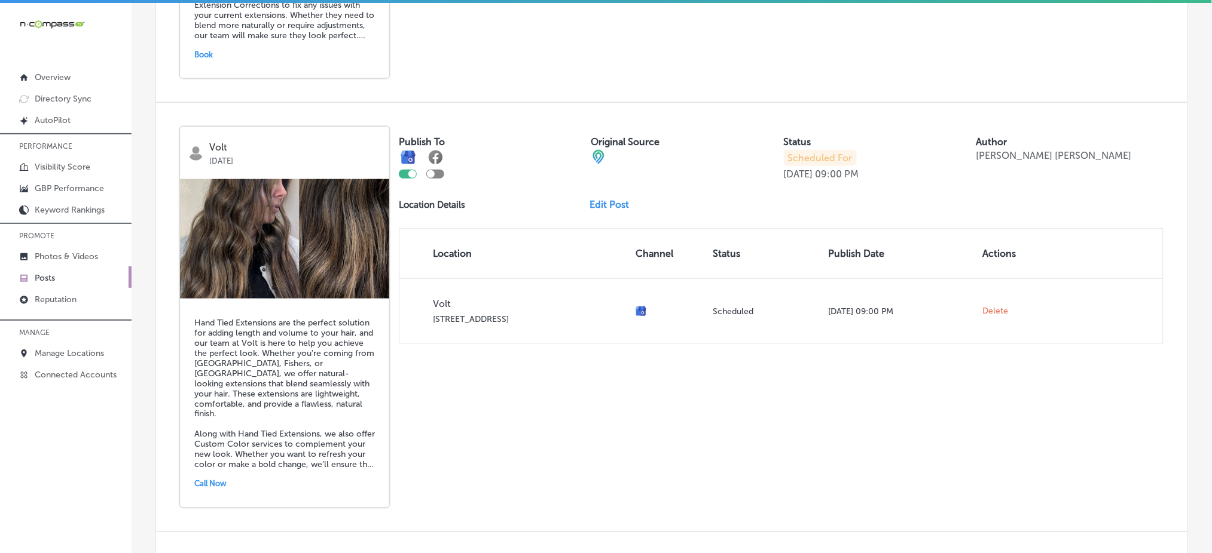
scroll to position [2548, 0]
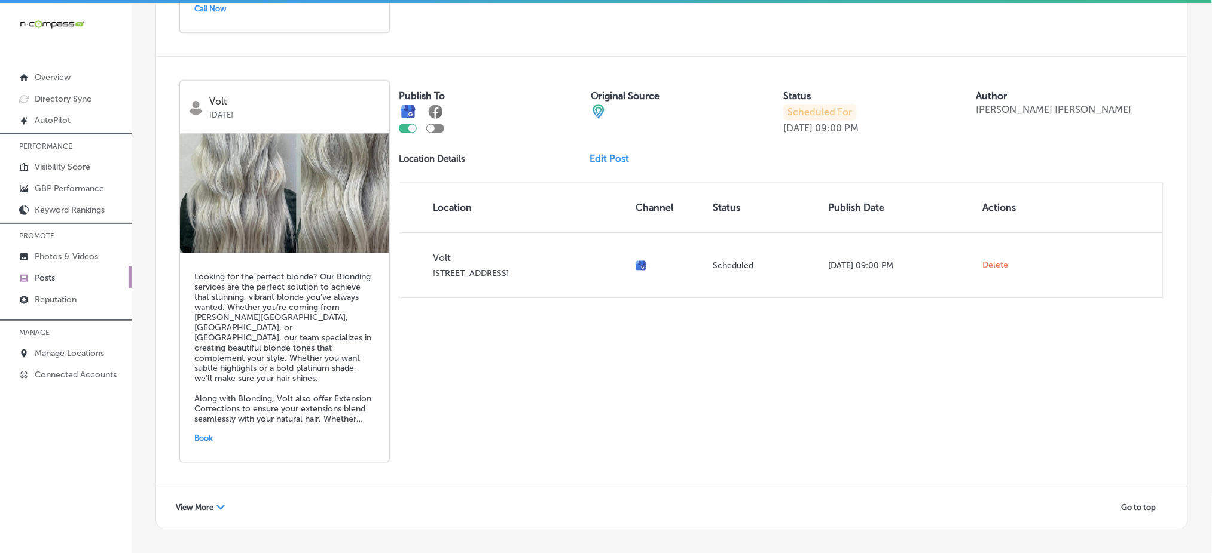
click at [199, 503] on span "View More" at bounding box center [195, 507] width 38 height 9
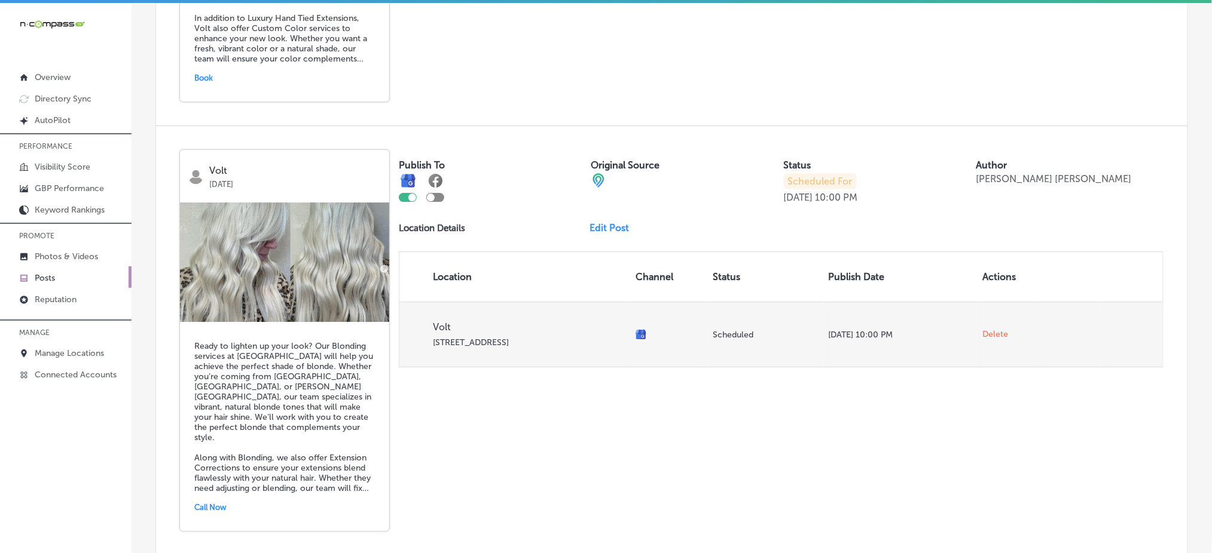
scroll to position [4652, 0]
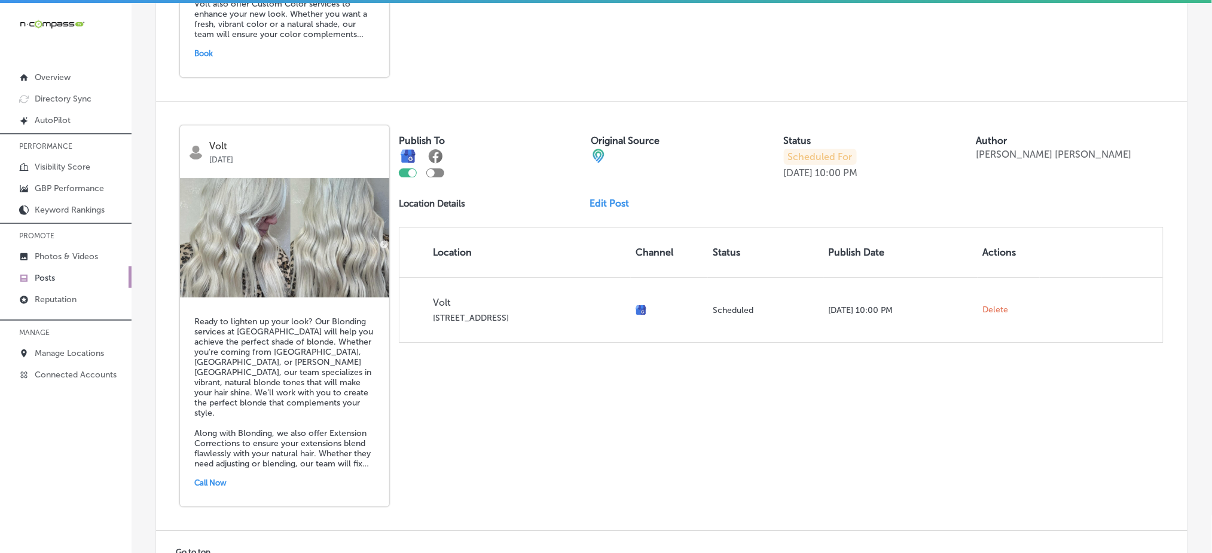
click at [63, 279] on link "Posts" at bounding box center [65, 278] width 131 height 22
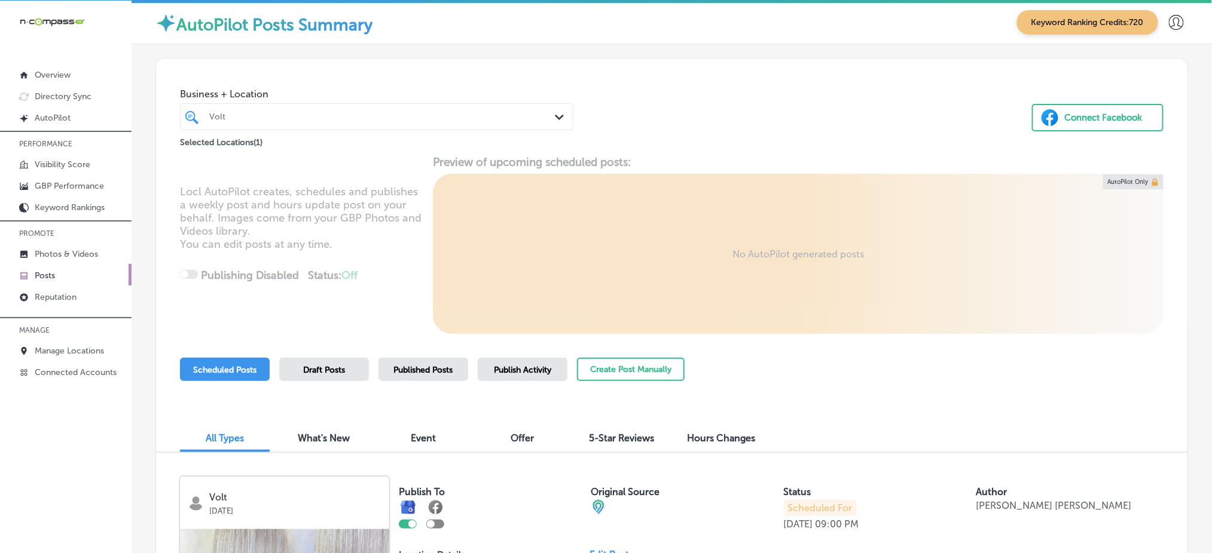
scroll to position [0, 0]
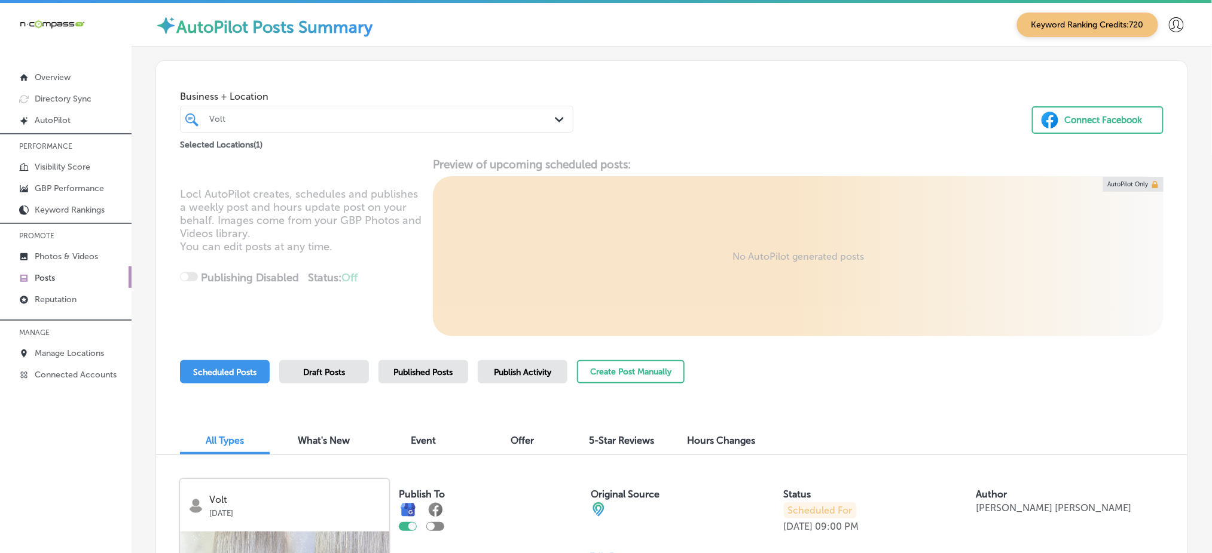
click at [282, 135] on div "Selected Locations ( 1 )" at bounding box center [376, 142] width 393 height 15
click at [291, 124] on div at bounding box center [360, 119] width 304 height 16
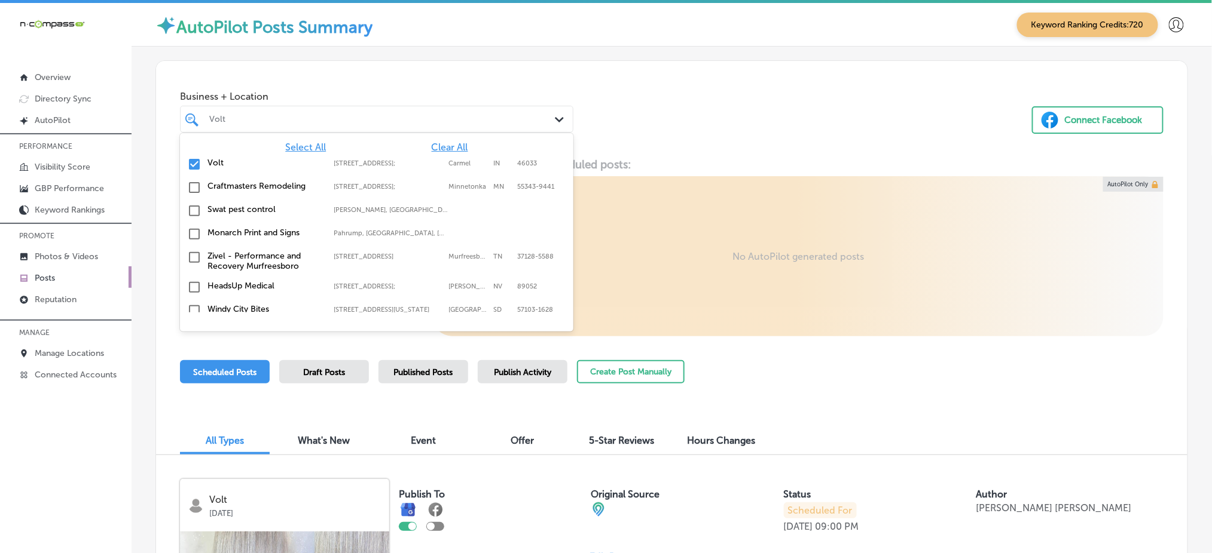
click at [442, 146] on span "Clear All" at bounding box center [450, 147] width 36 height 11
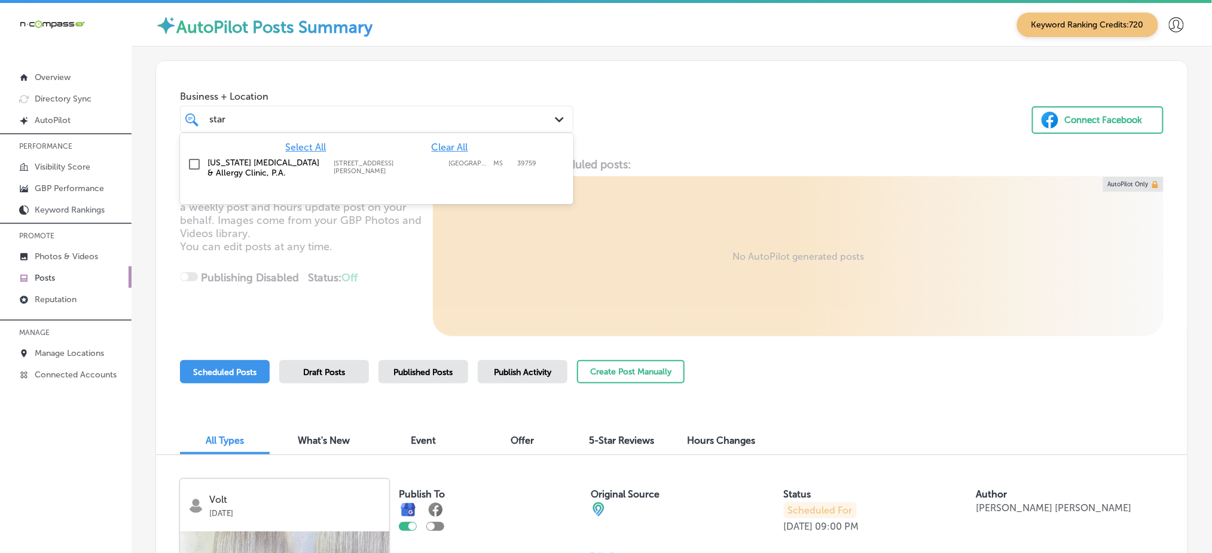
click at [421, 173] on div "Mississippi Asthma & Allergy Clinic, P.A. 100 Brandon Rd, Starkville, MS, 39759…" at bounding box center [350, 168] width 286 height 20
type input "star"
click at [762, 146] on div "Business + Location option 100 Brandon Rd, selected. option 100 Brandon Rd focu…" at bounding box center [671, 106] width 1031 height 91
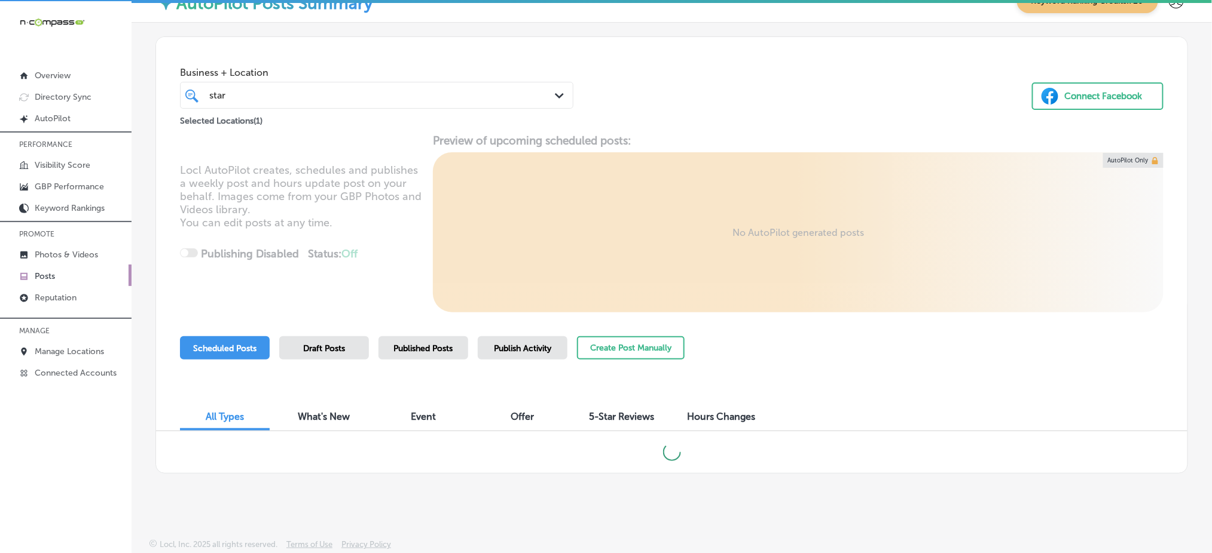
scroll to position [2, 0]
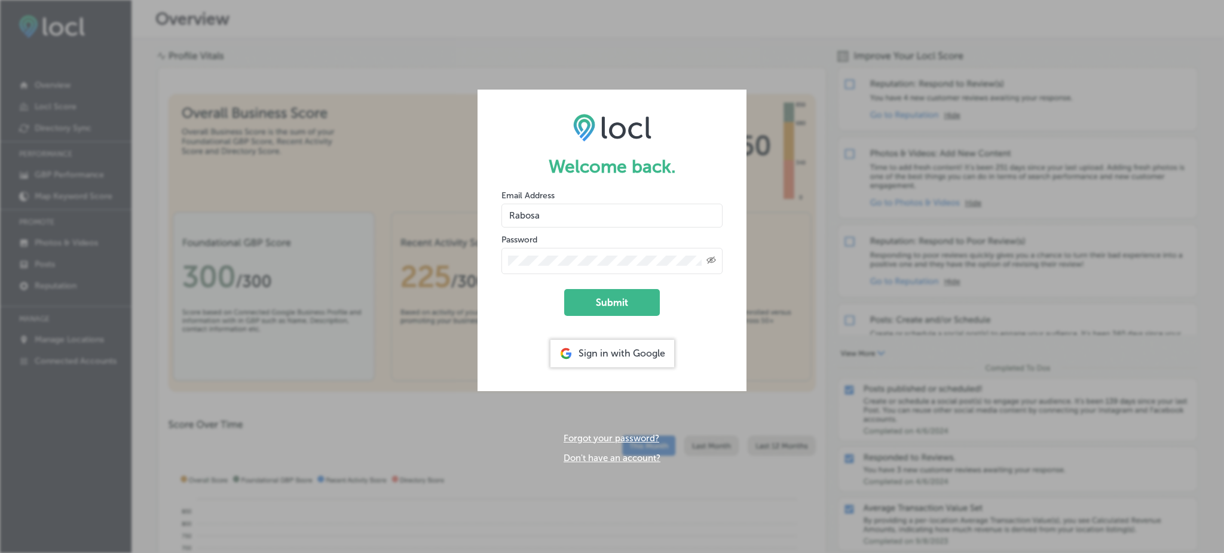
click at [624, 350] on div "Sign in with Google" at bounding box center [613, 353] width 124 height 27
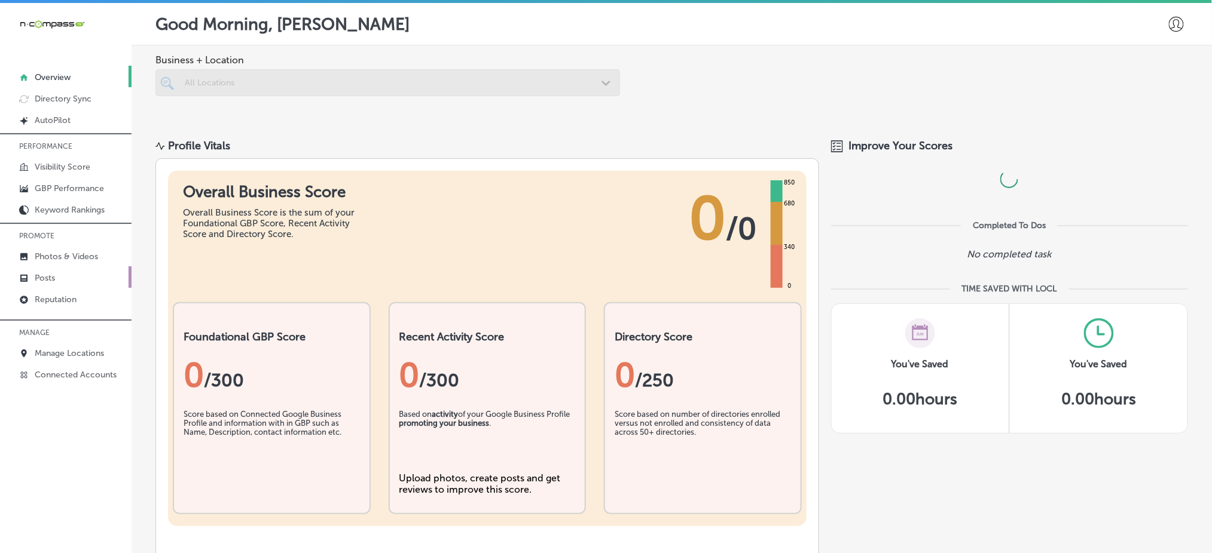
click at [93, 276] on link "Posts" at bounding box center [65, 278] width 131 height 22
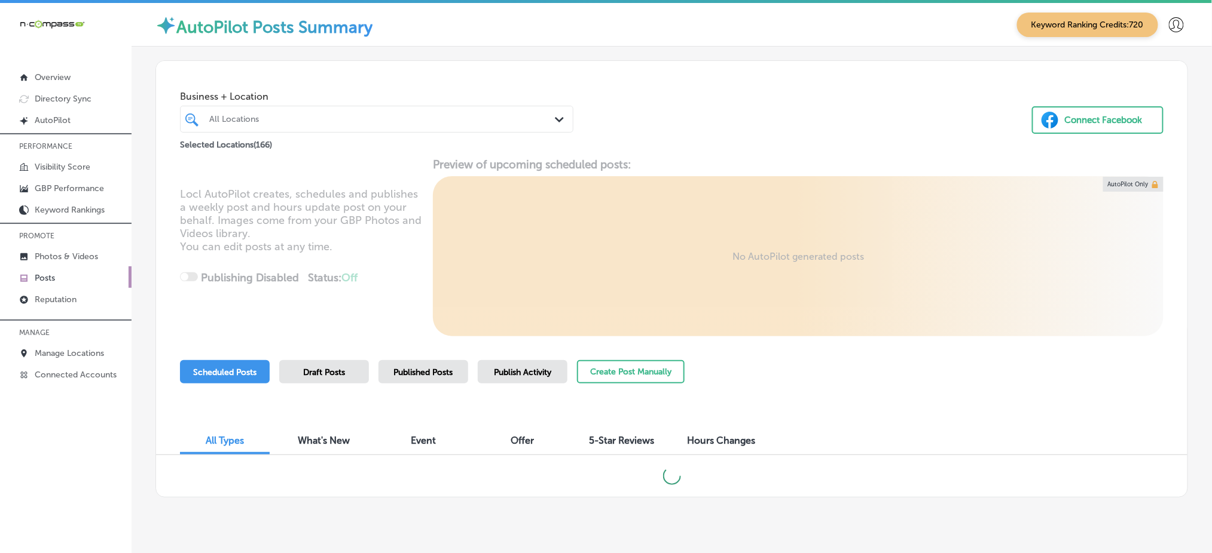
click at [398, 118] on div "All Locations" at bounding box center [382, 119] width 347 height 10
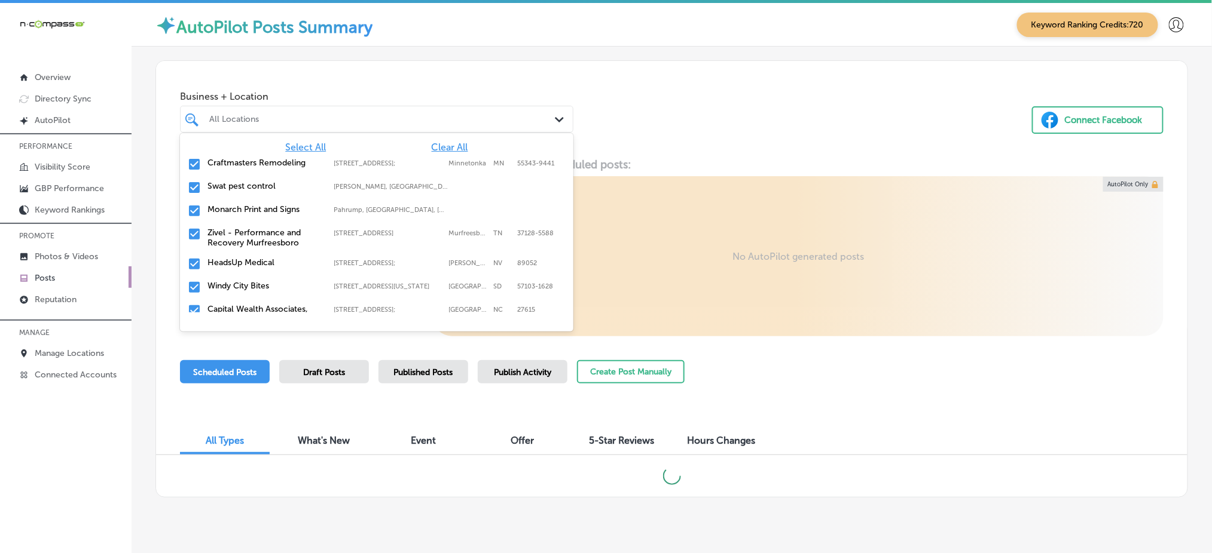
click at [432, 148] on span "Clear All" at bounding box center [450, 147] width 36 height 11
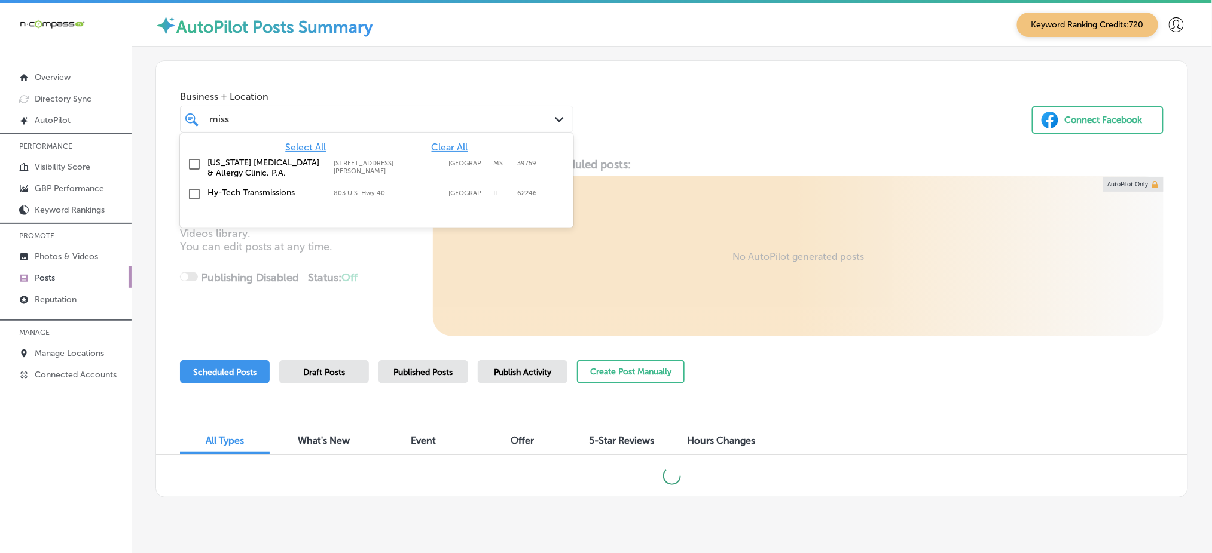
click at [418, 167] on label "[STREET_ADDRESS][PERSON_NAME]" at bounding box center [388, 168] width 109 height 16
type input "miss"
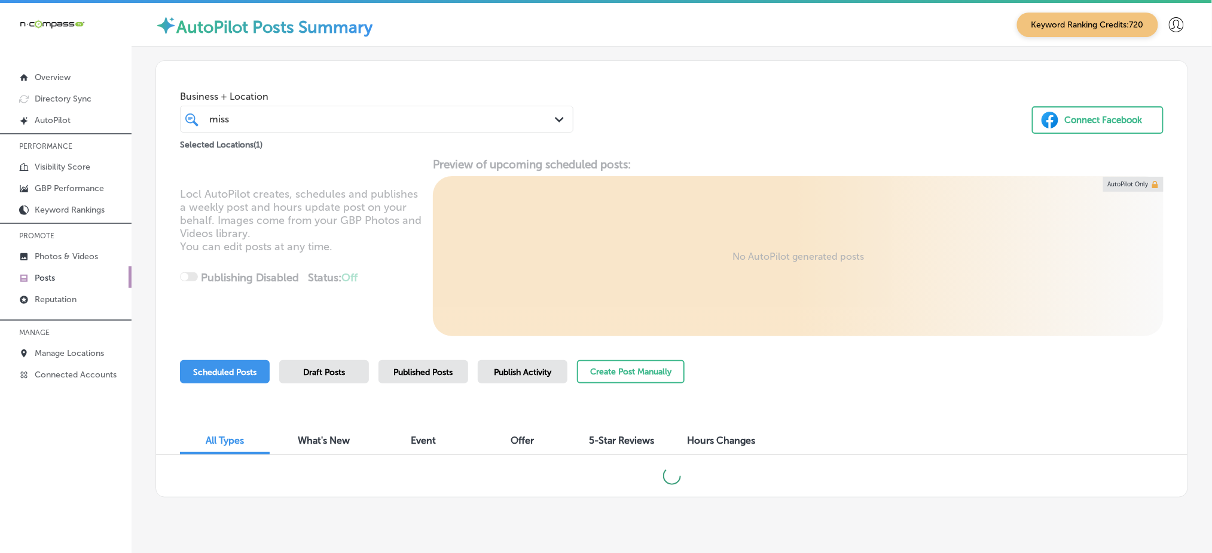
click at [667, 152] on div "Business + Location miss miss Path Created with Sketch. Selected Locations ( 1 …" at bounding box center [671, 109] width 1031 height 97
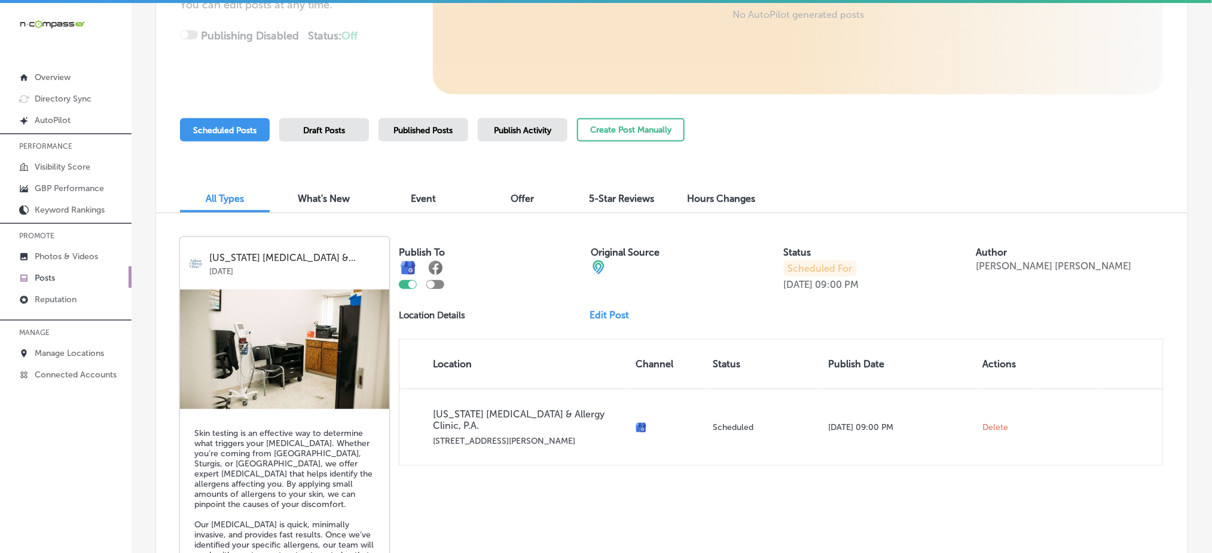
scroll to position [71, 0]
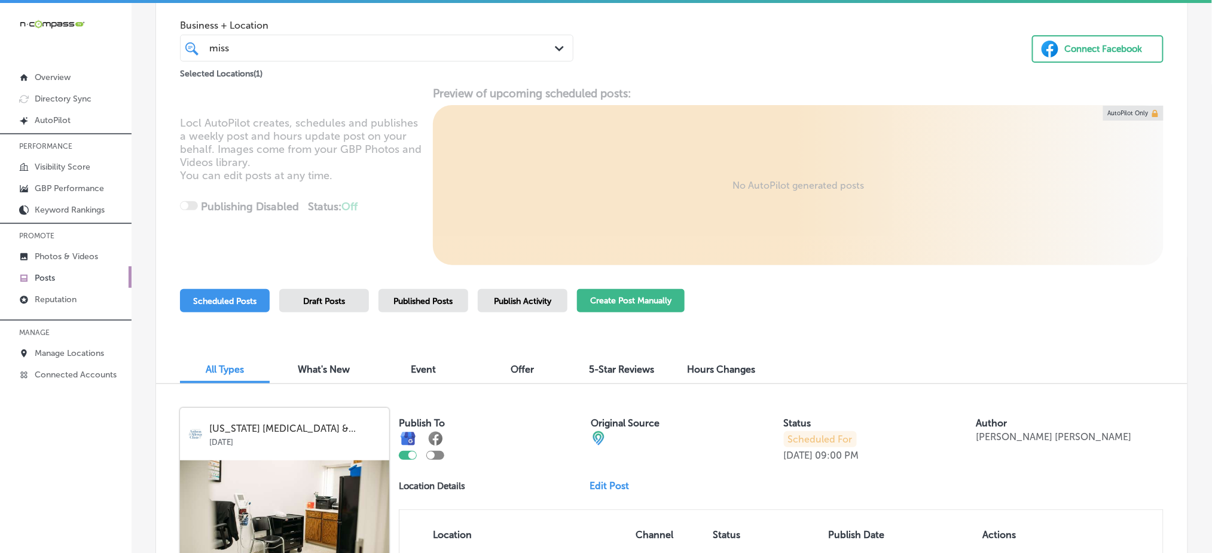
click at [637, 295] on button "Create Post Manually" at bounding box center [631, 300] width 108 height 23
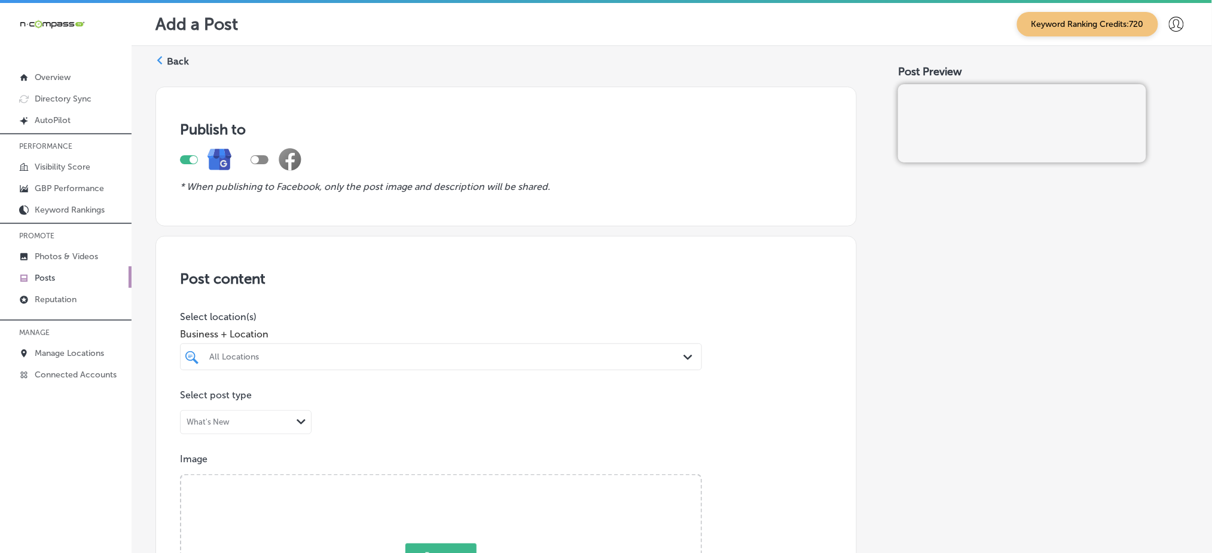
scroll to position [79, 0]
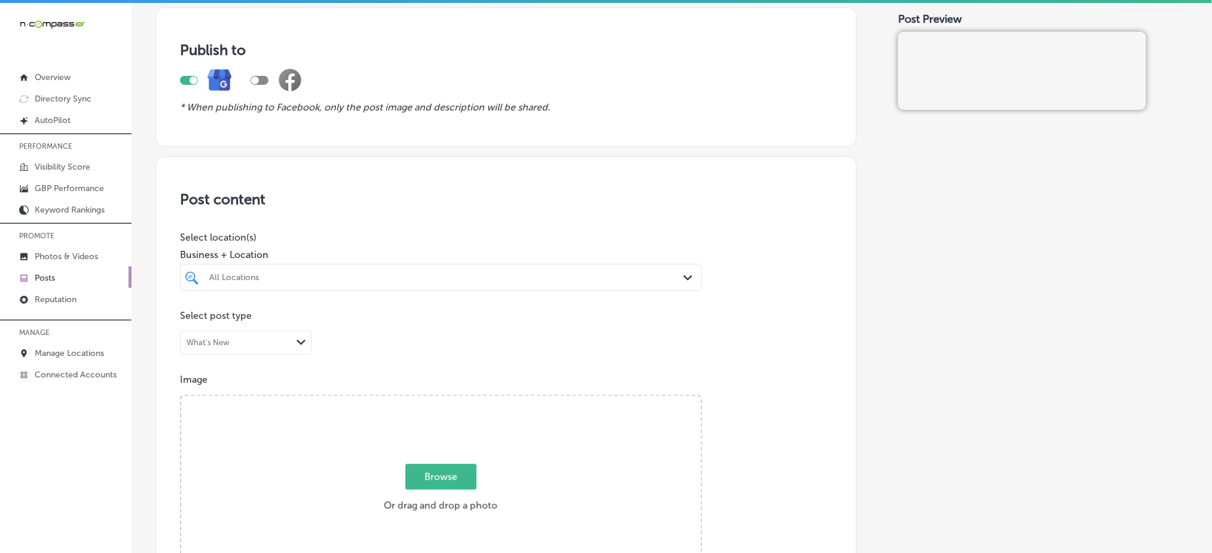
click at [267, 265] on div "All Locations Path Created with Sketch." at bounding box center [441, 277] width 522 height 27
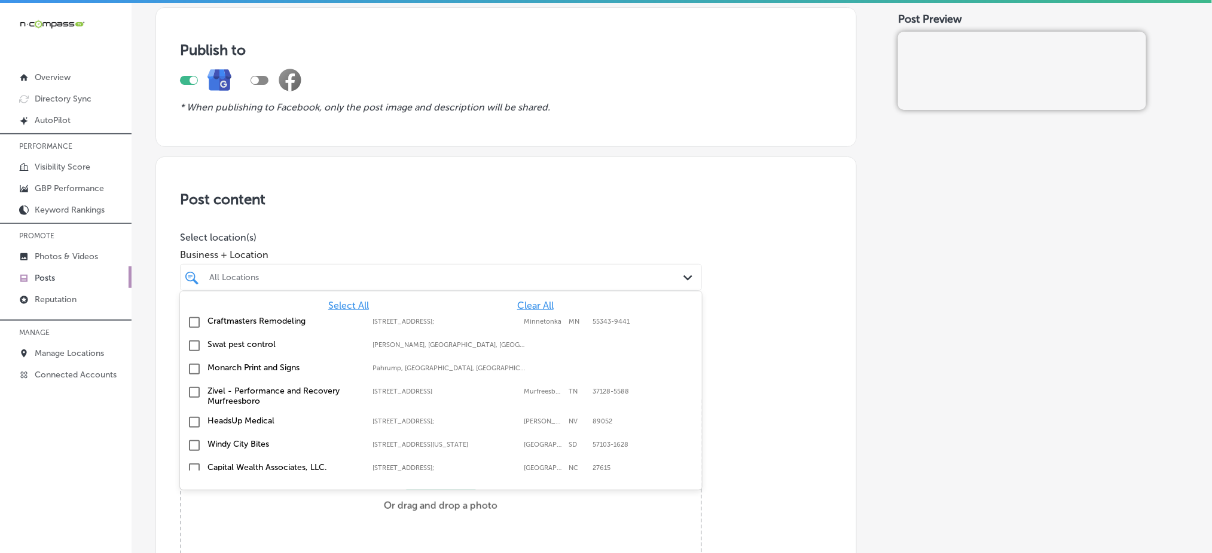
click at [269, 273] on div "All Locations" at bounding box center [446, 278] width 475 height 10
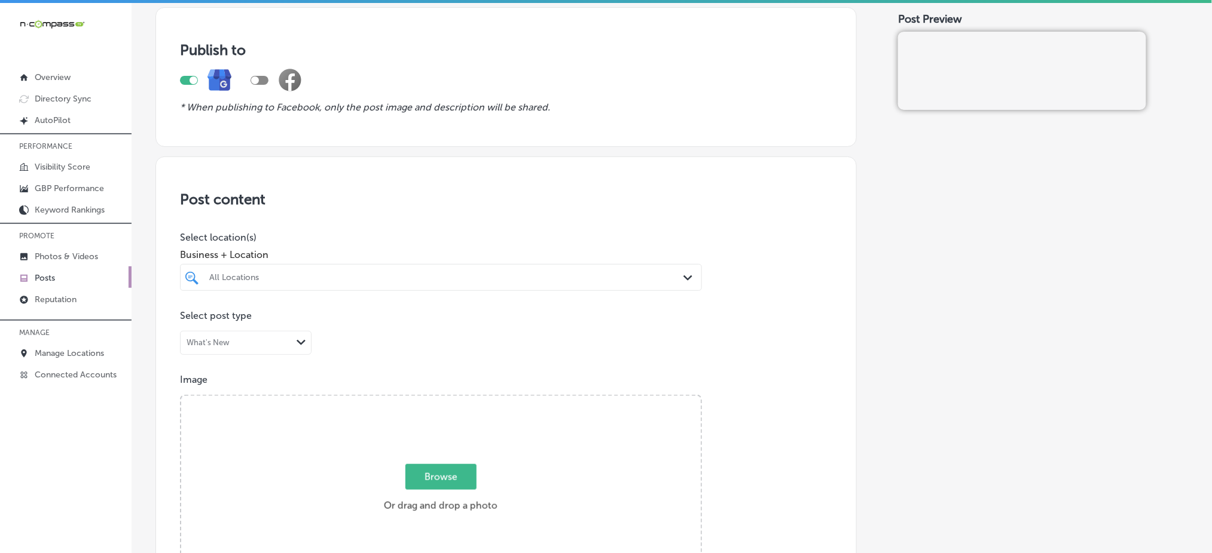
click at [429, 275] on div "All Locations" at bounding box center [446, 278] width 475 height 10
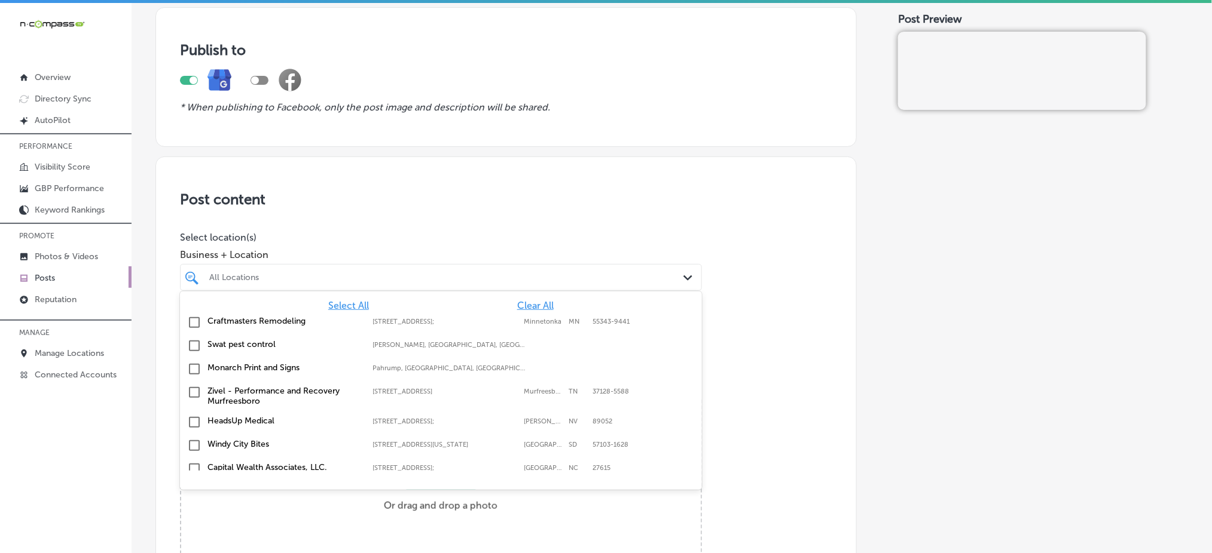
click at [518, 303] on span "Clear All" at bounding box center [535, 305] width 36 height 11
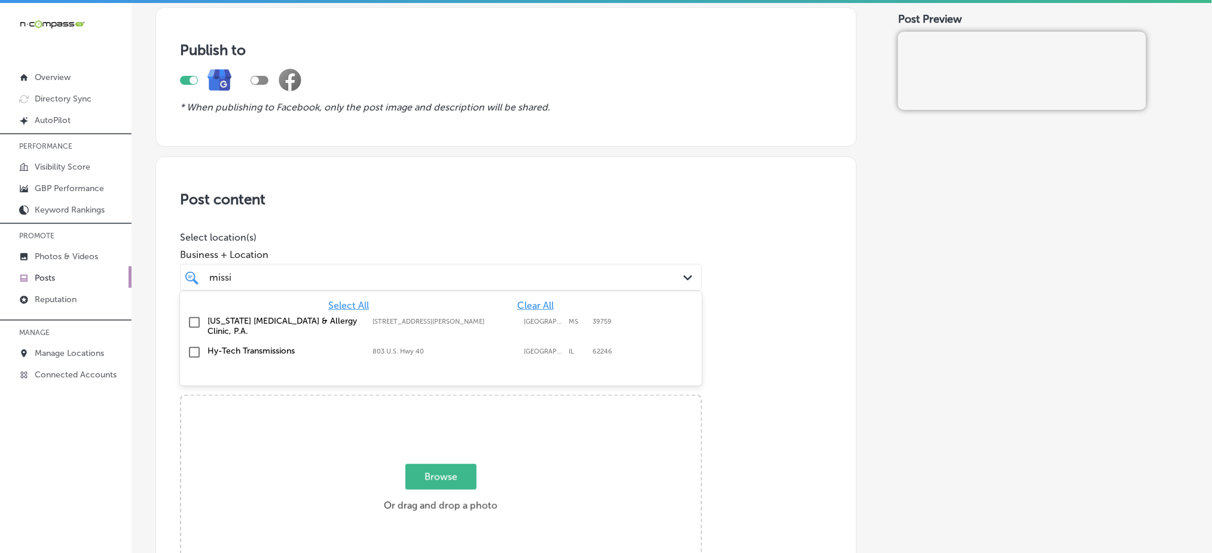
click at [517, 322] on div "[STREET_ADDRESS][PERSON_NAME][PERSON_NAME] [STREET_ADDRESS][PERSON_NAME]" at bounding box center [448, 322] width 153 height 8
type input "missi"
click at [514, 249] on span "Business + Location" at bounding box center [441, 254] width 522 height 11
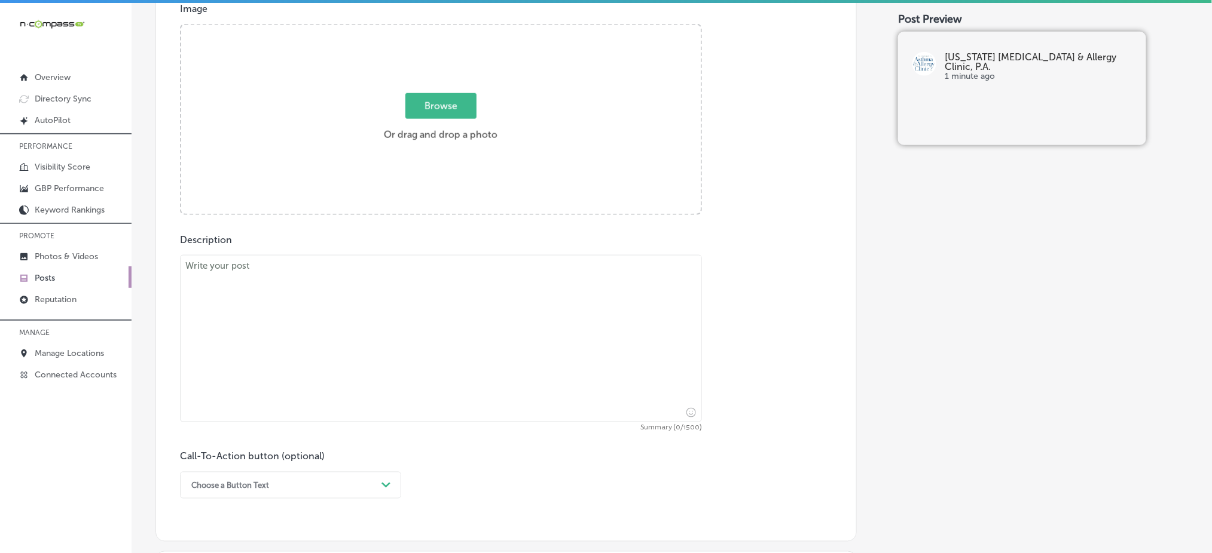
scroll to position [478, 0]
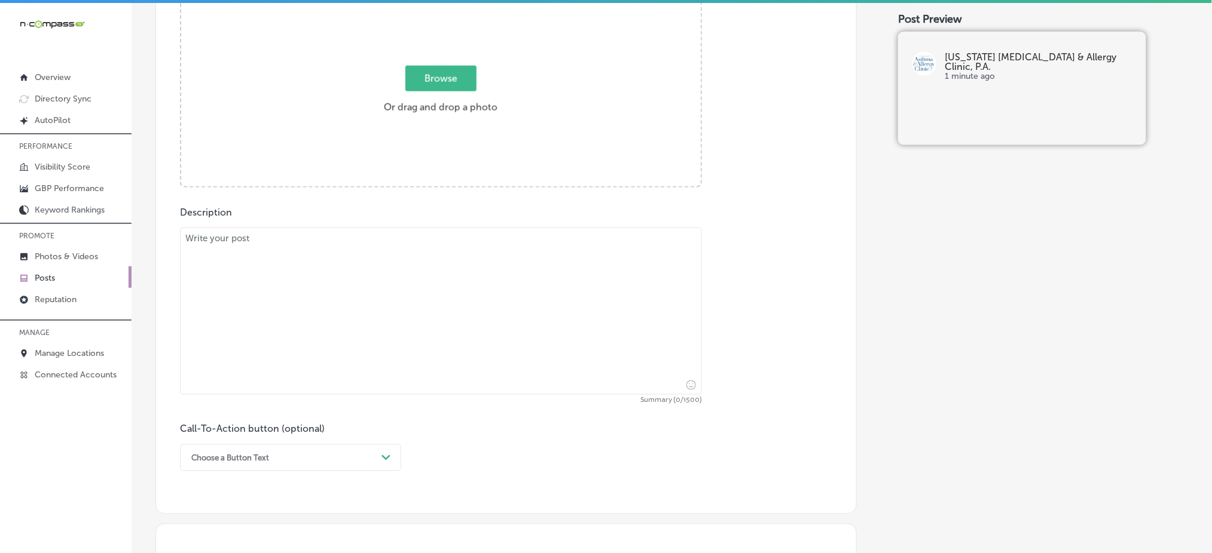
click at [273, 280] on textarea at bounding box center [441, 311] width 522 height 167
paste textarea "[URL][DOMAIN_NAME]"
click at [285, 251] on textarea "[URL][DOMAIN_NAME]" at bounding box center [441, 311] width 522 height 167
click at [285, 251] on div at bounding box center [290, 280] width 120 height 60
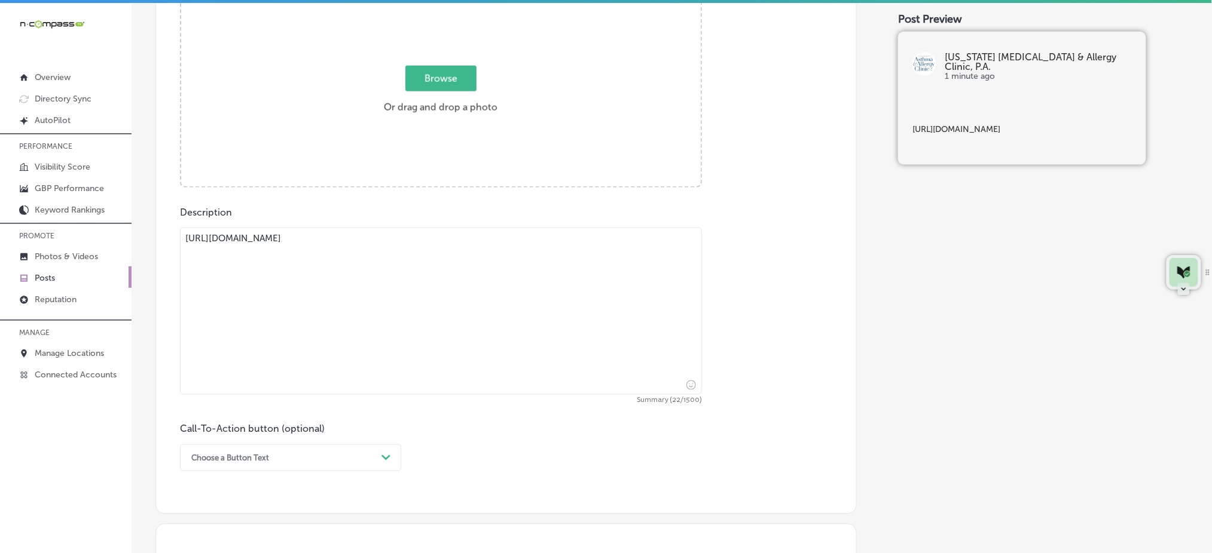
click at [277, 236] on textarea "[URL][DOMAIN_NAME]" at bounding box center [441, 311] width 522 height 167
paste textarea "Oral [MEDICAL_DATA] (OIT) is a groundbreaking treatment that can help you manag…"
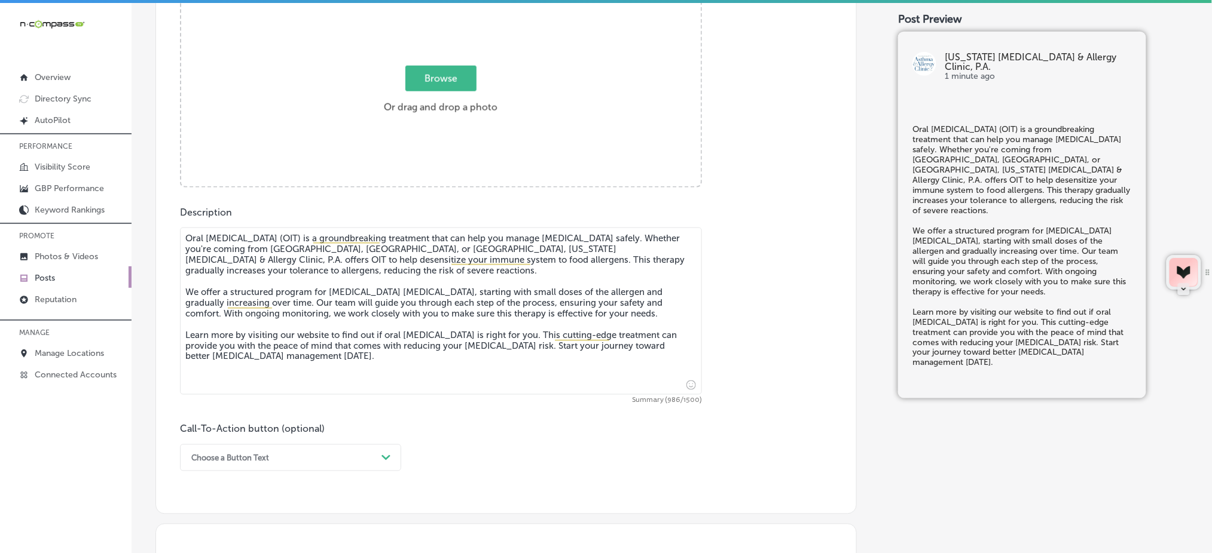
type textarea "Oral [MEDICAL_DATA] (OIT) is a groundbreaking treatment that can help you manag…"
click at [251, 463] on div "Choose a Button Text Path Created with Sketch." at bounding box center [290, 458] width 221 height 27
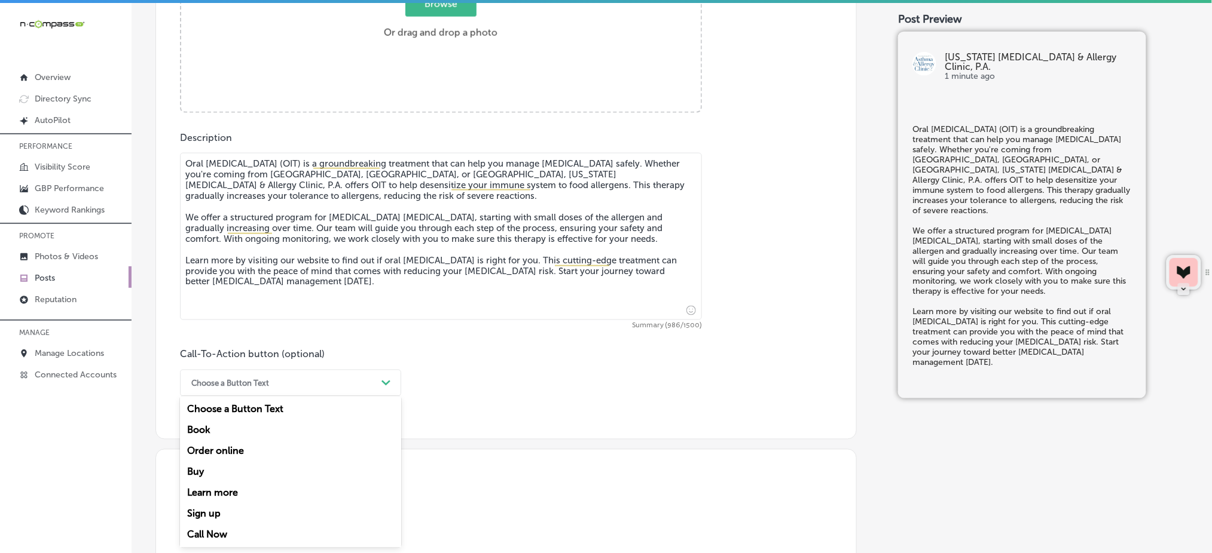
click at [234, 488] on div "Learn more" at bounding box center [290, 493] width 221 height 21
click at [238, 464] on input "text" at bounding box center [441, 454] width 521 height 33
paste input "[URL][DOMAIN_NAME]"
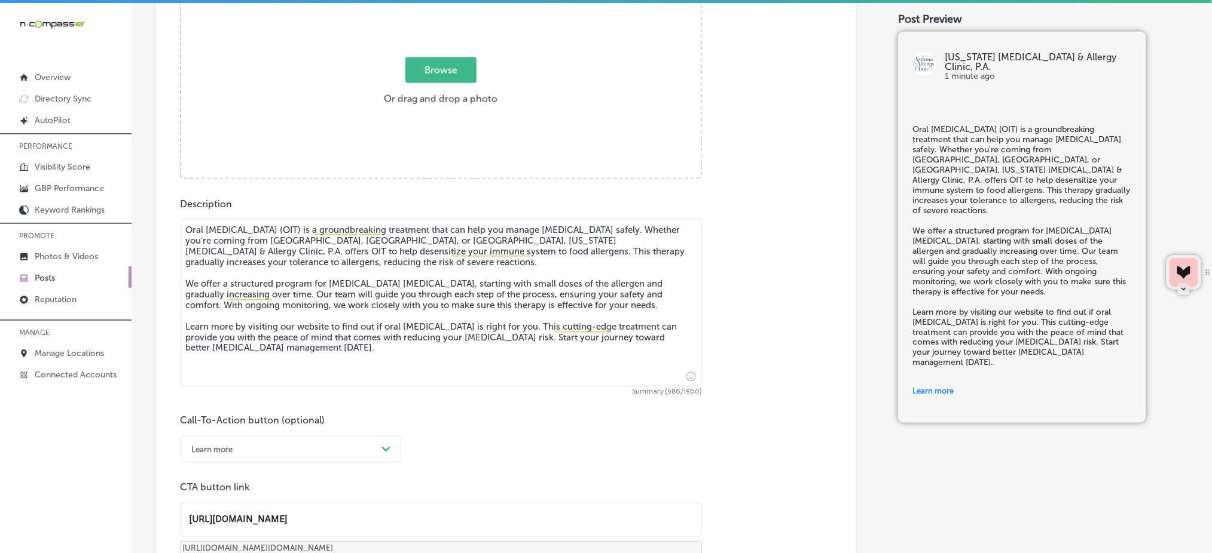
scroll to position [394, 0]
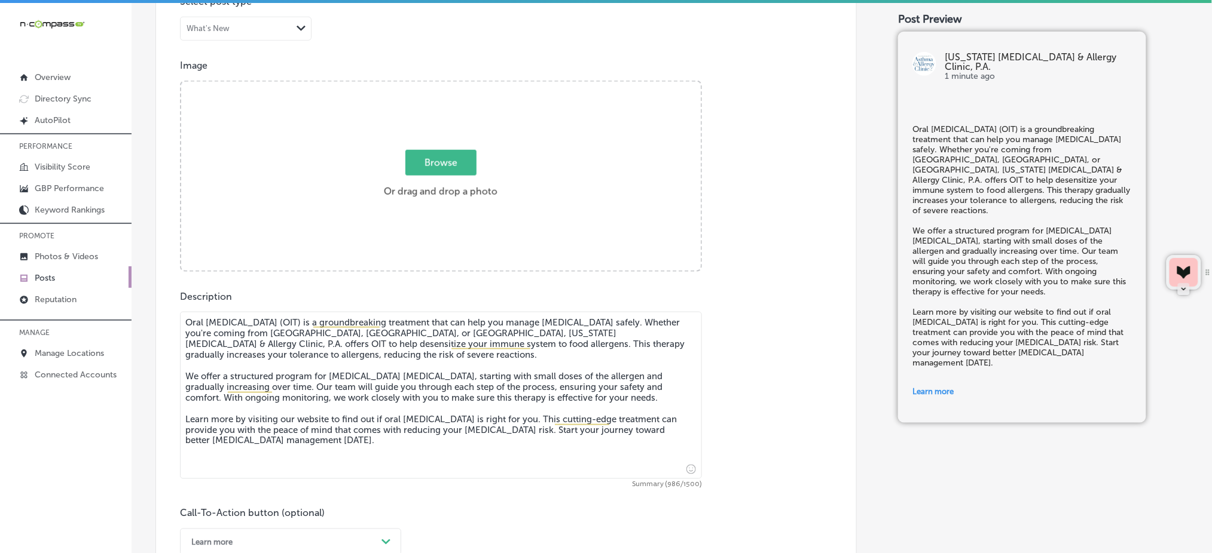
type input "[URL][DOMAIN_NAME]"
click at [435, 160] on span "Browse" at bounding box center [440, 163] width 71 height 26
click at [435, 85] on input "Browse Or drag and drop a photo" at bounding box center [440, 84] width 519 height 4
type input "C:\fakepath\allergy-testing-treatment-[US_STATE]-[MEDICAL_DATA]-clinic (0).jpg"
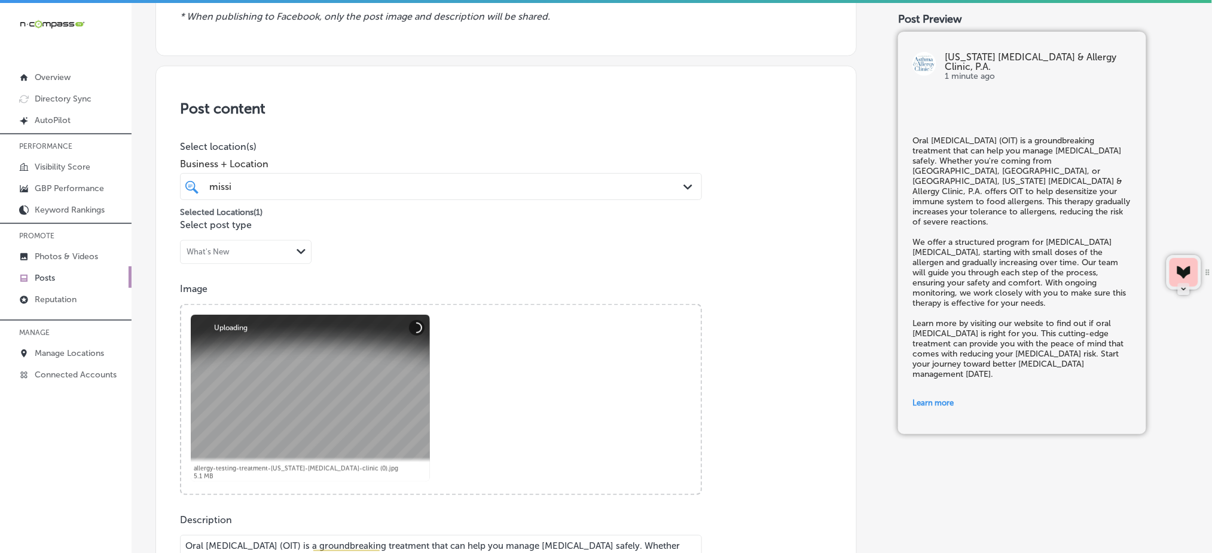
scroll to position [155, 0]
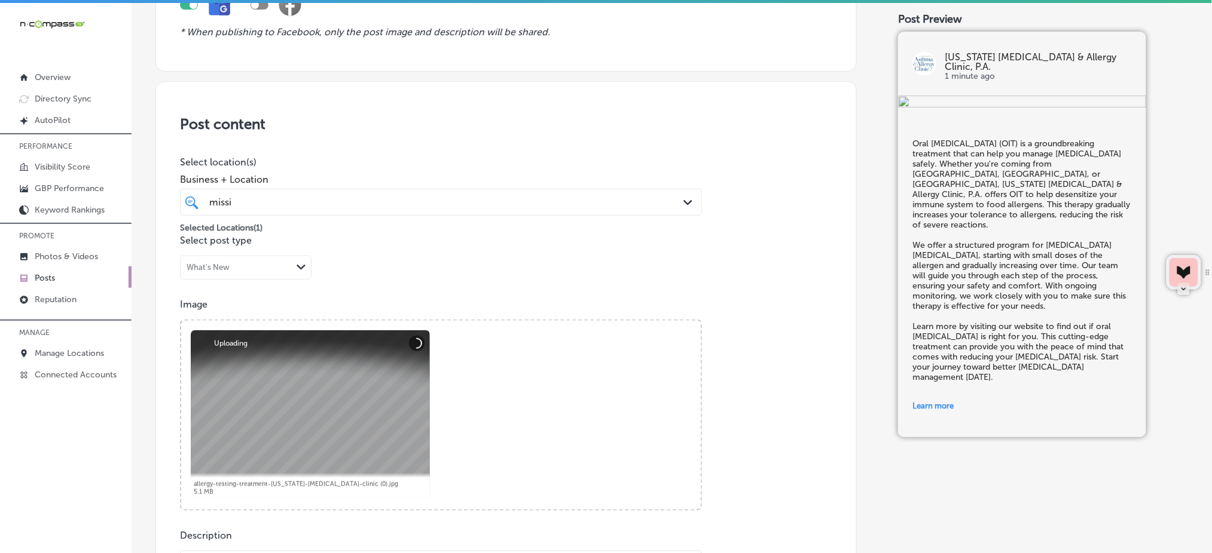
click at [387, 194] on div "[PERSON_NAME]" at bounding box center [417, 202] width 419 height 16
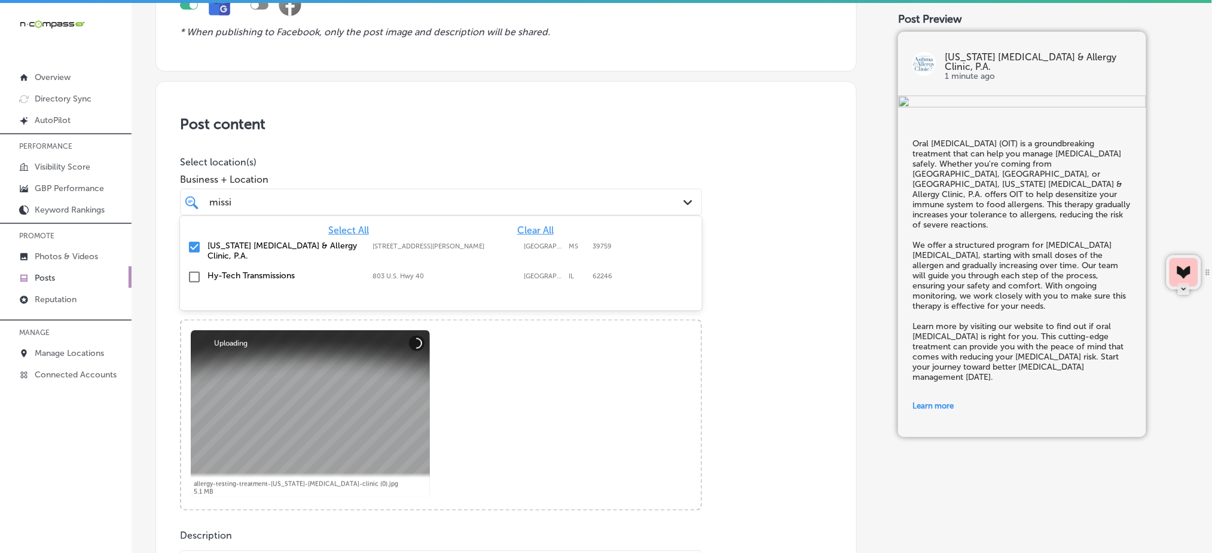
click at [387, 194] on div "[PERSON_NAME]" at bounding box center [417, 202] width 419 height 16
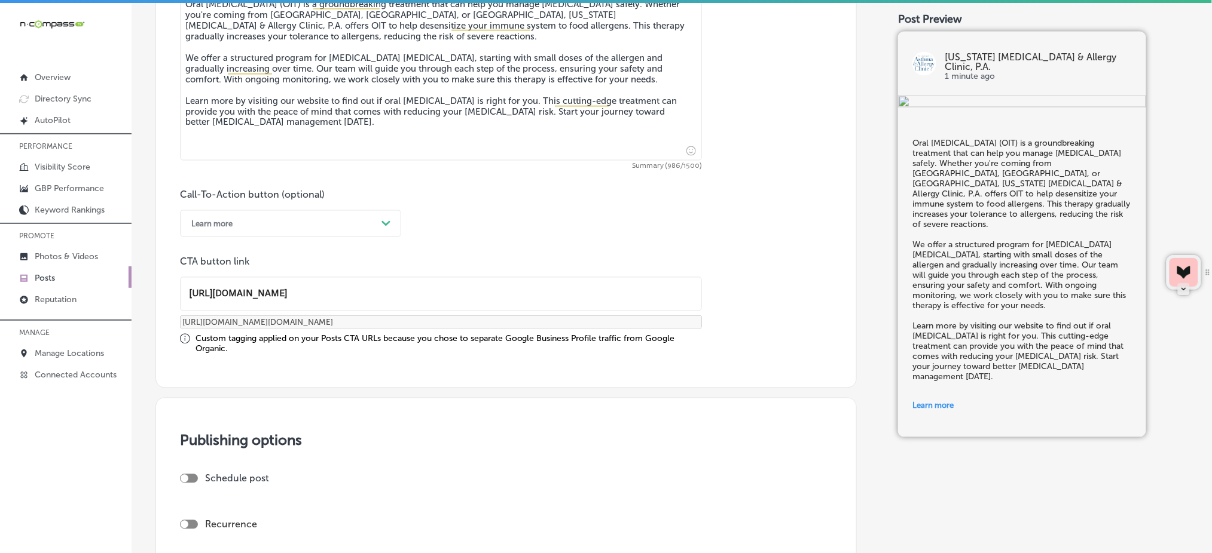
scroll to position [932, 0]
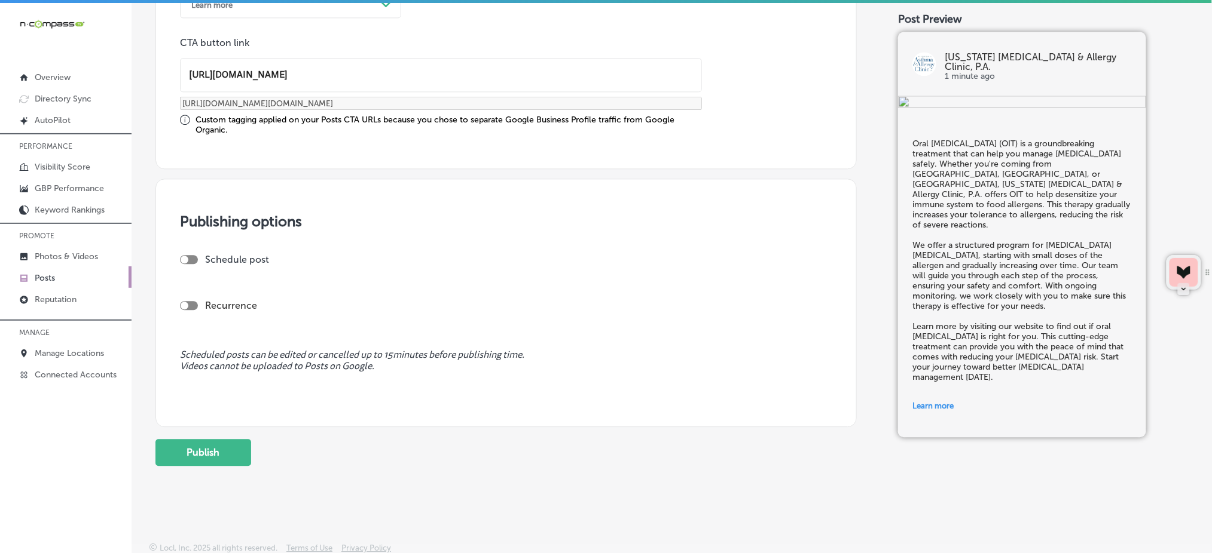
click at [182, 264] on div "Schedule post" at bounding box center [501, 264] width 643 height 21
click at [194, 256] on div at bounding box center [189, 259] width 18 height 9
checkbox input "true"
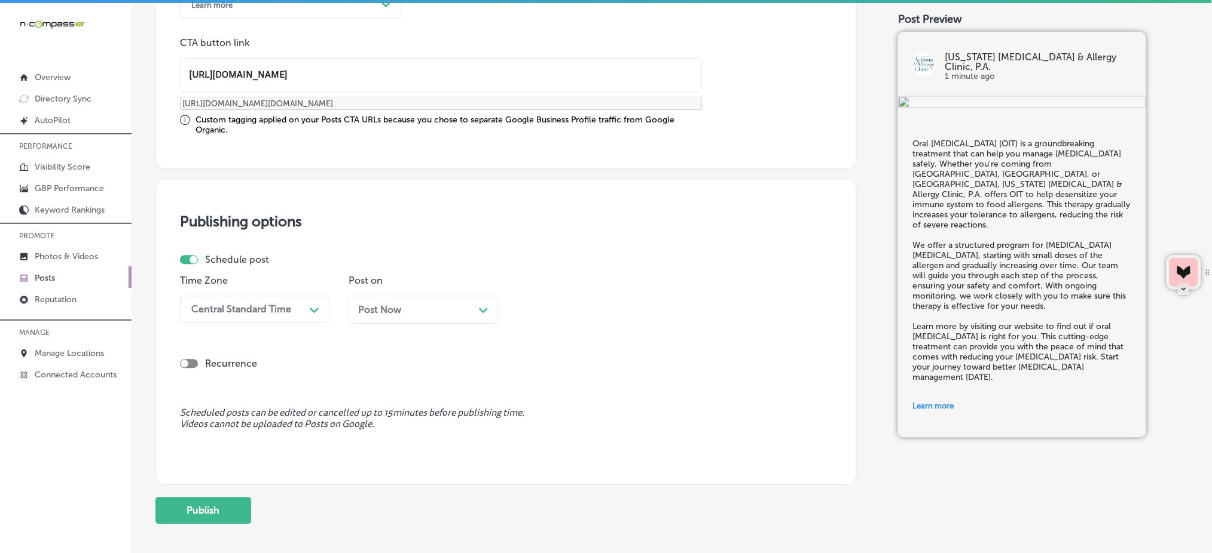
click at [243, 314] on div "Central Standard Time" at bounding box center [245, 309] width 120 height 21
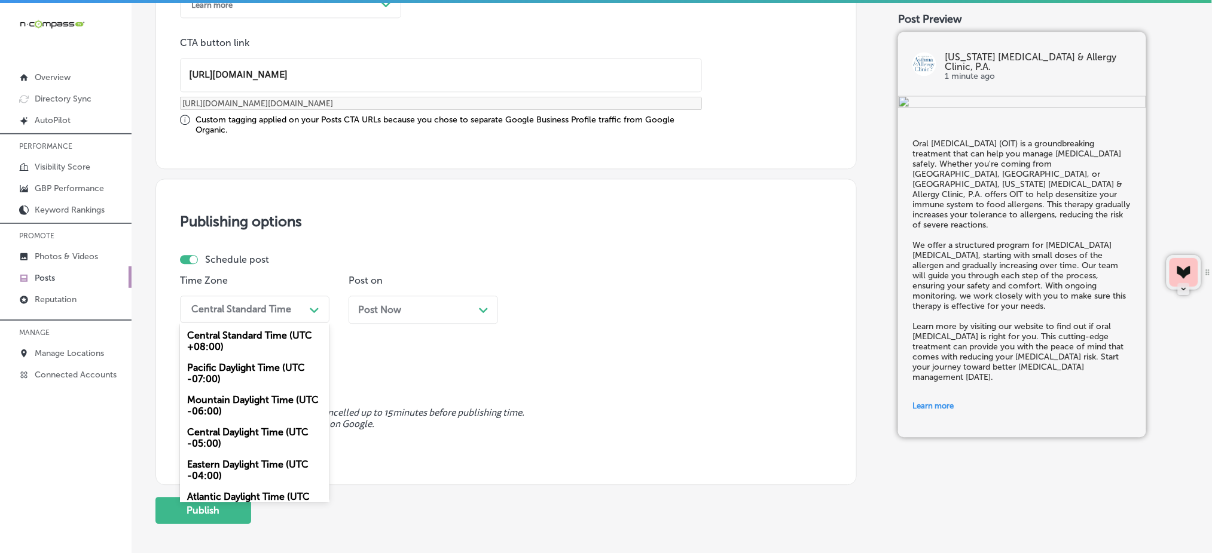
click at [225, 404] on div "Mountain Daylight Time (UTC -06:00)" at bounding box center [254, 406] width 149 height 32
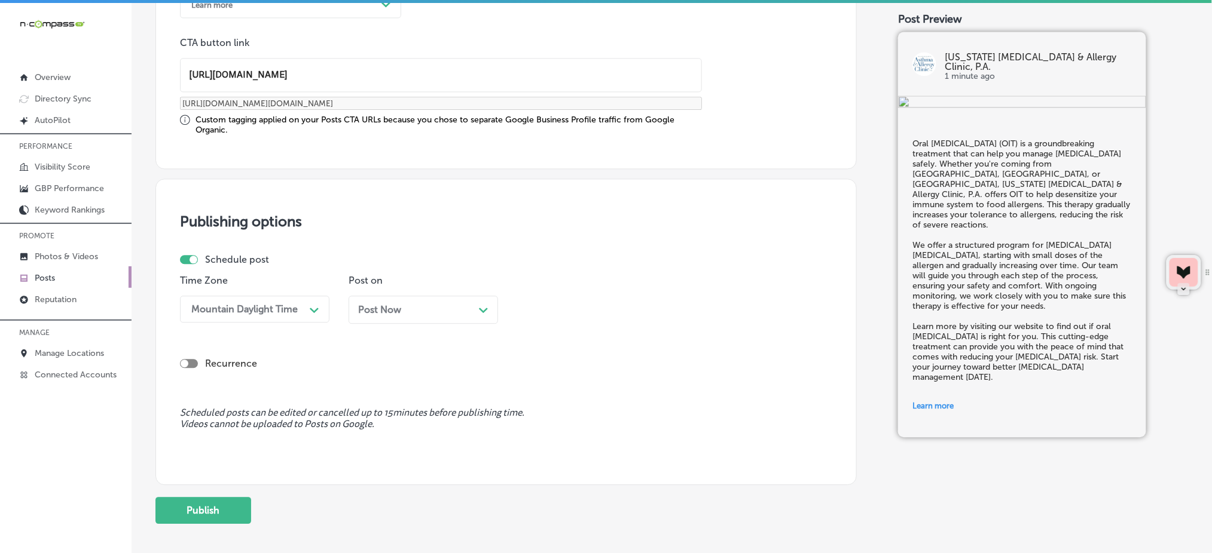
click at [400, 316] on div "Post Now Path Created with Sketch." at bounding box center [422, 310] width 149 height 28
click at [605, 301] on div "01:15 PM" at bounding box center [582, 309] width 120 height 21
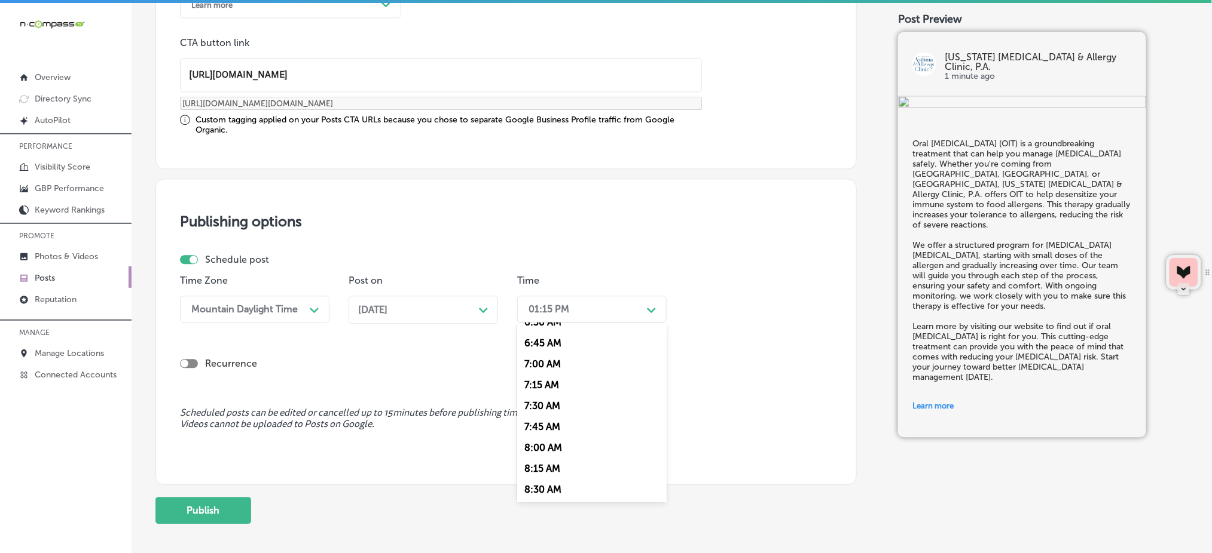
click at [555, 364] on div "7:00 AM" at bounding box center [591, 363] width 149 height 21
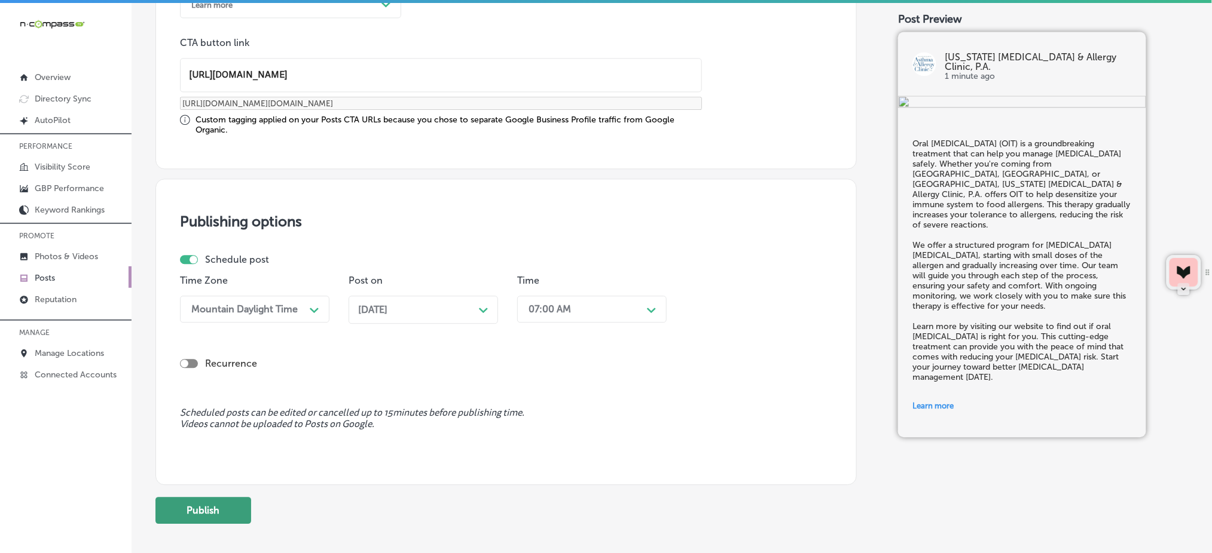
click at [206, 500] on button "Publish" at bounding box center [203, 510] width 96 height 27
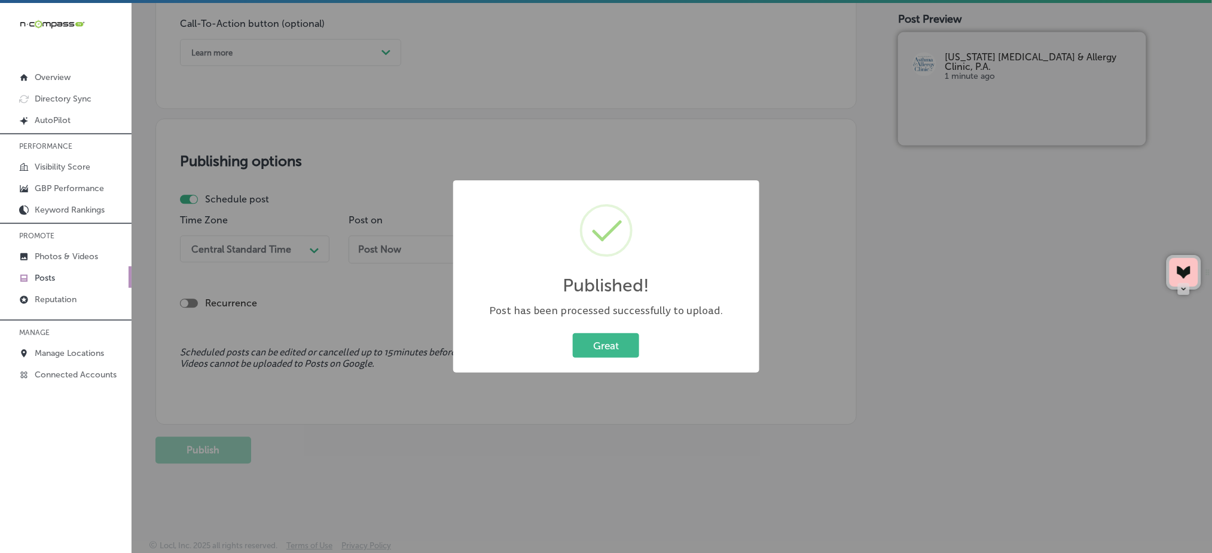
scroll to position [884, 0]
click at [607, 355] on button "Great" at bounding box center [606, 346] width 66 height 25
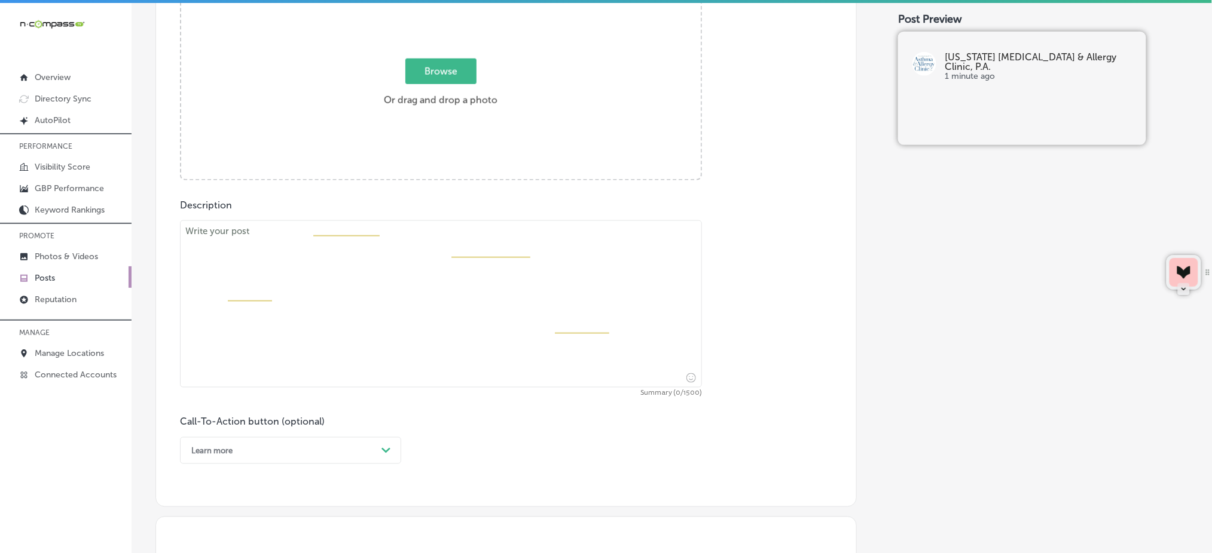
click at [441, 68] on span "Browse" at bounding box center [440, 72] width 71 height 26
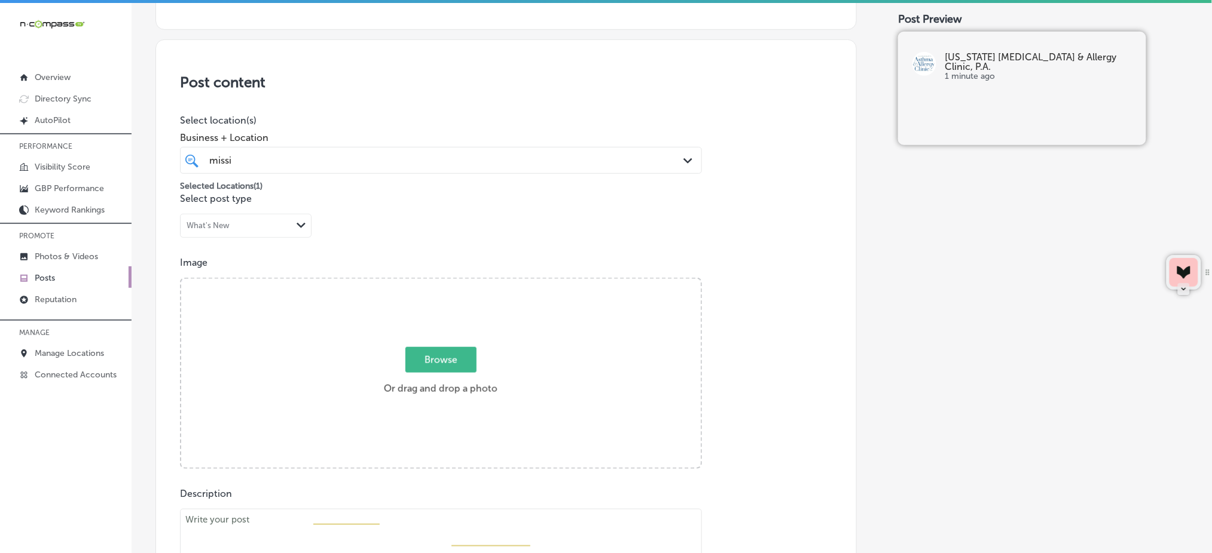
type input "C:\fakepath\allergy-testing-treatment-[US_STATE]-[MEDICAL_DATA]-clinic (1).jpg"
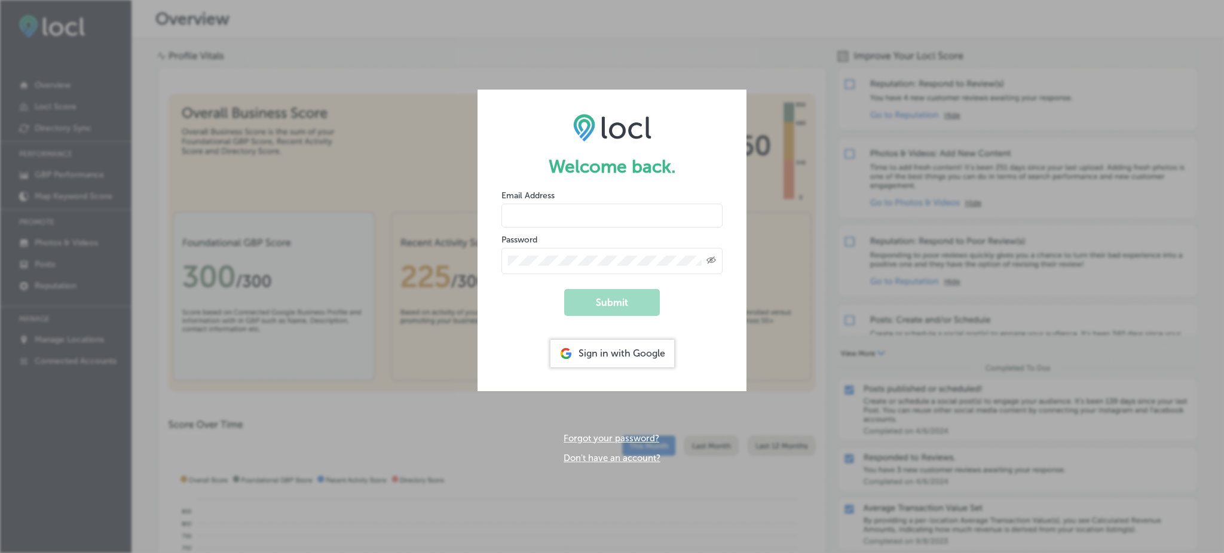
type input "Rabosa"
click at [595, 358] on div "Sign in with Google" at bounding box center [613, 353] width 124 height 27
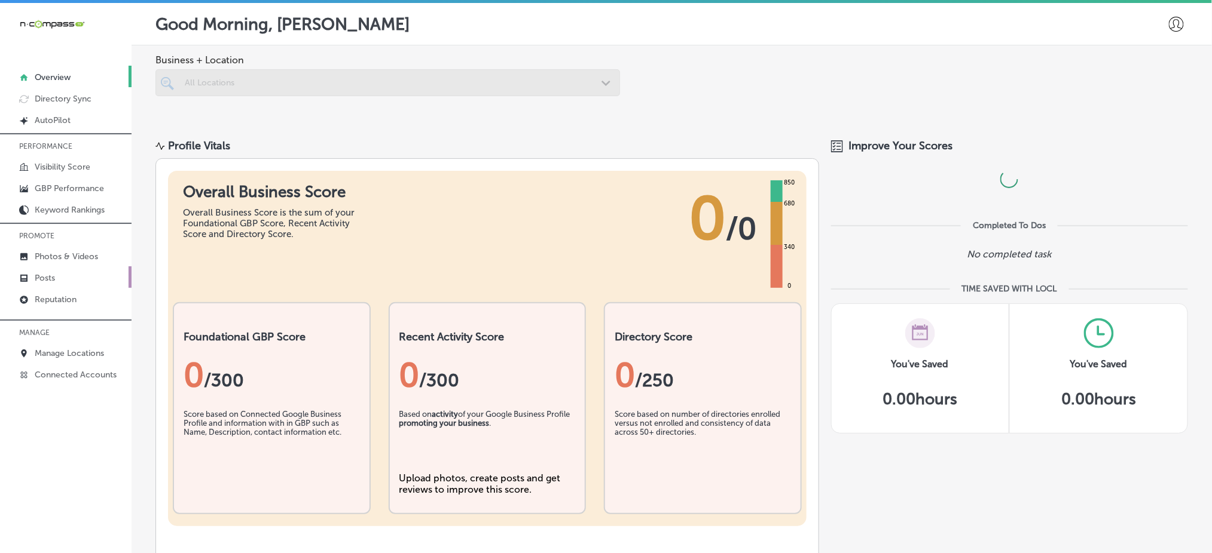
click at [45, 273] on p "Posts" at bounding box center [45, 278] width 20 height 10
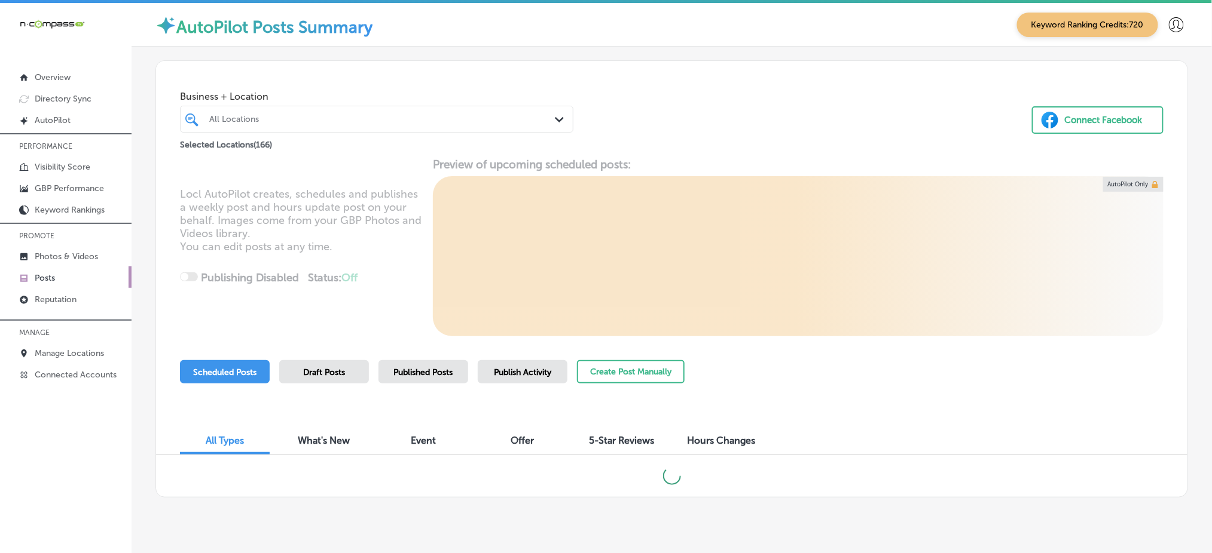
click at [302, 123] on div "All Locations" at bounding box center [382, 119] width 347 height 10
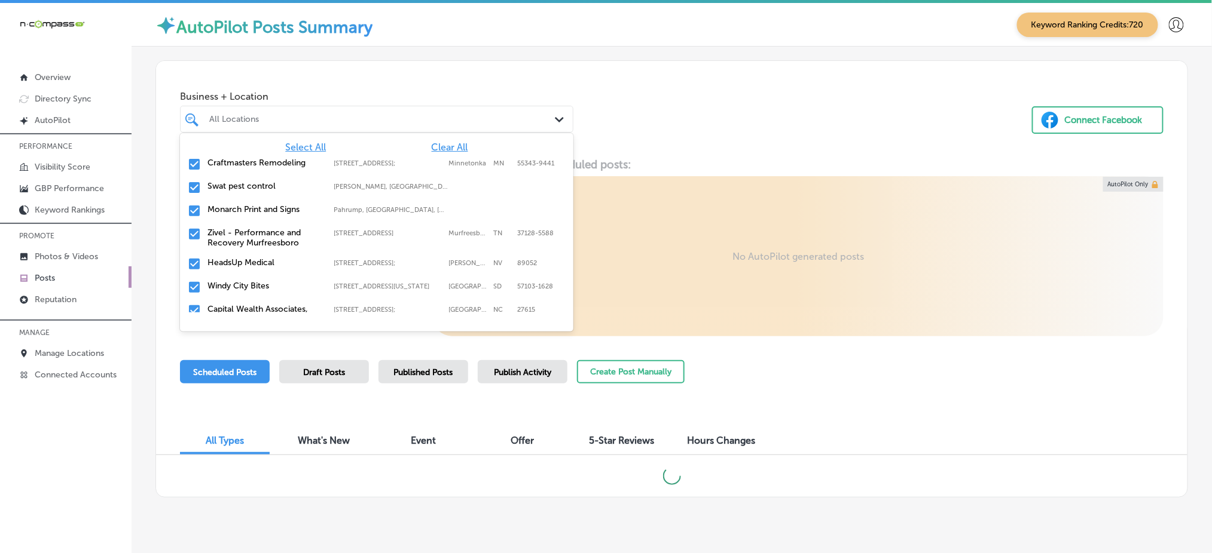
click at [441, 145] on span "Clear All" at bounding box center [450, 147] width 36 height 11
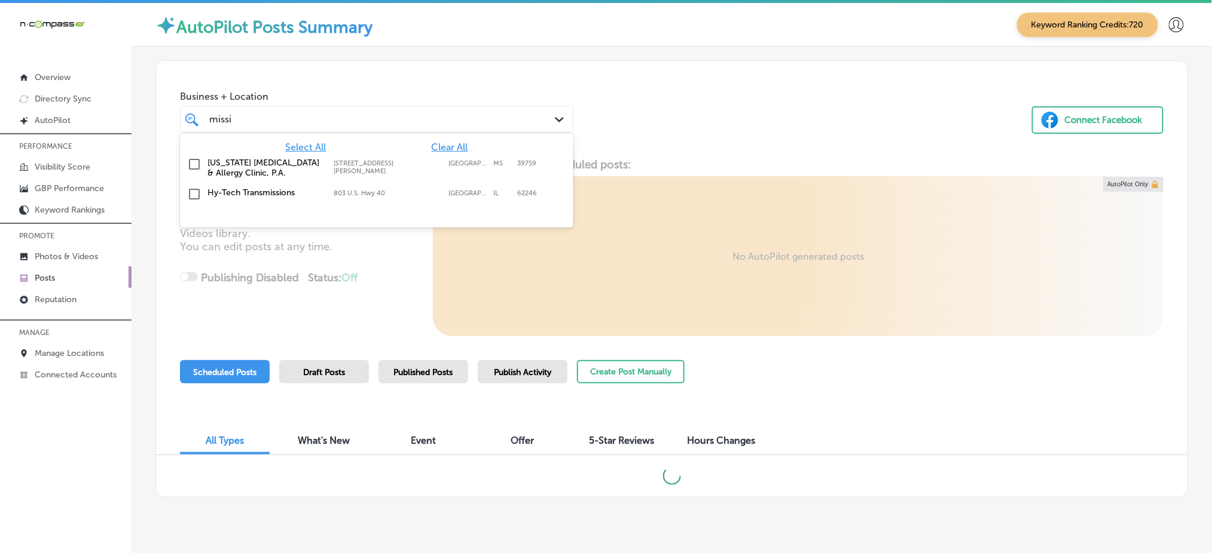
click at [431, 160] on label "[STREET_ADDRESS][PERSON_NAME]" at bounding box center [388, 168] width 109 height 16
type input "missi"
click at [632, 160] on div "Locl AutoPilot creates, schedules and publishes a weekly post and hours update …" at bounding box center [671, 247] width 1031 height 179
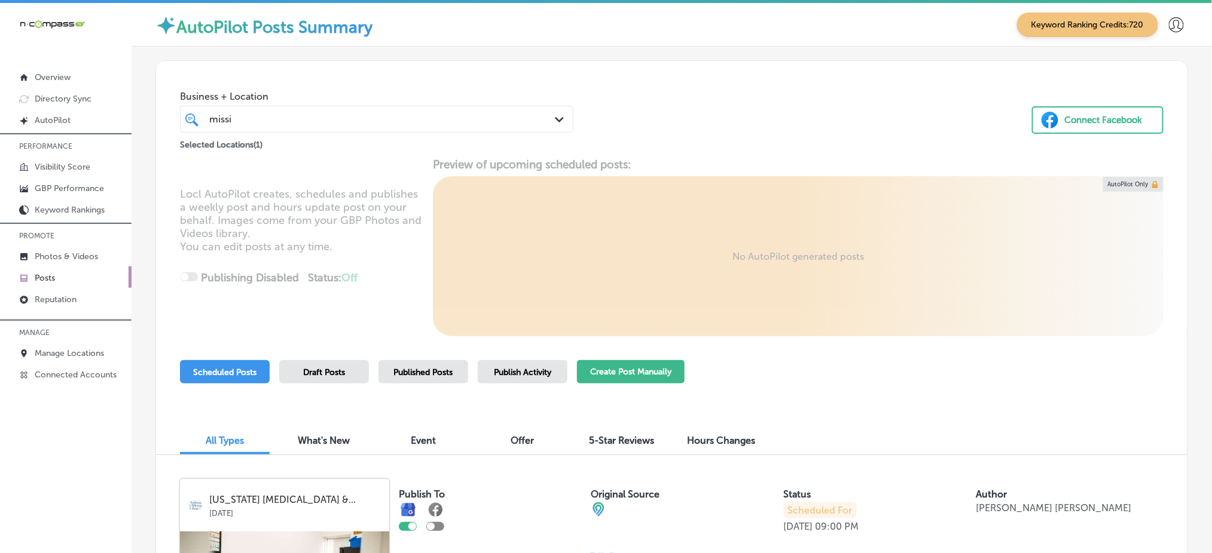
click at [610, 373] on button "Create Post Manually" at bounding box center [631, 371] width 108 height 23
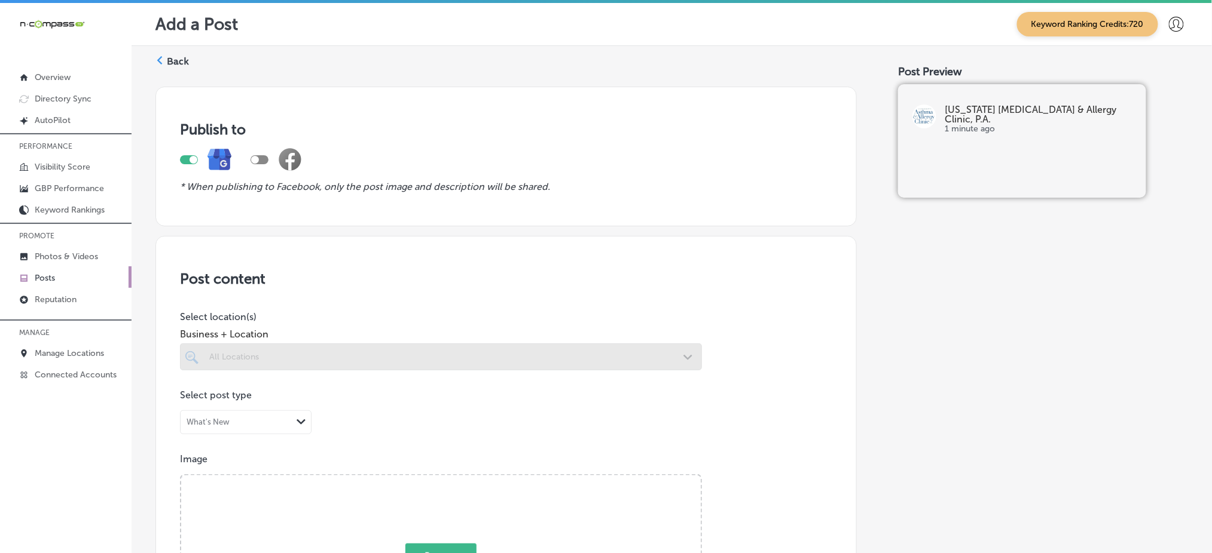
click at [569, 355] on div at bounding box center [441, 357] width 522 height 27
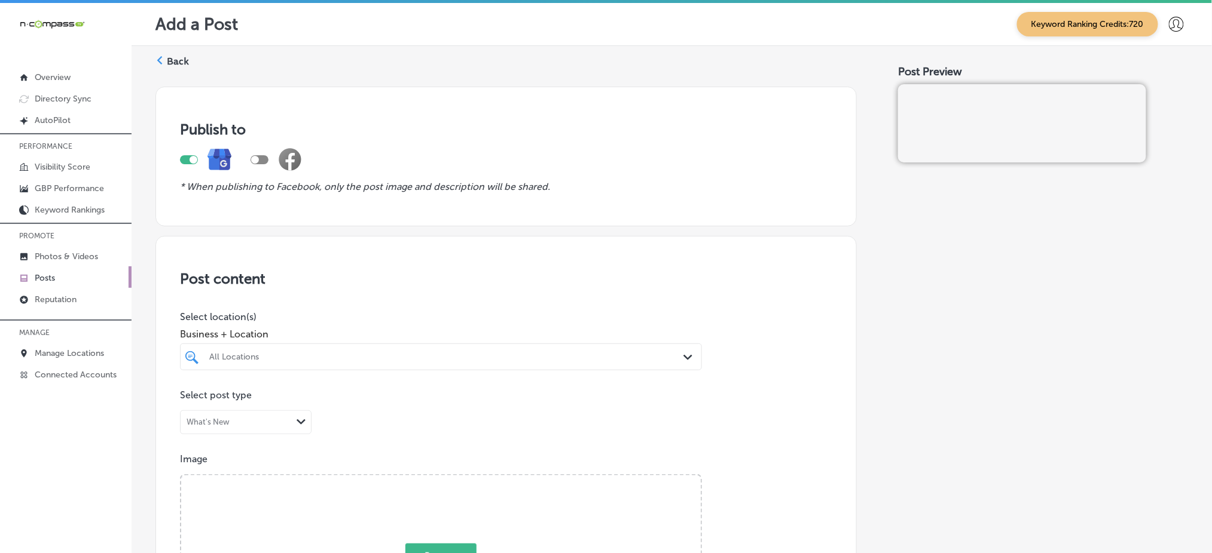
click at [403, 360] on div "All Locations" at bounding box center [440, 357] width 475 height 19
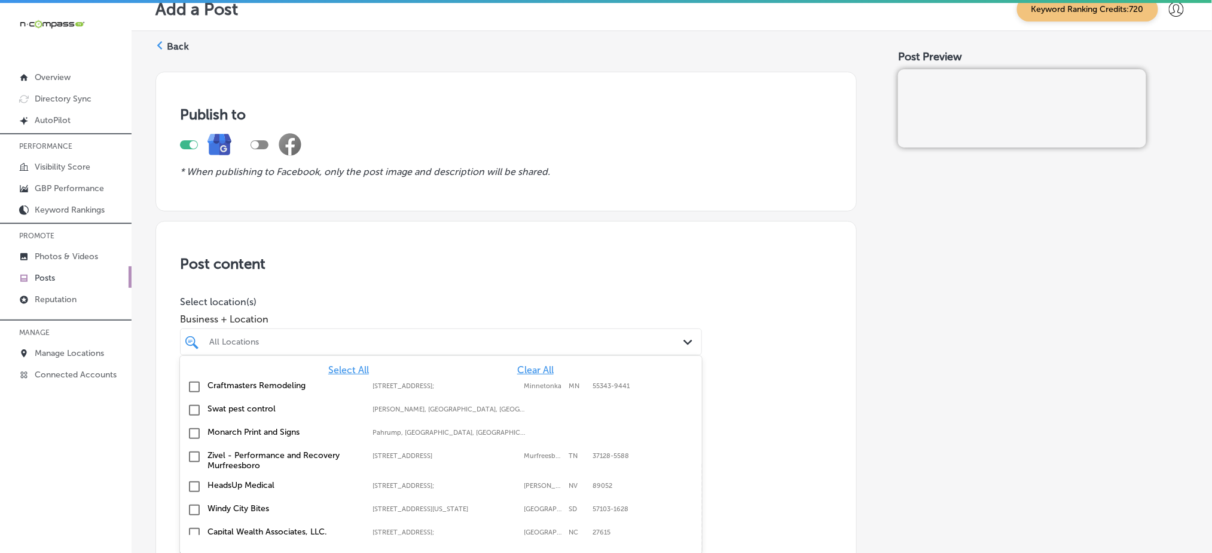
scroll to position [20, 0]
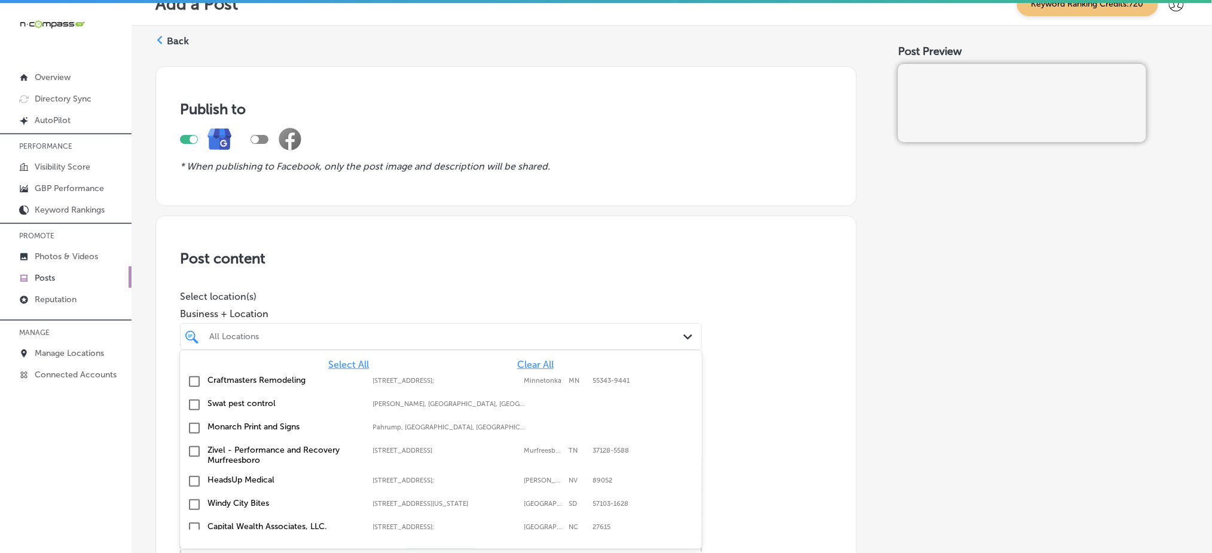
click at [519, 363] on span "Clear All" at bounding box center [535, 364] width 36 height 11
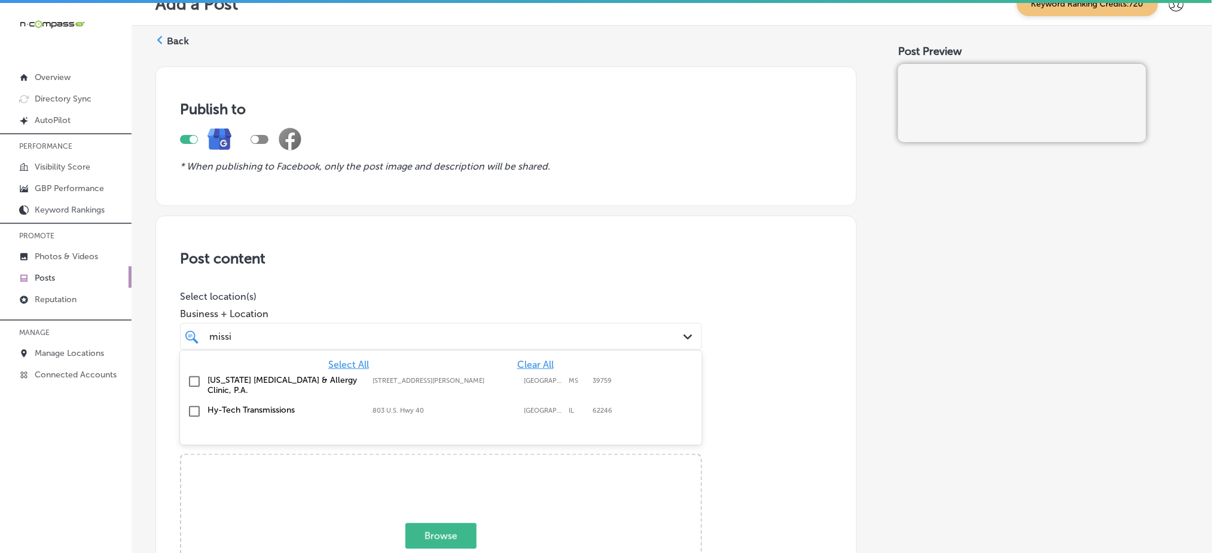
click at [524, 383] on label "[GEOGRAPHIC_DATA]" at bounding box center [543, 381] width 39 height 8
click at [506, 336] on div "missi missi" at bounding box center [417, 337] width 419 height 16
click at [465, 333] on div "missi missi" at bounding box center [417, 337] width 419 height 16
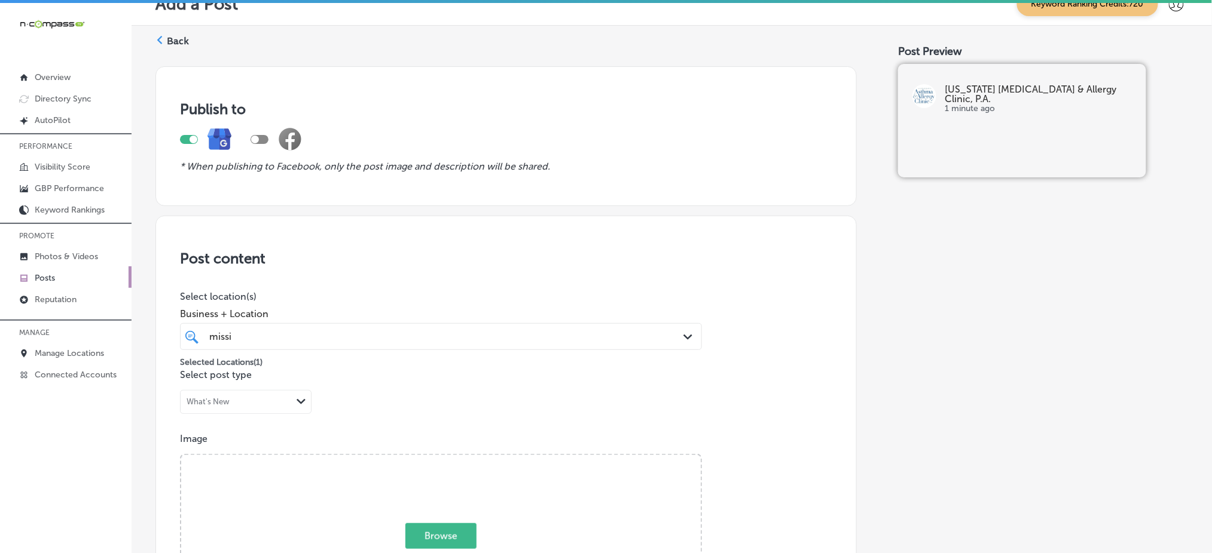
click at [465, 333] on div "missi missi" at bounding box center [417, 337] width 419 height 16
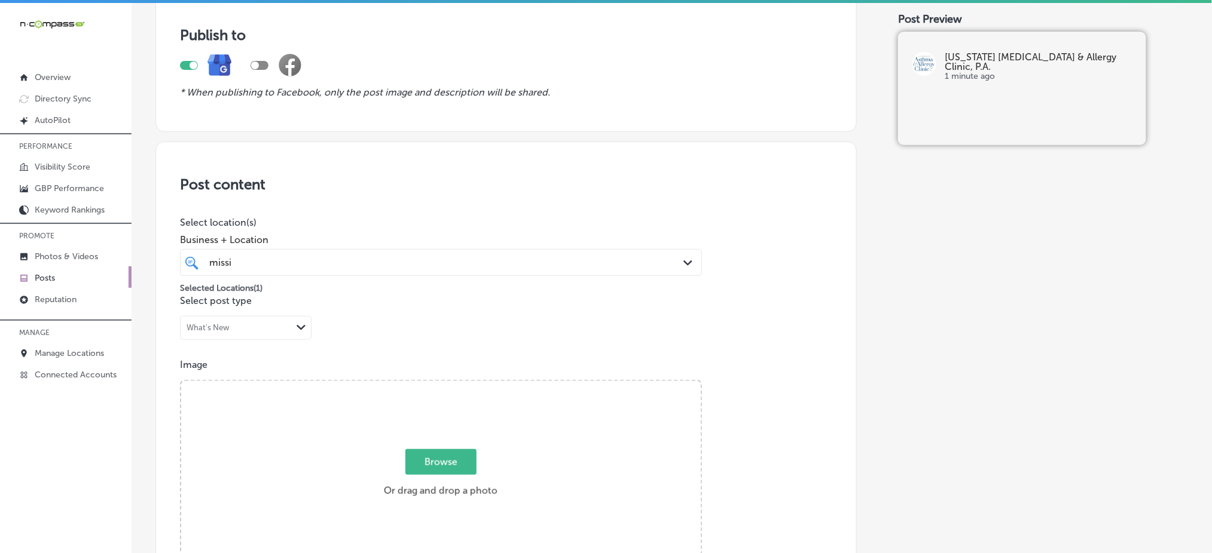
scroll to position [259, 0]
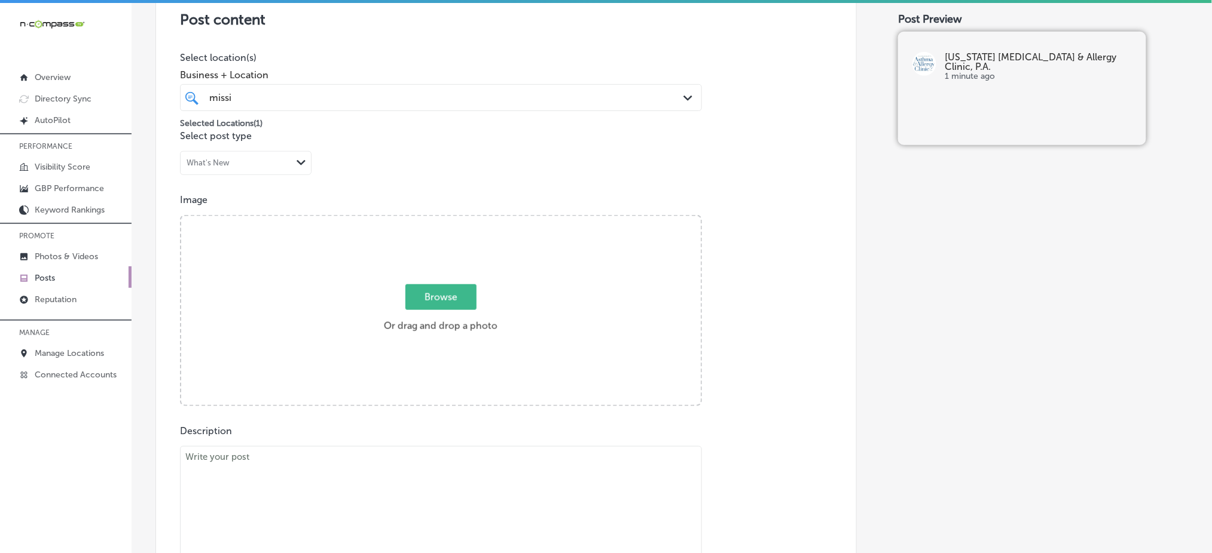
type input "missi"
click at [453, 310] on label "Browse Or drag and drop a photo" at bounding box center [440, 312] width 123 height 53
click at [453, 220] on input "Browse Or drag and drop a photo" at bounding box center [440, 218] width 519 height 4
type input "C:\fakepath\allergy-testing-treatment-[US_STATE]-[MEDICAL_DATA]-clinic (1).jpg"
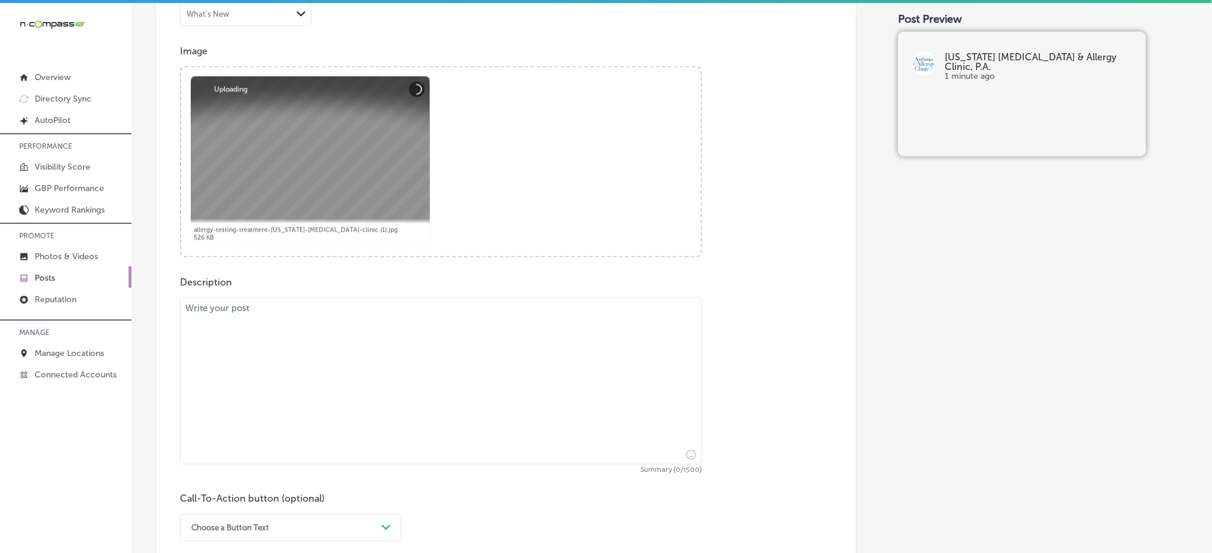
scroll to position [418, 0]
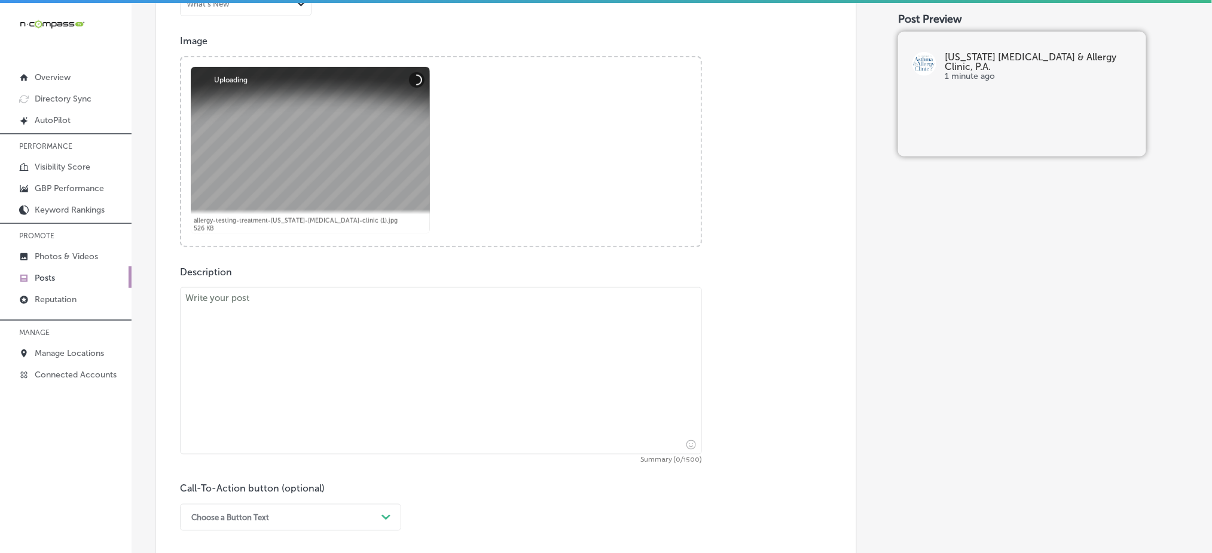
click at [261, 337] on textarea at bounding box center [441, 371] width 522 height 167
paste textarea "Sublingual immunotherapy (SLIT) is a non-invasive alternative to allergy shots …"
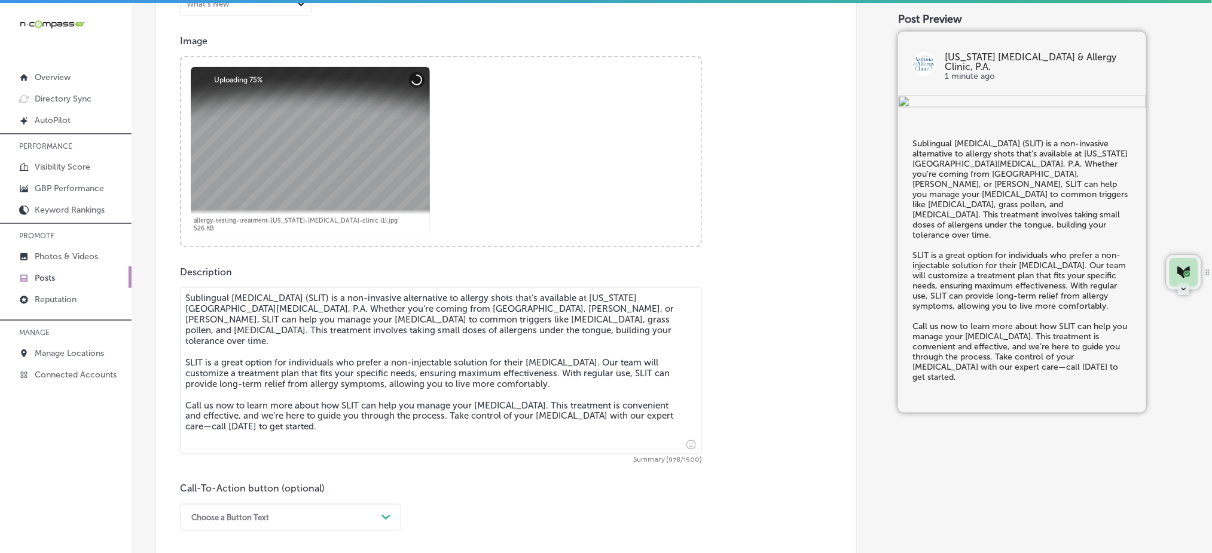
type textarea "Sublingual immunotherapy (SLIT) is a non-invasive alternative to allergy shots …"
click at [231, 504] on div "Choose a Button Text Path Created with Sketch." at bounding box center [290, 517] width 221 height 27
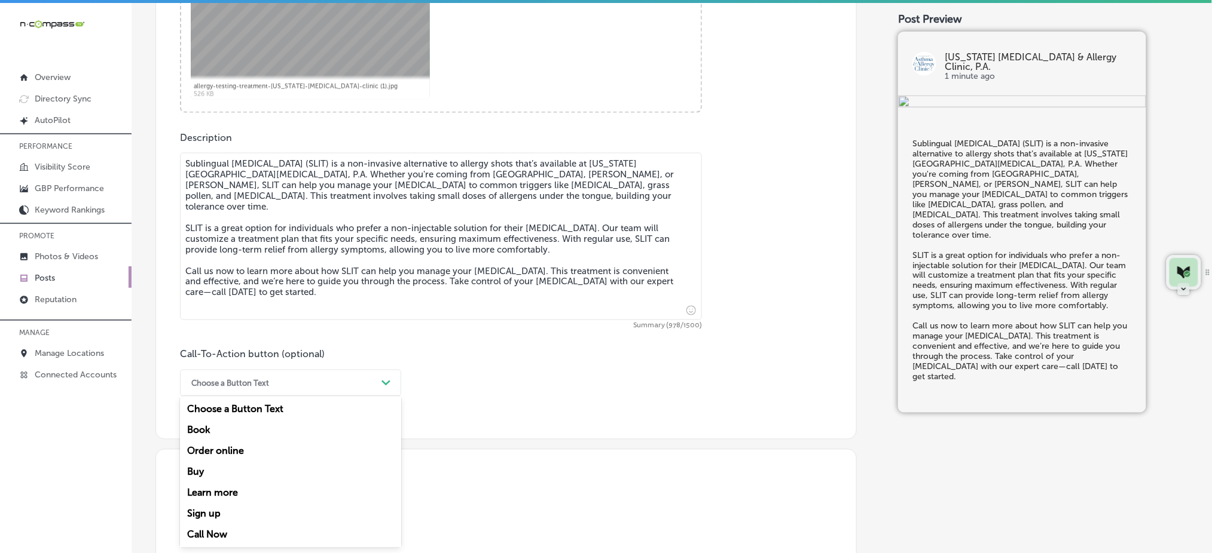
click at [210, 539] on div "Call Now" at bounding box center [290, 535] width 221 height 21
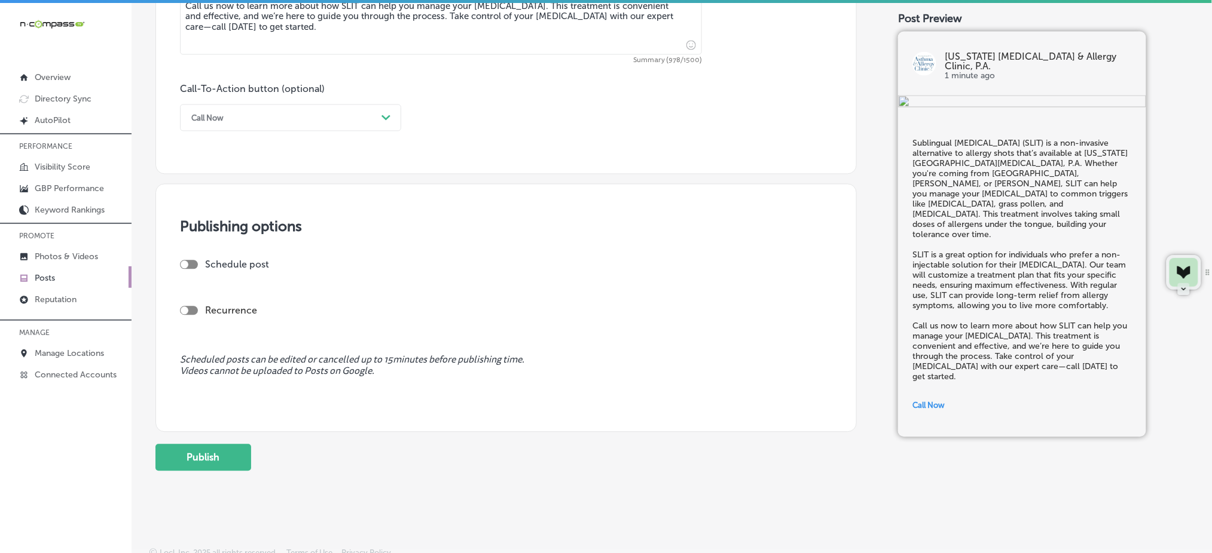
scroll to position [826, 0]
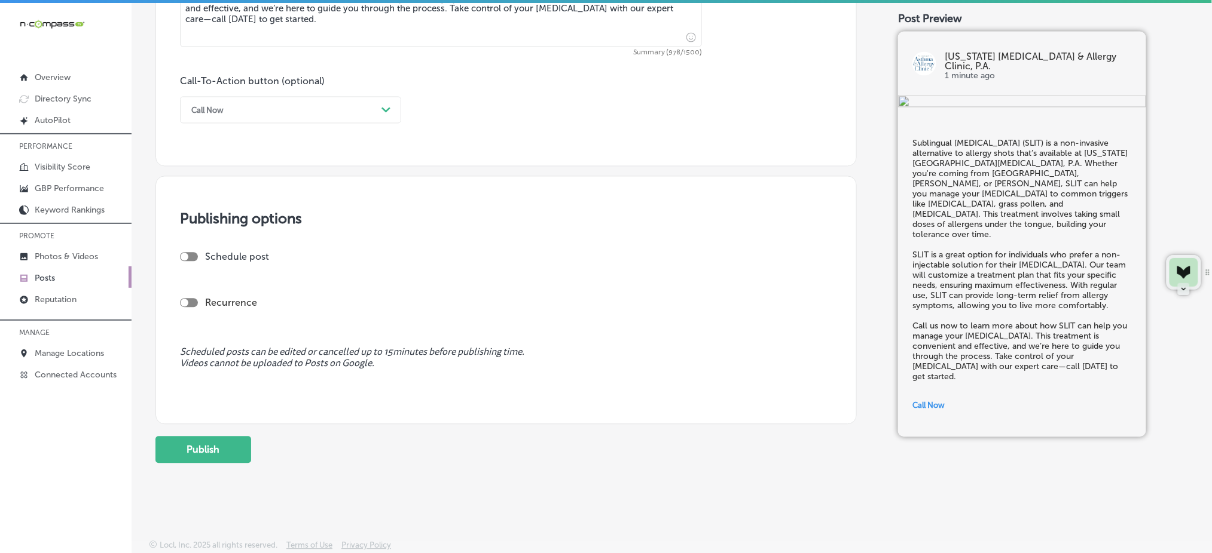
click at [188, 253] on div at bounding box center [189, 257] width 18 height 9
checkbox input "true"
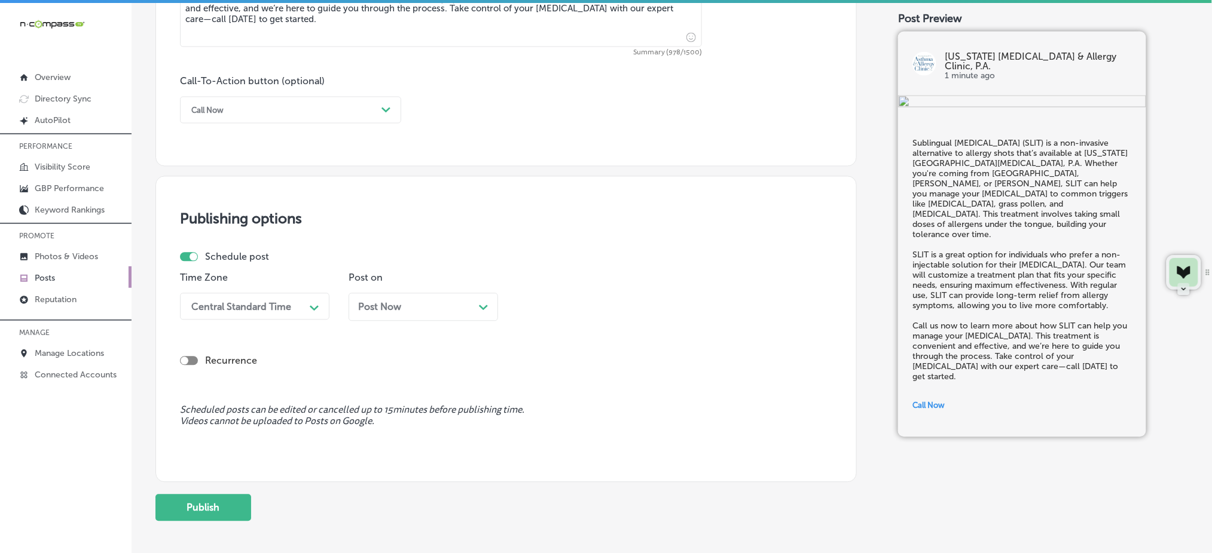
click at [246, 311] on div "Central Standard Time" at bounding box center [241, 306] width 100 height 11
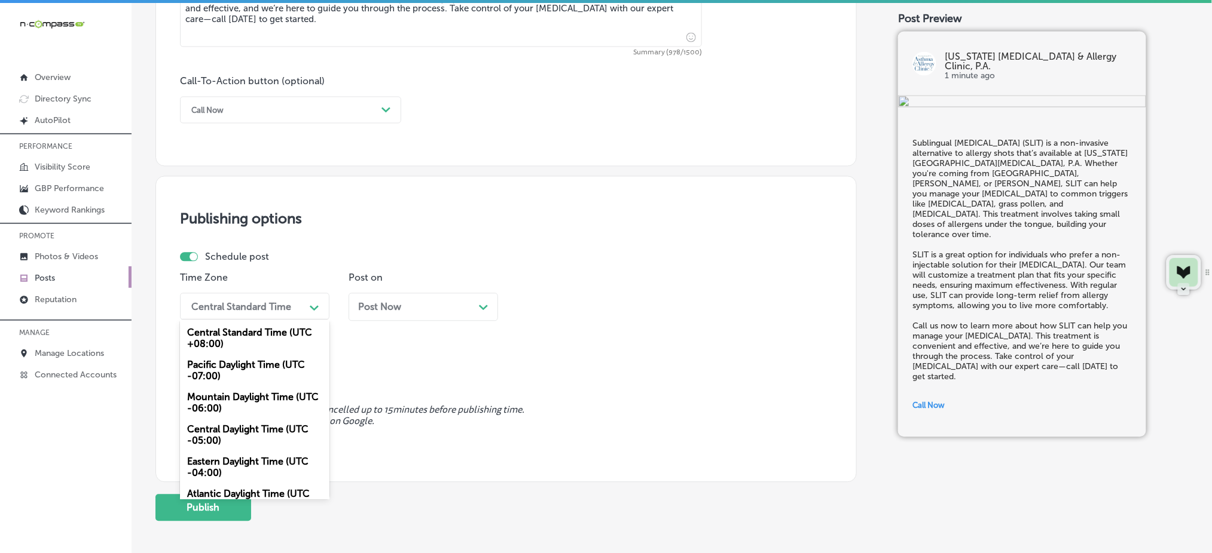
click at [250, 396] on div "Mountain Daylight Time (UTC -06:00)" at bounding box center [254, 403] width 149 height 32
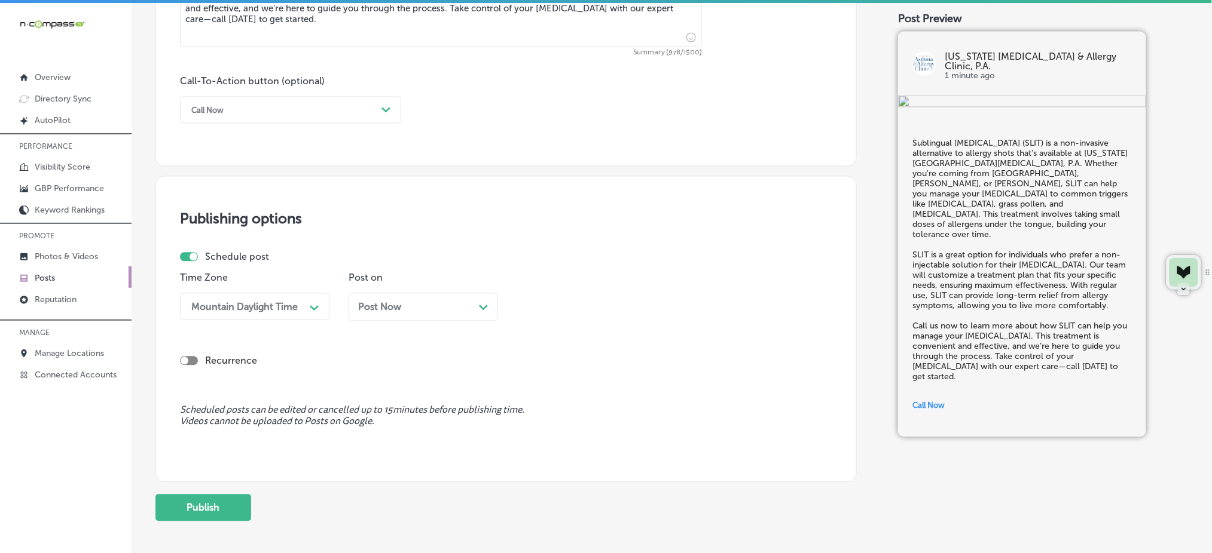
click at [418, 302] on div "Post Now Path Created with Sketch." at bounding box center [423, 307] width 130 height 11
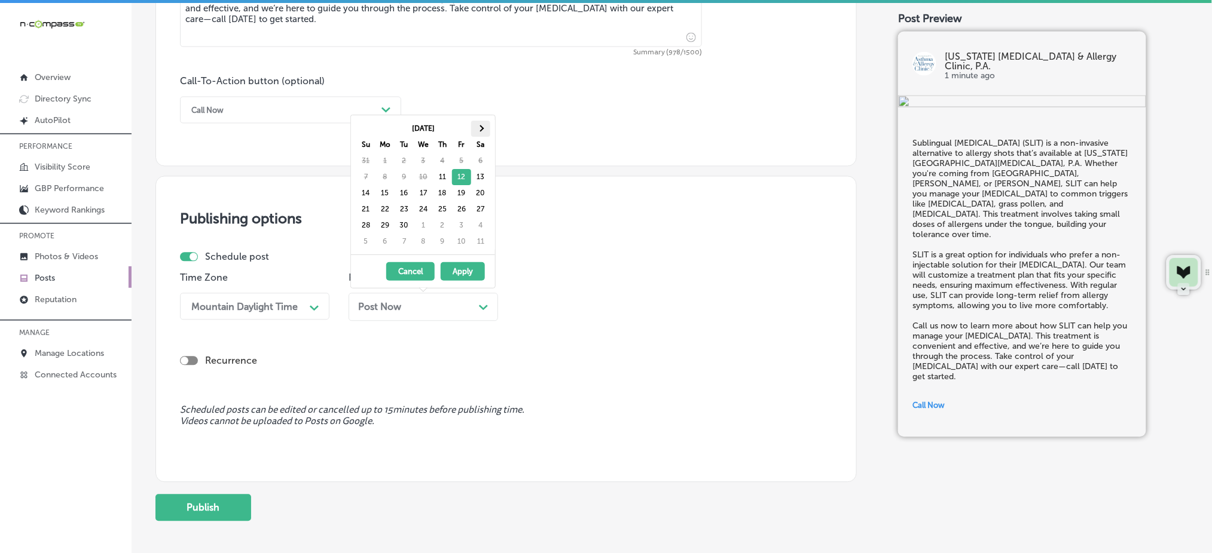
click at [485, 130] on th at bounding box center [480, 129] width 19 height 16
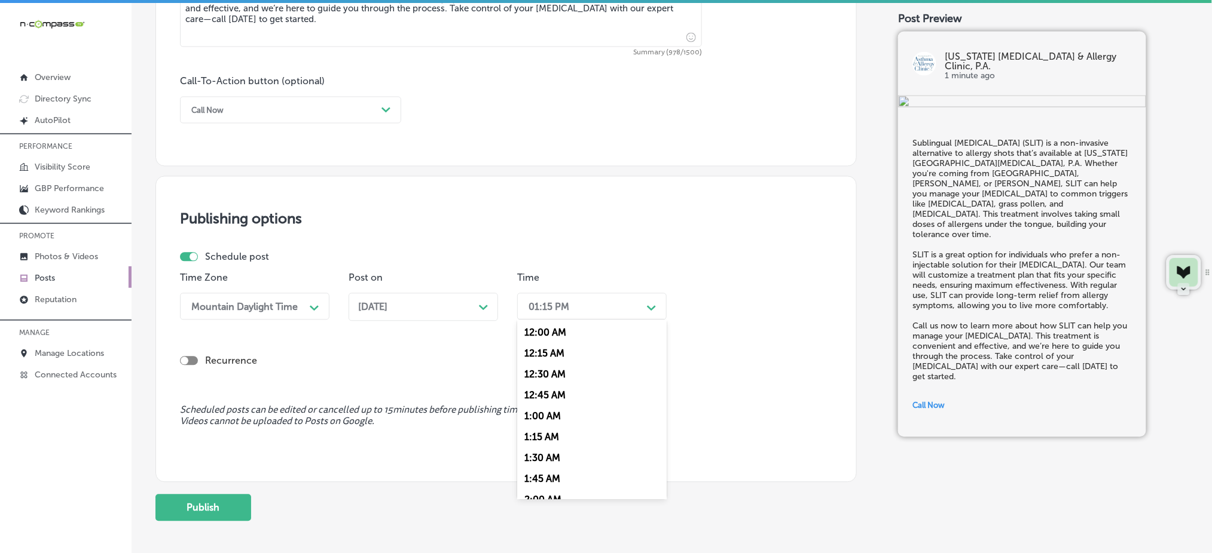
click at [556, 305] on div "01:15 PM" at bounding box center [548, 306] width 41 height 11
click at [546, 438] on div "7:00 AM" at bounding box center [591, 440] width 149 height 21
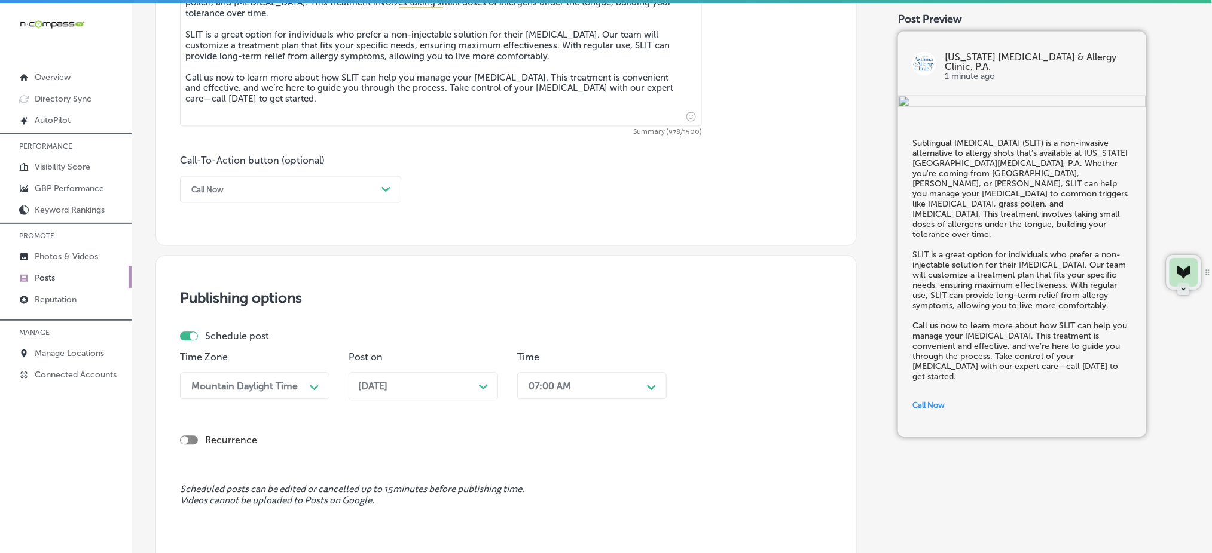
scroll to position [884, 0]
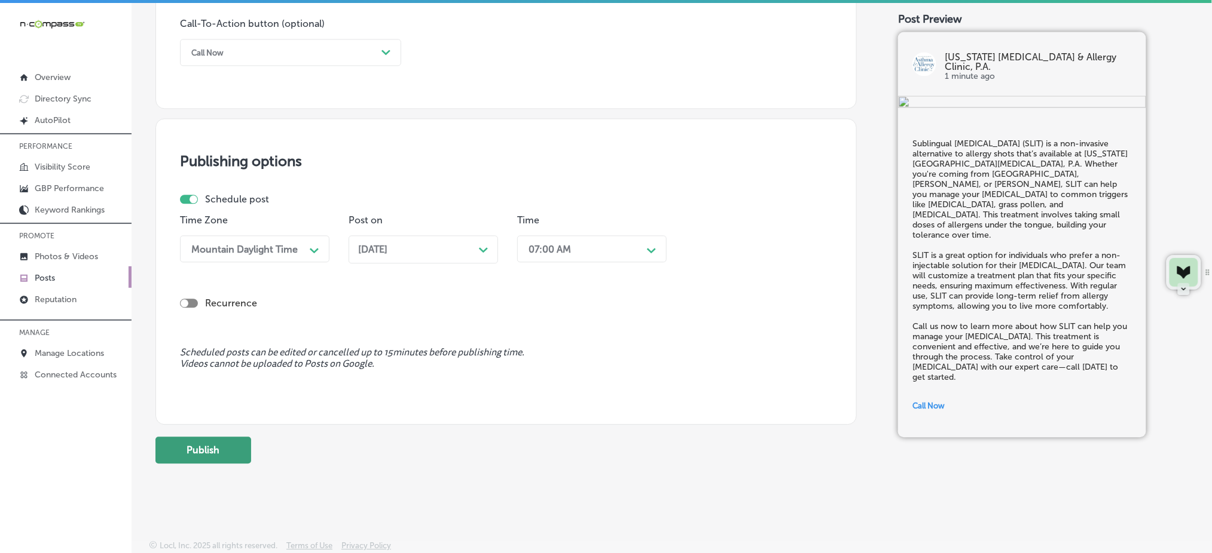
click at [224, 448] on button "Publish" at bounding box center [203, 450] width 96 height 27
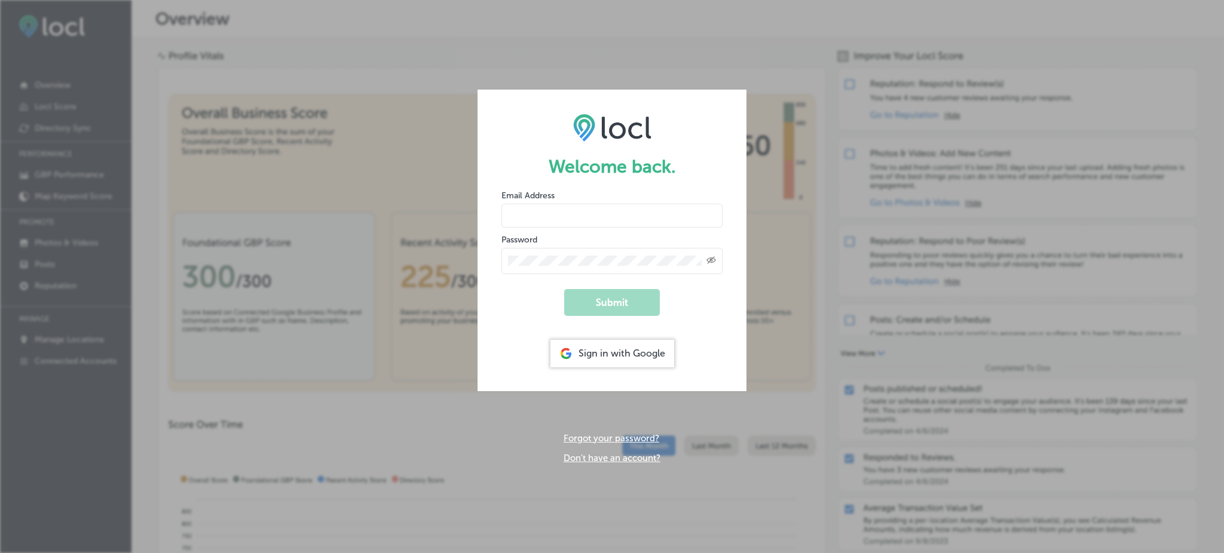
type input "Rabosa"
click at [601, 351] on div "Sign in with Google" at bounding box center [613, 353] width 124 height 27
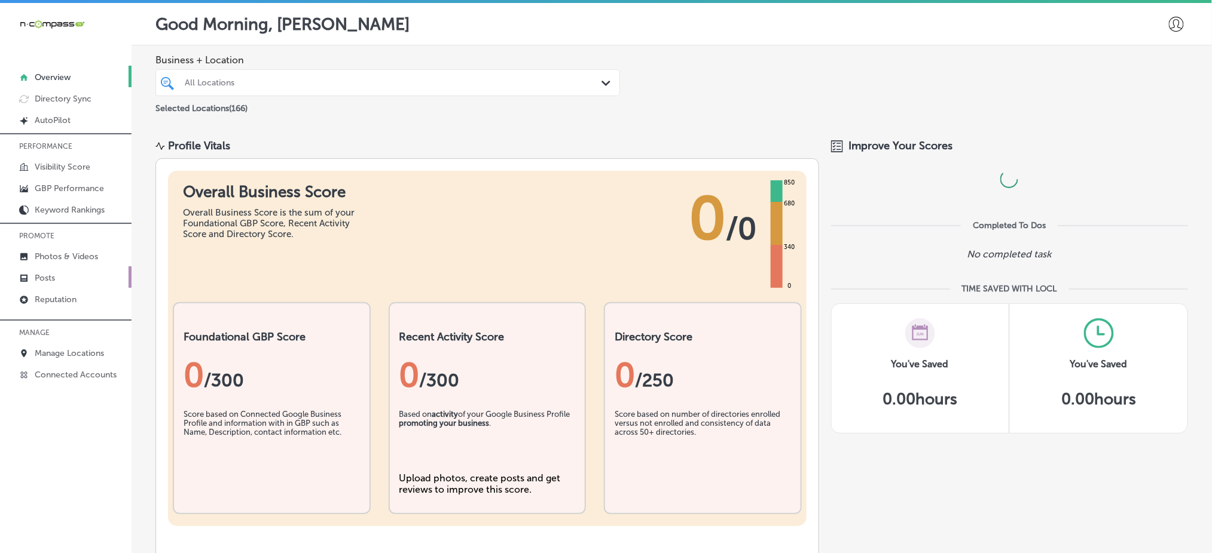
click at [62, 269] on link "Posts" at bounding box center [65, 278] width 131 height 22
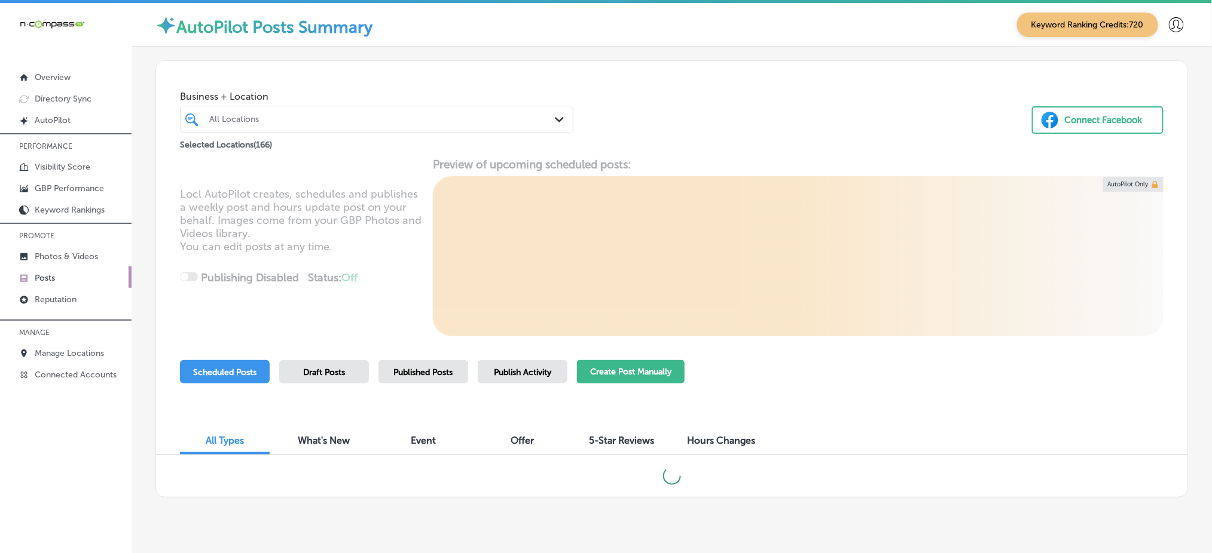
click at [632, 374] on button "Create Post Manually" at bounding box center [631, 371] width 108 height 23
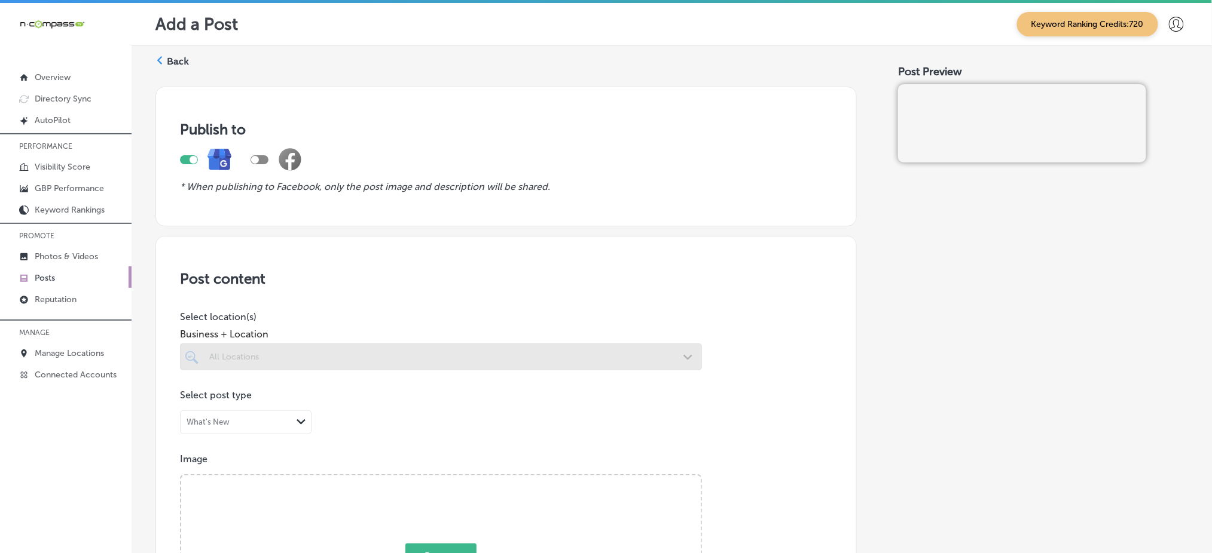
click at [339, 356] on div at bounding box center [441, 357] width 522 height 27
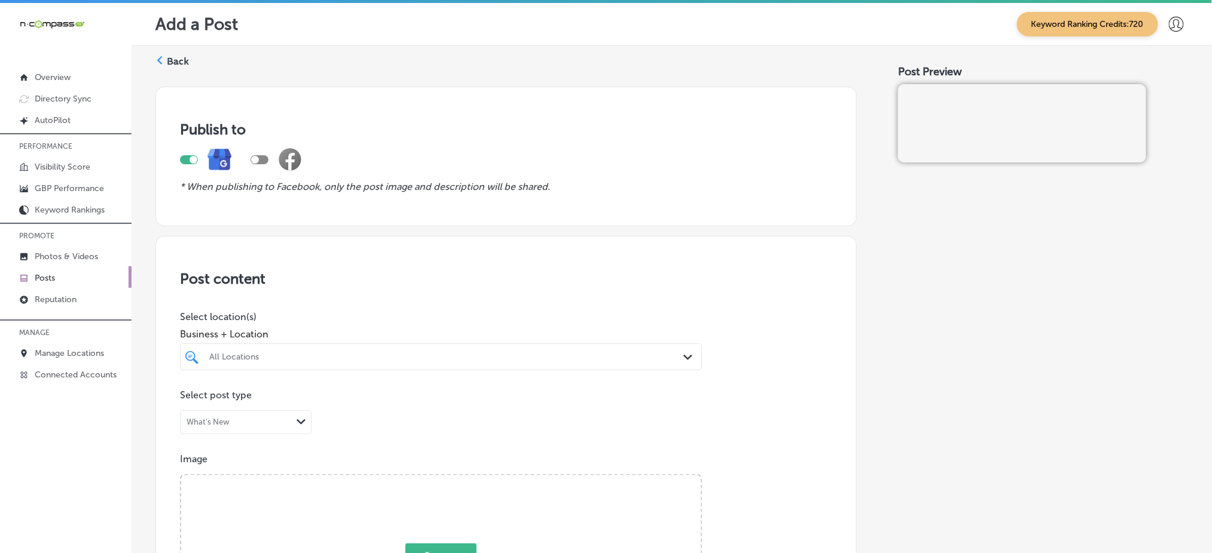
click at [367, 360] on div "All Locations" at bounding box center [440, 357] width 475 height 19
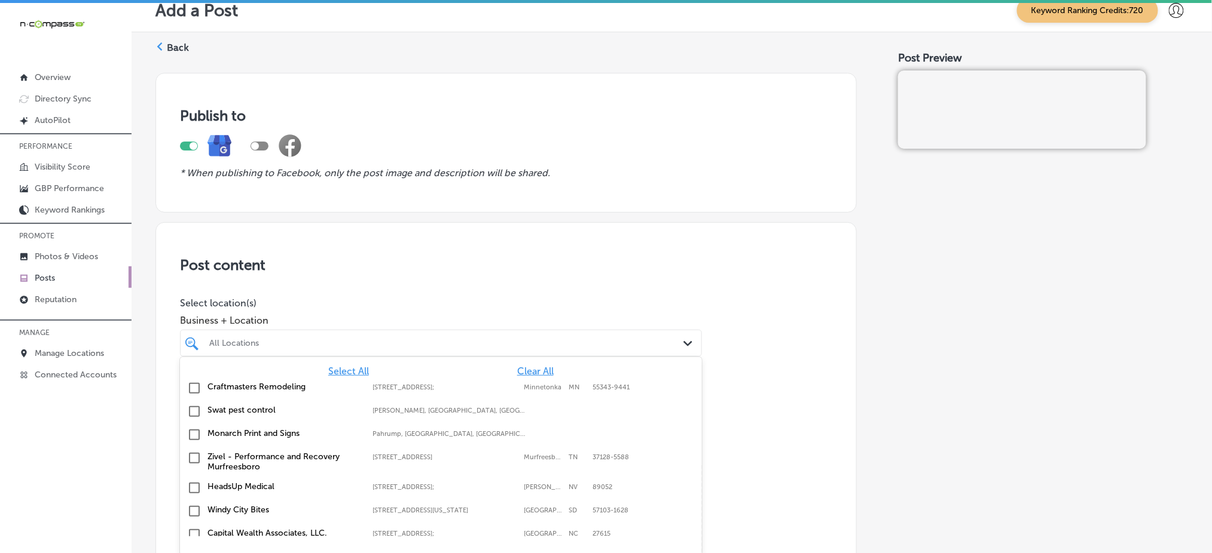
scroll to position [20, 0]
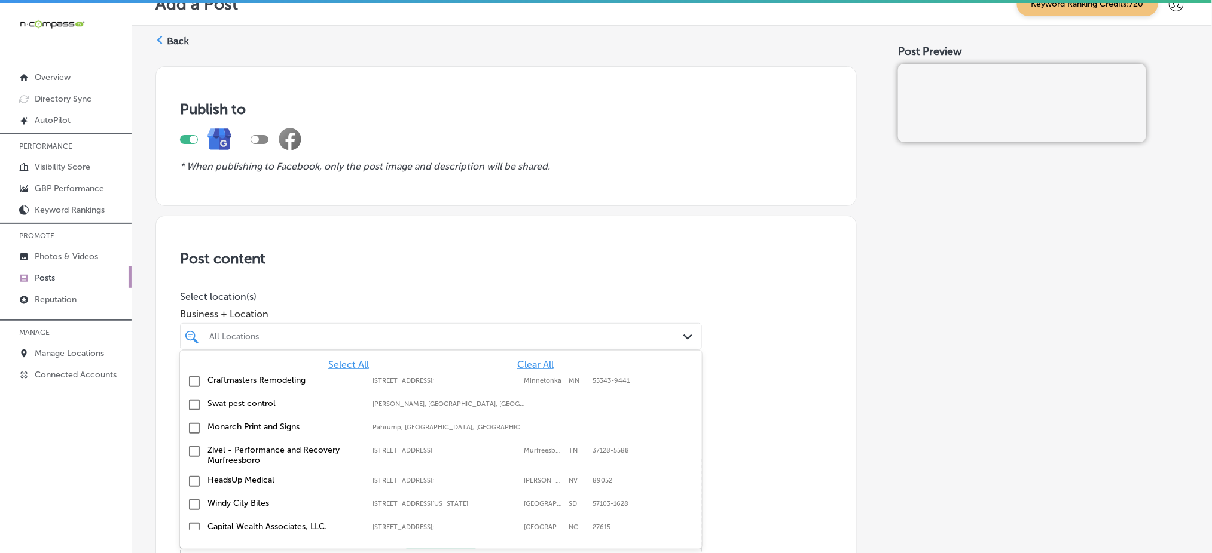
click at [517, 362] on span "Clear All" at bounding box center [535, 364] width 36 height 11
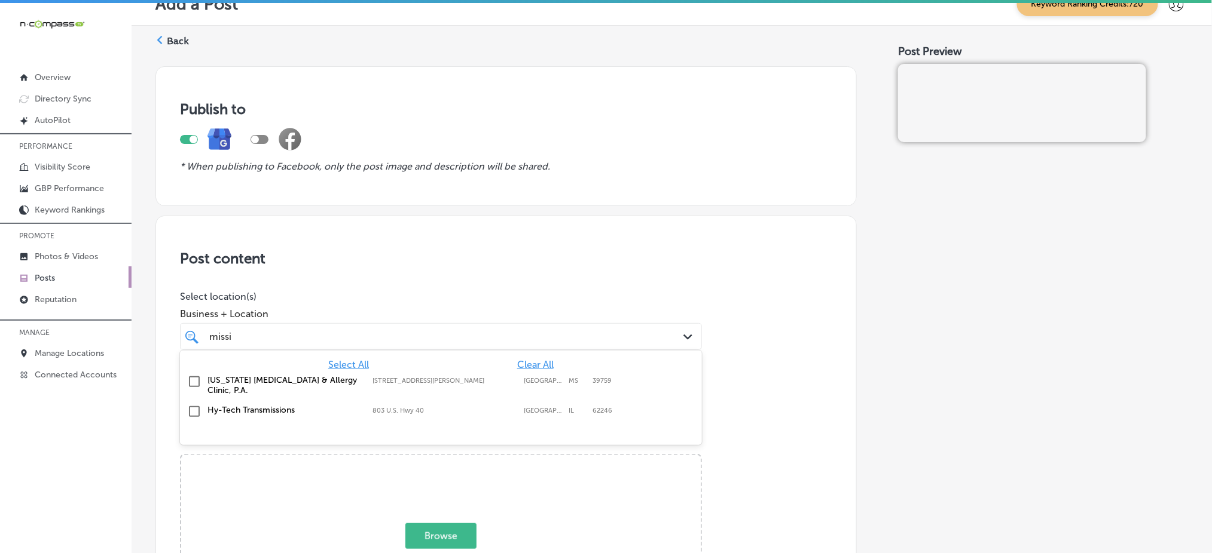
click at [494, 381] on label "[STREET_ADDRESS][PERSON_NAME]" at bounding box center [444, 381] width 145 height 8
type input "missi"
click at [492, 256] on h3 "Post content" at bounding box center [506, 258] width 652 height 17
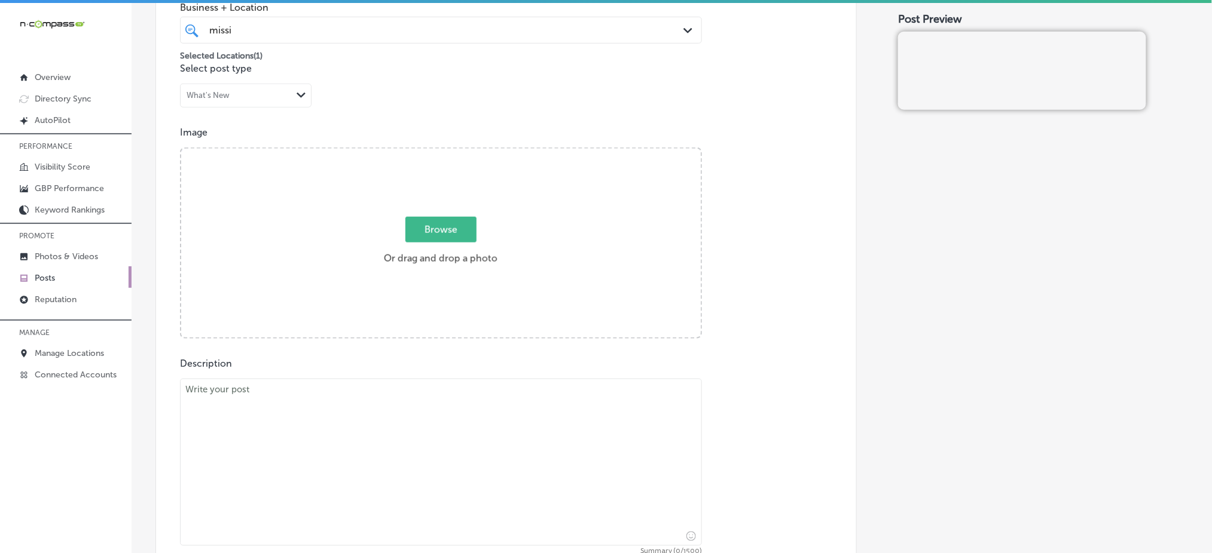
scroll to position [339, 0]
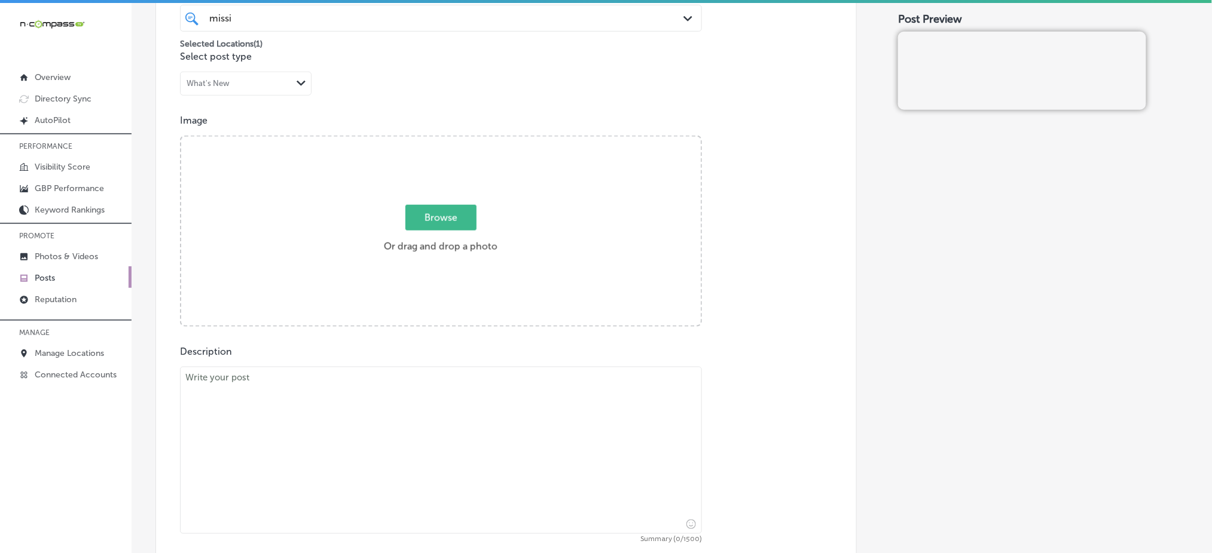
click at [438, 207] on span "Browse" at bounding box center [440, 218] width 71 height 26
click at [438, 140] on input "Browse Or drag and drop a photo" at bounding box center [440, 139] width 519 height 4
type input "C:\fakepath\allergy-testing-treatment-[US_STATE]-[MEDICAL_DATA]-clinic (1).jpg"
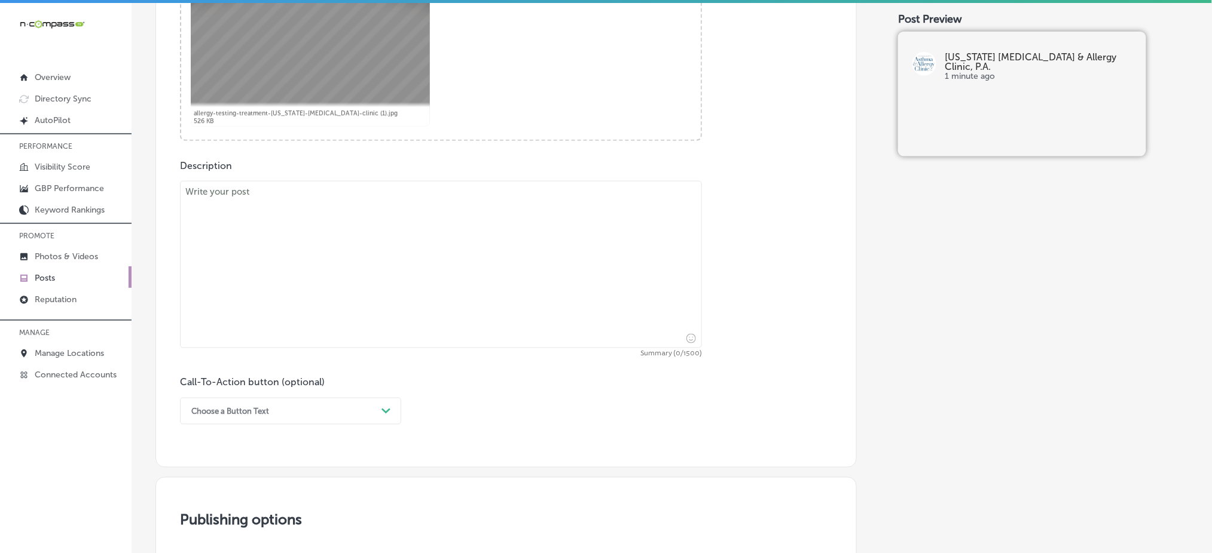
scroll to position [578, 0]
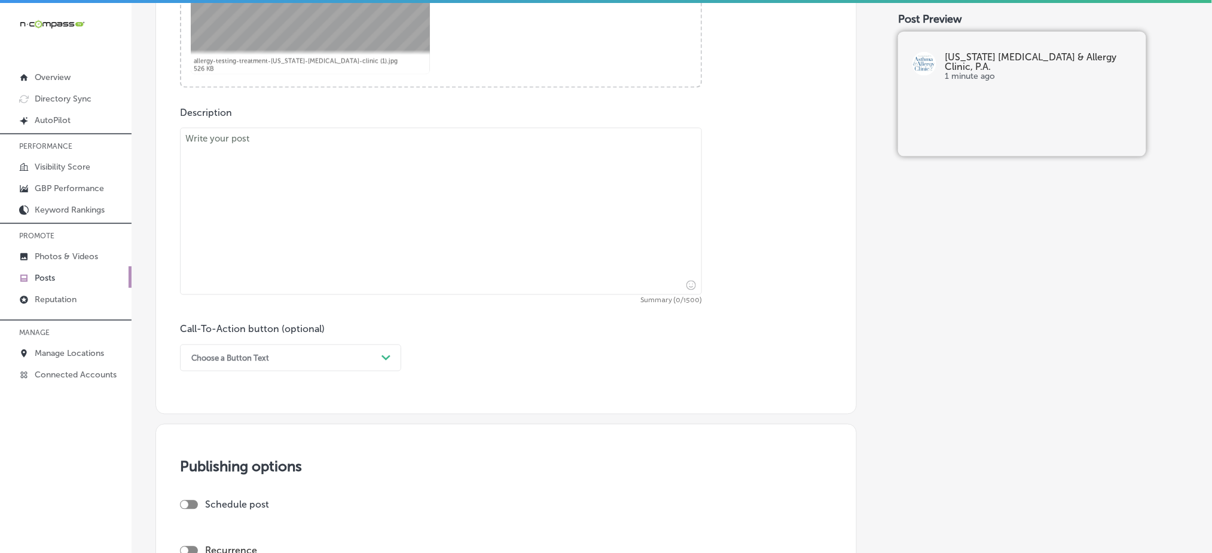
click at [390, 209] on textarea at bounding box center [441, 211] width 522 height 167
paste textarea "Sublingual [MEDICAL_DATA] (SLIT) is a non-invasive alternative to allergy shots…"
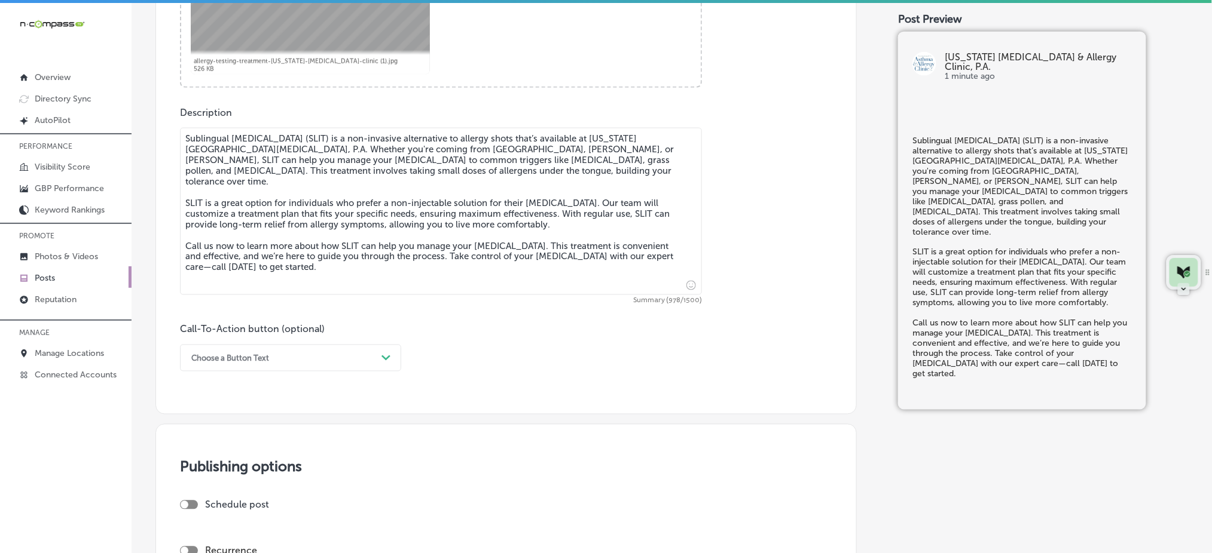
type textarea "Sublingual [MEDICAL_DATA] (SLIT) is a non-invasive alternative to allergy shots…"
click at [295, 359] on div "Choose a Button Text" at bounding box center [280, 358] width 191 height 19
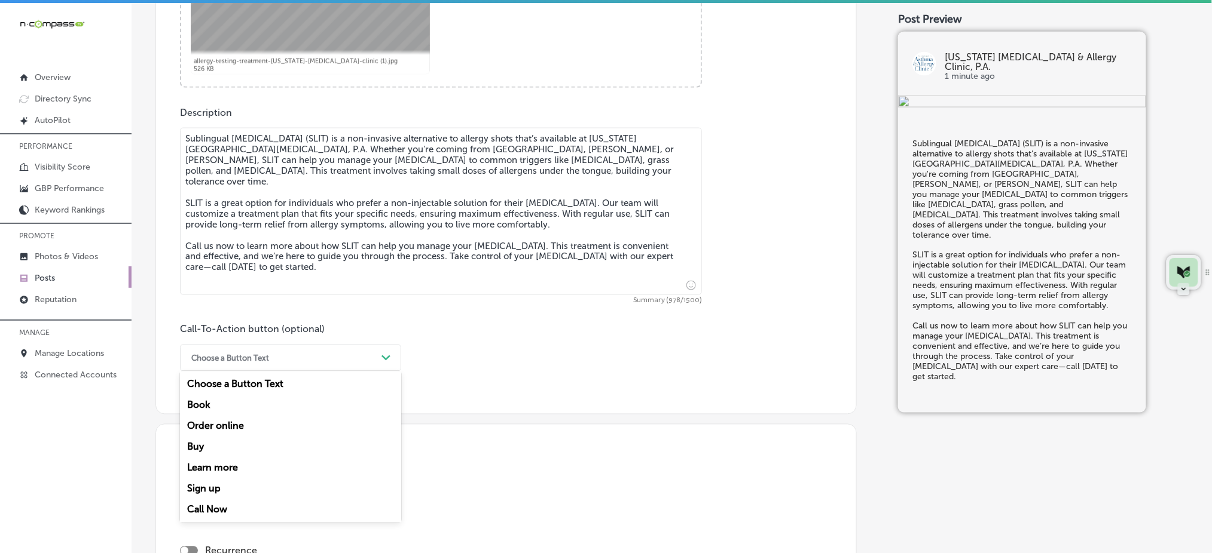
click at [219, 510] on div "Call Now" at bounding box center [290, 510] width 221 height 21
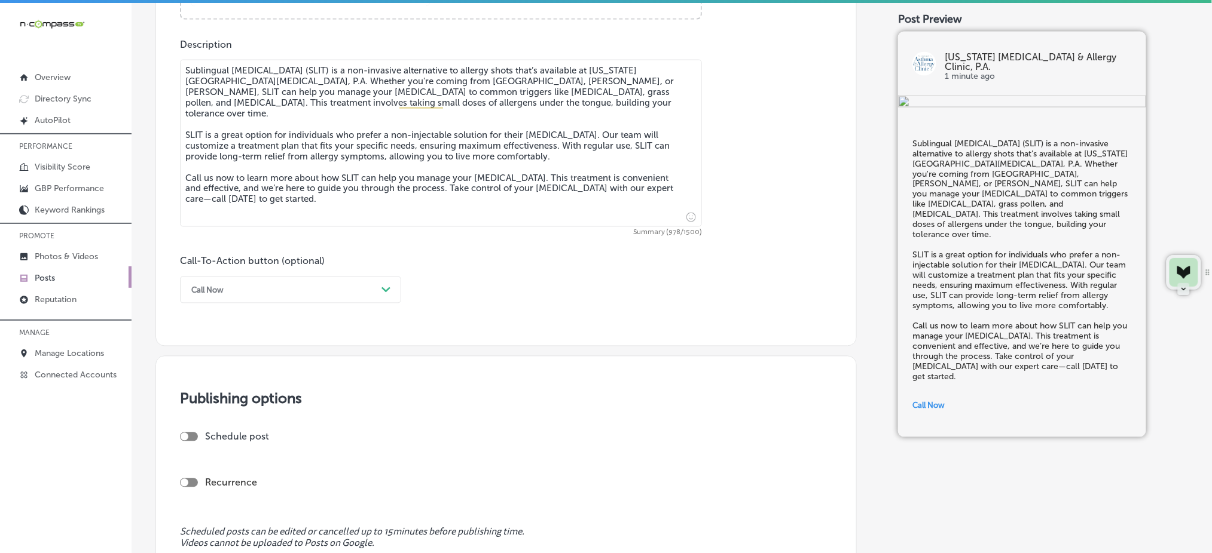
scroll to position [817, 0]
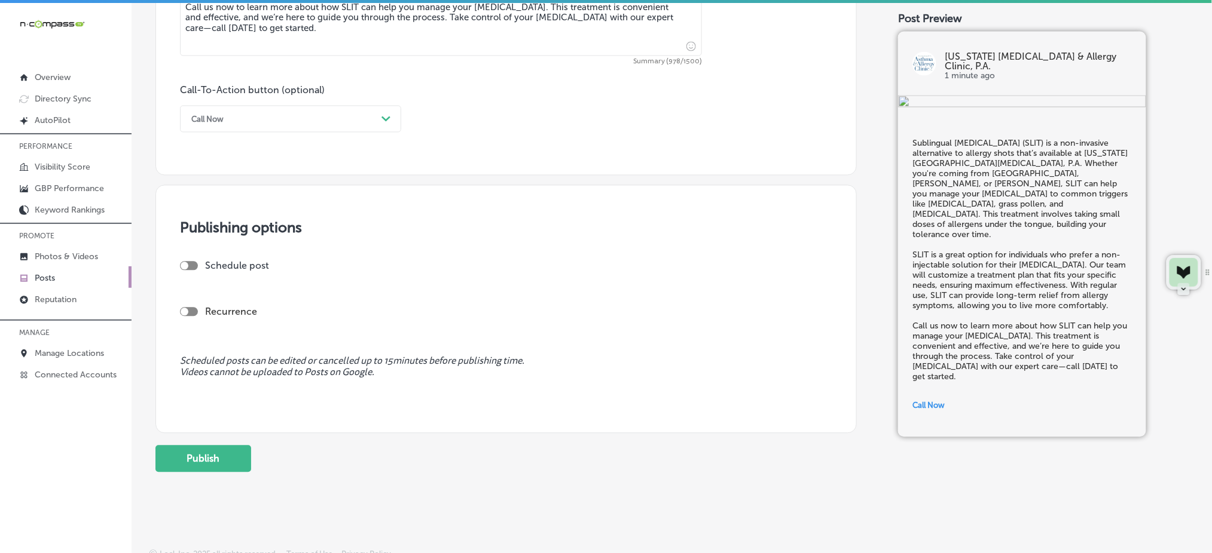
click at [192, 268] on div at bounding box center [189, 266] width 18 height 9
checkbox input "true"
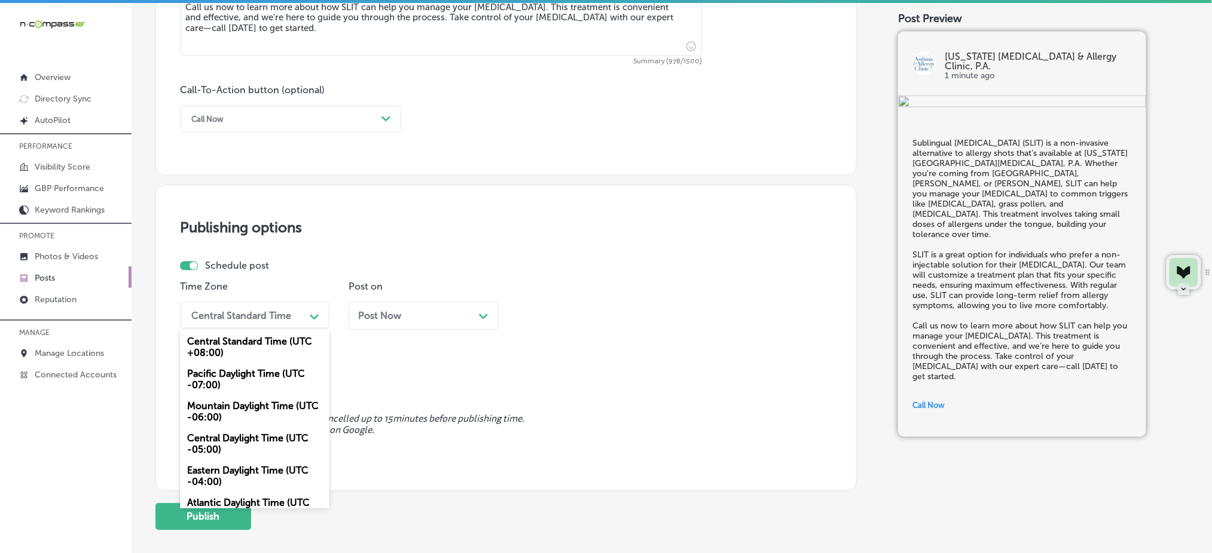
click at [222, 311] on div "Central Standard Time" at bounding box center [241, 315] width 100 height 11
click at [224, 412] on div "Mountain Daylight Time (UTC -06:00)" at bounding box center [254, 412] width 149 height 32
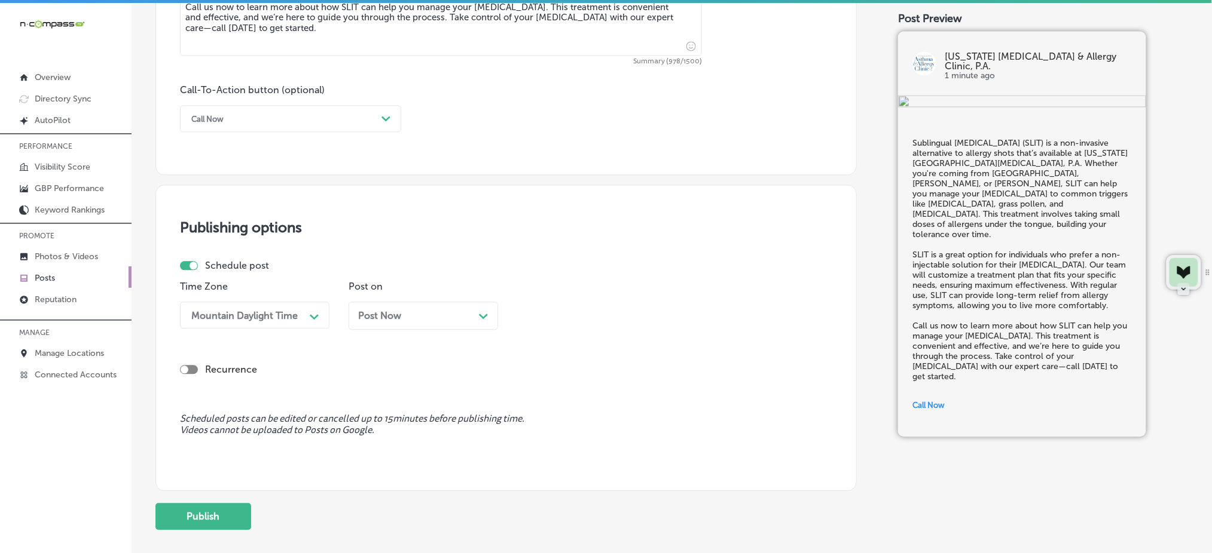
click at [381, 309] on div "Post Now Path Created with Sketch." at bounding box center [422, 316] width 149 height 28
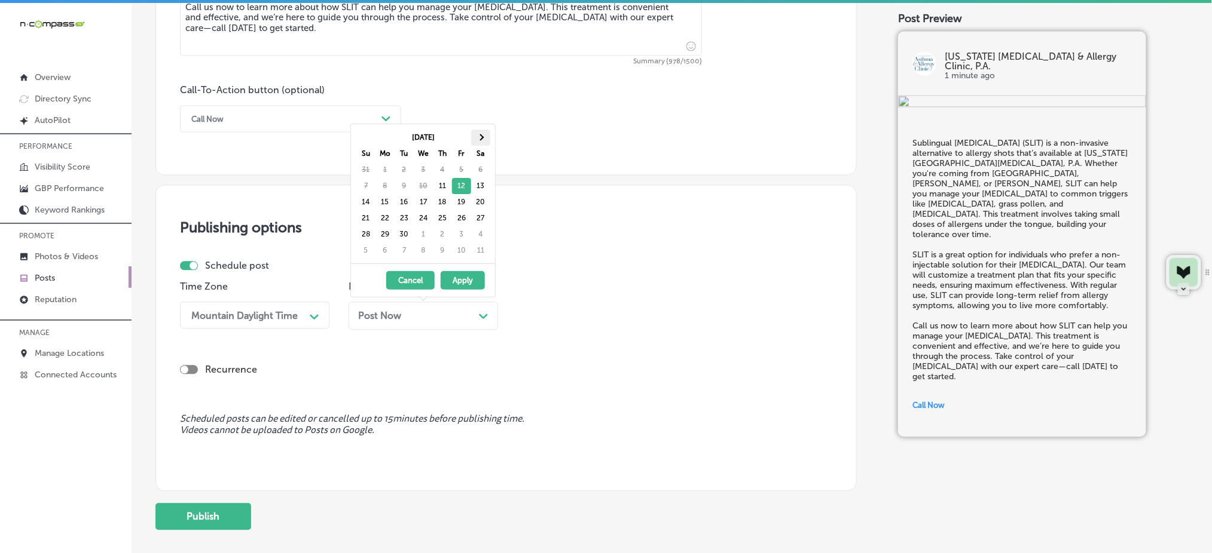
click at [479, 133] on th at bounding box center [480, 138] width 19 height 16
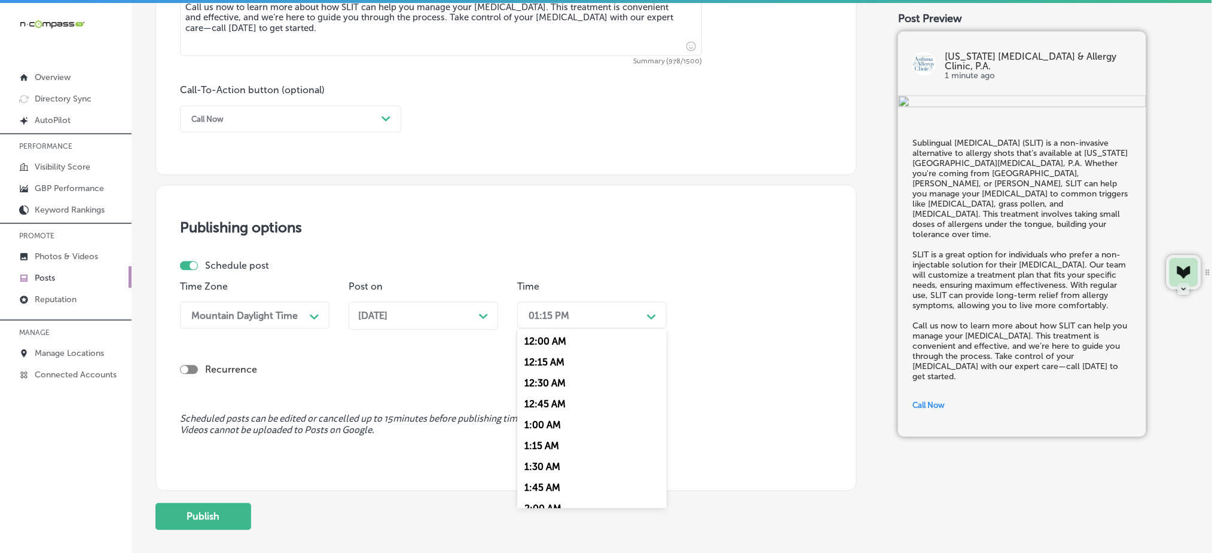
click at [561, 307] on div "01:15 PM" at bounding box center [582, 315] width 120 height 21
click at [549, 450] on div "7:00 AM" at bounding box center [591, 449] width 149 height 21
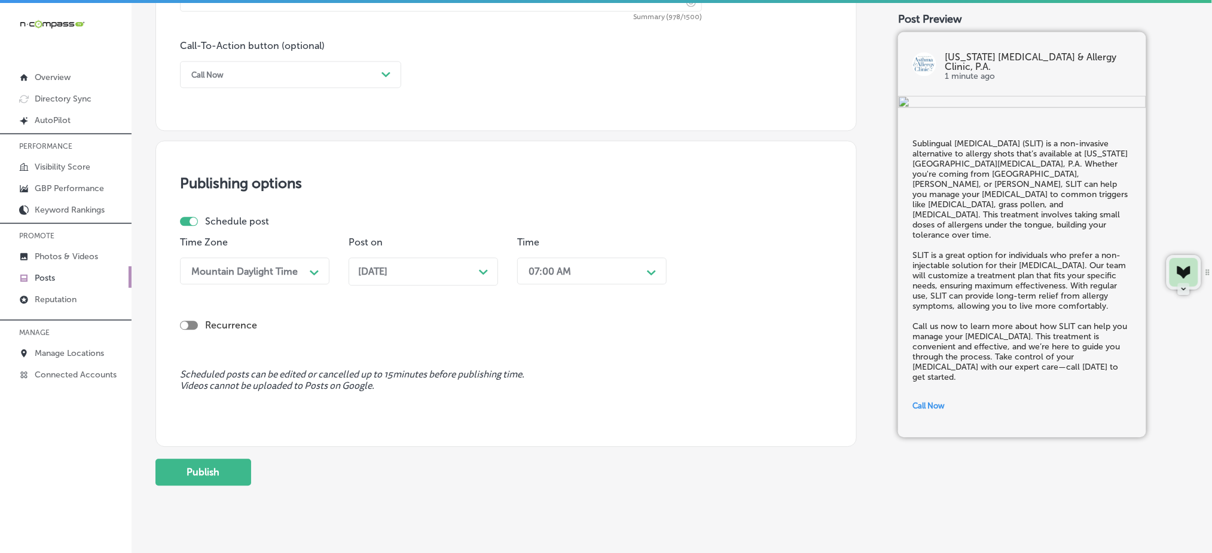
scroll to position [884, 0]
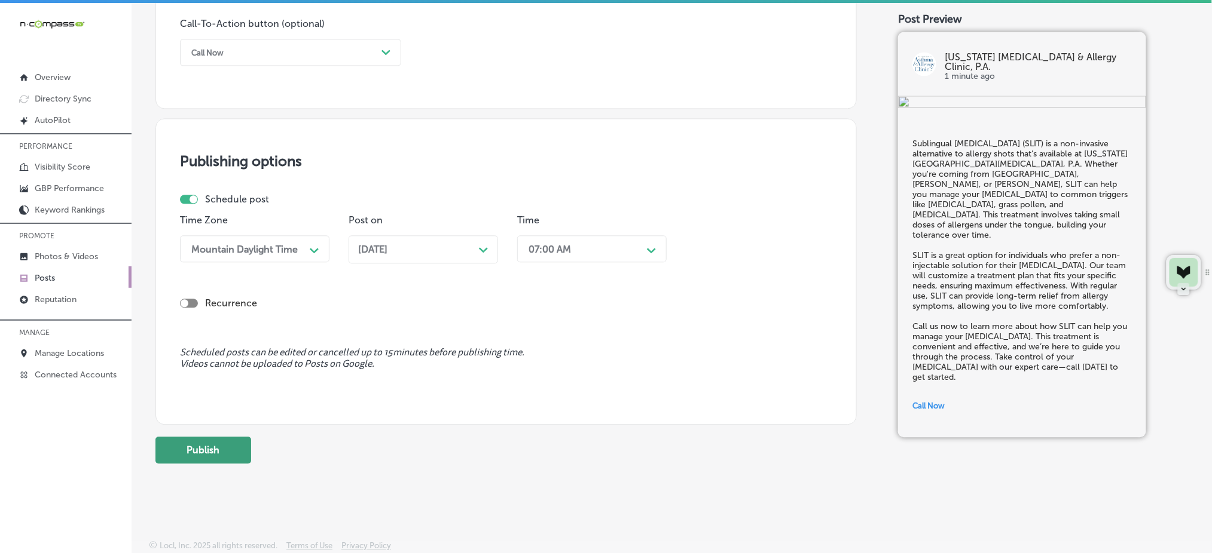
click at [224, 444] on button "Publish" at bounding box center [203, 450] width 96 height 27
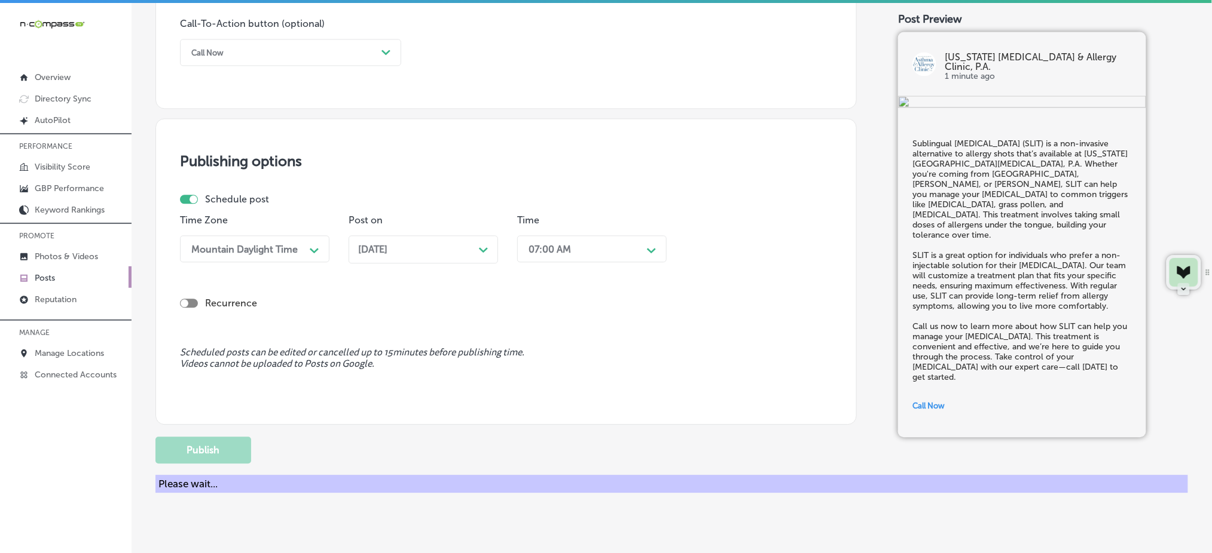
scroll to position [724, 0]
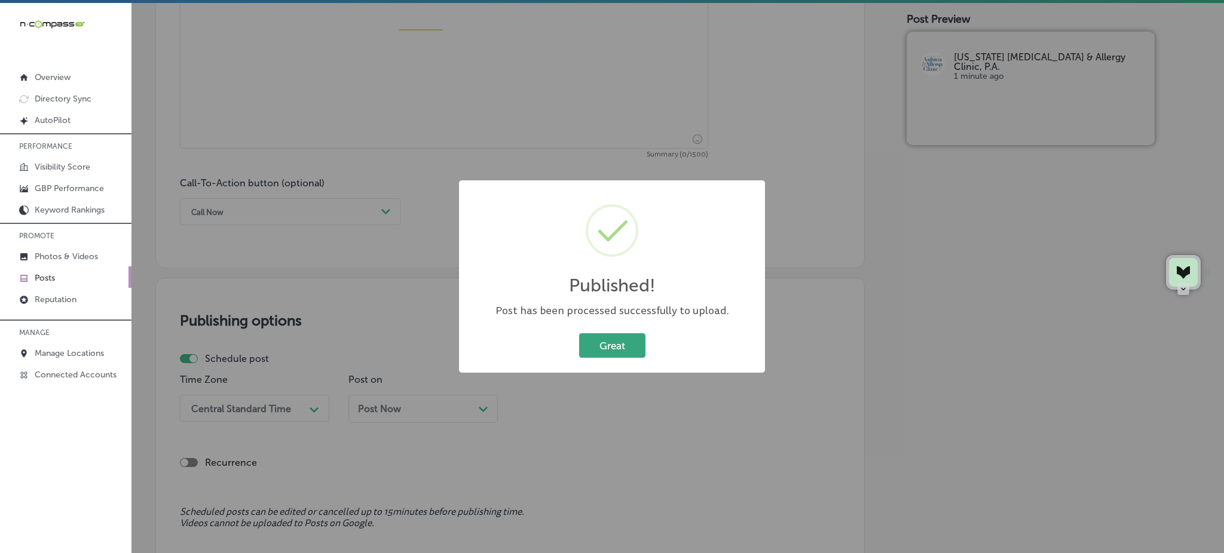
click at [597, 345] on button "Great" at bounding box center [612, 346] width 66 height 25
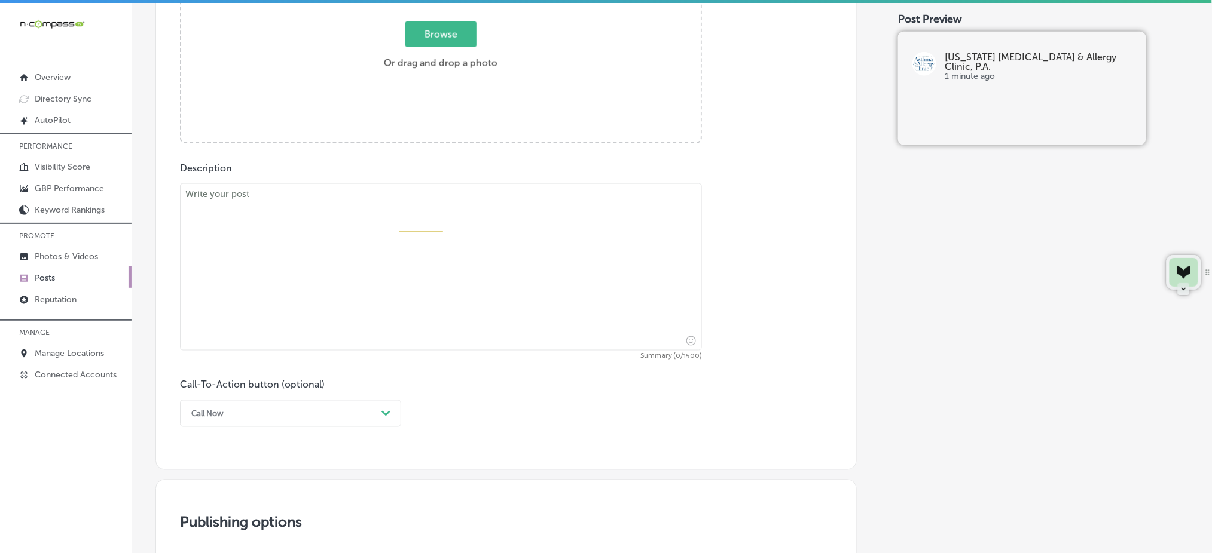
scroll to position [326, 0]
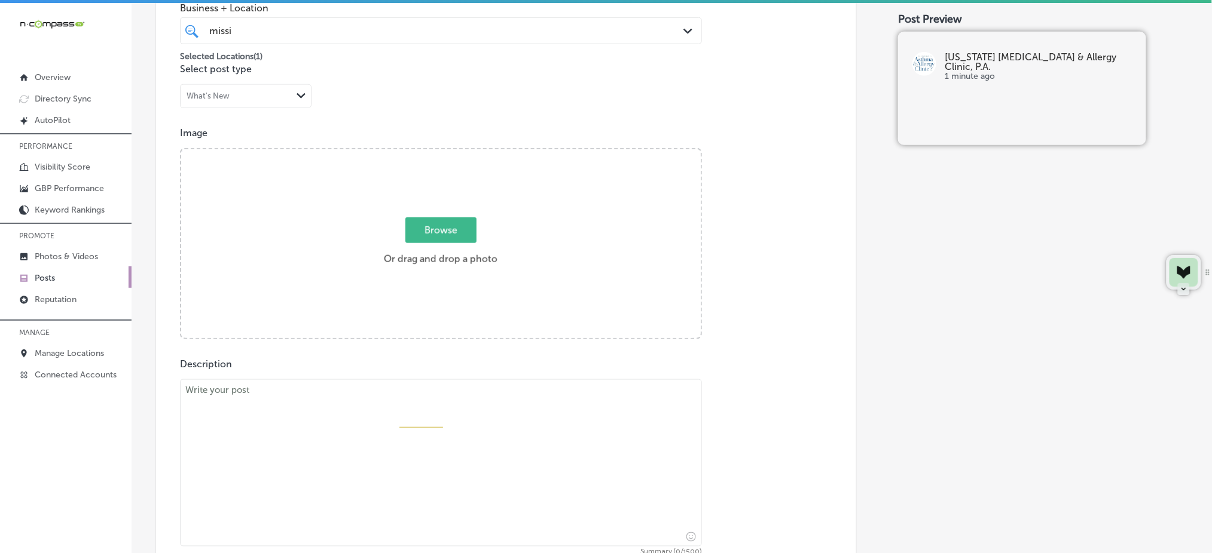
click at [426, 236] on span "Browse" at bounding box center [440, 231] width 71 height 26
click at [426, 153] on input "Browse Or drag and drop a photo" at bounding box center [440, 151] width 519 height 4
type input "C:\fakepath\allergy-testing-treatment-[US_STATE]-[MEDICAL_DATA]-clinic (1.1).jpg"
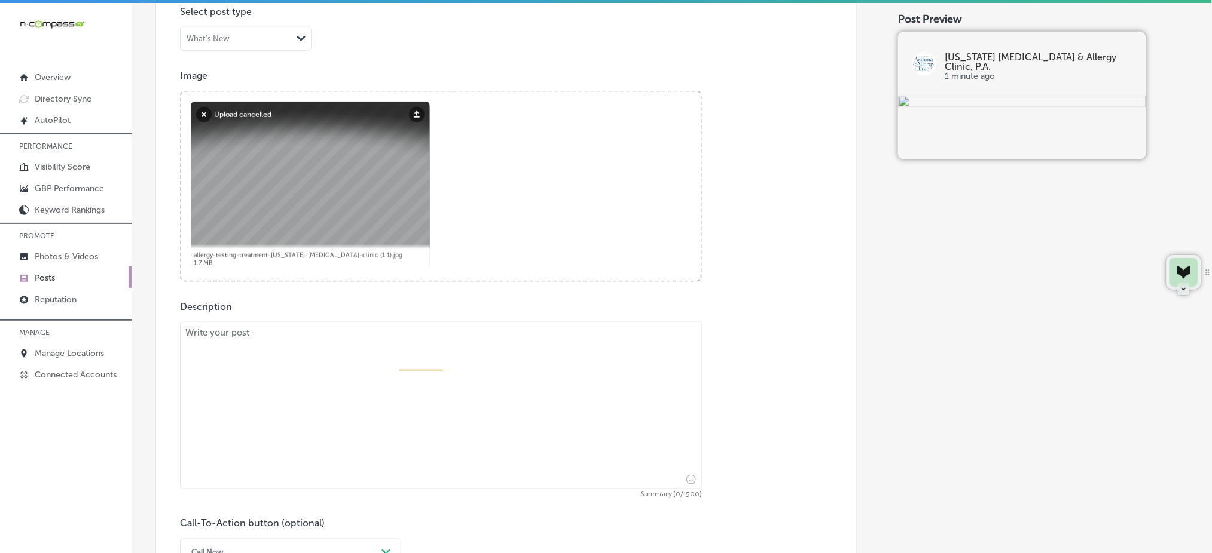
scroll to position [485, 0]
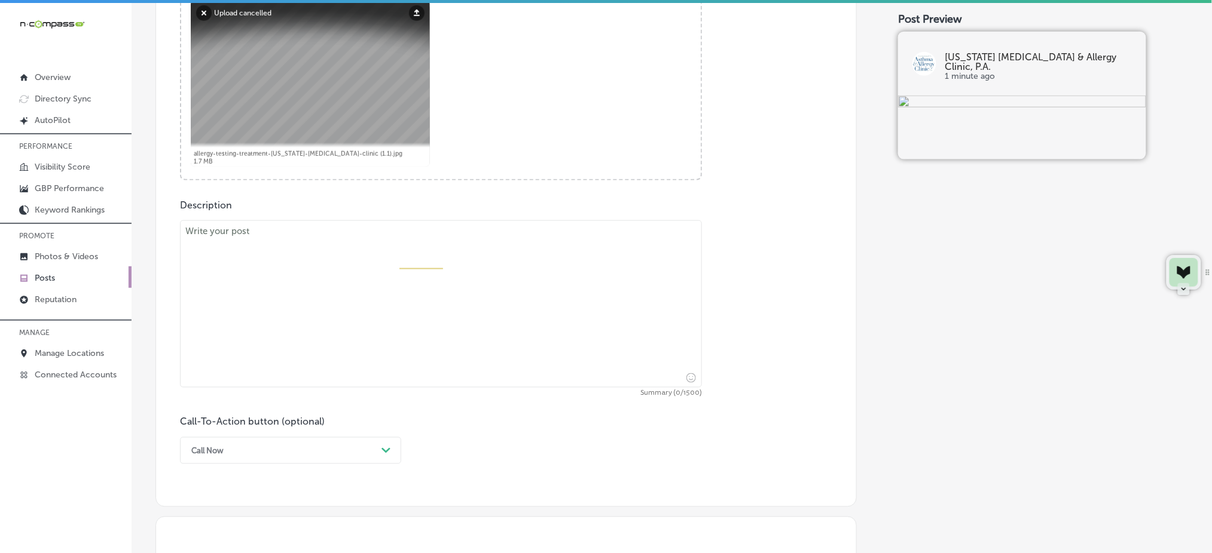
click at [310, 280] on textarea at bounding box center [441, 304] width 522 height 167
click at [410, 13] on button "Upload" at bounding box center [417, 13] width 16 height 16
click at [301, 289] on textarea at bounding box center [441, 304] width 522 height 167
paste textarea "Lo Ipsumdolors Ametco & Adipisc Elitse, D.E., te incid utlaboreetdol magnaal en…"
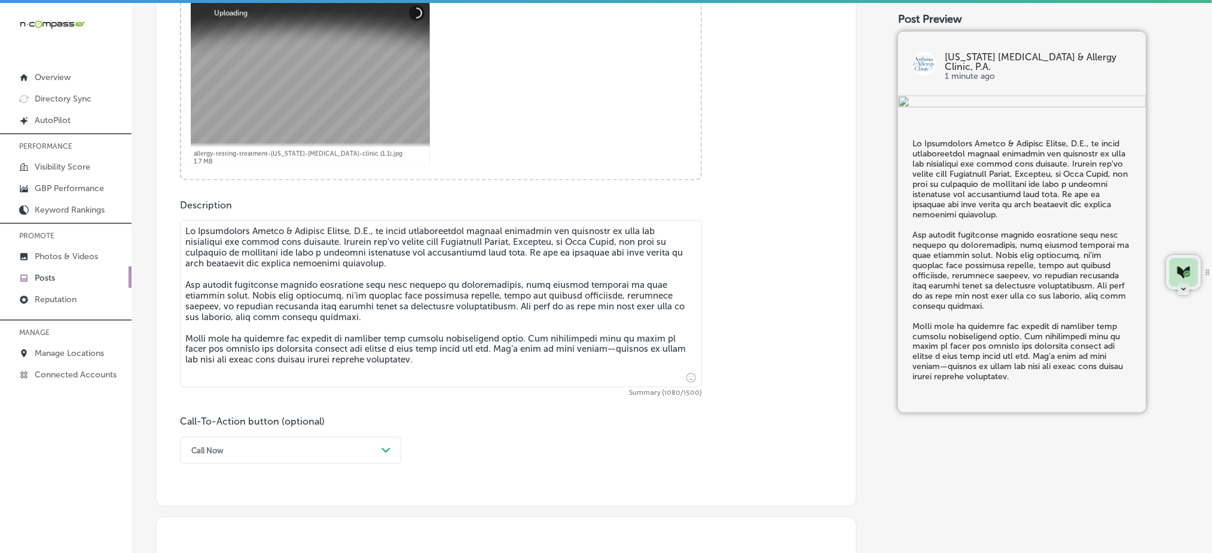
scroll to position [724, 0]
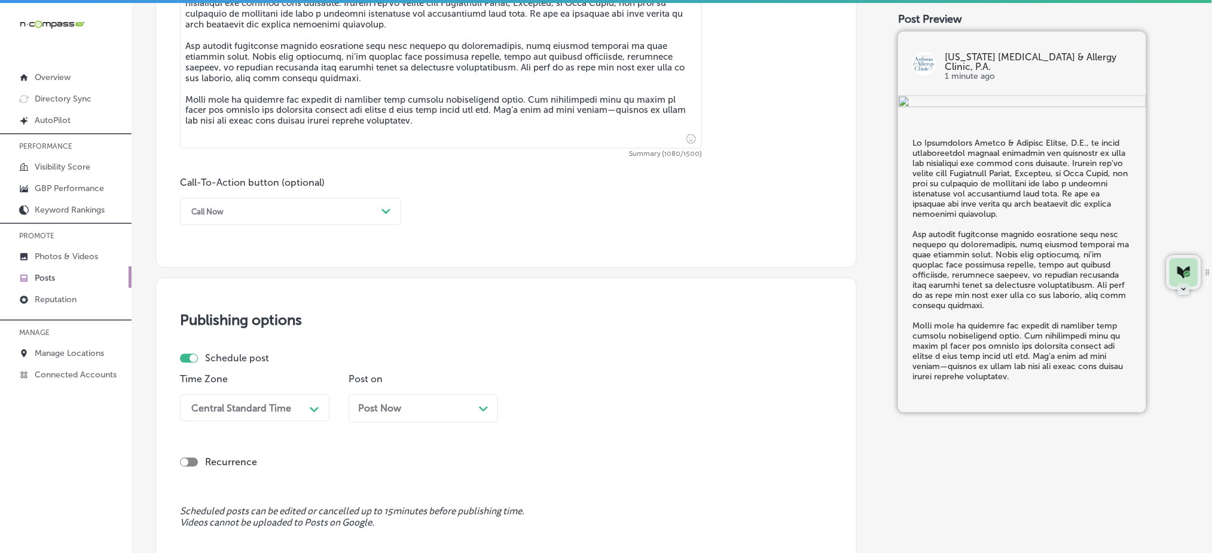
type textarea "Lo Ipsumdolors Ametco & Adipisc Elitse, D.E., te incid utlaboreetdol magnaal en…"
click at [285, 216] on div "Call Now" at bounding box center [280, 212] width 191 height 19
click at [252, 320] on div "Learn more" at bounding box center [290, 321] width 221 height 21
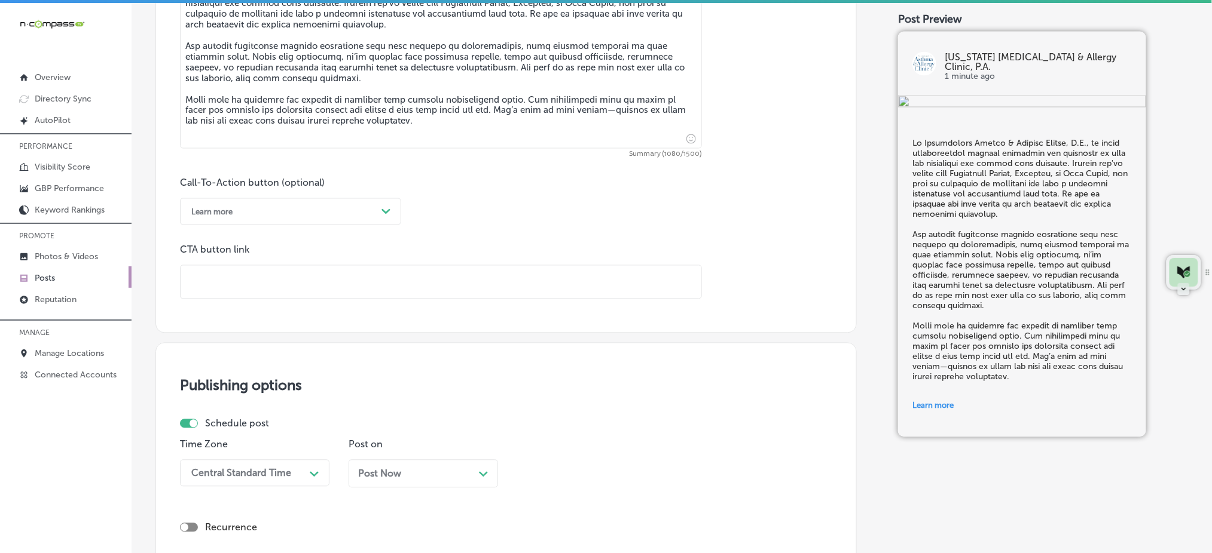
click at [271, 282] on input "text" at bounding box center [441, 282] width 521 height 33
paste input "[URL][DOMAIN_NAME]"
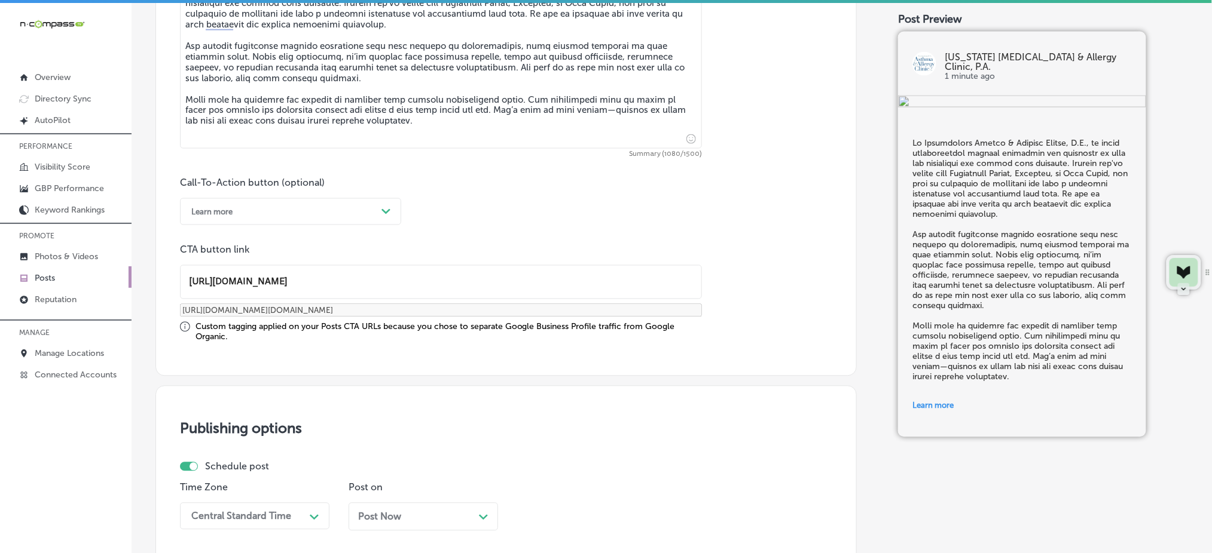
type input "[URL][DOMAIN_NAME]"
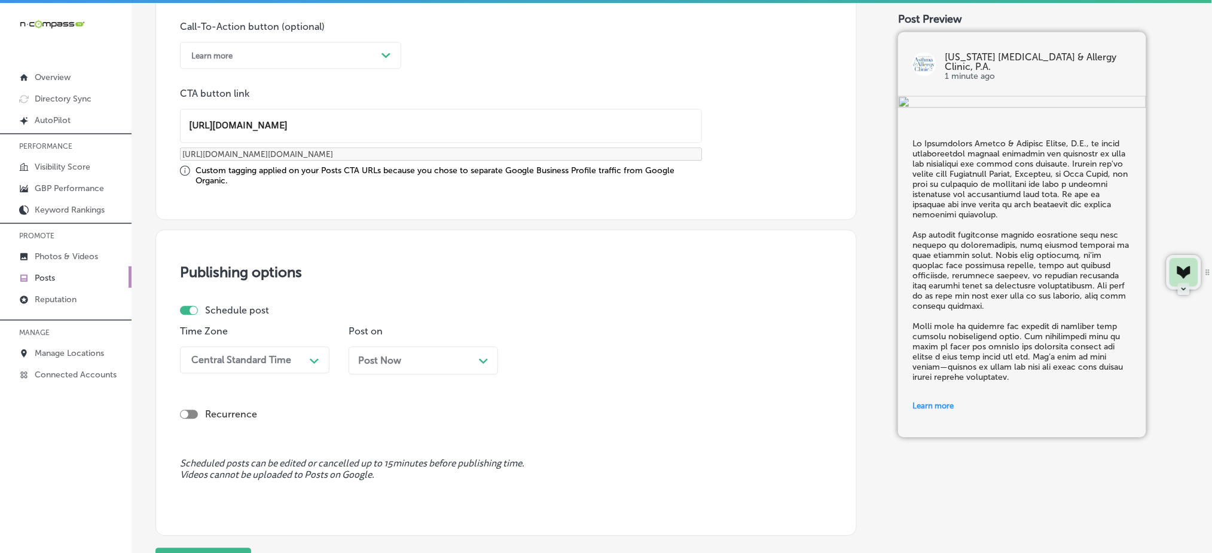
scroll to position [990, 0]
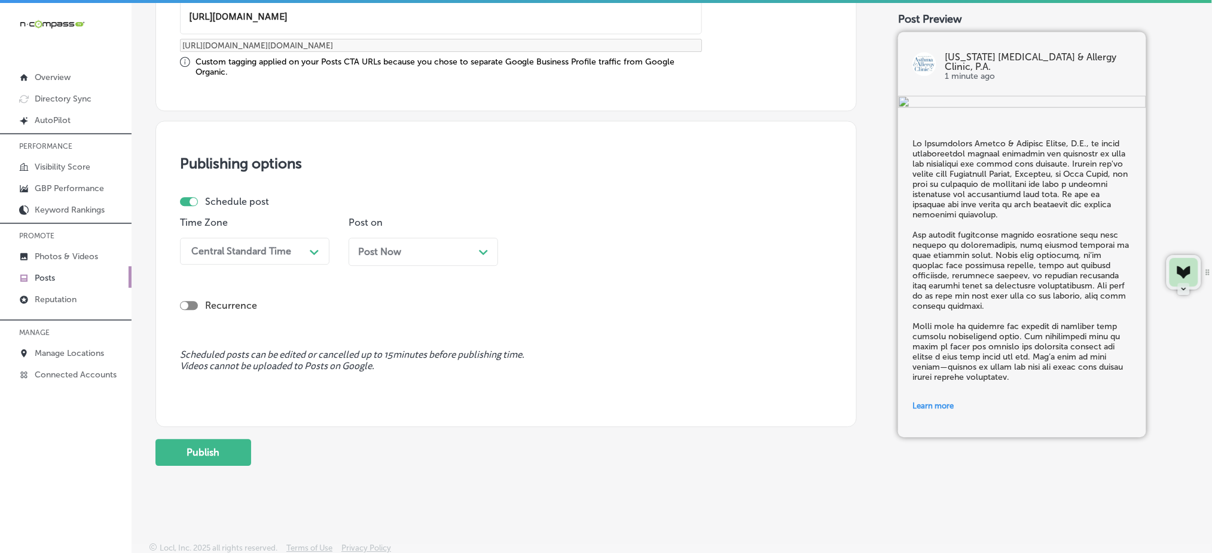
click at [227, 253] on div "Central Standard Time" at bounding box center [241, 251] width 100 height 11
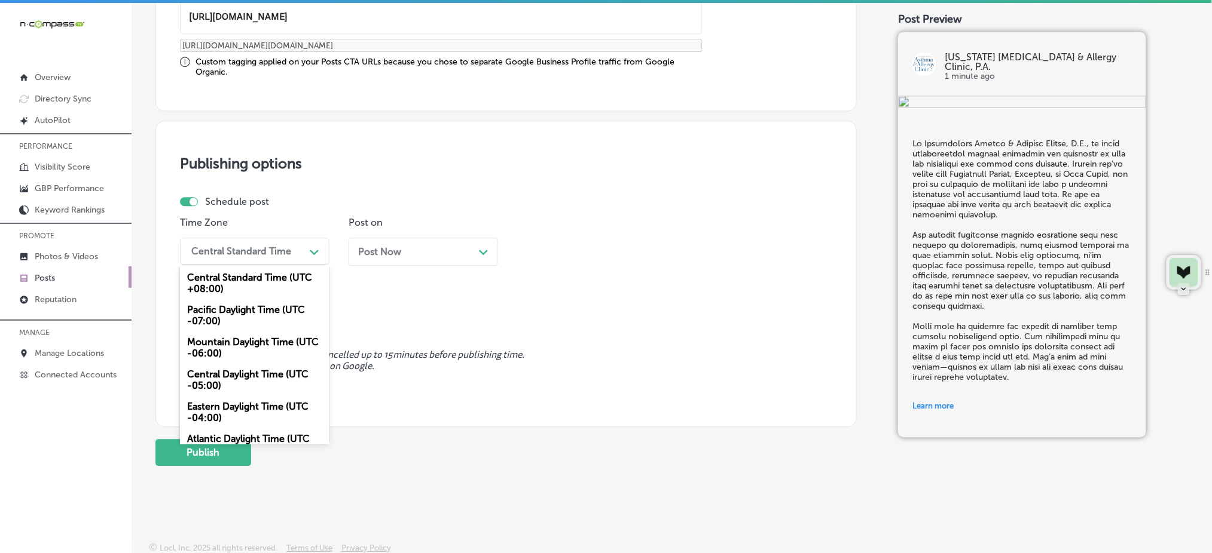
click at [221, 338] on div "Mountain Daylight Time (UTC -06:00)" at bounding box center [254, 348] width 149 height 32
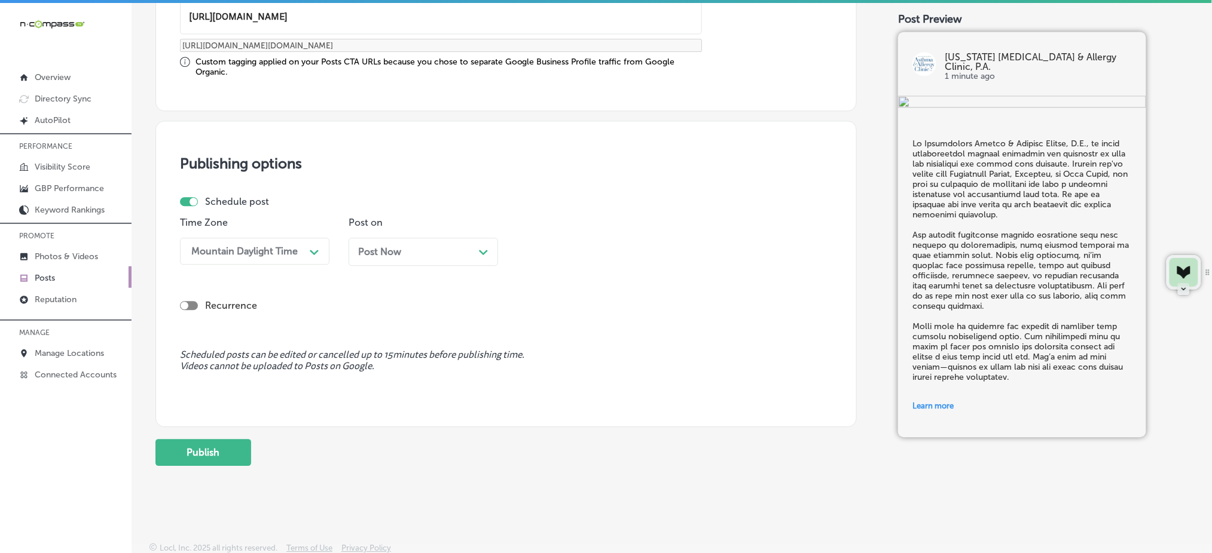
click at [374, 257] on div "Post Now Path Created with Sketch." at bounding box center [422, 252] width 149 height 28
click at [560, 258] on div "01:15 PM" at bounding box center [582, 251] width 120 height 21
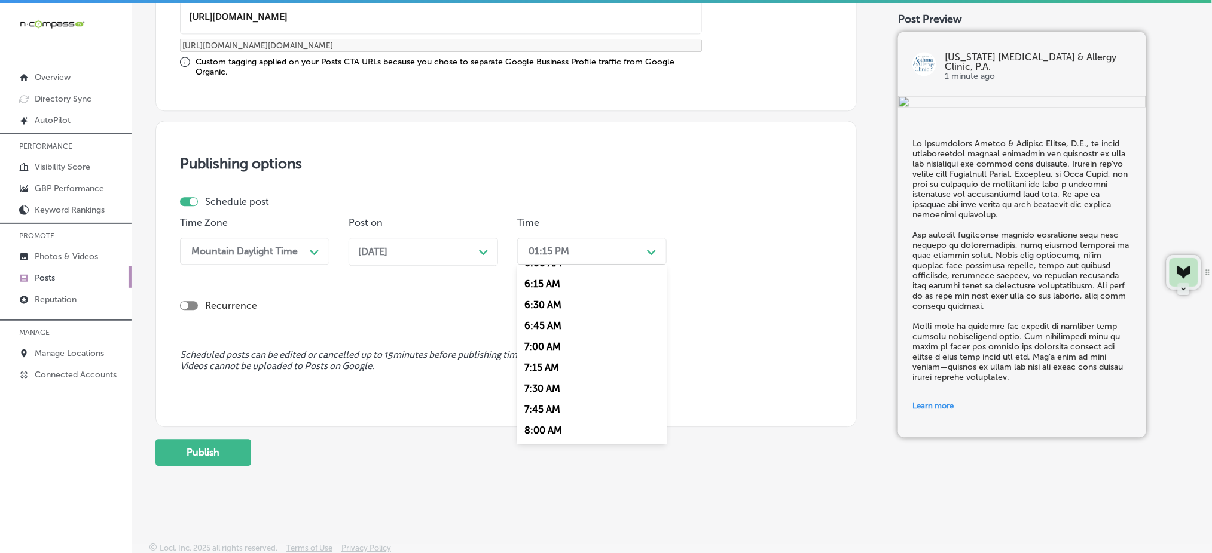
scroll to position [558, 0]
click at [546, 305] on div "7:00 AM" at bounding box center [591, 305] width 149 height 21
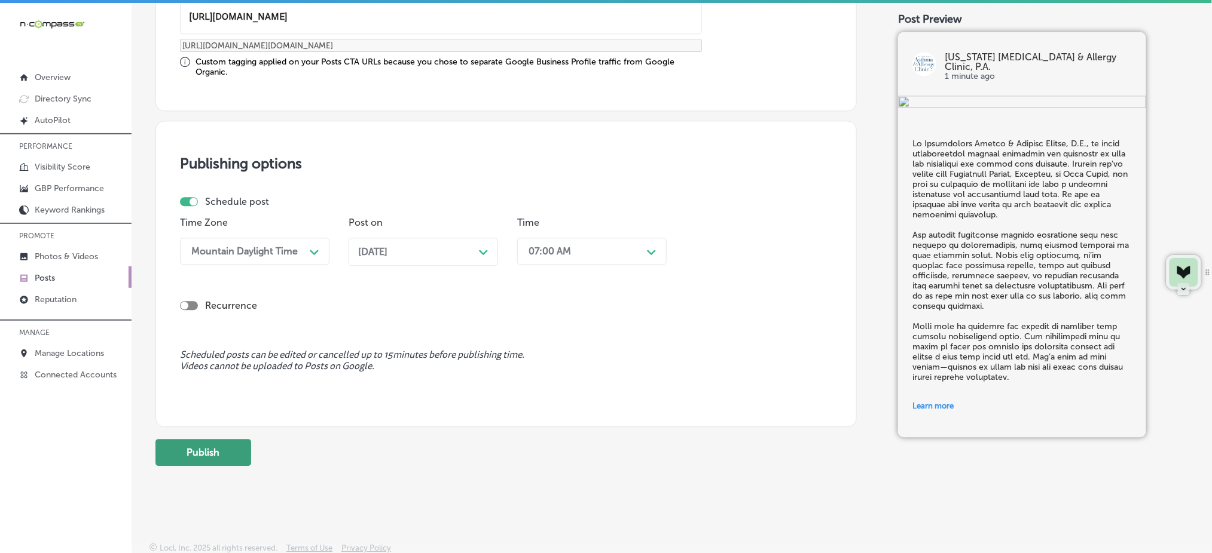
click at [237, 439] on button "Publish" at bounding box center [203, 452] width 96 height 27
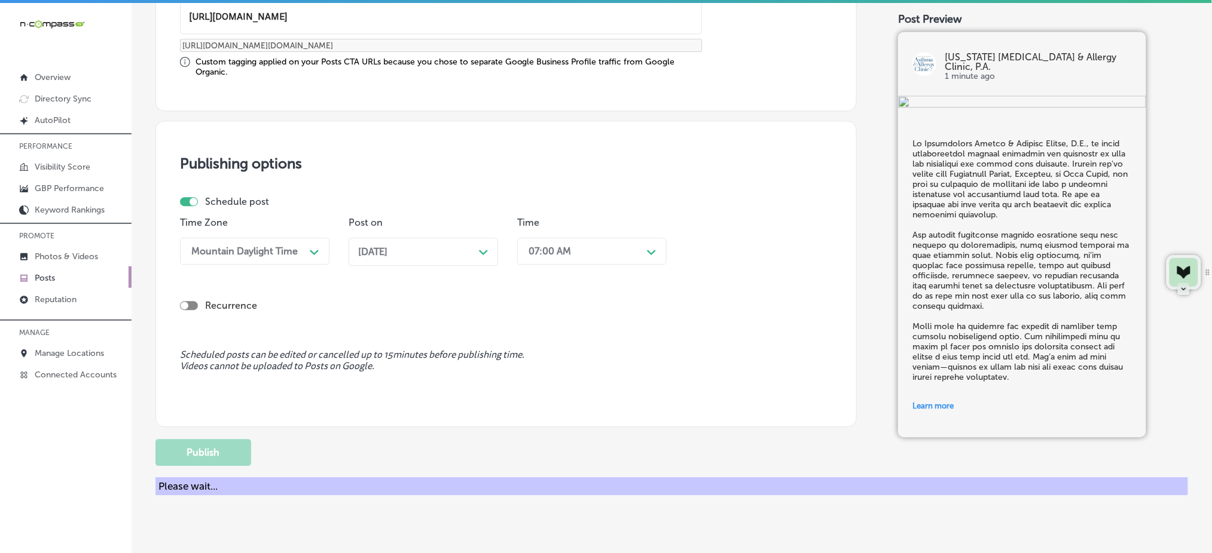
scroll to position [751, 0]
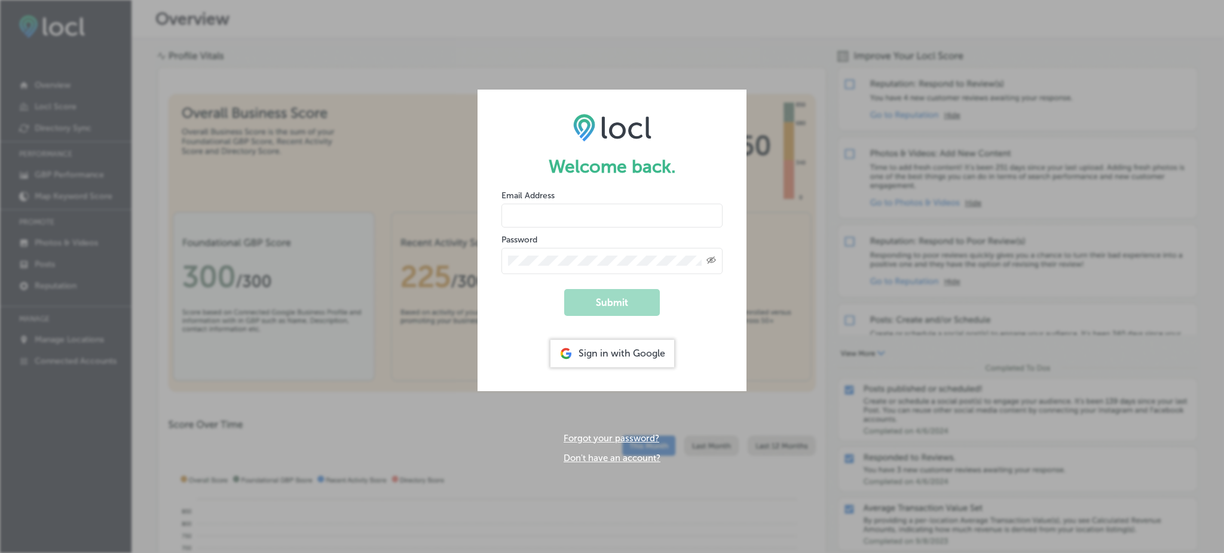
type input "Rabosa"
click at [617, 354] on div "Sign in with Google" at bounding box center [613, 353] width 124 height 27
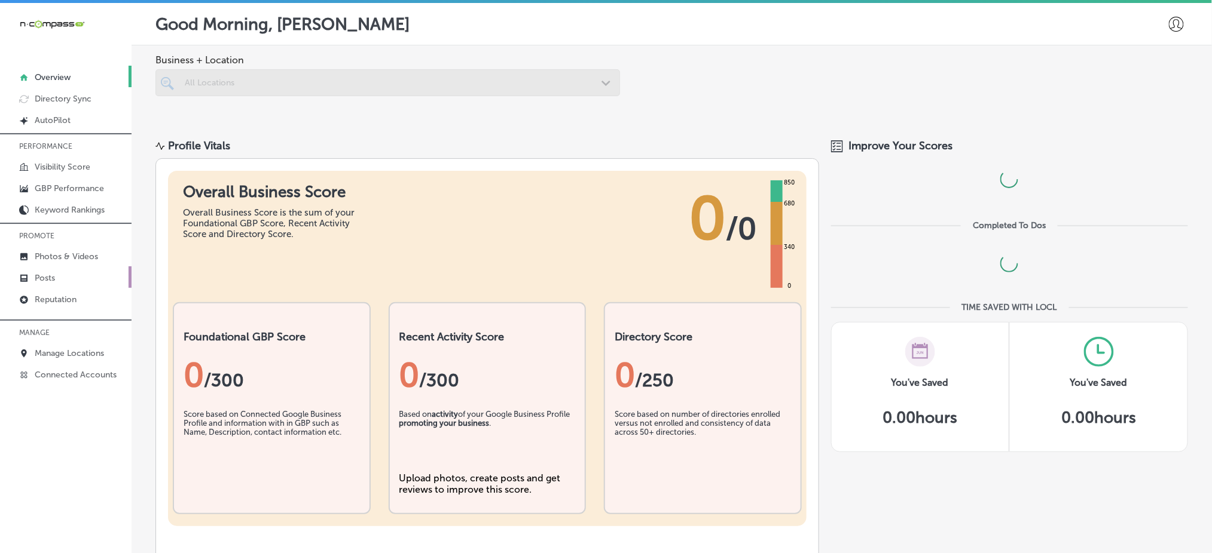
click at [59, 270] on link "Posts" at bounding box center [65, 278] width 131 height 22
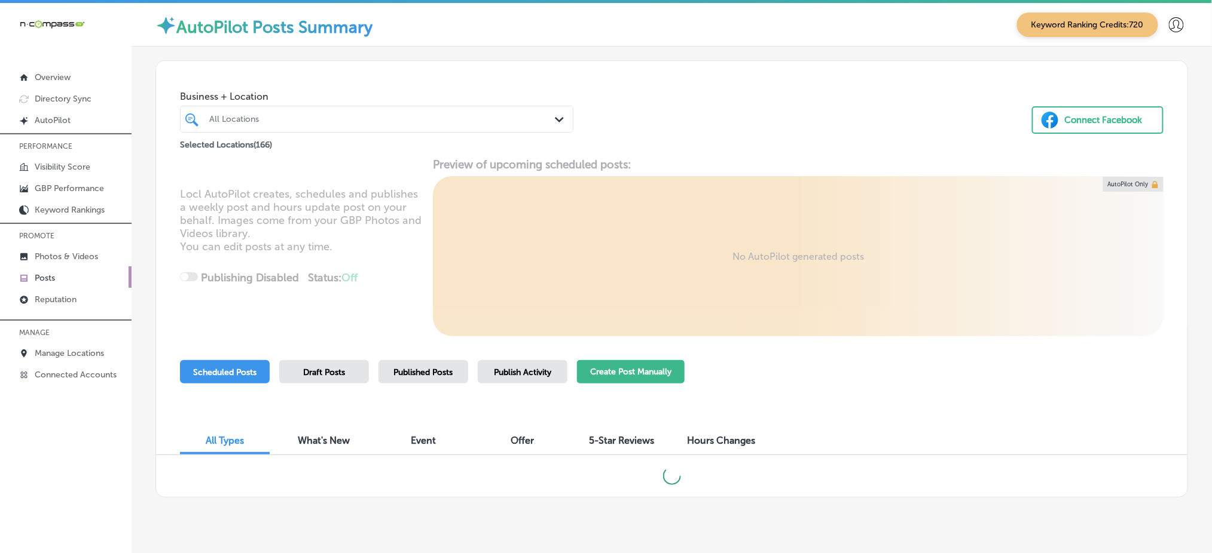
click at [626, 377] on button "Create Post Manually" at bounding box center [631, 371] width 108 height 23
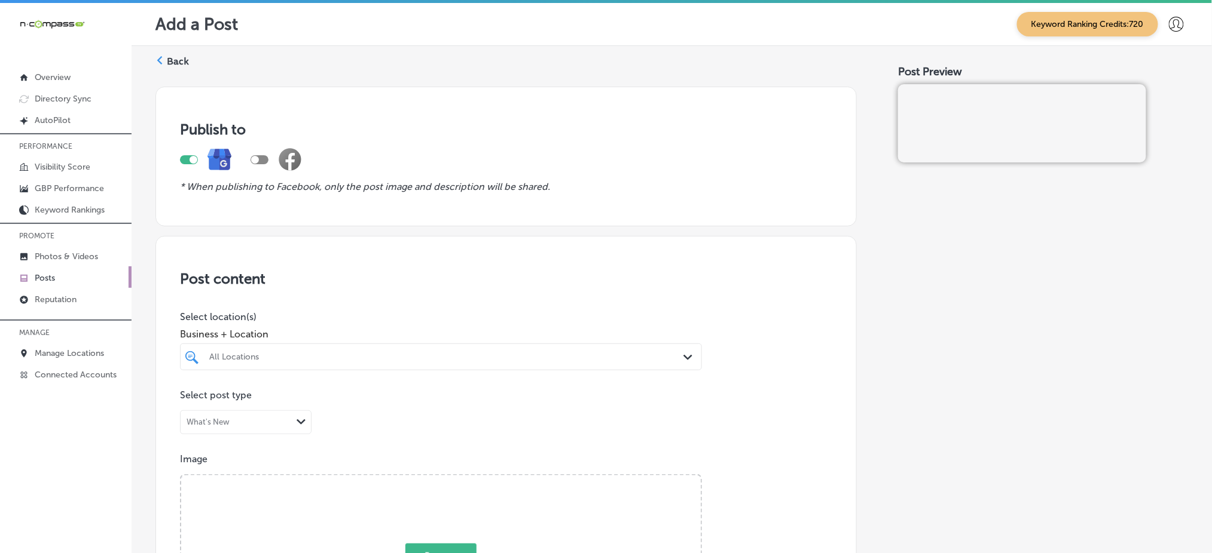
click at [358, 344] on div "All Locations Path Created with Sketch." at bounding box center [441, 357] width 522 height 27
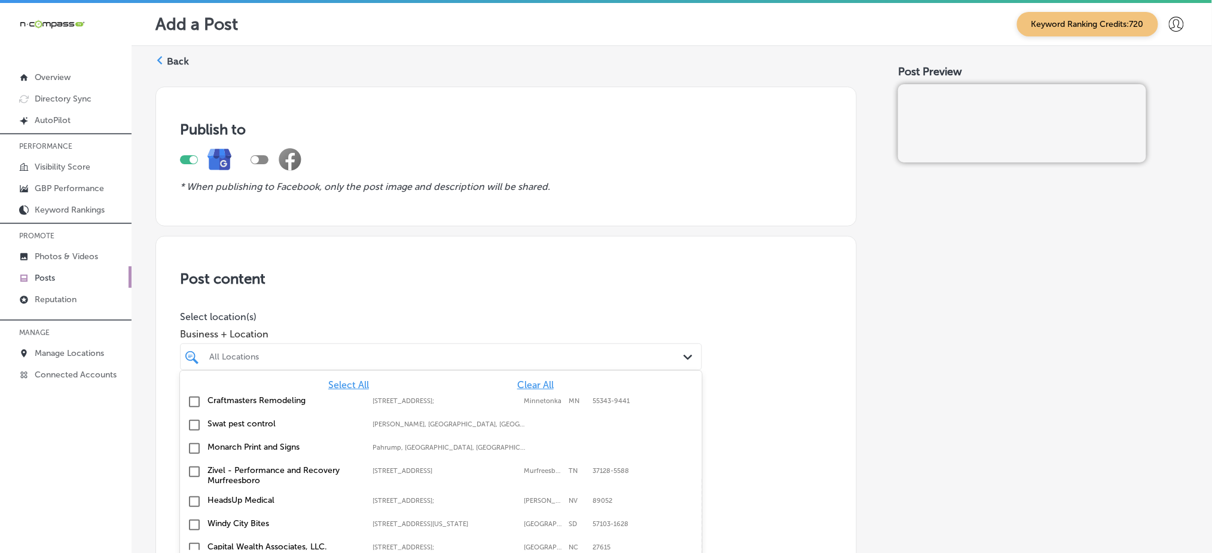
click at [359, 352] on div "All Locations" at bounding box center [446, 357] width 475 height 10
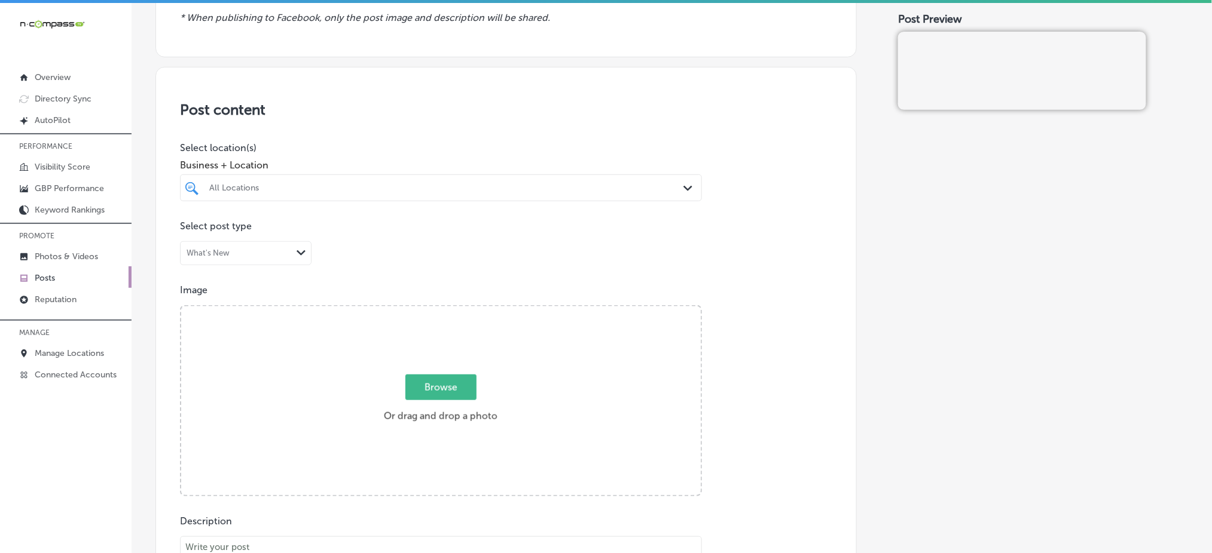
scroll to position [179, 0]
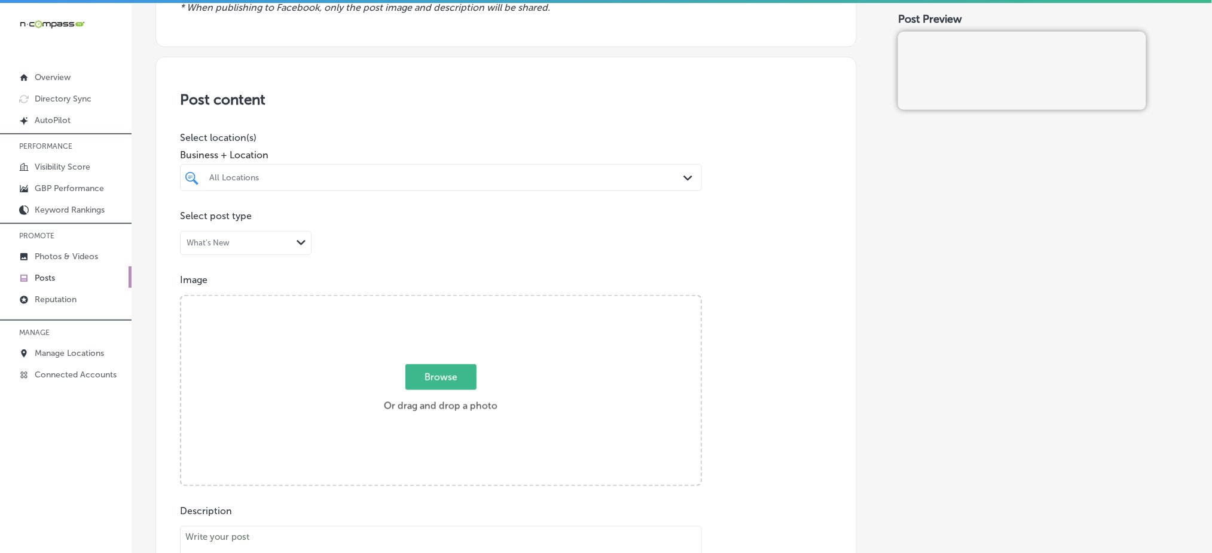
click at [449, 175] on div "All Locations" at bounding box center [446, 178] width 475 height 10
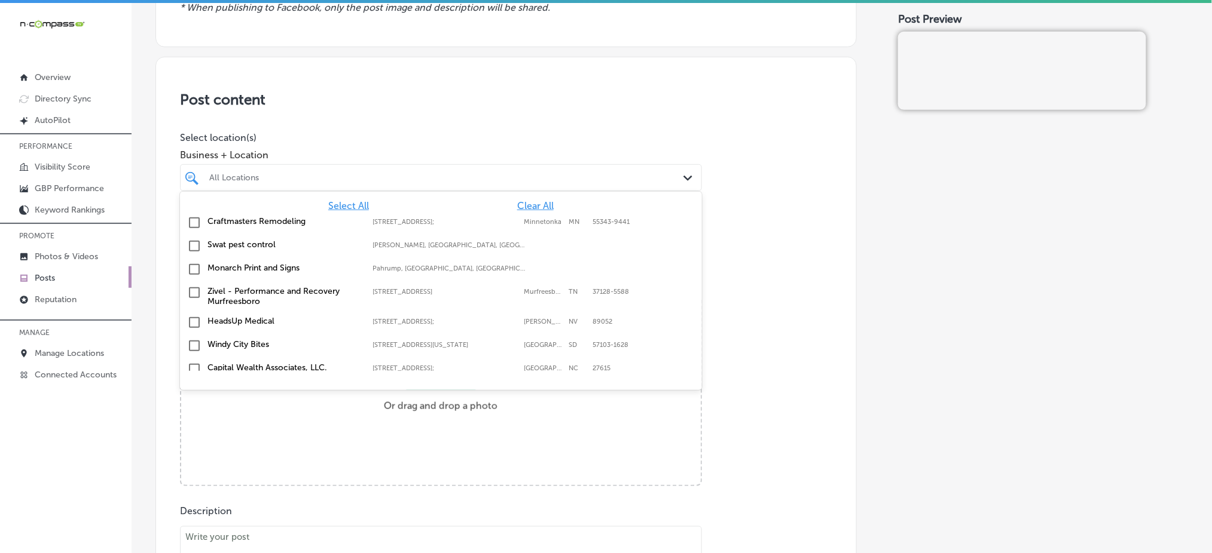
click at [526, 204] on span "Clear All" at bounding box center [535, 205] width 36 height 11
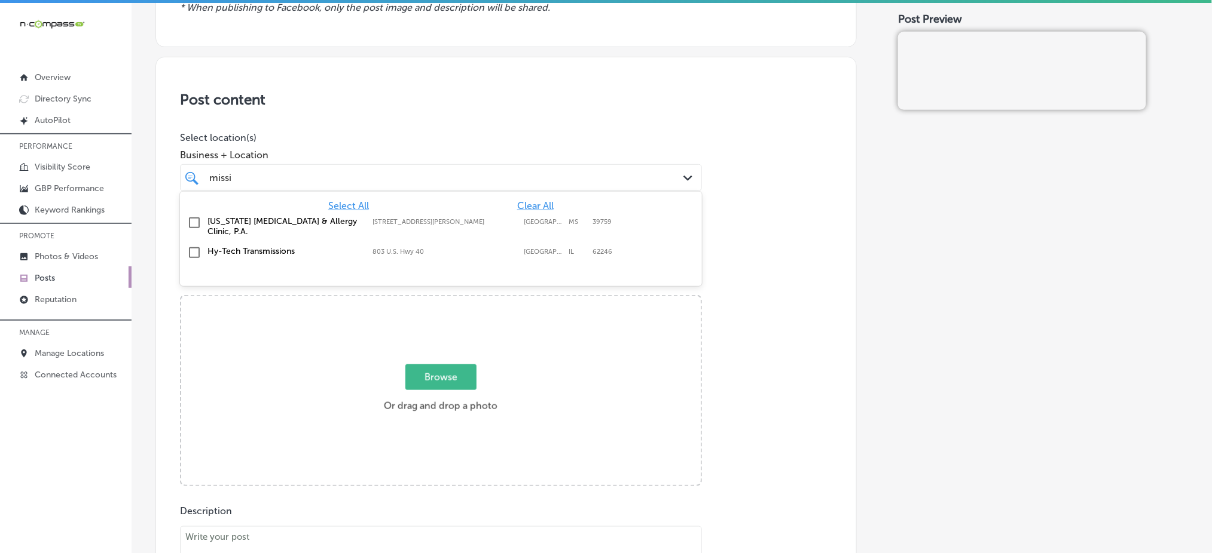
click at [524, 218] on label "[GEOGRAPHIC_DATA]" at bounding box center [543, 222] width 39 height 8
type input "missi"
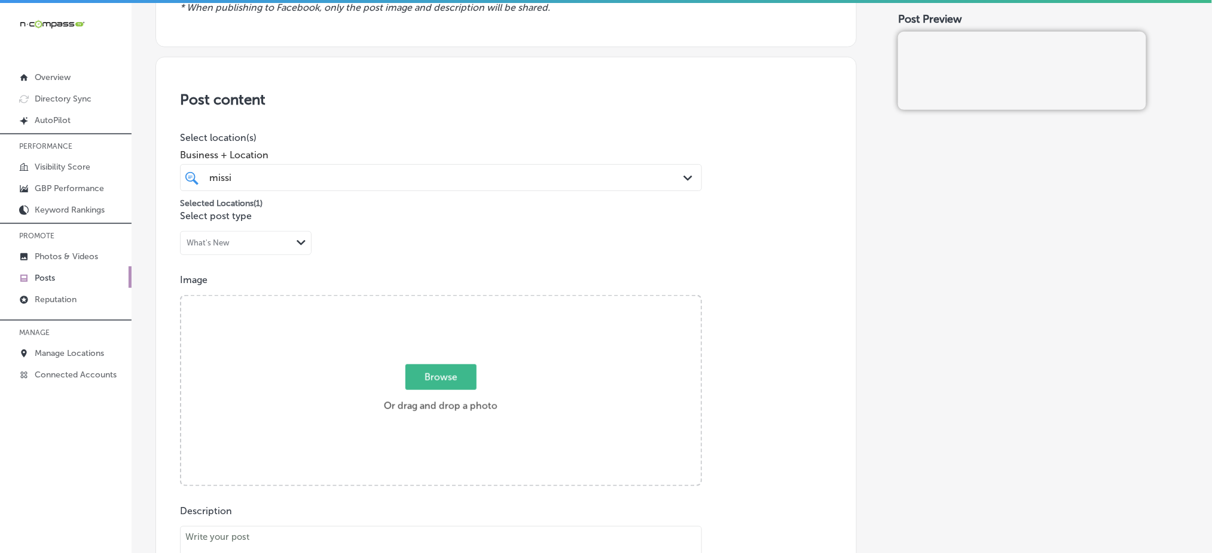
click at [550, 160] on div "Business + Location missi missi Path Created with Sketch." at bounding box center [441, 167] width 522 height 48
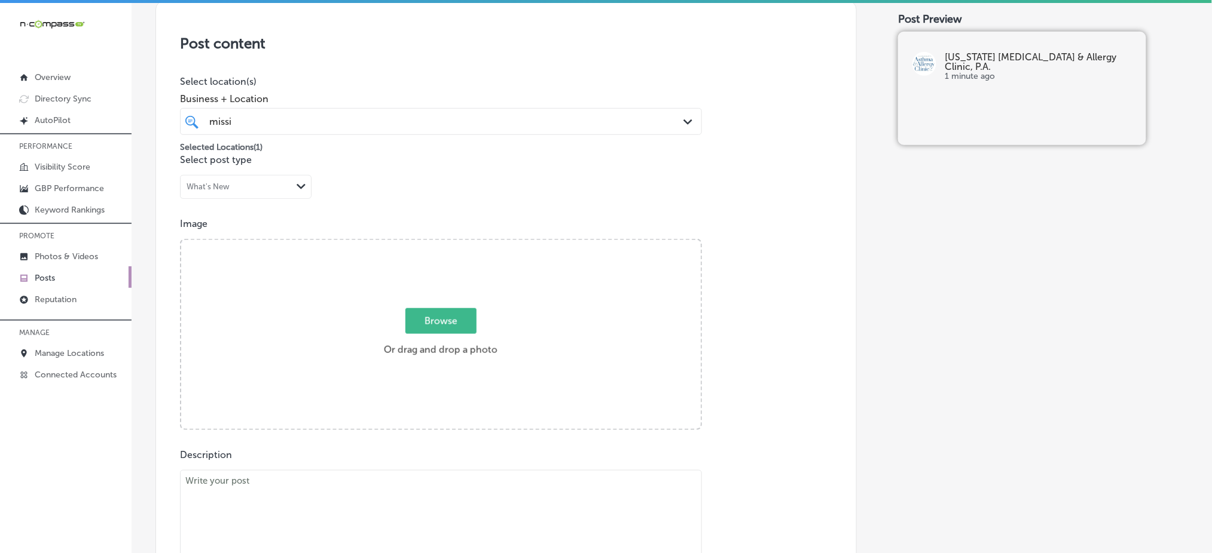
scroll to position [259, 0]
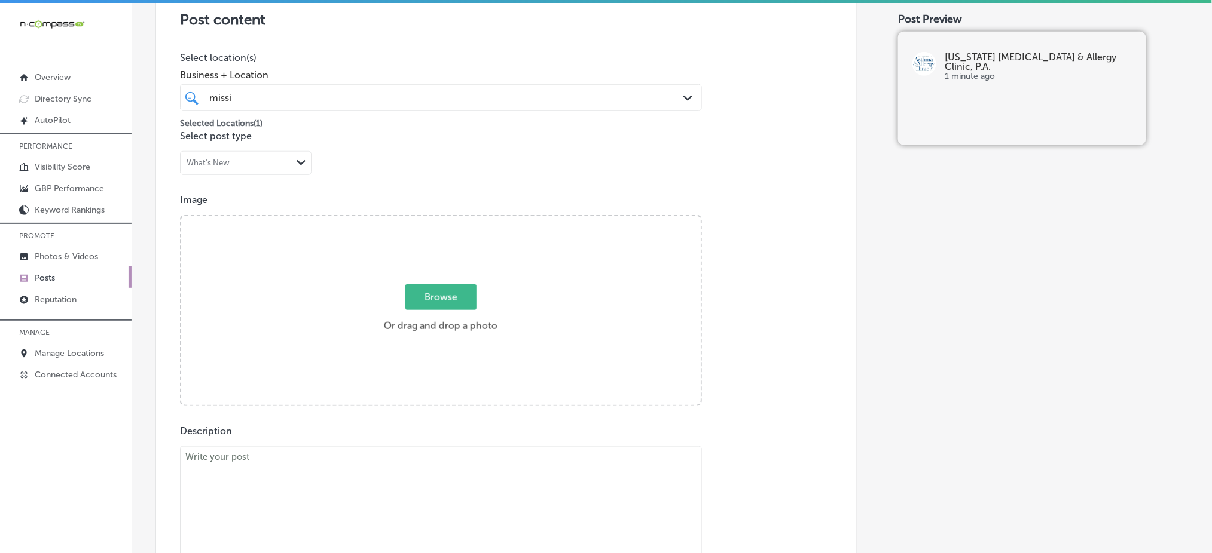
click at [445, 286] on span "Browse" at bounding box center [440, 298] width 71 height 26
click at [445, 220] on input "Browse Or drag and drop a photo" at bounding box center [440, 218] width 519 height 4
type input "C:\fakepath\allergy-testing-treatment-mississippi-asthma-clinic (1.1).jpg"
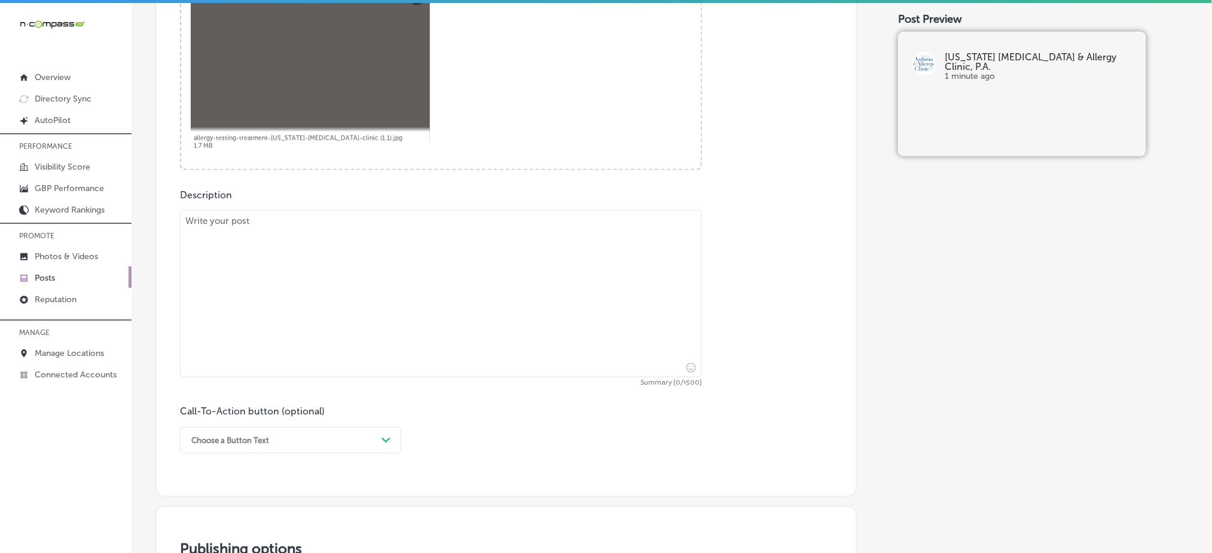
scroll to position [499, 0]
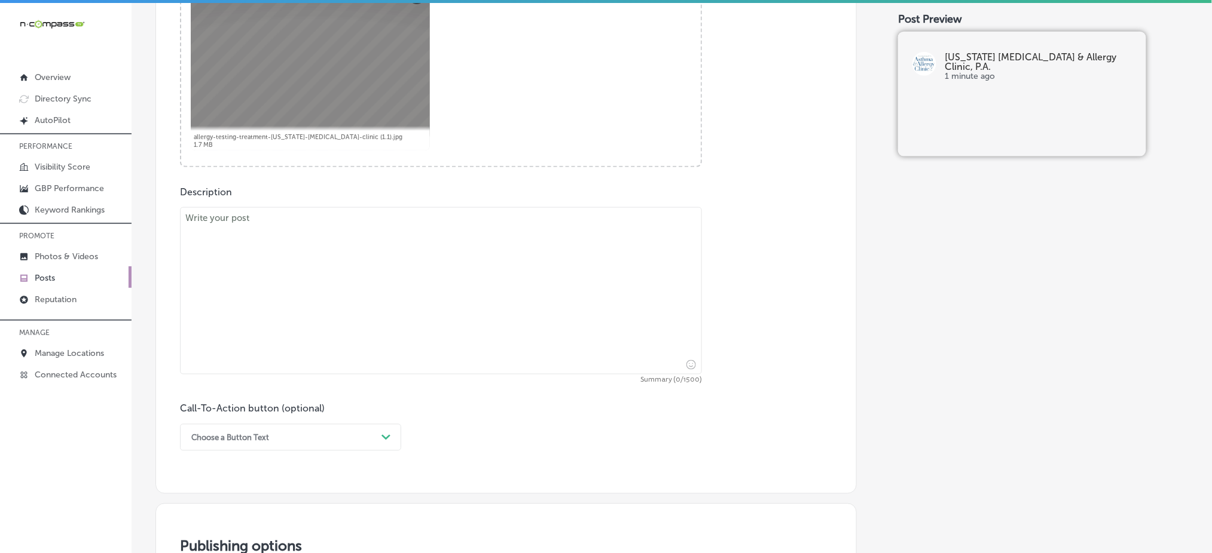
click at [411, 274] on textarea at bounding box center [441, 290] width 522 height 167
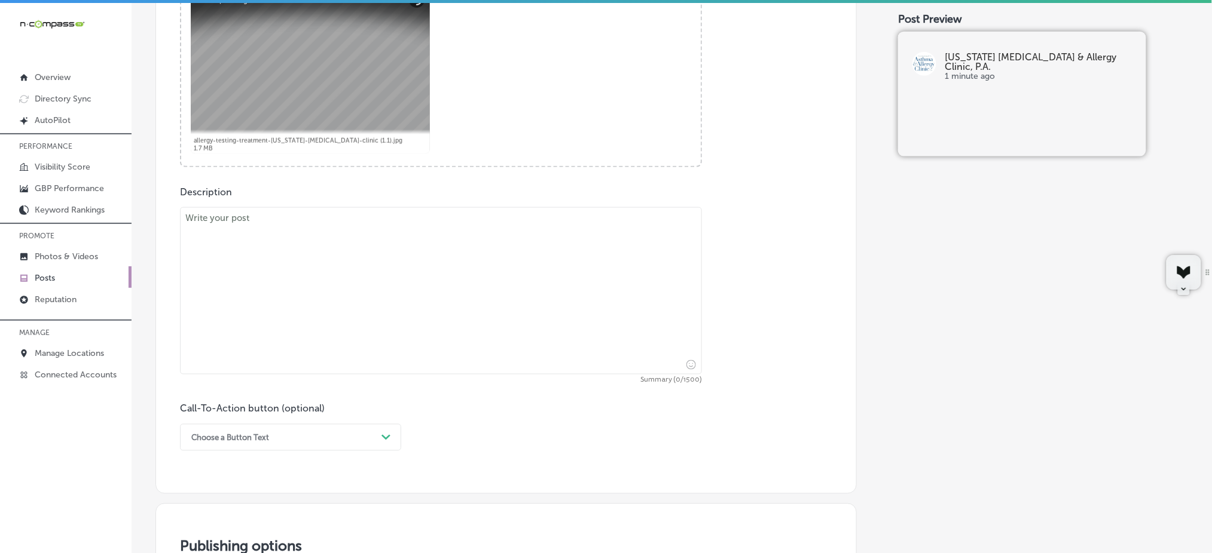
paste textarea "At Mississippi Asthma & Allergy Clinic, P.A., we offer comprehensive allergy di…"
type textarea "At Mississippi Asthma & Allergy Clinic, P.A., we offer comprehensive allergy di…"
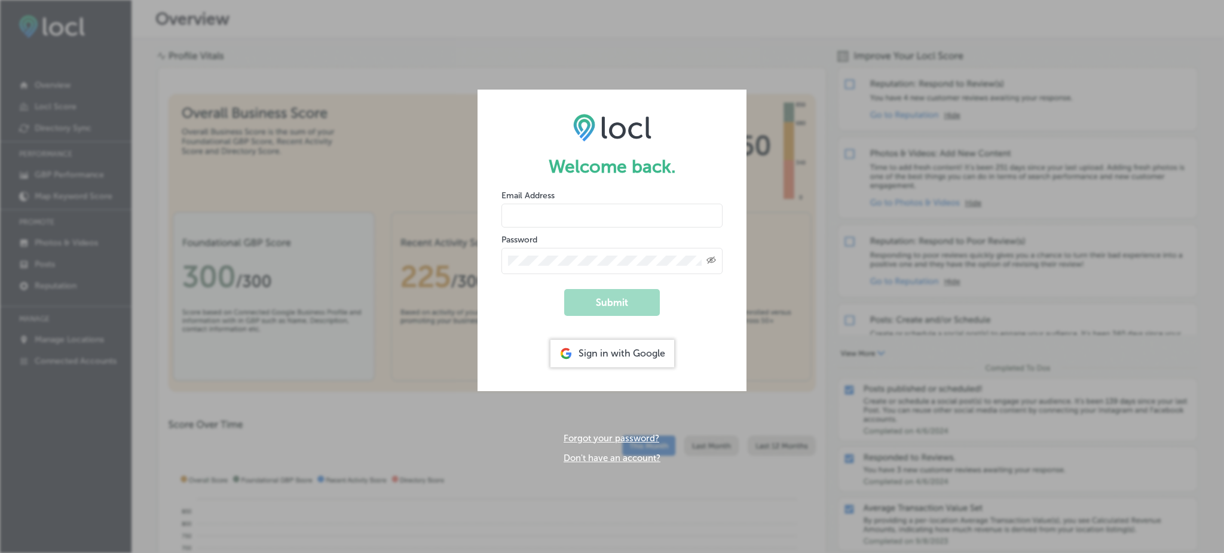
type input "Rabosa"
click at [589, 360] on div "Sign in with Google" at bounding box center [613, 353] width 124 height 27
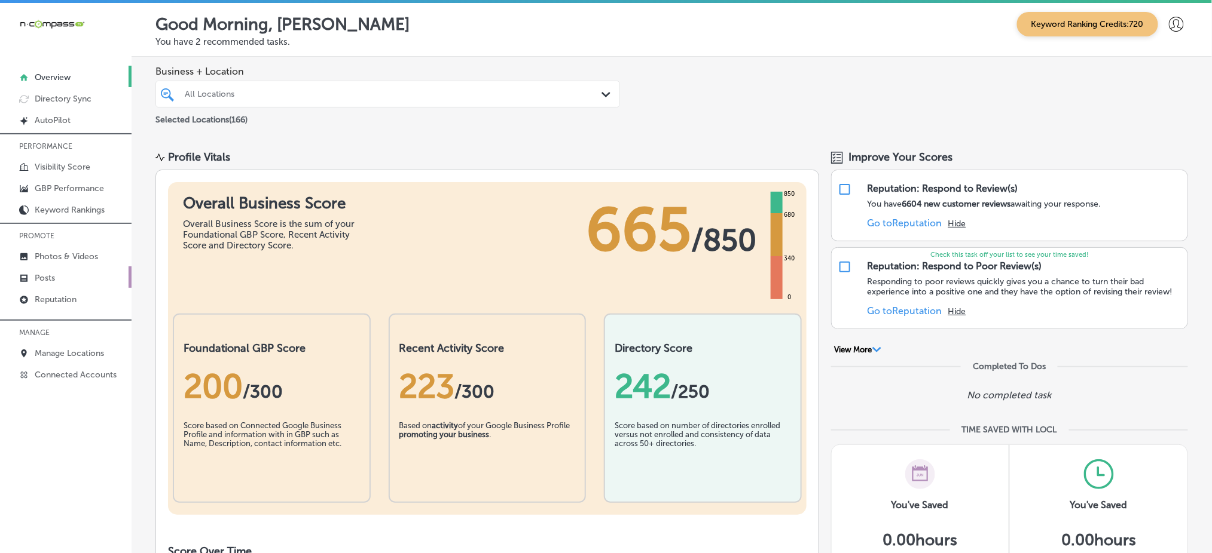
click at [57, 274] on link "Posts" at bounding box center [65, 278] width 131 height 22
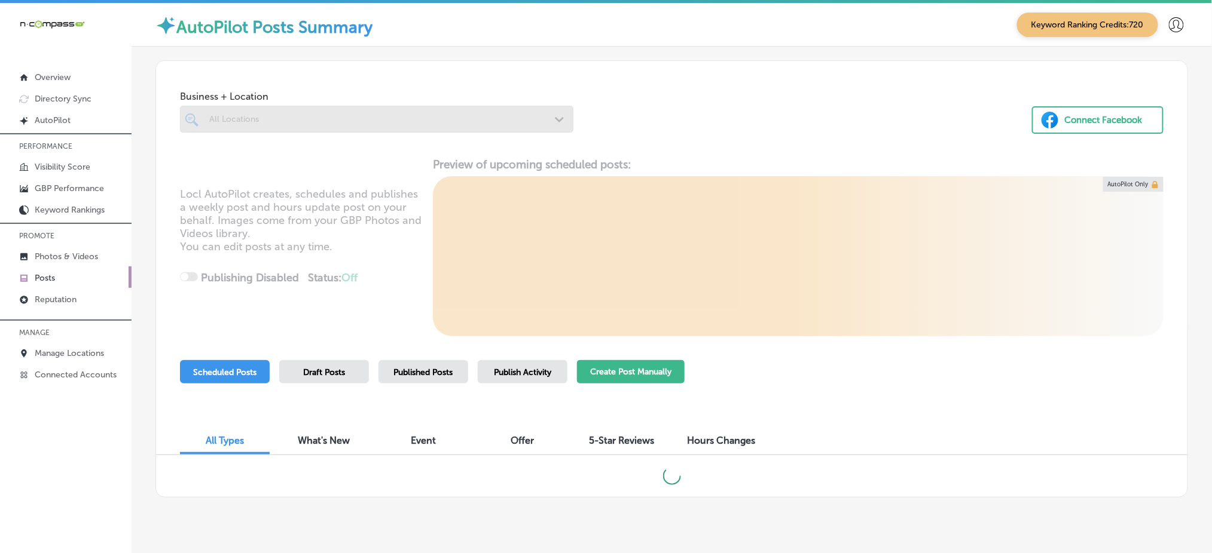
click at [644, 378] on button "Create Post Manually" at bounding box center [631, 371] width 108 height 23
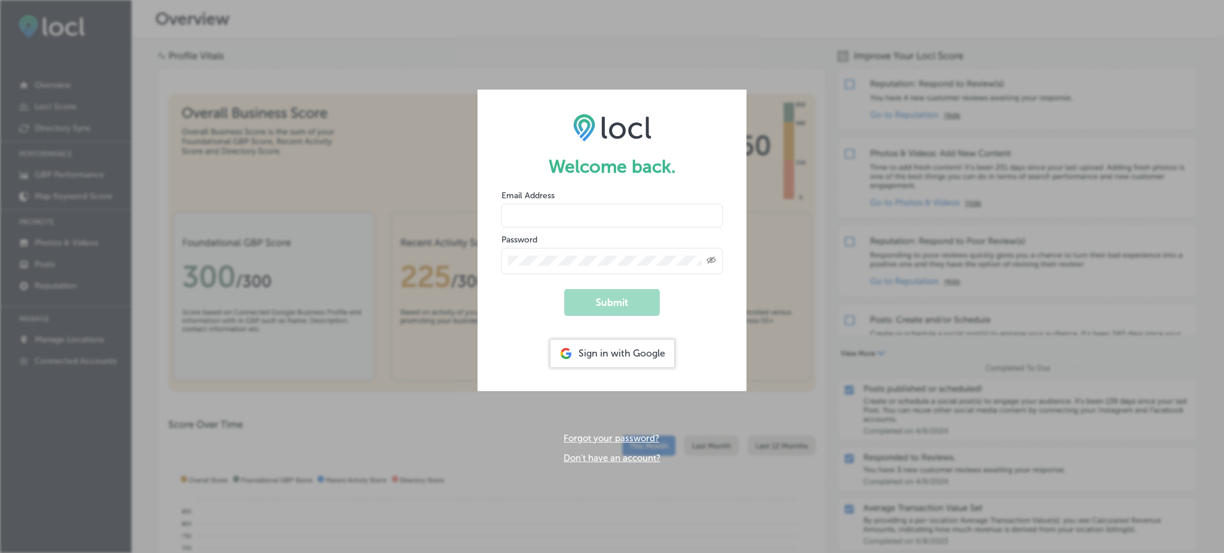
type input "Rabosa"
click at [617, 362] on div "Sign in with Google" at bounding box center [613, 353] width 124 height 27
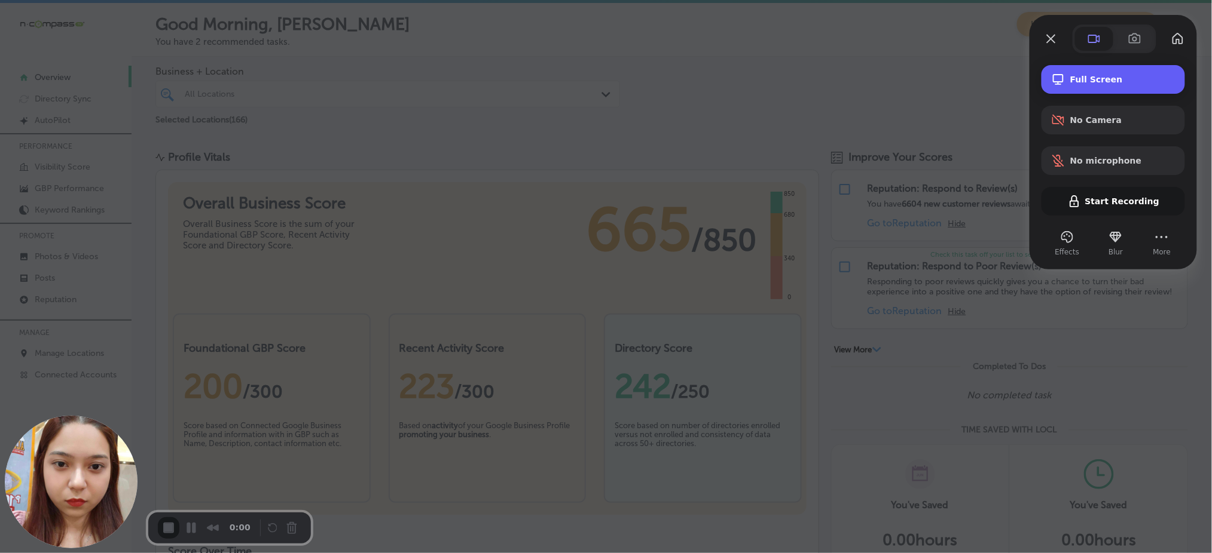
click at [1085, 81] on span "Full Screen" at bounding box center [1122, 80] width 105 height 10
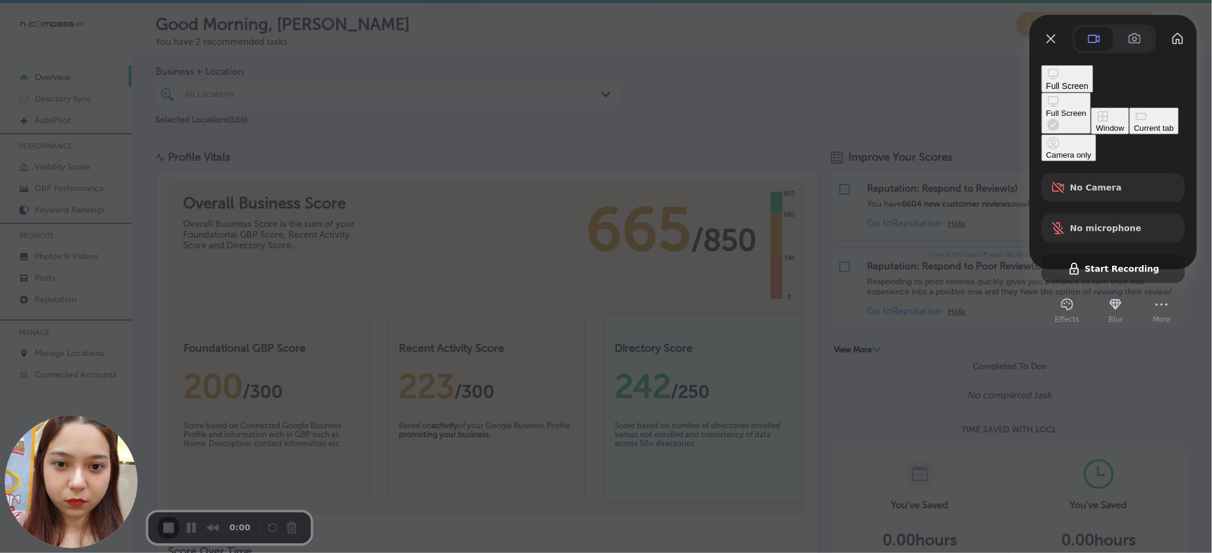
click at [1134, 133] on div "Current tab" at bounding box center [1154, 128] width 40 height 9
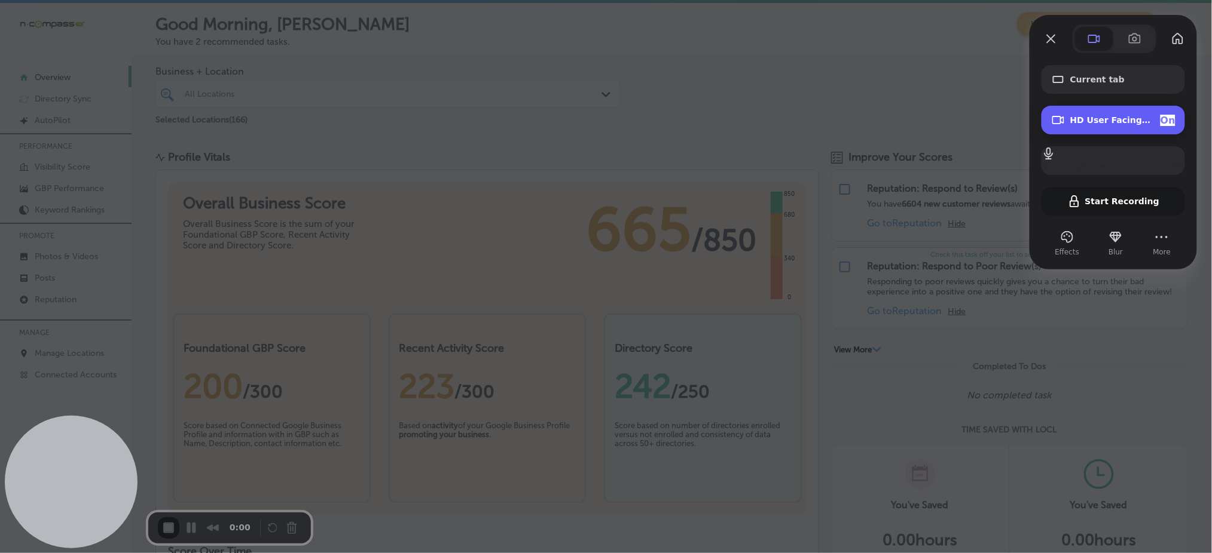
click at [1056, 118] on span "Camera options" at bounding box center [1058, 120] width 14 height 14
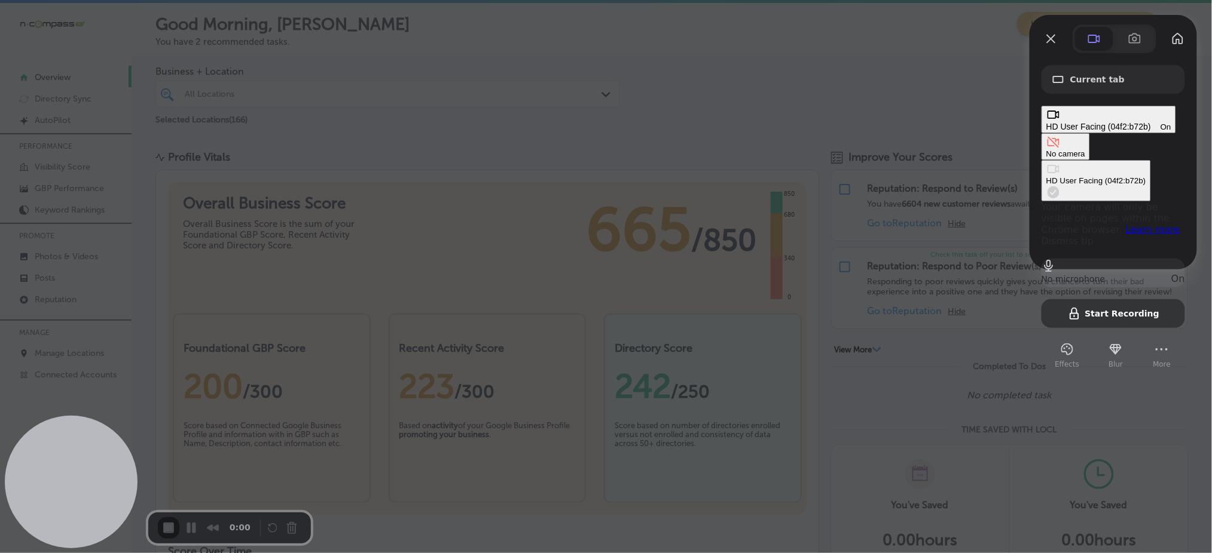
click at [1046, 149] on div "No camera" at bounding box center [1065, 153] width 39 height 9
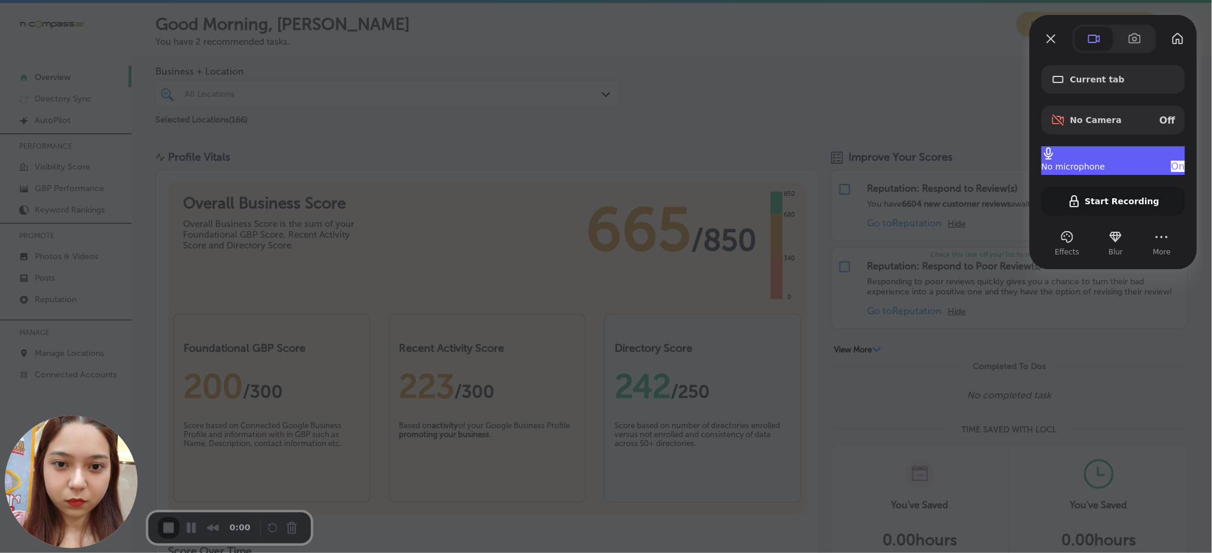
click at [1076, 152] on div "No microphone On" at bounding box center [1112, 160] width 143 height 29
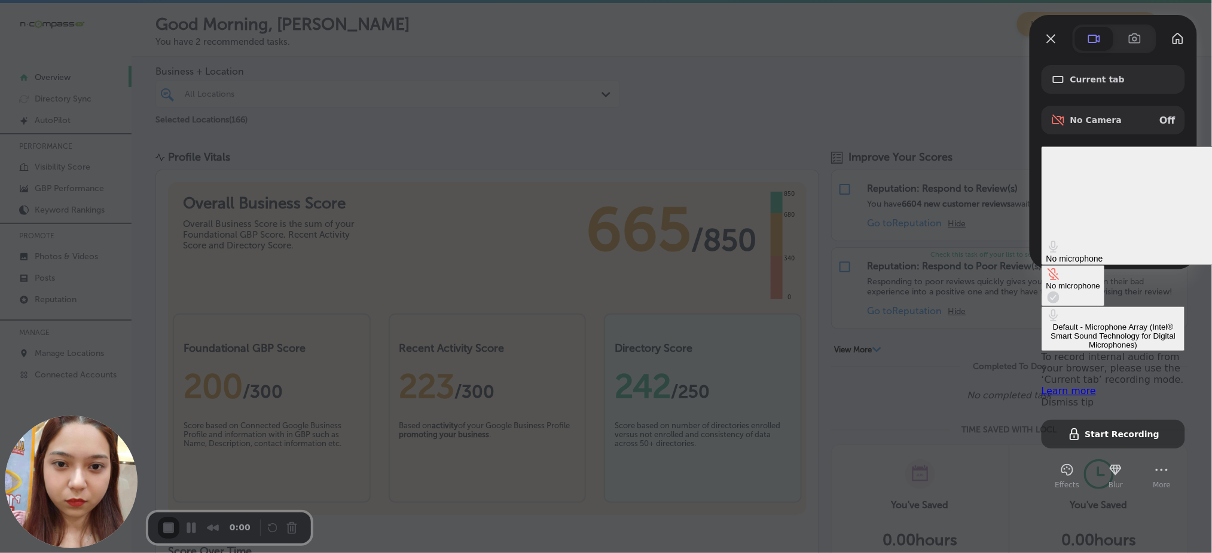
click at [1046, 282] on div "No microphone" at bounding box center [1073, 286] width 54 height 9
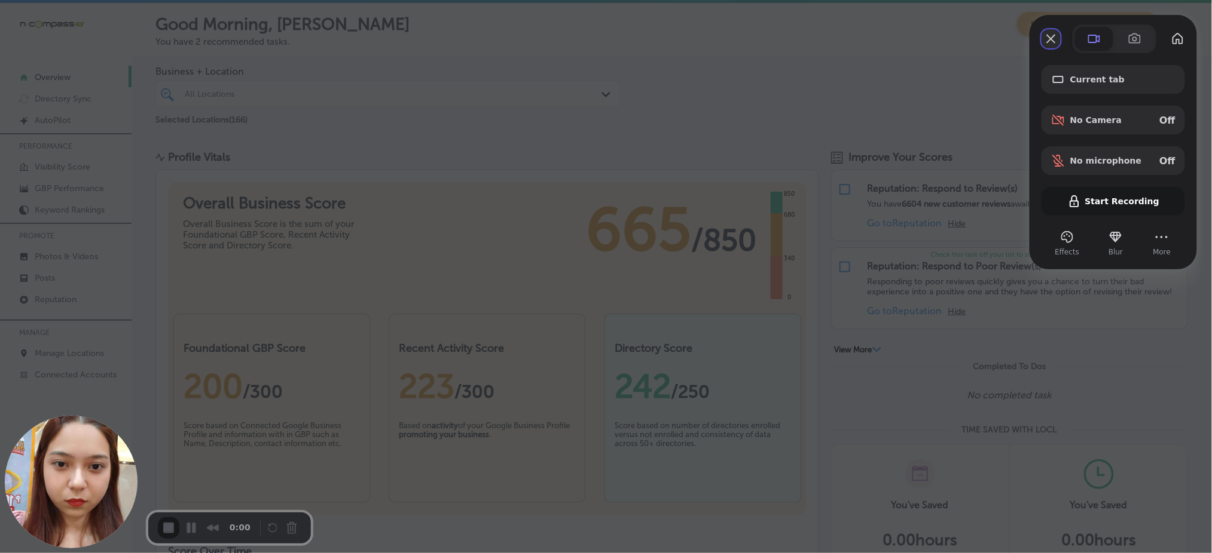
click at [1049, 41] on button "Close" at bounding box center [1050, 38] width 19 height 19
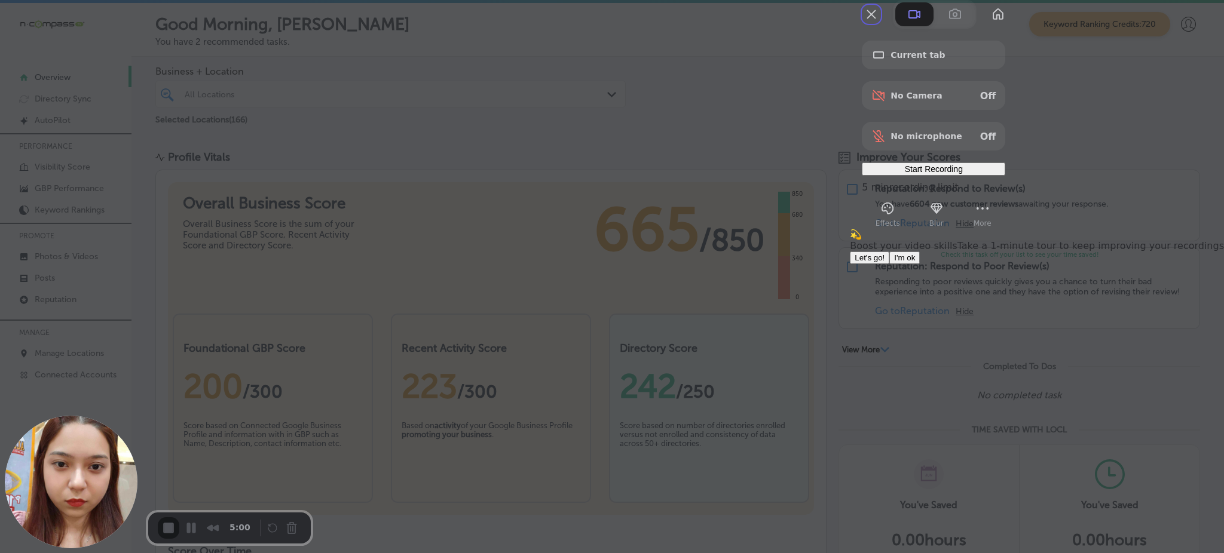
click at [915, 262] on span "I'm ok" at bounding box center [904, 257] width 21 height 9
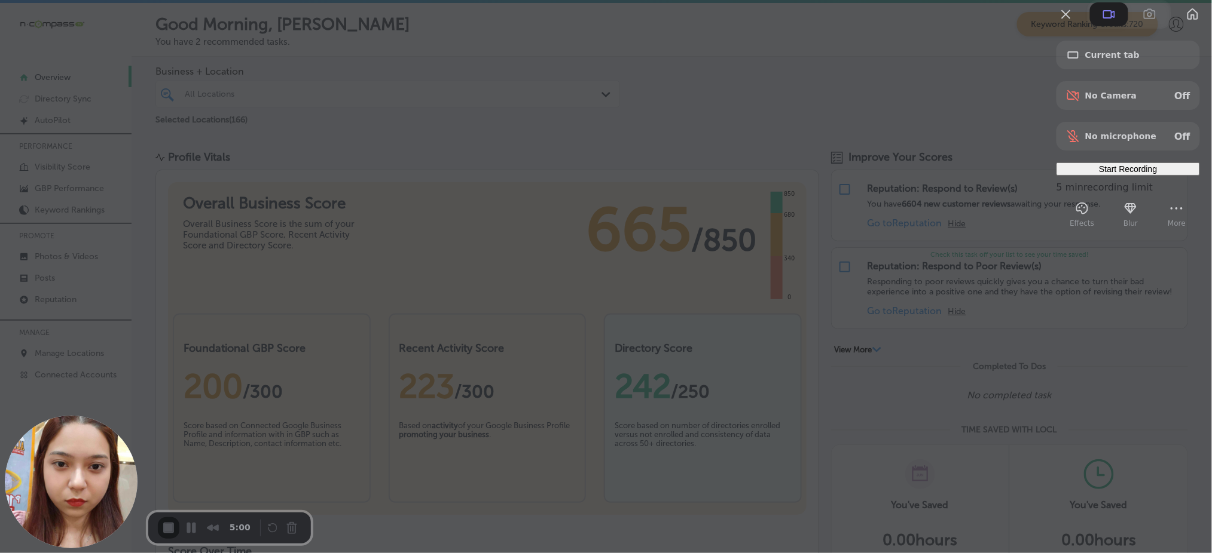
click at [1111, 174] on span "Start Recording" at bounding box center [1128, 169] width 58 height 10
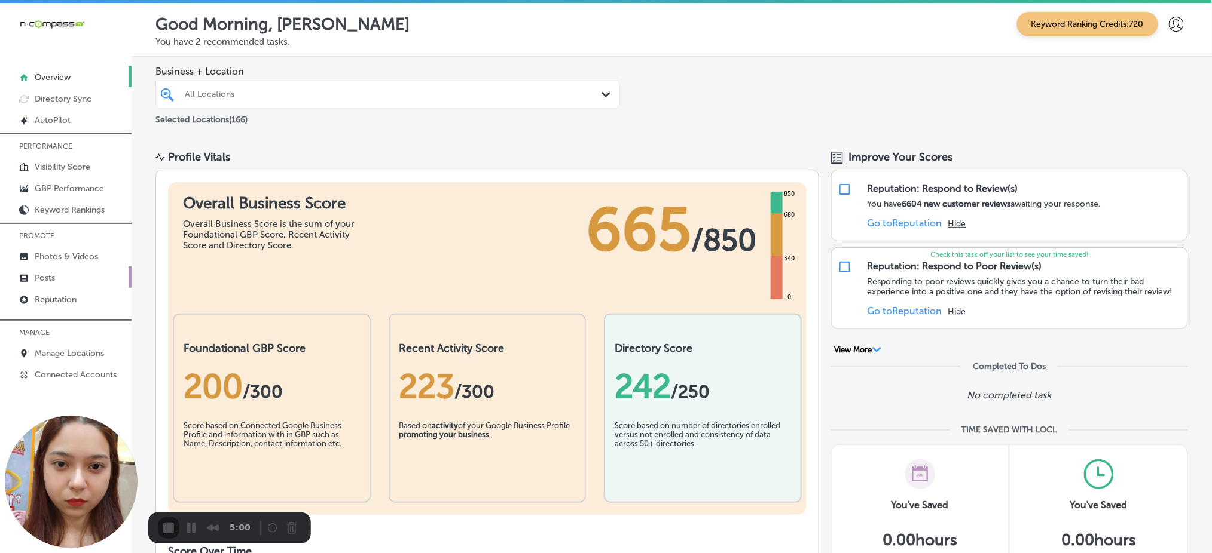
click at [74, 274] on link "Posts" at bounding box center [65, 278] width 131 height 22
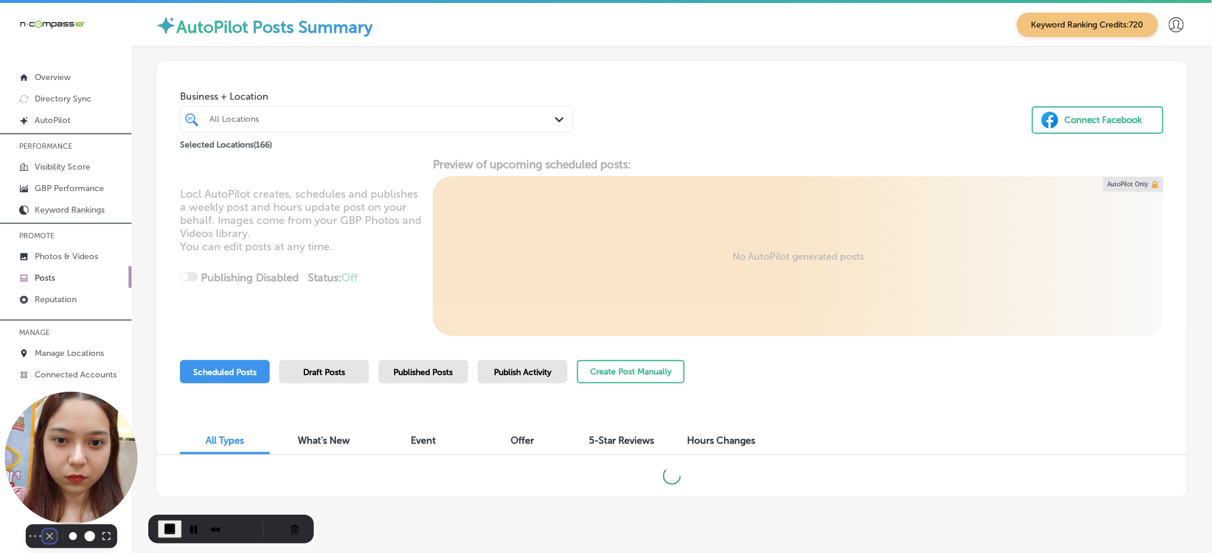
click at [42, 530] on button "Camera off" at bounding box center [49, 537] width 14 height 14
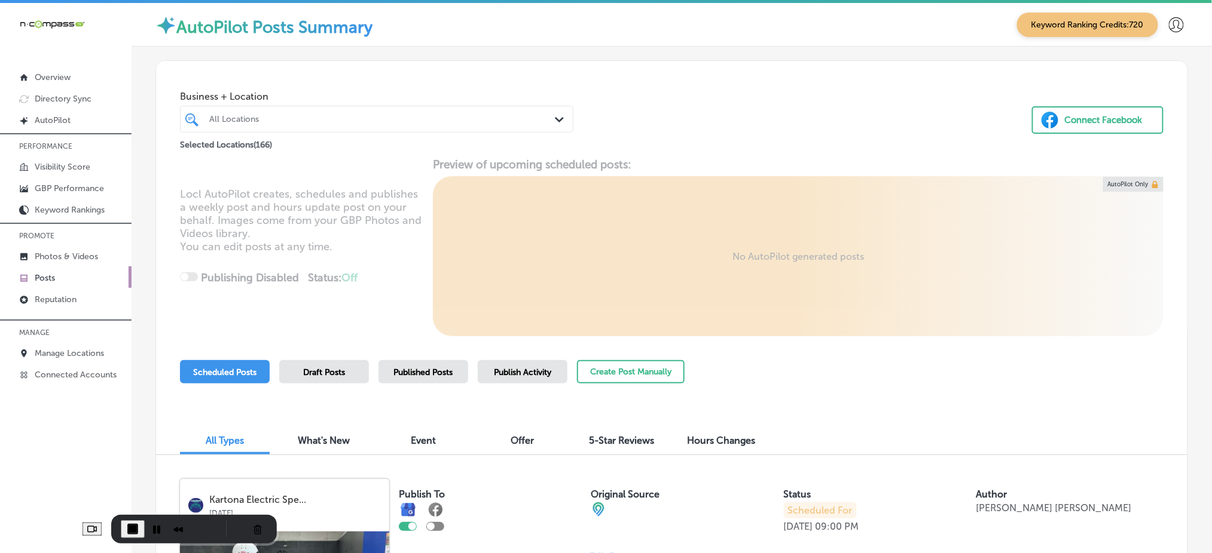
click at [282, 129] on div "All Locations Path Created with Sketch." at bounding box center [376, 119] width 393 height 27
click at [599, 369] on button "Create Post Manually" at bounding box center [631, 371] width 108 height 23
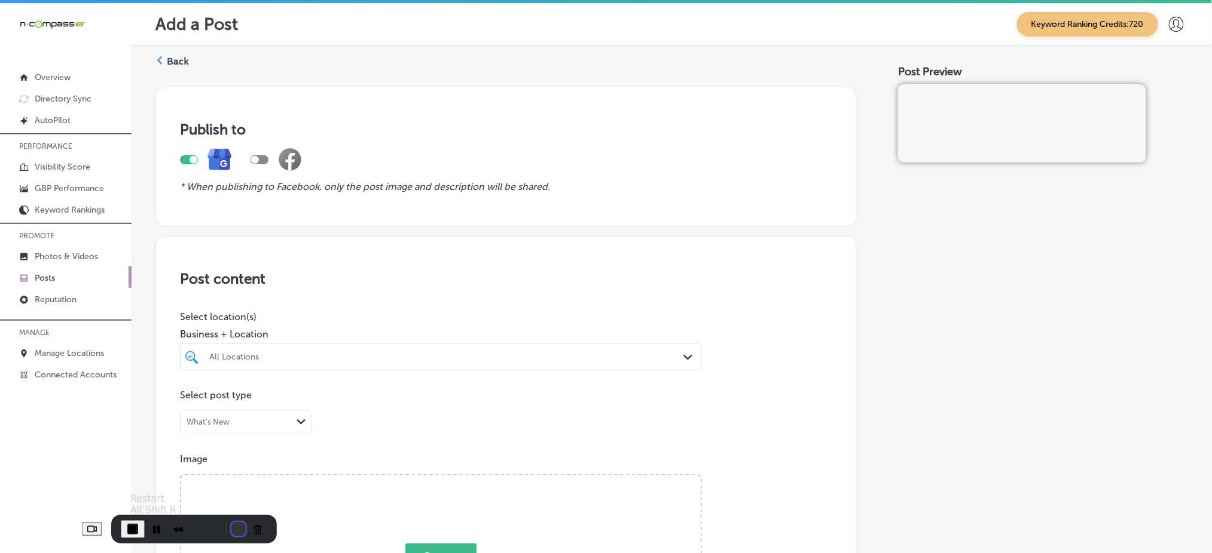
click at [231, 528] on button "Restart Recording" at bounding box center [238, 529] width 14 height 14
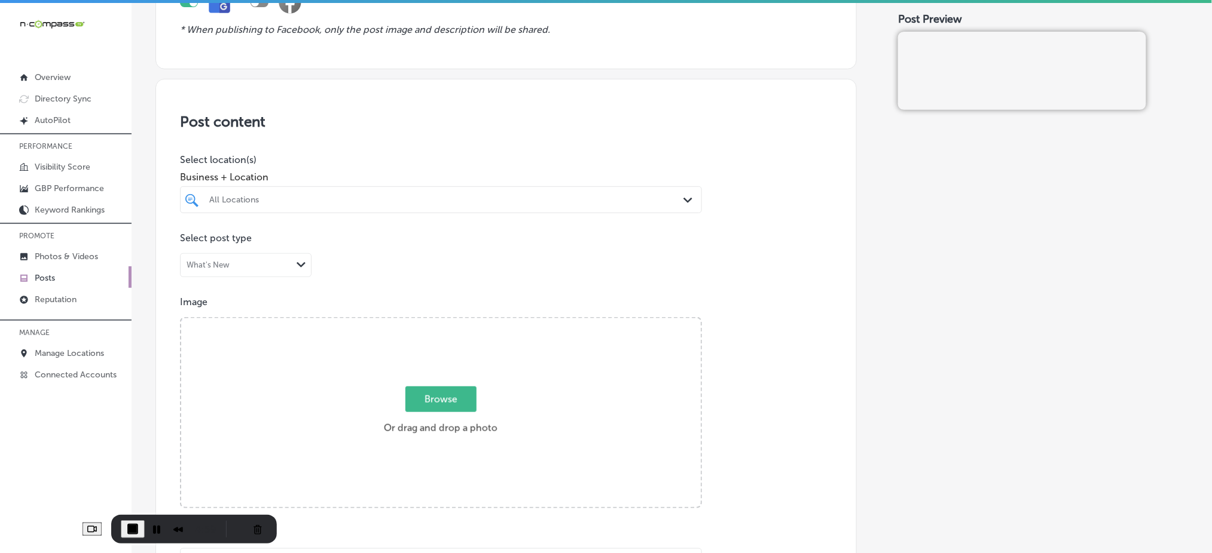
scroll to position [159, 0]
click at [343, 197] on div "All Locations" at bounding box center [446, 198] width 475 height 10
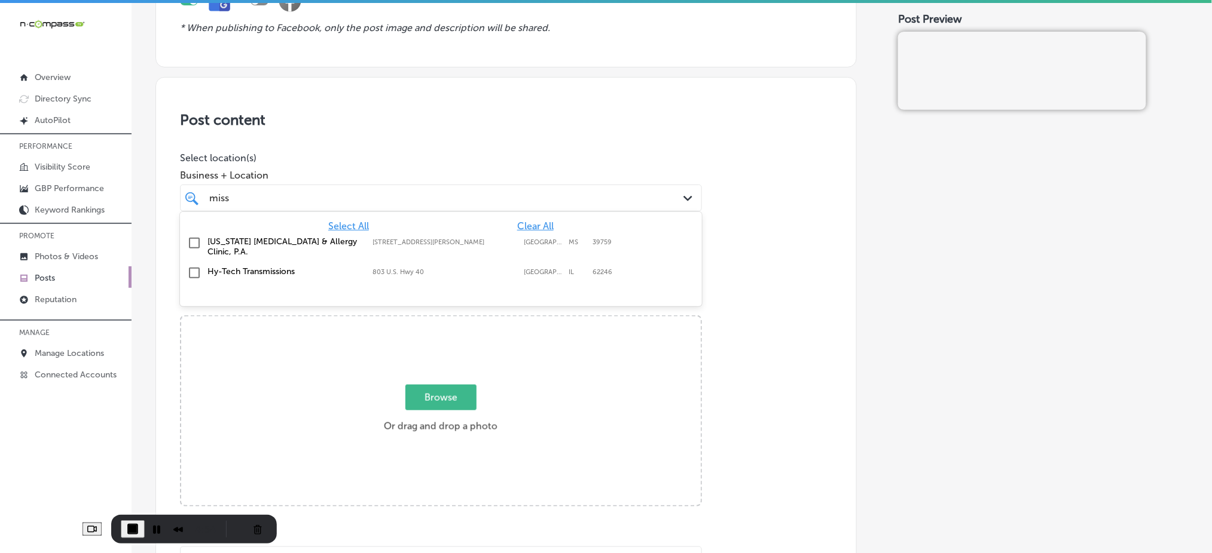
click at [393, 244] on label "100 Brandon Rd" at bounding box center [444, 242] width 145 height 8
type input "miss"
click at [360, 173] on span "Business + Location" at bounding box center [441, 175] width 522 height 11
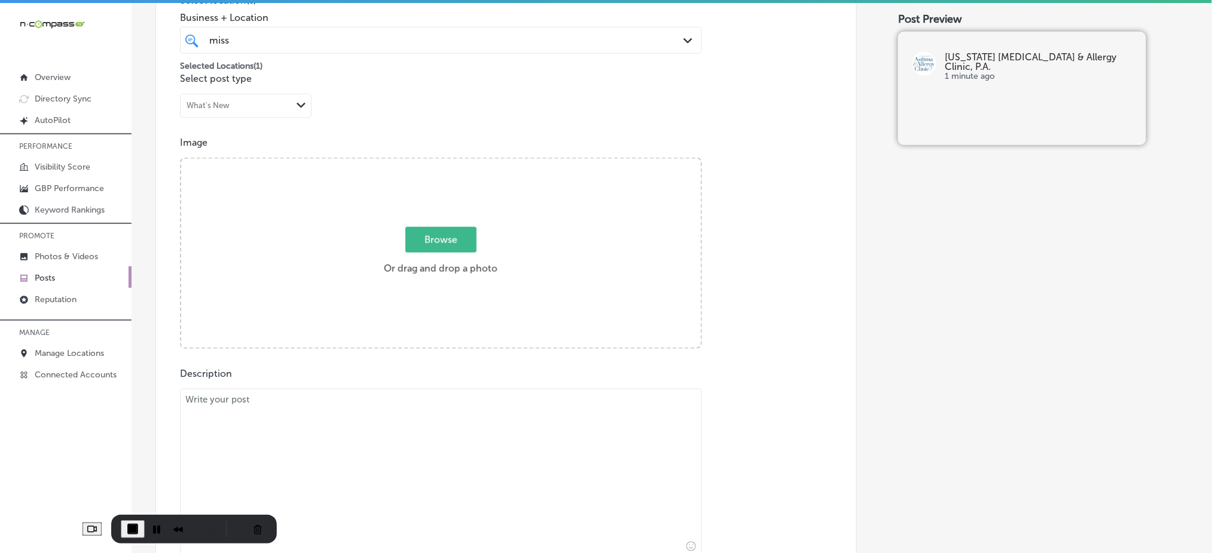
scroll to position [319, 0]
click at [427, 238] on span "Browse" at bounding box center [440, 238] width 71 height 26
click at [427, 161] on input "Browse Or drag and drop a photo" at bounding box center [440, 159] width 519 height 4
type input "C:\fakepath\allergy-testing-treatment-mississippi-asthma-clinic (1.1).jpg"
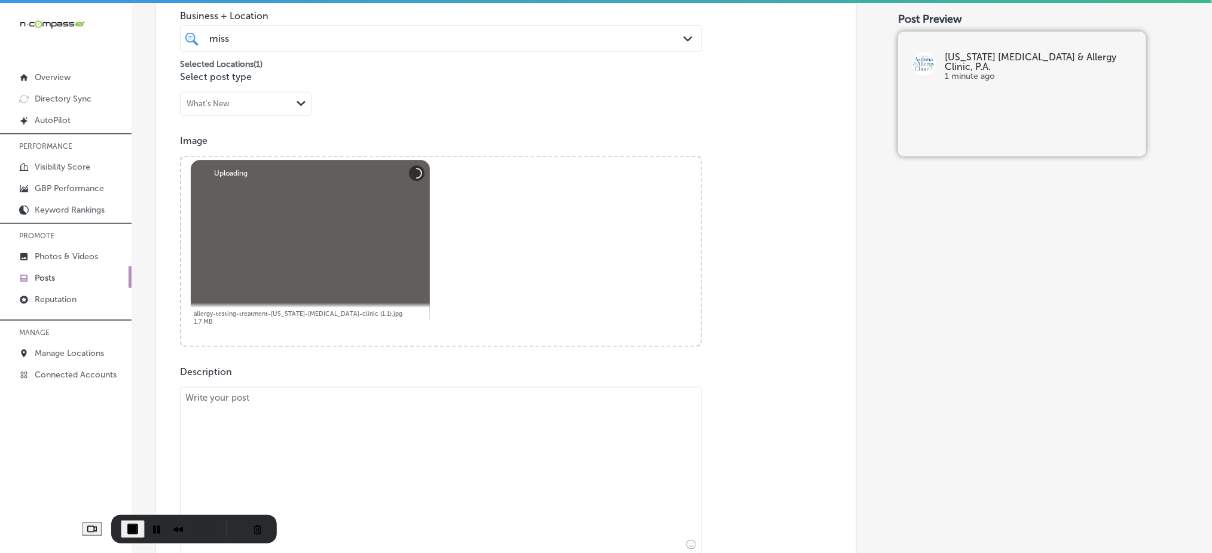
scroll to position [558, 0]
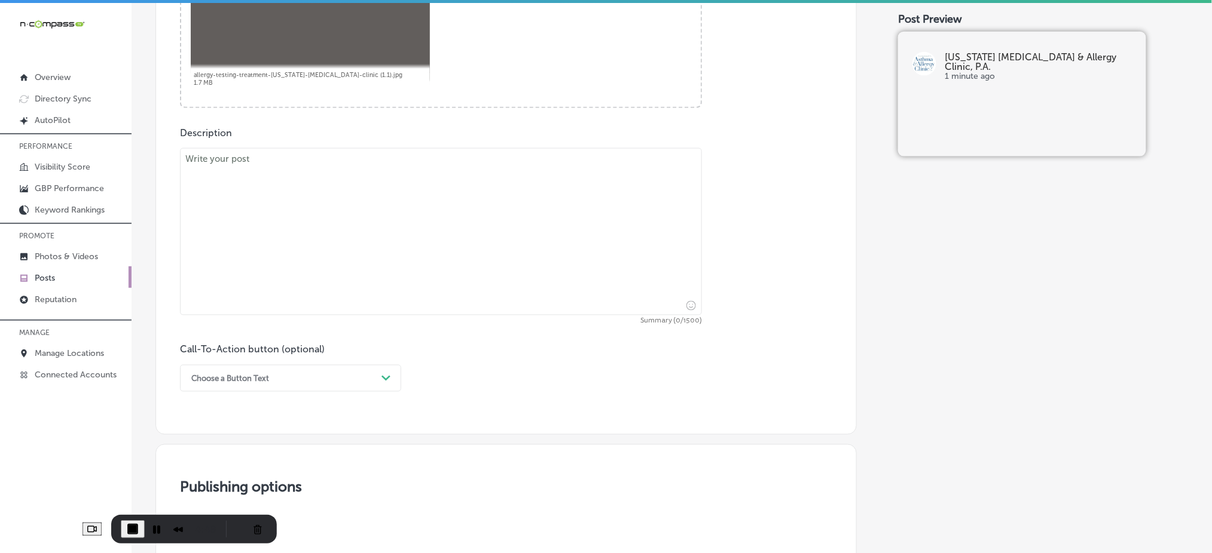
click at [400, 247] on textarea at bounding box center [441, 231] width 522 height 167
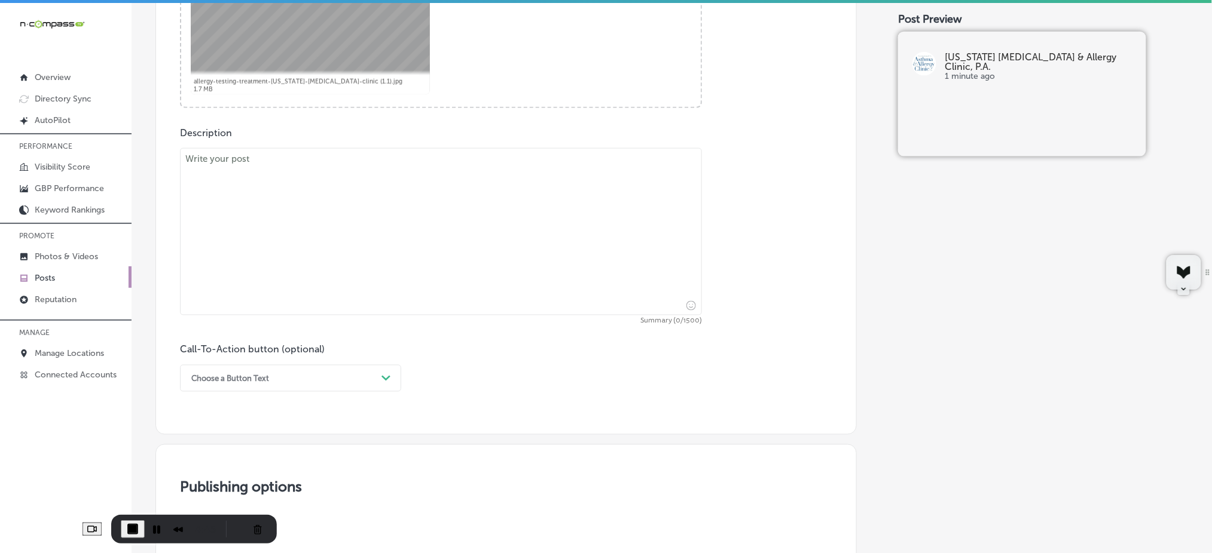
paste textarea "At Mississippi Asthma & Allergy Clinic, P.A., we offer comprehensive allergy di…"
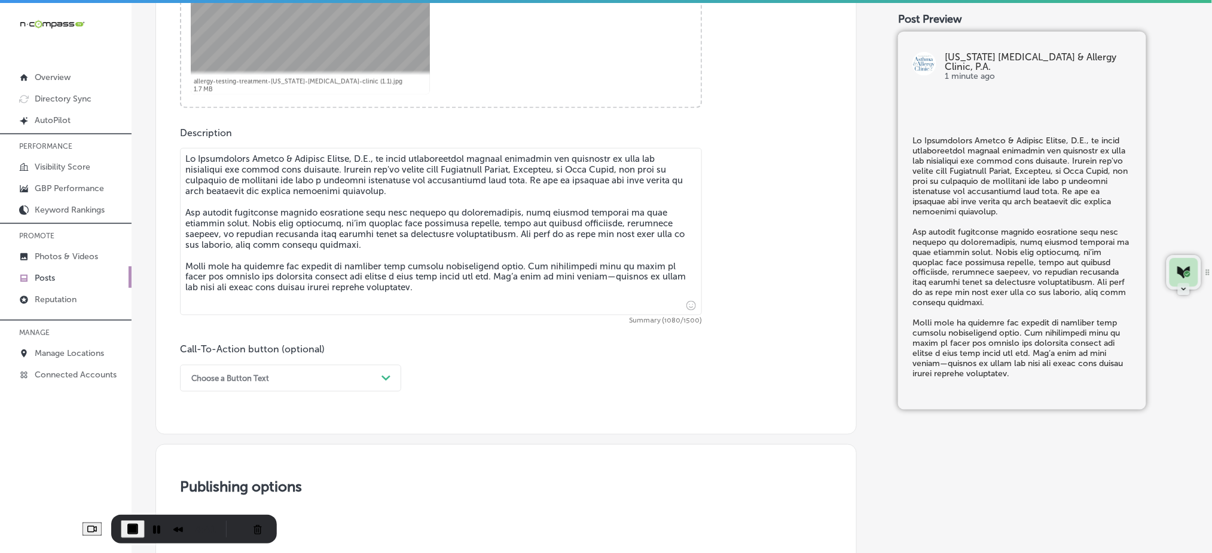
type textarea "At Mississippi Asthma & Allergy Clinic, P.A., we offer comprehensive allergy di…"
click at [262, 387] on div "Choose a Button Text" at bounding box center [280, 378] width 191 height 19
click at [255, 488] on div "Learn more" at bounding box center [290, 488] width 221 height 21
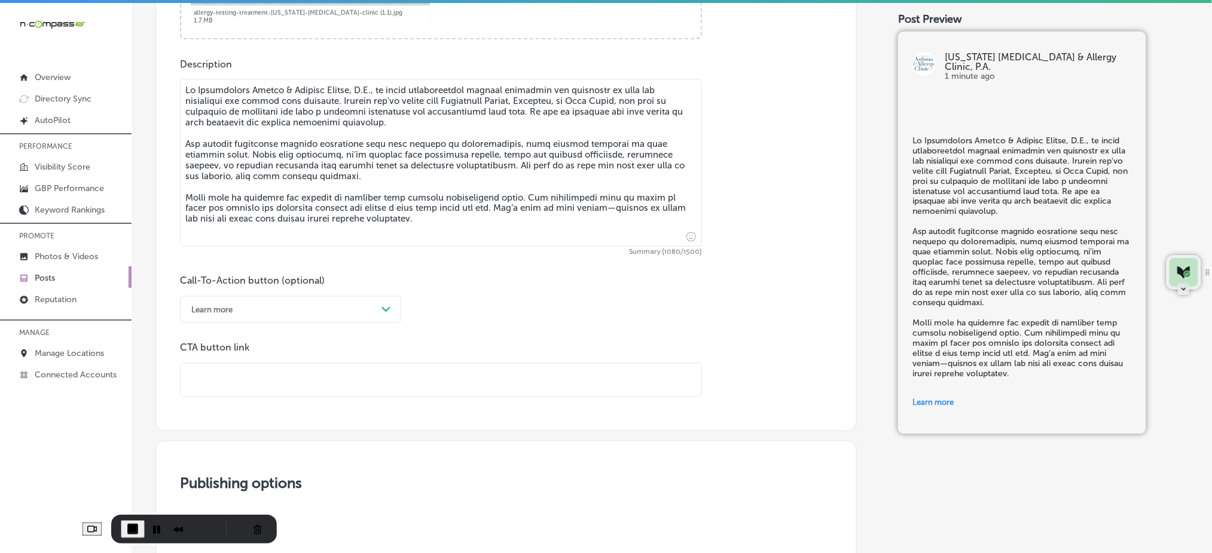
scroll to position [717, 0]
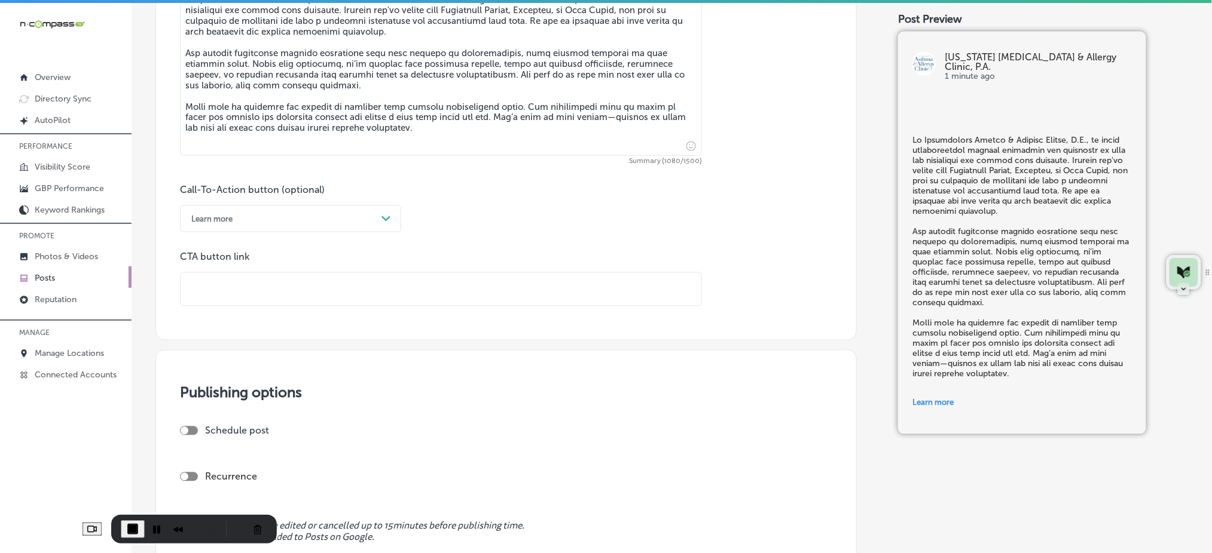
click at [270, 290] on input "text" at bounding box center [441, 289] width 521 height 33
paste input "https://www.msaac.com/"
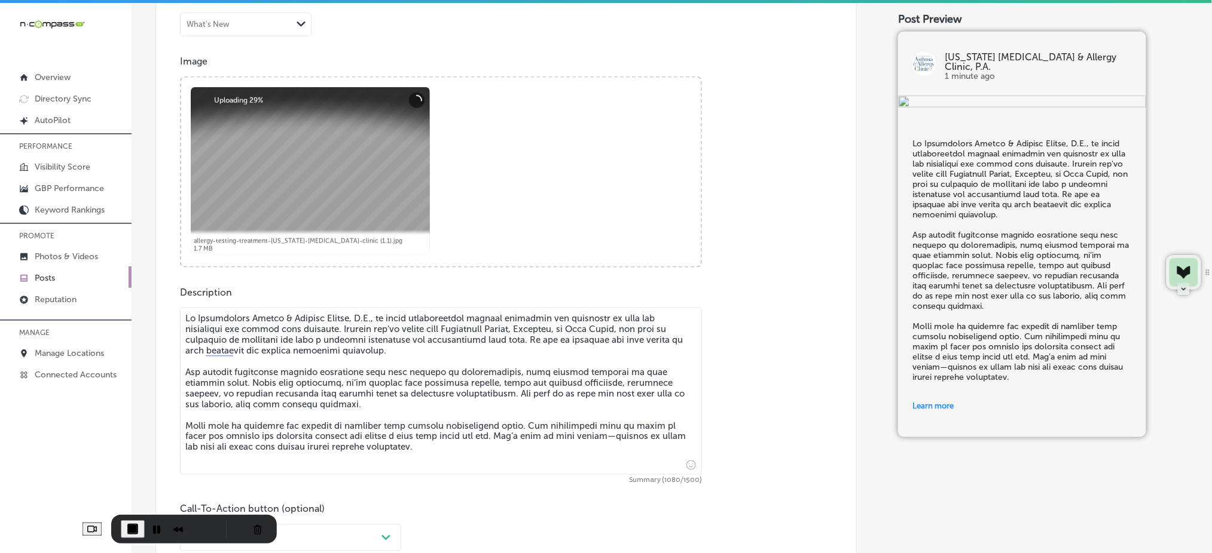
scroll to position [797, 0]
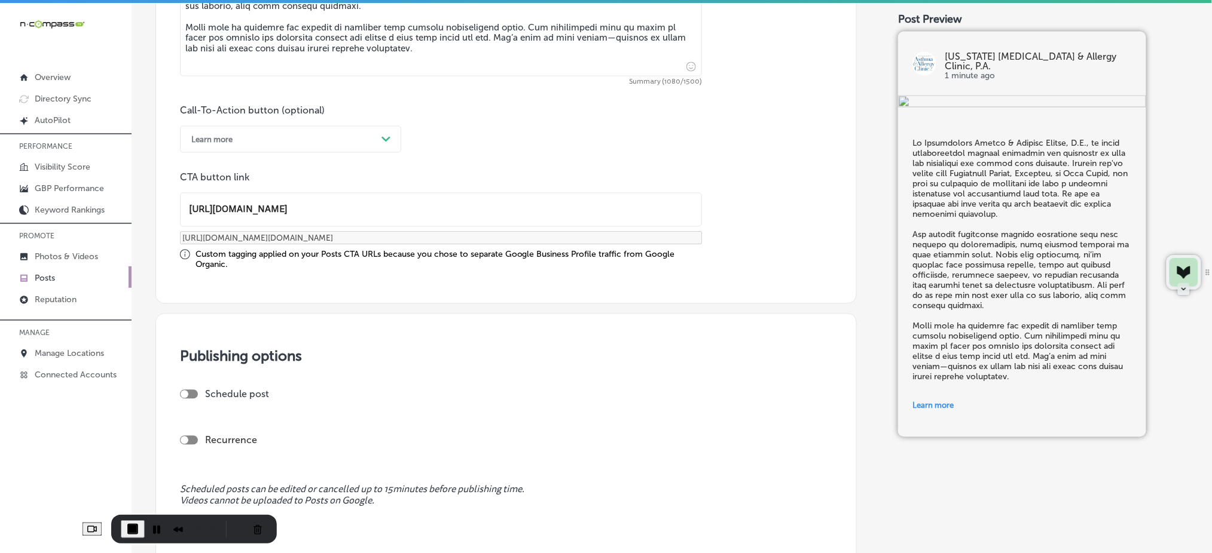
click at [192, 396] on div at bounding box center [189, 394] width 18 height 9
type input "https://www.msaac.com/"
checkbox input "true"
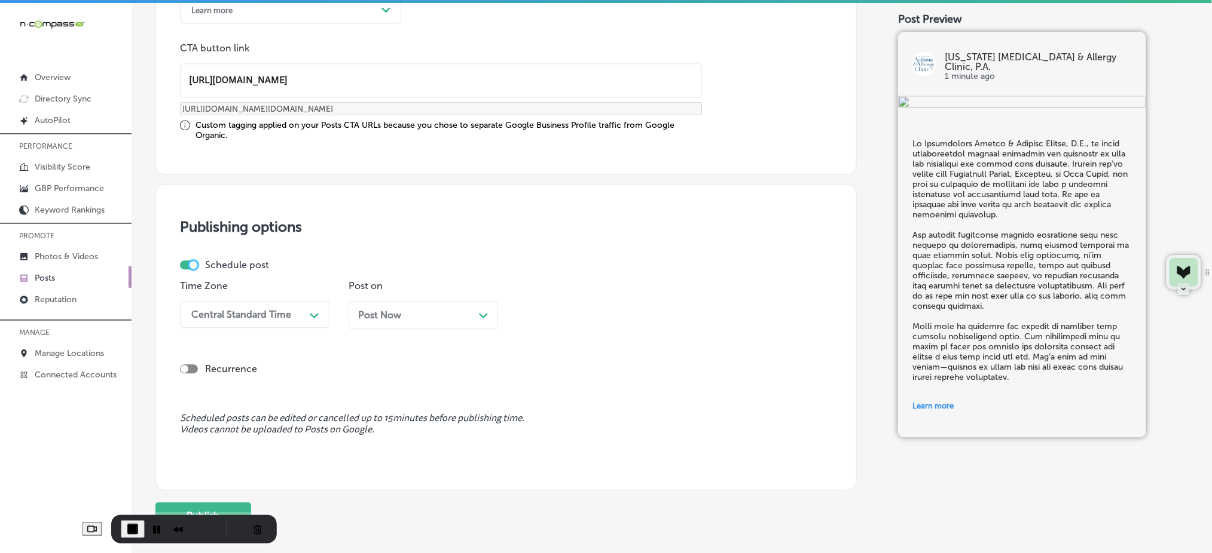
scroll to position [956, 0]
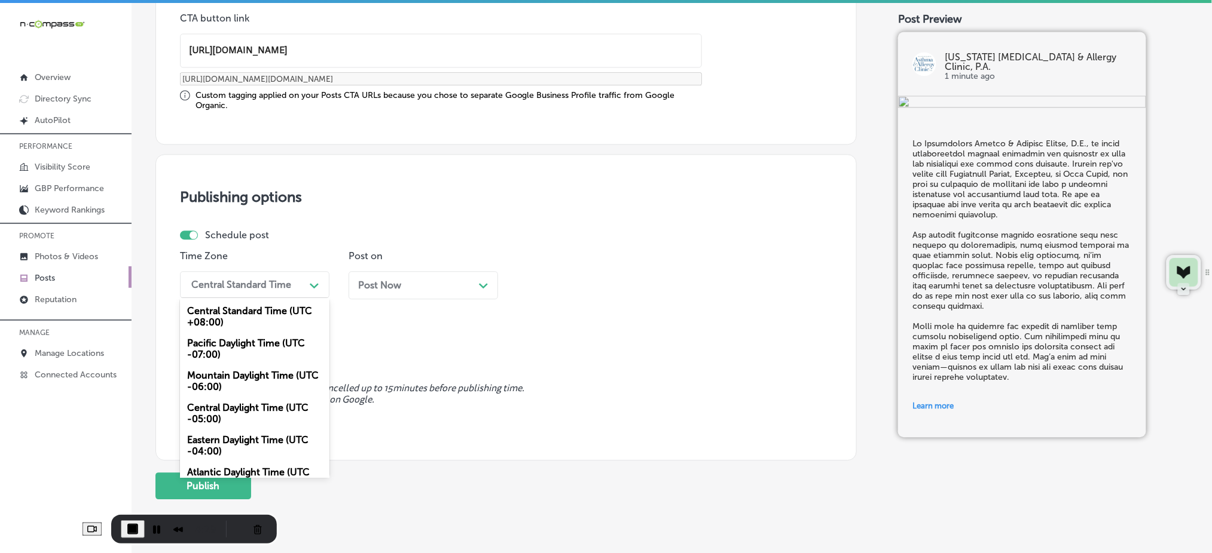
click at [258, 286] on div "Central Standard Time" at bounding box center [241, 284] width 100 height 11
click at [214, 379] on div "Mountain Daylight Time (UTC -06:00)" at bounding box center [254, 381] width 149 height 32
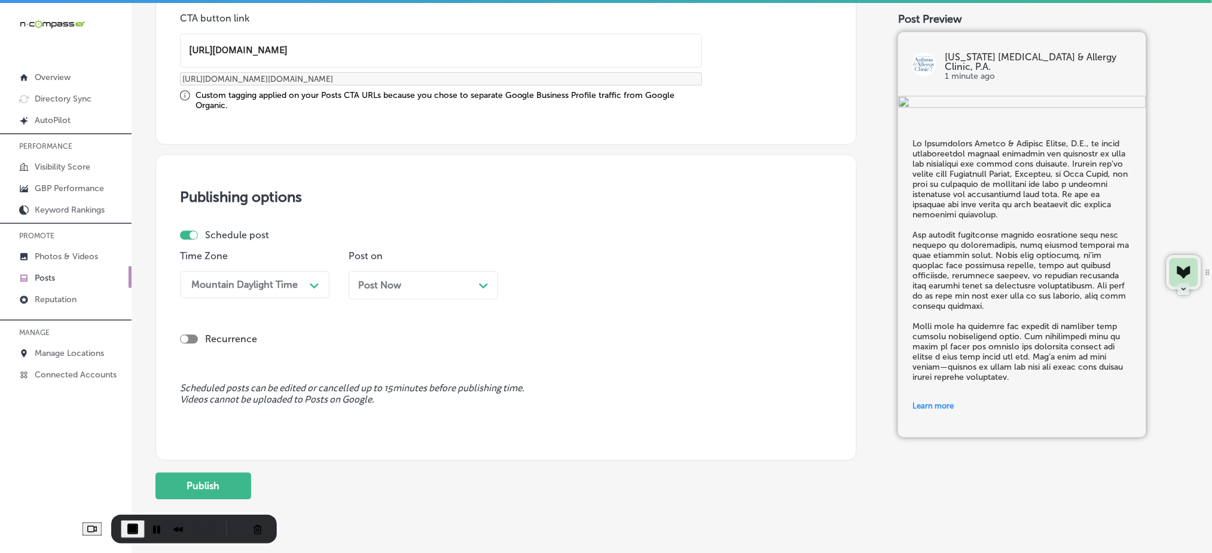
click at [368, 274] on div "Post Now Path Created with Sketch." at bounding box center [422, 285] width 149 height 28
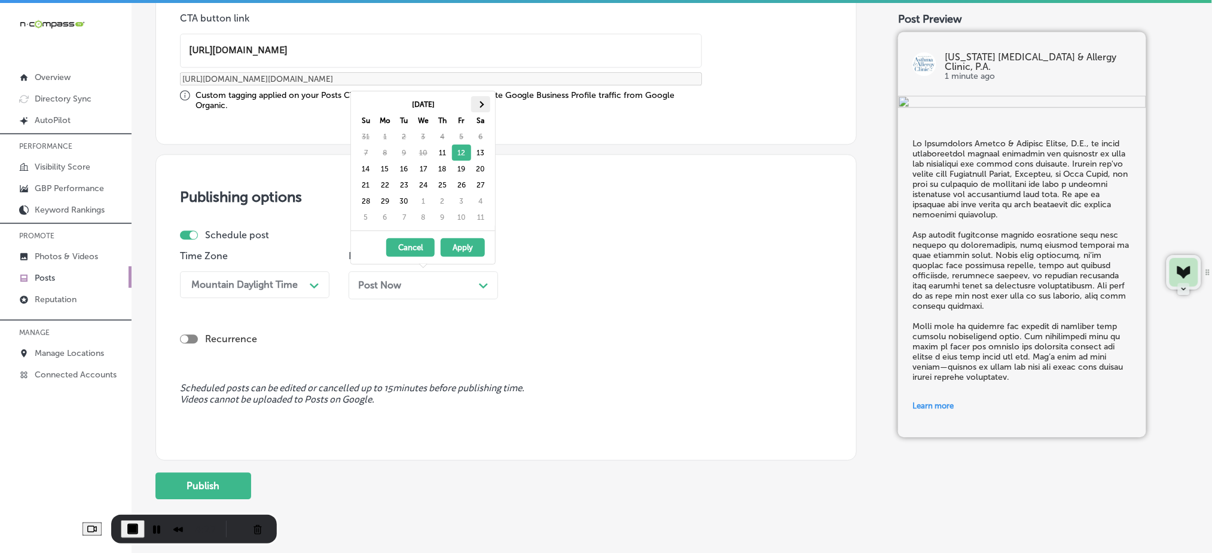
click at [480, 108] on th at bounding box center [480, 104] width 19 height 16
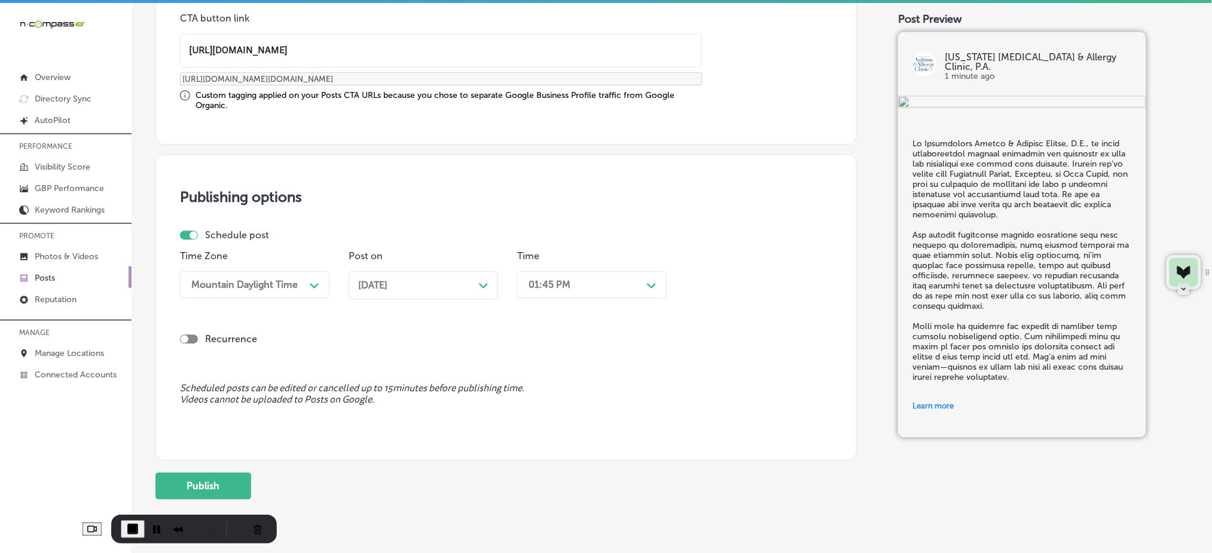
click at [585, 286] on div "01:45 PM" at bounding box center [582, 284] width 120 height 21
click at [551, 418] on div "7:00 AM" at bounding box center [591, 418] width 149 height 21
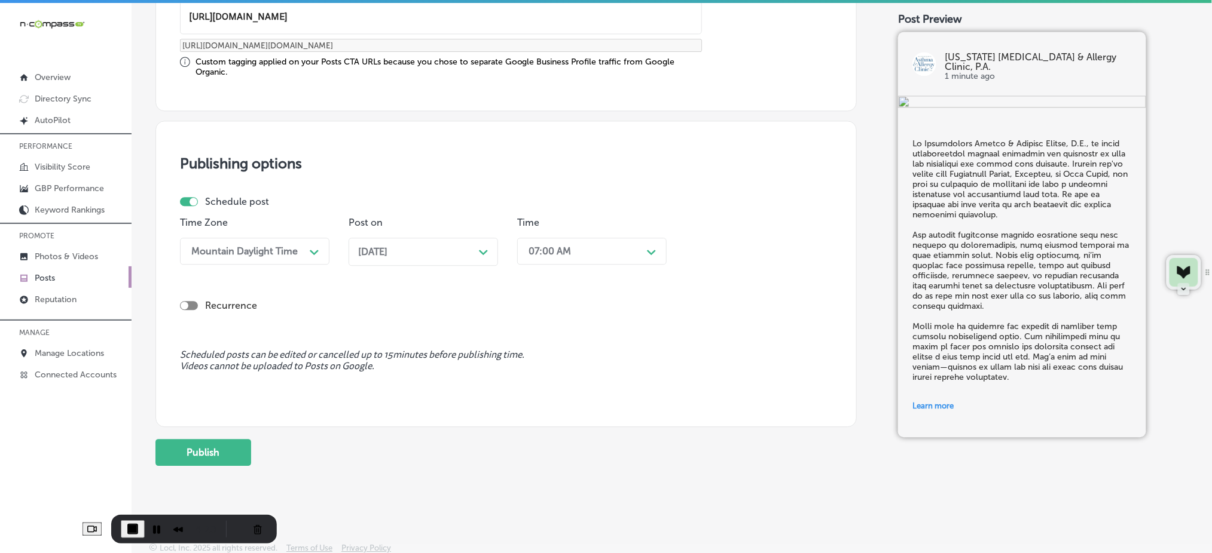
scroll to position [2, 0]
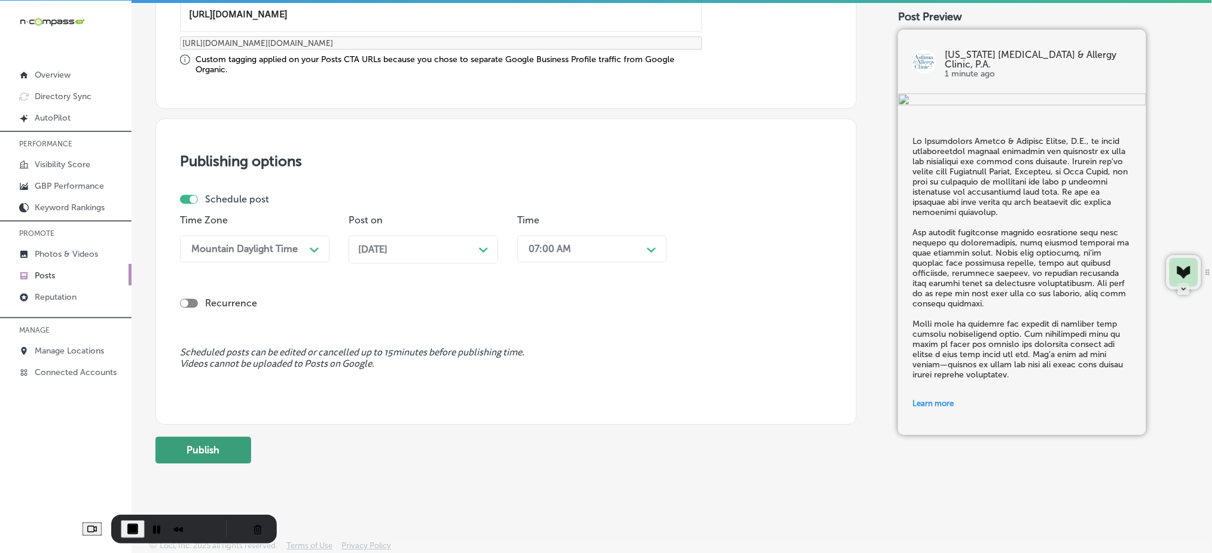
click at [226, 443] on button "Publish" at bounding box center [203, 450] width 96 height 27
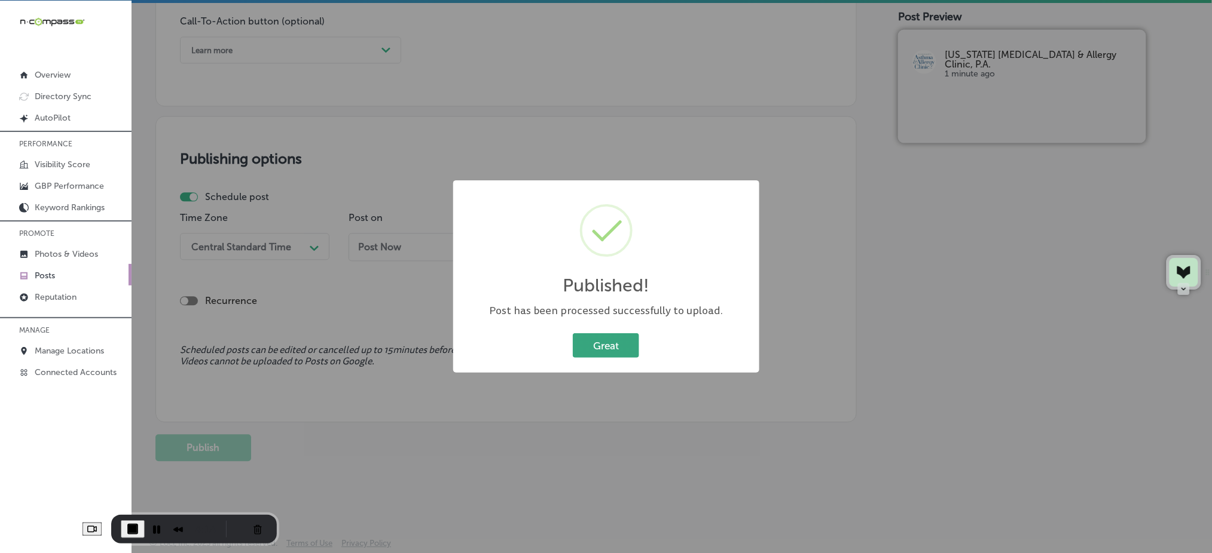
click at [582, 350] on button "Great" at bounding box center [606, 346] width 66 height 25
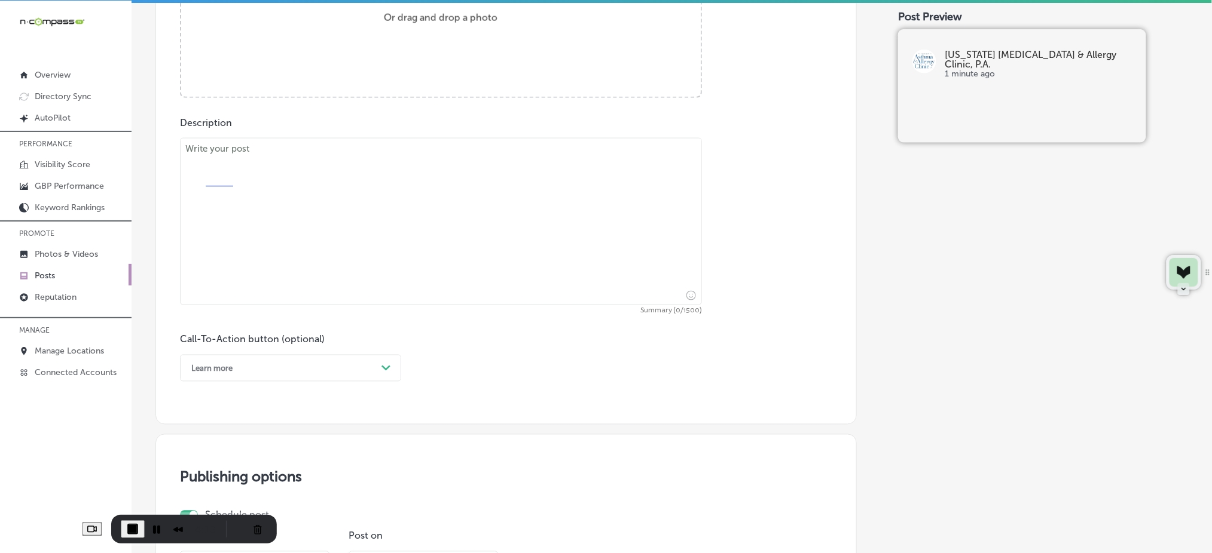
scroll to position [246, 0]
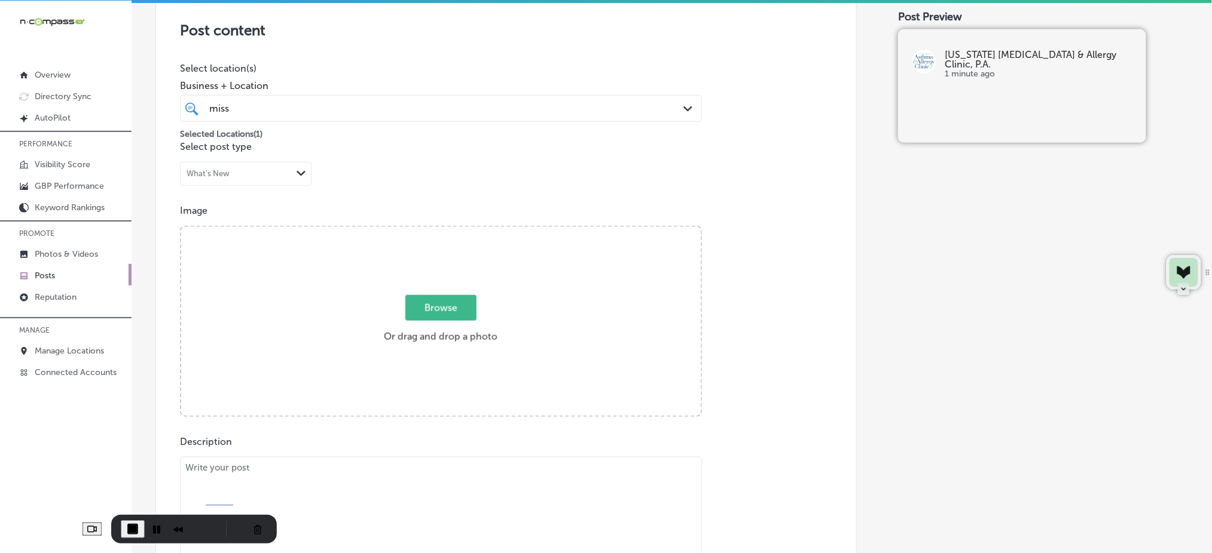
click at [446, 313] on span "Browse" at bounding box center [440, 308] width 71 height 26
click at [446, 231] on input "Browse Or drag and drop a photo" at bounding box center [440, 229] width 519 height 4
type input "C:\fakepath\allergy-testing-treatment-mississippi-asthma-clinic (2).jpg"
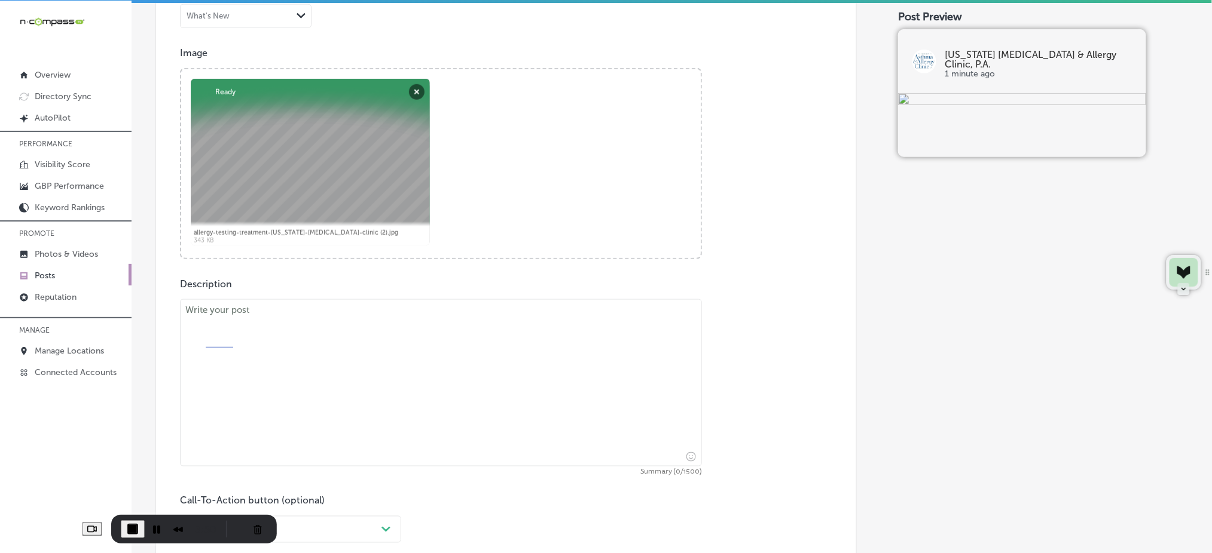
scroll to position [406, 0]
click at [255, 342] on textarea at bounding box center [441, 381] width 522 height 167
paste textarea "Asthma can be a challenging condition, but with the right care, it doesn’t have…"
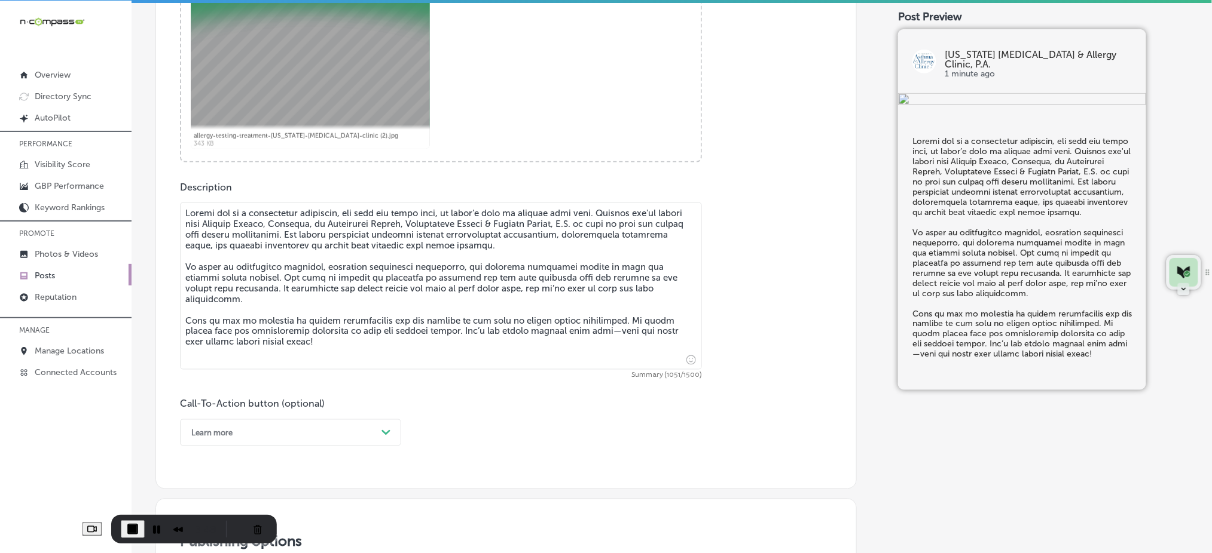
scroll to position [565, 0]
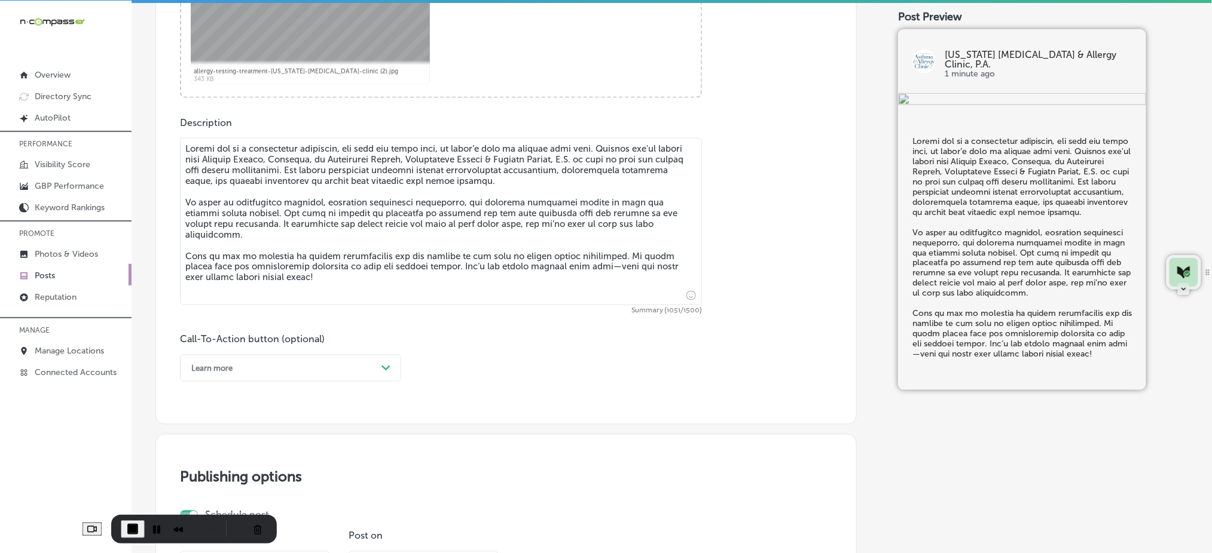
type textarea "Asthma can be a challenging condition, but with the right care, it doesn’t have…"
click at [207, 373] on div "Learn more" at bounding box center [280, 368] width 191 height 19
click at [234, 513] on div "Call Now" at bounding box center [290, 520] width 221 height 21
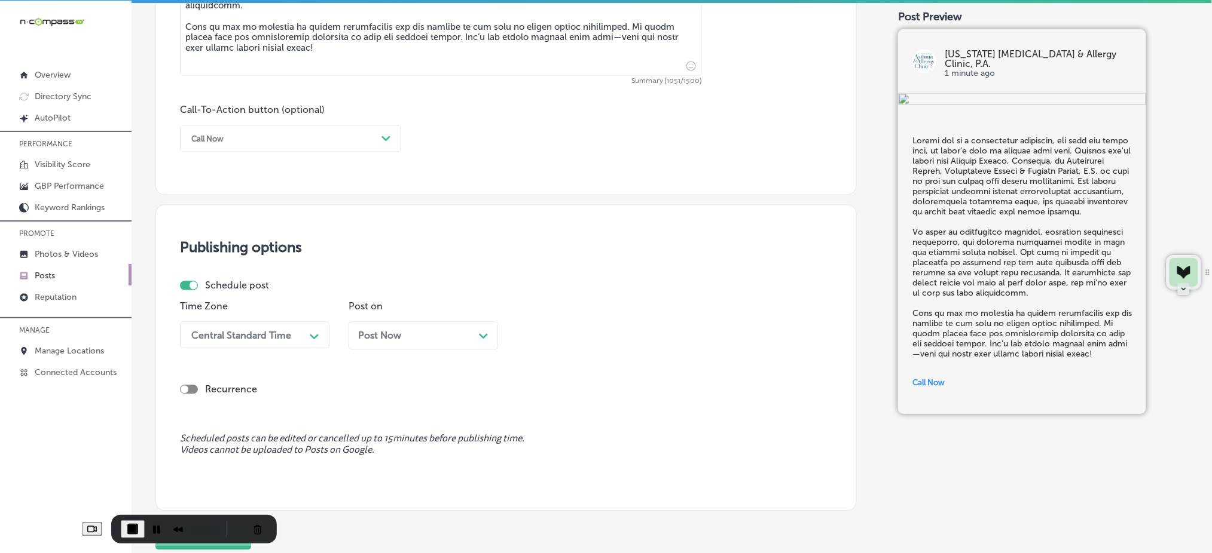
scroll to position [805, 0]
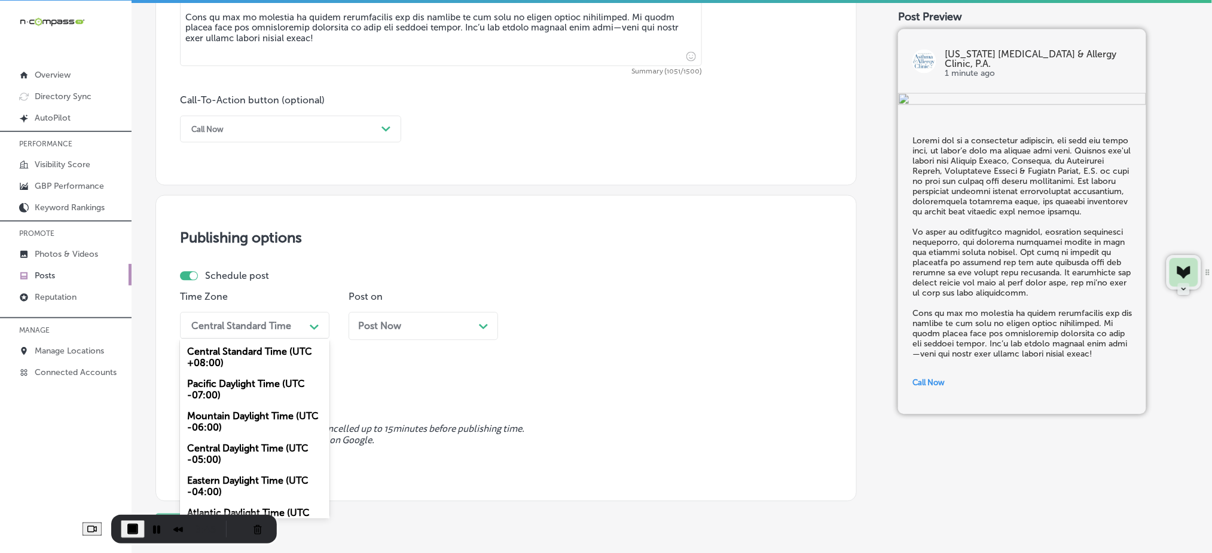
click at [243, 336] on div "Central Standard Time" at bounding box center [245, 326] width 120 height 21
click at [237, 420] on div "Mountain Daylight Time (UTC -06:00)" at bounding box center [254, 422] width 149 height 32
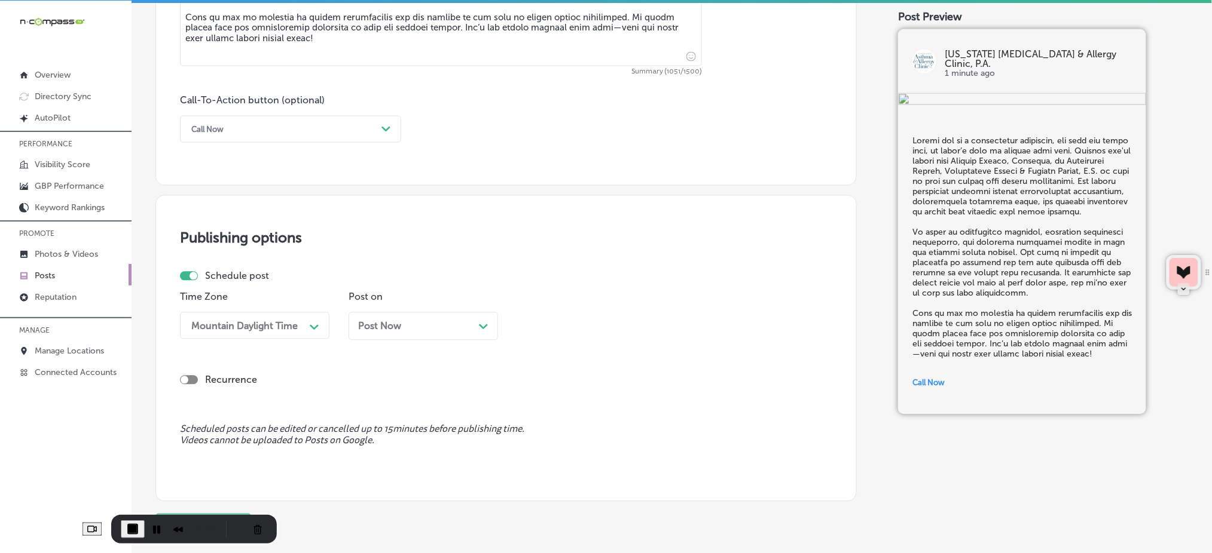
click at [375, 326] on span "Post Now" at bounding box center [379, 326] width 43 height 11
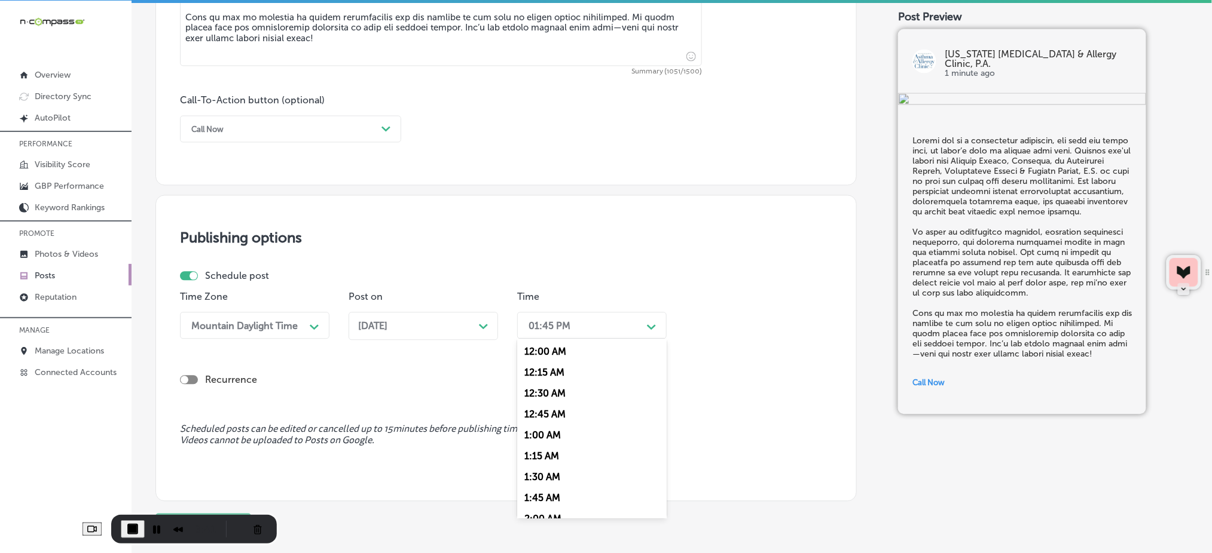
click at [611, 319] on div "01:45 PM" at bounding box center [582, 326] width 120 height 21
click at [540, 381] on div "7:00 AM" at bounding box center [591, 380] width 149 height 21
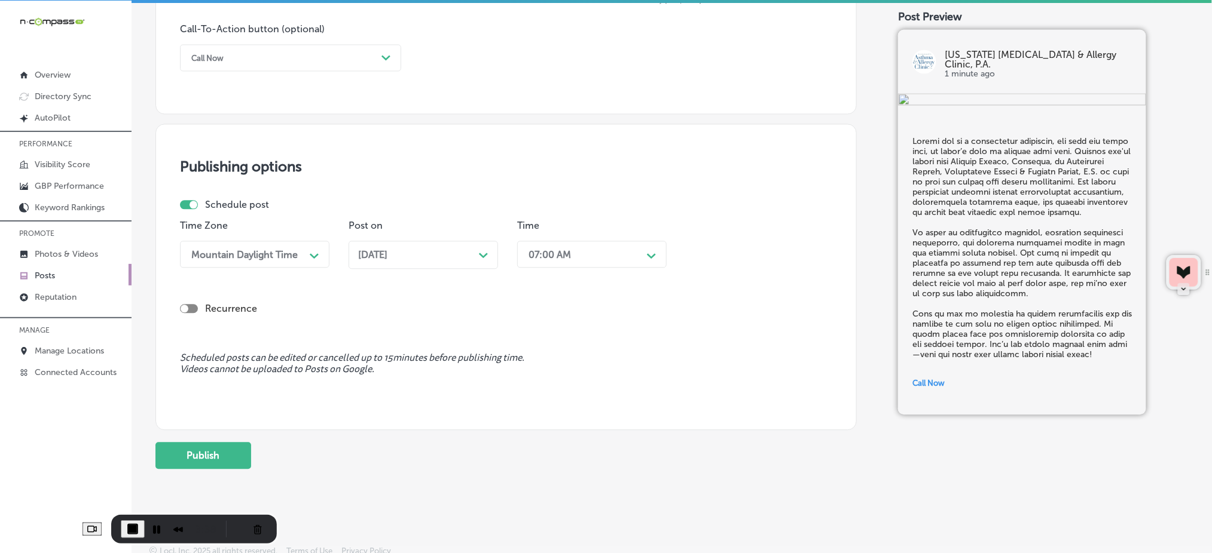
scroll to position [884, 0]
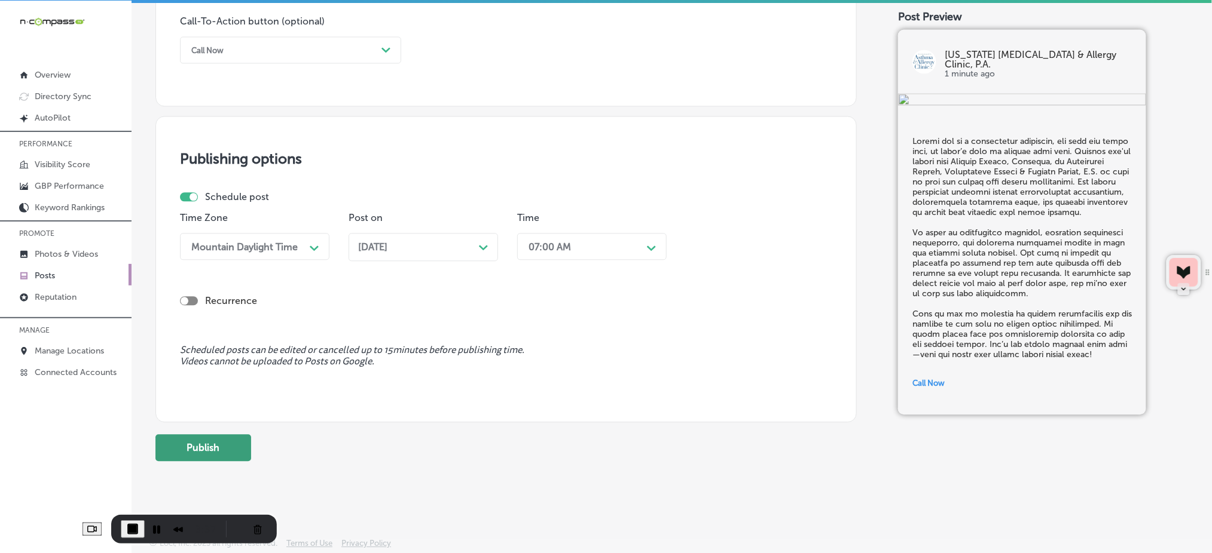
click at [203, 445] on button "Publish" at bounding box center [203, 448] width 96 height 27
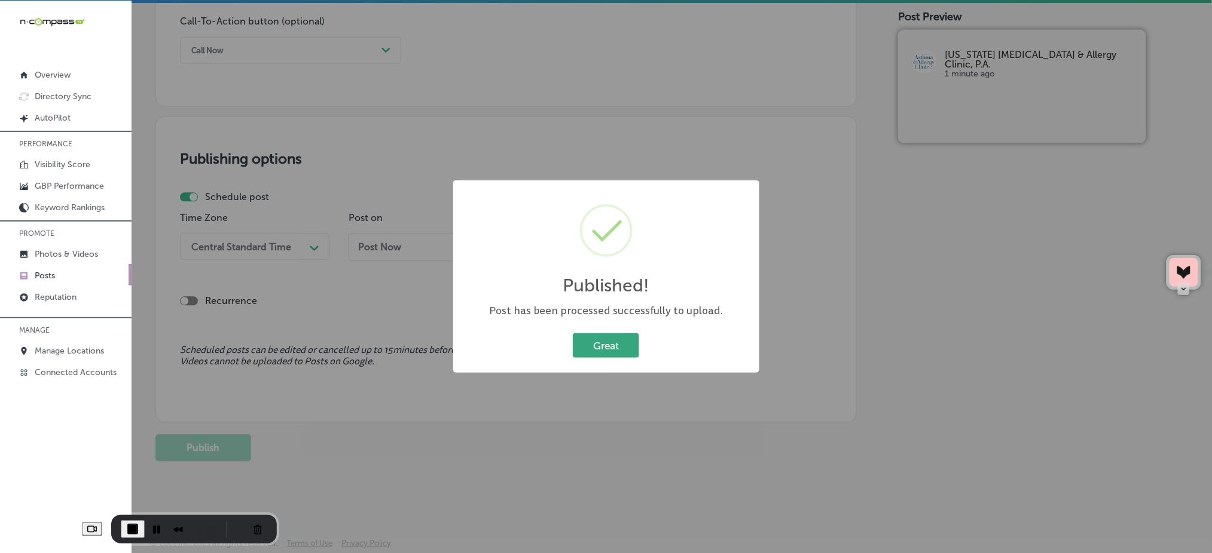
click at [619, 340] on button "Great" at bounding box center [606, 346] width 66 height 25
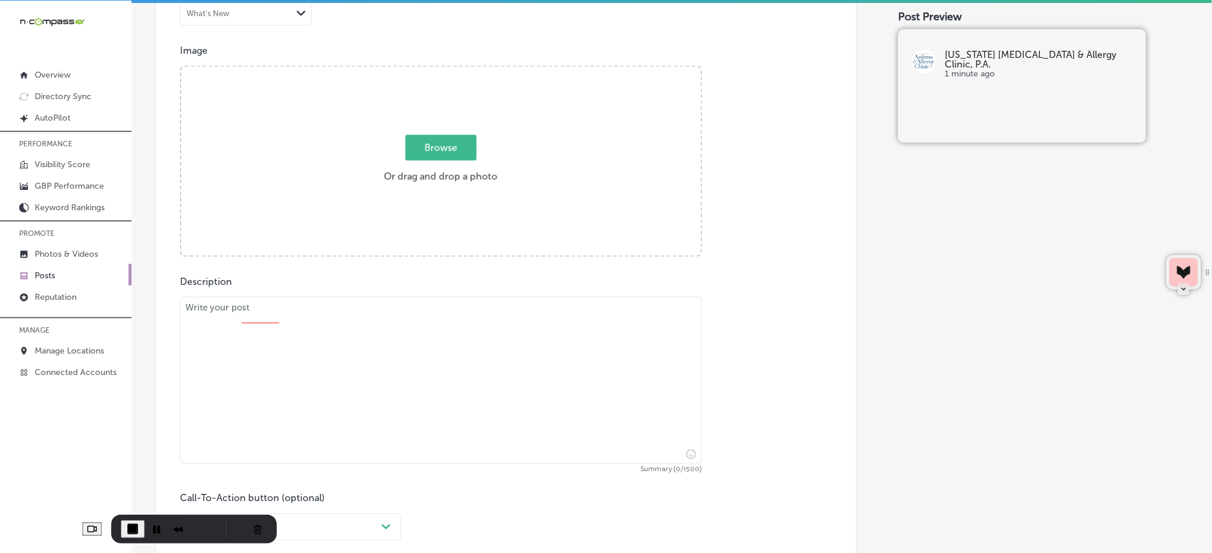
scroll to position [326, 0]
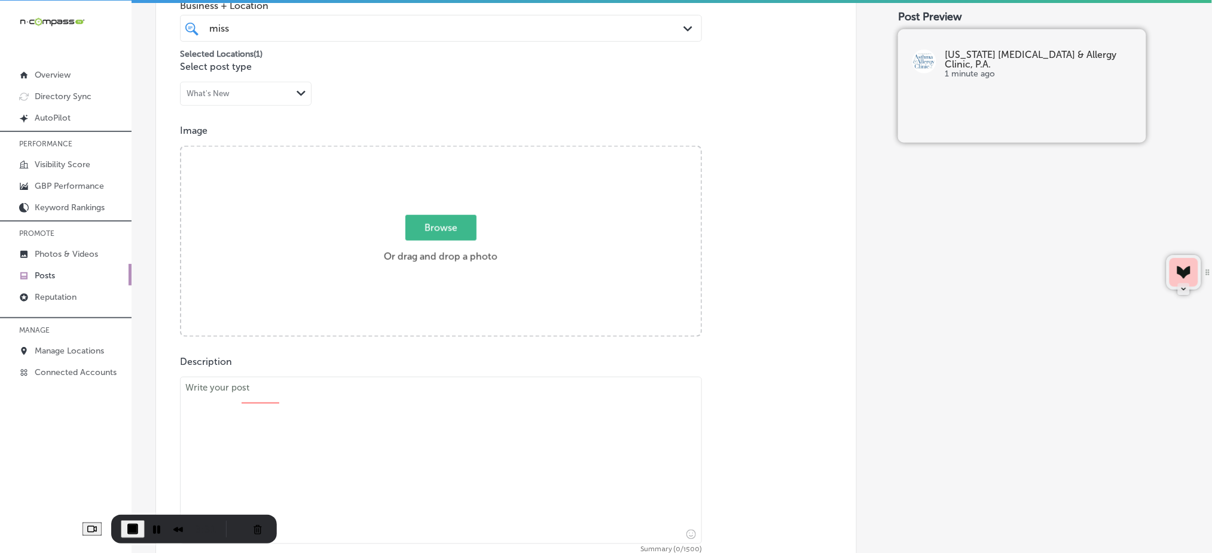
click at [427, 226] on span "Browse" at bounding box center [440, 228] width 71 height 26
click at [427, 151] on input "Browse Or drag and drop a photo" at bounding box center [440, 149] width 519 height 4
type input "C:\fakepath\pediatric-asthma-care-mississippi-asthma-clinic-ridgeland-ms (2).jpg"
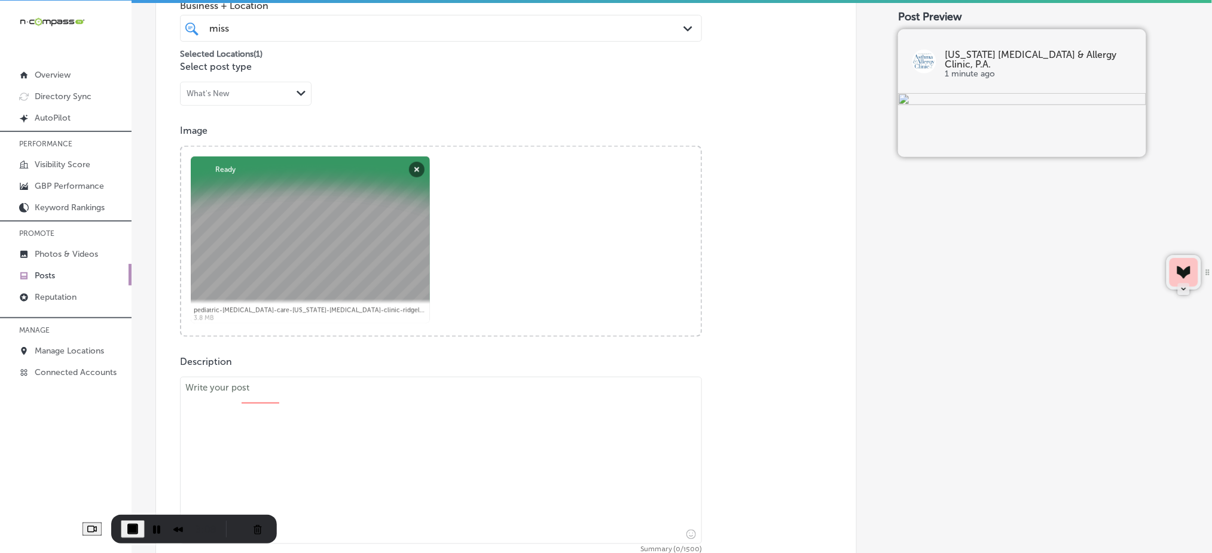
click at [314, 438] on textarea at bounding box center [441, 460] width 522 height 167
paste textarea "If you suffer from allergies, allergy shots could be the solution you’ve been s…"
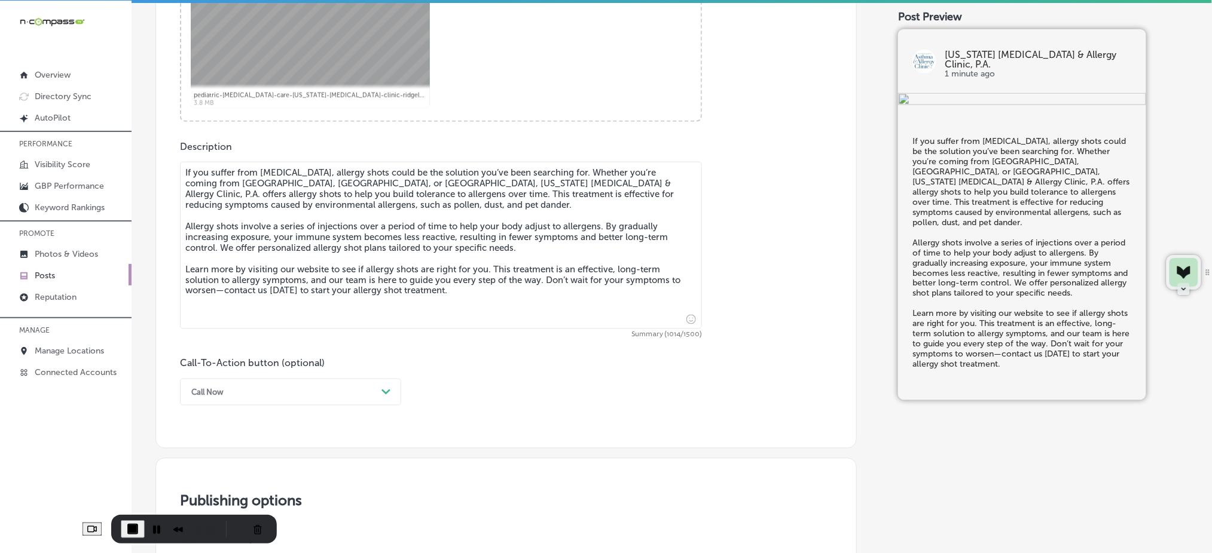
scroll to position [565, 0]
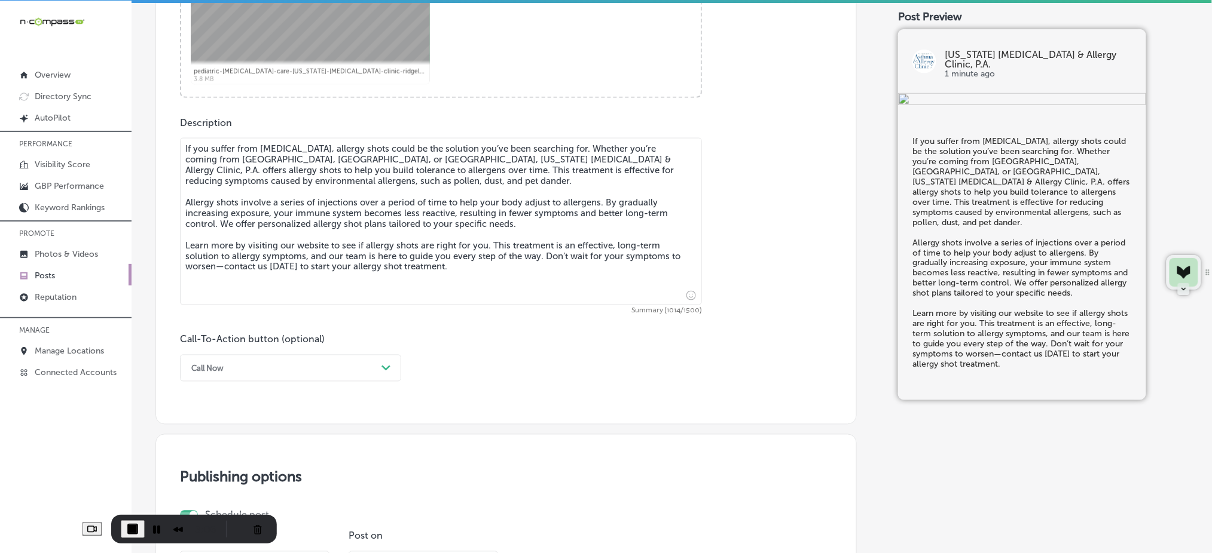
type textarea "If you suffer from allergies, allergy shots could be the solution you’ve been s…"
click at [253, 369] on div "Call Now" at bounding box center [280, 368] width 191 height 19
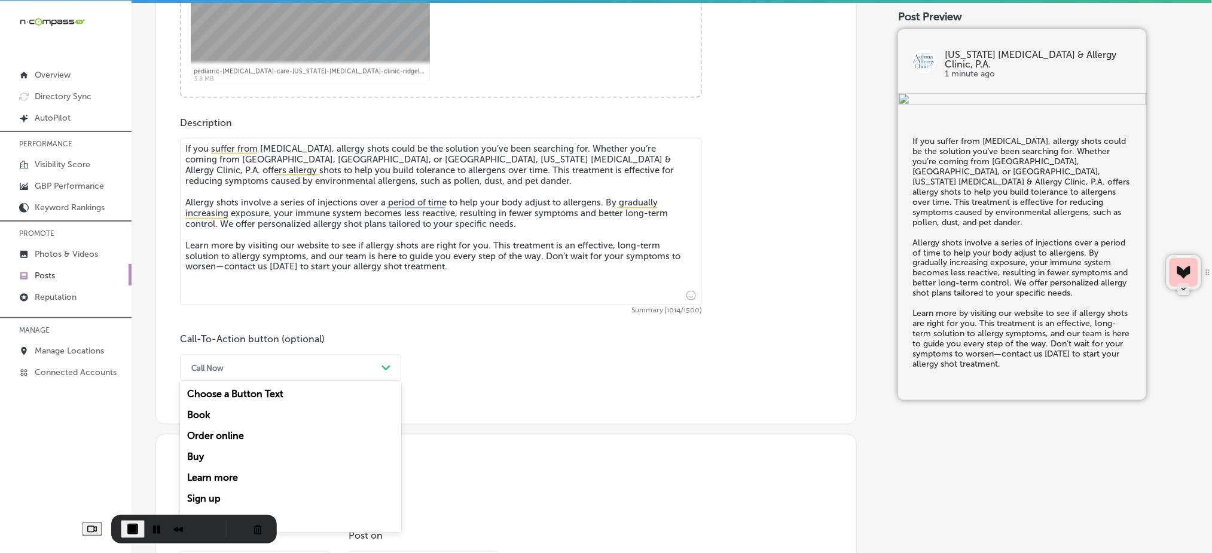
click at [230, 476] on div "Learn more" at bounding box center [290, 478] width 221 height 21
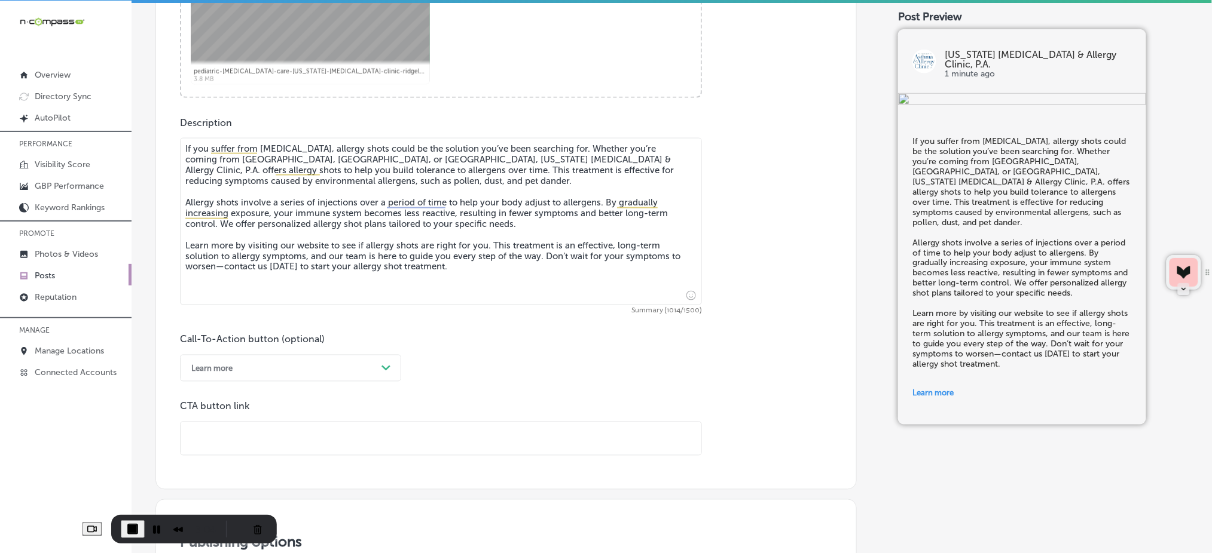
click at [241, 441] on input "text" at bounding box center [441, 439] width 521 height 33
paste input "https://www.msaac.com/"
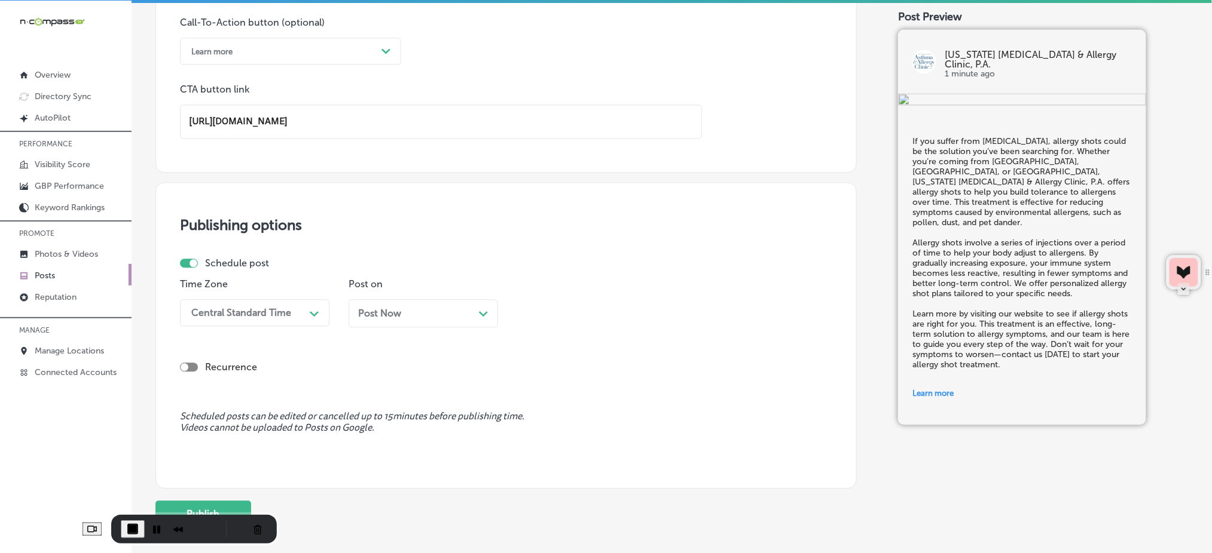
scroll to position [884, 0]
type input "https://www.msaac.com/"
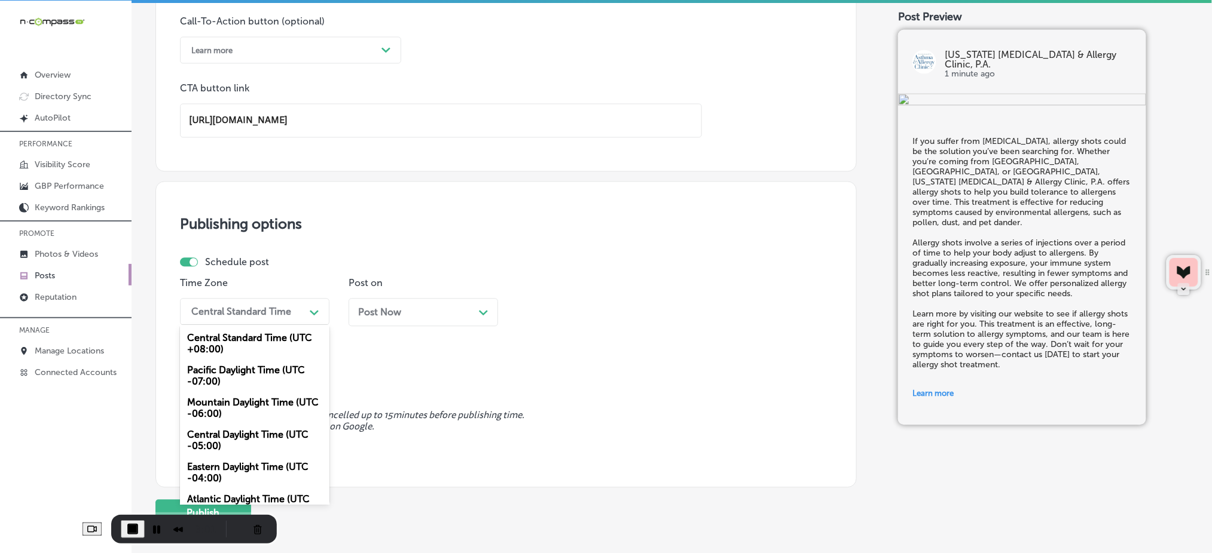
click at [236, 317] on div "Central Standard Time" at bounding box center [245, 311] width 120 height 21
click at [213, 392] on div "Pacific Daylight Time (UTC -07:00)" at bounding box center [254, 376] width 149 height 32
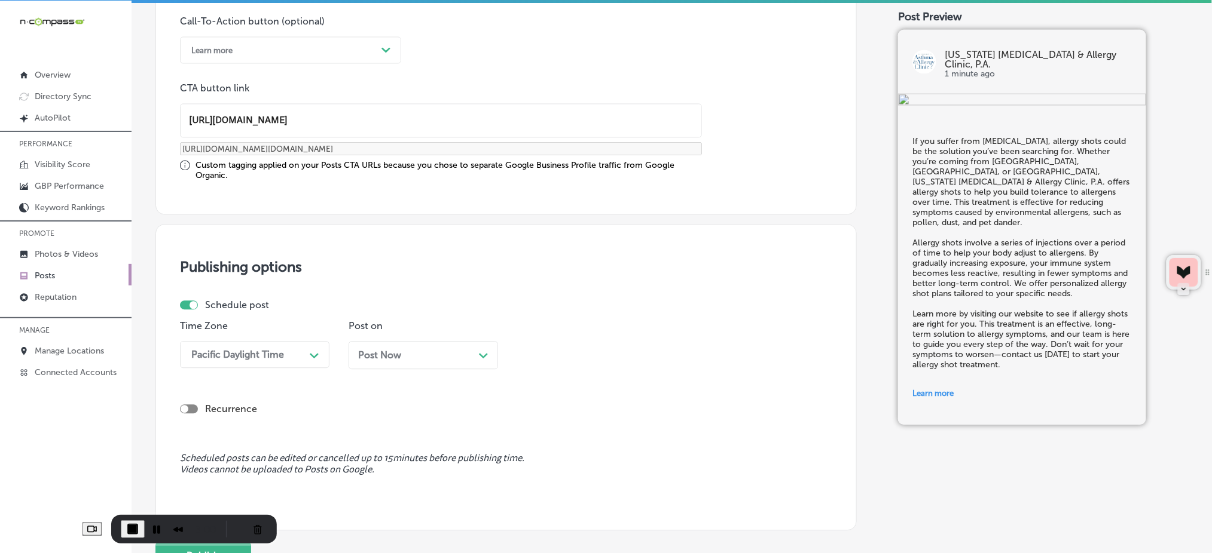
click at [380, 360] on div "Post Now Path Created with Sketch." at bounding box center [422, 355] width 149 height 28
click at [574, 378] on div "Recurrence" at bounding box center [506, 399] width 652 height 42
click at [575, 356] on div "12:45 PM" at bounding box center [582, 354] width 120 height 21
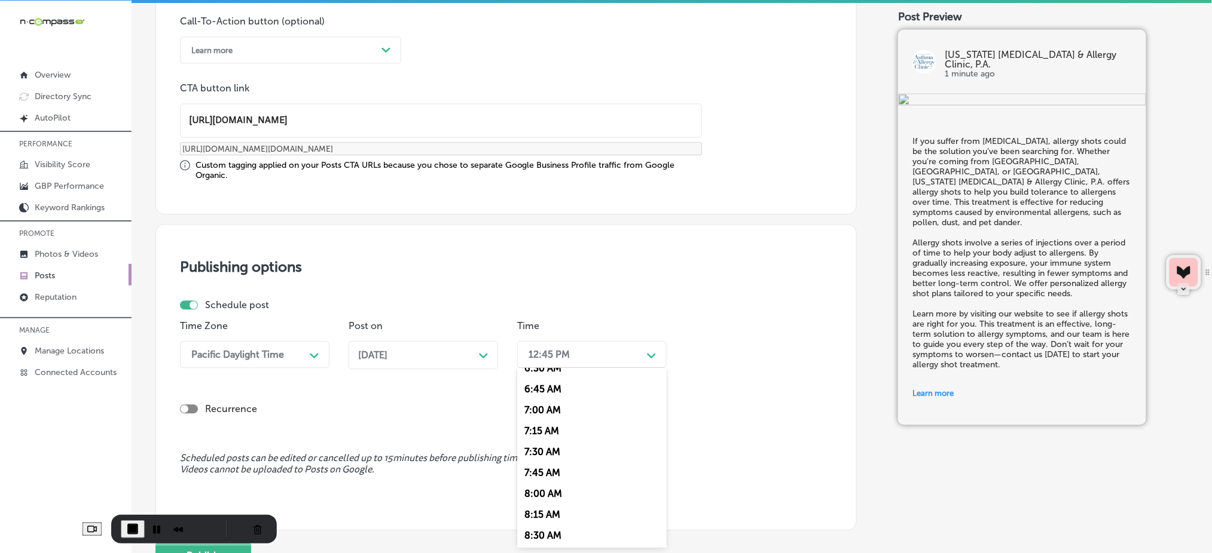
scroll to position [558, 0]
click at [558, 404] on div "7:00 AM" at bounding box center [591, 409] width 149 height 21
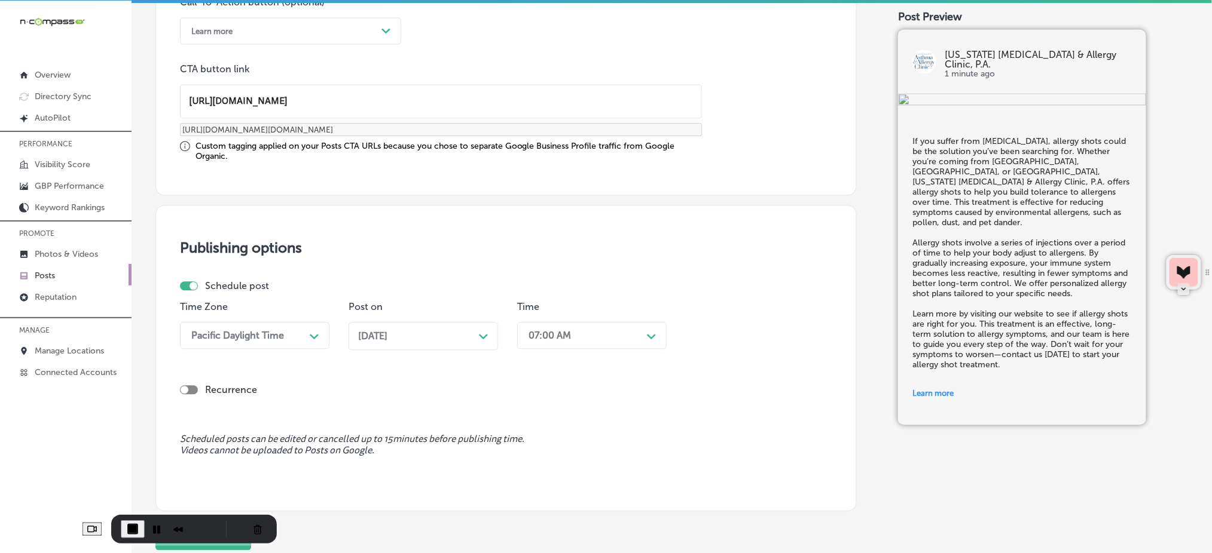
scroll to position [990, 0]
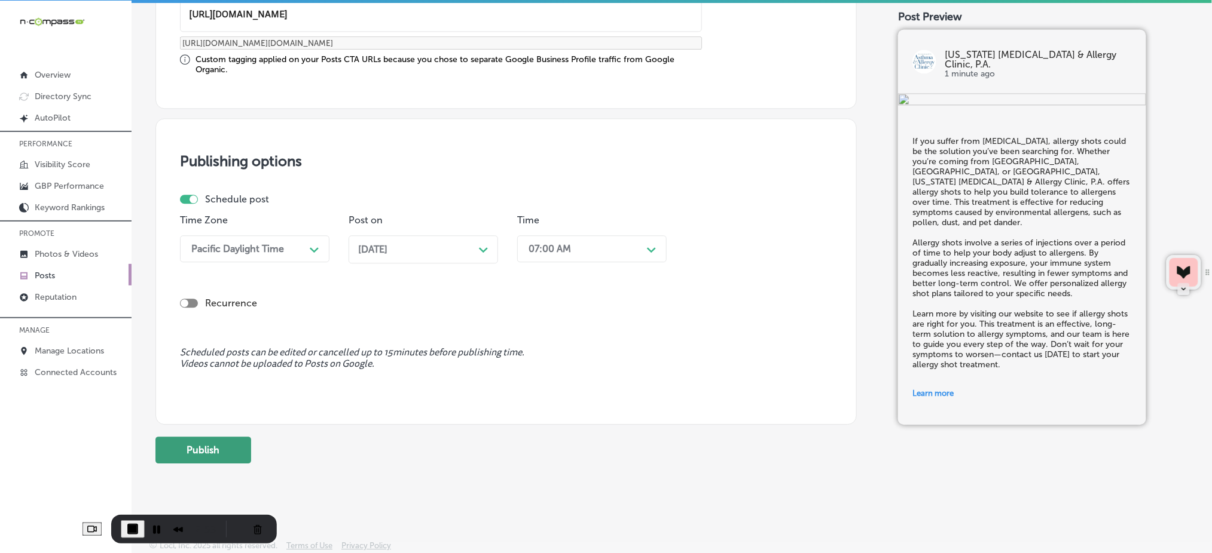
click at [195, 454] on button "Publish" at bounding box center [203, 450] width 96 height 27
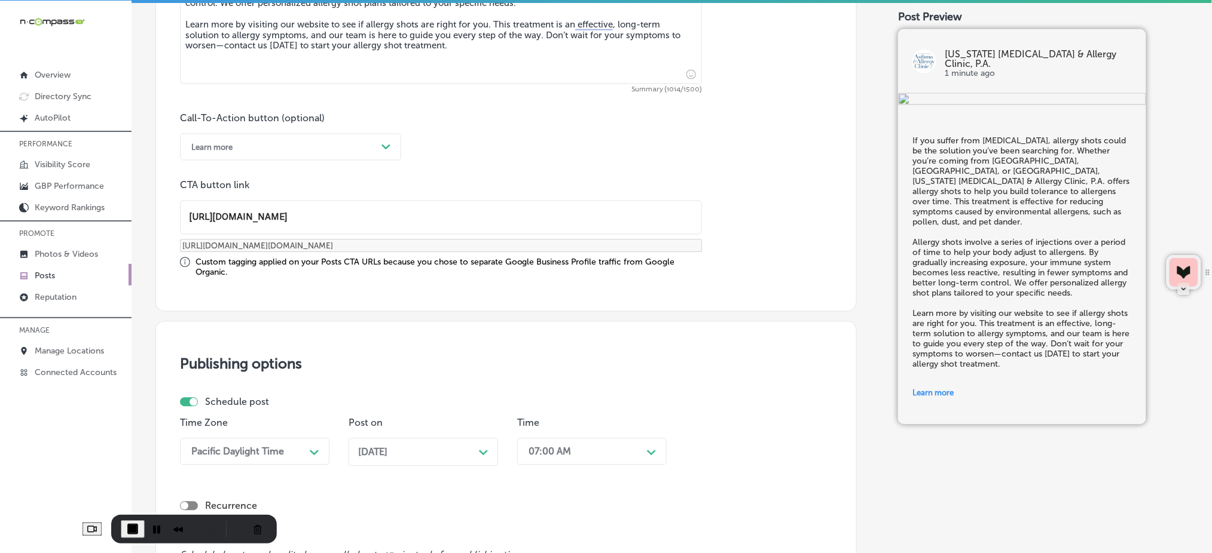
scroll to position [751, 0]
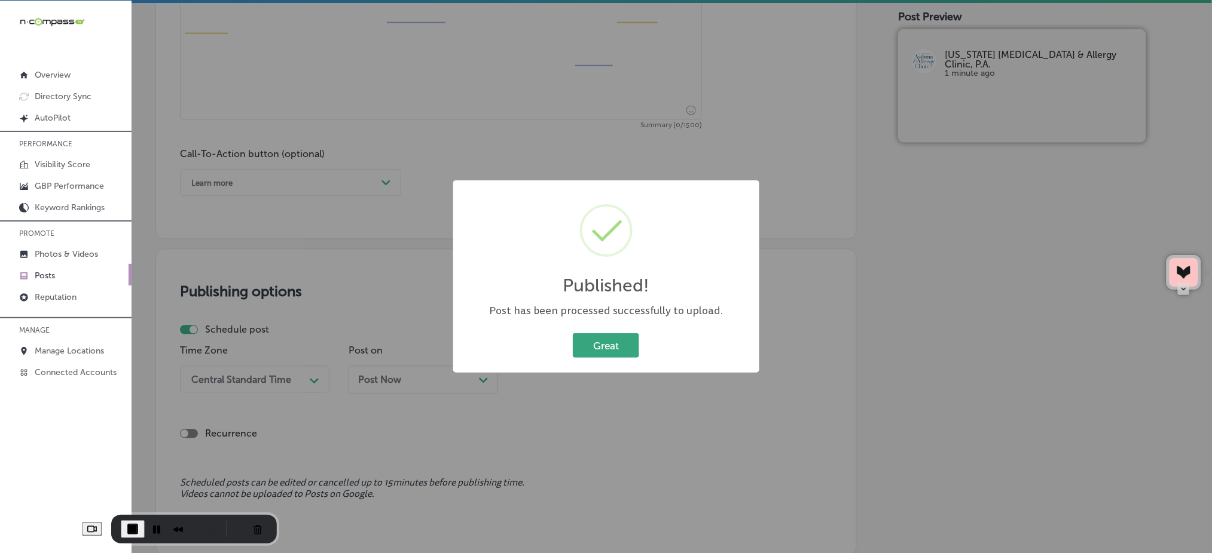
click at [598, 348] on button "Great" at bounding box center [606, 346] width 66 height 25
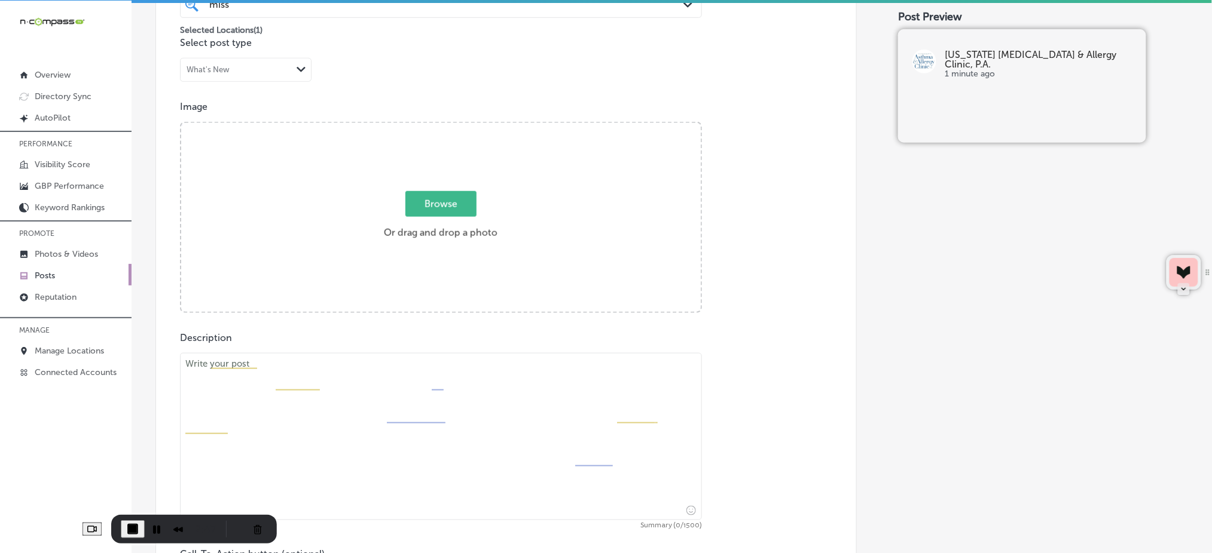
scroll to position [273, 0]
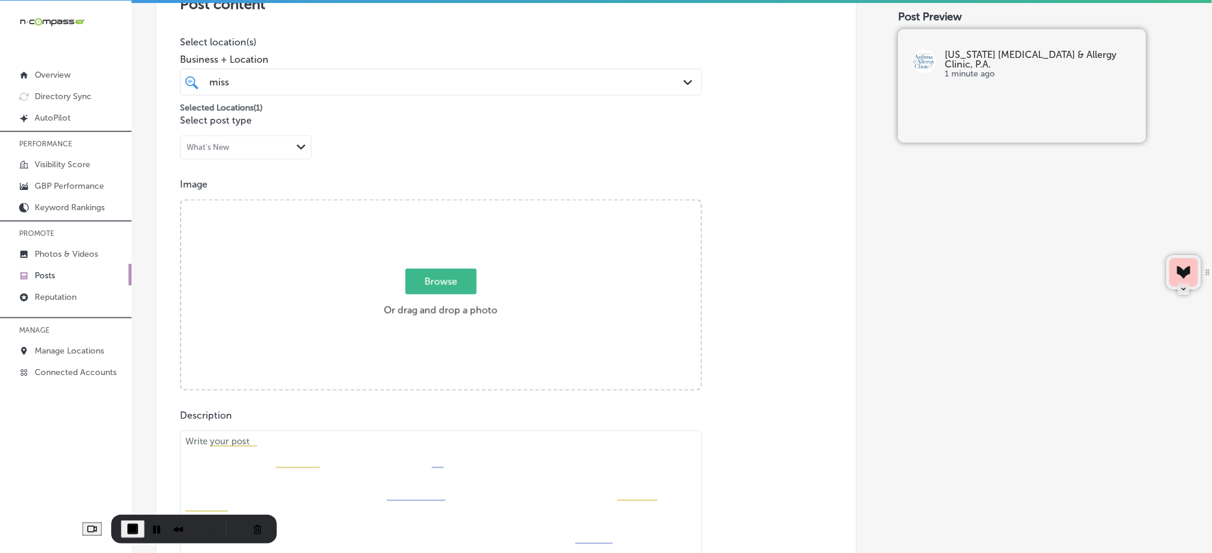
click at [433, 283] on span "Browse" at bounding box center [440, 282] width 71 height 26
click at [433, 204] on input "Browse Or drag and drop a photo" at bounding box center [440, 203] width 519 height 4
type input "C:\fakepath\pediatric-asthma-care-mississippi-asthma-clinic-ridgeland-ms (2.1).…"
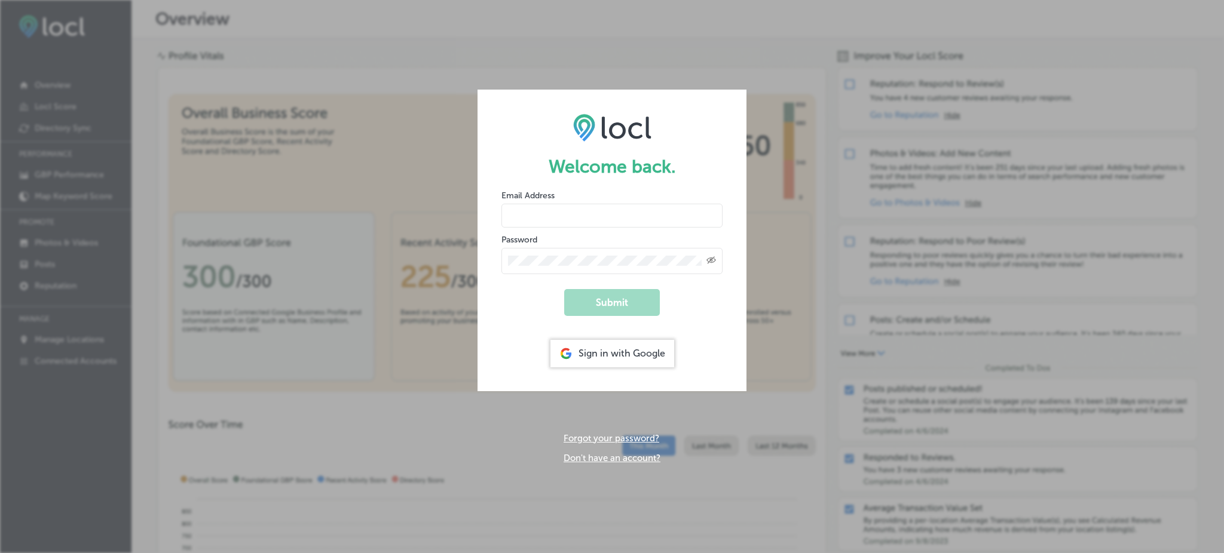
type input "Rabosa"
click at [643, 353] on div "Sign in with Google" at bounding box center [613, 353] width 124 height 27
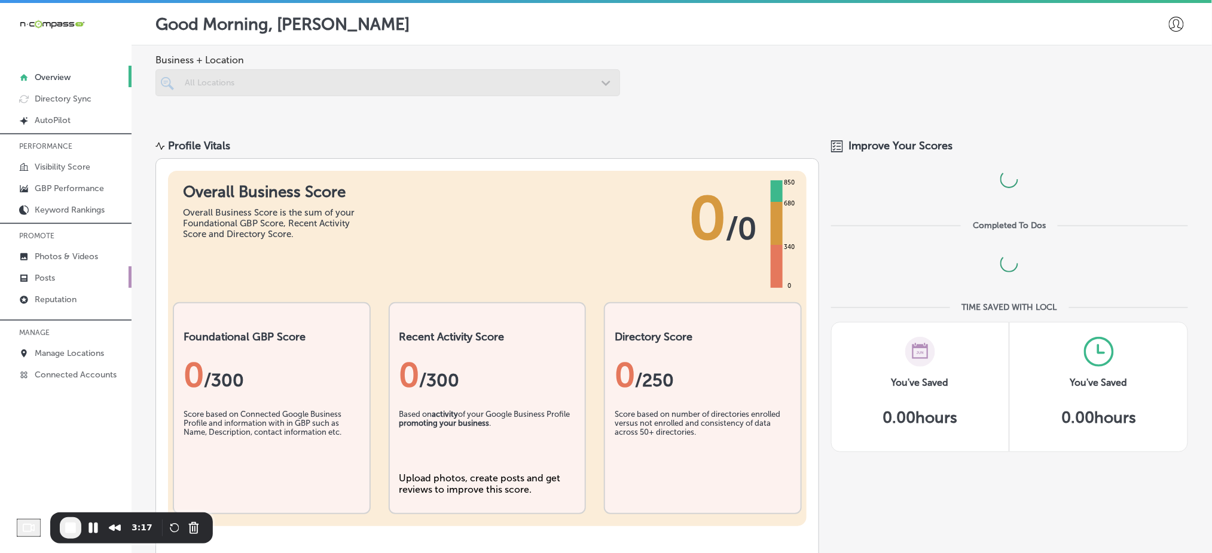
click at [68, 274] on link "Posts" at bounding box center [65, 278] width 131 height 22
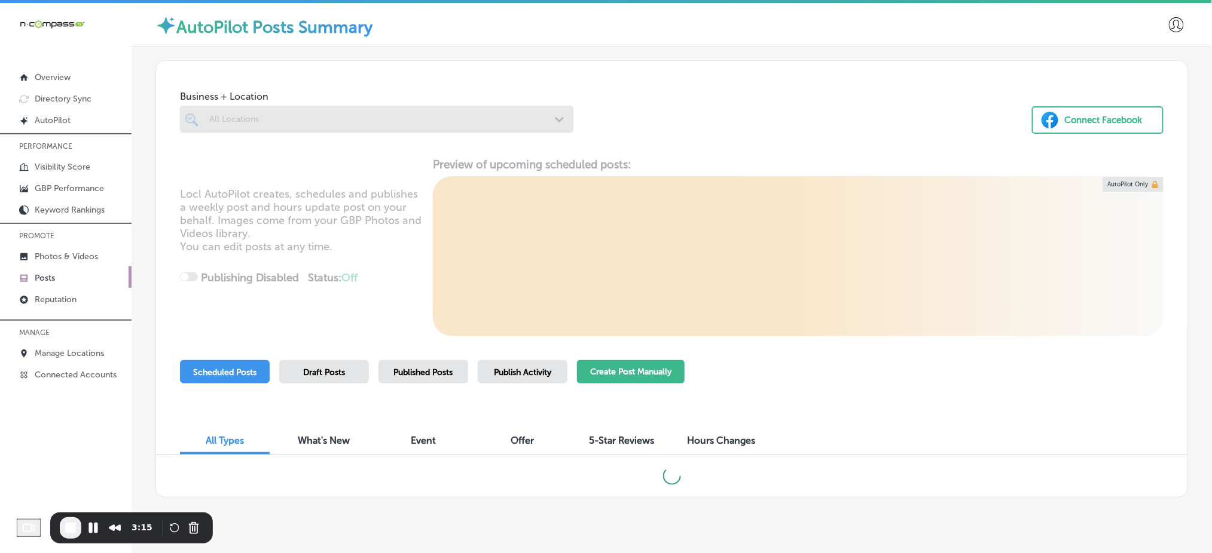
click at [652, 369] on button "Create Post Manually" at bounding box center [631, 371] width 108 height 23
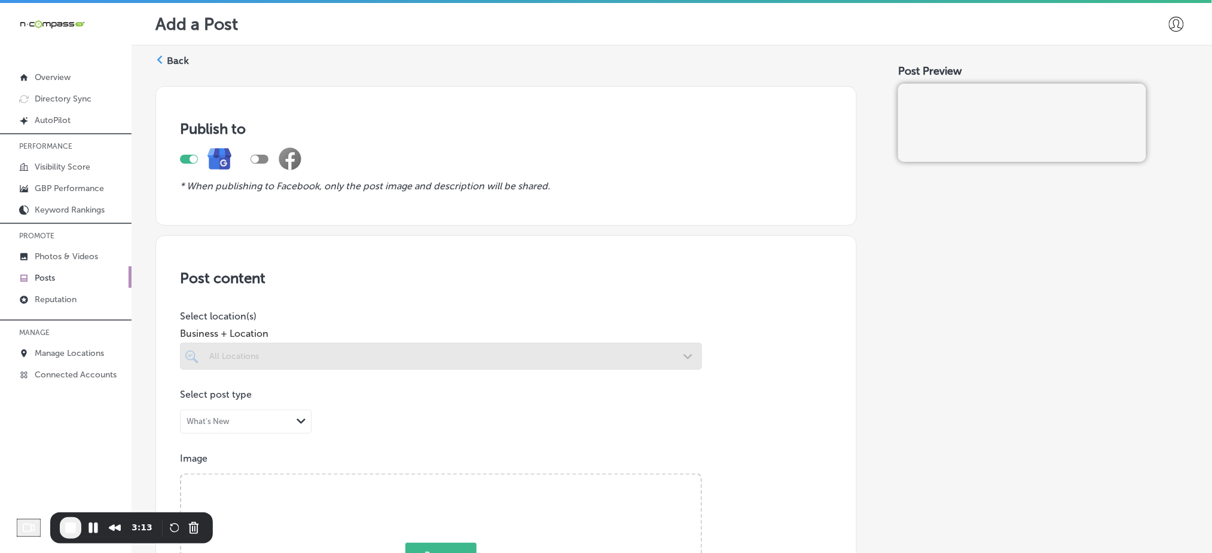
click at [371, 347] on div at bounding box center [441, 356] width 522 height 27
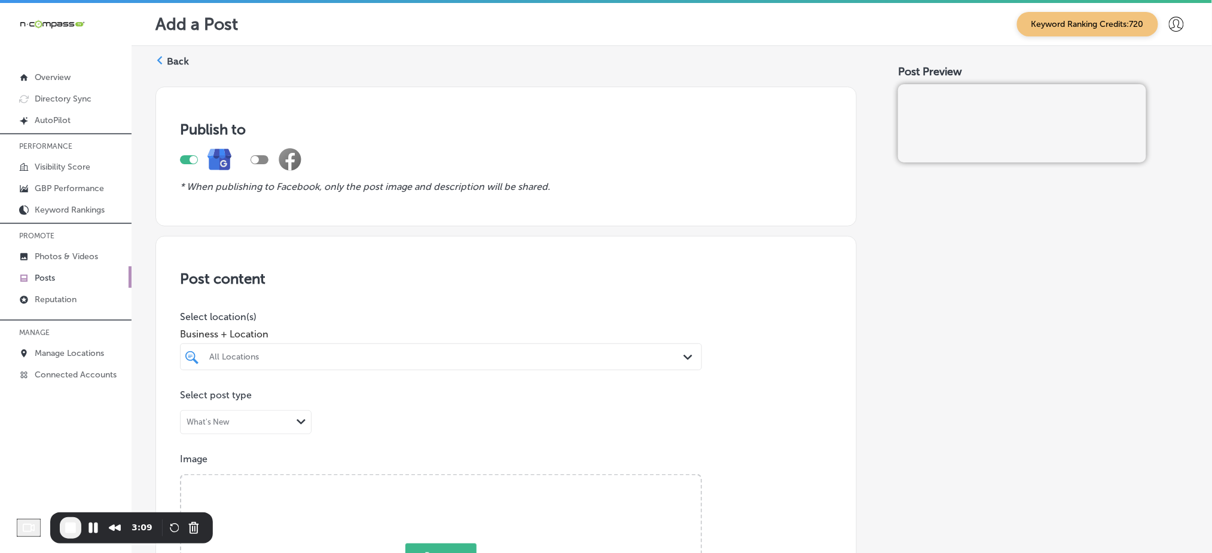
click at [311, 357] on div "All Locations" at bounding box center [446, 357] width 475 height 10
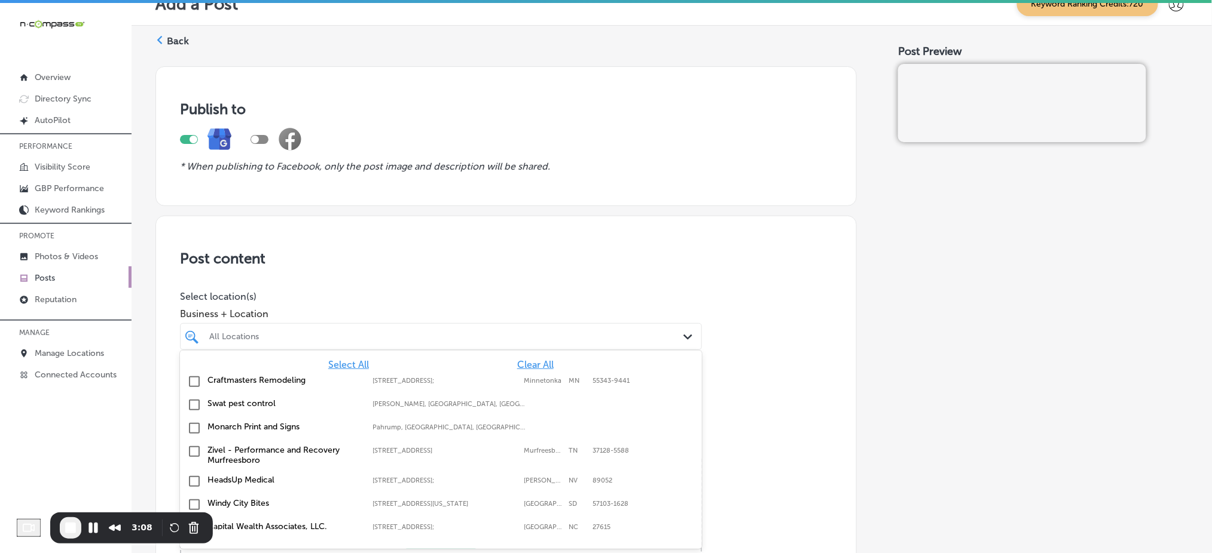
scroll to position [20, 0]
click at [517, 360] on span "Clear All" at bounding box center [535, 364] width 36 height 11
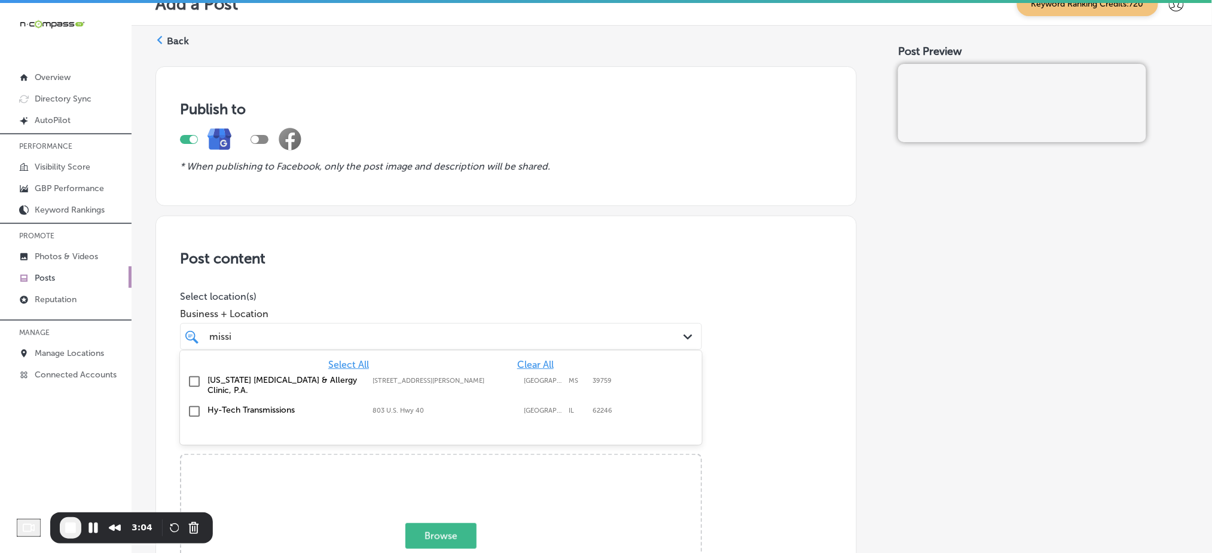
click at [506, 389] on div "Mississippi Asthma & Allergy Clinic, P.A. 100 Brandon Rd, Starkville, MS, 39759…" at bounding box center [441, 385] width 512 height 25
type input "missi"
click at [496, 318] on span "Business + Location" at bounding box center [441, 313] width 522 height 11
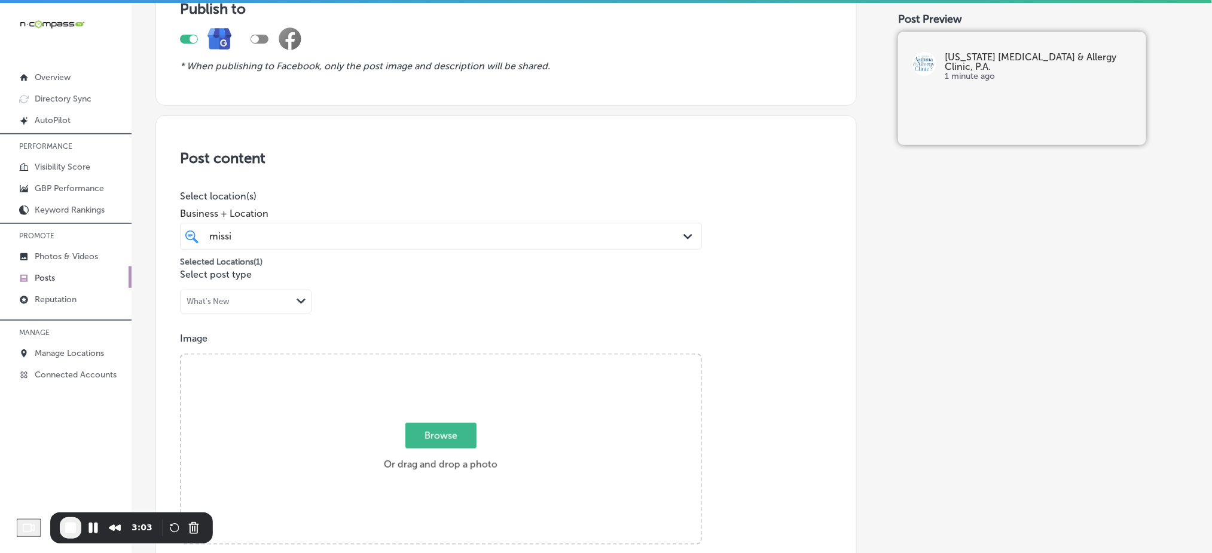
scroll to position [259, 0]
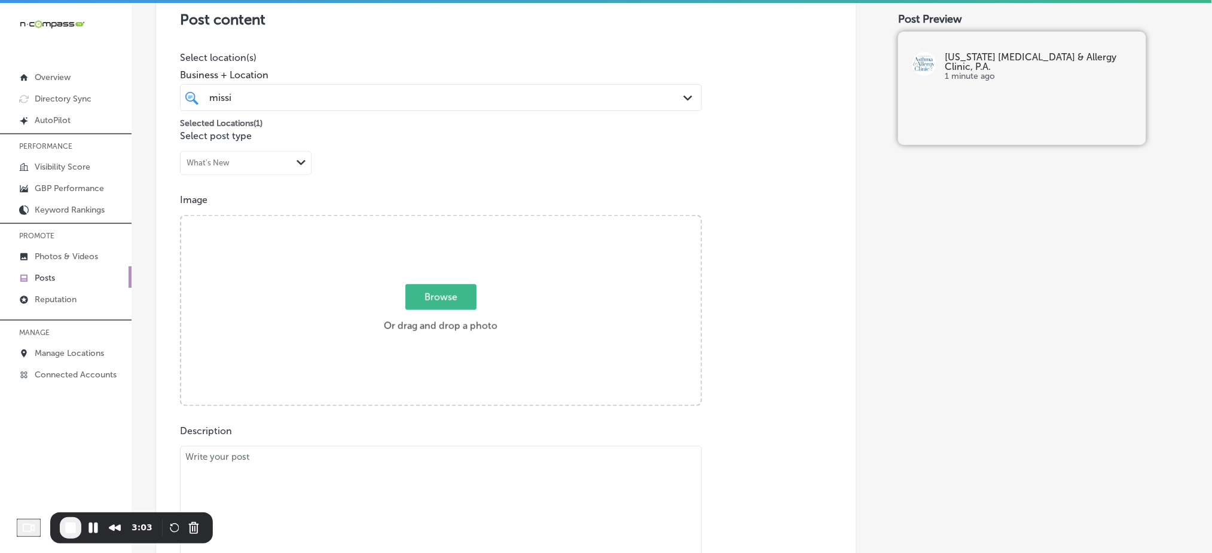
click at [429, 298] on span "Browse" at bounding box center [440, 298] width 71 height 26
click at [429, 220] on input "Browse Or drag and drop a photo" at bounding box center [440, 218] width 519 height 4
type input "C:\fakepath\pediatric-asthma-care-mississippi-asthma-clinic-ridgeland-ms (2.1).…"
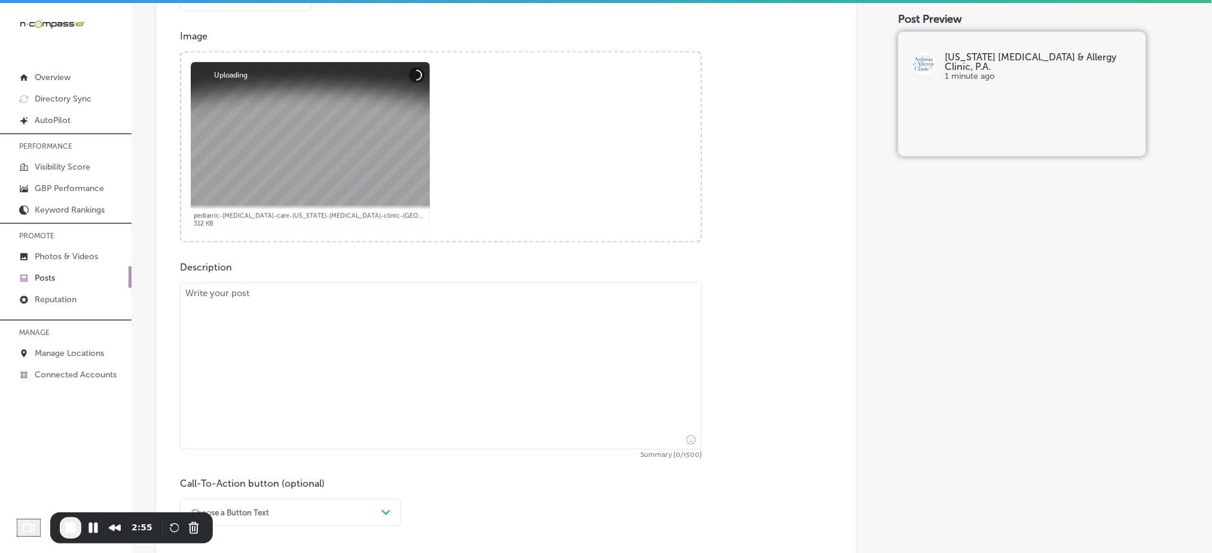
scroll to position [499, 0]
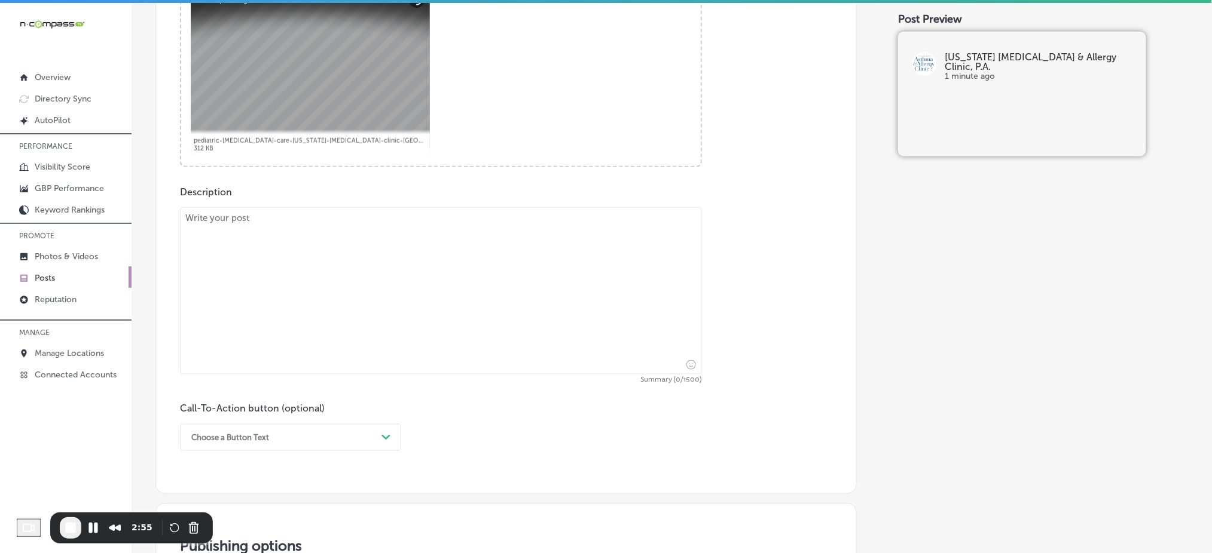
click at [278, 250] on textarea at bounding box center [441, 290] width 522 height 167
paste textarea "Subcutaneous immunotherapy (allergy shots) is one of the most effective treatme…"
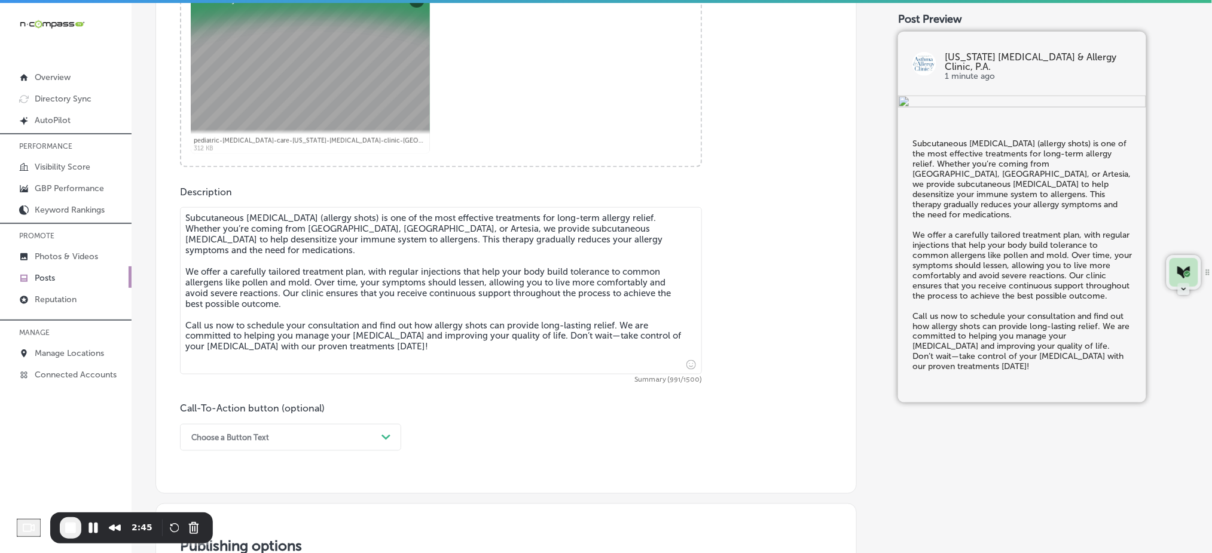
type textarea "Subcutaneous immunotherapy (allergy shots) is one of the most effective treatme…"
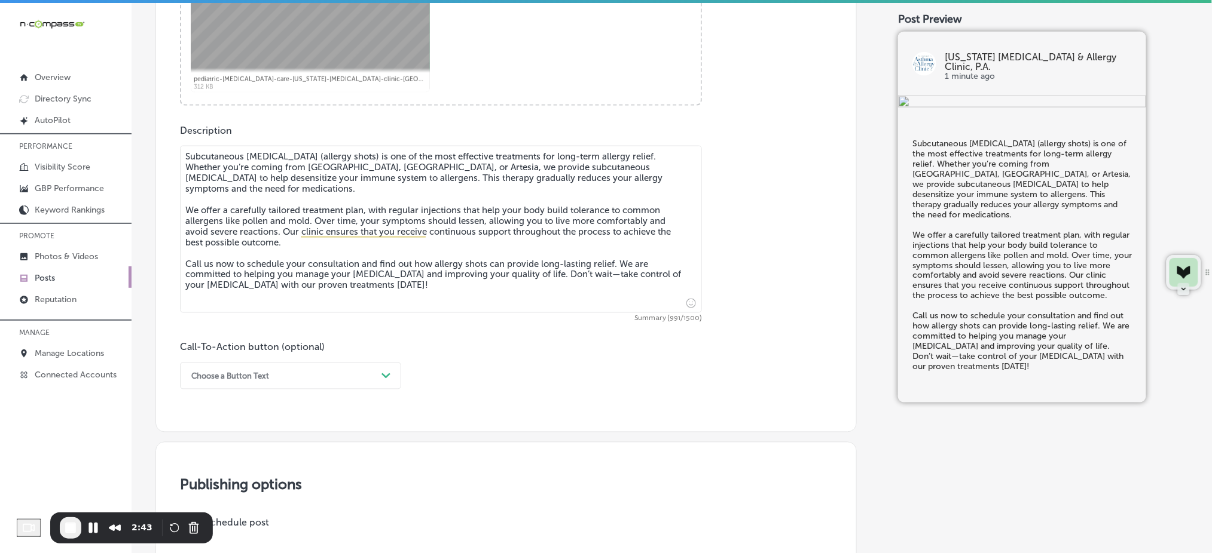
scroll to position [657, 0]
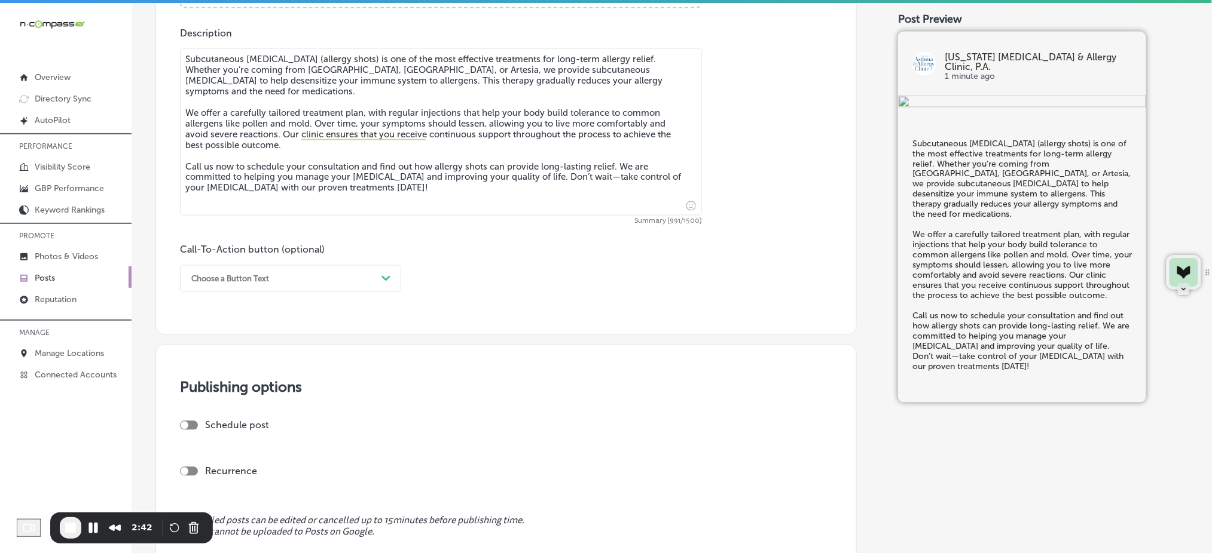
click at [274, 282] on div "Choose a Button Text" at bounding box center [280, 279] width 191 height 19
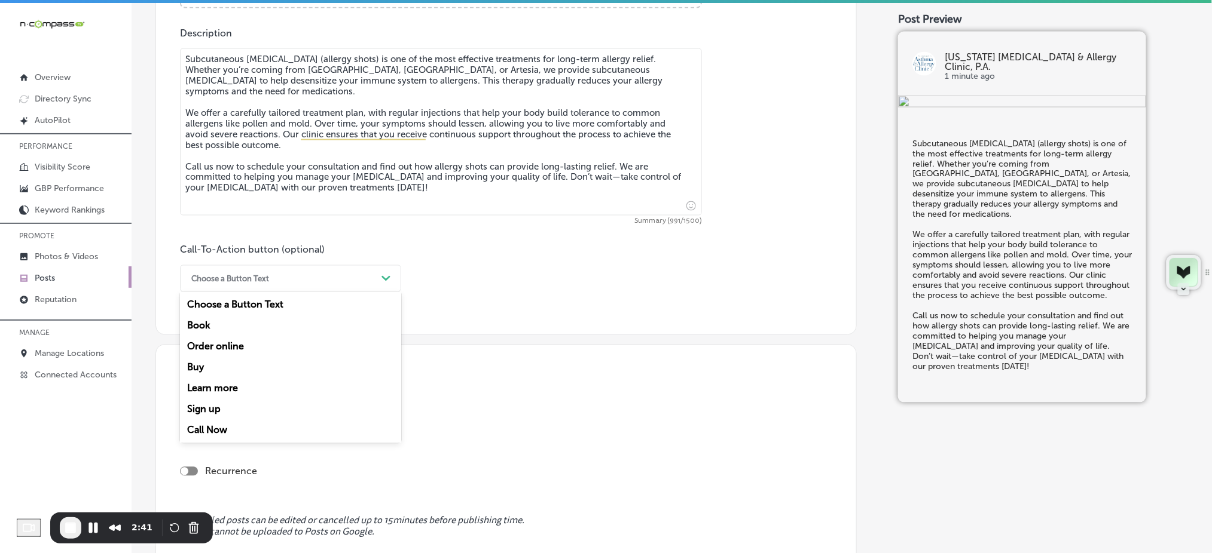
click at [209, 429] on div "Call Now" at bounding box center [290, 430] width 221 height 21
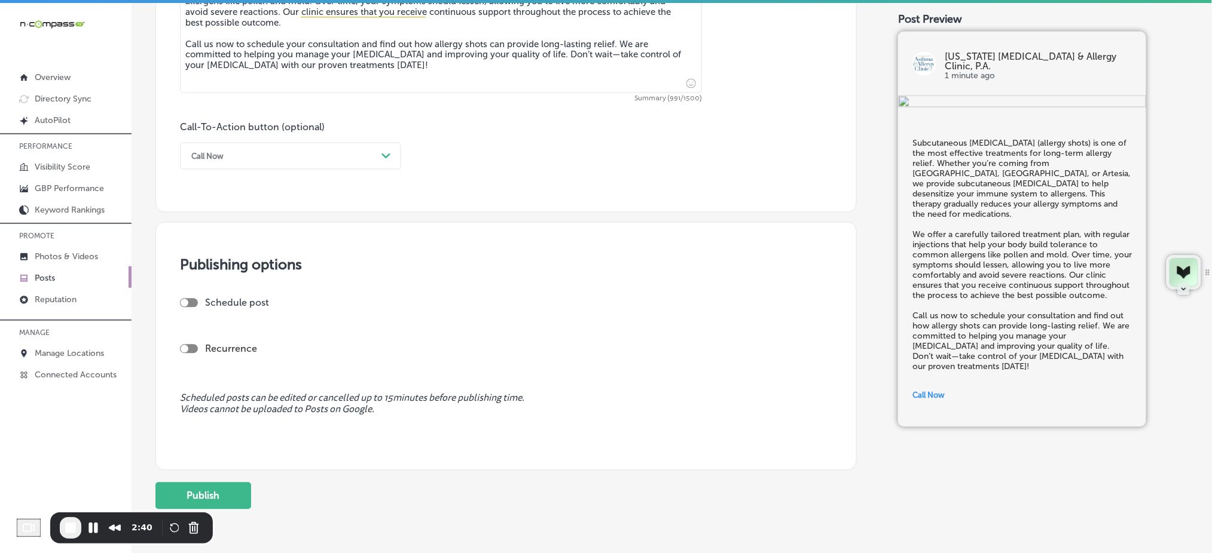
scroll to position [817, 0]
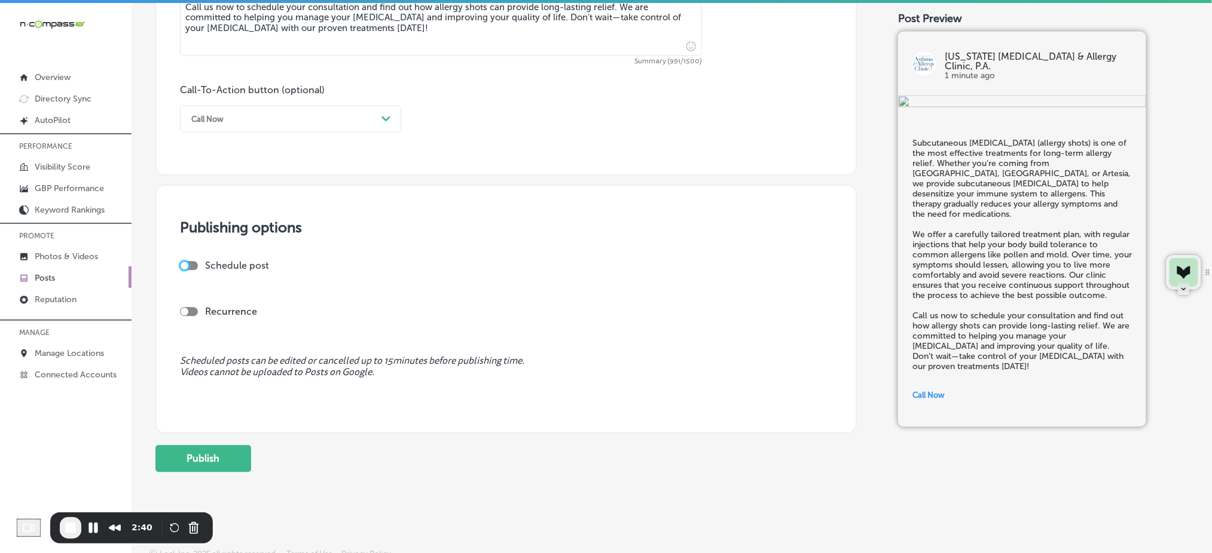
click at [186, 265] on div at bounding box center [185, 266] width 8 height 8
checkbox input "true"
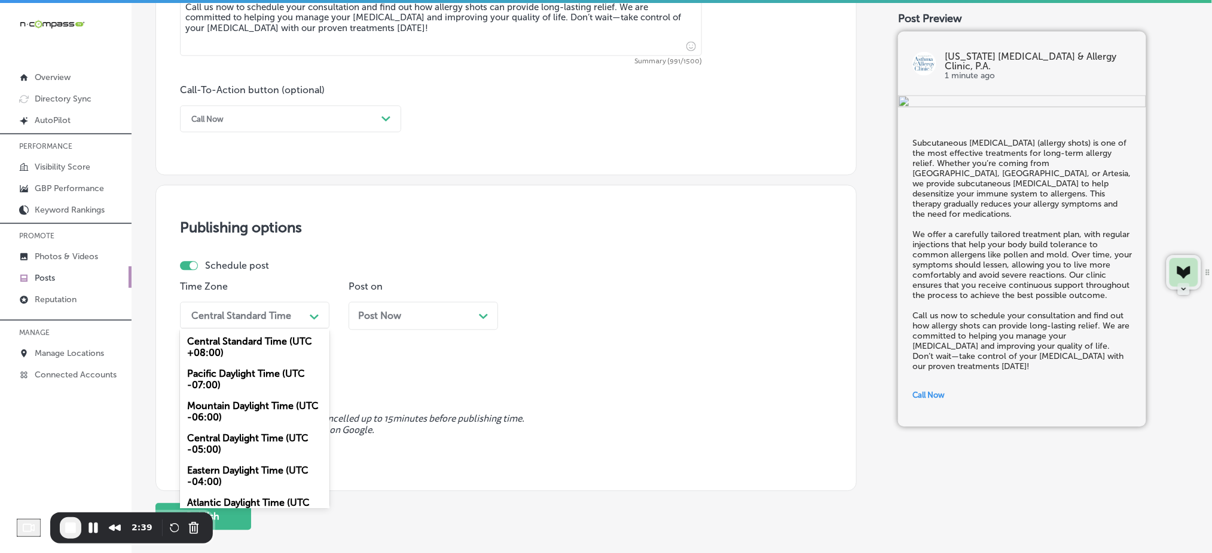
click at [252, 320] on div "Central Standard Time" at bounding box center [241, 315] width 100 height 11
click at [233, 417] on div "Mountain Daylight Time (UTC -06:00)" at bounding box center [254, 412] width 149 height 32
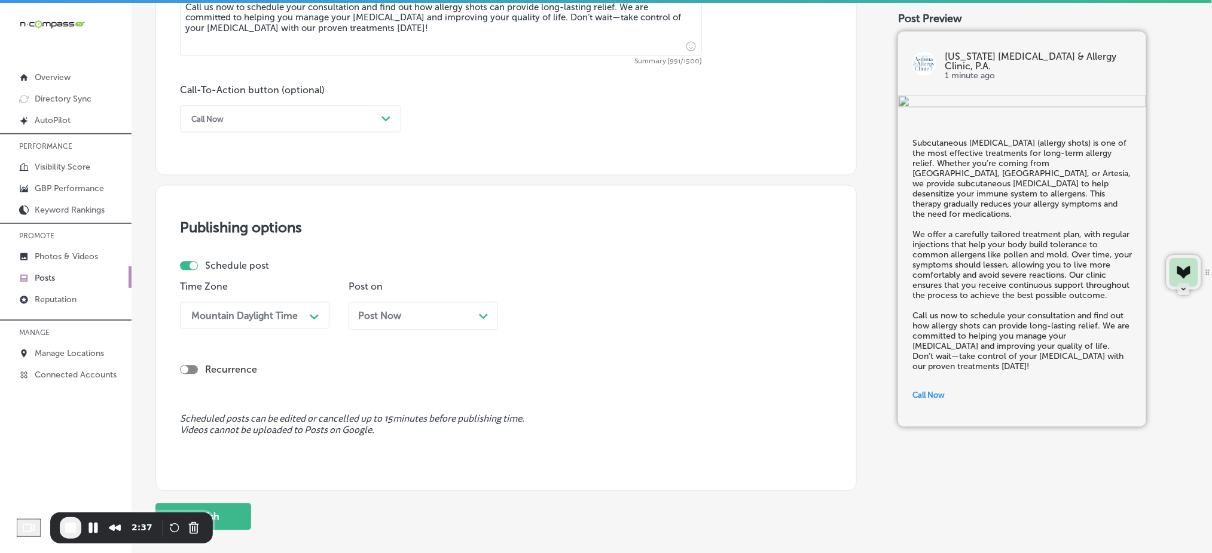
click at [428, 315] on div "Post Now Path Created with Sketch." at bounding box center [423, 316] width 130 height 11
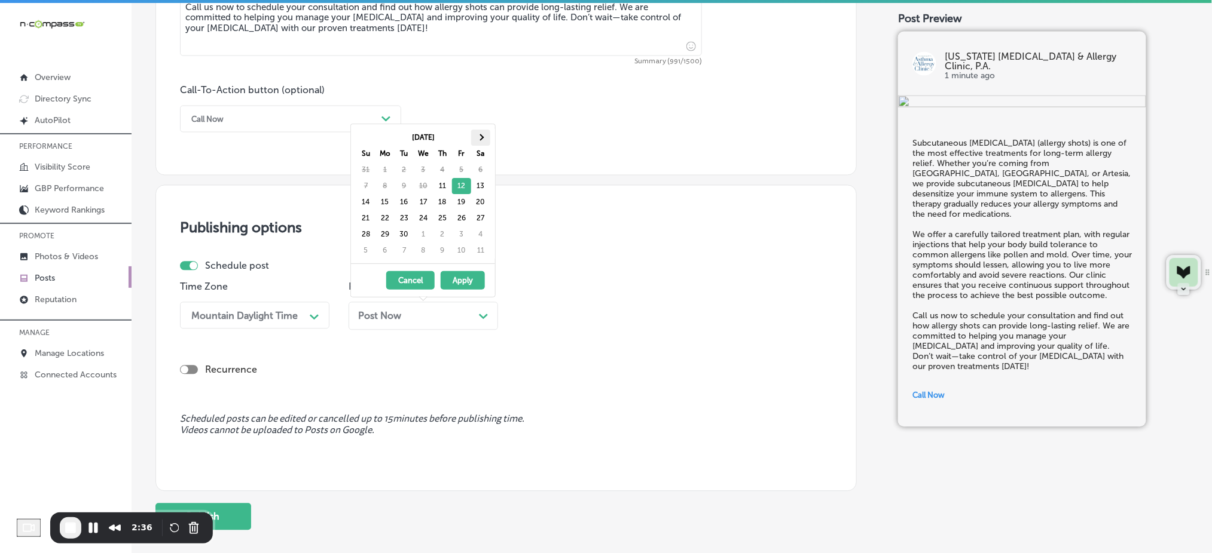
click at [479, 136] on span at bounding box center [480, 137] width 7 height 7
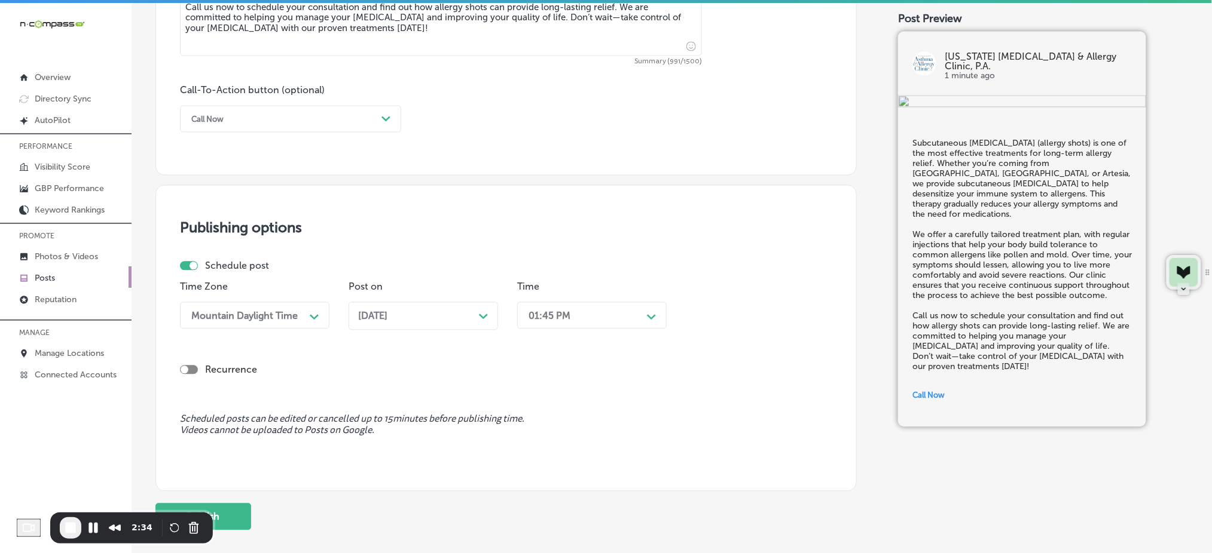
click at [557, 305] on div "01:45 PM" at bounding box center [582, 315] width 120 height 21
click at [548, 448] on div "7:00 AM" at bounding box center [591, 449] width 149 height 21
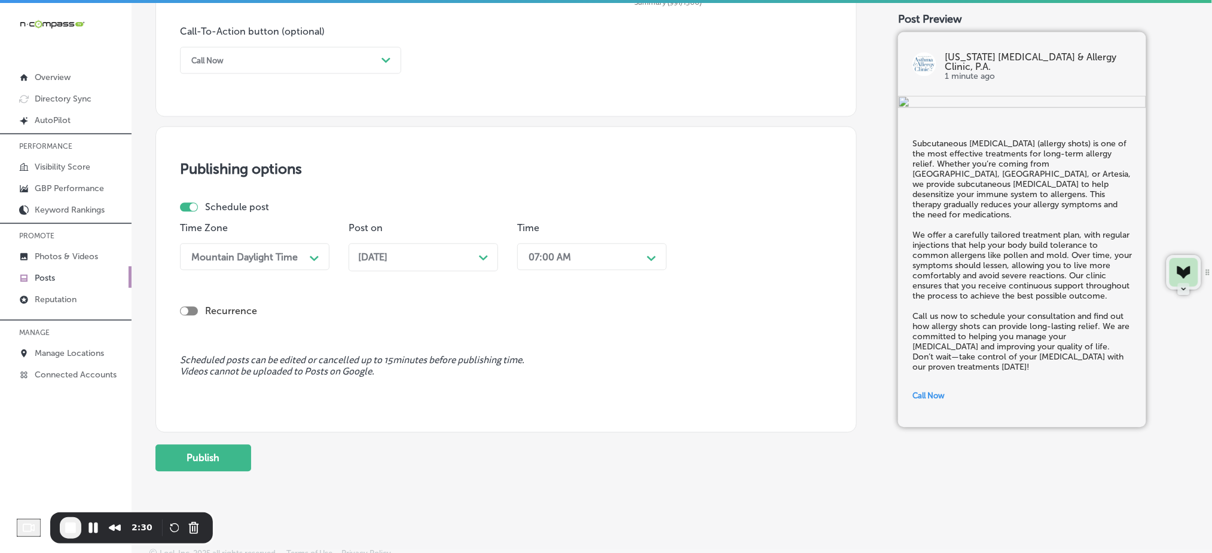
scroll to position [884, 0]
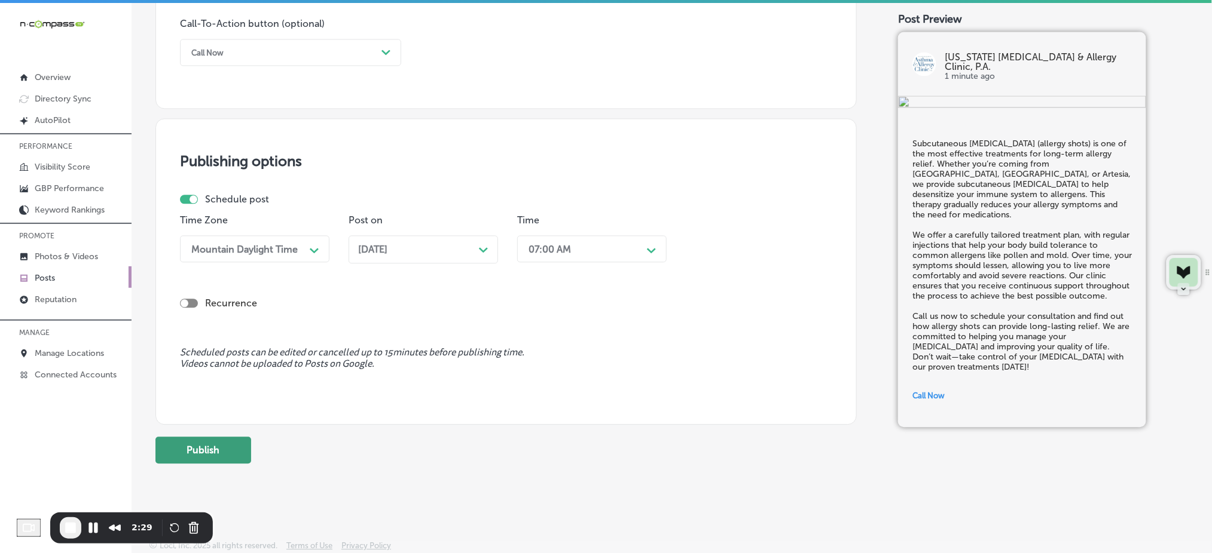
click at [197, 459] on button "Publish" at bounding box center [203, 450] width 96 height 27
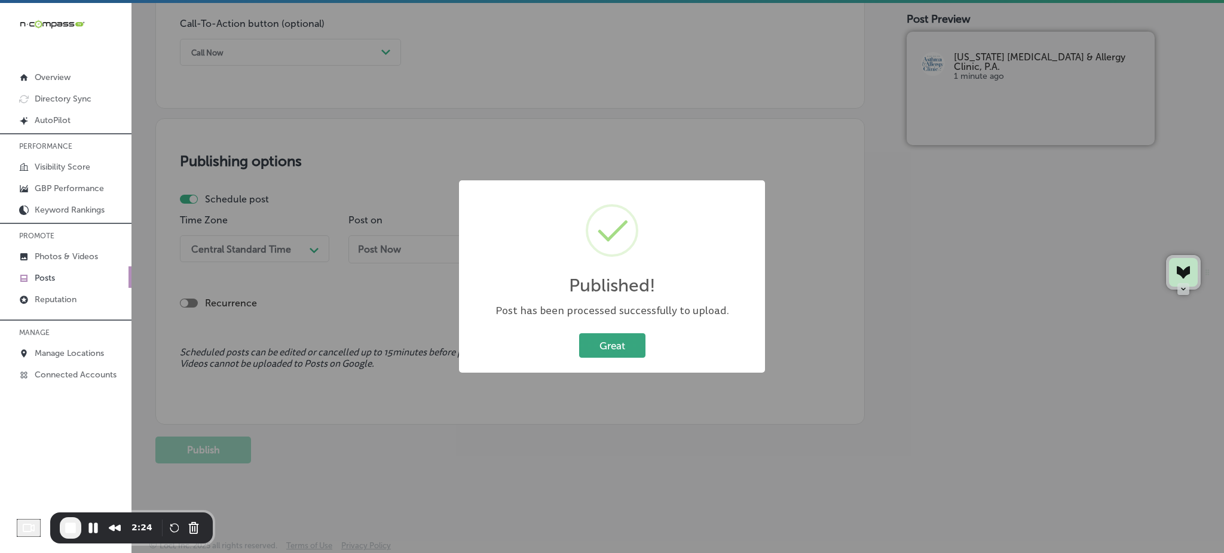
click at [612, 337] on button "Great" at bounding box center [612, 346] width 66 height 25
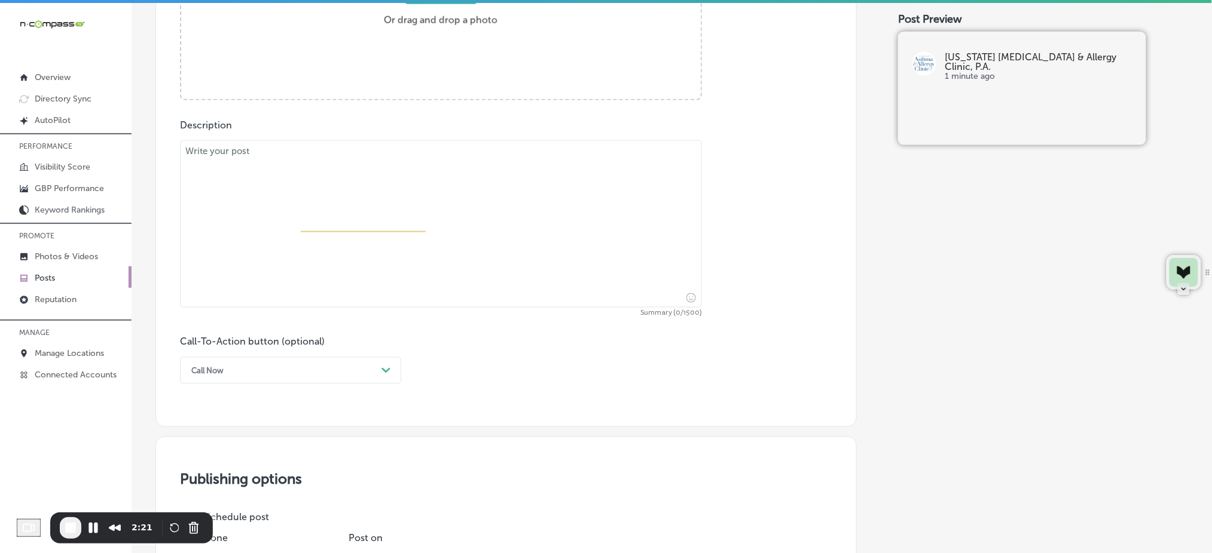
scroll to position [326, 0]
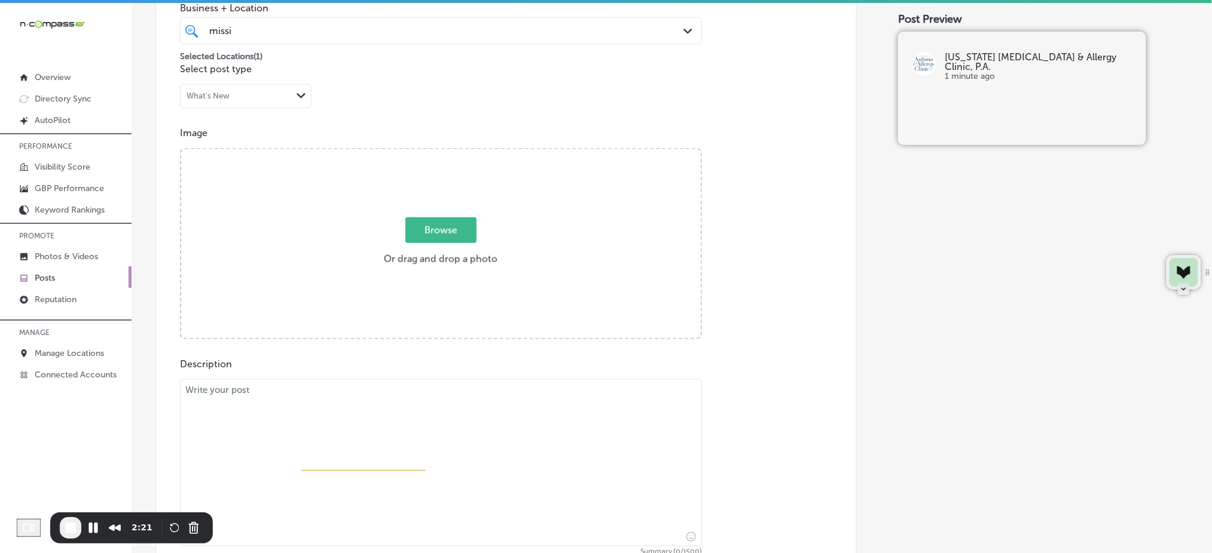
click at [447, 240] on span "Browse" at bounding box center [440, 231] width 71 height 26
click at [447, 153] on input "Browse Or drag and drop a photo" at bounding box center [440, 151] width 519 height 4
type input "C:\fakepath\pediatric-asthma-care-mississippi-asthma-clinic-ridgeland-ms (3).jpg"
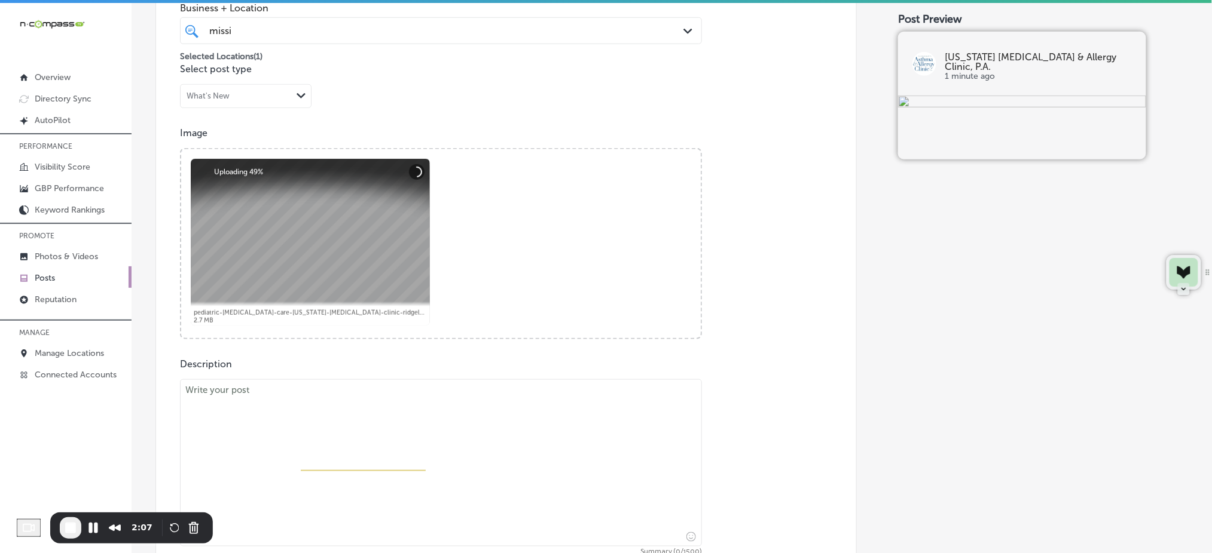
click at [284, 415] on textarea at bounding box center [441, 463] width 522 height 167
paste textarea "At Mississippi Asthma & Allergy Clinic, P.A., allergy testing is the first step…"
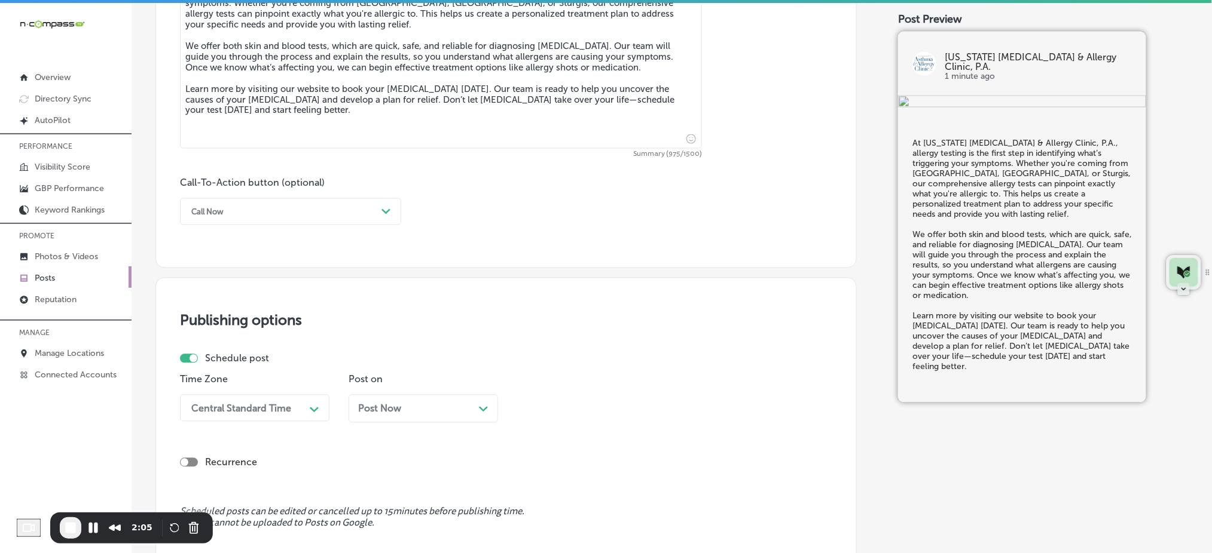
type textarea "At Mississippi Asthma & Allergy Clinic, P.A., allergy testing is the first step…"
click at [234, 407] on div "Central Standard Time Path Created with Sketch." at bounding box center [254, 408] width 149 height 27
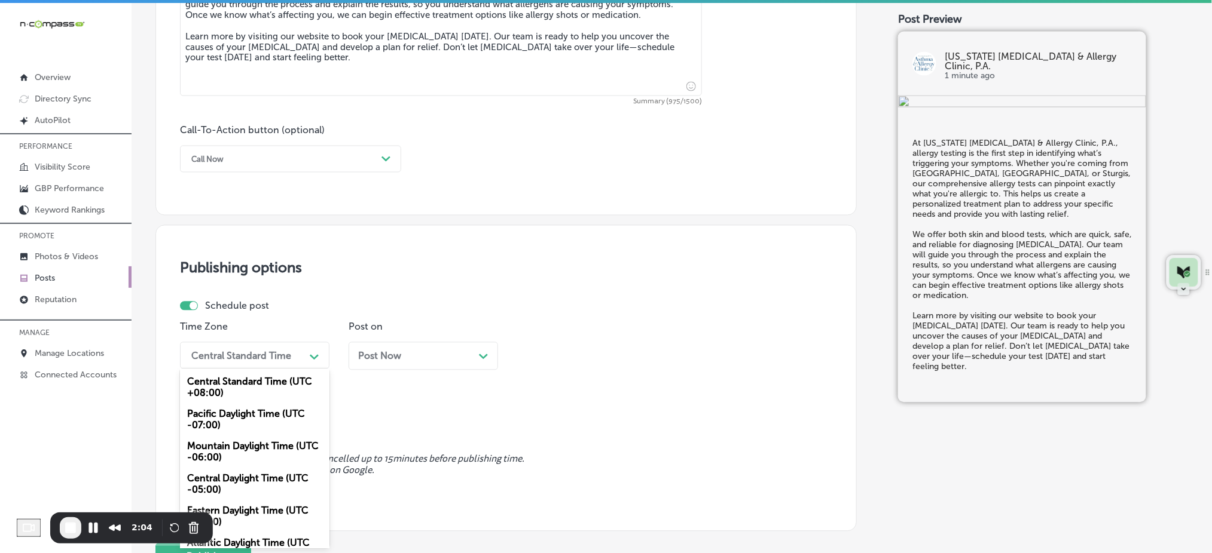
click at [236, 455] on div "Mountain Daylight Time (UTC -06:00)" at bounding box center [254, 452] width 149 height 32
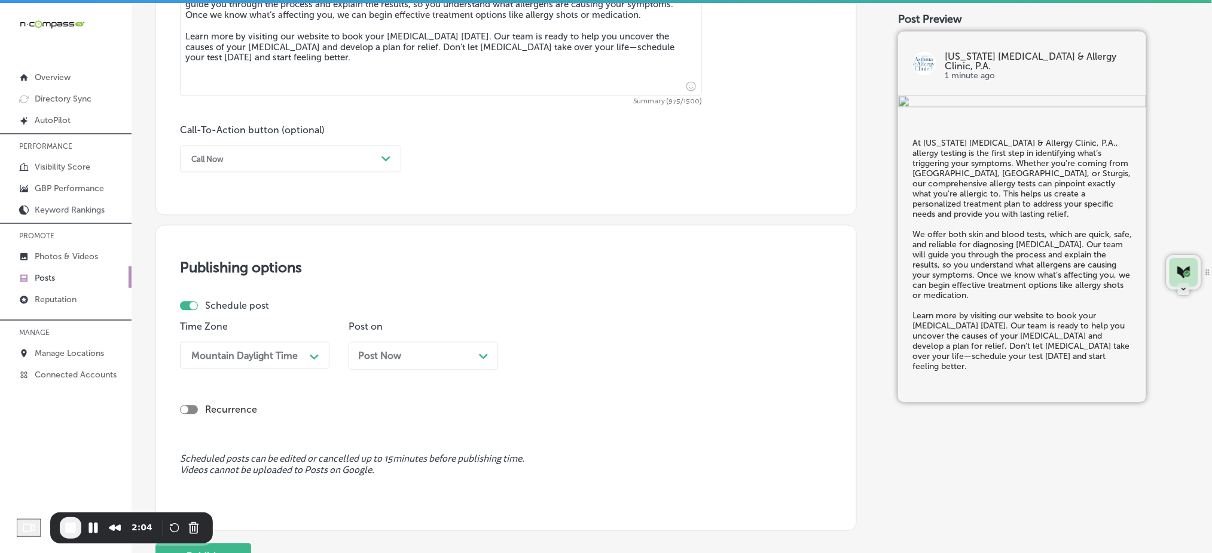
click at [397, 362] on span "Post Now" at bounding box center [379, 356] width 43 height 11
click at [545, 358] on div "01:45 PM" at bounding box center [549, 355] width 42 height 11
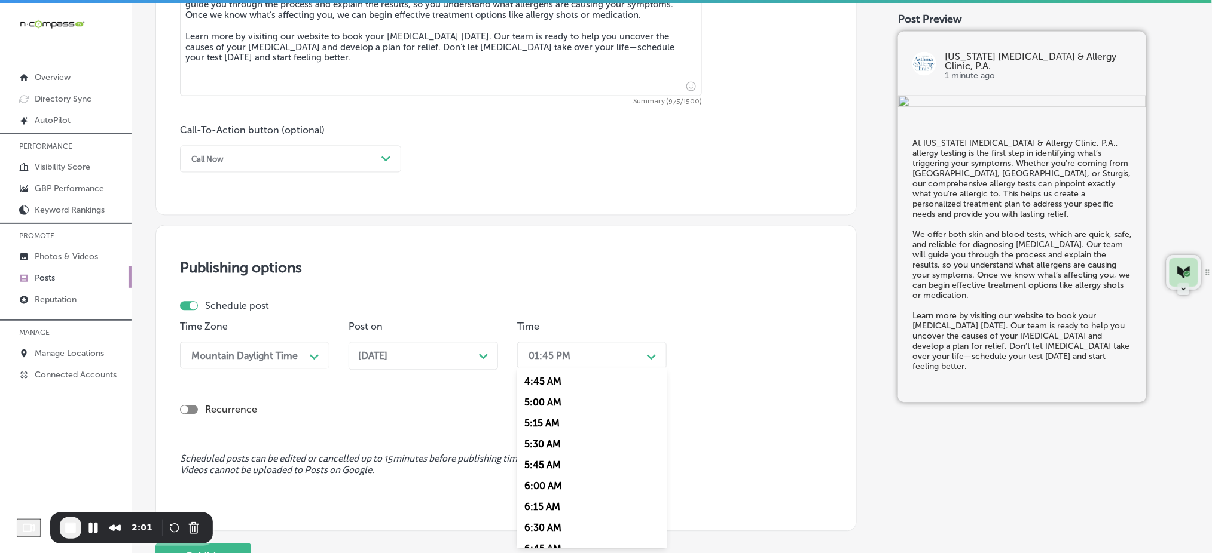
scroll to position [558, 0]
click at [547, 414] on div "7:00 AM" at bounding box center [591, 410] width 149 height 21
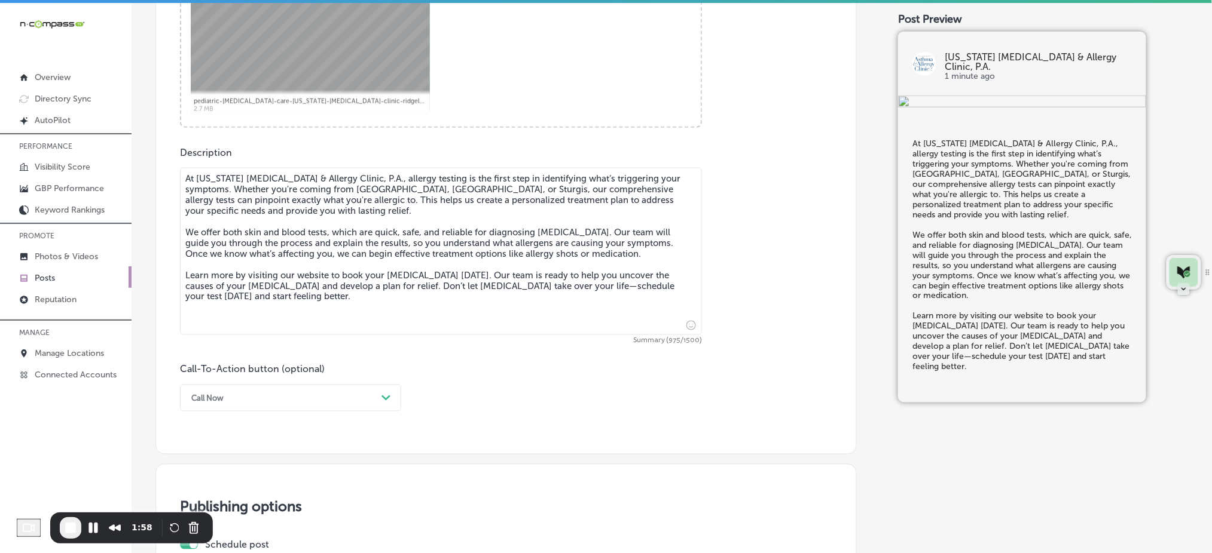
click at [241, 404] on div "Call Now Path Created with Sketch." at bounding box center [290, 398] width 221 height 27
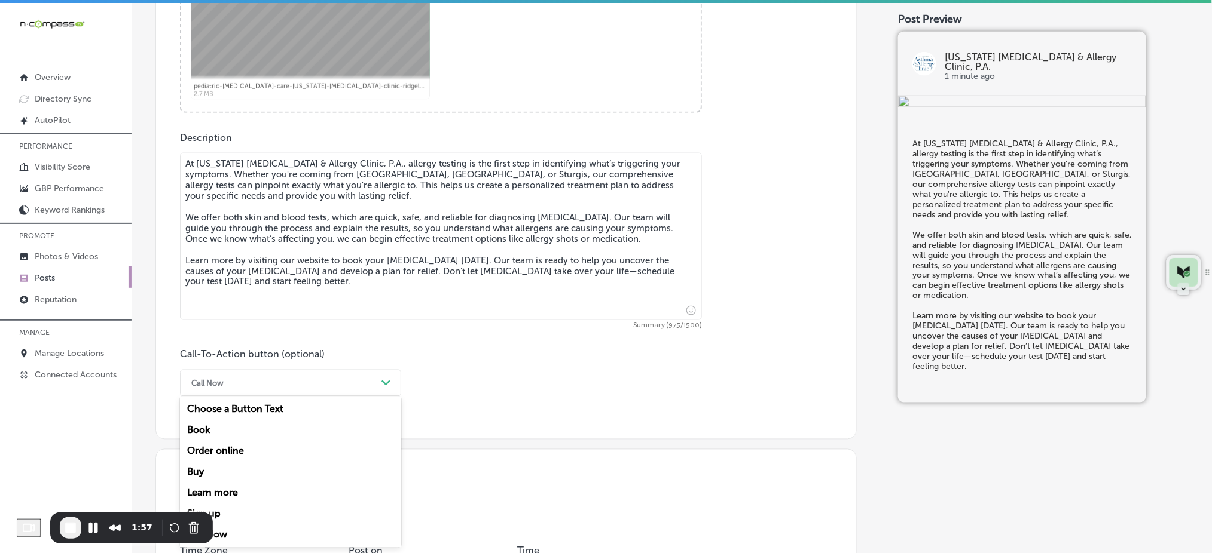
click at [231, 489] on div "Learn more" at bounding box center [290, 493] width 221 height 21
click at [245, 458] on input "text" at bounding box center [441, 454] width 521 height 33
paste input "https://www.msaac.com/"
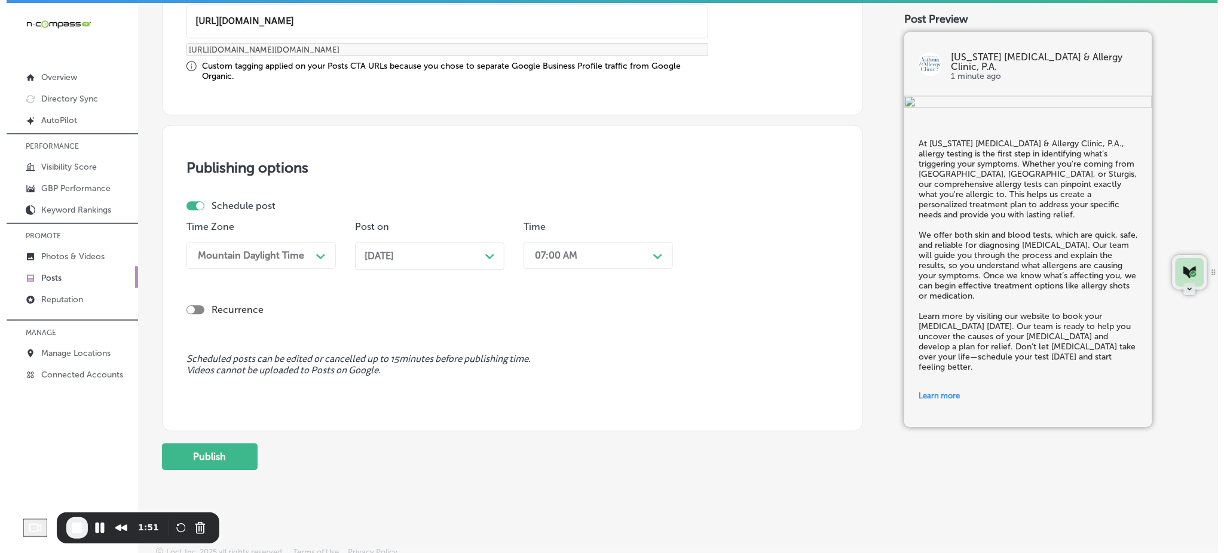
scroll to position [990, 0]
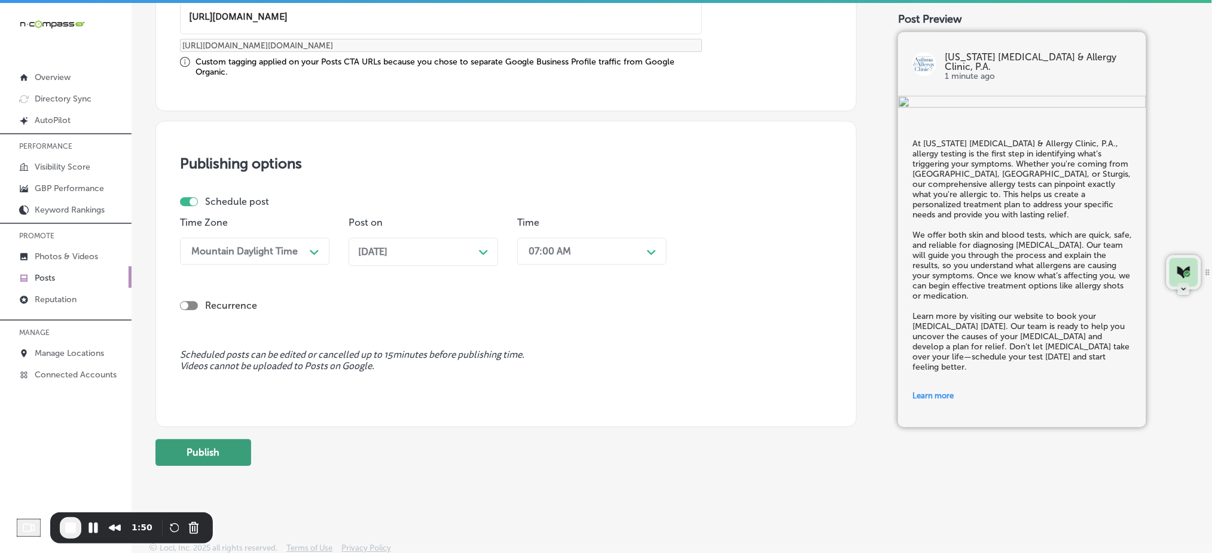
type input "https://www.msaac.com/"
click at [195, 455] on button "Publish" at bounding box center [203, 452] width 96 height 27
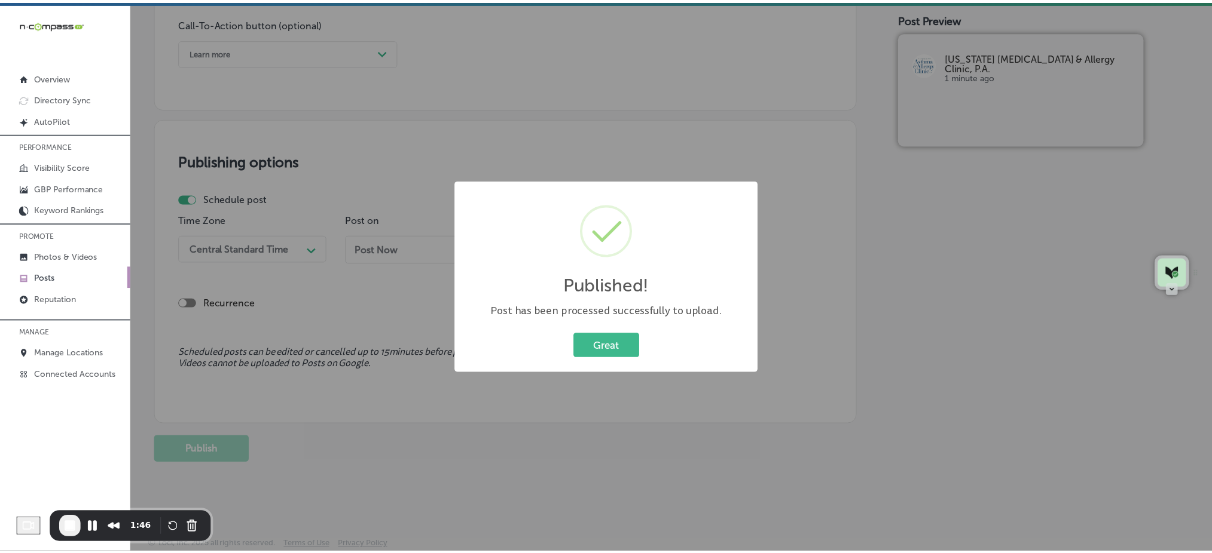
scroll to position [884, 0]
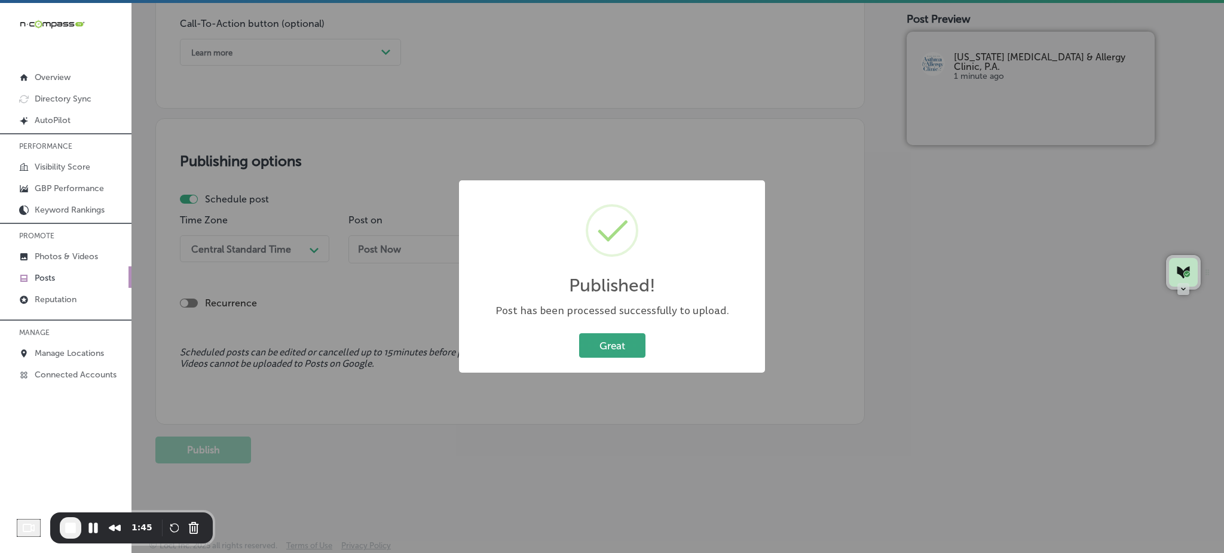
click at [588, 339] on button "Great" at bounding box center [612, 346] width 66 height 25
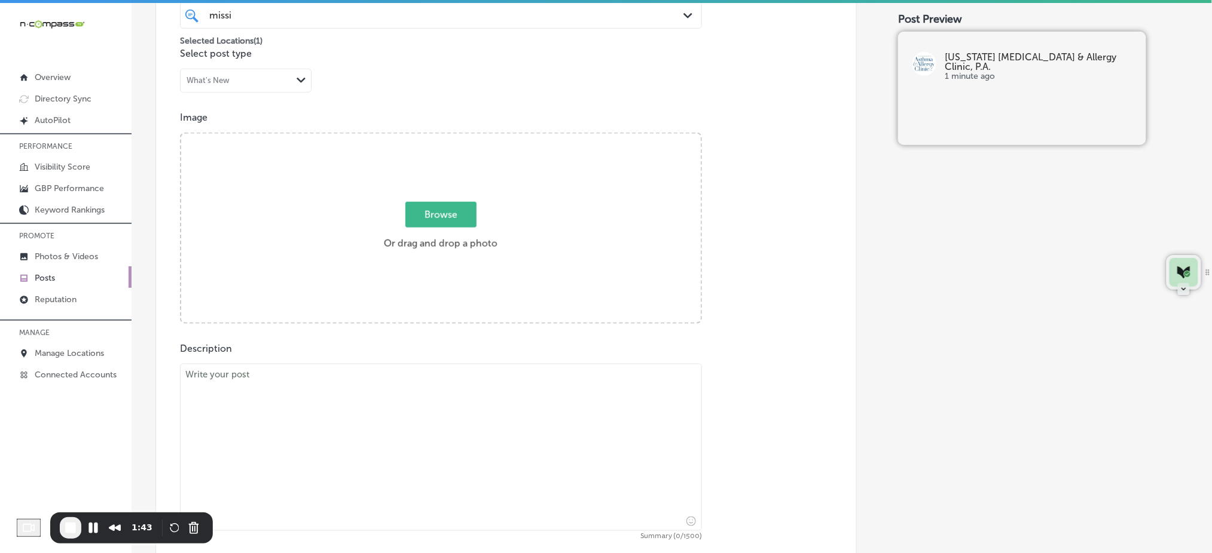
scroll to position [326, 0]
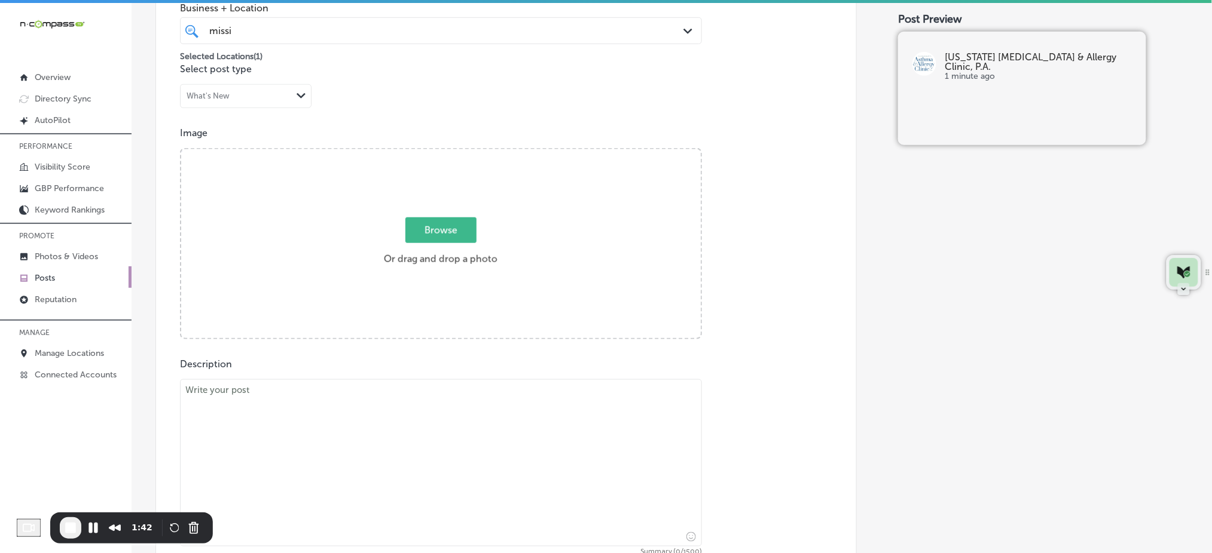
click at [435, 225] on span "Browse" at bounding box center [440, 231] width 71 height 26
click at [435, 153] on input "Browse Or drag and drop a photo" at bounding box center [440, 151] width 519 height 4
type input "C:\fakepath\pediatric-asthma-care-mississippi-asthma-clinic-ridgeland-ms (4).jpg"
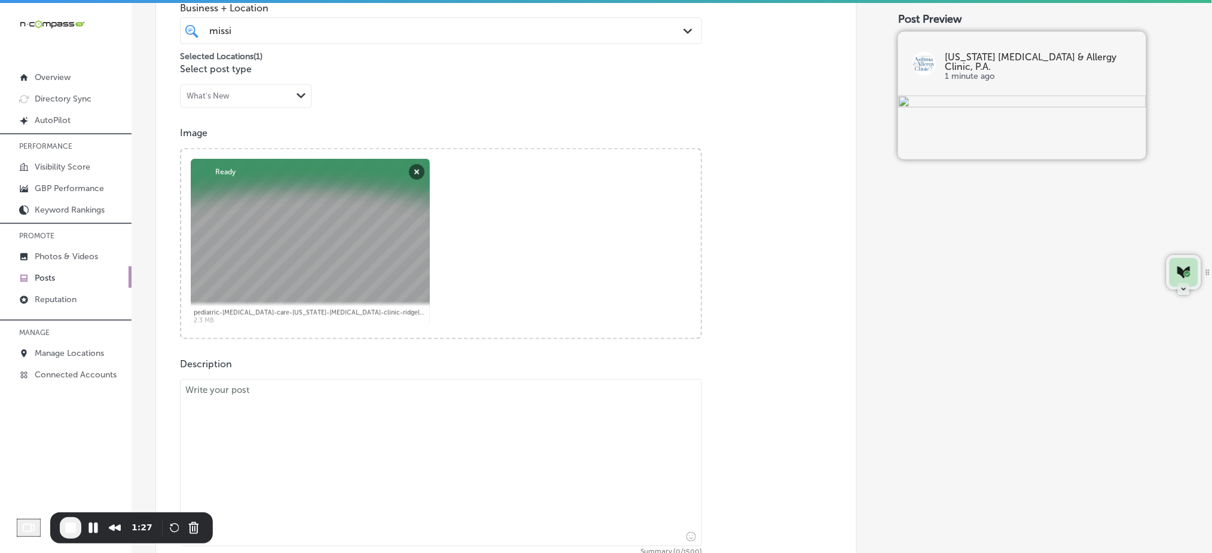
click at [286, 438] on textarea at bounding box center [441, 463] width 522 height 167
paste textarea "Sublingual immunotherapy is a convenient and effective treatment for those who …"
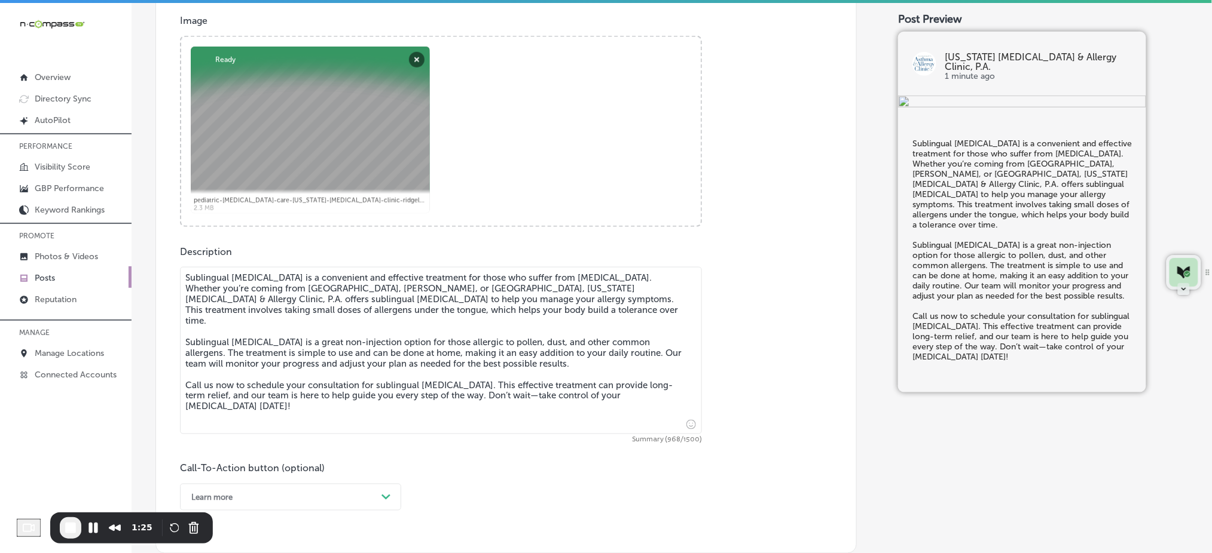
scroll to position [565, 0]
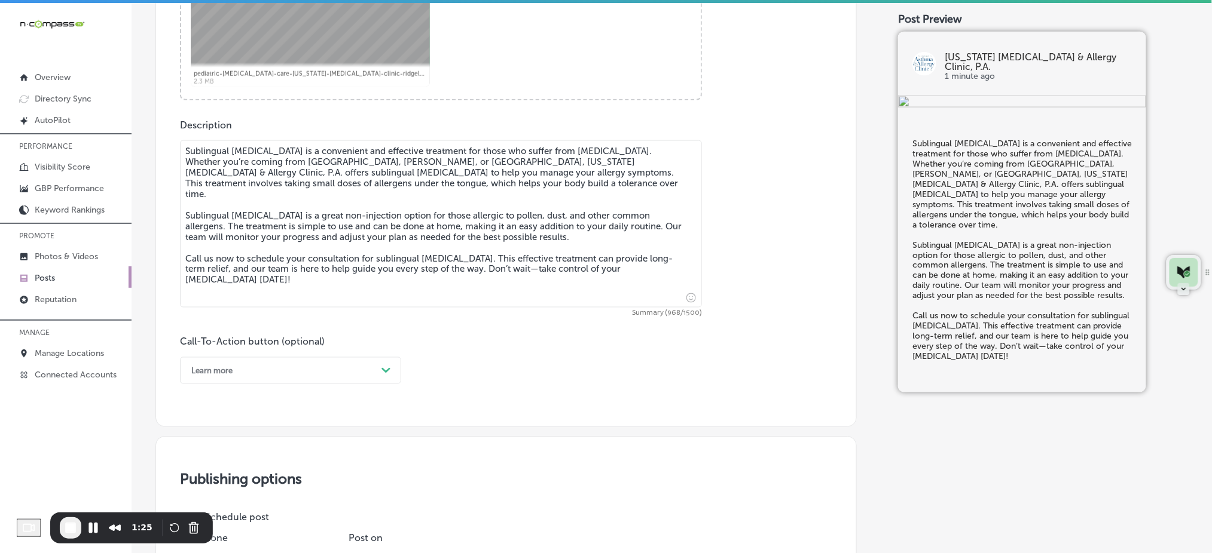
type textarea "Sublingual immunotherapy is a convenient and effective treatment for those who …"
click at [234, 369] on div "Learn more" at bounding box center [280, 371] width 191 height 19
click at [239, 514] on div "Call Now" at bounding box center [290, 522] width 221 height 21
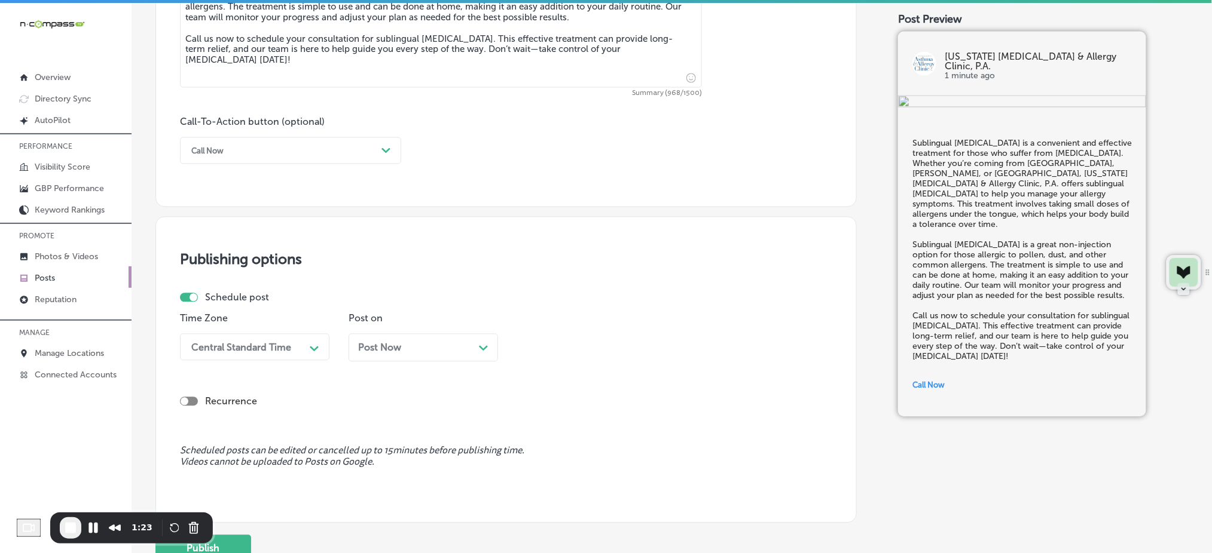
scroll to position [884, 0]
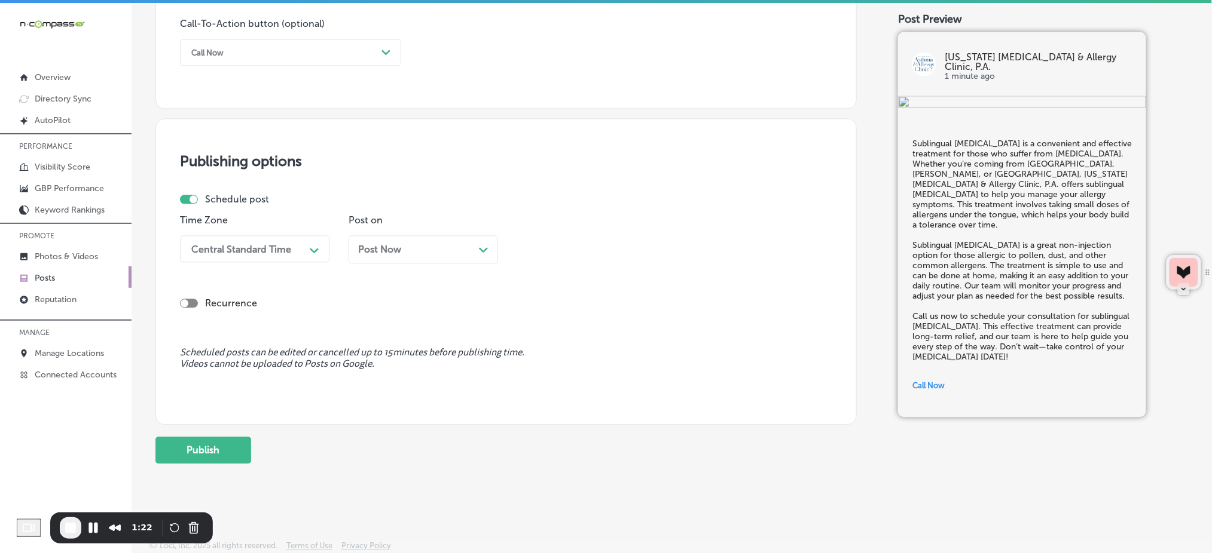
click at [270, 266] on div "Time Zone Central Standard Time Path Created with Sketch." at bounding box center [254, 244] width 149 height 58
click at [262, 256] on div "Central Standard Time" at bounding box center [245, 248] width 120 height 21
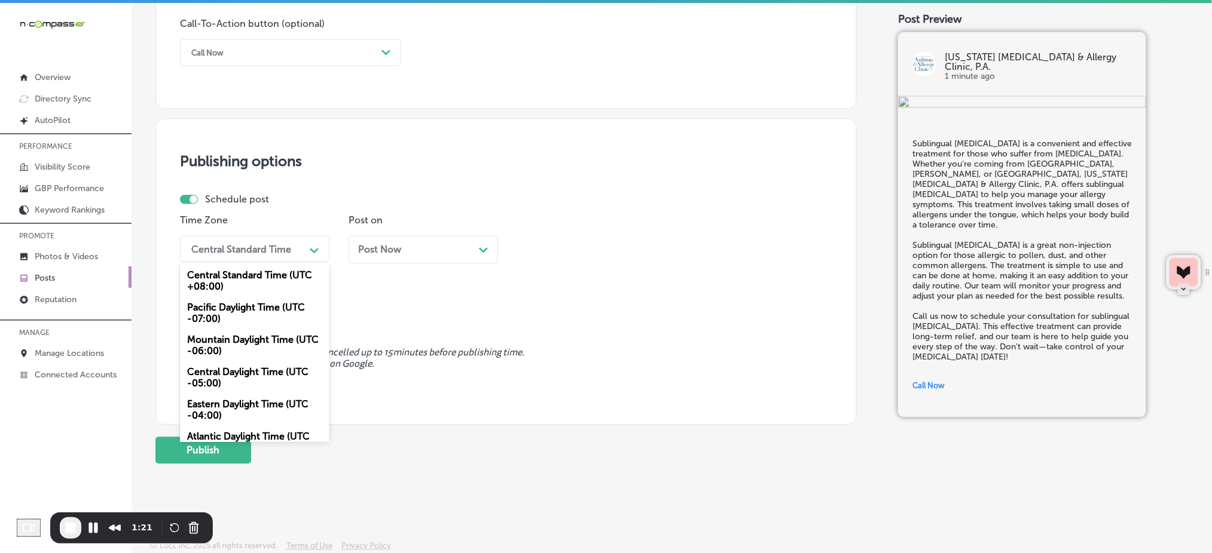
click at [241, 342] on div "Mountain Daylight Time (UTC -06:00)" at bounding box center [254, 345] width 149 height 32
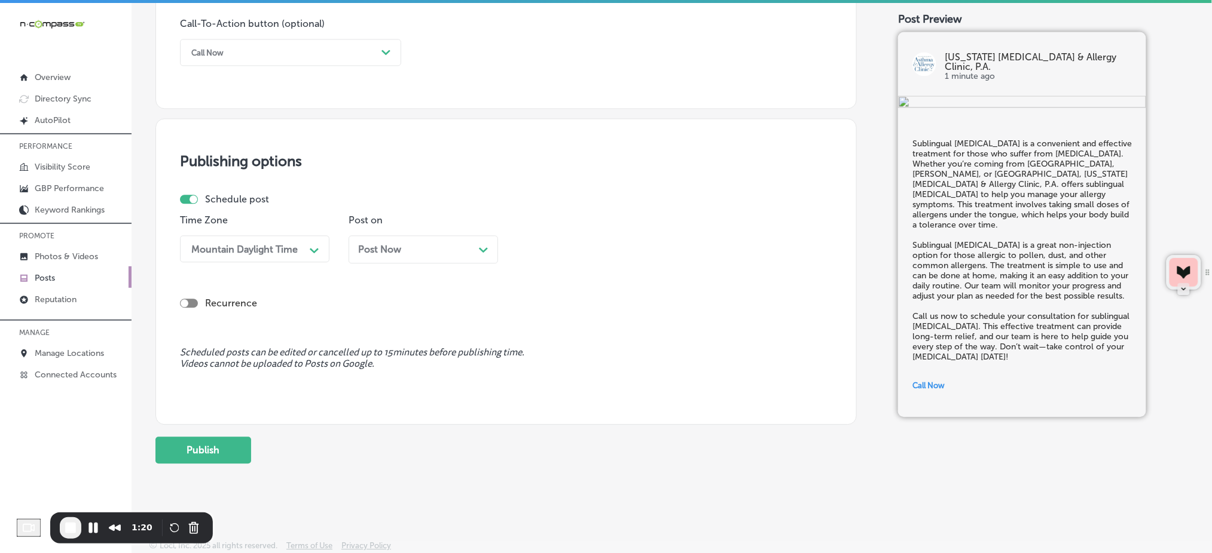
click at [375, 242] on div "Post Now Path Created with Sketch." at bounding box center [422, 250] width 149 height 28
click at [567, 244] on div "01:45 PM" at bounding box center [549, 248] width 42 height 11
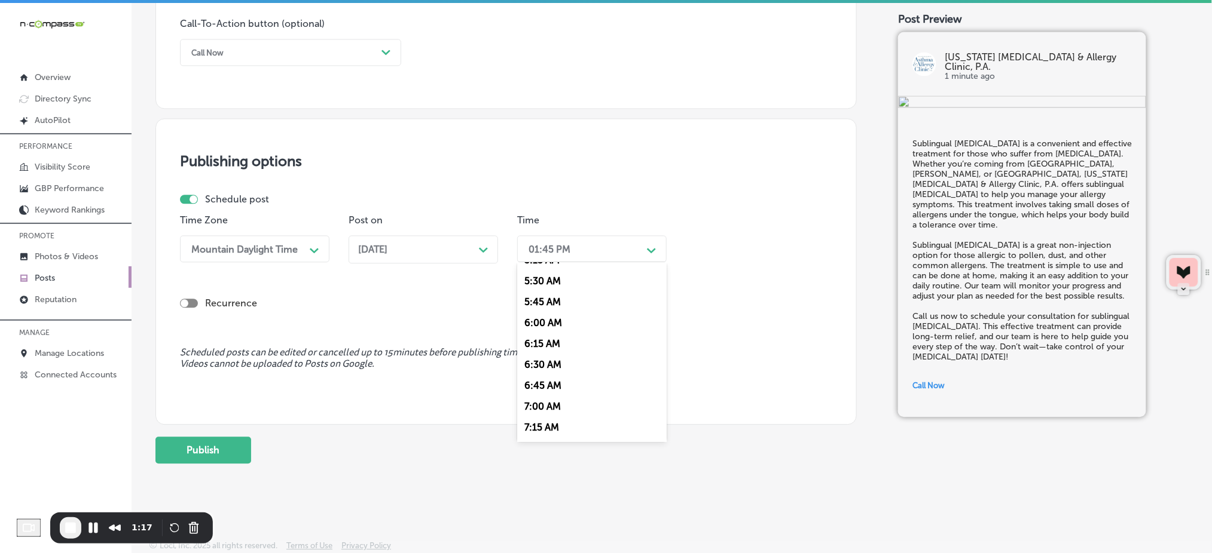
scroll to position [478, 0]
click at [547, 379] on div "7:00 AM" at bounding box center [591, 382] width 149 height 21
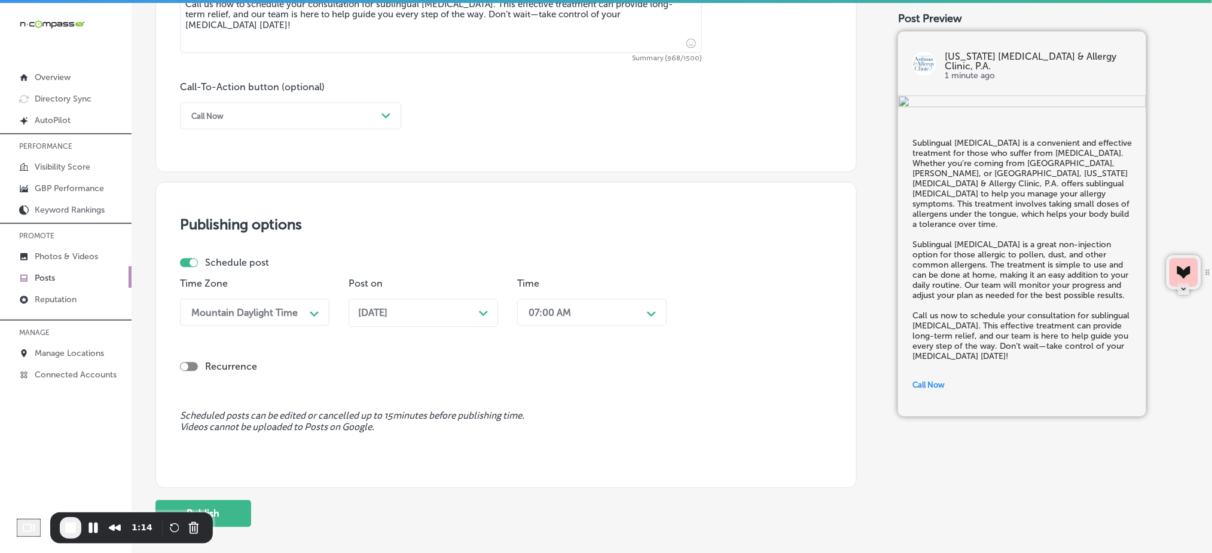
scroll to position [884, 0]
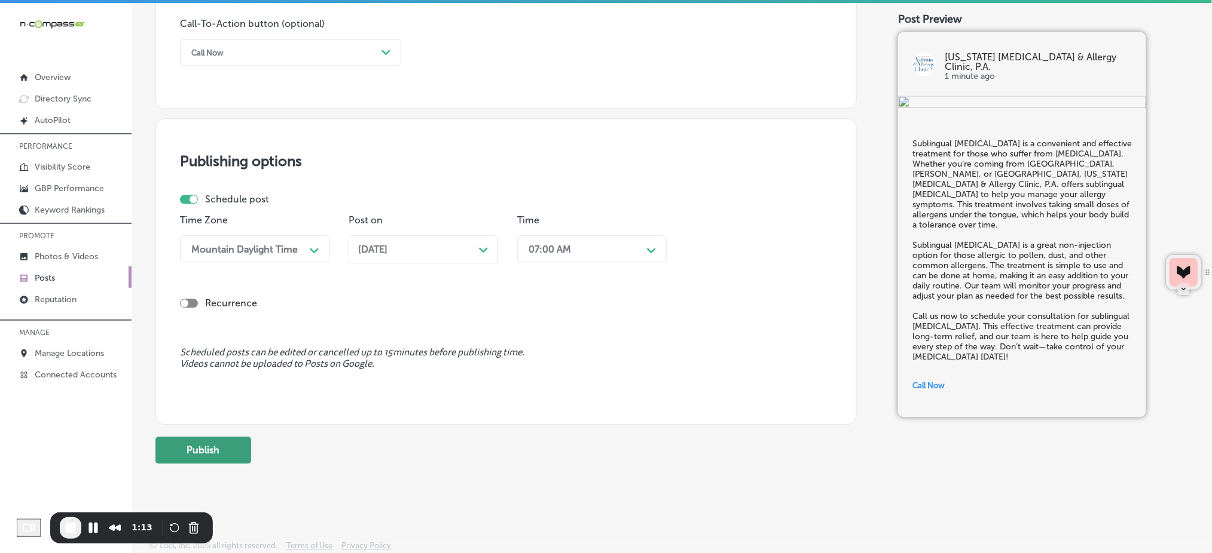
click at [244, 448] on button "Publish" at bounding box center [203, 450] width 96 height 27
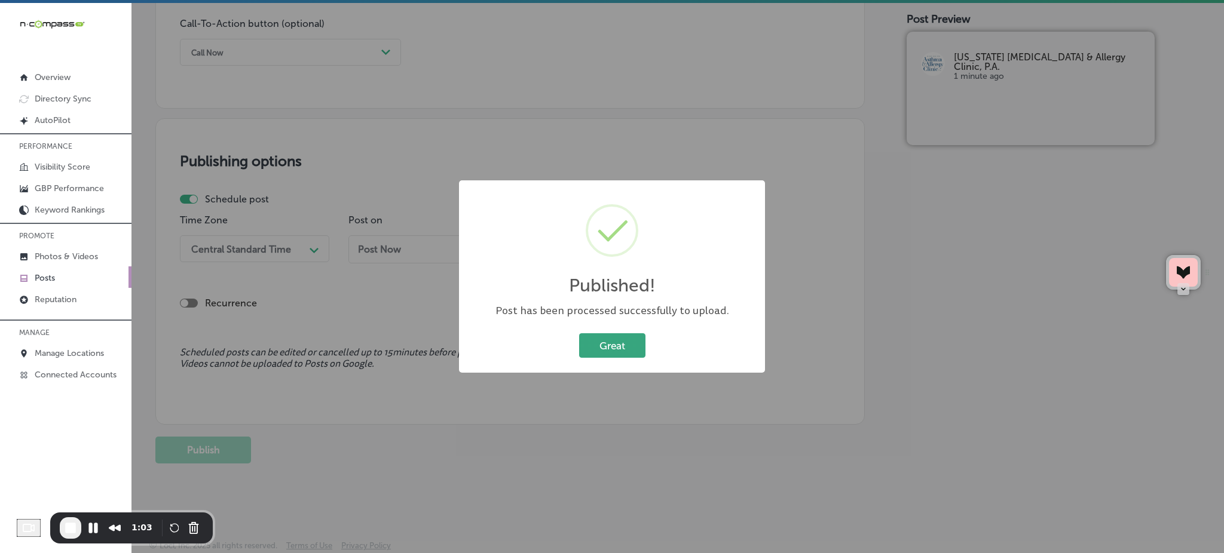
click at [613, 350] on button "Great" at bounding box center [612, 346] width 66 height 25
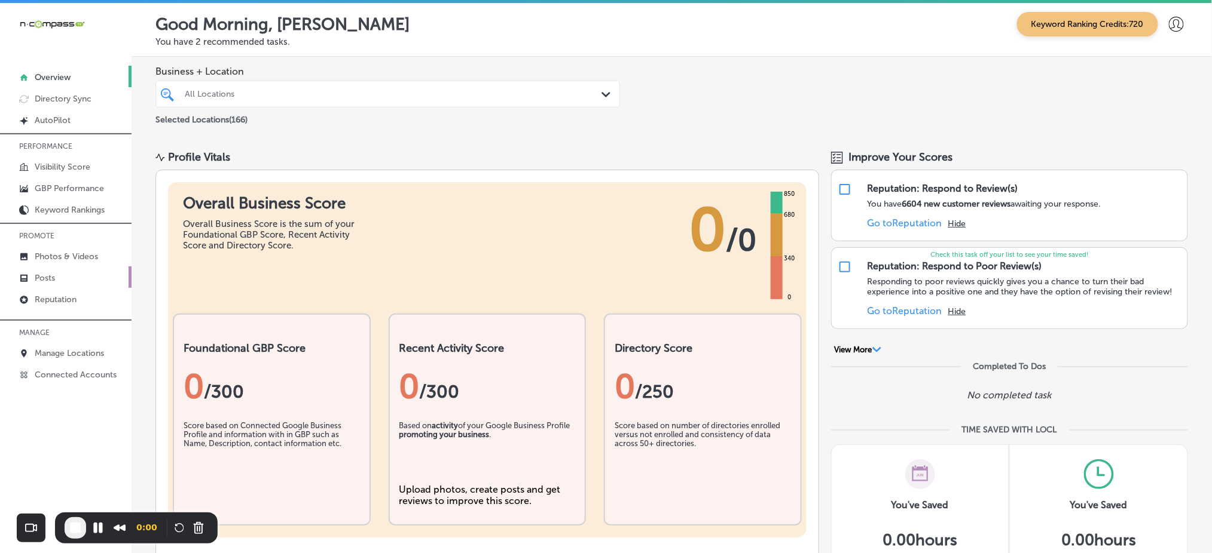
click at [75, 275] on link "Posts" at bounding box center [65, 278] width 131 height 22
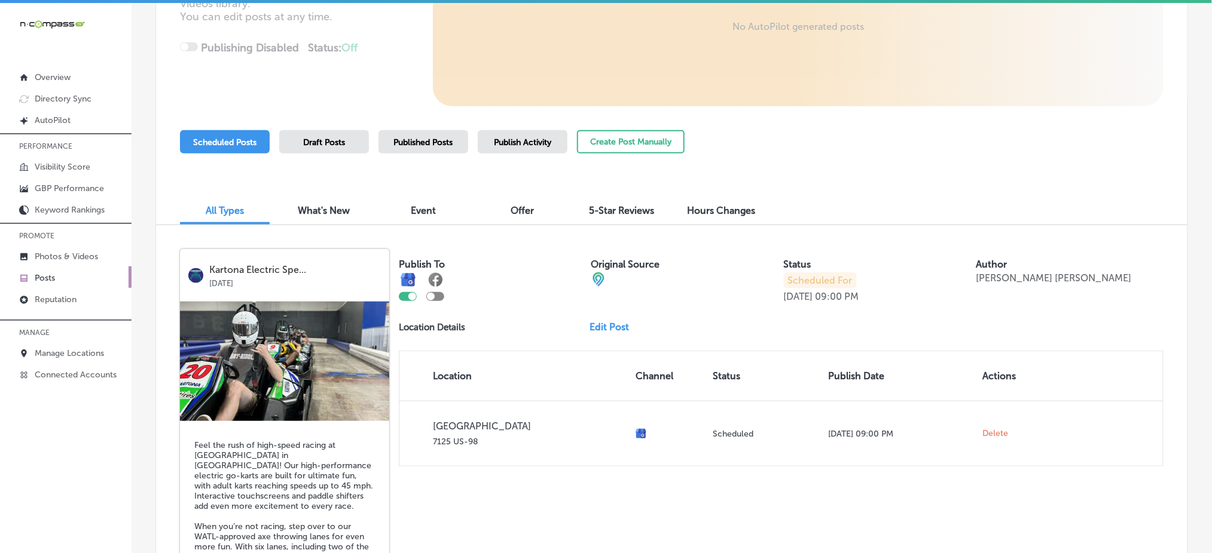
scroll to position [239, 0]
